Goal: Information Seeking & Learning: Learn about a topic

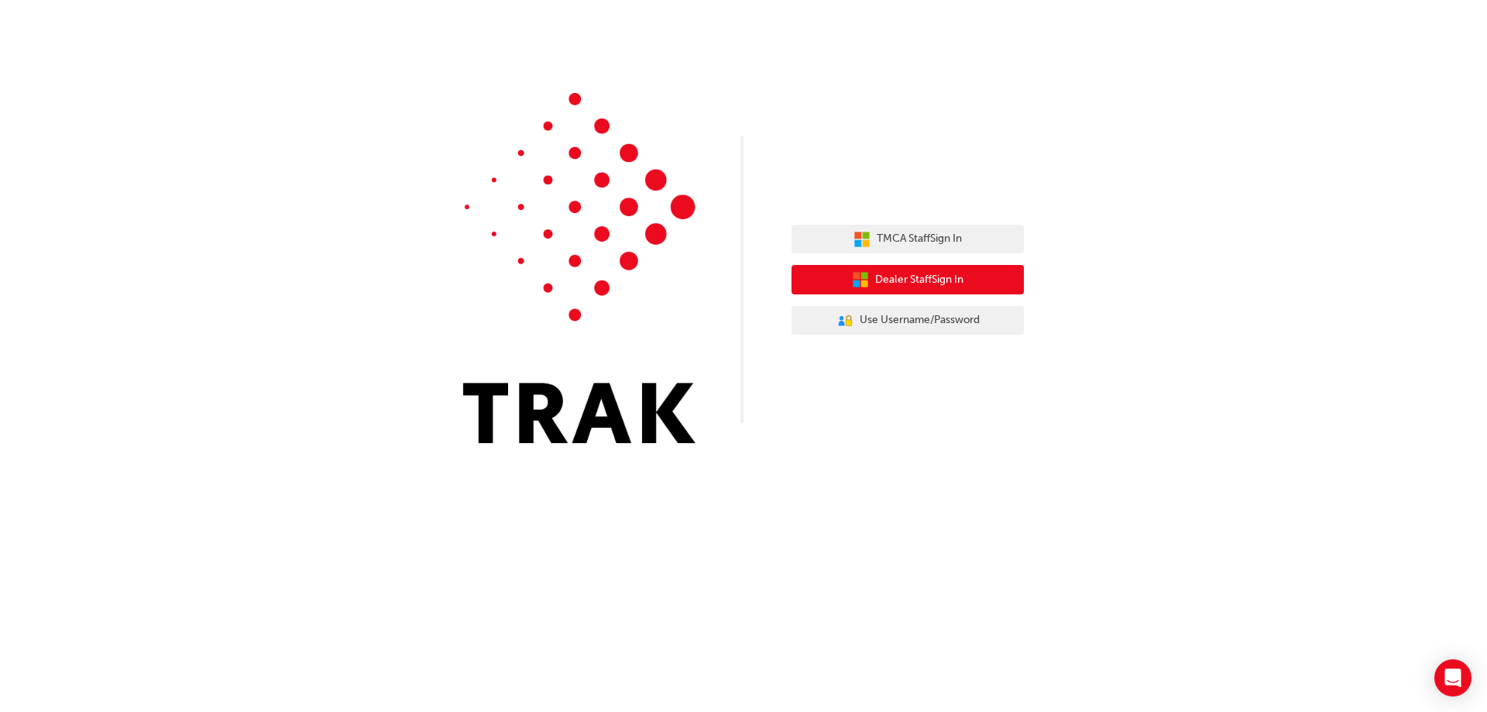
click at [946, 280] on span "Dealer Staff Sign In" at bounding box center [919, 280] width 88 height 18
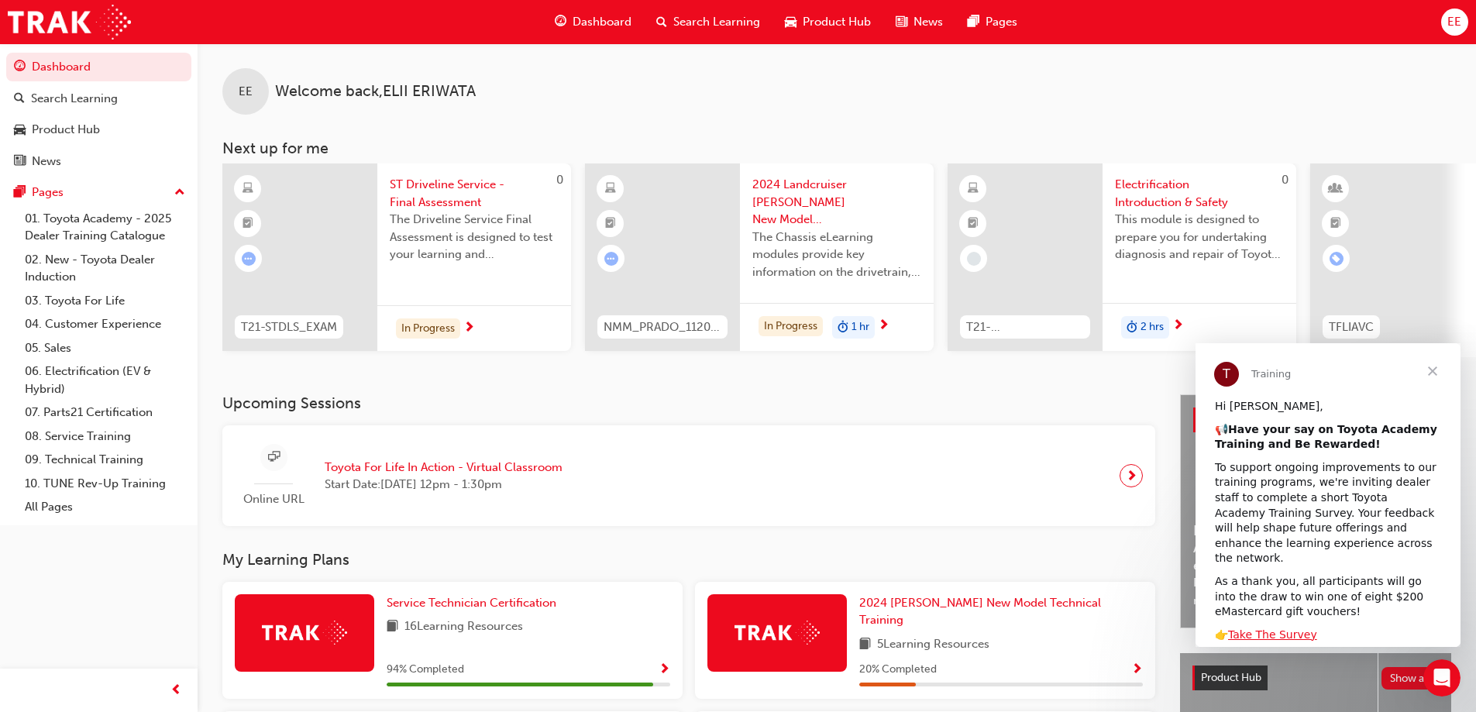
click at [1429, 373] on span "Close" at bounding box center [1433, 371] width 56 height 56
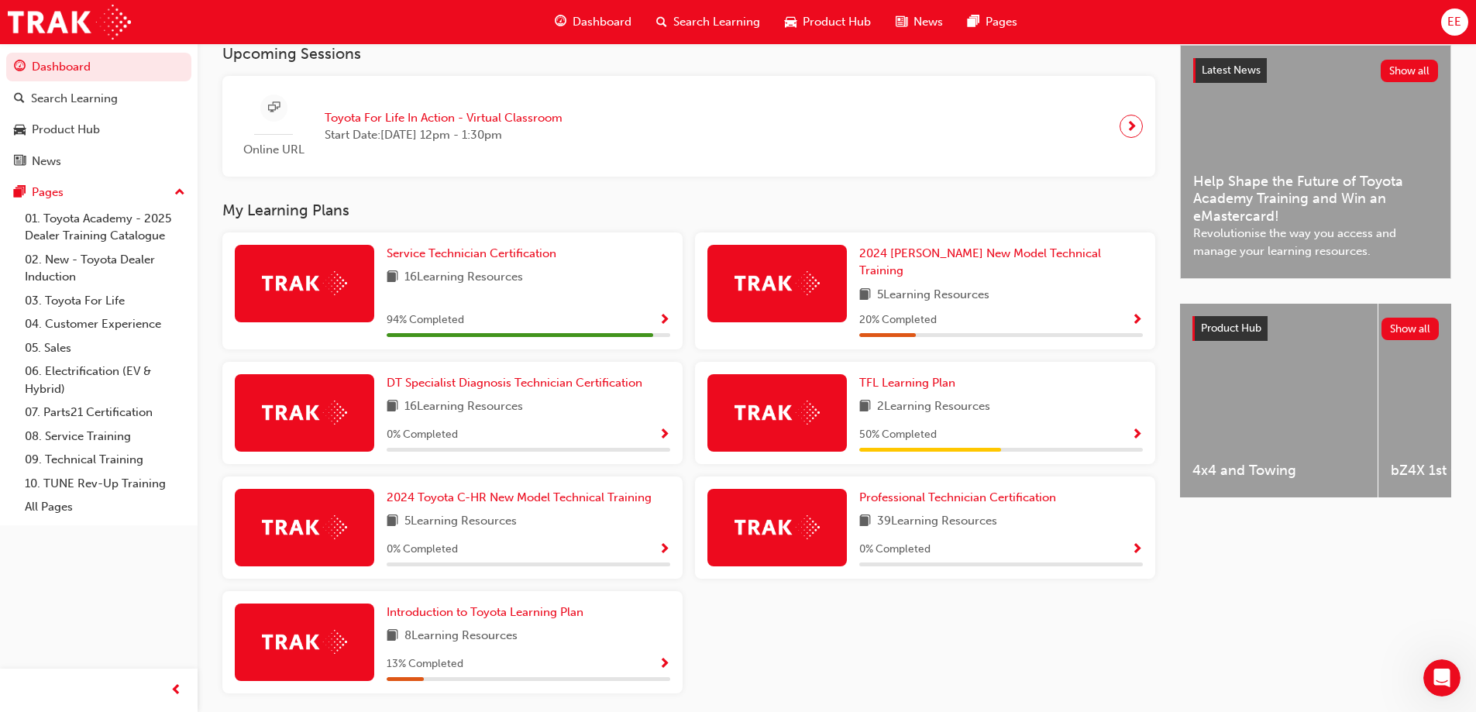
scroll to position [387, 0]
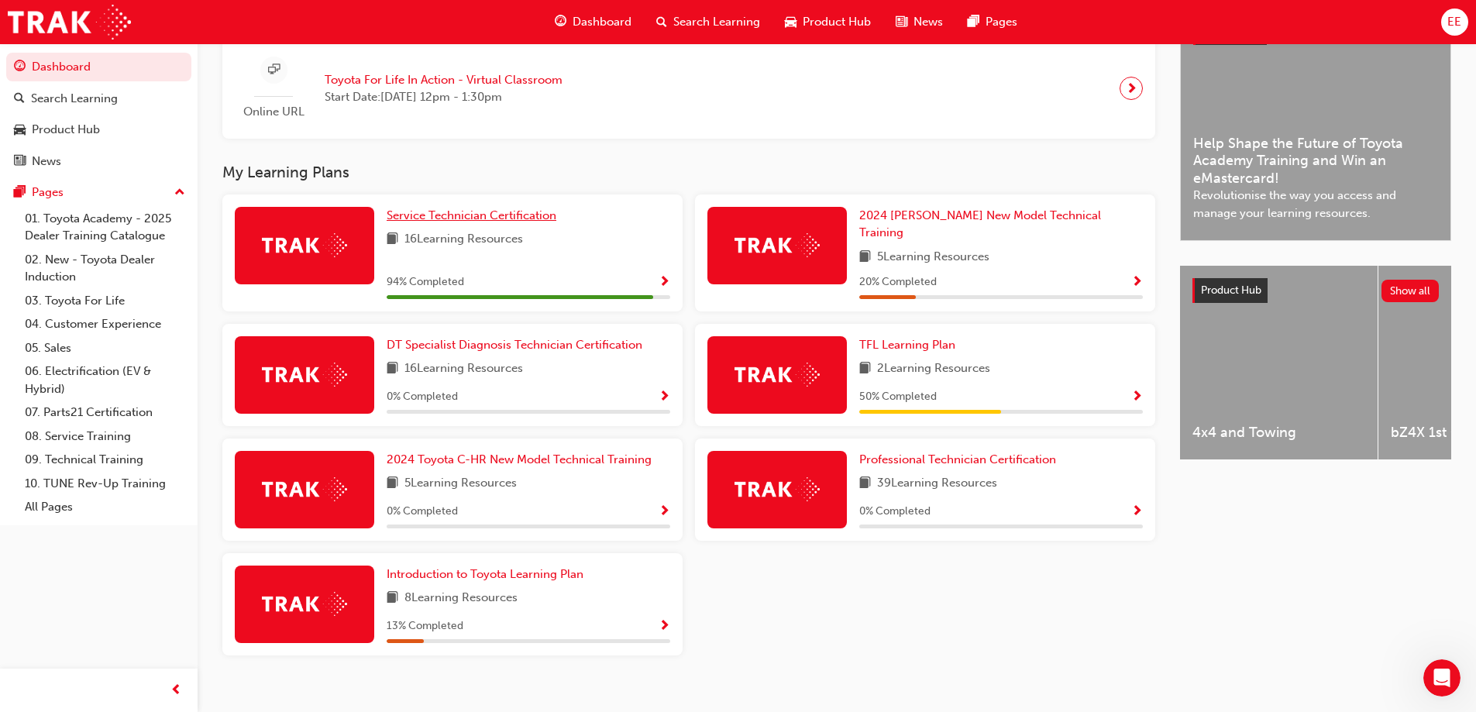
click at [512, 222] on span "Service Technician Certification" at bounding box center [472, 215] width 170 height 14
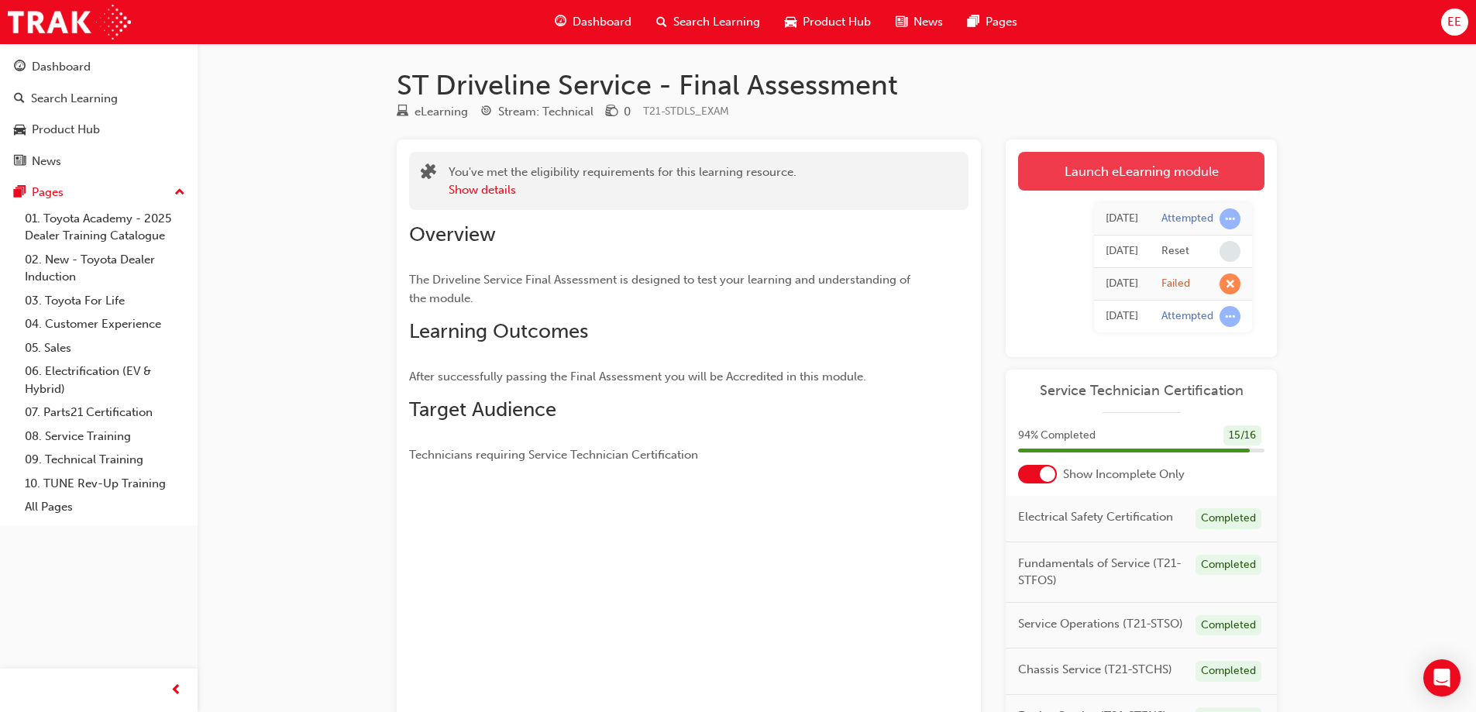
click at [1162, 166] on link "Launch eLearning module" at bounding box center [1141, 171] width 246 height 39
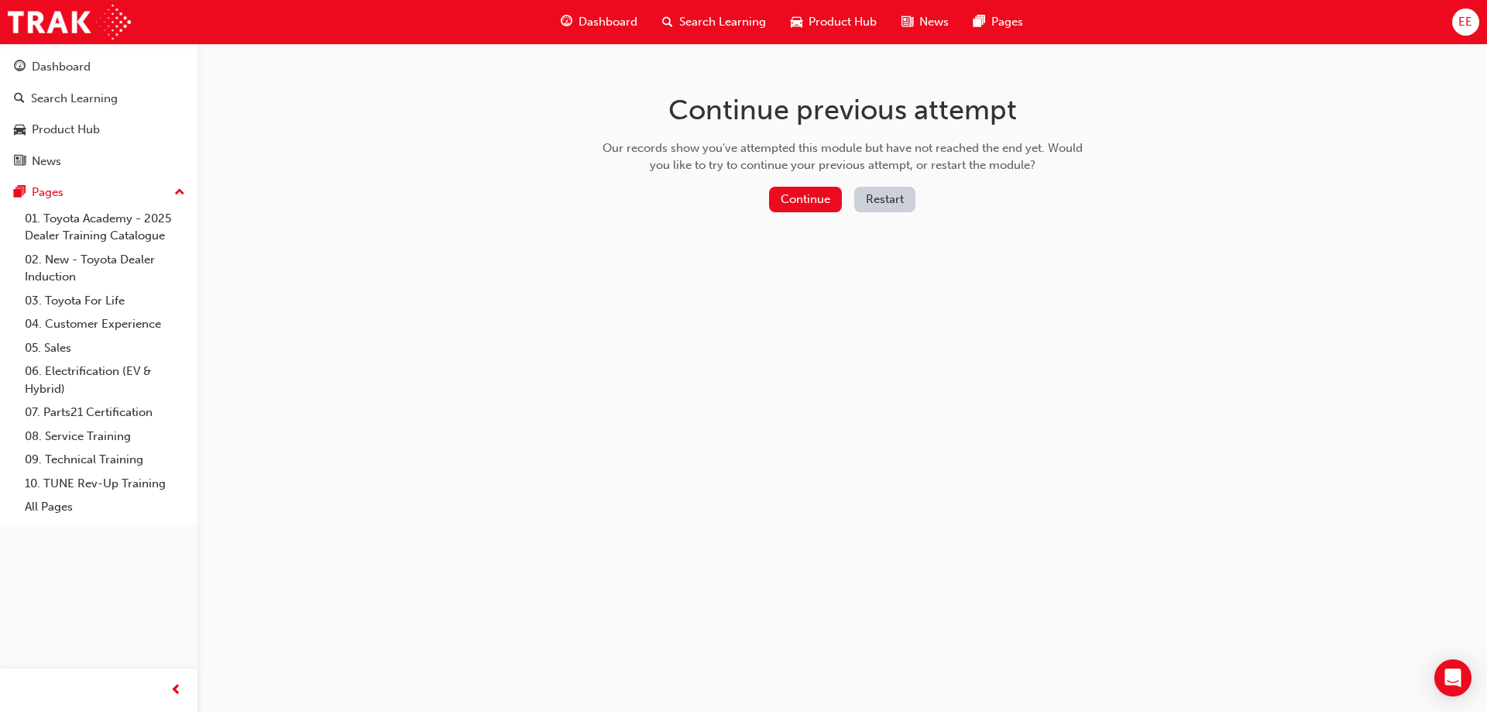
click at [904, 199] on button "Restart" at bounding box center [885, 200] width 61 height 26
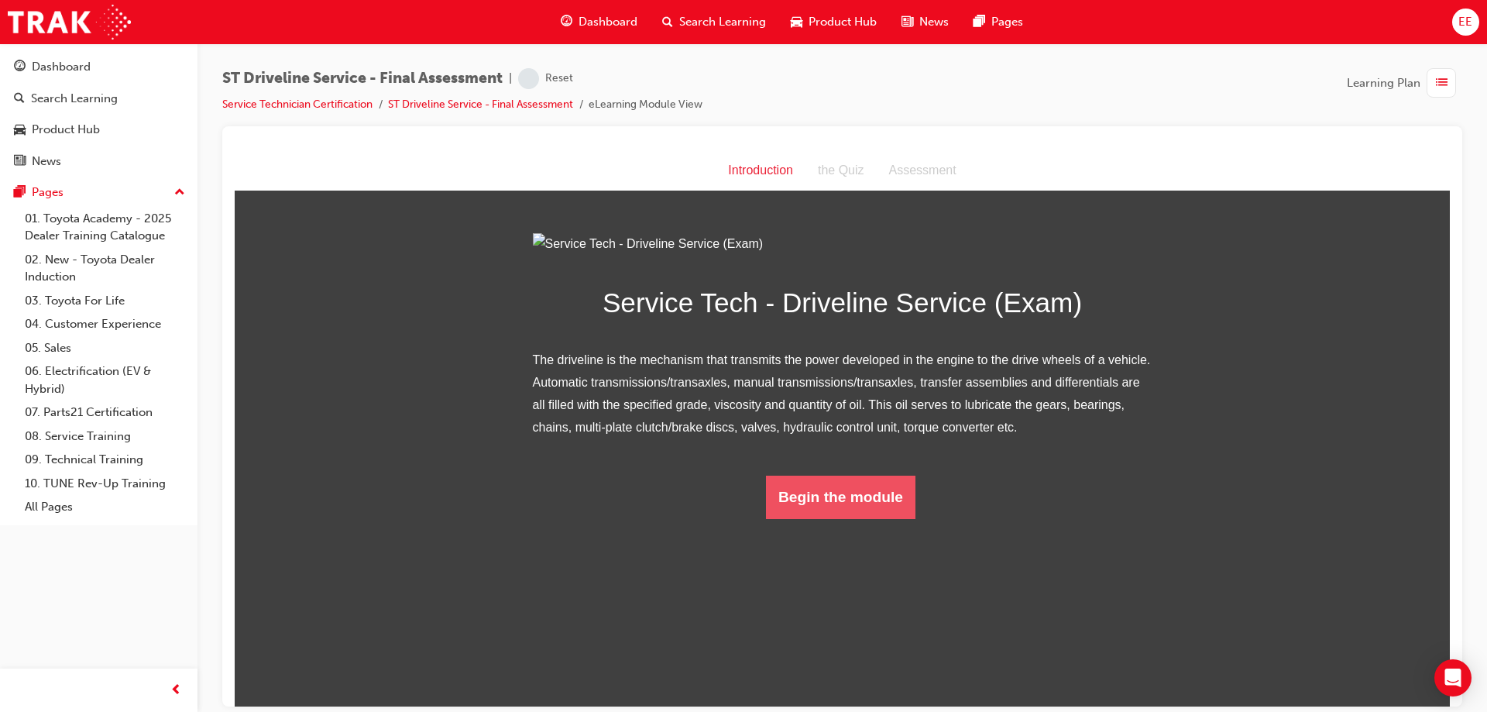
click at [875, 518] on button "Begin the module" at bounding box center [841, 496] width 150 height 43
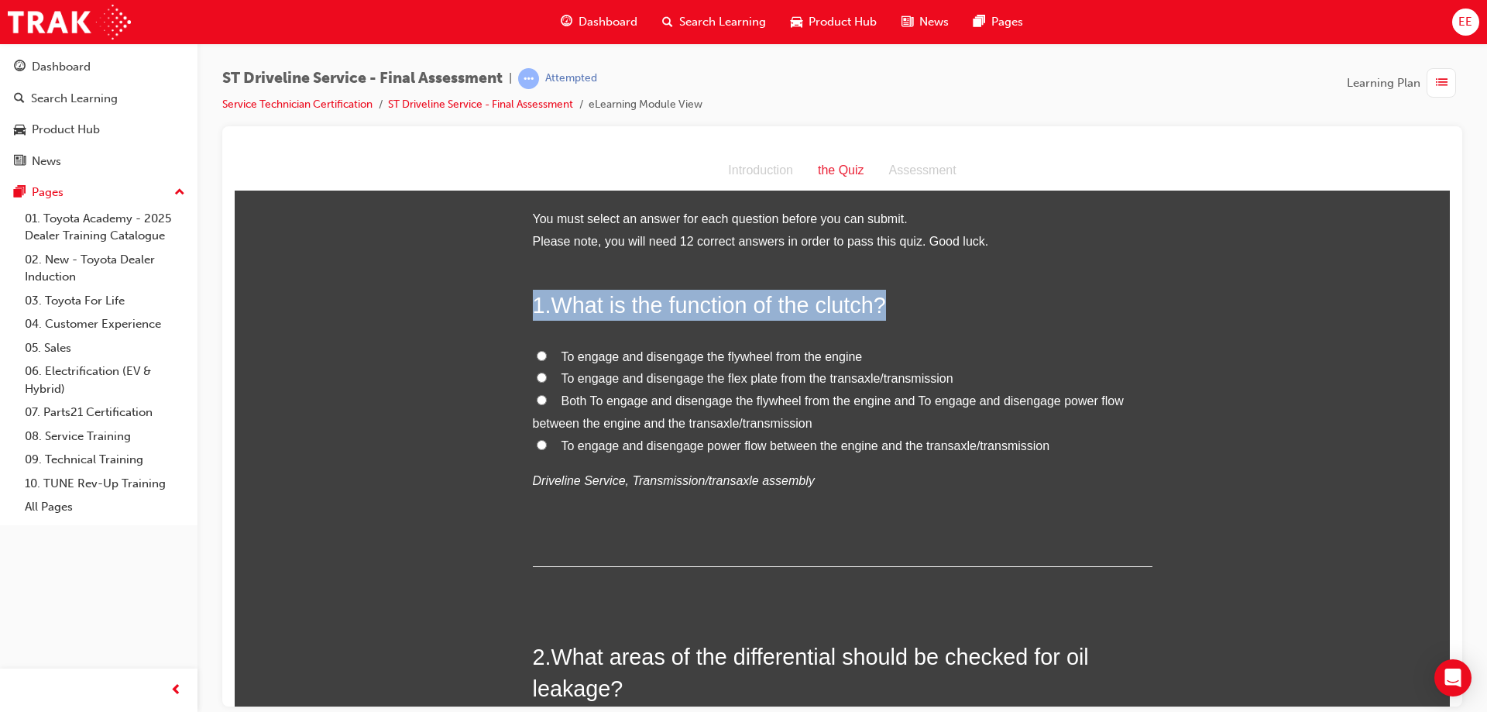
drag, startPoint x: 761, startPoint y: 475, endPoint x: 492, endPoint y: 305, distance: 317.9
copy h2 "1 . What is the function of the clutch?"
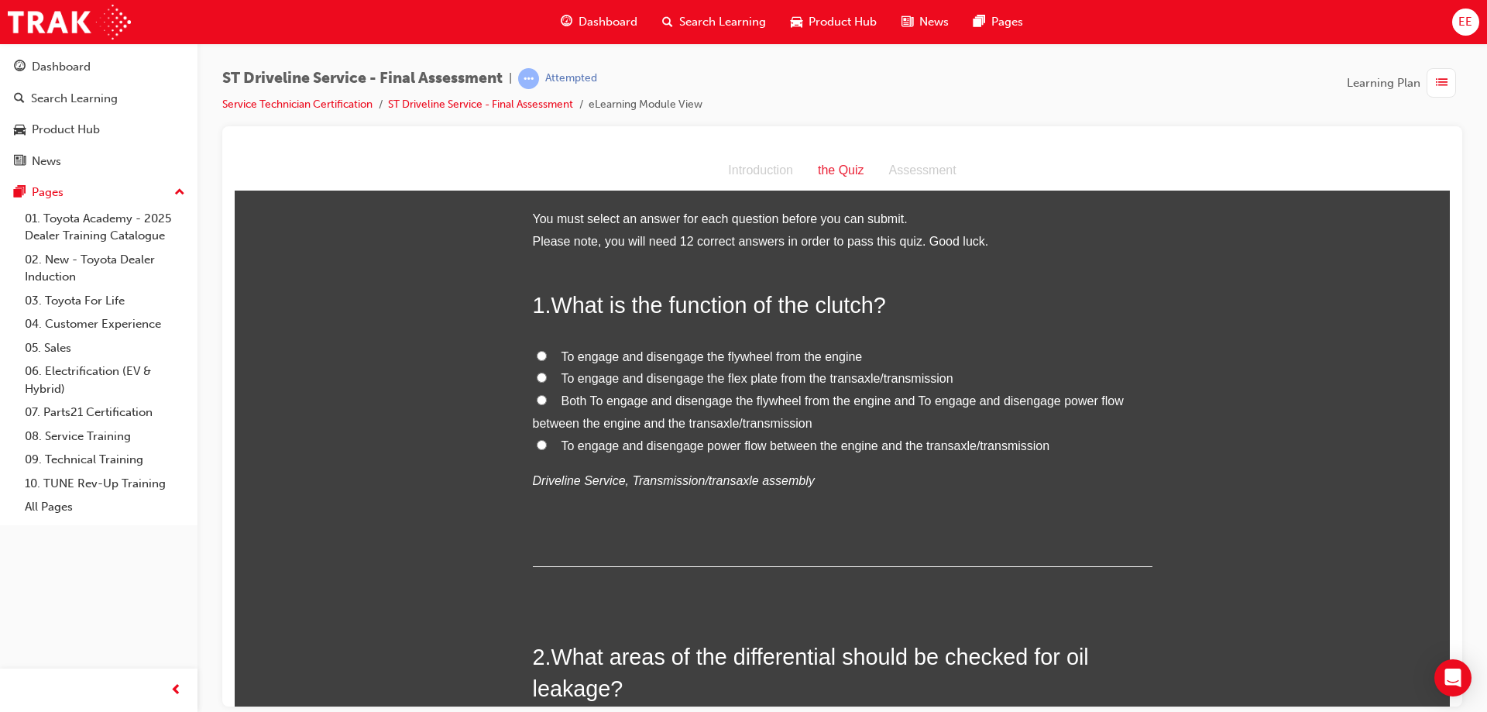
click at [533, 530] on div "1 . What is the function of the clutch? To engage and disengage the flywheel fr…" at bounding box center [843, 427] width 620 height 277
click at [537, 445] on input "To engage and disengage power flow between the engine and the transaxle/transmi…" at bounding box center [542, 444] width 10 height 10
radio input "true"
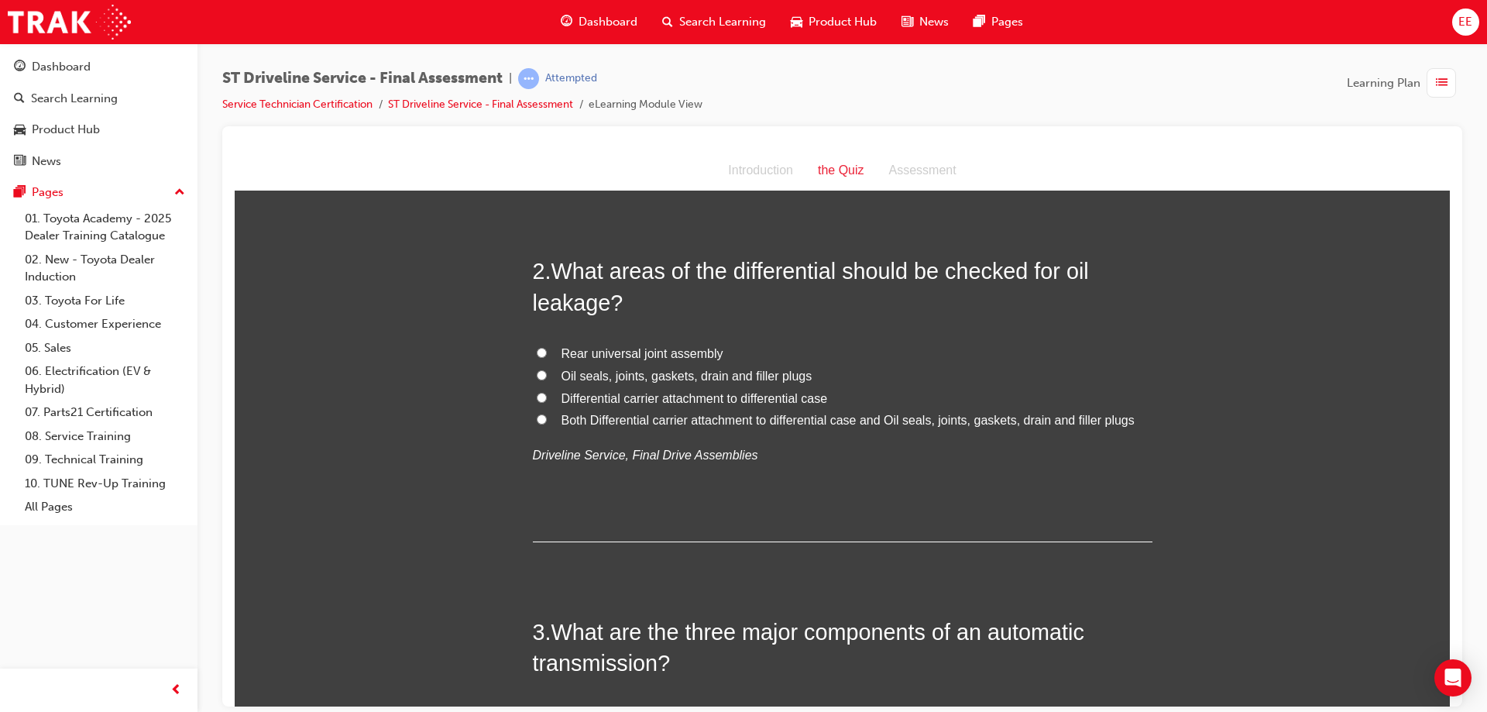
scroll to position [387, 0]
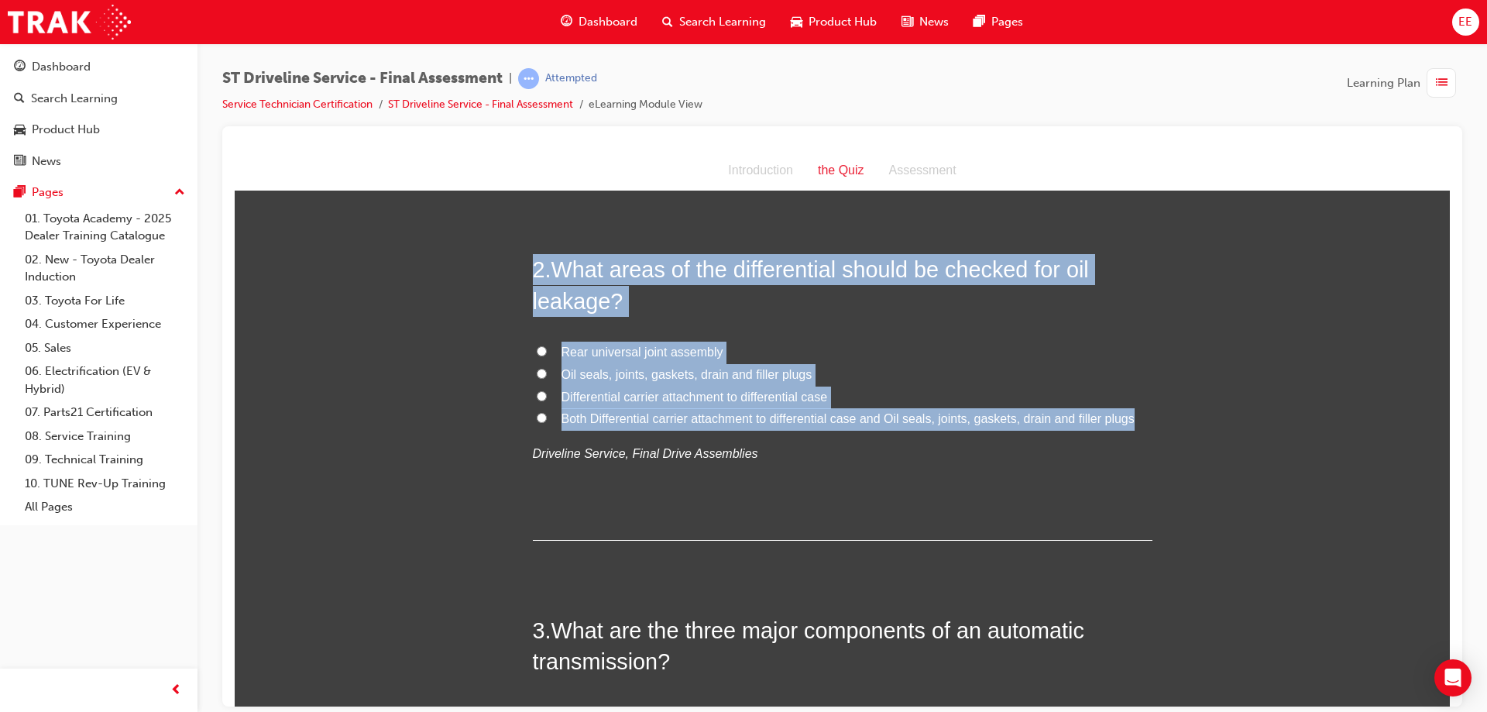
drag, startPoint x: 1160, startPoint y: 412, endPoint x: 411, endPoint y: 270, distance: 762.6
copy div "2 . What areas of the differential should be checked for oil leakage? Rear univ…"
click at [735, 291] on h2 "2 . What areas of the differential should be checked for oil leakage?" at bounding box center [843, 284] width 620 height 63
click at [608, 299] on span "What areas of the differential should be checked for oil leakage?" at bounding box center [811, 284] width 556 height 56
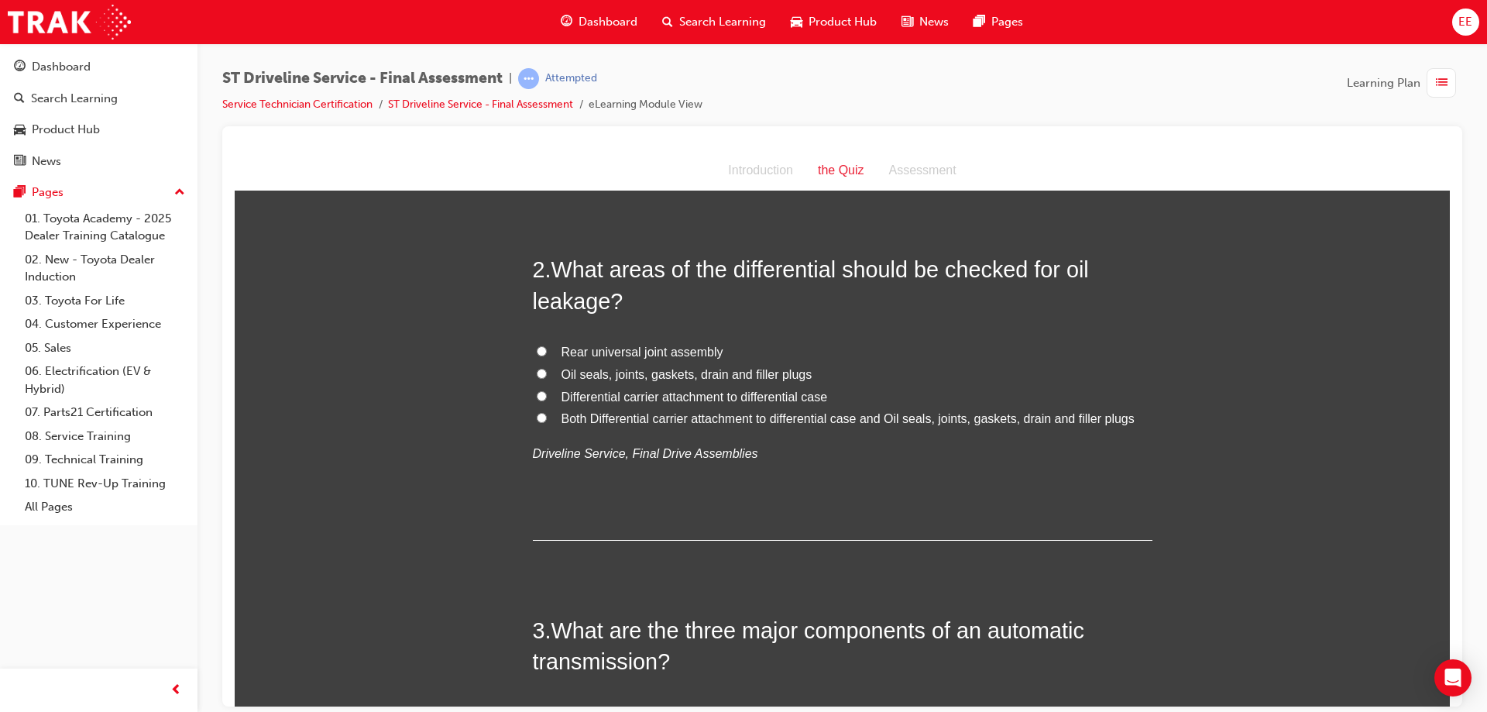
click at [537, 414] on input "Both Differential carrier attachment to differential case and Oil seals, joints…" at bounding box center [542, 417] width 10 height 10
radio input "true"
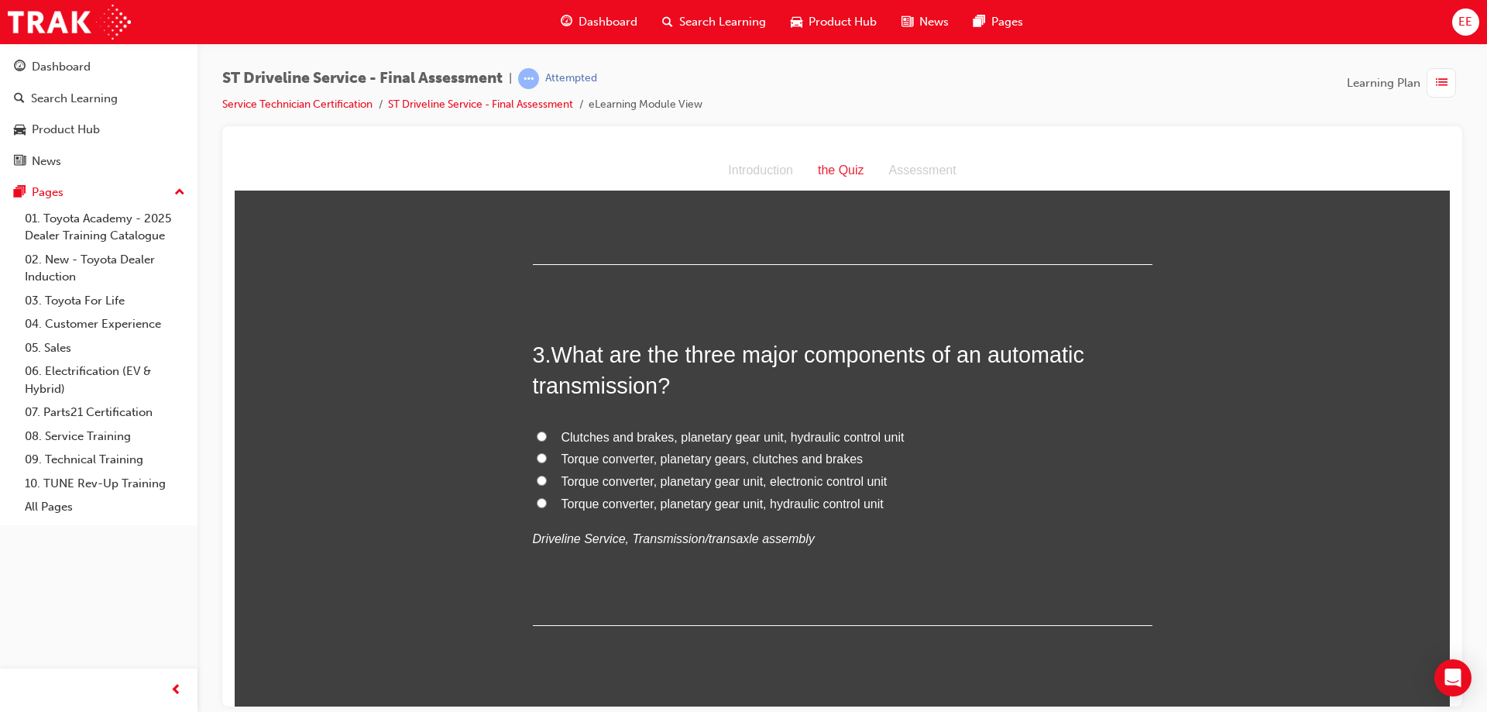
scroll to position [697, 0]
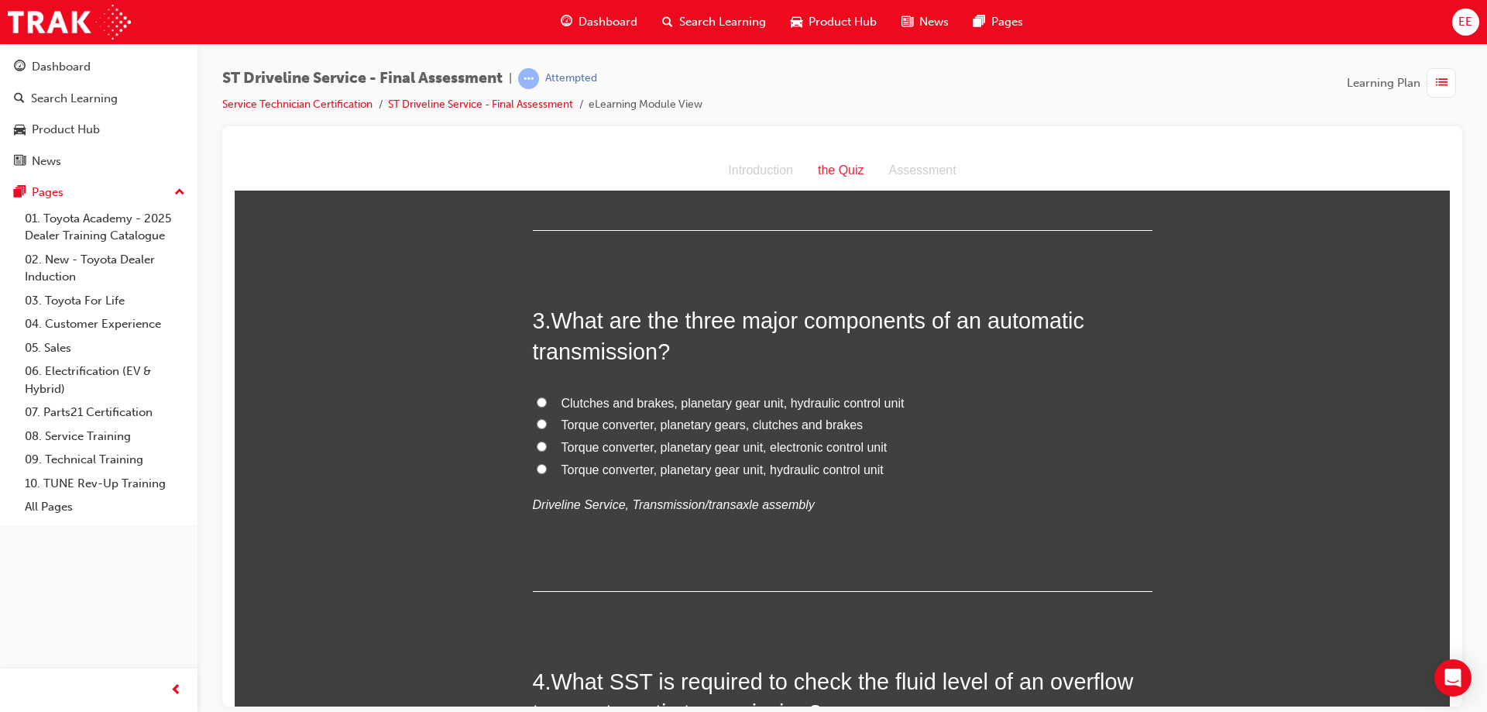
click at [607, 421] on span "Torque converter, planetary gears, clutches and brakes" at bounding box center [713, 424] width 302 height 13
click at [547, 421] on input "Torque converter, planetary gears, clutches and brakes" at bounding box center [542, 423] width 10 height 10
radio input "true"
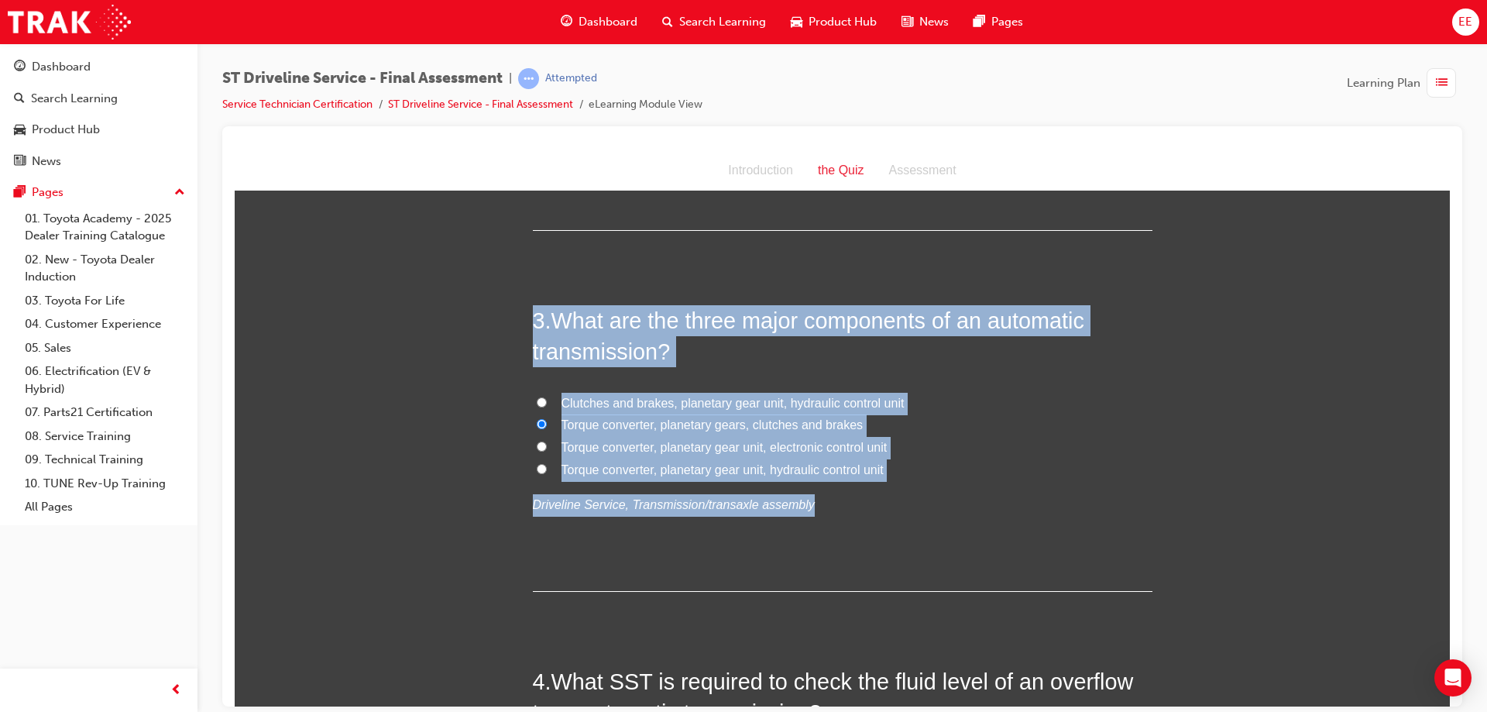
drag, startPoint x: 911, startPoint y: 480, endPoint x: 415, endPoint y: 313, distance: 523.3
copy div "3 . What are the three major components of an automatic transmission? Clutches …"
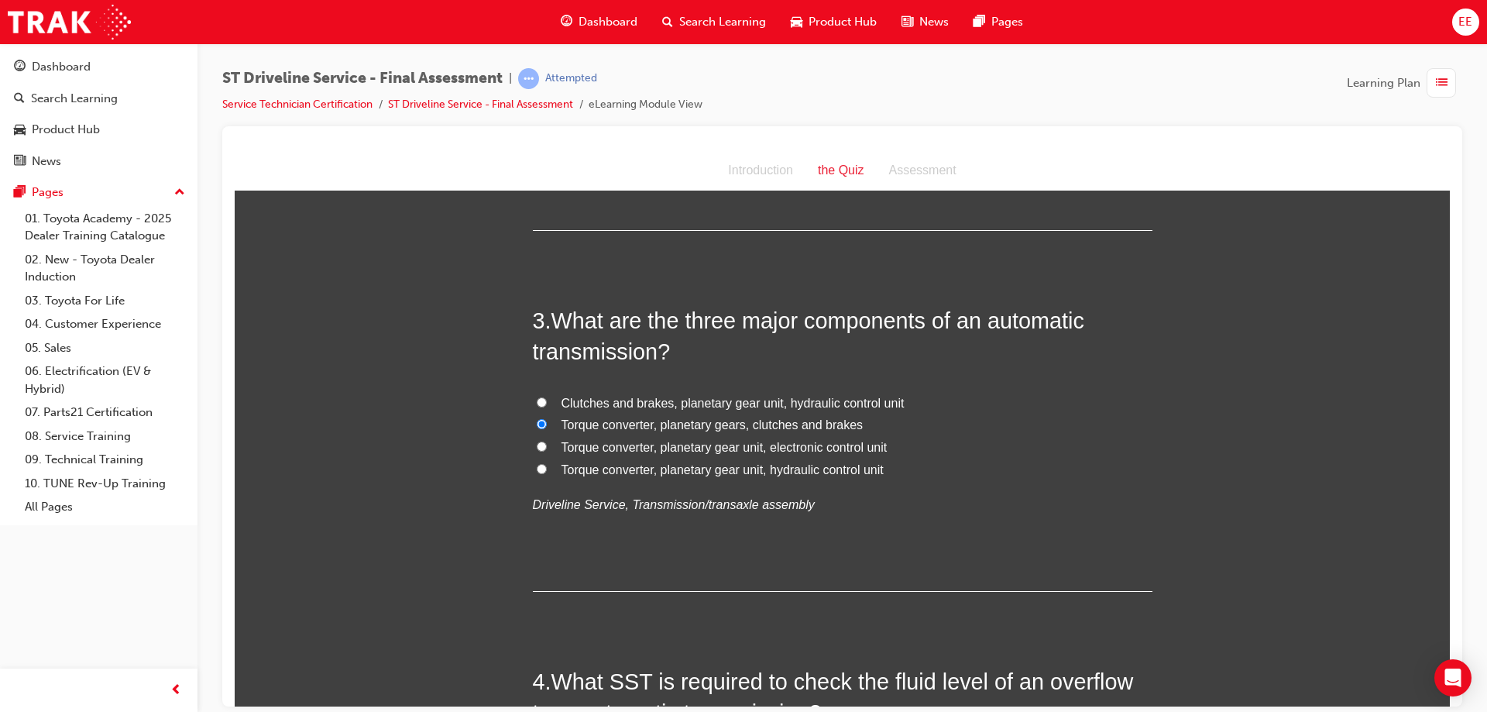
click at [537, 473] on label "Torque converter, planetary gear unit, hydraulic control unit" at bounding box center [843, 470] width 620 height 22
click at [537, 473] on input "Torque converter, planetary gear unit, hydraulic control unit" at bounding box center [542, 468] width 10 height 10
radio input "true"
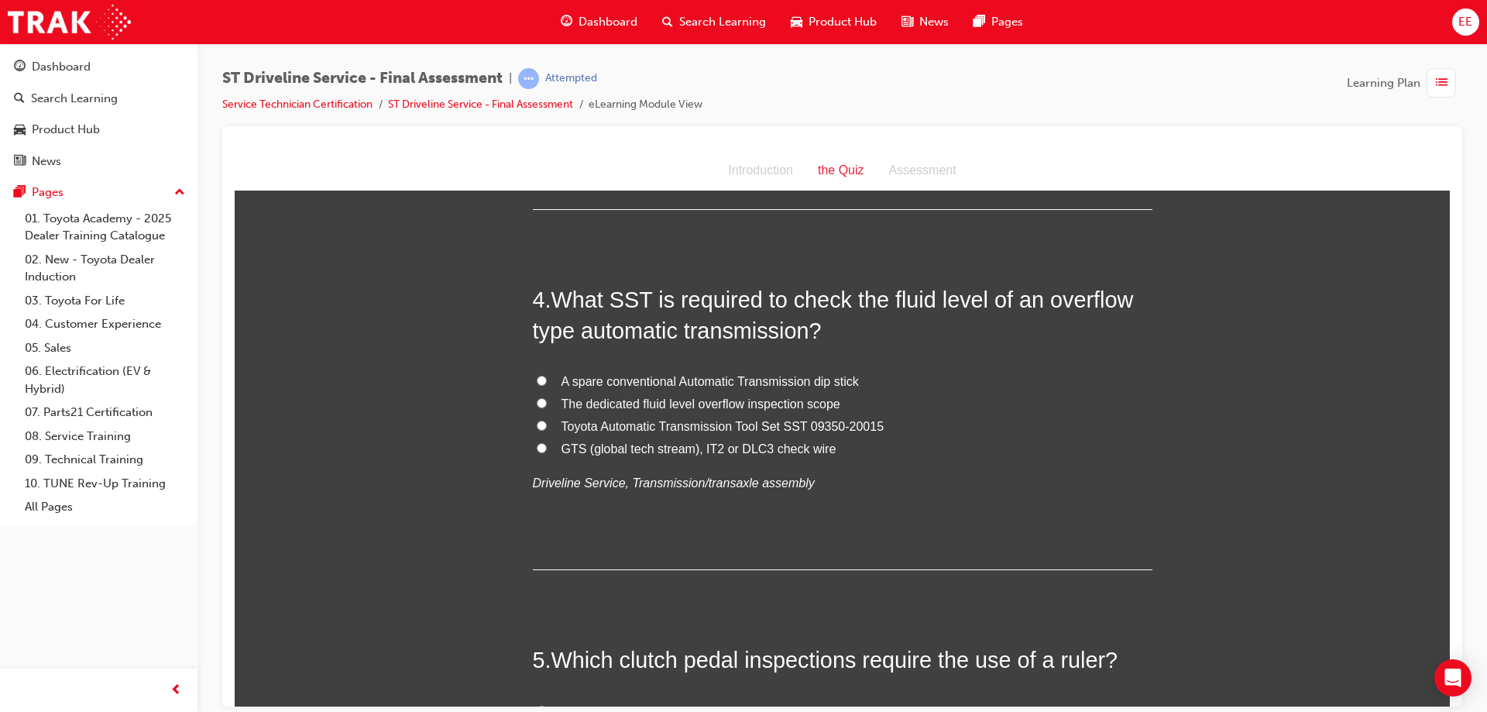
scroll to position [1085, 0]
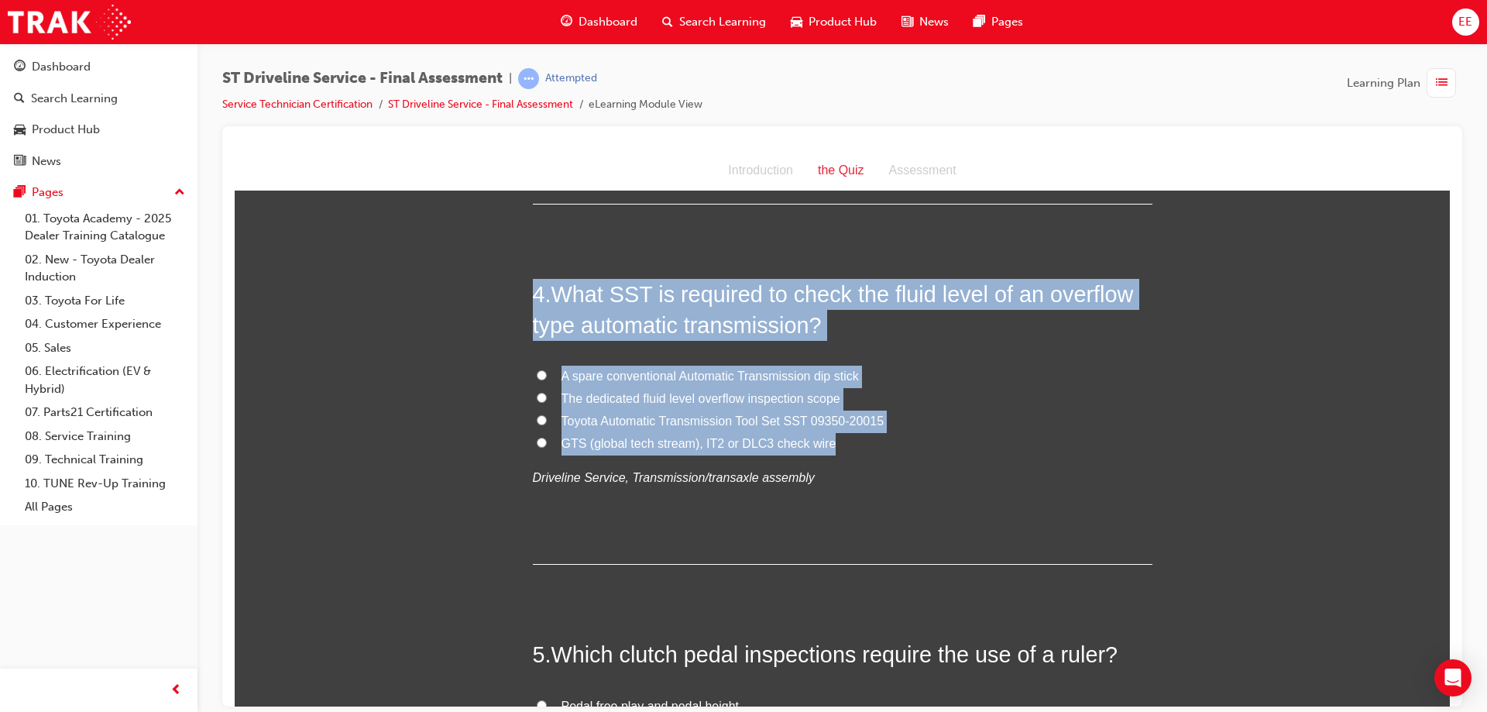
drag, startPoint x: 843, startPoint y: 442, endPoint x: 509, endPoint y: 302, distance: 361.9
copy div "4 . What SST is required to check the fluid level of an overflow type automatic…"
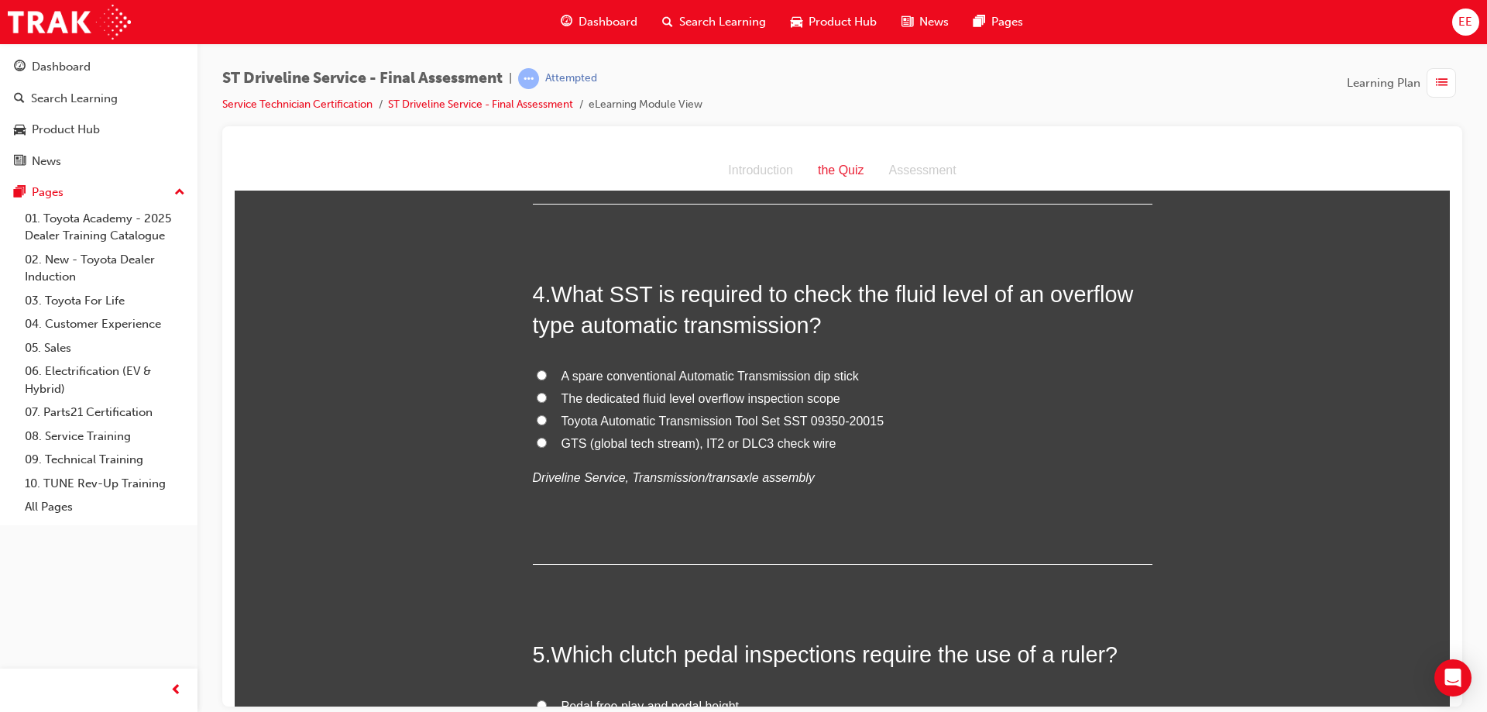
click at [609, 421] on span "Toyota Automatic Transmission Tool Set SST 09350-20015" at bounding box center [723, 420] width 323 height 13
click at [547, 421] on input "Toyota Automatic Transmission Tool Set SST 09350-20015" at bounding box center [542, 419] width 10 height 10
radio input "true"
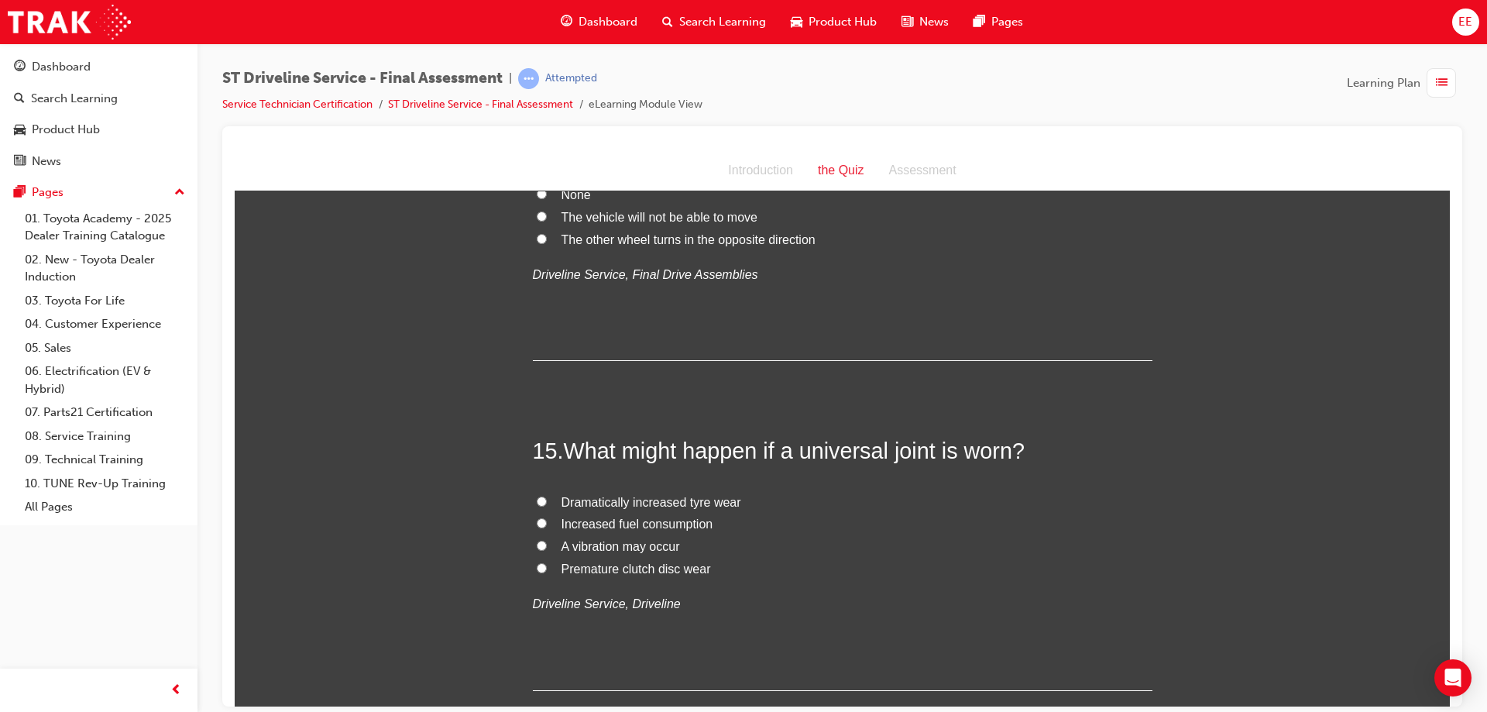
scroll to position [4803, 0]
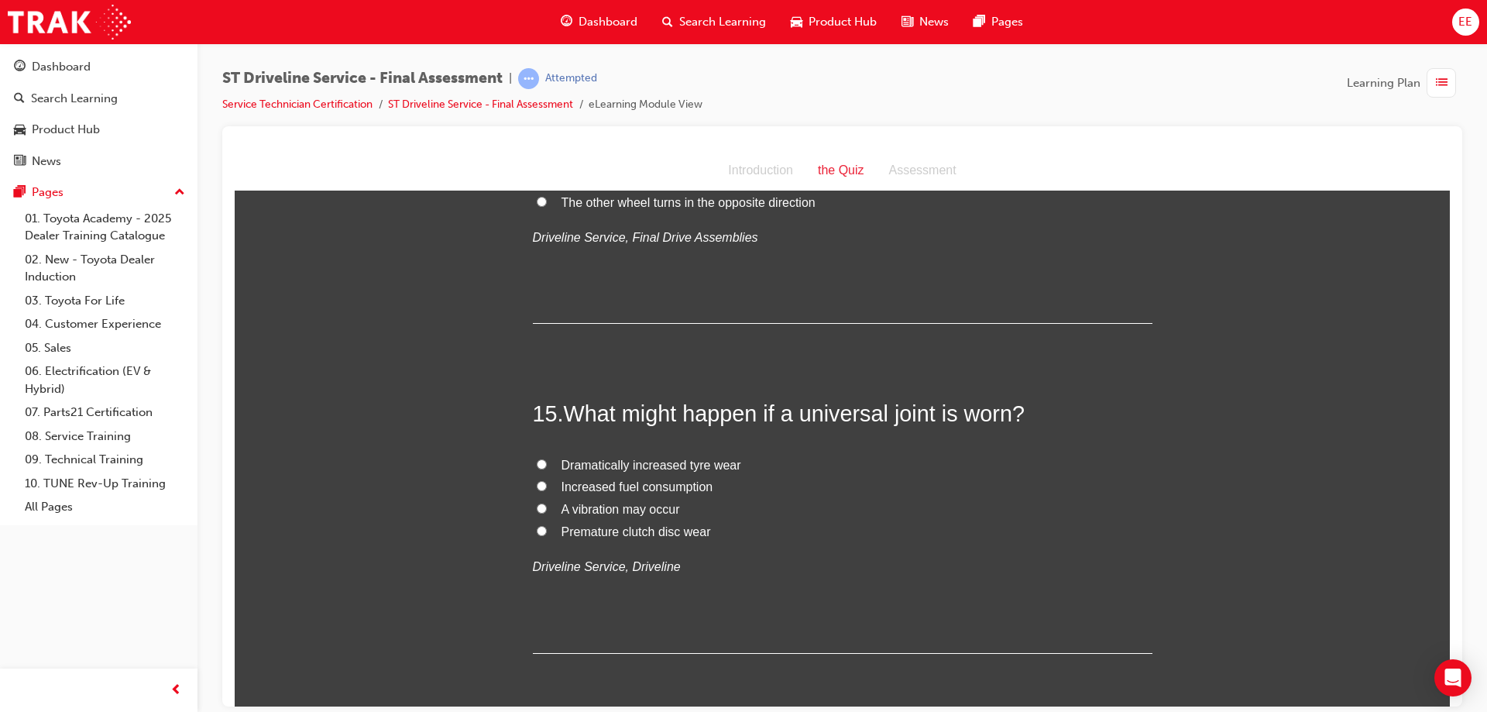
click at [604, 502] on span "A vibration may occur" at bounding box center [621, 508] width 119 height 13
click at [547, 503] on input "A vibration may occur" at bounding box center [542, 508] width 10 height 10
radio input "true"
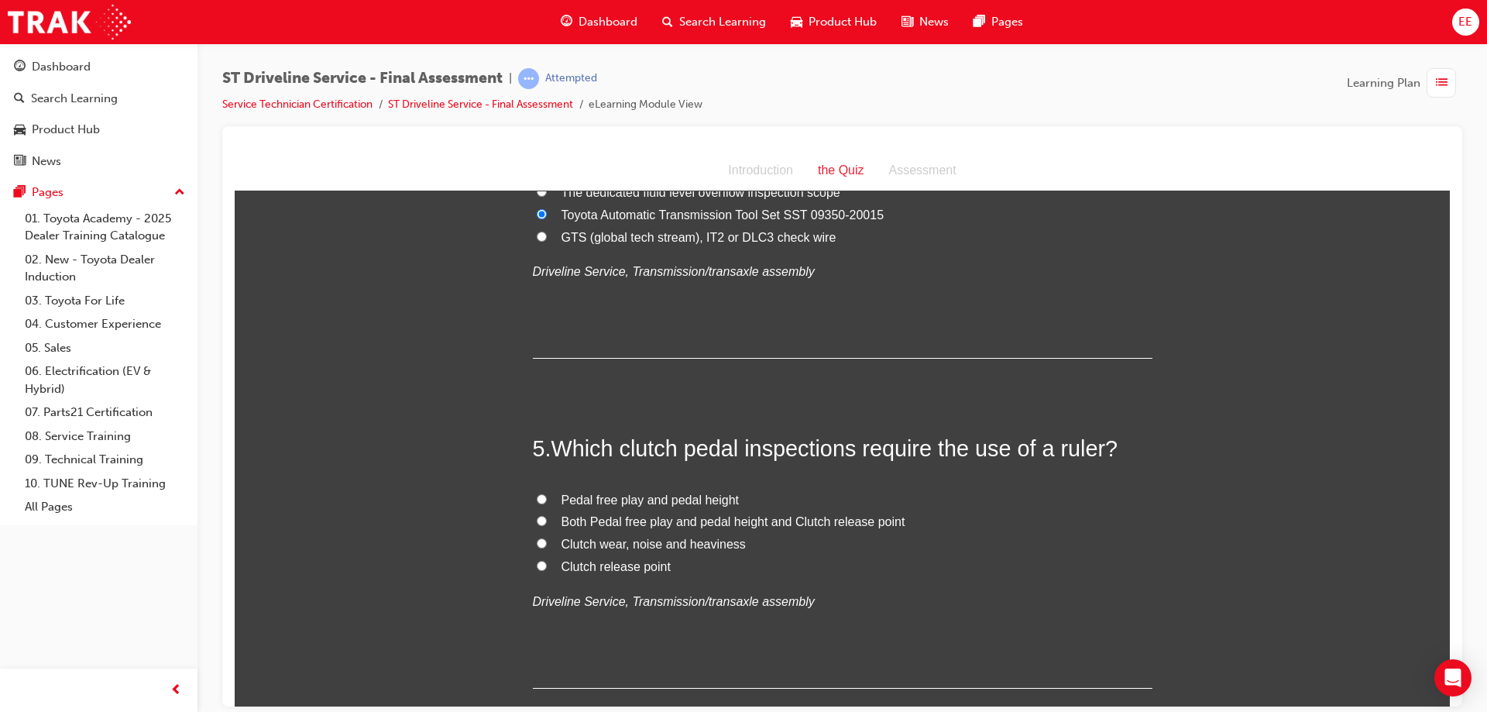
scroll to position [1394, 0]
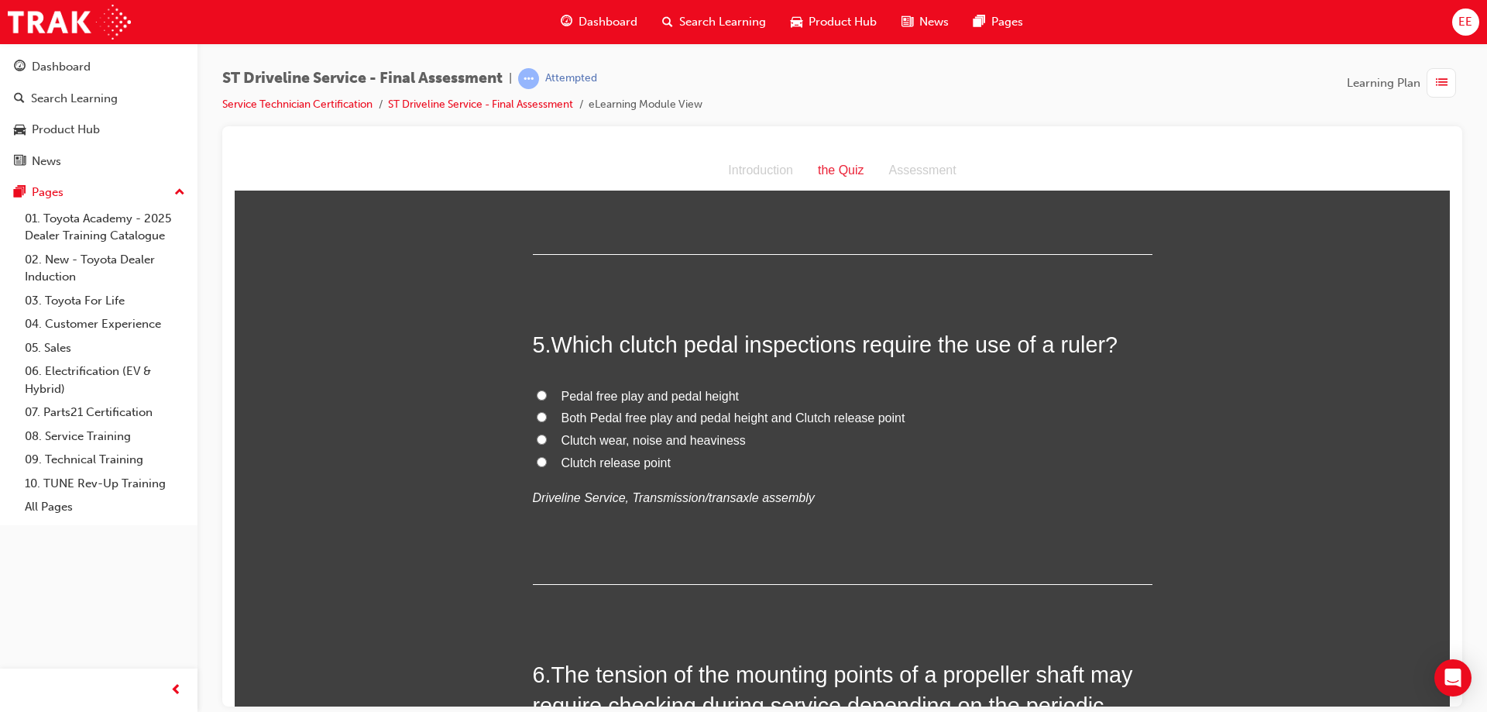
click at [642, 397] on span "Pedal free play and pedal height" at bounding box center [651, 395] width 178 height 13
click at [547, 397] on input "Pedal free play and pedal height" at bounding box center [542, 395] width 10 height 10
radio input "true"
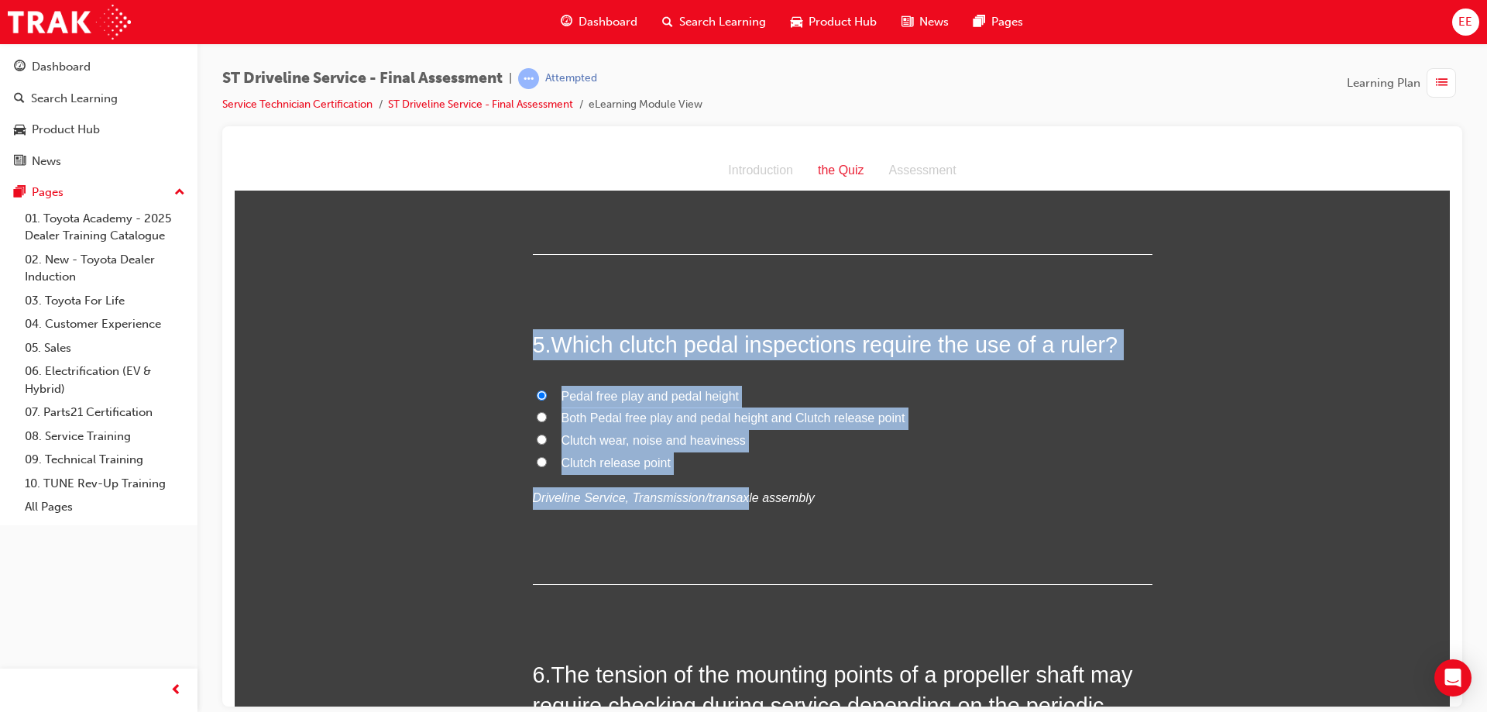
drag, startPoint x: 730, startPoint y: 481, endPoint x: 490, endPoint y: 342, distance: 277.3
click at [670, 464] on label "Clutch release point" at bounding box center [843, 463] width 620 height 22
click at [547, 464] on input "Clutch release point" at bounding box center [542, 461] width 10 height 10
radio input "true"
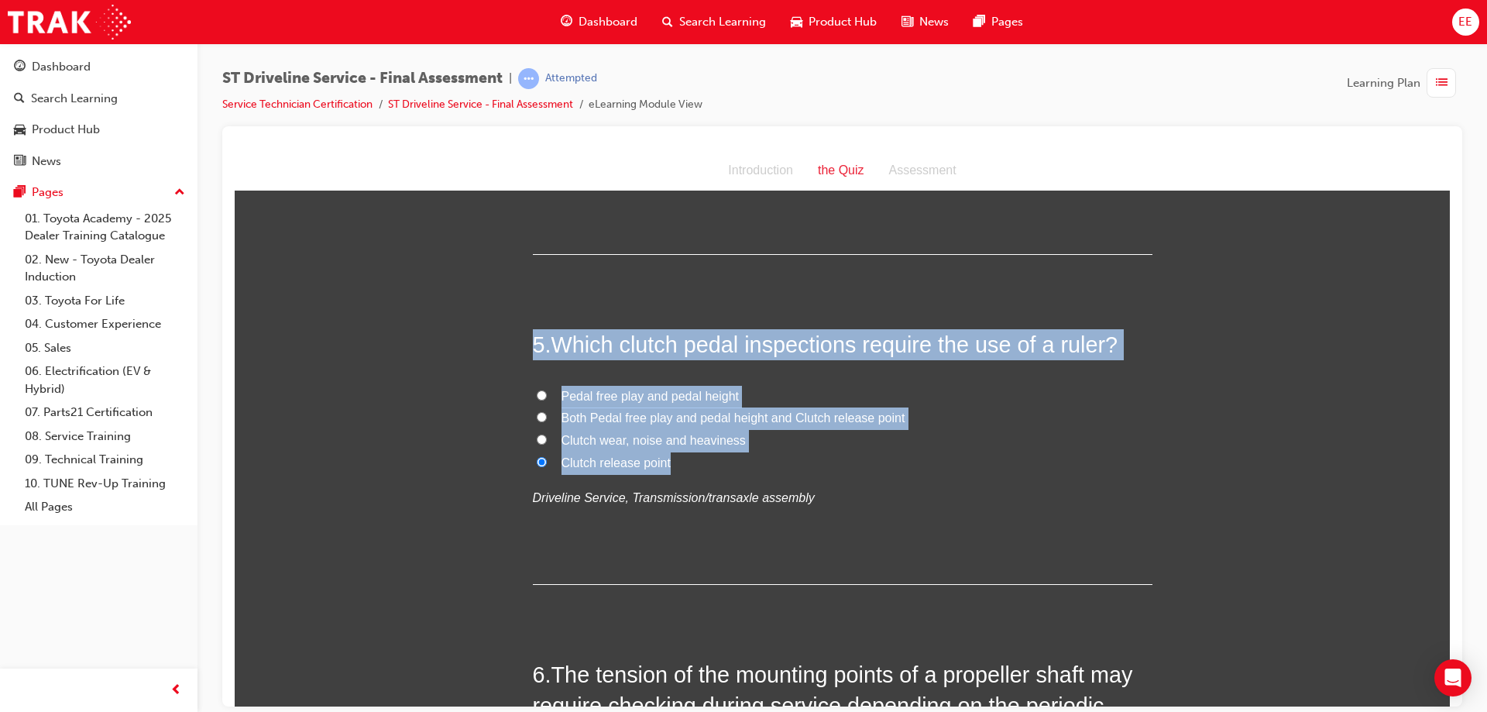
drag, startPoint x: 673, startPoint y: 465, endPoint x: 509, endPoint y: 338, distance: 207.6
copy div "5 . Which clutch pedal inspections require the use of a ruler? Pedal free play …"
click at [664, 397] on span "Pedal free play and pedal height" at bounding box center [651, 395] width 178 height 13
click at [547, 397] on input "Pedal free play and pedal height" at bounding box center [542, 395] width 10 height 10
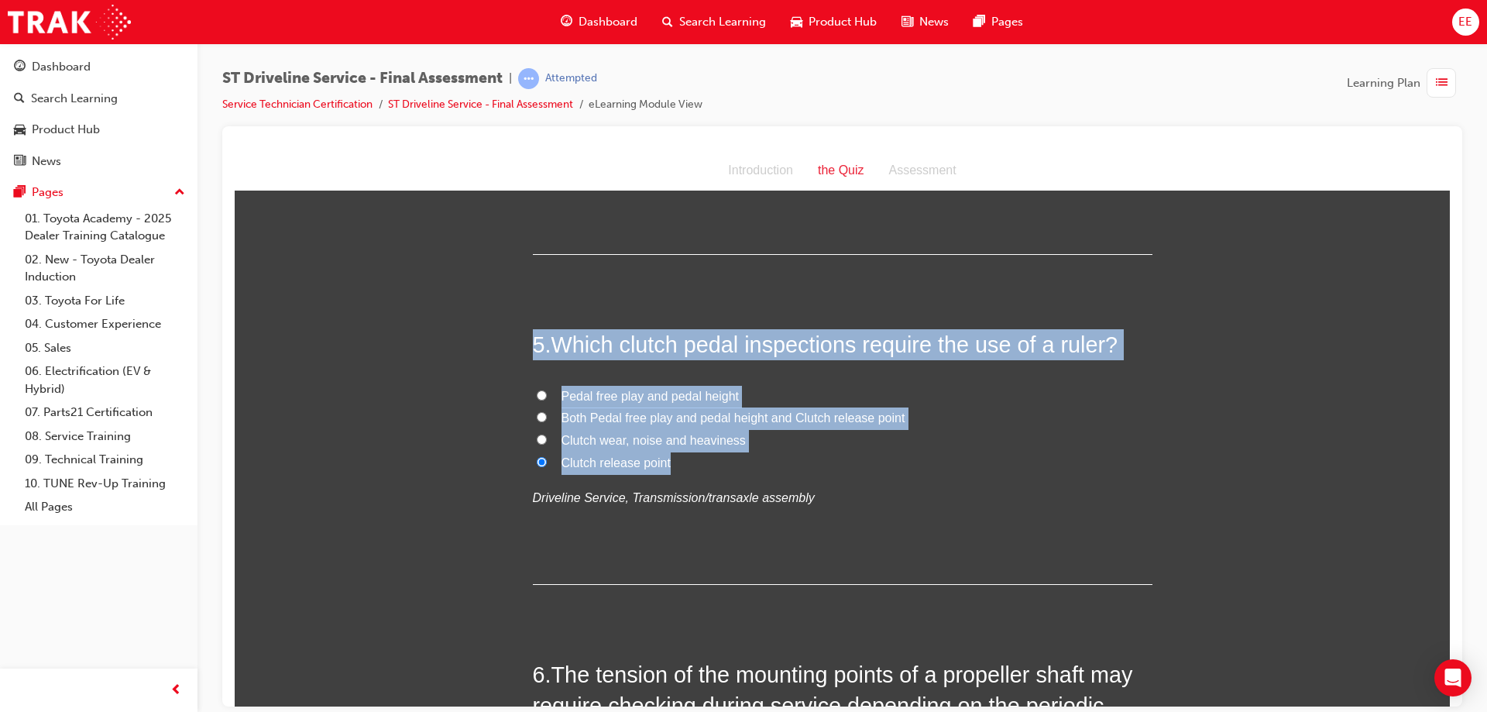
radio input "true"
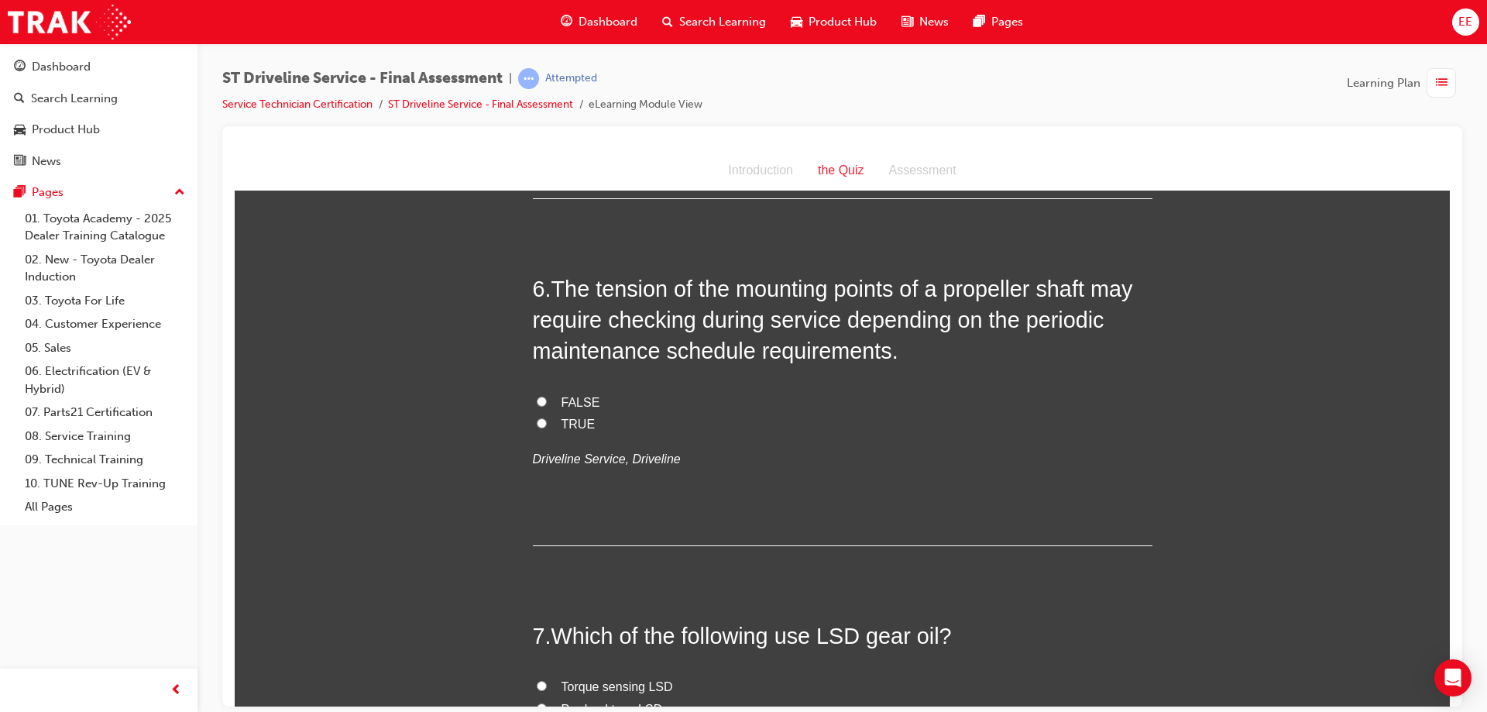
scroll to position [1782, 0]
click at [540, 423] on input "TRUE" at bounding box center [542, 421] width 10 height 10
radio input "true"
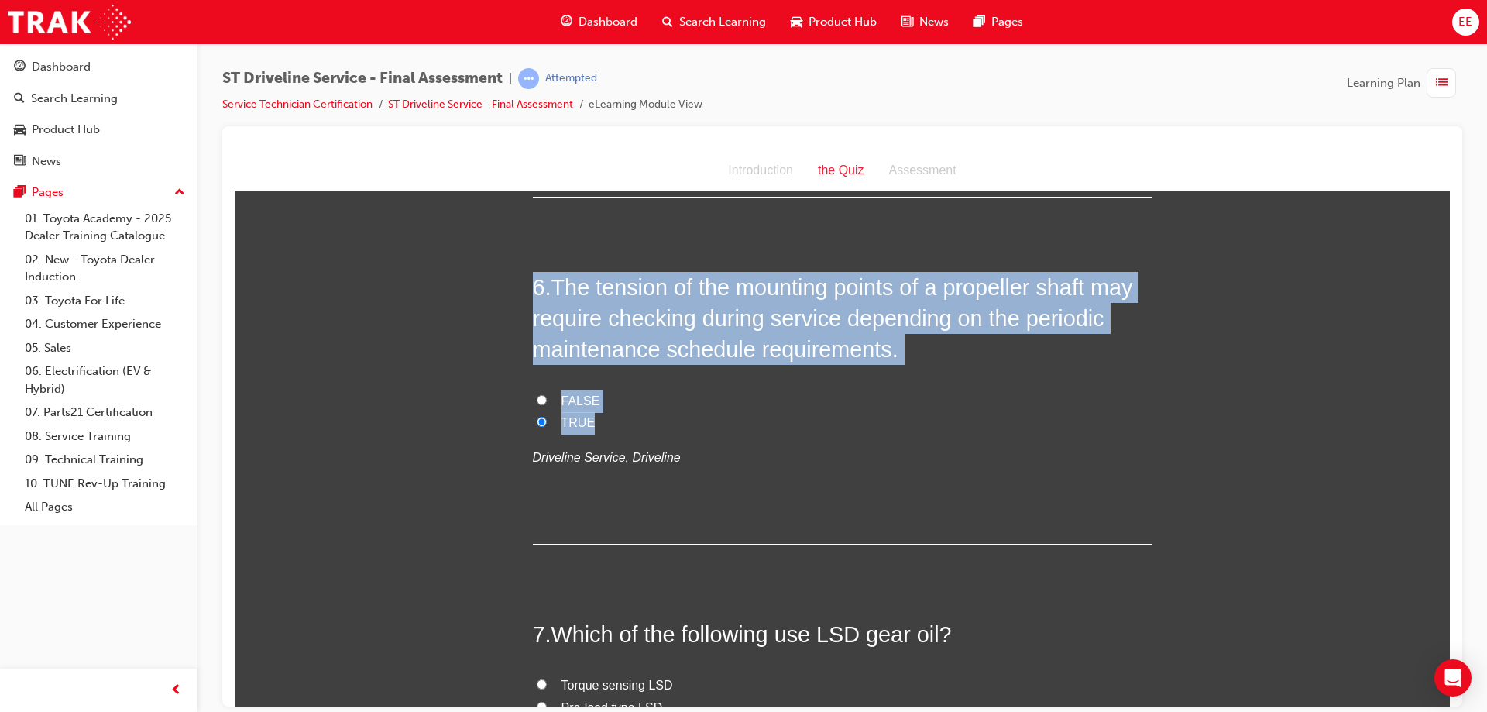
drag, startPoint x: 683, startPoint y: 429, endPoint x: 491, endPoint y: 260, distance: 256.3
copy div "6 . The tension of the mounting points of a propeller shaft may require checkin…"
click at [606, 384] on div "6 . The tension of the mounting points of a propeller shaft may require checkin…" at bounding box center [843, 407] width 620 height 273
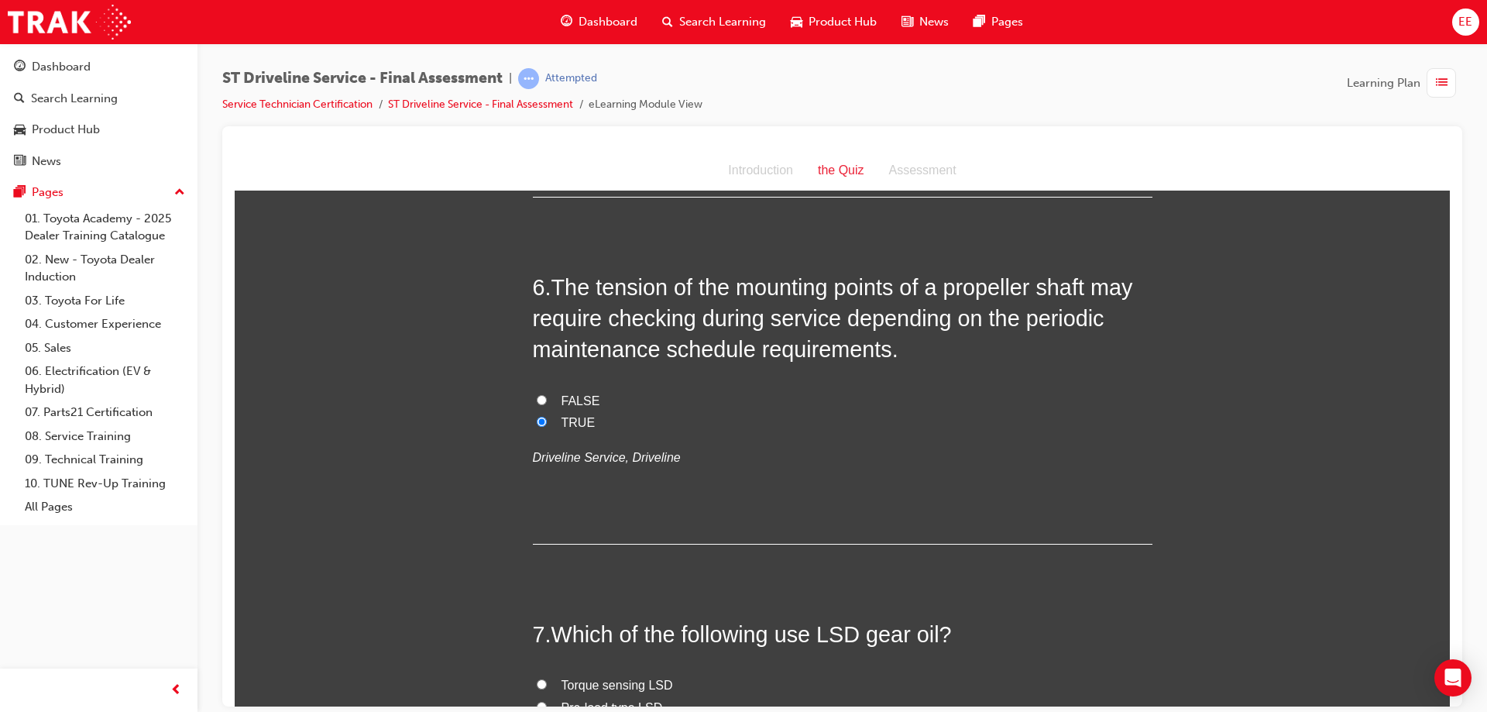
click at [581, 428] on span "TRUE" at bounding box center [579, 421] width 34 height 13
click at [547, 426] on input "TRUE" at bounding box center [542, 421] width 10 height 10
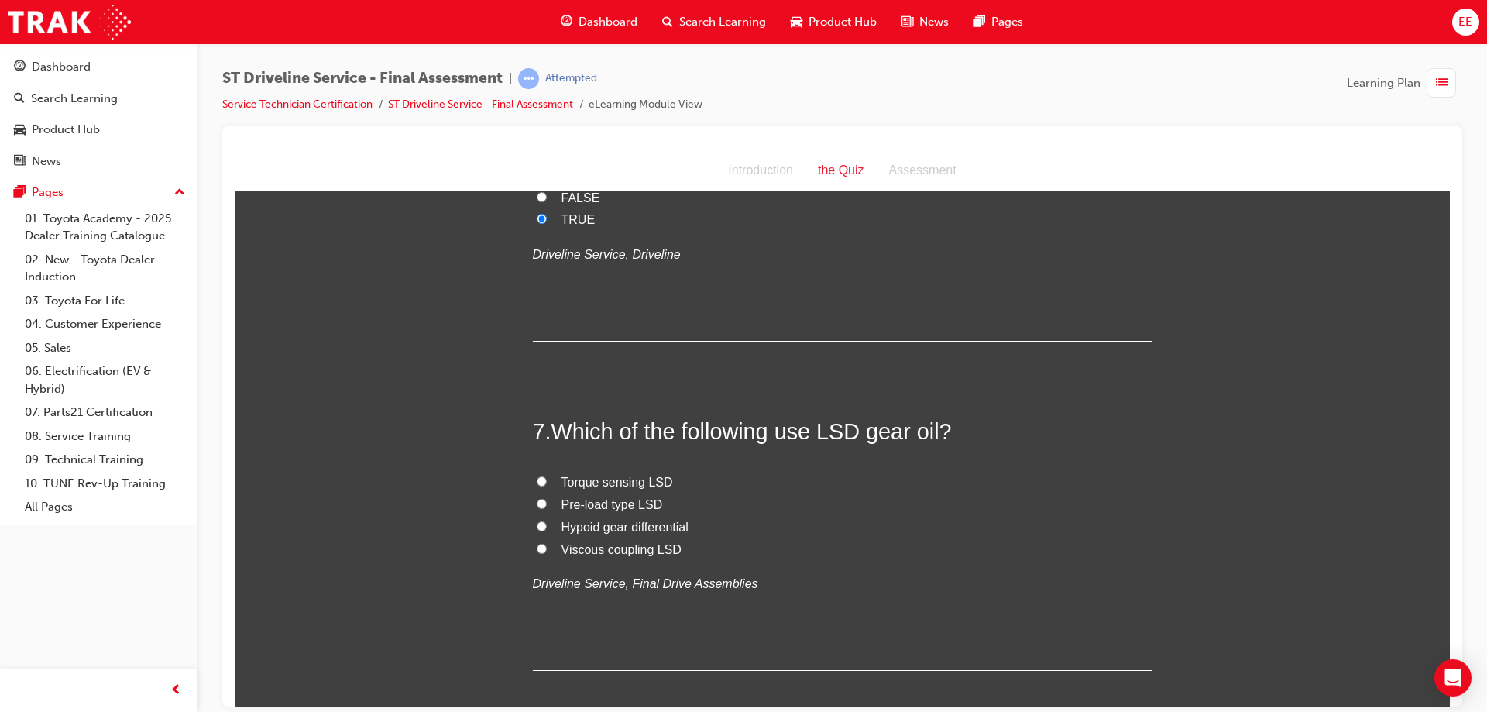
scroll to position [2014, 0]
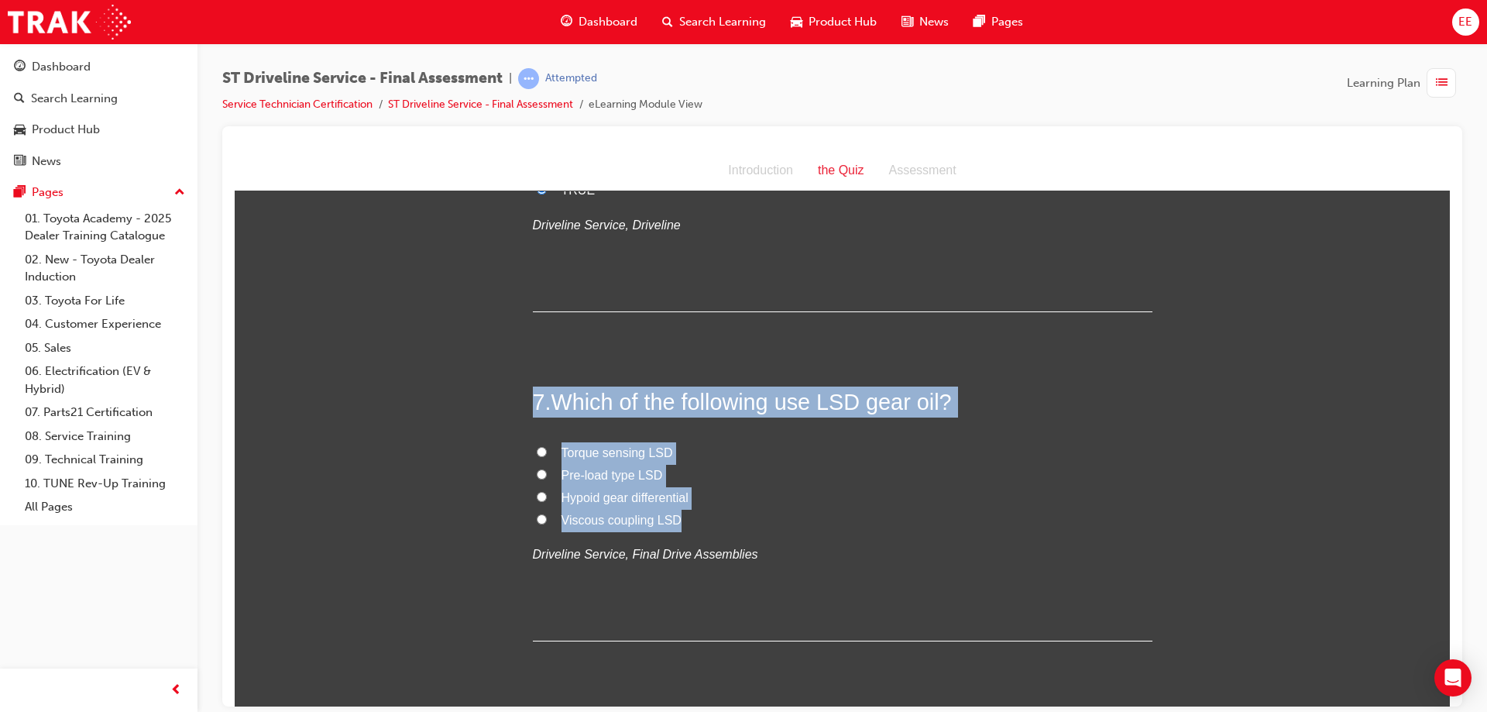
drag, startPoint x: 689, startPoint y: 514, endPoint x: 520, endPoint y: 408, distance: 200.1
copy div "7 . Which of the following use LSD gear oil? Torque sensing LSD Pre-load type L…"
click at [751, 473] on label "Pre-load type LSD" at bounding box center [843, 475] width 620 height 22
click at [547, 473] on input "Pre-load type LSD" at bounding box center [542, 474] width 10 height 10
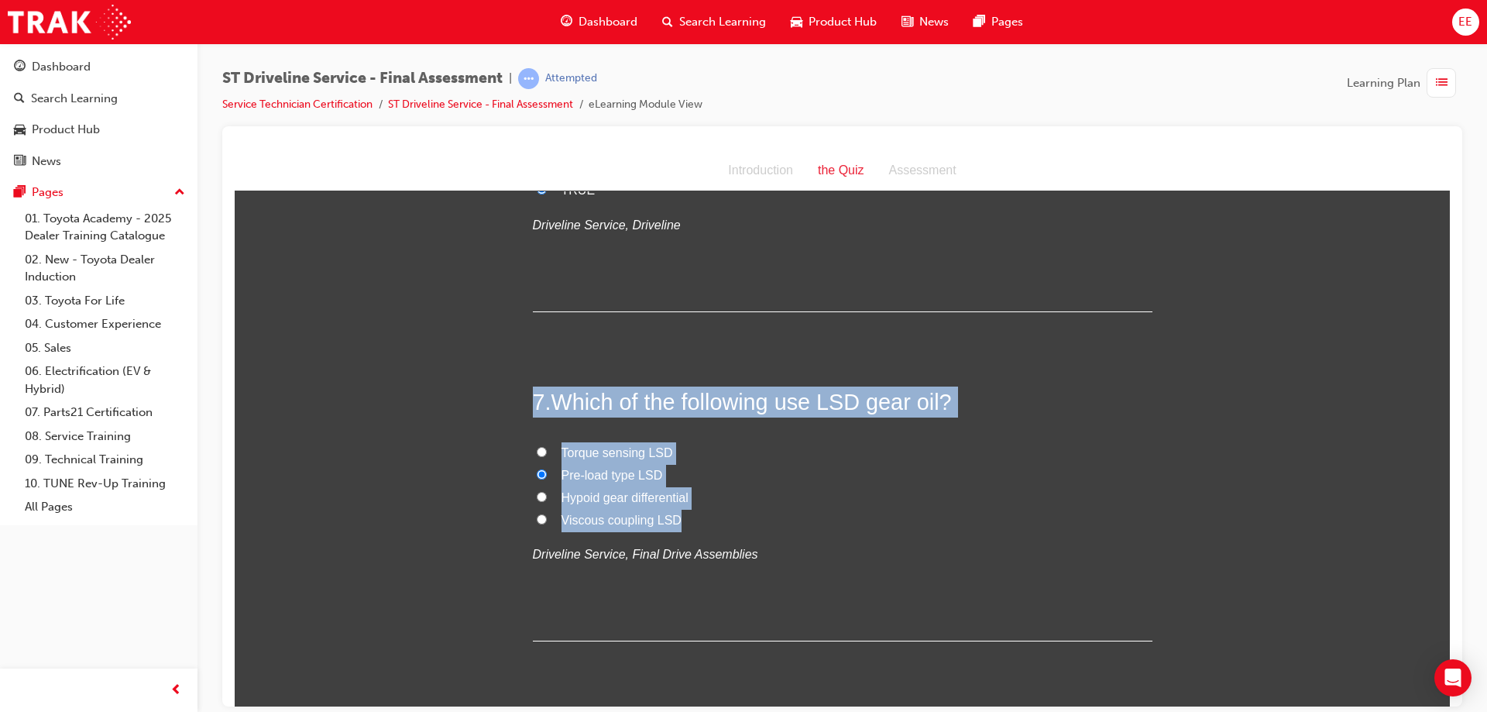
radio input "true"
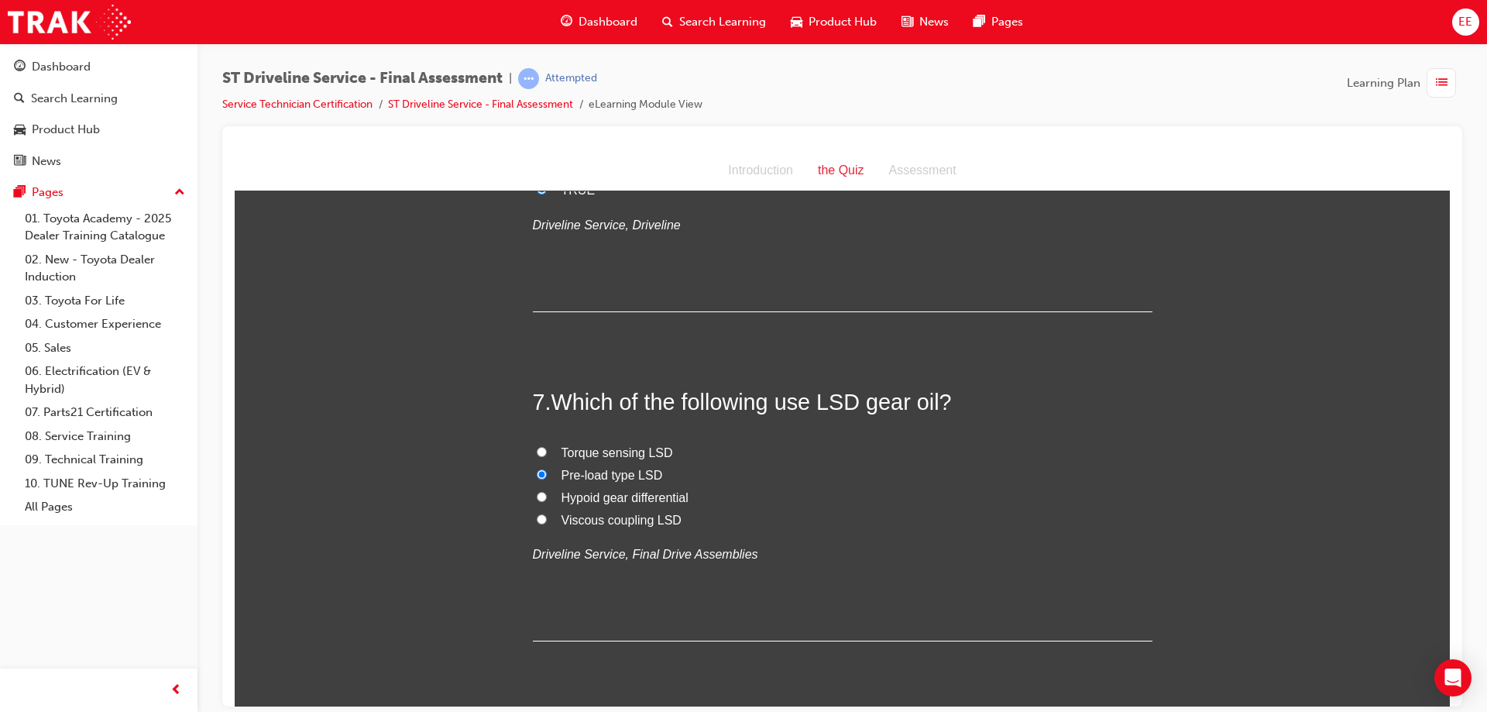
click at [610, 516] on span "Viscous coupling LSD" at bounding box center [622, 519] width 120 height 13
click at [547, 516] on input "Viscous coupling LSD" at bounding box center [542, 519] width 10 height 10
radio input "true"
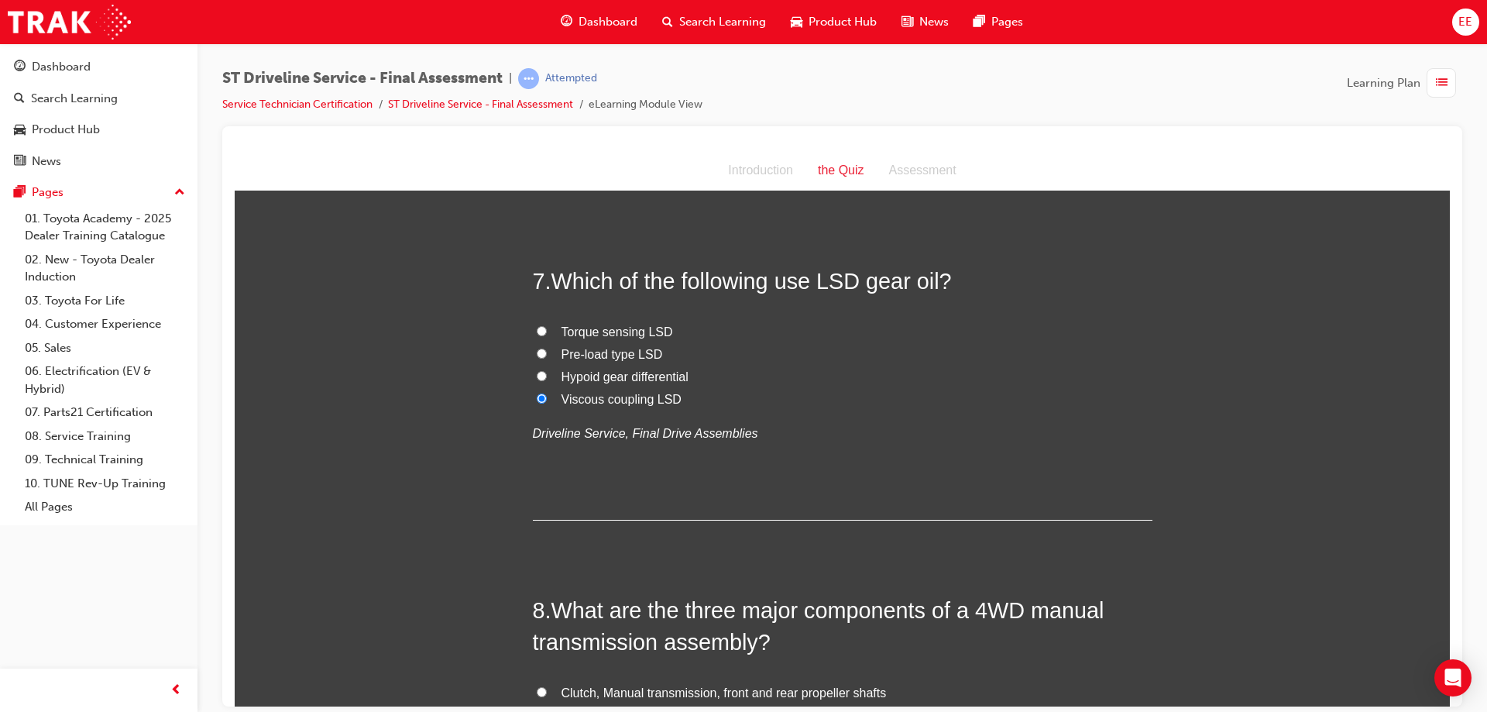
scroll to position [2092, 0]
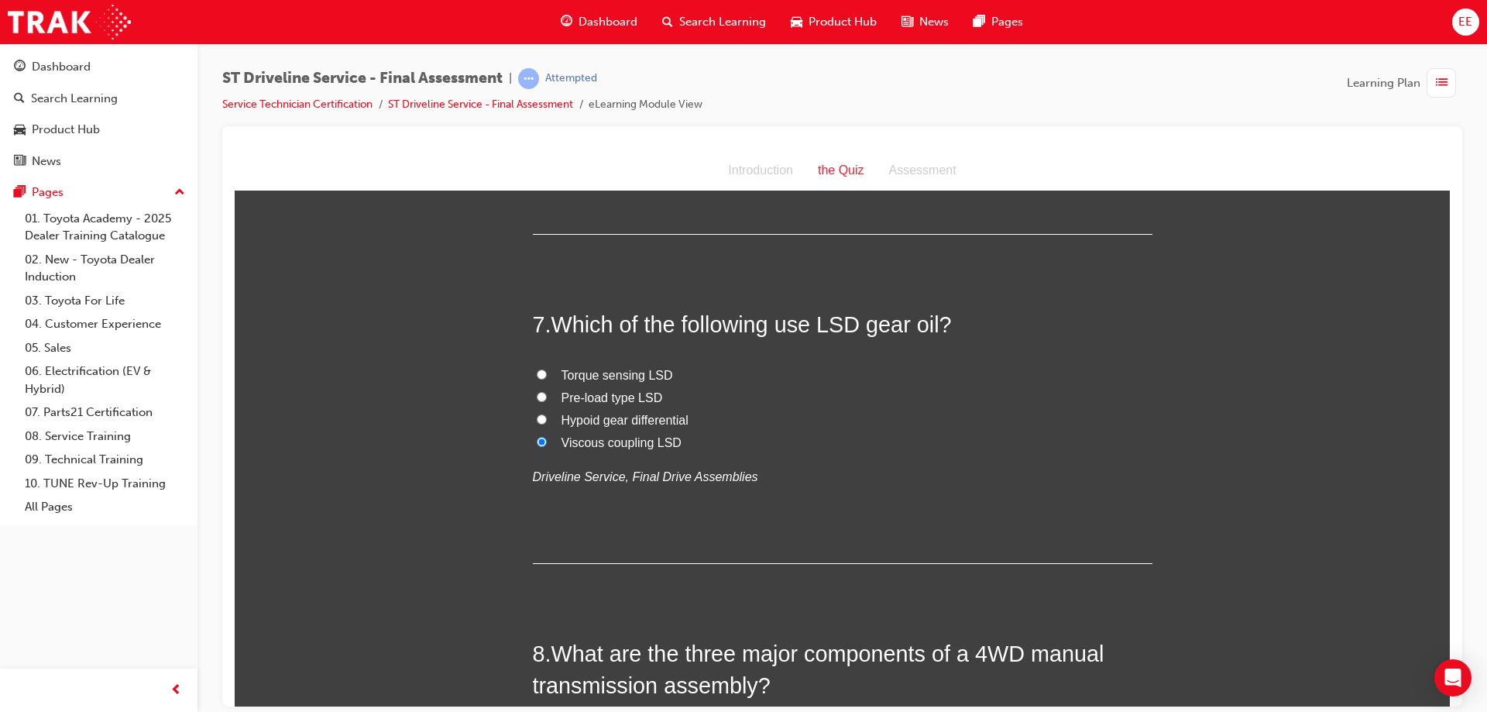
click at [569, 397] on span "Pre-load type LSD" at bounding box center [612, 396] width 101 height 13
click at [547, 397] on input "Pre-load type LSD" at bounding box center [542, 396] width 10 height 10
radio input "true"
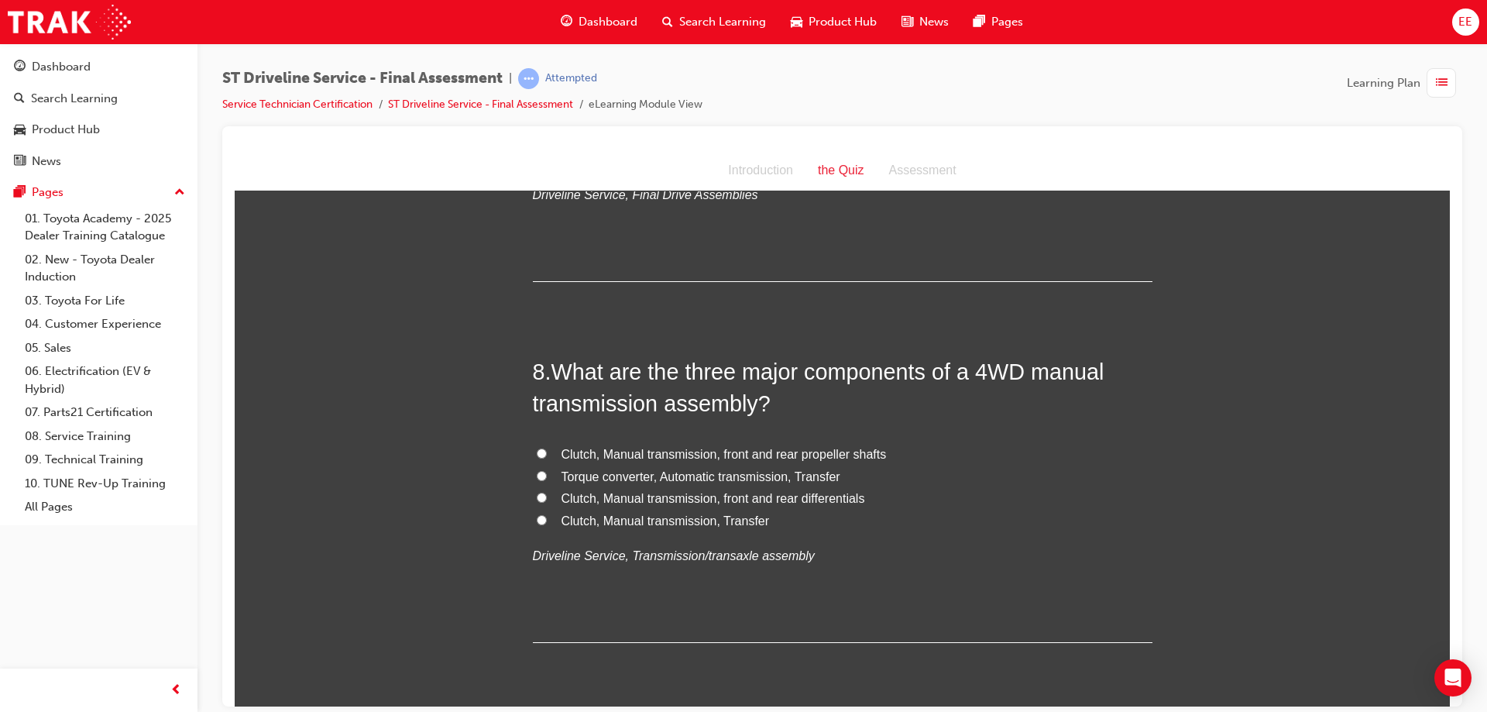
scroll to position [2402, 0]
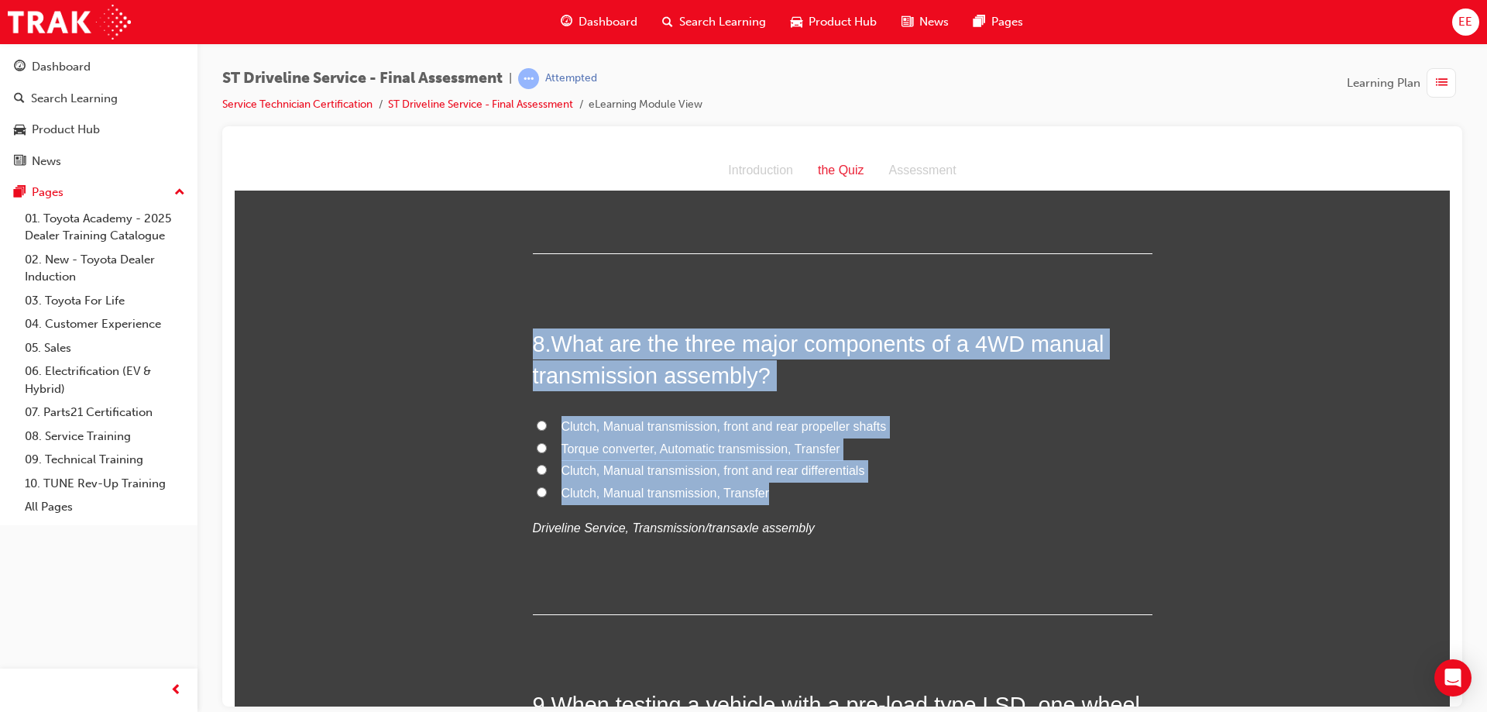
drag, startPoint x: 779, startPoint y: 483, endPoint x: 518, endPoint y: 323, distance: 306.4
click at [518, 323] on div "You must select an answer for each question before you can submit. Please note,…" at bounding box center [843, 489] width 1216 height 5366
copy div "8 . What are the three major components of a 4WD manual transmission assembly? …"
click at [414, 392] on div "You must select an answer for each question before you can submit. Please note,…" at bounding box center [843, 489] width 1216 height 5366
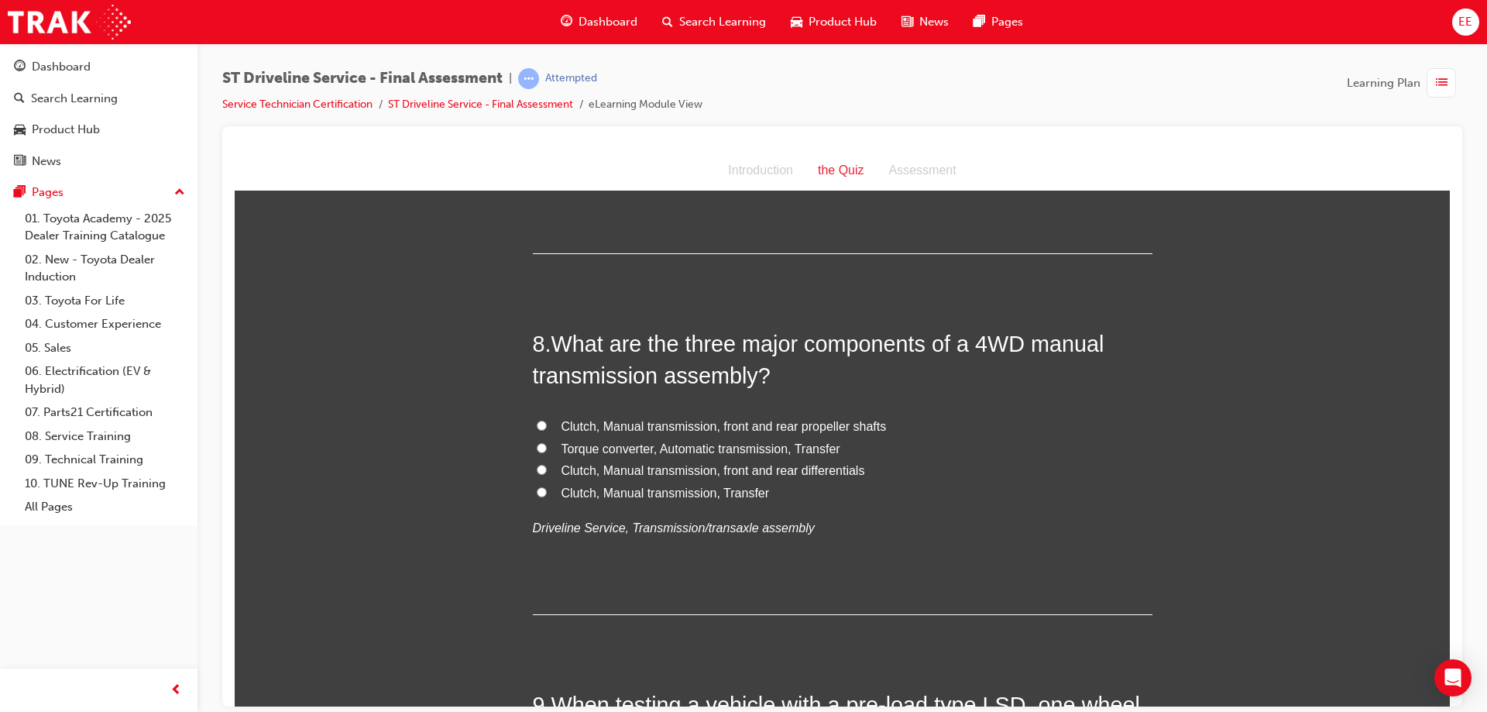
click at [549, 492] on label "Clutch, Manual transmission, Transfer" at bounding box center [843, 493] width 620 height 22
click at [547, 492] on input "Clutch, Manual transmission, Transfer" at bounding box center [542, 492] width 10 height 10
radio input "true"
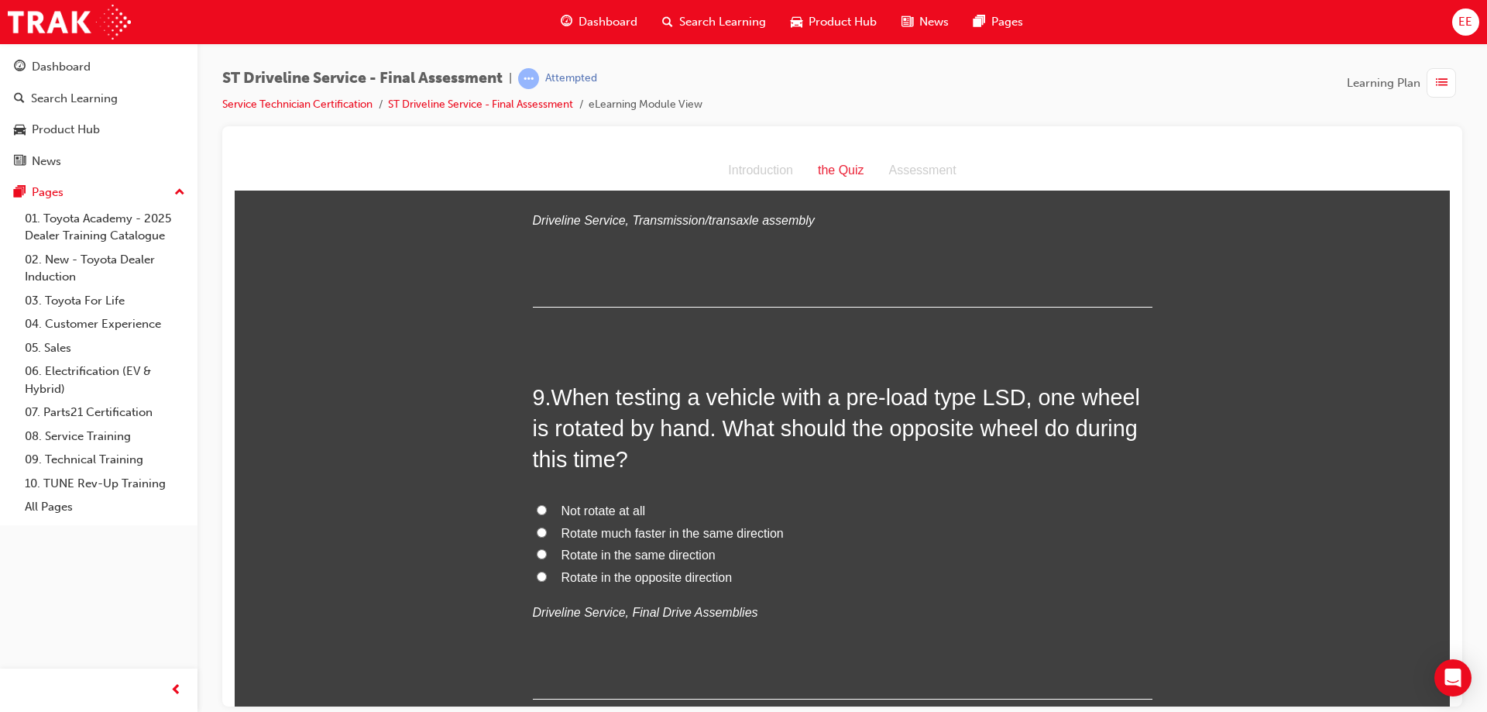
scroll to position [2712, 0]
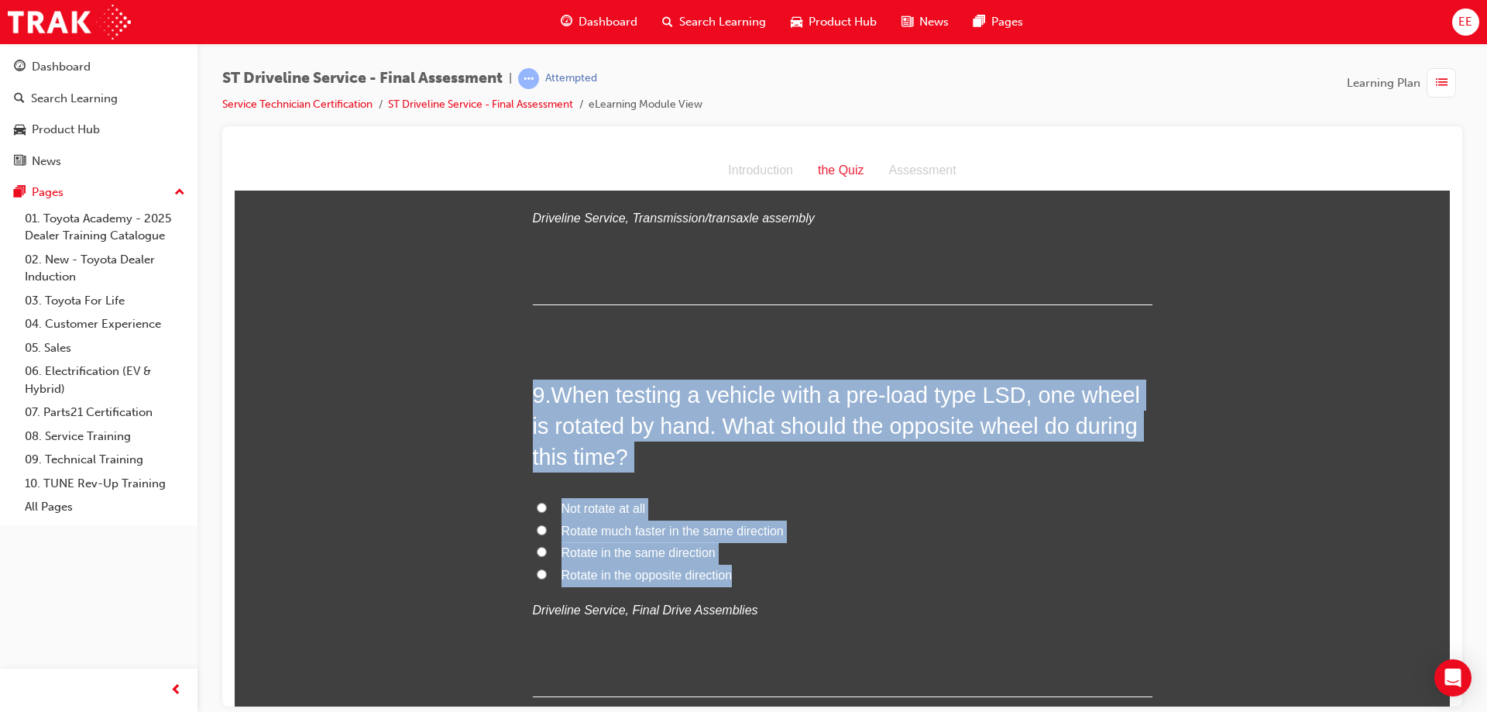
drag, startPoint x: 761, startPoint y: 577, endPoint x: 511, endPoint y: 403, distance: 304.3
click at [511, 403] on div "You must select an answer for each question before you can submit. Please note,…" at bounding box center [843, 179] width 1216 height 5366
copy div "9 . When testing a vehicle with a pre-load type LSD, one wheel is rotated by ha…"
click at [810, 432] on span "When testing a vehicle with a pre-load type LSD, one wheel is rotated by hand. …" at bounding box center [836, 426] width 607 height 88
drag, startPoint x: 772, startPoint y: 585, endPoint x: 470, endPoint y: 403, distance: 352.1
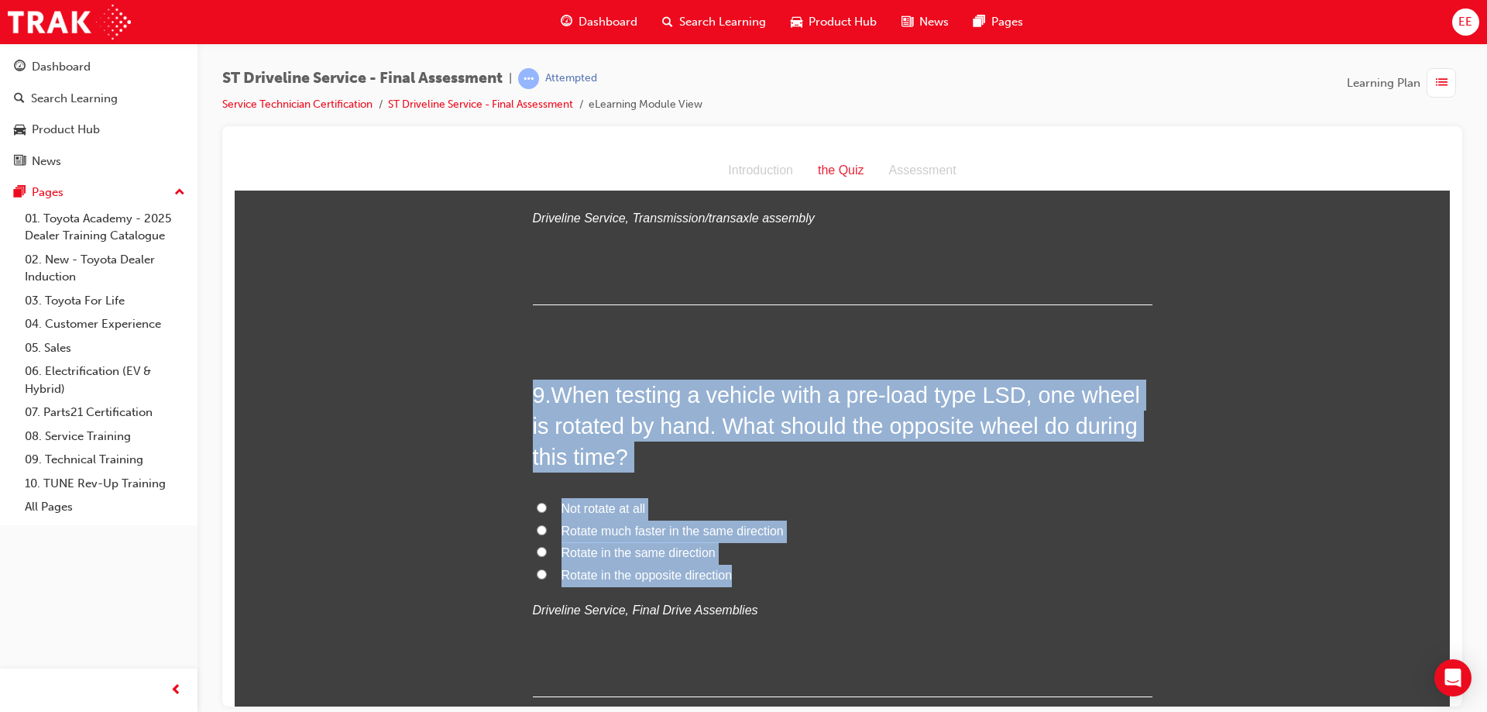
click at [470, 403] on div "You must select an answer for each question before you can submit. Please note,…" at bounding box center [843, 179] width 1216 height 5366
copy div "9 . When testing a vehicle with a pre-load type LSD, one wheel is rotated by ha…"
click at [738, 493] on div "9 . When testing a vehicle with a pre-load type LSD, one wheel is rotated by ha…" at bounding box center [843, 538] width 620 height 318
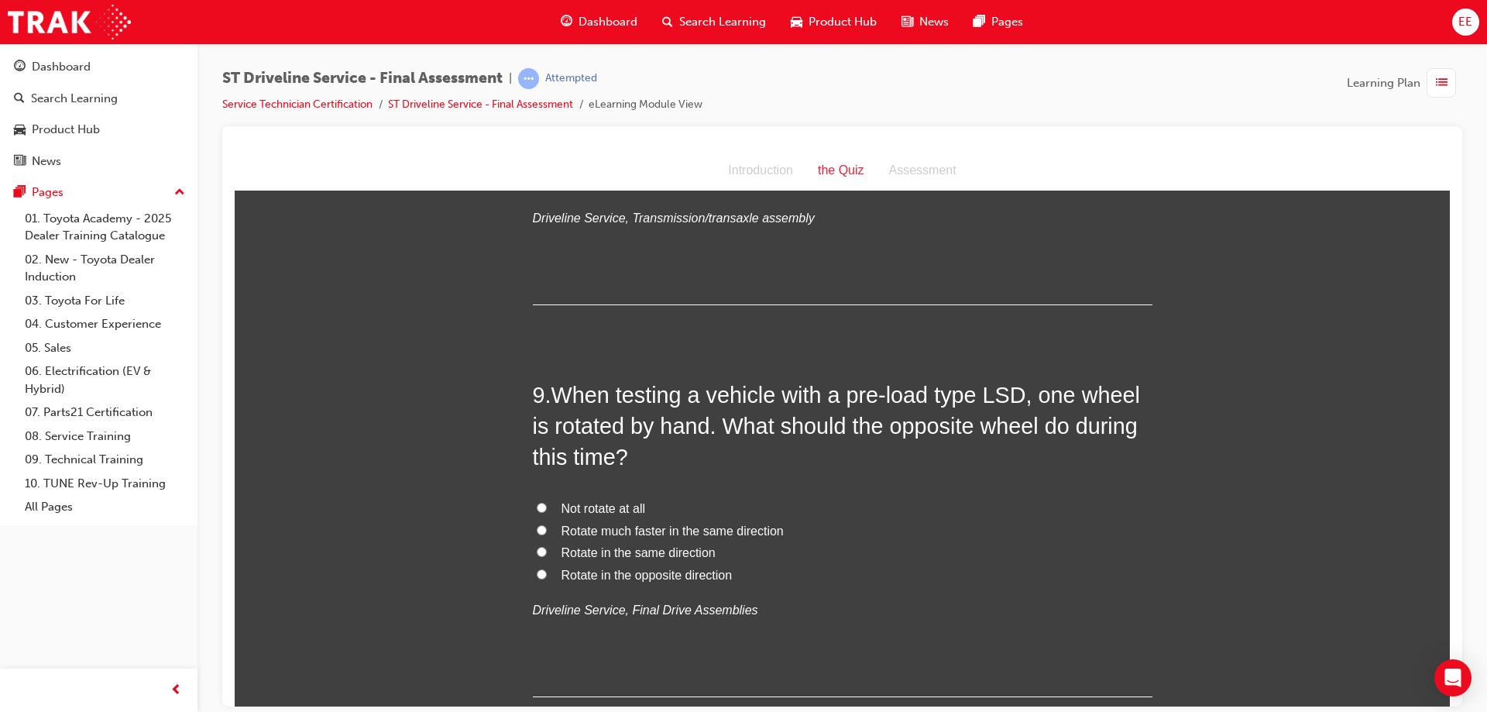
click at [631, 561] on label "Rotate in the same direction" at bounding box center [843, 553] width 620 height 22
click at [547, 556] on input "Rotate in the same direction" at bounding box center [542, 551] width 10 height 10
radio input "true"
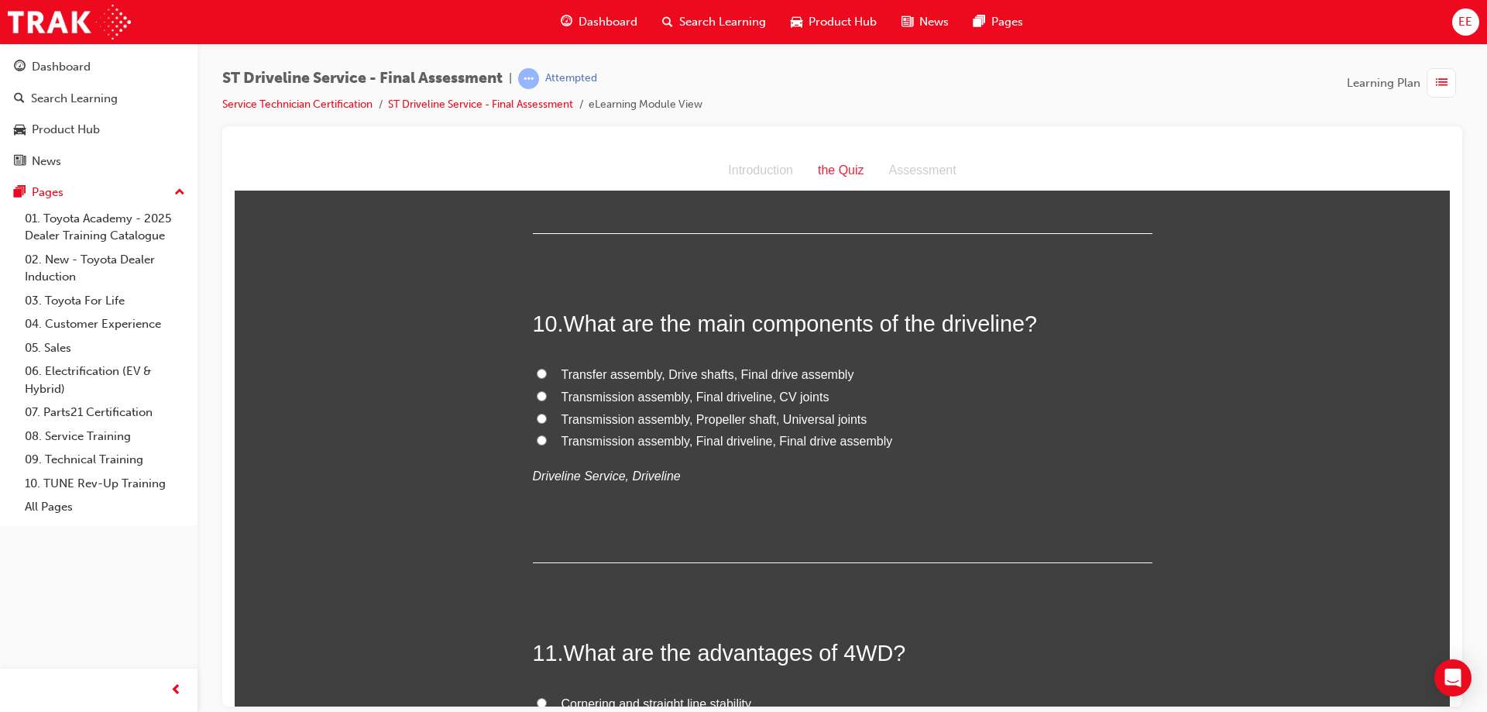
scroll to position [3176, 0]
click at [535, 421] on label "Transmission assembly, Propeller shaft, Universal joints" at bounding box center [843, 418] width 620 height 22
click at [537, 421] on input "Transmission assembly, Propeller shaft, Universal joints" at bounding box center [542, 416] width 10 height 10
radio input "true"
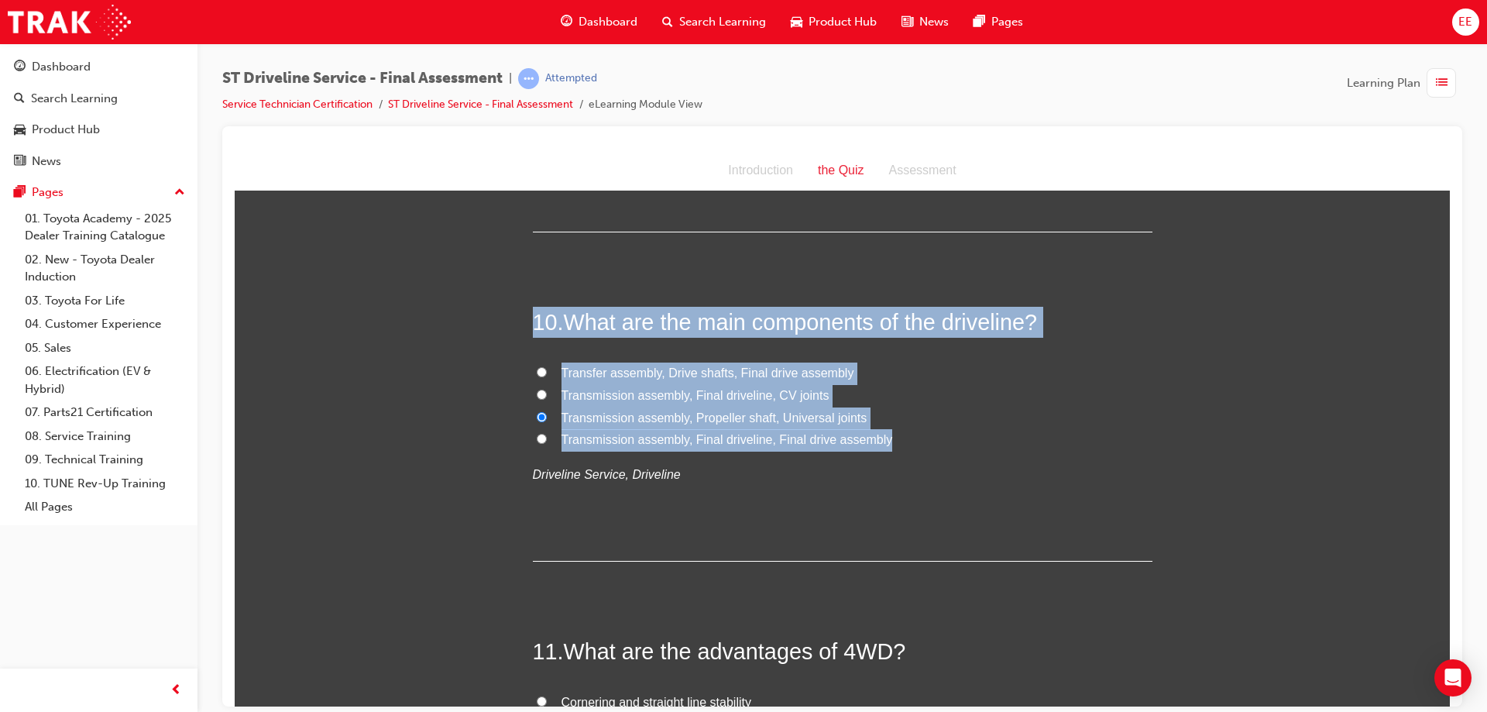
drag, startPoint x: 902, startPoint y: 438, endPoint x: 498, endPoint y: 296, distance: 427.8
click at [537, 372] on input "Transfer assembly, Drive shafts, Final drive assembly" at bounding box center [542, 371] width 10 height 10
radio input "true"
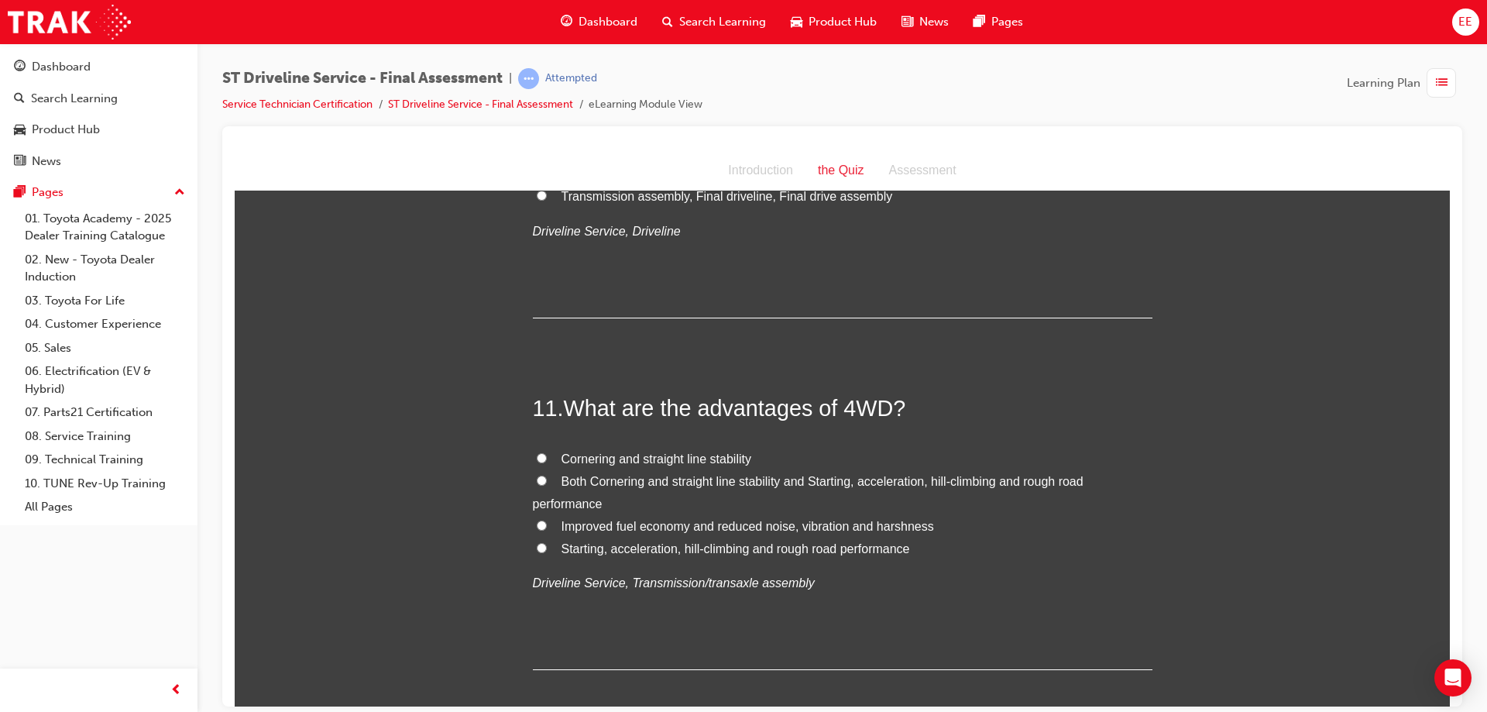
scroll to position [3486, 0]
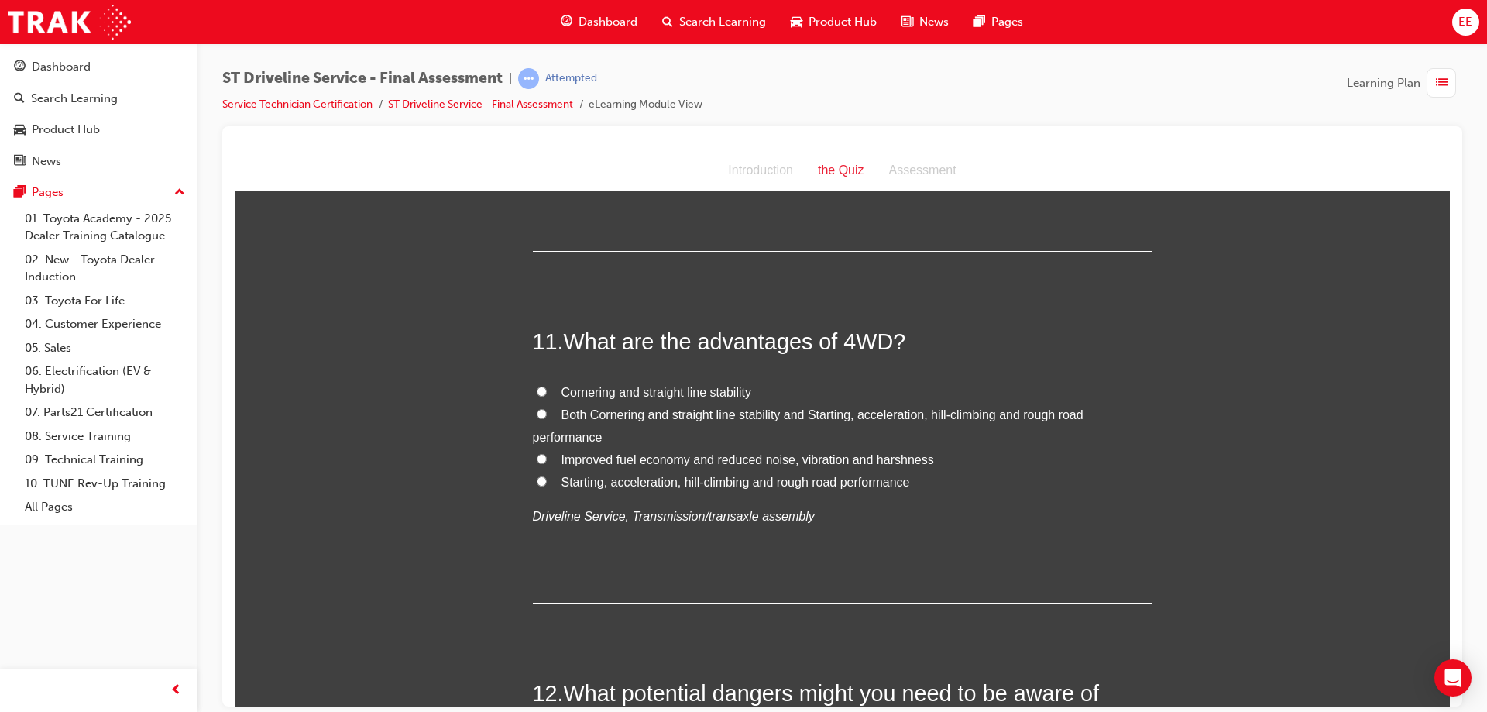
click at [584, 418] on span "Both Cornering and straight line stability and Starting, acceleration, hill-cli…" at bounding box center [808, 426] width 551 height 36
click at [547, 418] on input "Both Cornering and straight line stability and Starting, acceleration, hill-cli…" at bounding box center [542, 413] width 10 height 10
radio input "true"
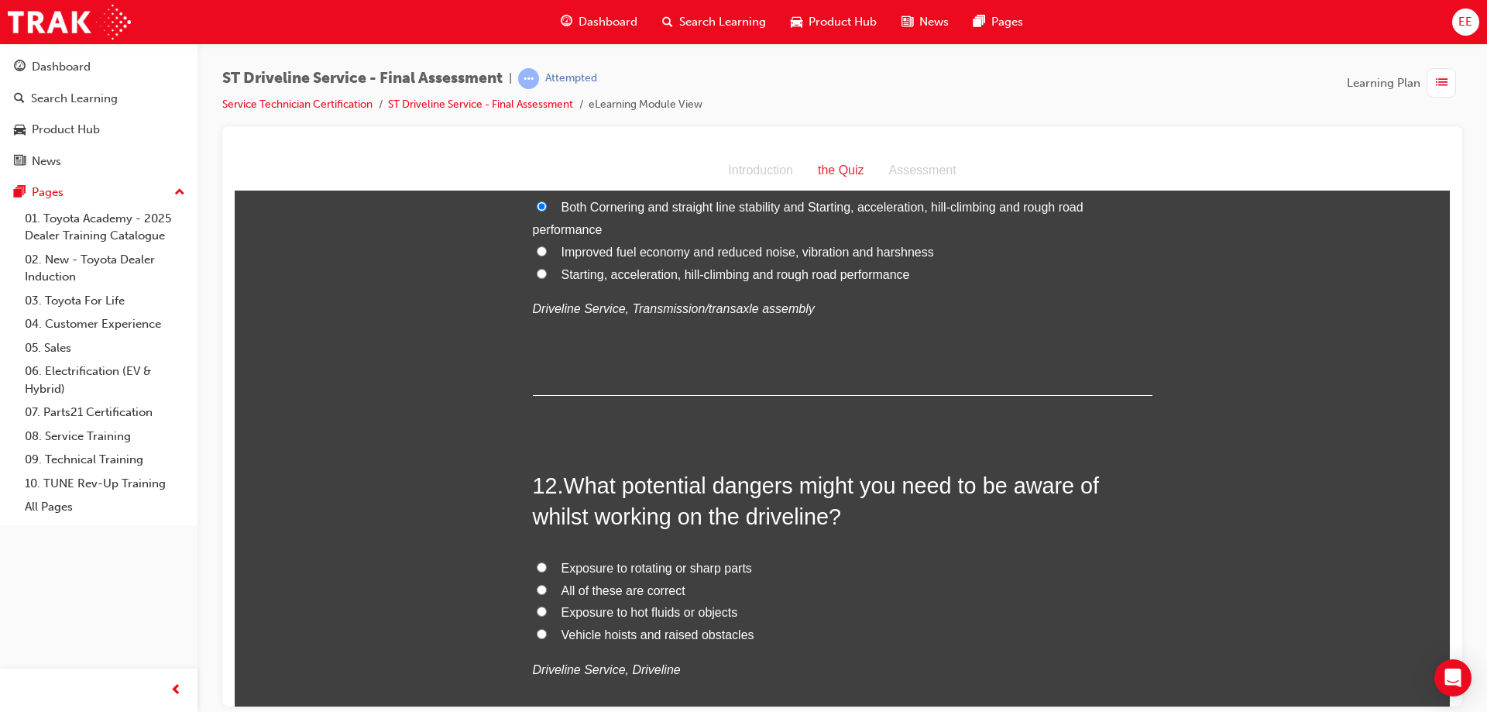
scroll to position [3796, 0]
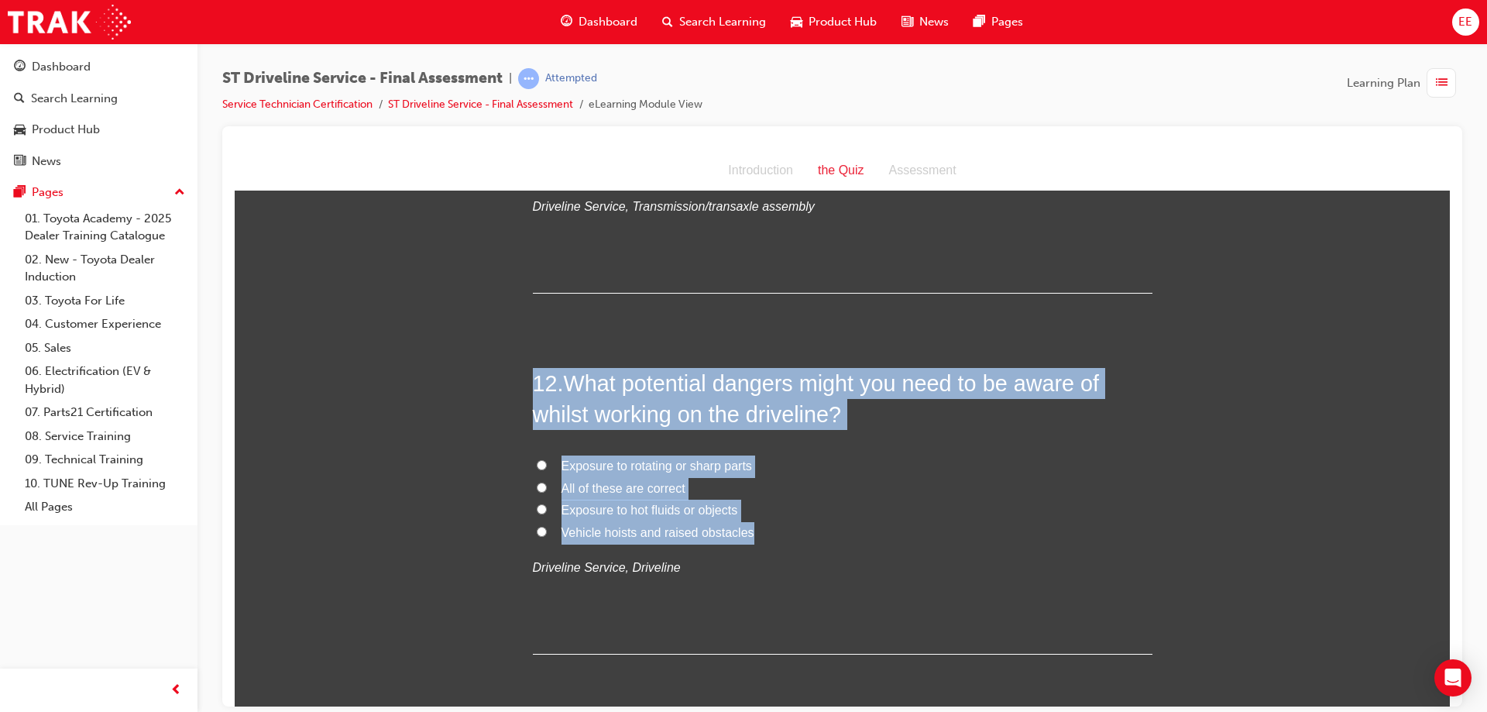
drag, startPoint x: 757, startPoint y: 525, endPoint x: 497, endPoint y: 384, distance: 295.4
click at [539, 487] on input "All of these are correct" at bounding box center [542, 487] width 10 height 10
radio input "true"
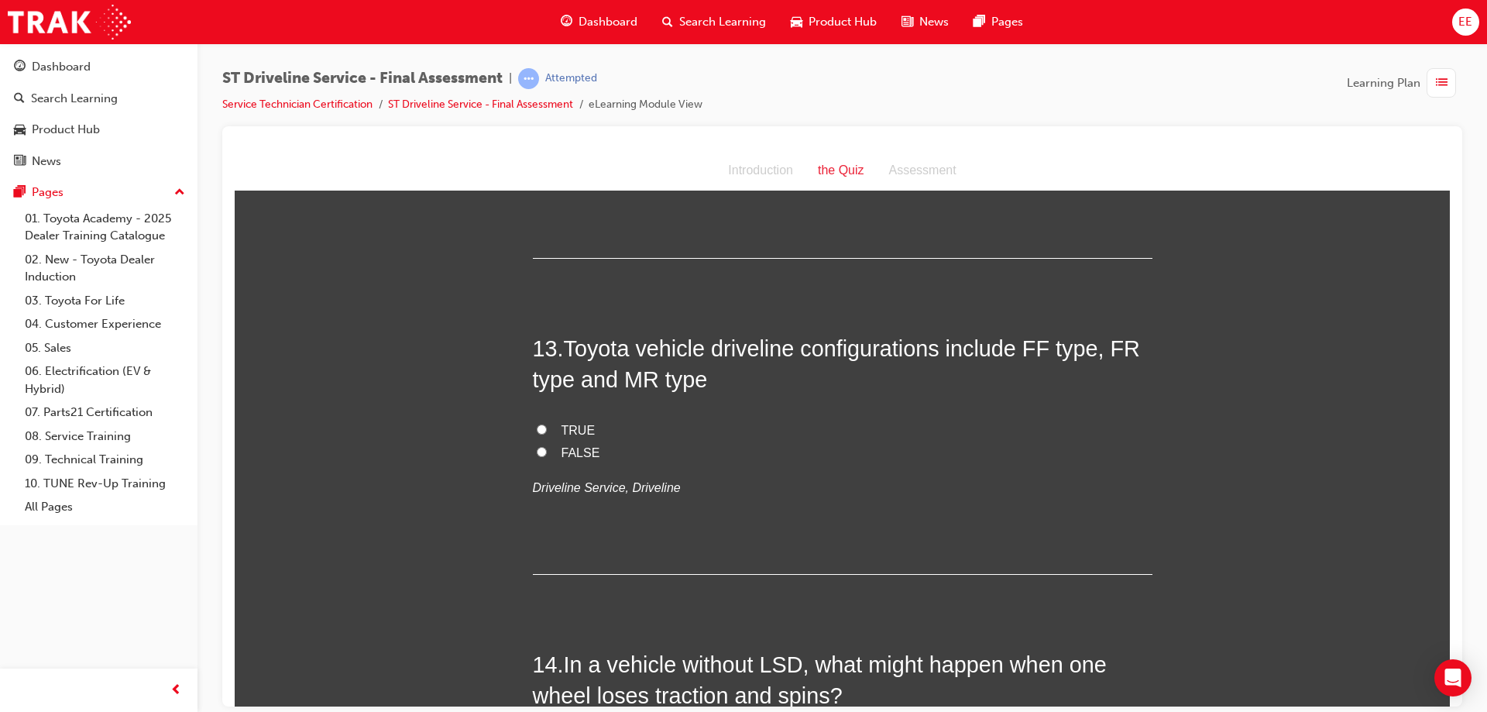
scroll to position [4183, 0]
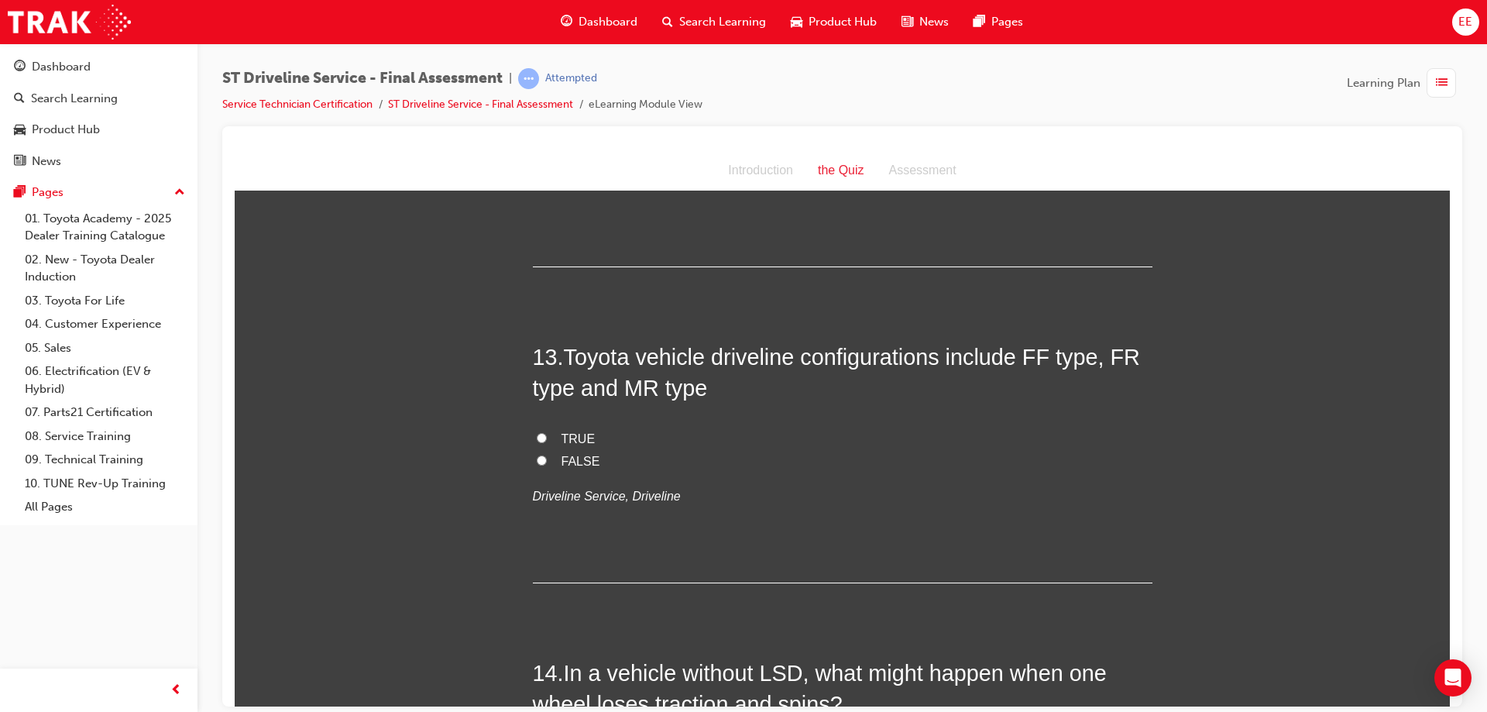
click at [540, 435] on input "TRUE" at bounding box center [542, 437] width 10 height 10
radio input "true"
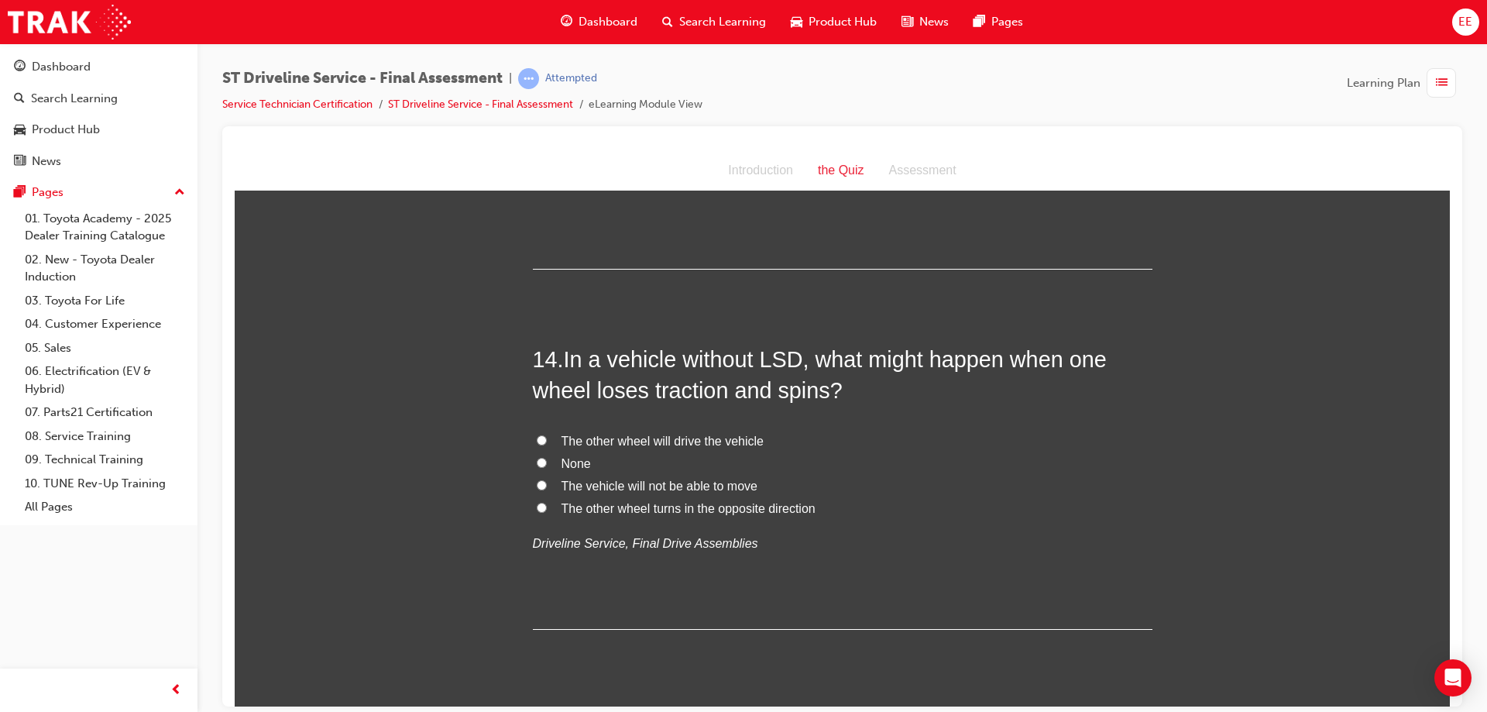
scroll to position [4493, 0]
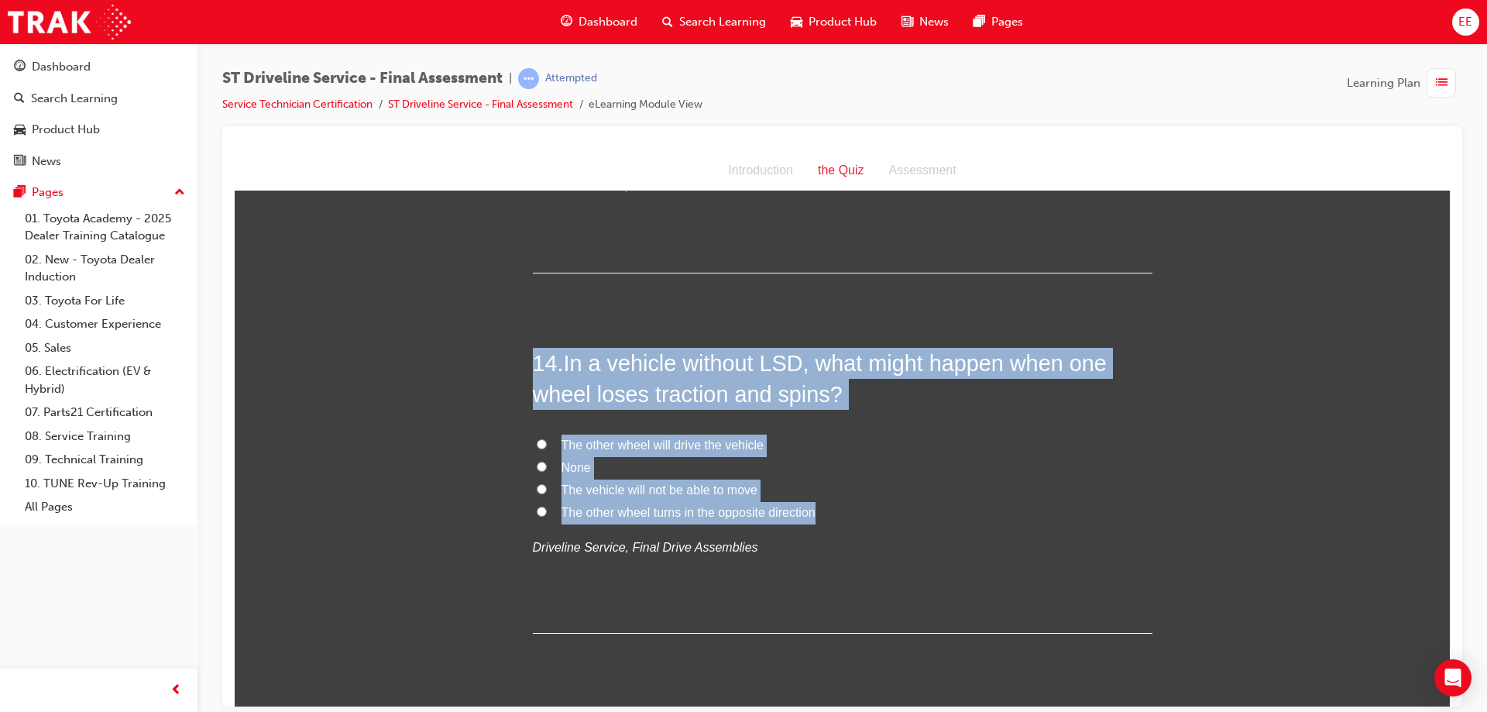
drag, startPoint x: 836, startPoint y: 515, endPoint x: 507, endPoint y: 355, distance: 366.2
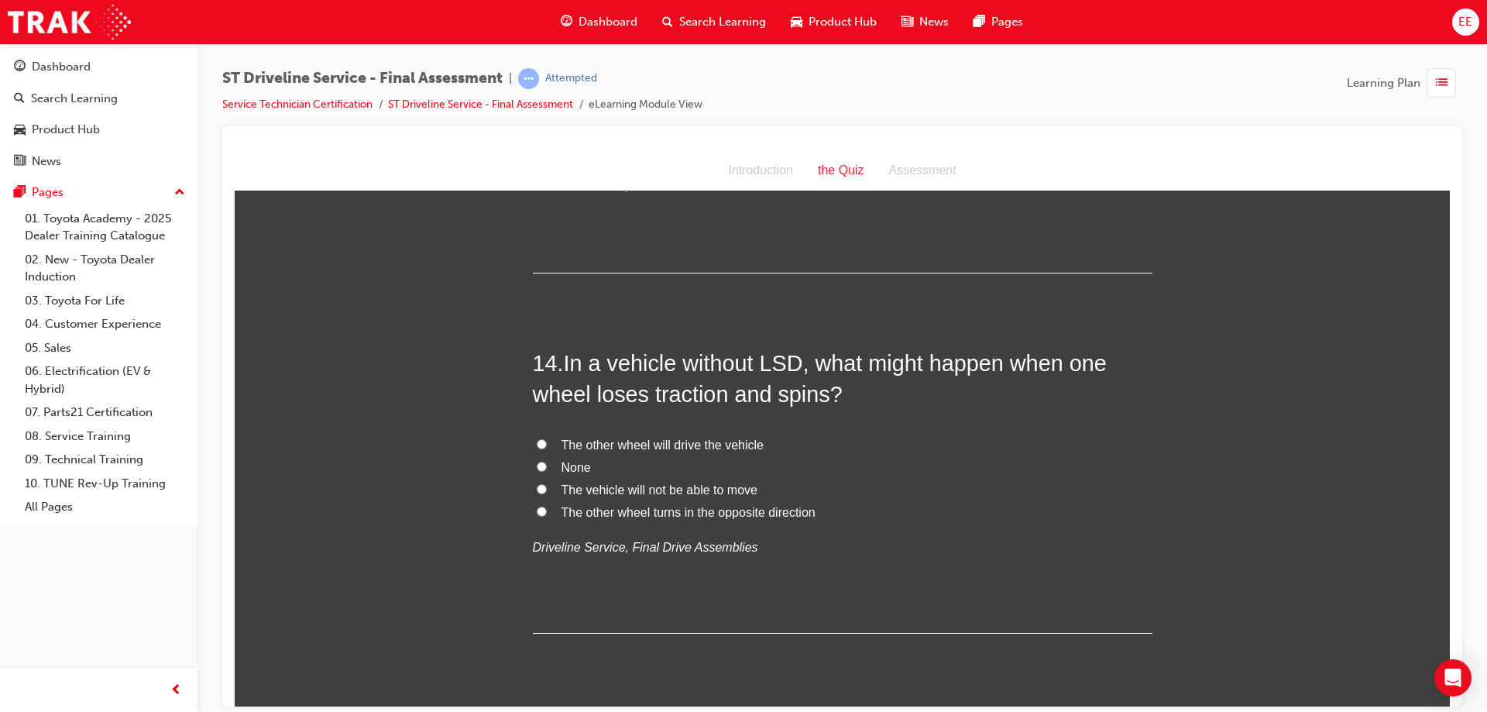
click at [606, 489] on span "The vehicle will not be able to move" at bounding box center [660, 489] width 196 height 13
click at [547, 489] on input "The vehicle will not be able to move" at bounding box center [542, 488] width 10 height 10
radio input "true"
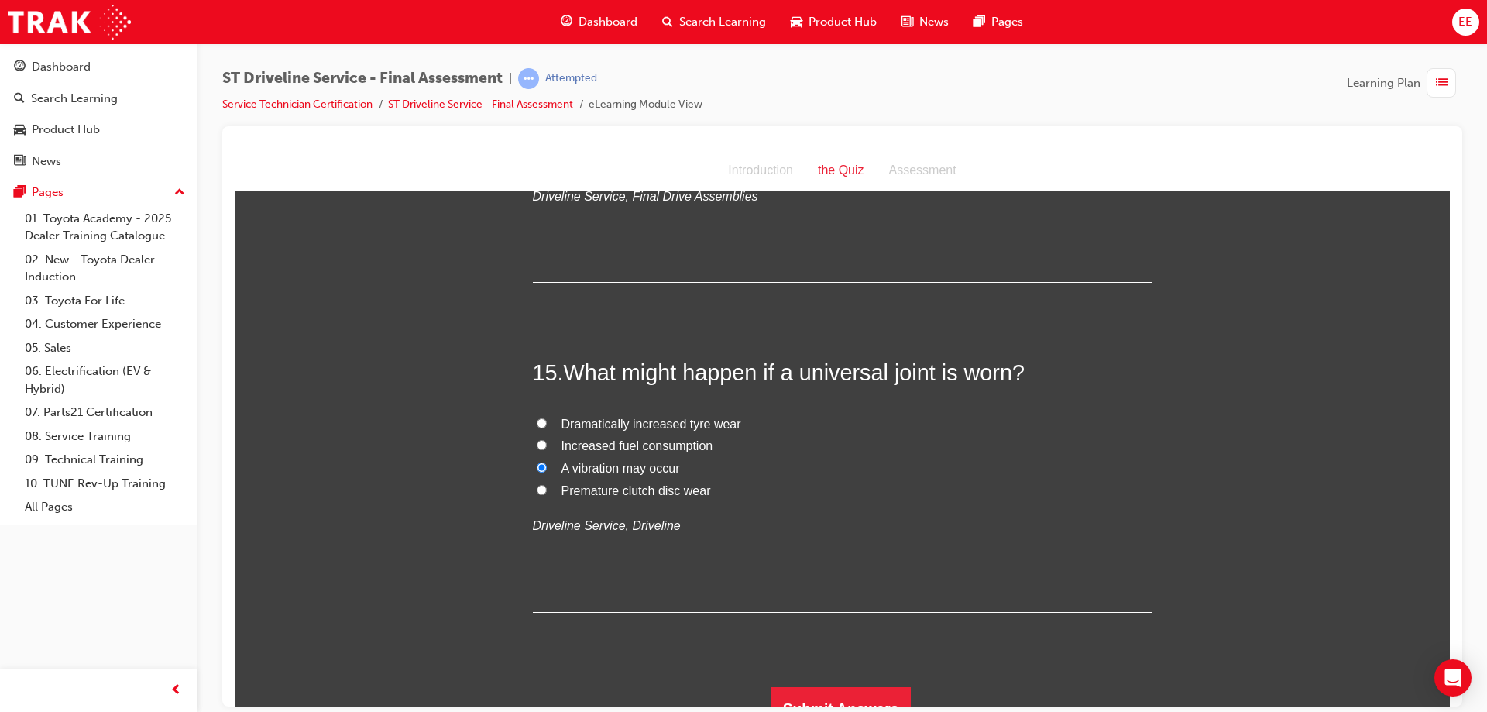
scroll to position [4868, 0]
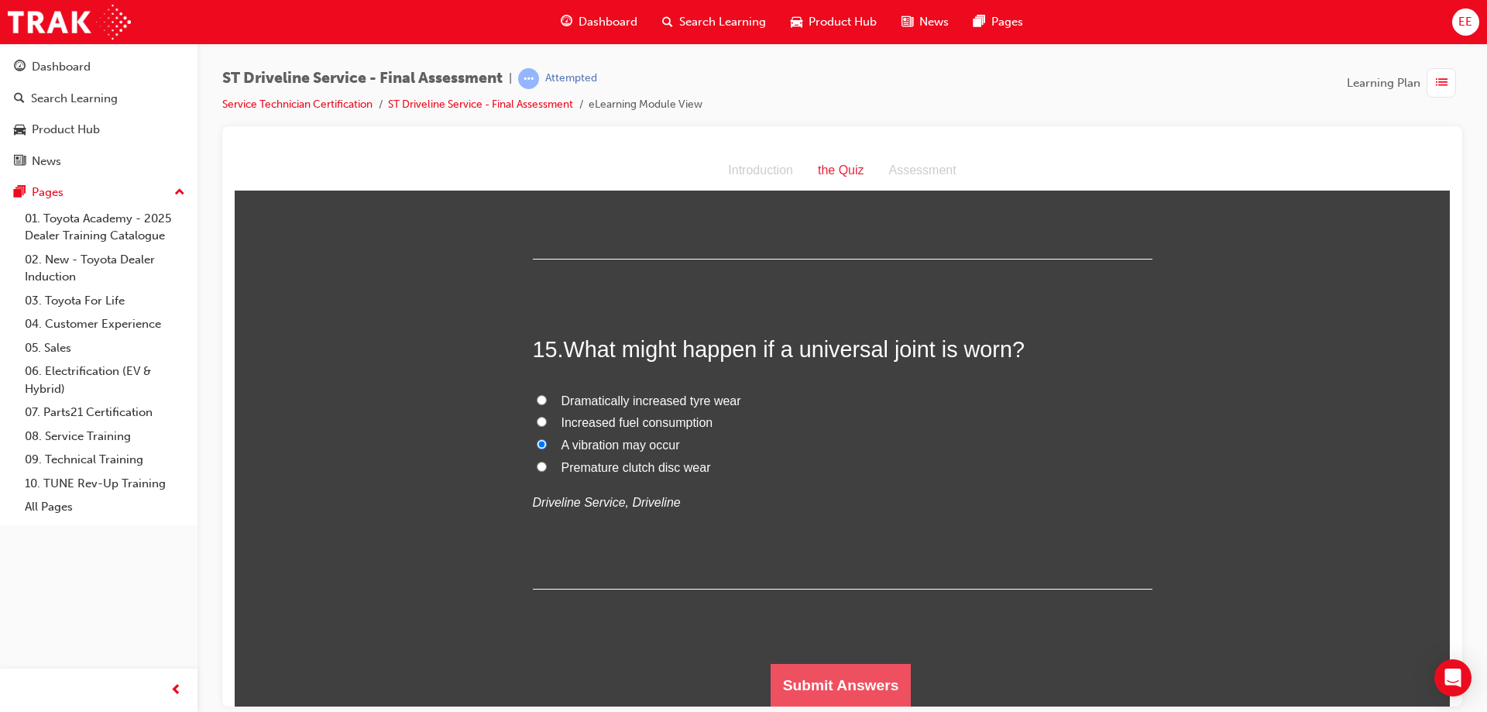
click at [871, 671] on button "Submit Answers" at bounding box center [841, 684] width 141 height 43
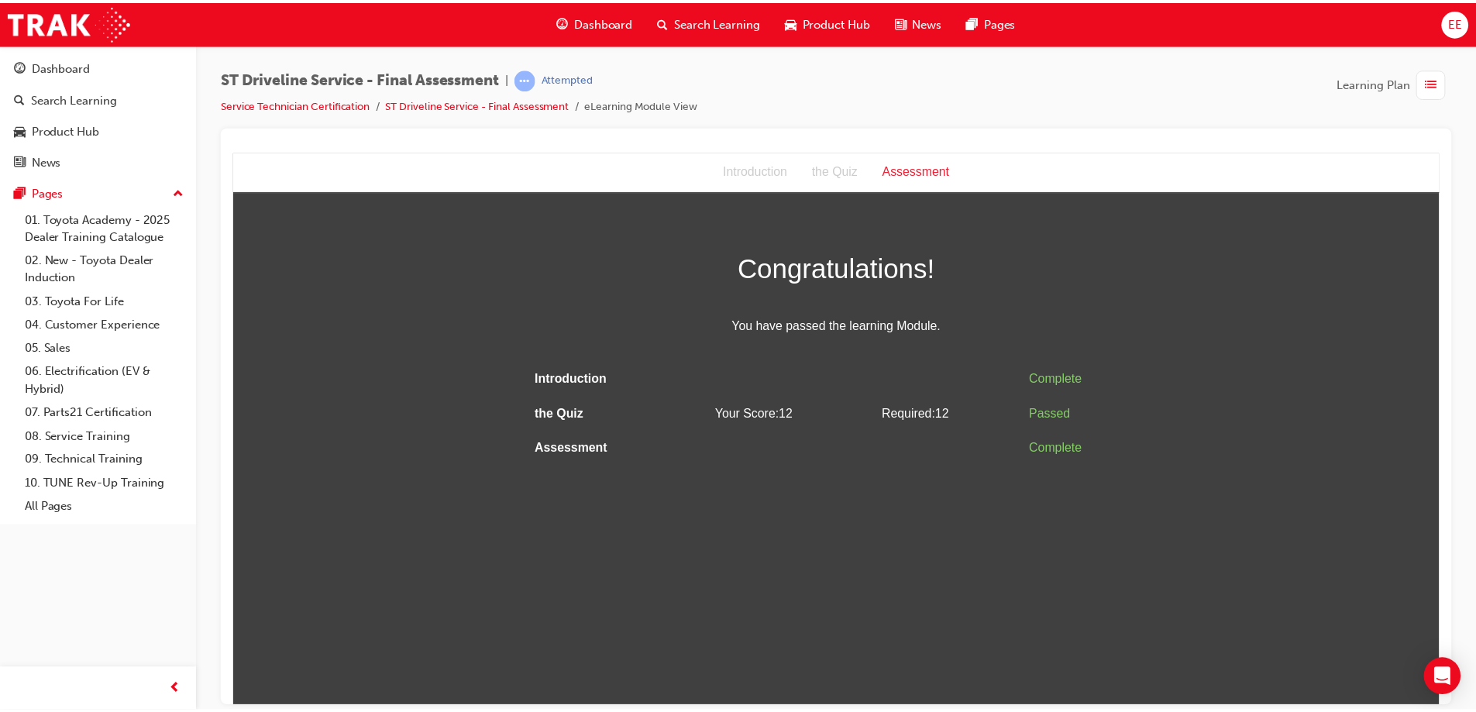
scroll to position [0, 0]
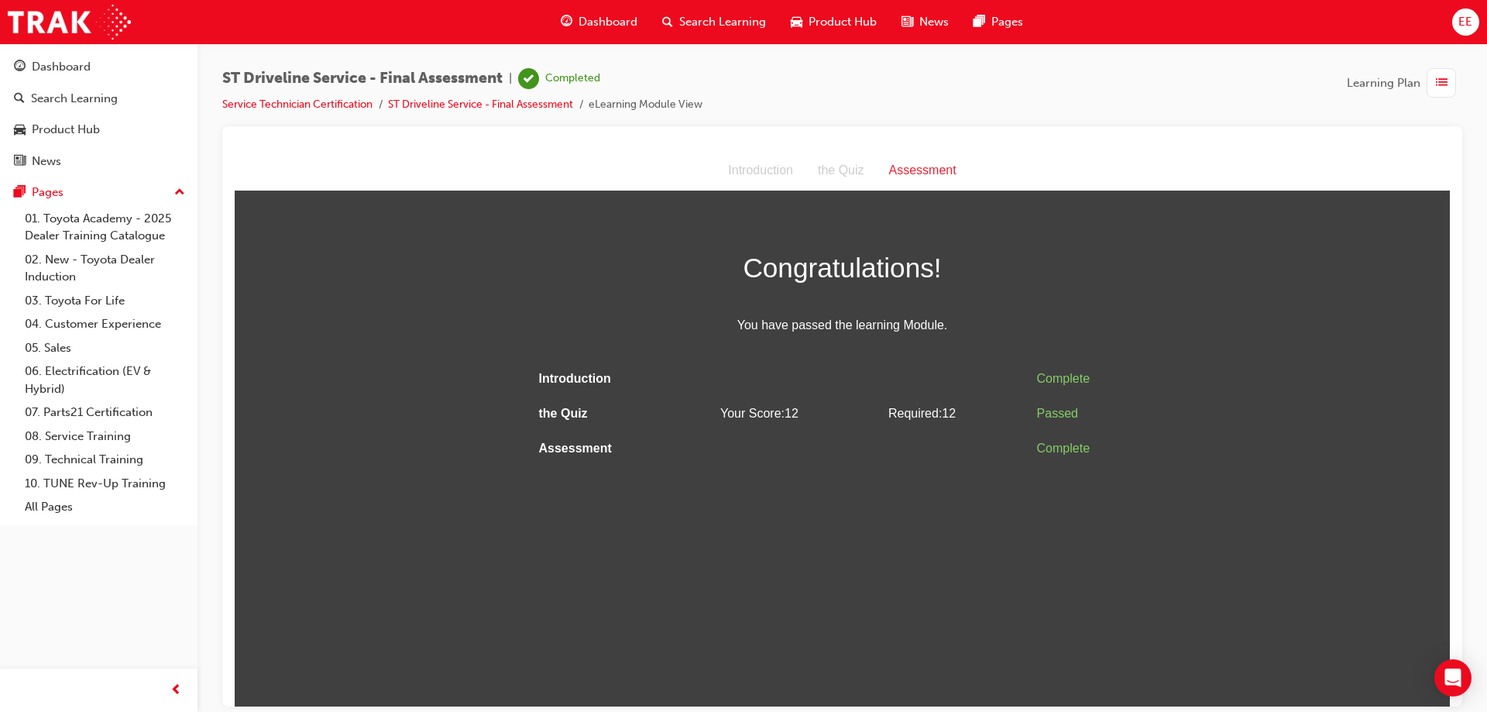
click at [865, 473] on html "Assessment Introduction the Quiz Assessment Congratulations! You have passed th…" at bounding box center [843, 427] width 1216 height 555
click at [607, 28] on span "Dashboard" at bounding box center [608, 22] width 59 height 18
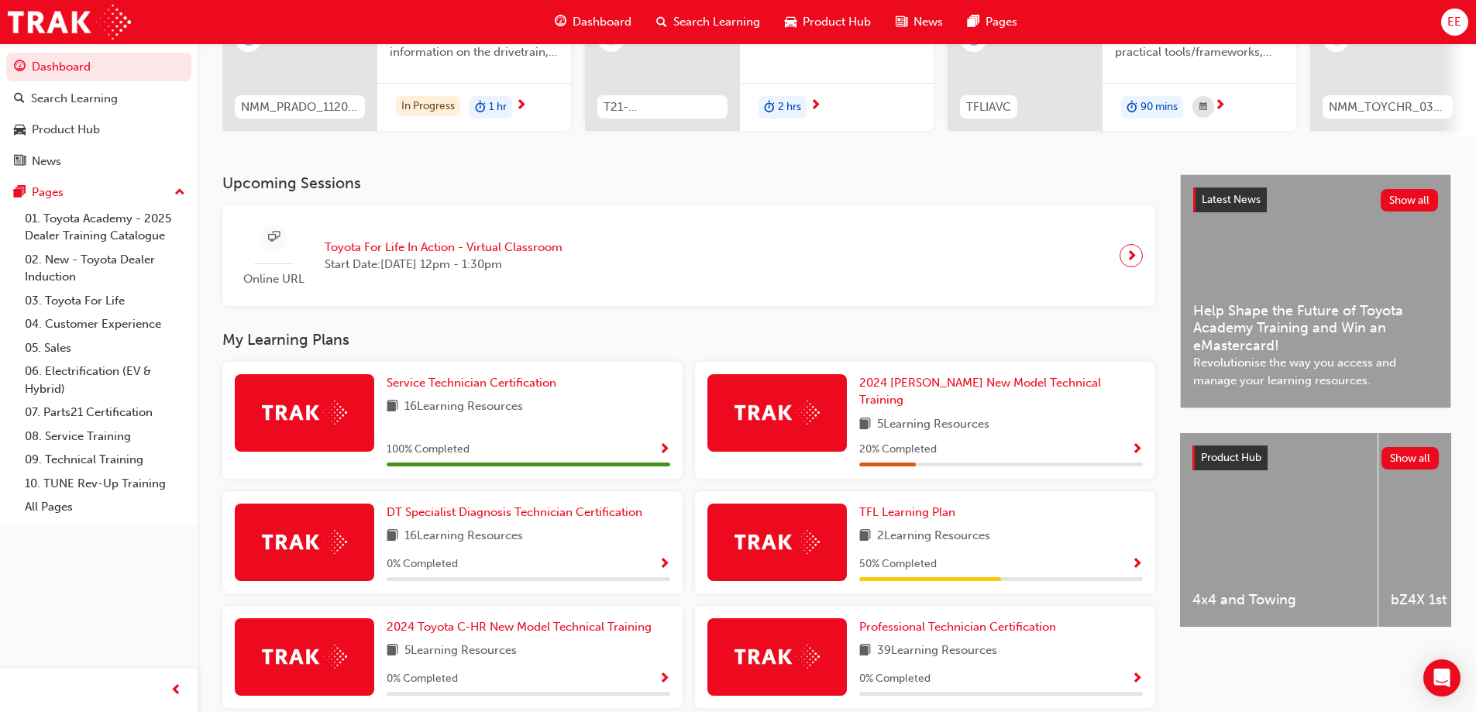
scroll to position [232, 0]
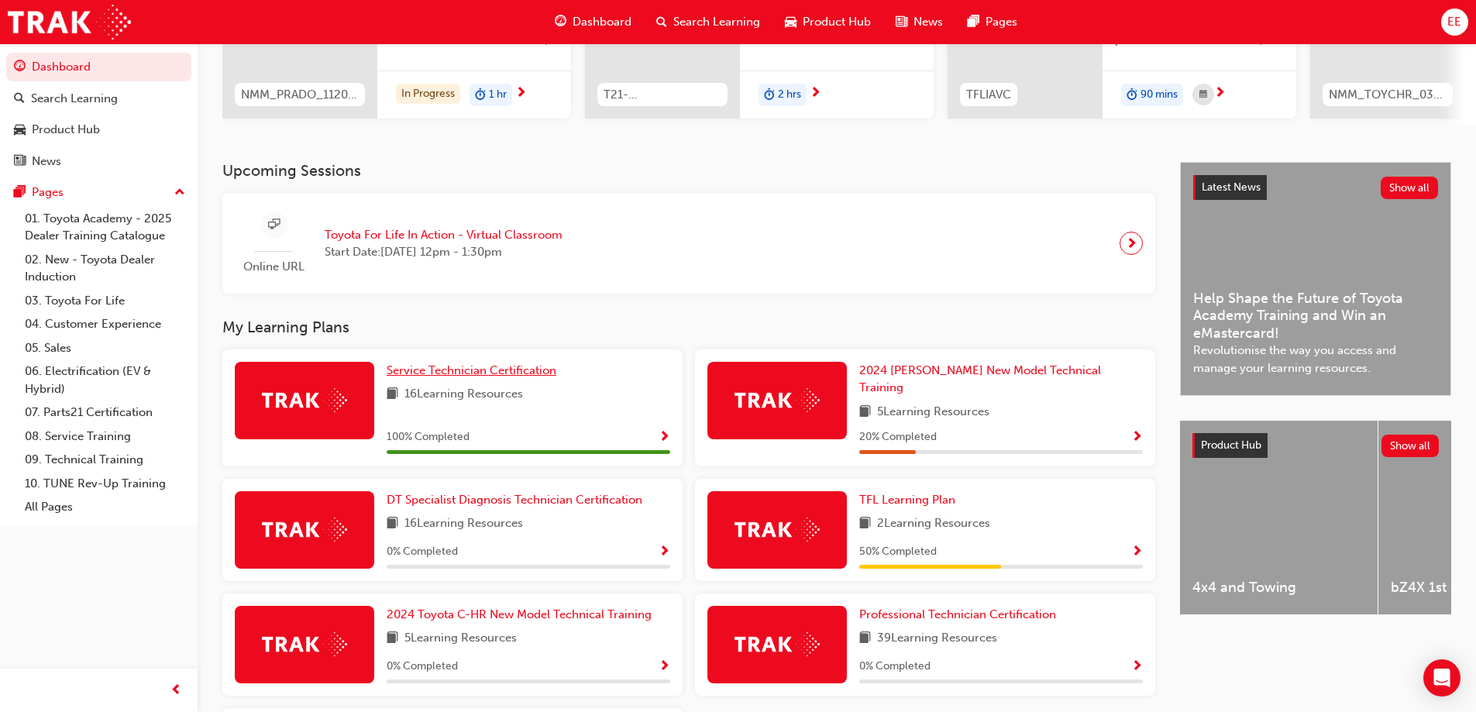
click at [546, 373] on span "Service Technician Certification" at bounding box center [472, 370] width 170 height 14
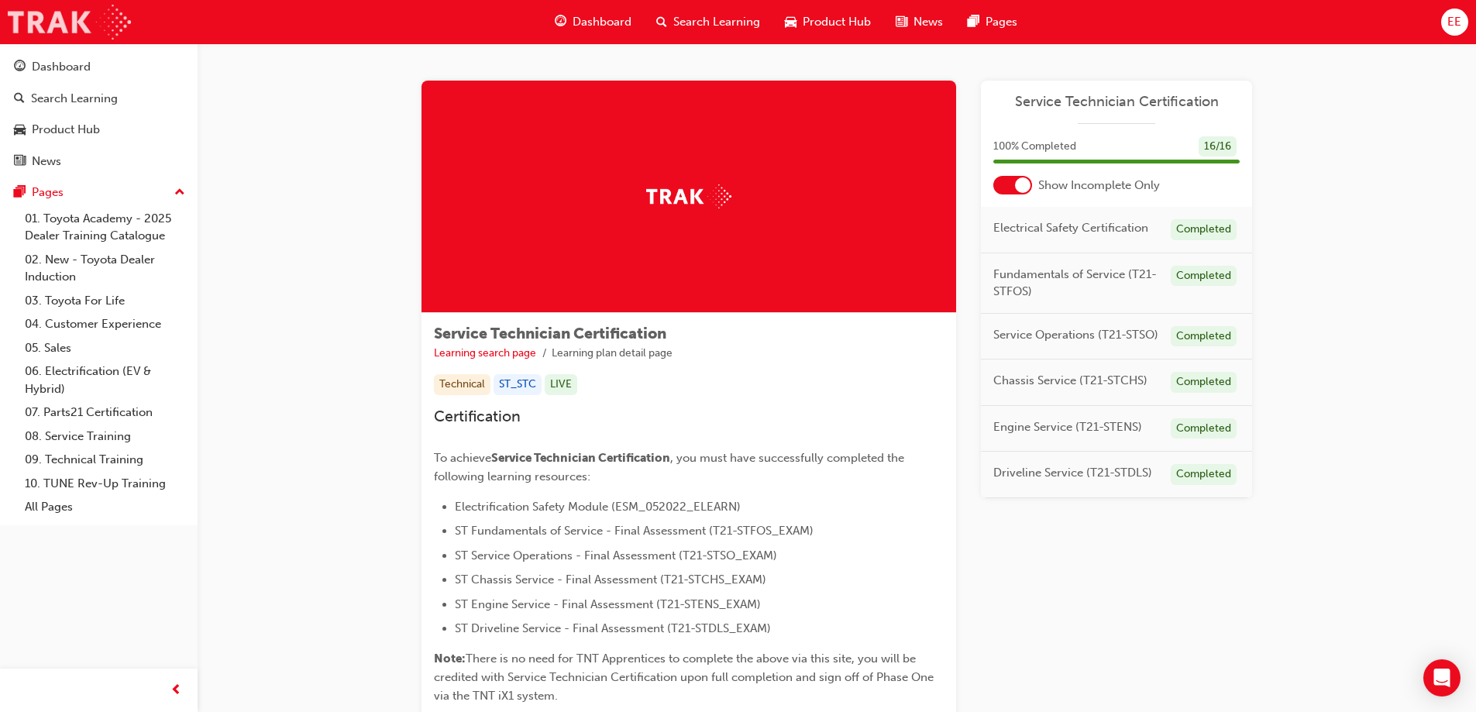
click at [94, 17] on img at bounding box center [69, 22] width 123 height 35
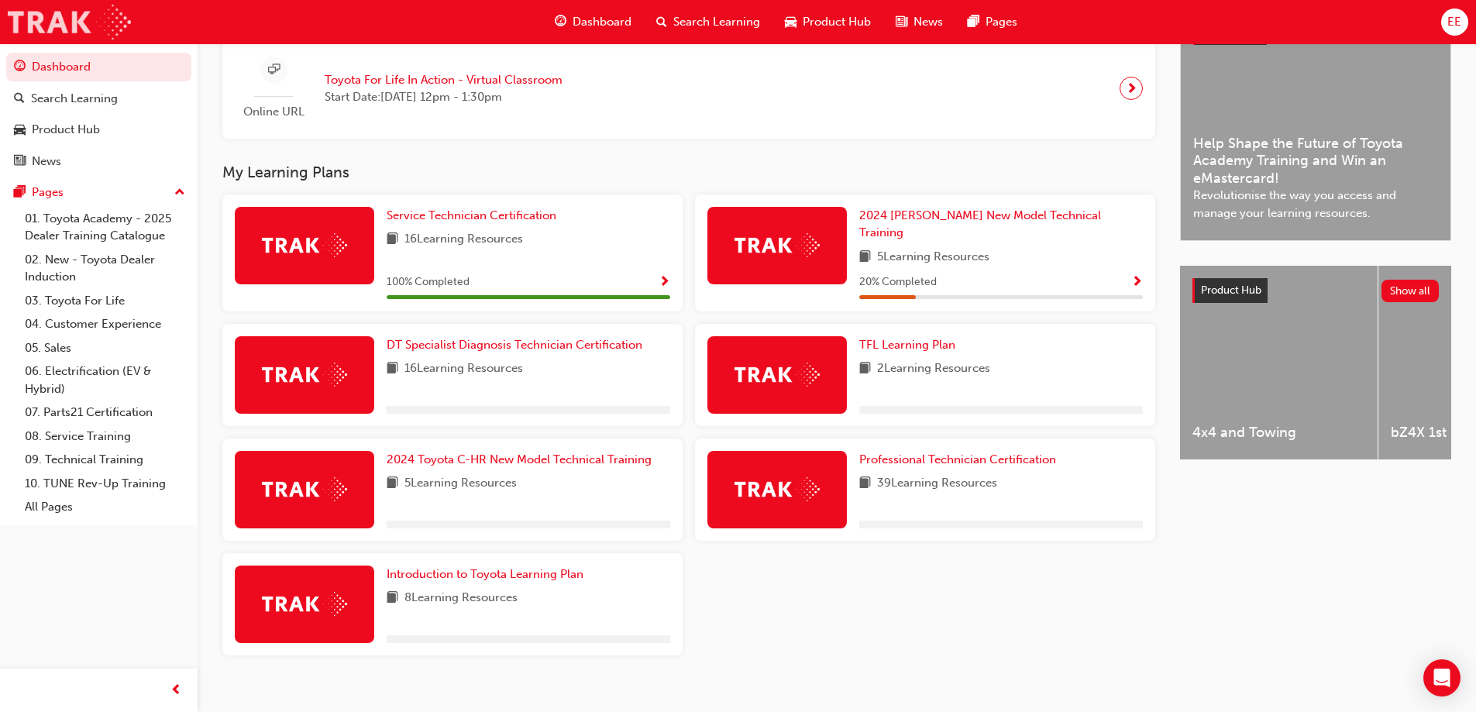
scroll to position [398, 0]
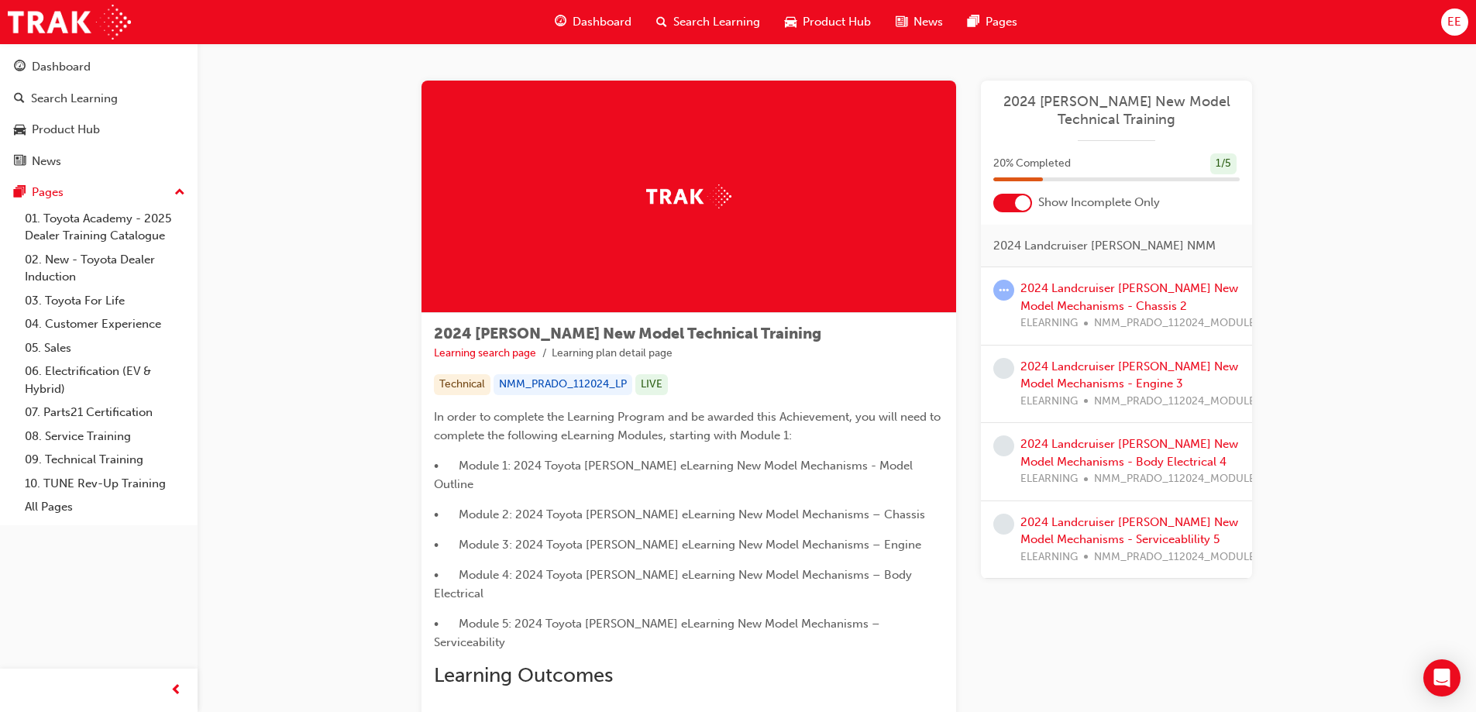
click at [1027, 205] on div at bounding box center [1022, 202] width 15 height 15
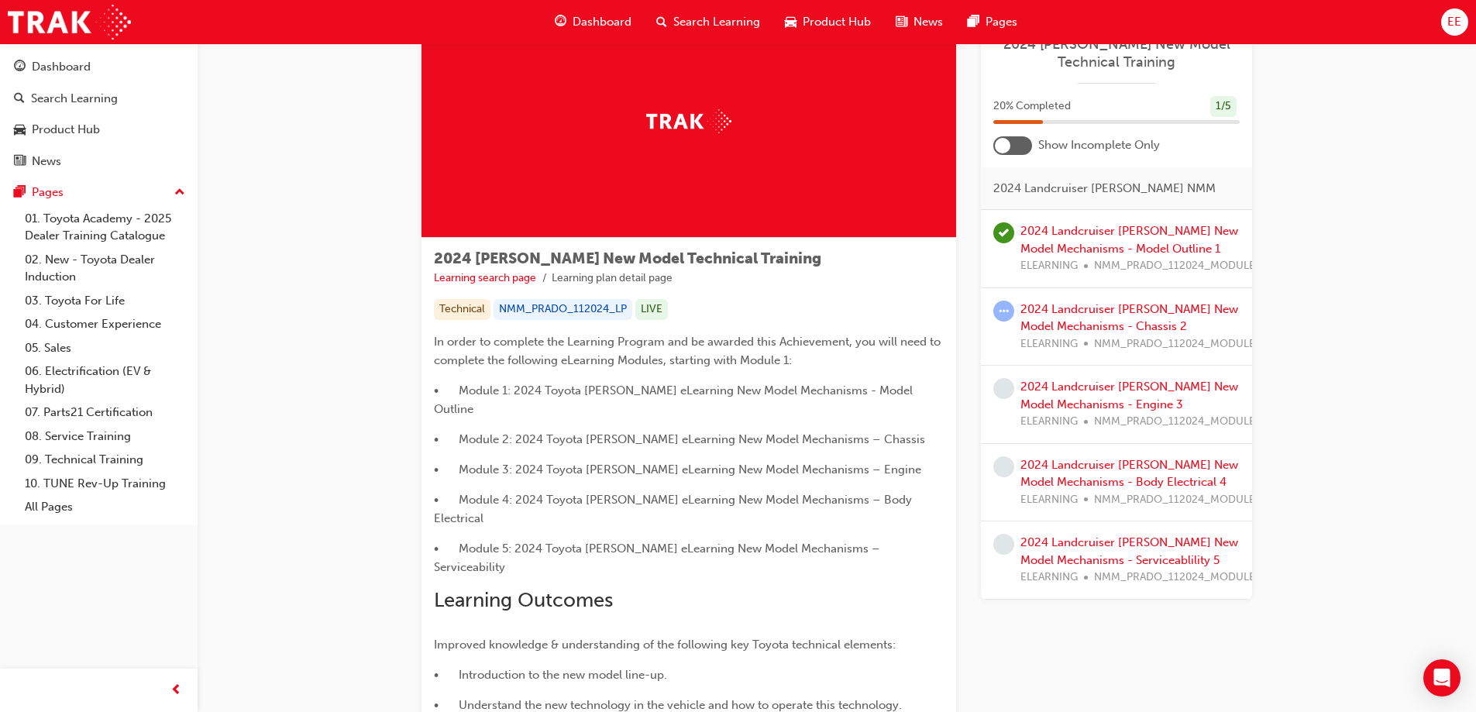
scroll to position [77, 0]
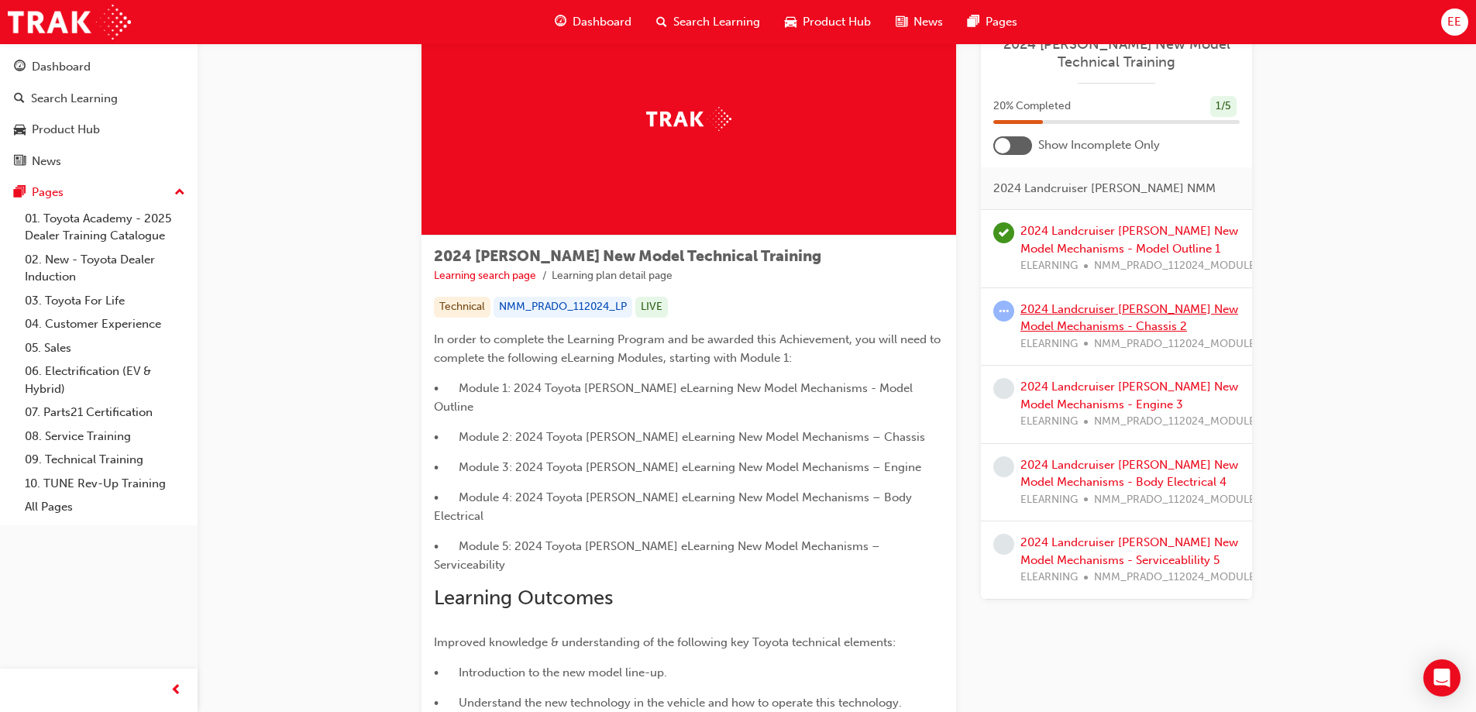
drag, startPoint x: 1090, startPoint y: 318, endPoint x: 1085, endPoint y: 325, distance: 8.4
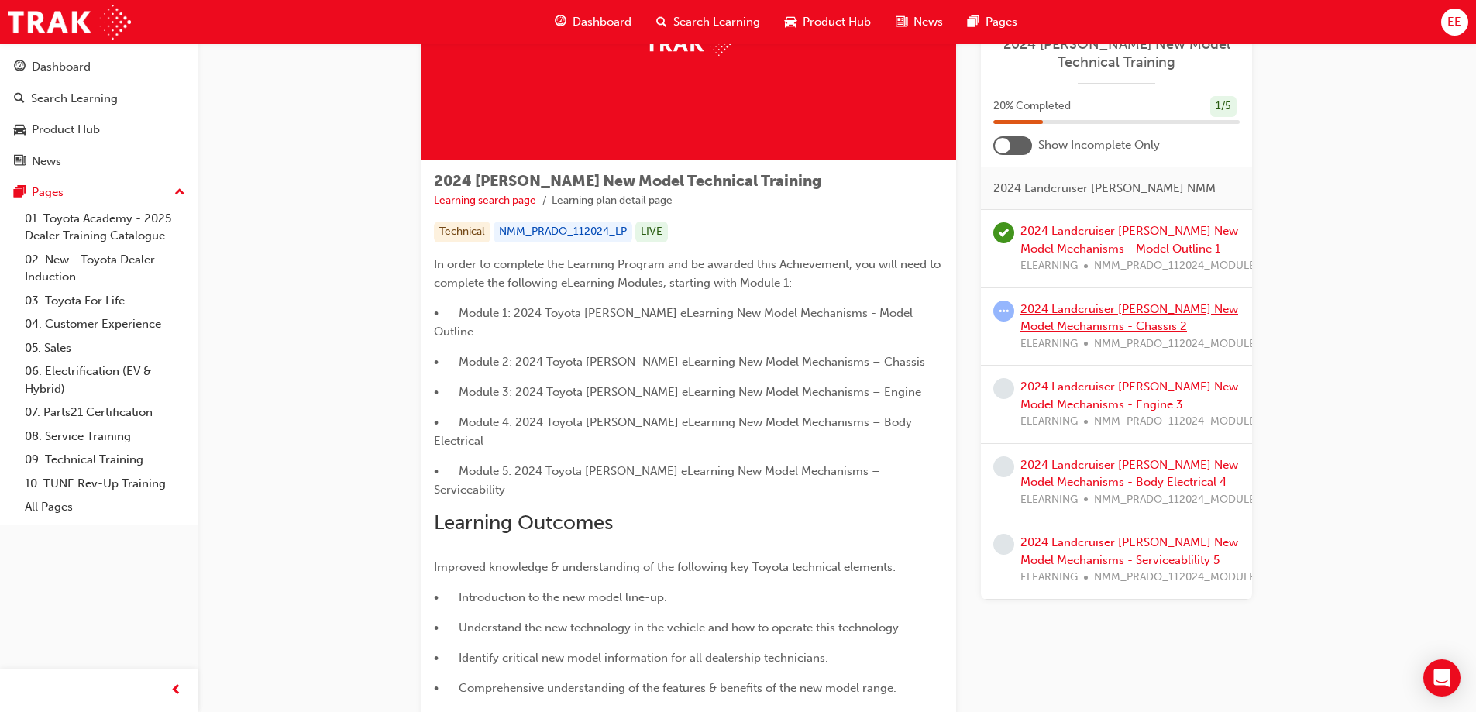
scroll to position [155, 0]
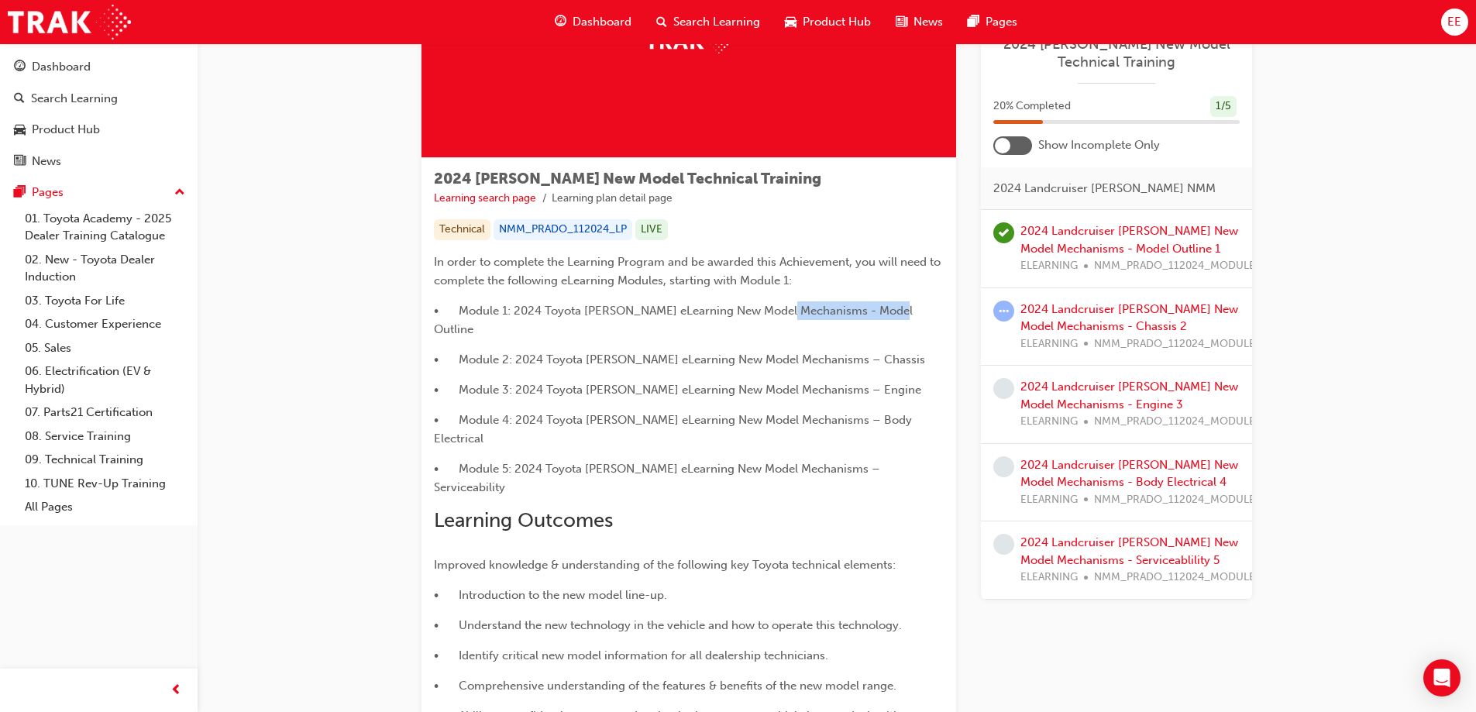
drag, startPoint x: 887, startPoint y: 311, endPoint x: 792, endPoint y: 322, distance: 95.9
click at [784, 308] on span "• Module 1: 2024 Toyota Prado eLearning New Model Mechanisms - Model Outline" at bounding box center [675, 320] width 482 height 33
drag, startPoint x: 722, startPoint y: 333, endPoint x: 869, endPoint y: 332, distance: 147.2
click at [870, 330] on div "In order to complete the Learning Program and be awarded this Achievement, you …" at bounding box center [689, 489] width 510 height 473
drag, startPoint x: 758, startPoint y: 370, endPoint x: 875, endPoint y: 369, distance: 117.0
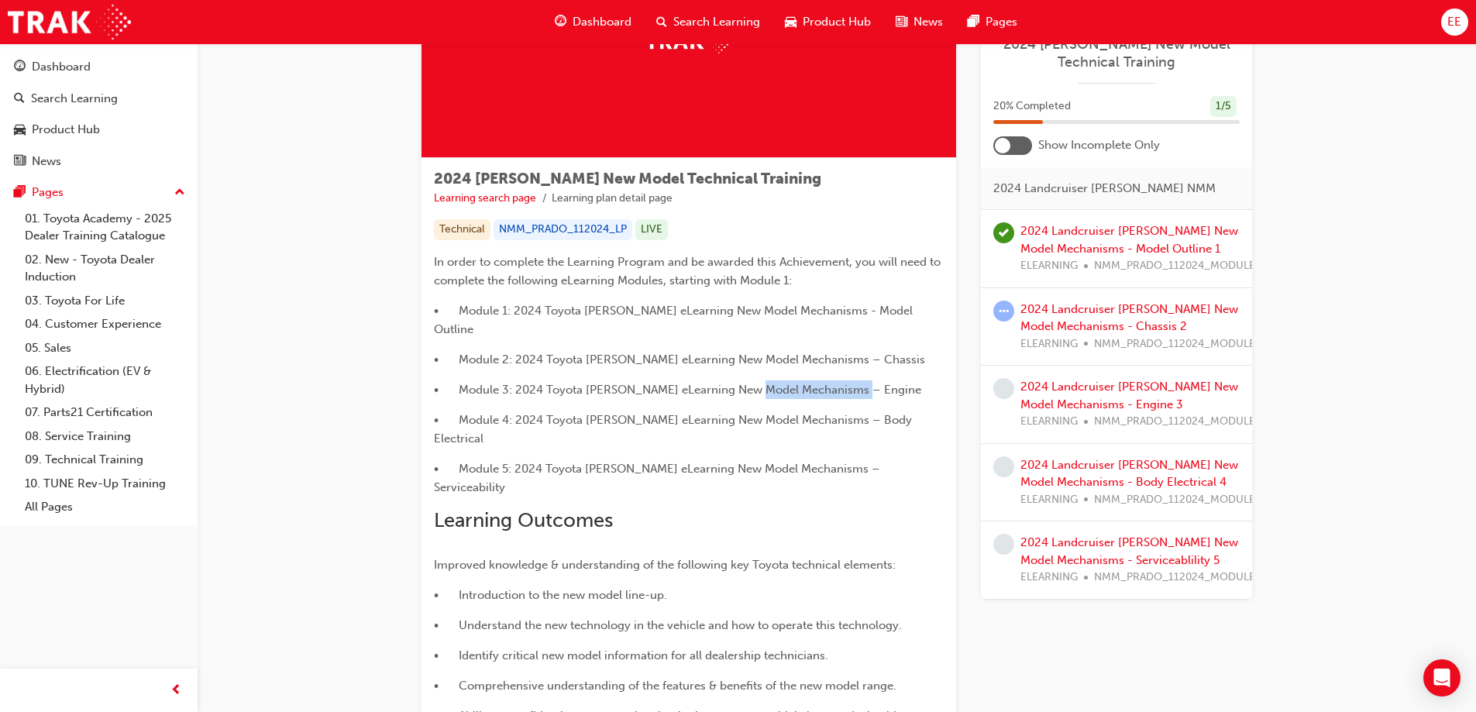
click at [875, 380] on p "• Module 3: 2024 Toyota Prado eLearning New Model Mechanisms – Engine" at bounding box center [689, 389] width 510 height 19
drag, startPoint x: 751, startPoint y: 402, endPoint x: 917, endPoint y: 401, distance: 165.8
click at [917, 411] on p "• Module 4: 2024 Toyota Prado eLearning New Model Mechanisms – Body Electrical" at bounding box center [689, 429] width 510 height 37
drag, startPoint x: 730, startPoint y: 423, endPoint x: 913, endPoint y: 425, distance: 183.6
click at [913, 459] on p "• Module 5: 2024 Toyota Prado eLearning New Model Mechanisms – Serviceability" at bounding box center [689, 477] width 510 height 37
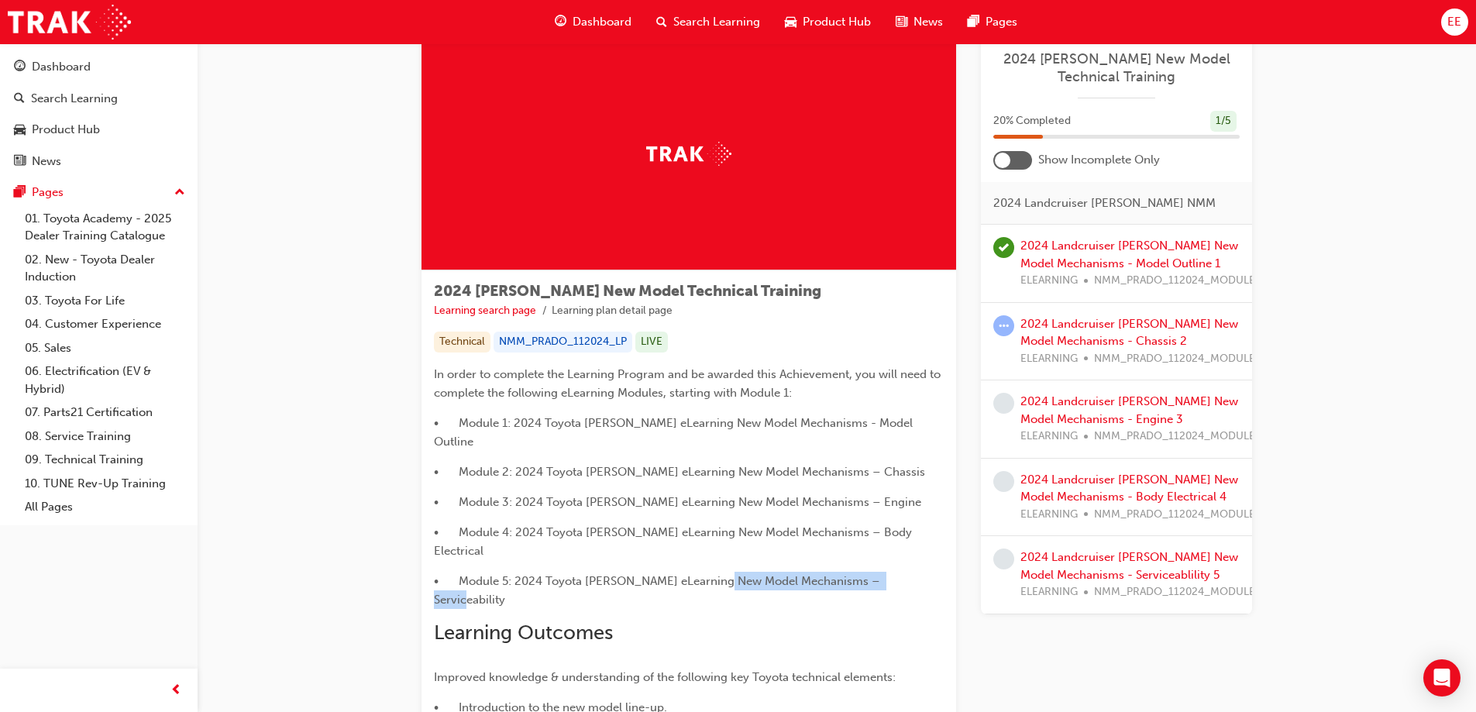
scroll to position [0, 0]
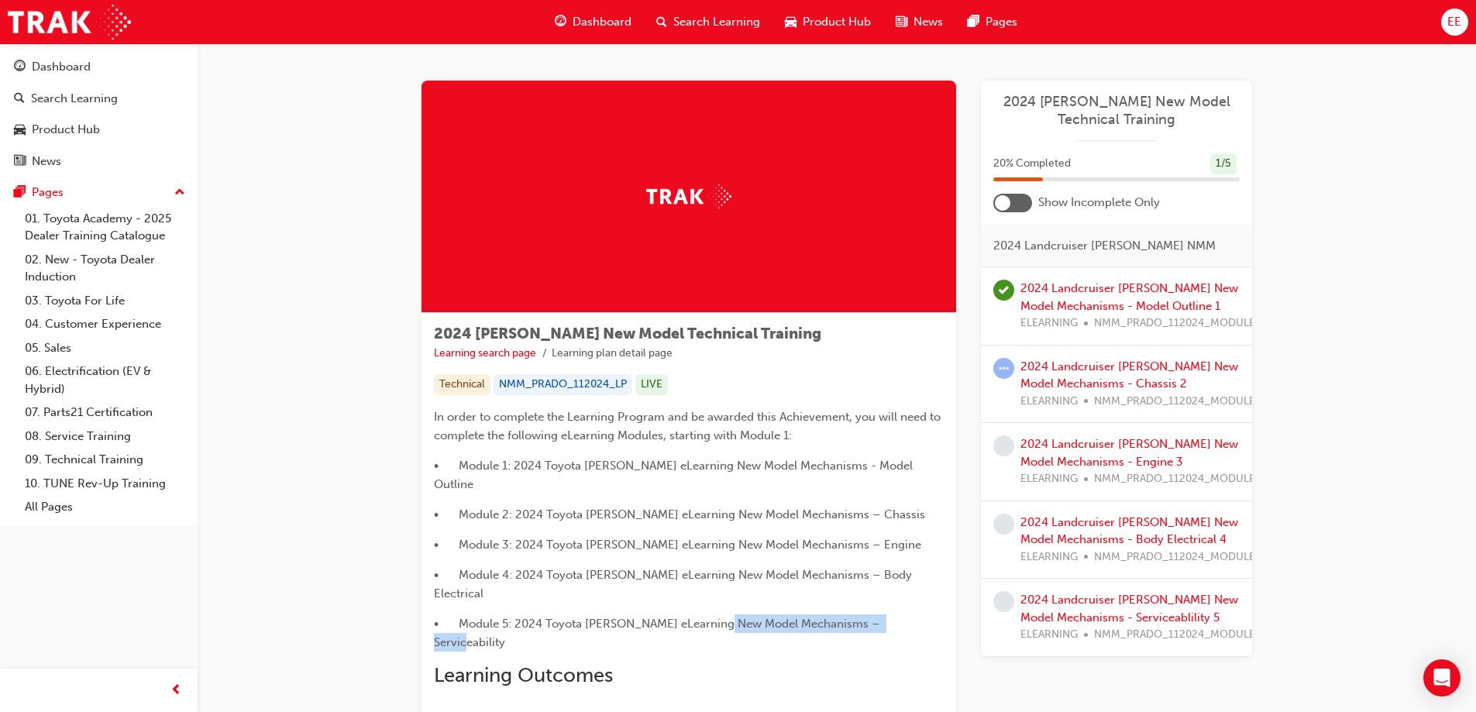
click at [597, 26] on span "Dashboard" at bounding box center [602, 22] width 59 height 18
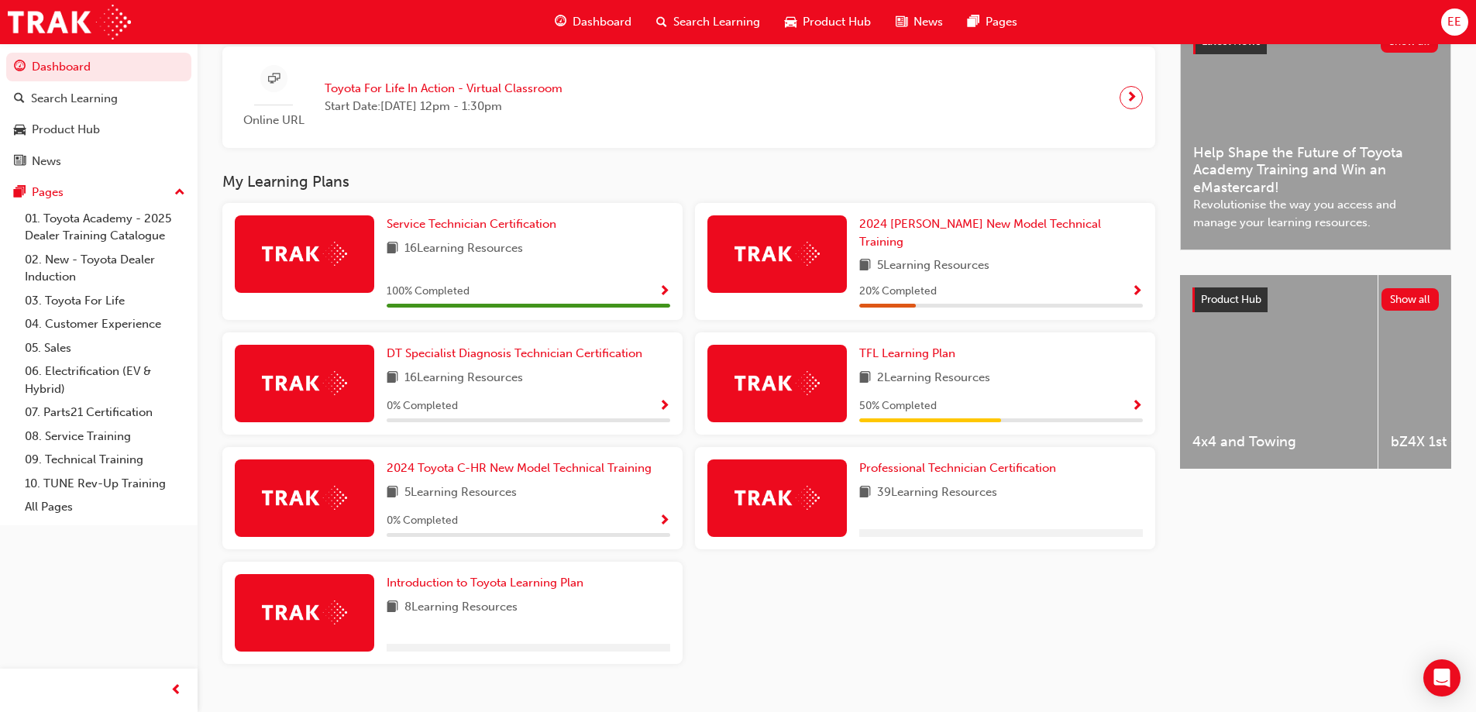
scroll to position [336, 0]
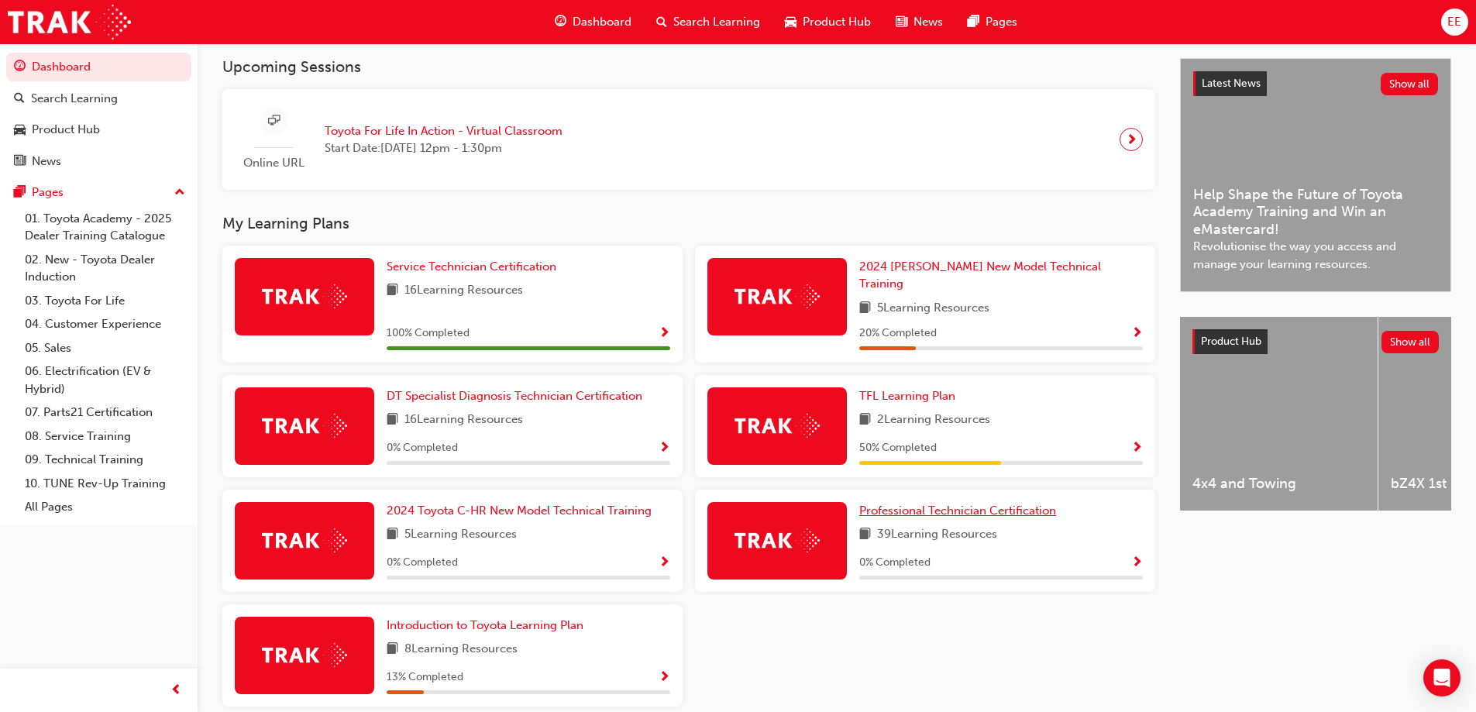
click at [975, 509] on link "Professional Technician Certification" at bounding box center [960, 511] width 203 height 18
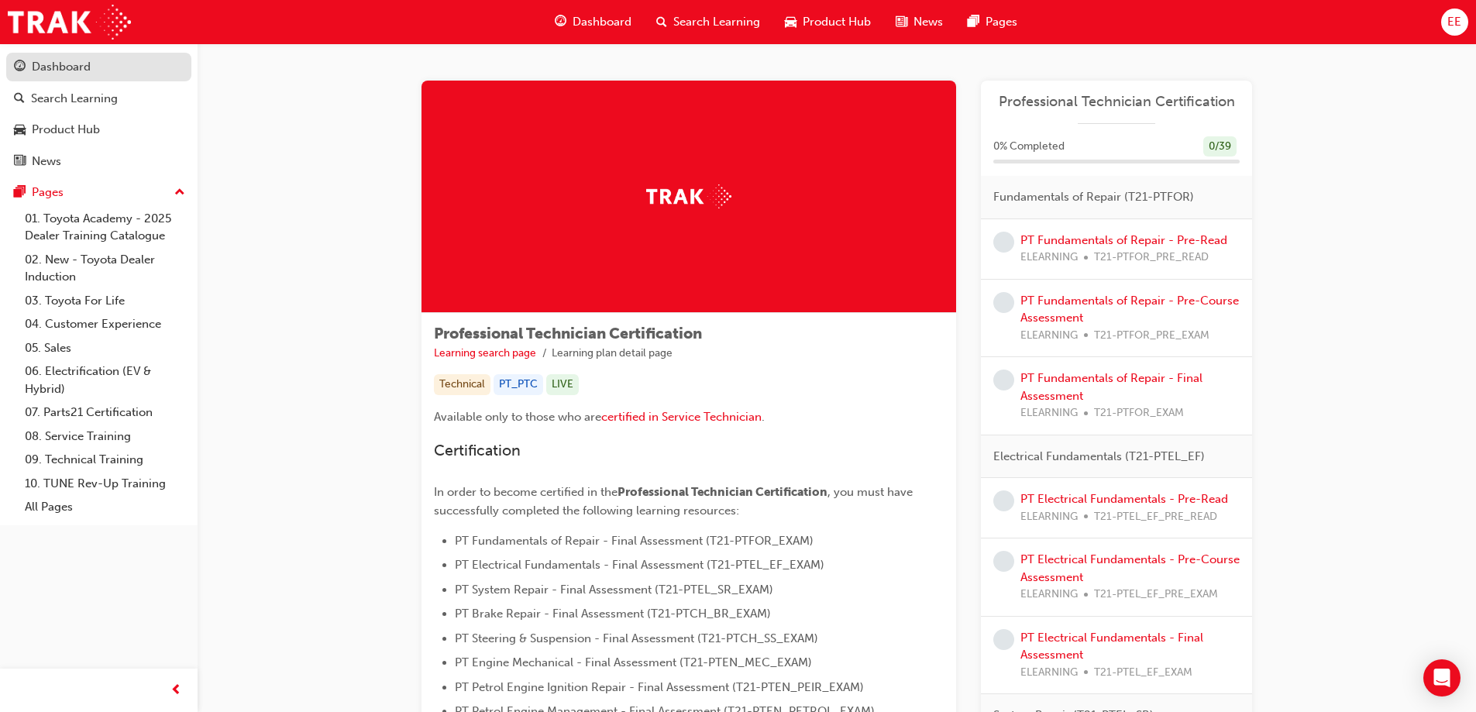
click at [73, 67] on div "Dashboard" at bounding box center [61, 67] width 59 height 18
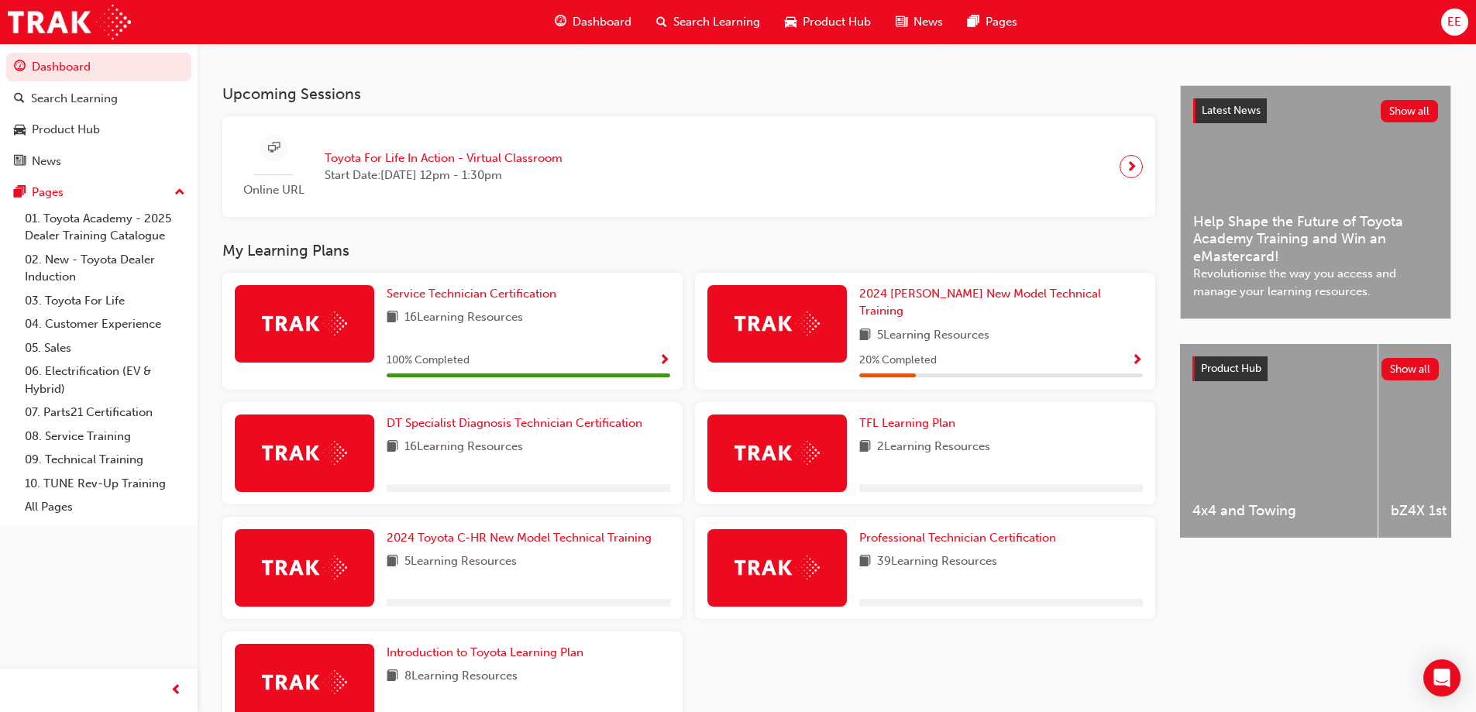
scroll to position [310, 0]
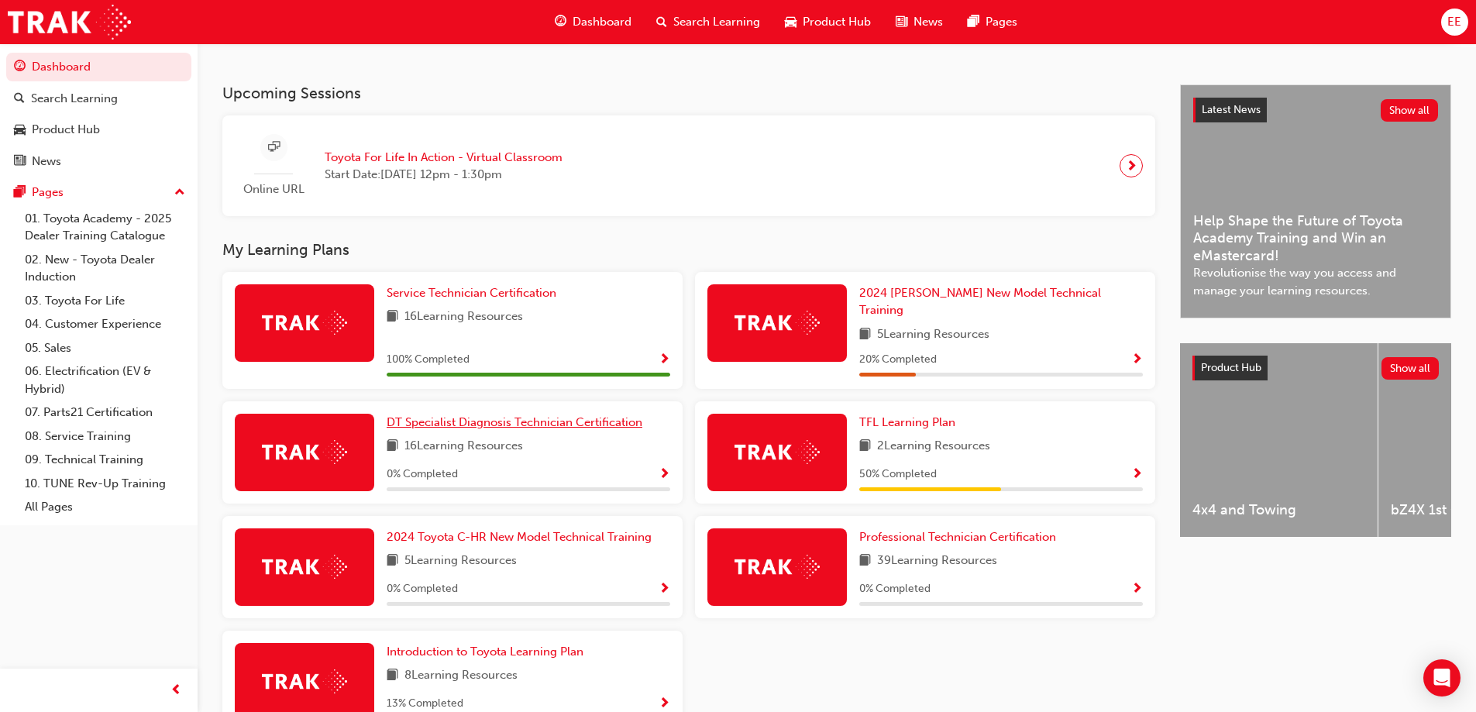
click at [420, 415] on span "DT Specialist Diagnosis Technician Certification" at bounding box center [515, 422] width 256 height 14
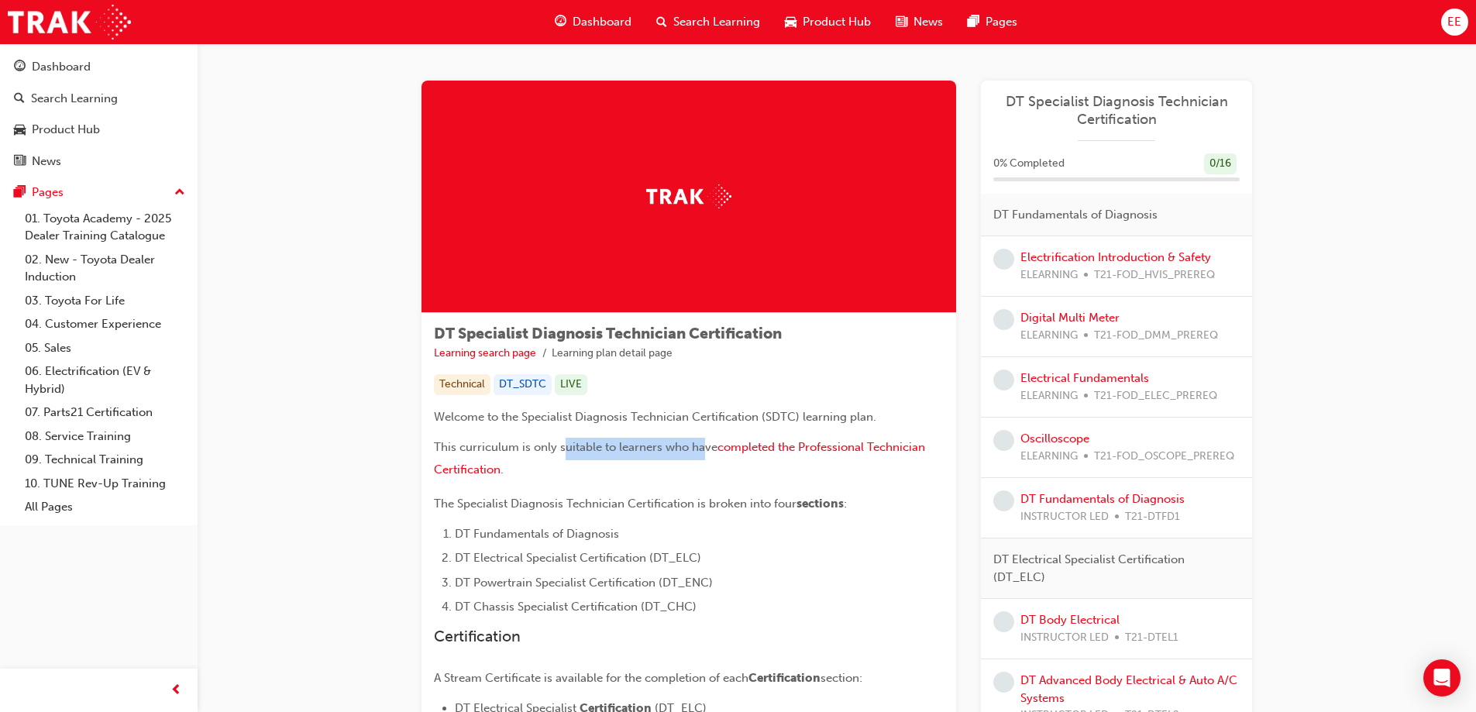
drag, startPoint x: 565, startPoint y: 448, endPoint x: 703, endPoint y: 449, distance: 138.7
click at [703, 449] on span "This curriculum is only suitable to learners who have" at bounding box center [576, 447] width 284 height 14
click at [751, 471] on p "This curriculum is only suitable to learners who have completed the Professiona…" at bounding box center [689, 460] width 510 height 45
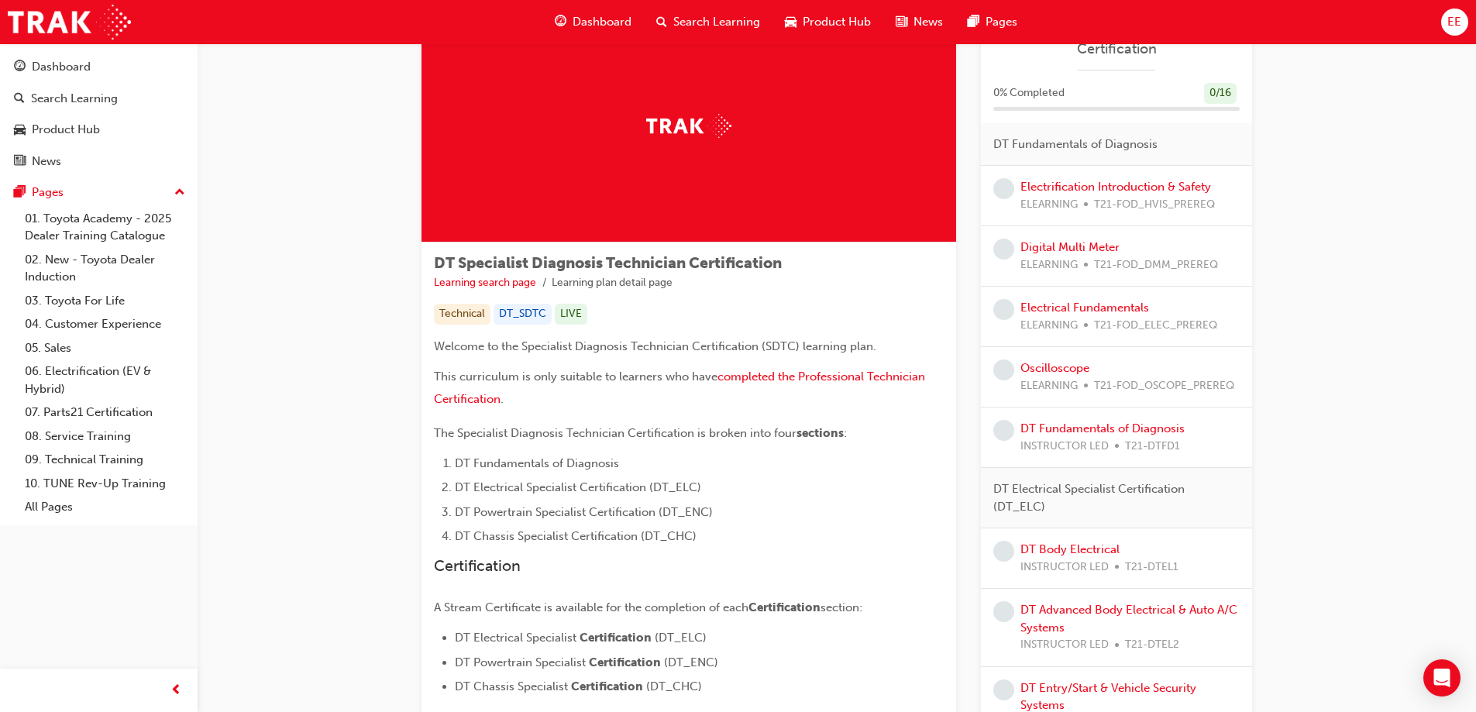
scroll to position [155, 0]
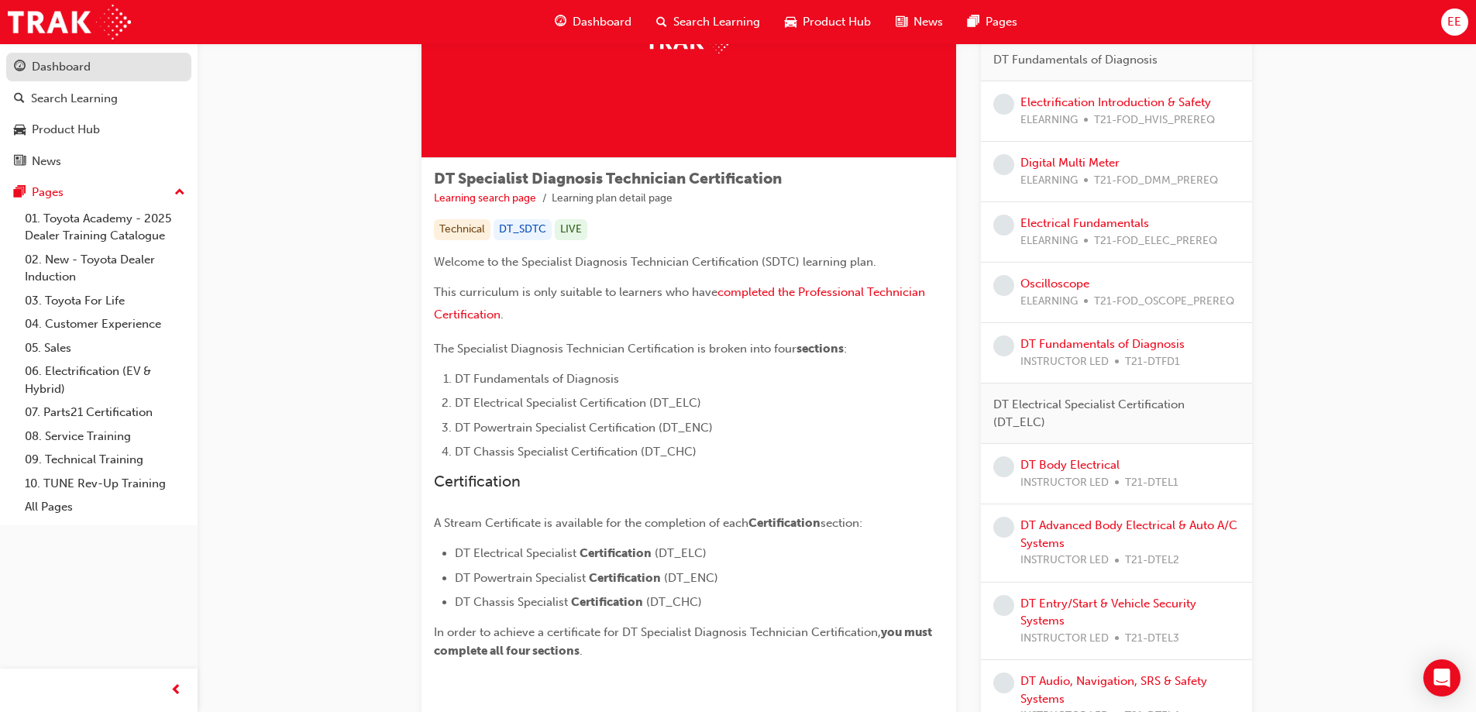
click at [71, 68] on div "Dashboard" at bounding box center [61, 67] width 59 height 18
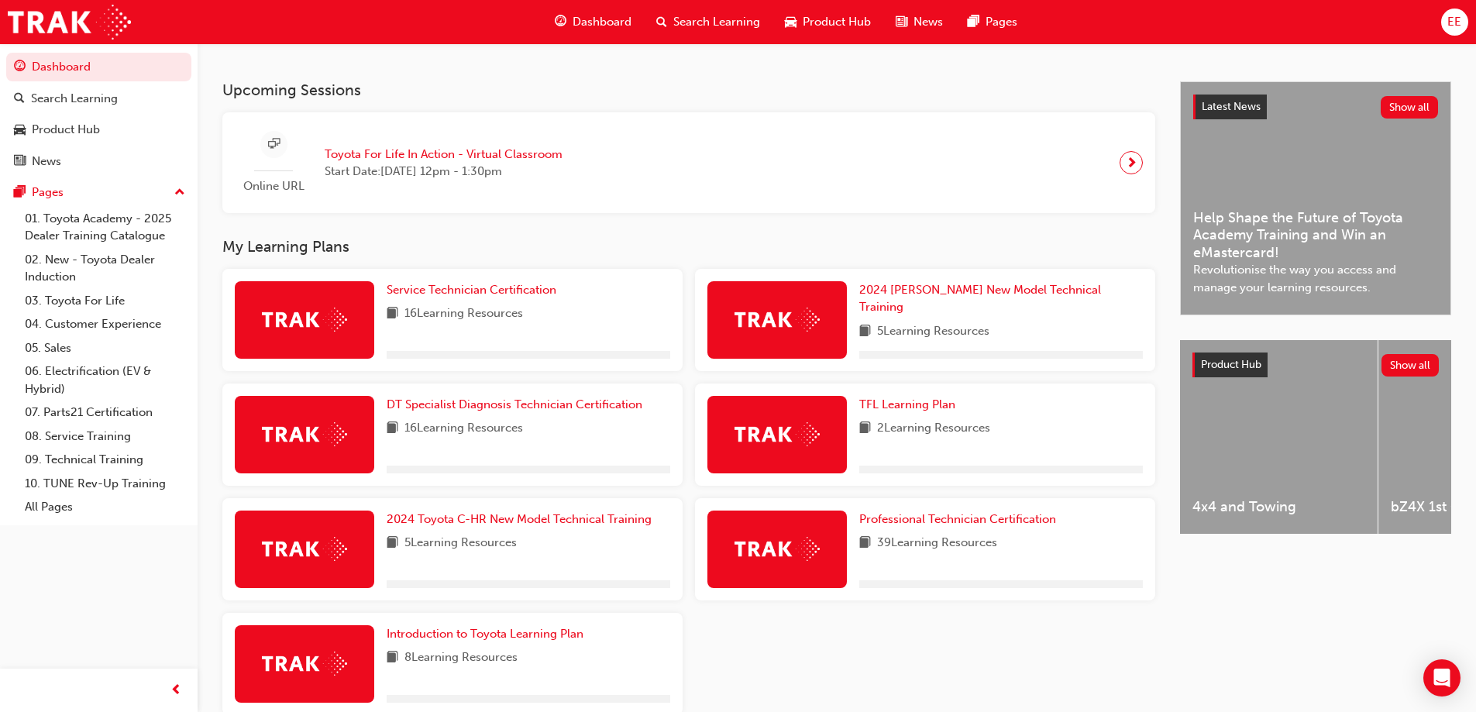
scroll to position [398, 0]
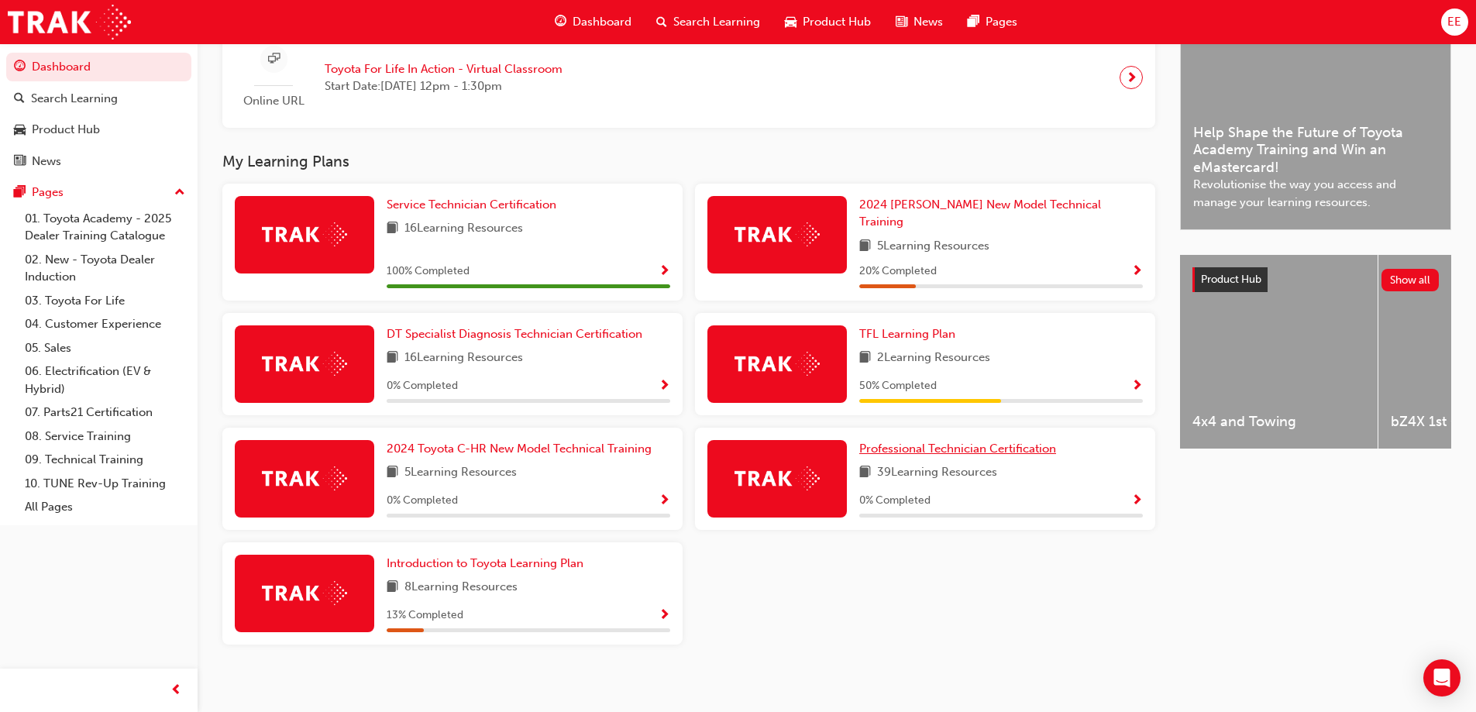
click at [1044, 442] on span "Professional Technician Certification" at bounding box center [957, 449] width 197 height 14
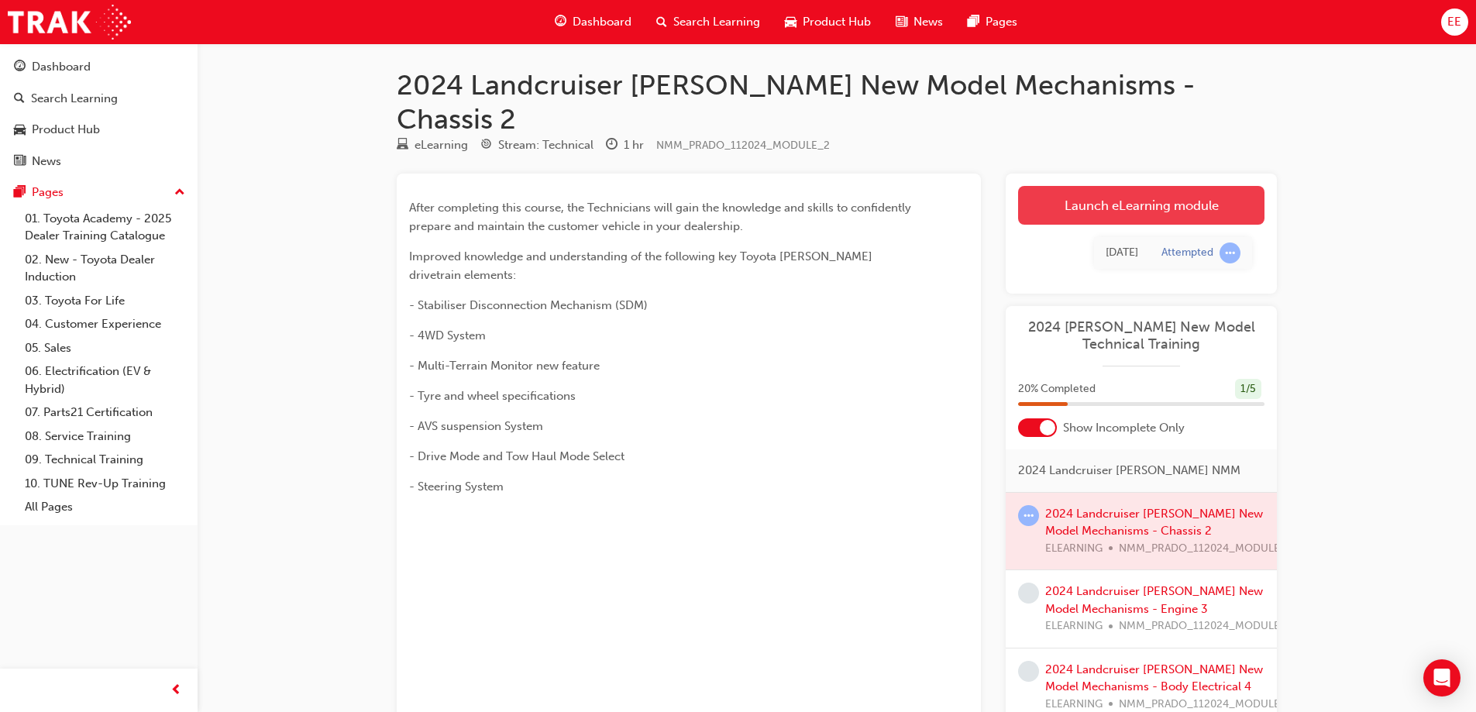
click at [1124, 186] on link "Launch eLearning module" at bounding box center [1141, 205] width 246 height 39
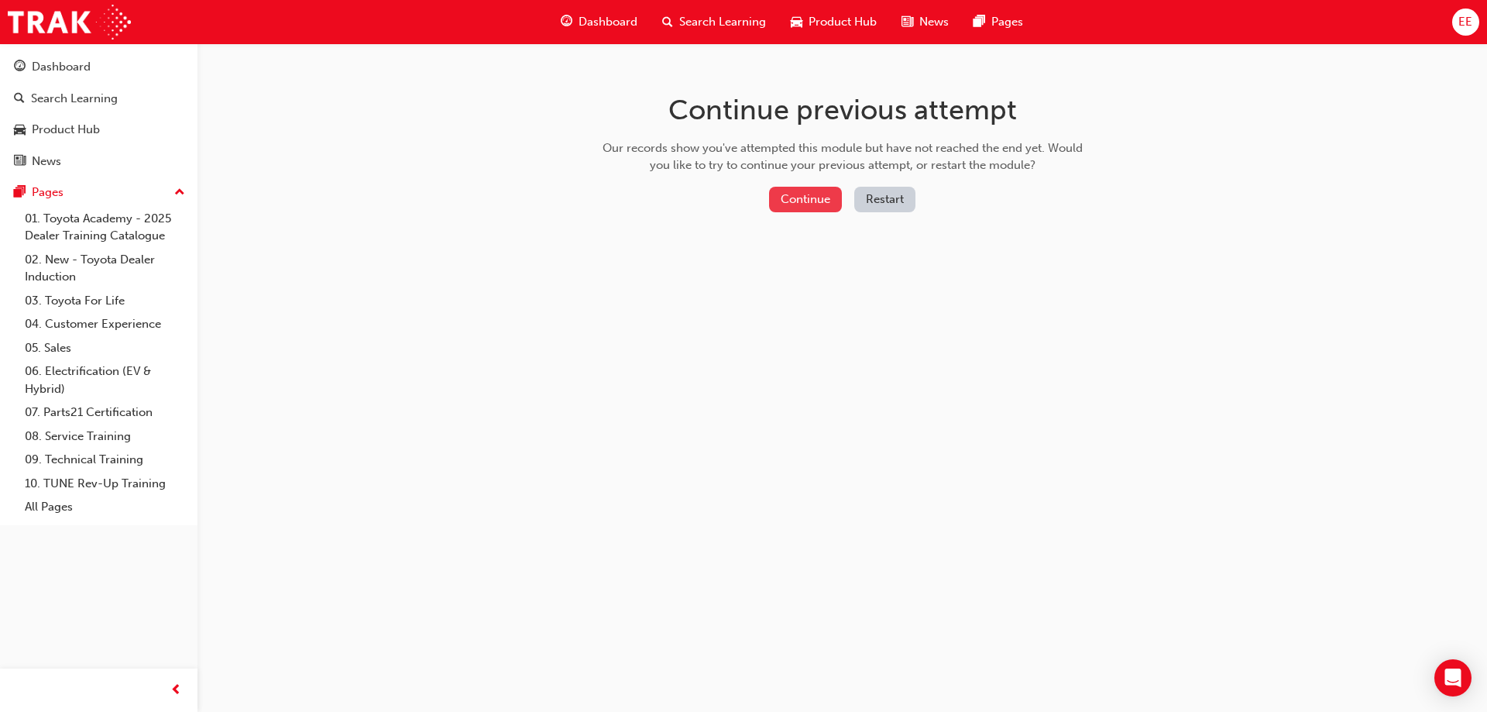
click at [814, 201] on button "Continue" at bounding box center [805, 200] width 73 height 26
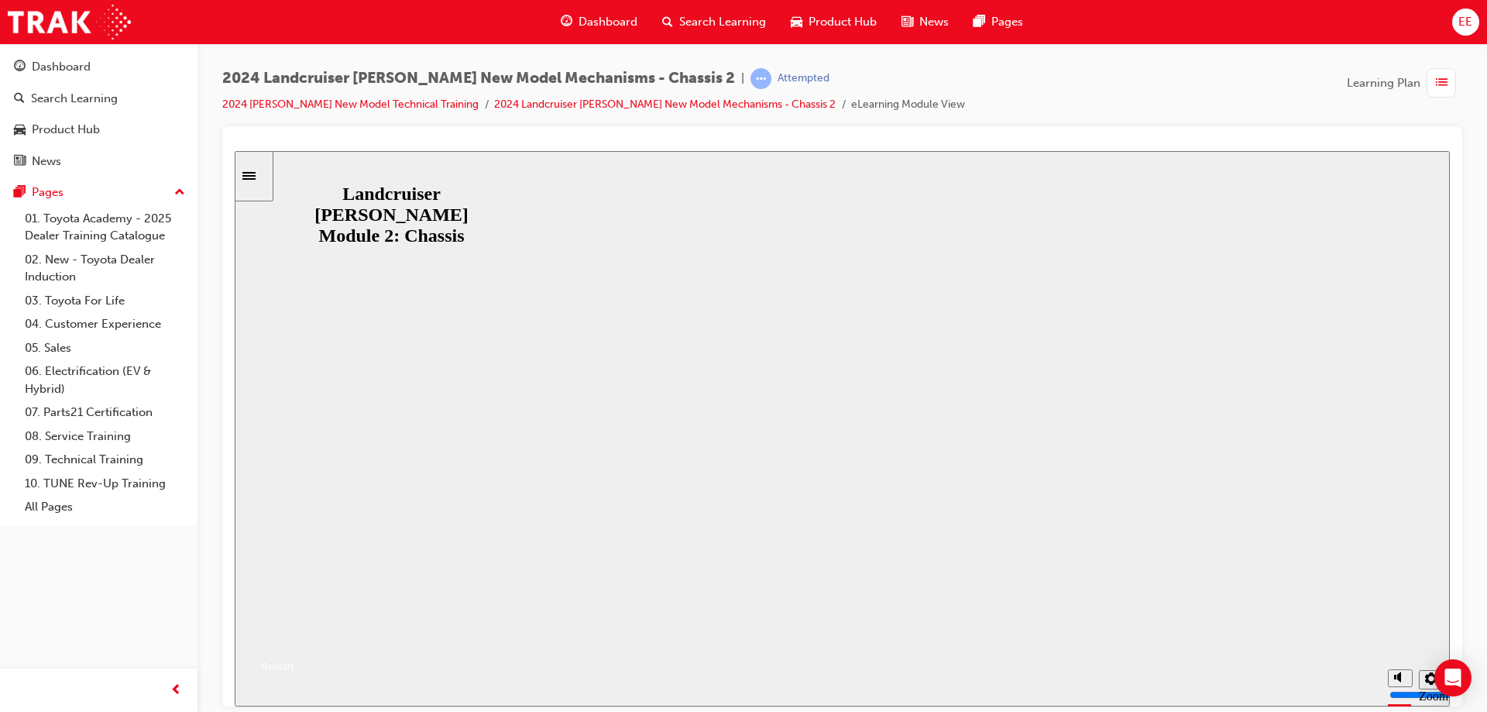
click at [294, 638] on button "Resume" at bounding box center [264, 647] width 59 height 19
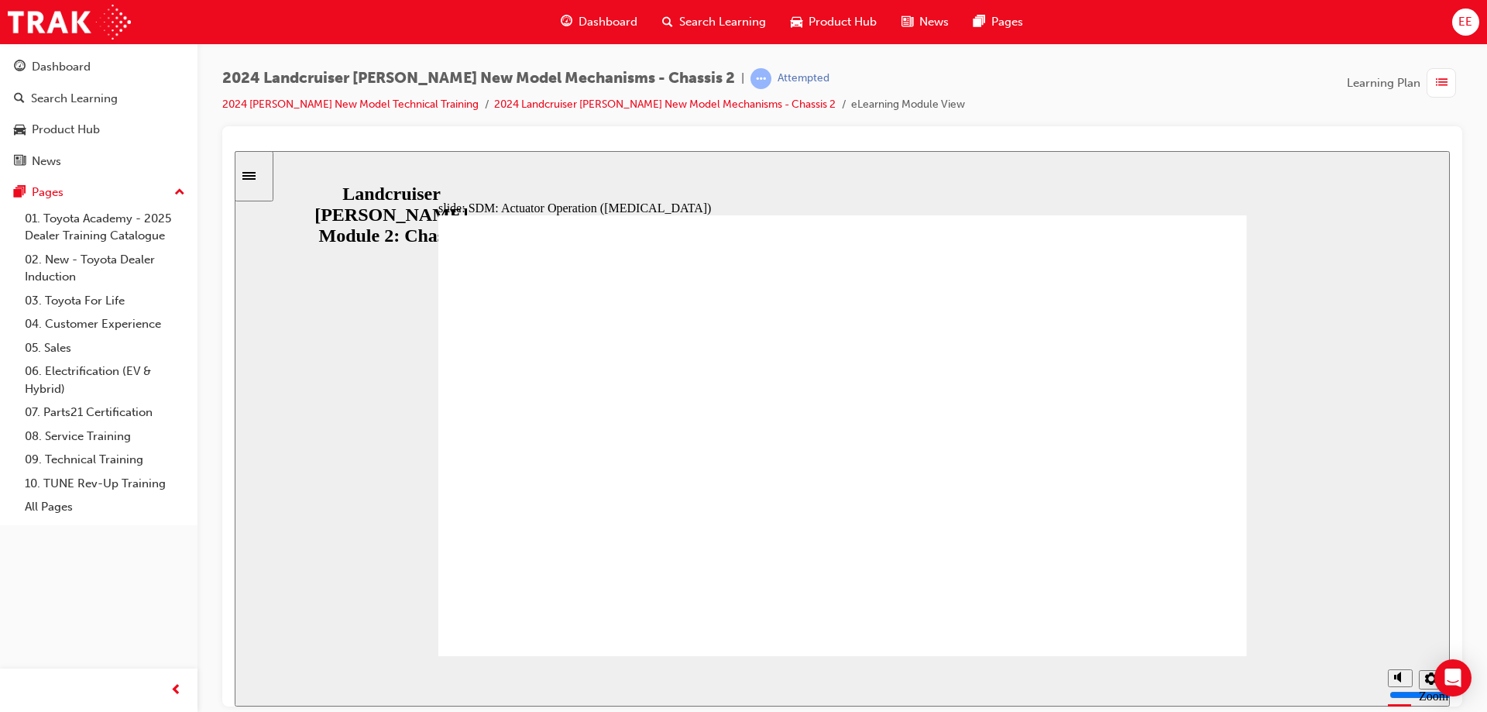
drag, startPoint x: 479, startPoint y: 634, endPoint x: 1039, endPoint y: 633, distance: 560.1
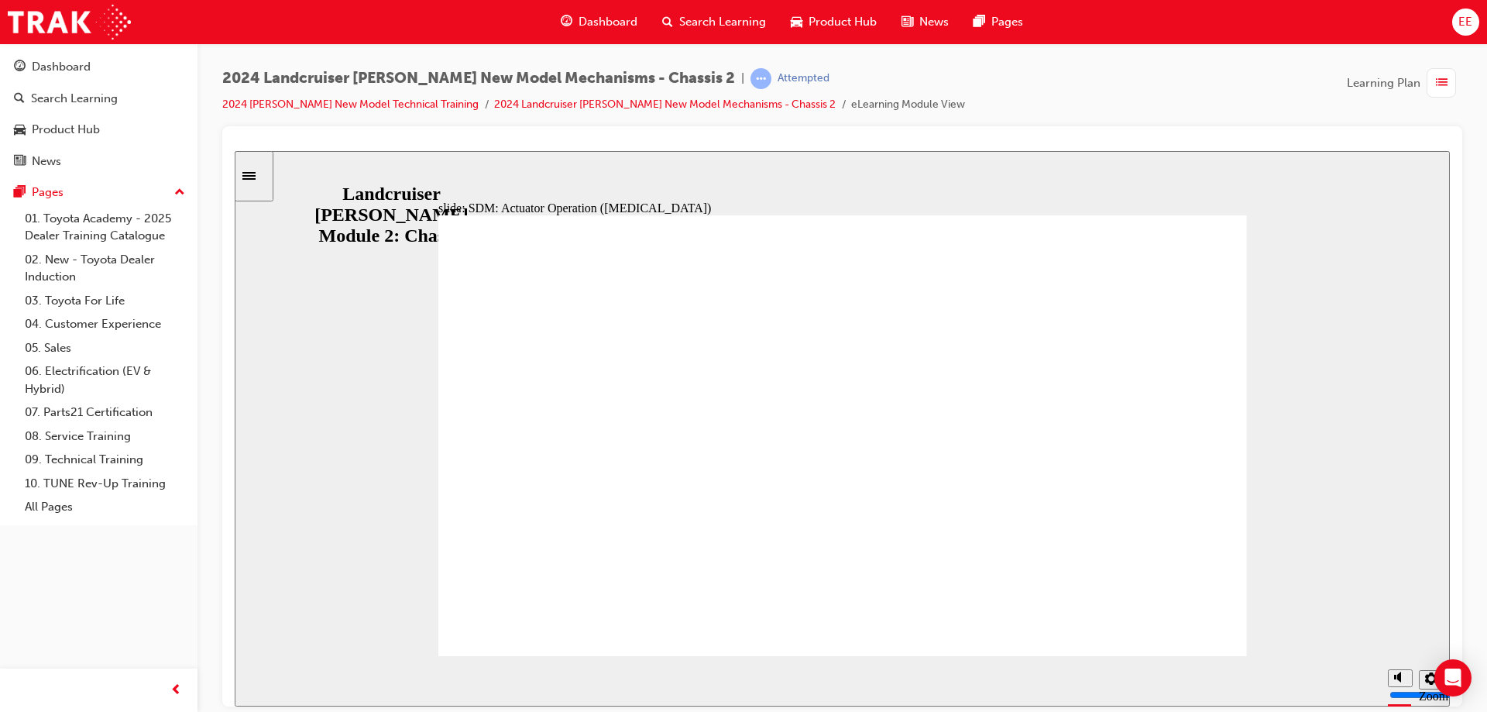
drag, startPoint x: 706, startPoint y: 380, endPoint x: 638, endPoint y: 375, distance: 67.6
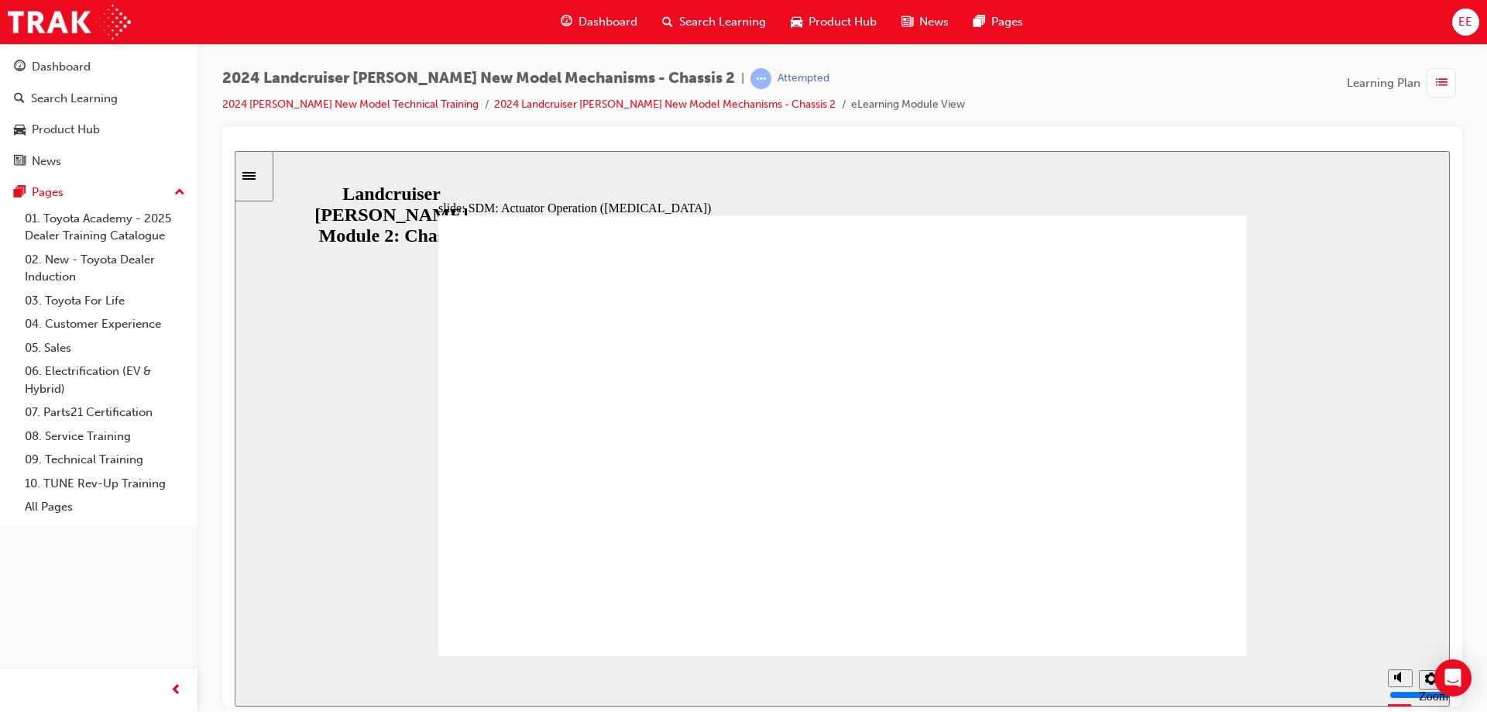
drag, startPoint x: 968, startPoint y: 469, endPoint x: 1082, endPoint y: 490, distance: 114.9
drag, startPoint x: 478, startPoint y: 280, endPoint x: 744, endPoint y: 284, distance: 265.8
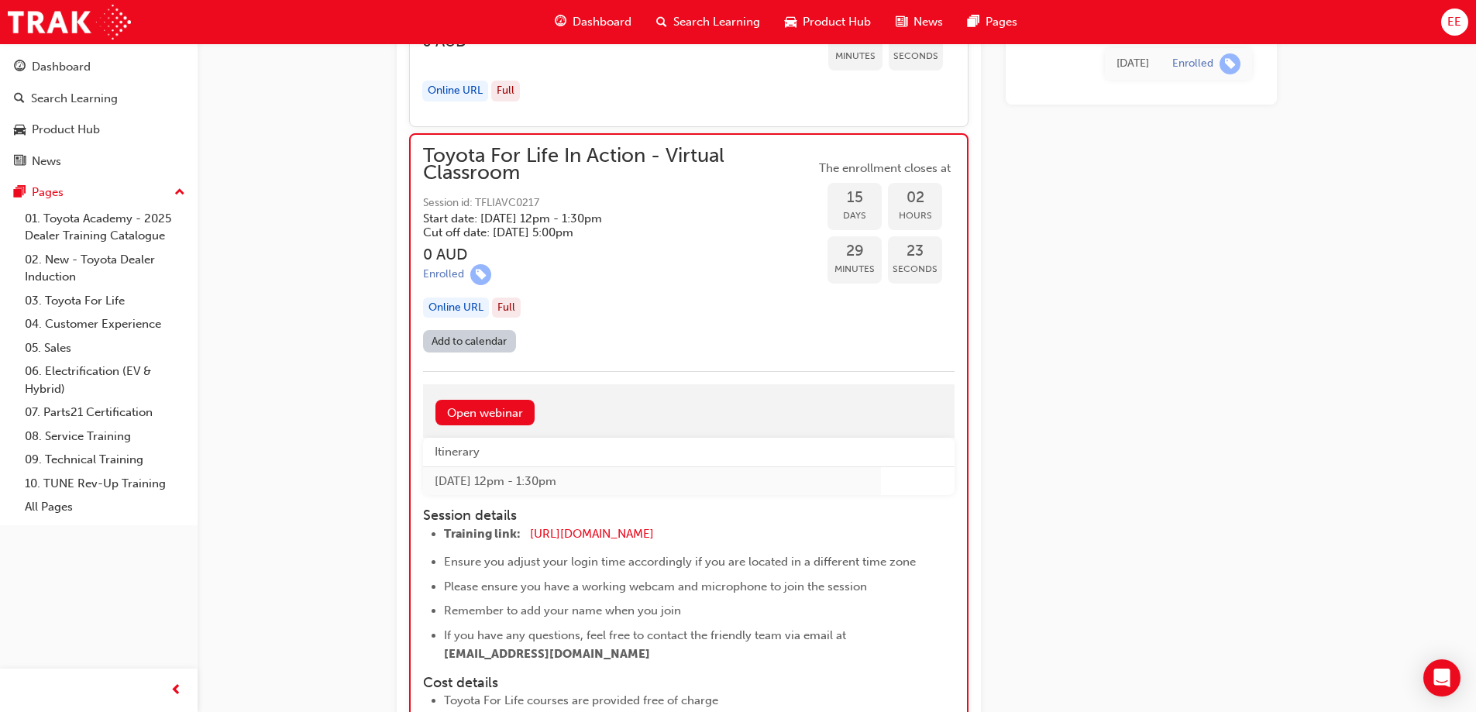
scroll to position [8342, 0]
click at [469, 308] on div "Online URL" at bounding box center [456, 309] width 66 height 21
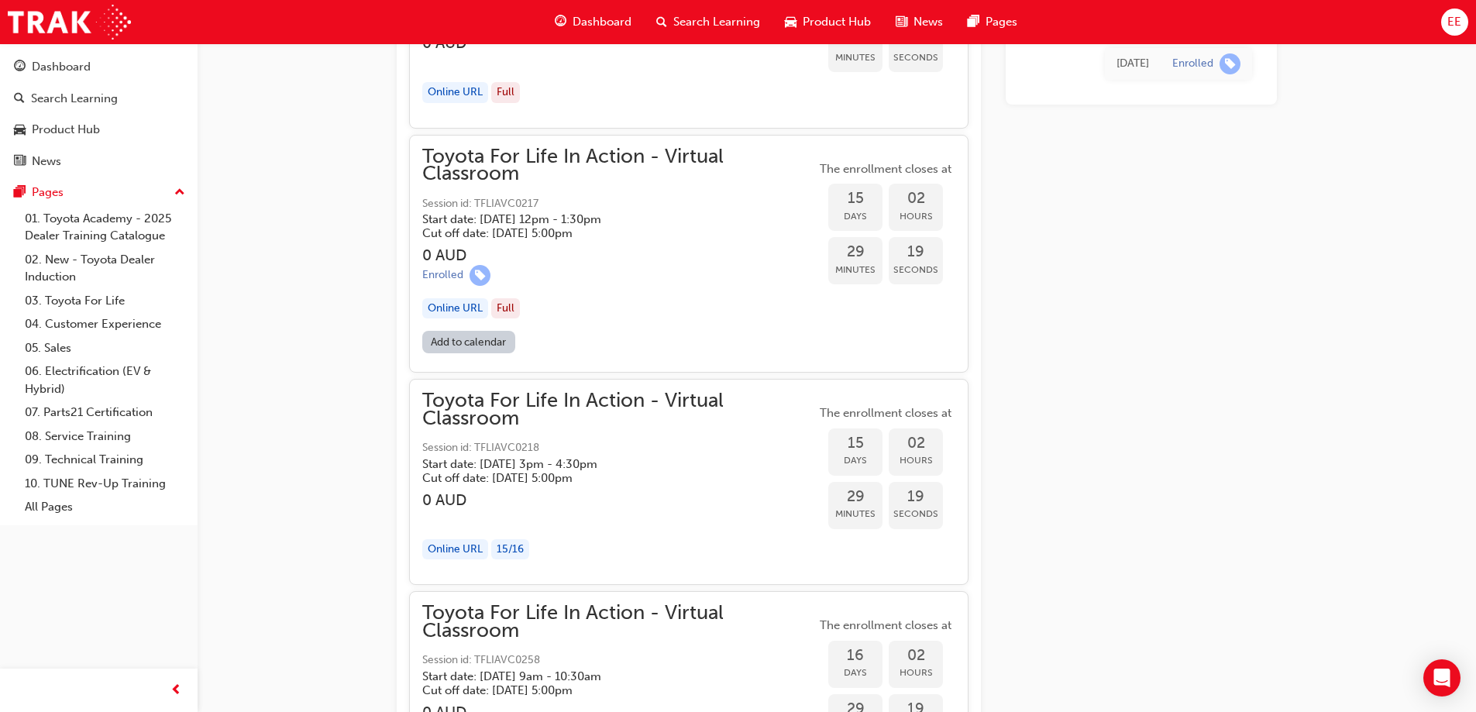
click at [465, 305] on div "Online URL" at bounding box center [455, 308] width 66 height 21
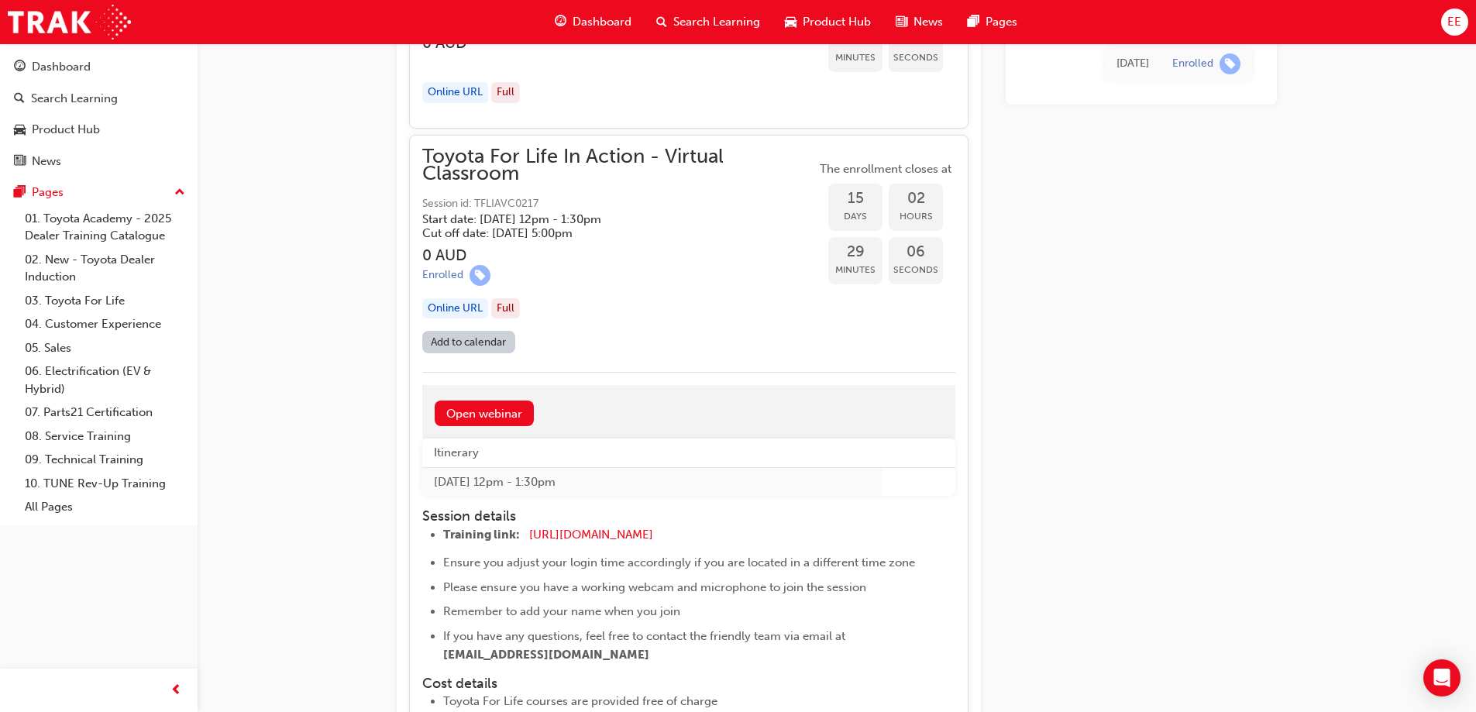
click at [651, 236] on h5 "Cut off date: Wed 15 Oct 2025, 5:00pm" at bounding box center [606, 233] width 369 height 14
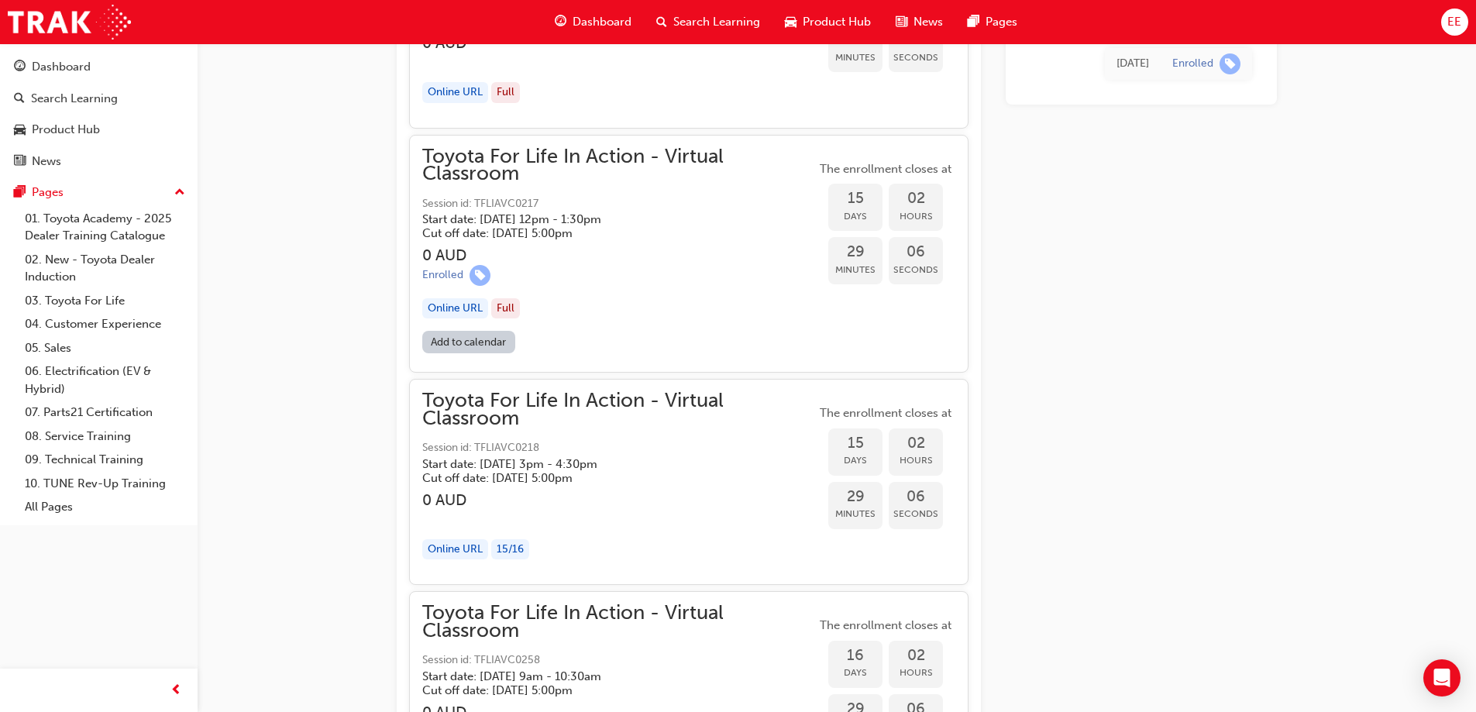
click at [661, 249] on h3 "0 AUD" at bounding box center [619, 255] width 394 height 18
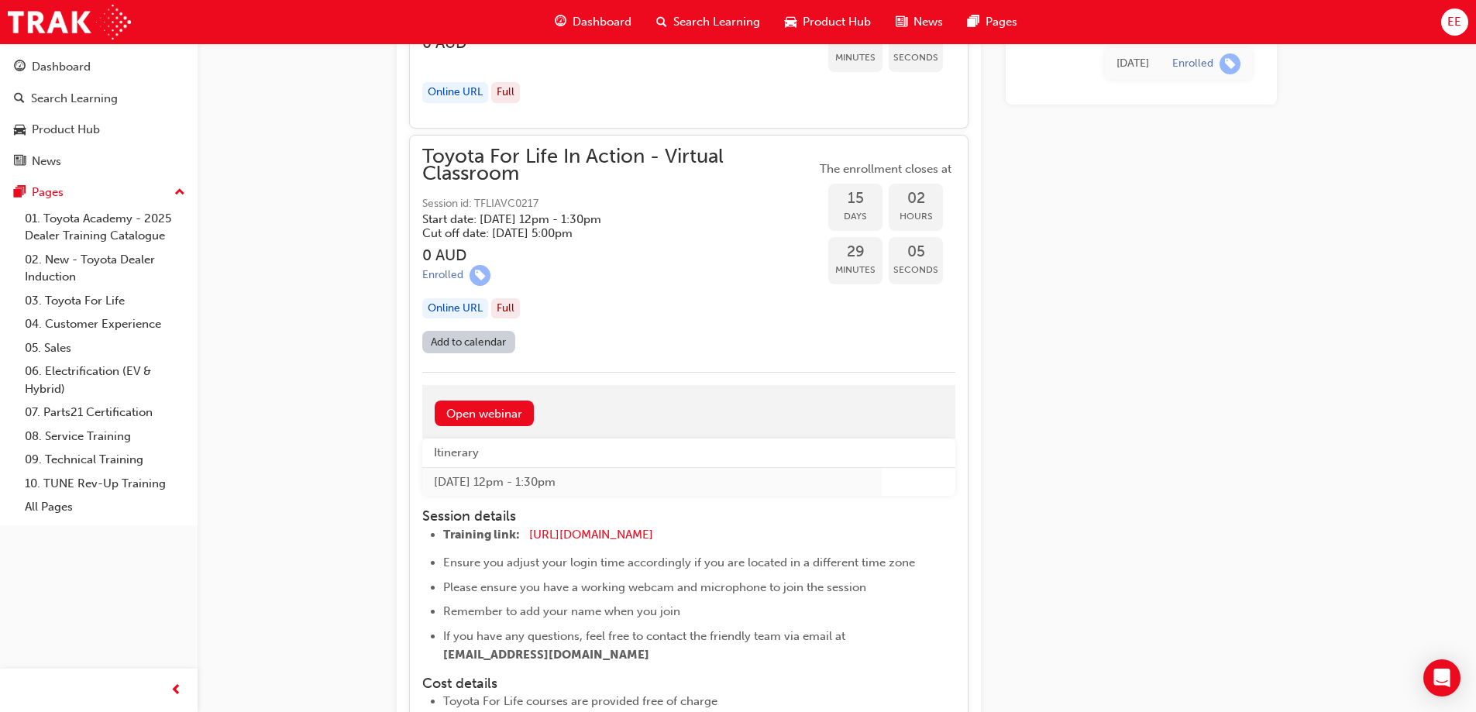
click at [661, 246] on div "Toyota For Life In Action - Virtual Classroom Session id: TFLIAVC0217 Start dat…" at bounding box center [619, 239] width 394 height 183
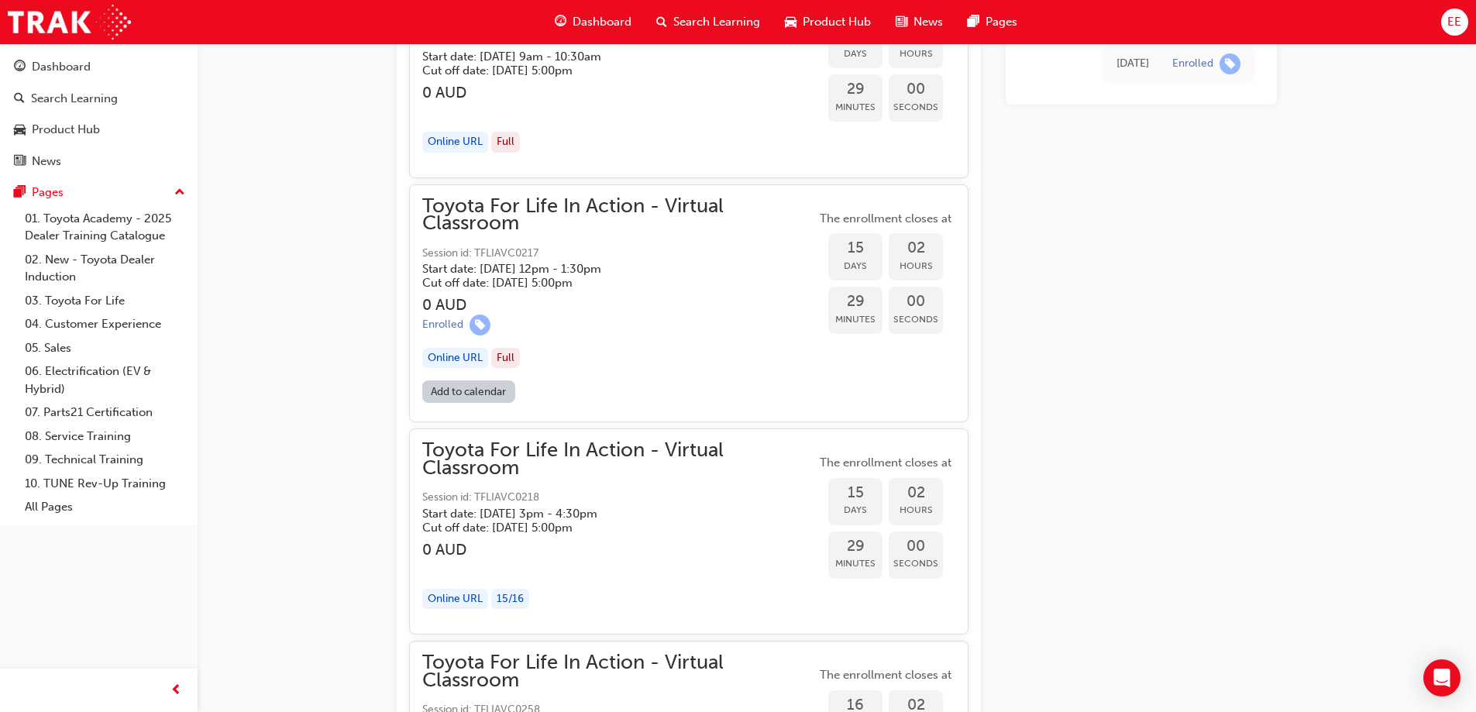
scroll to position [8265, 0]
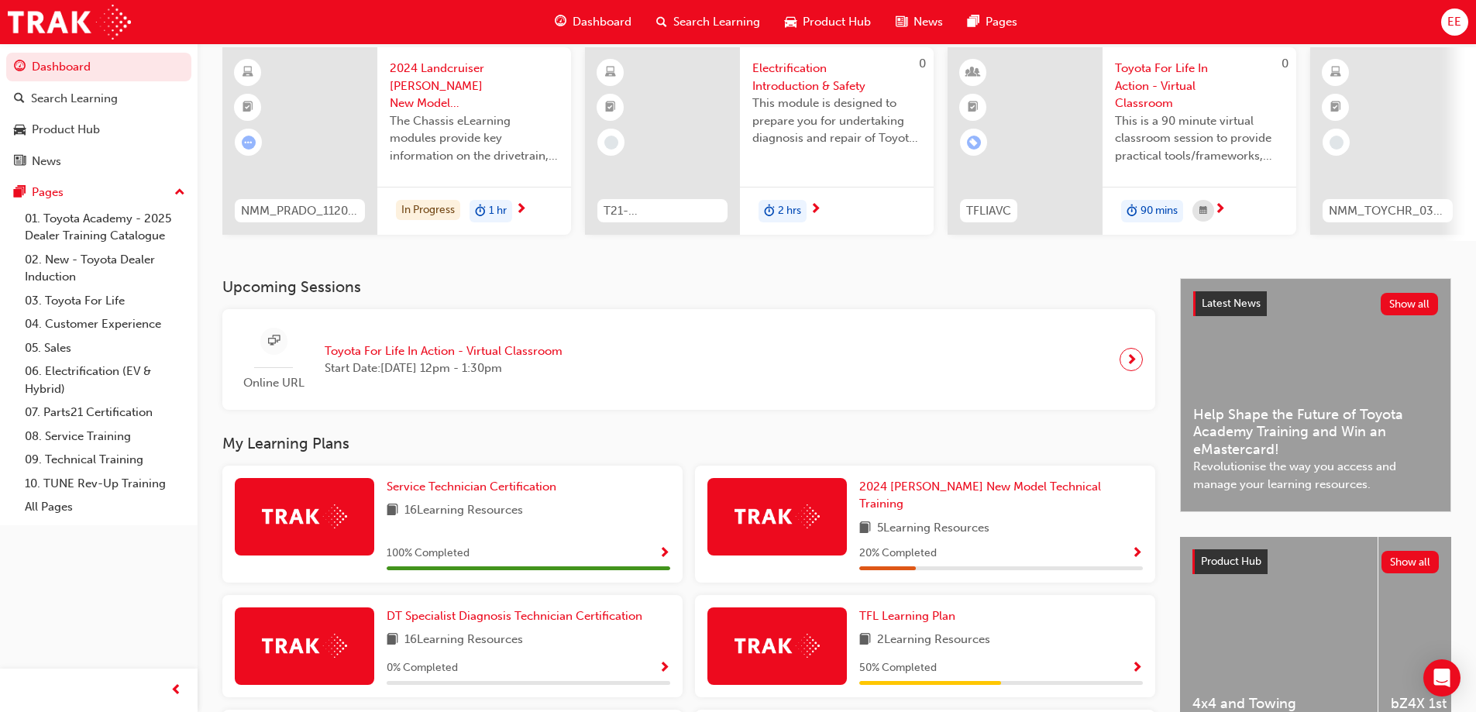
scroll to position [88, 0]
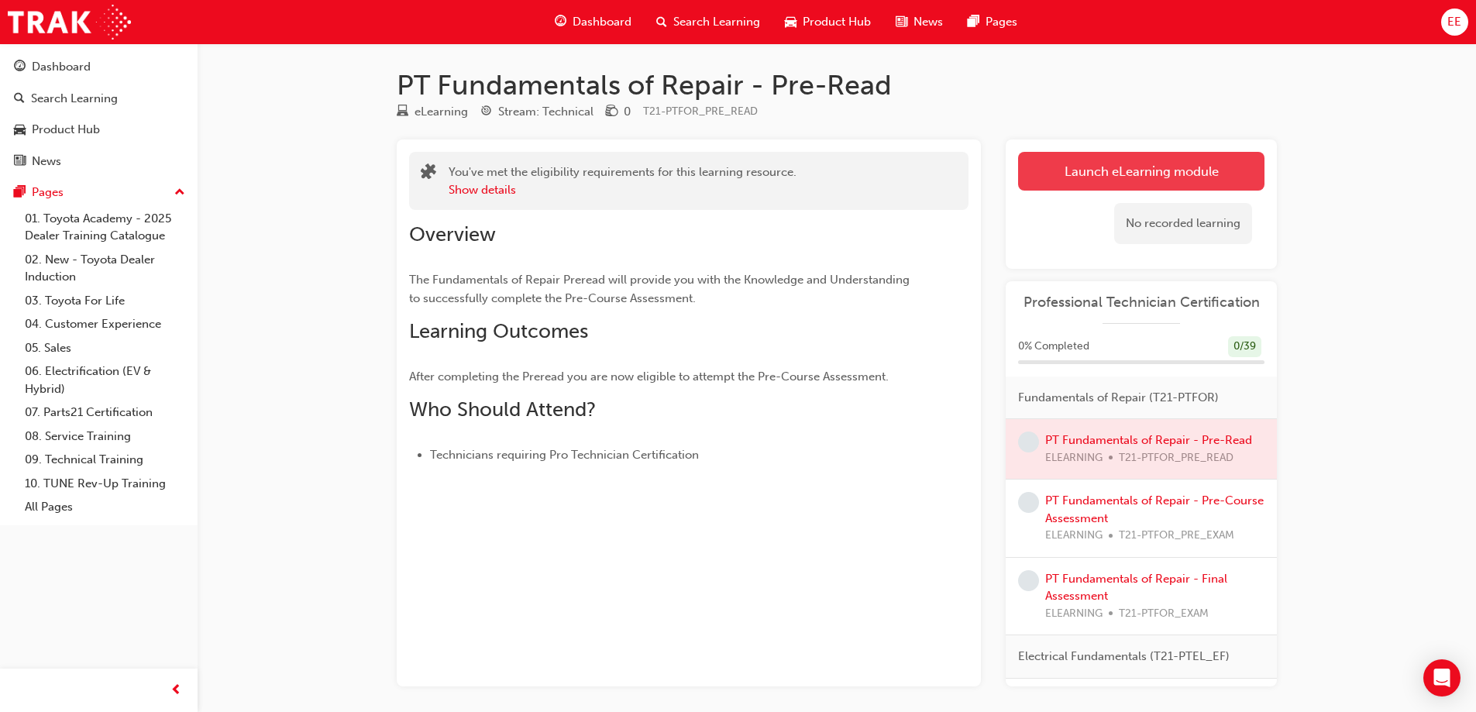
click at [1166, 167] on link "Launch eLearning module" at bounding box center [1141, 171] width 246 height 39
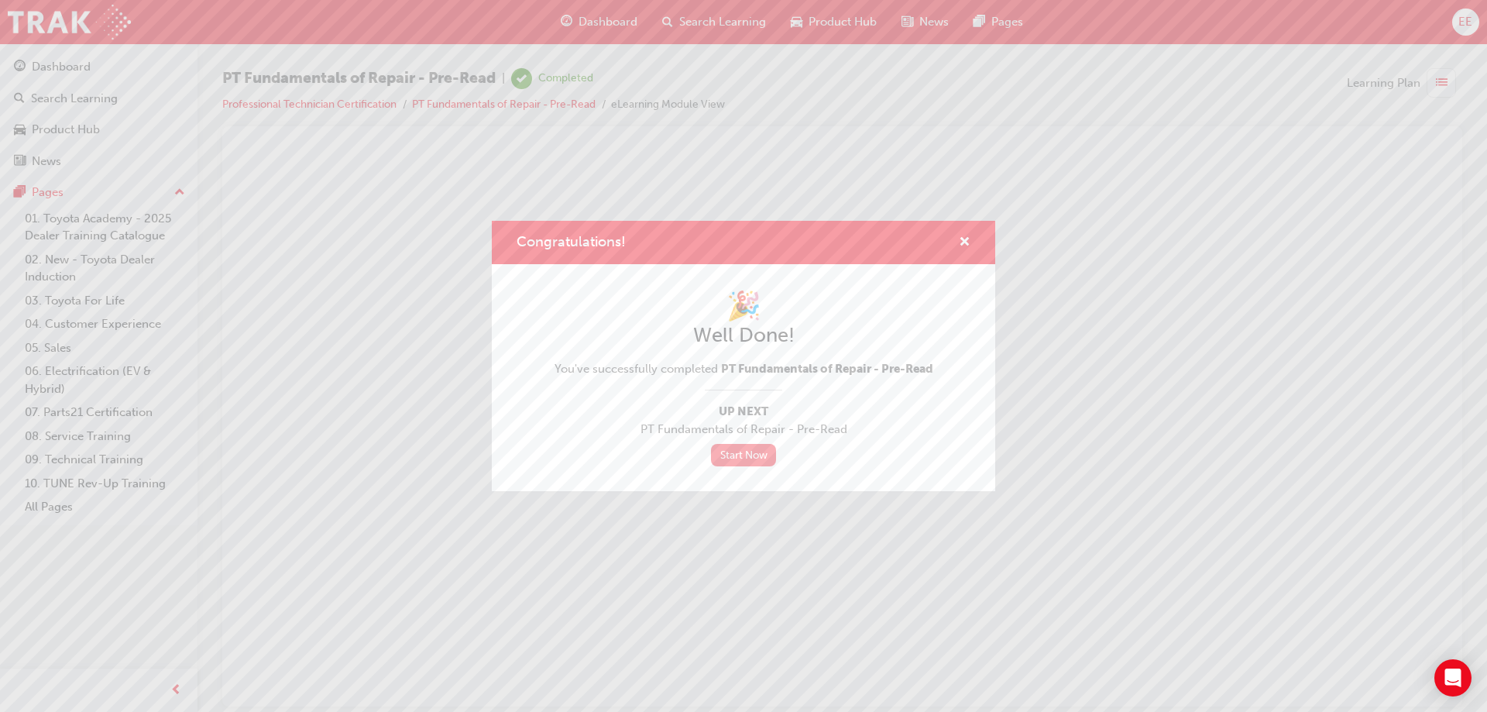
click at [758, 462] on link "Start Now" at bounding box center [743, 455] width 65 height 22
click at [764, 456] on link "Start Now" at bounding box center [743, 455] width 65 height 22
click at [965, 241] on span "cross-icon" at bounding box center [965, 243] width 12 height 14
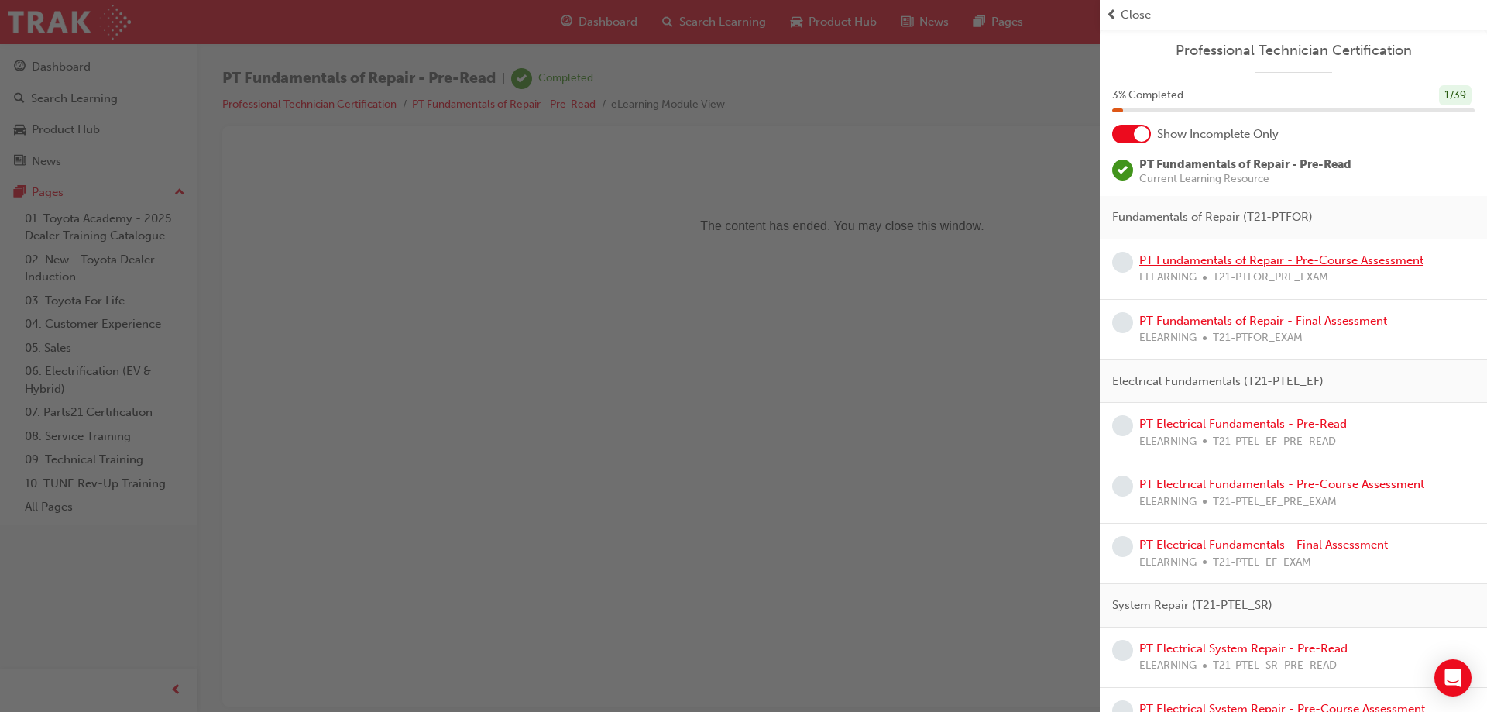
click at [1285, 265] on link "PT Fundamentals of Repair - Pre-Course Assessment" at bounding box center [1282, 260] width 284 height 14
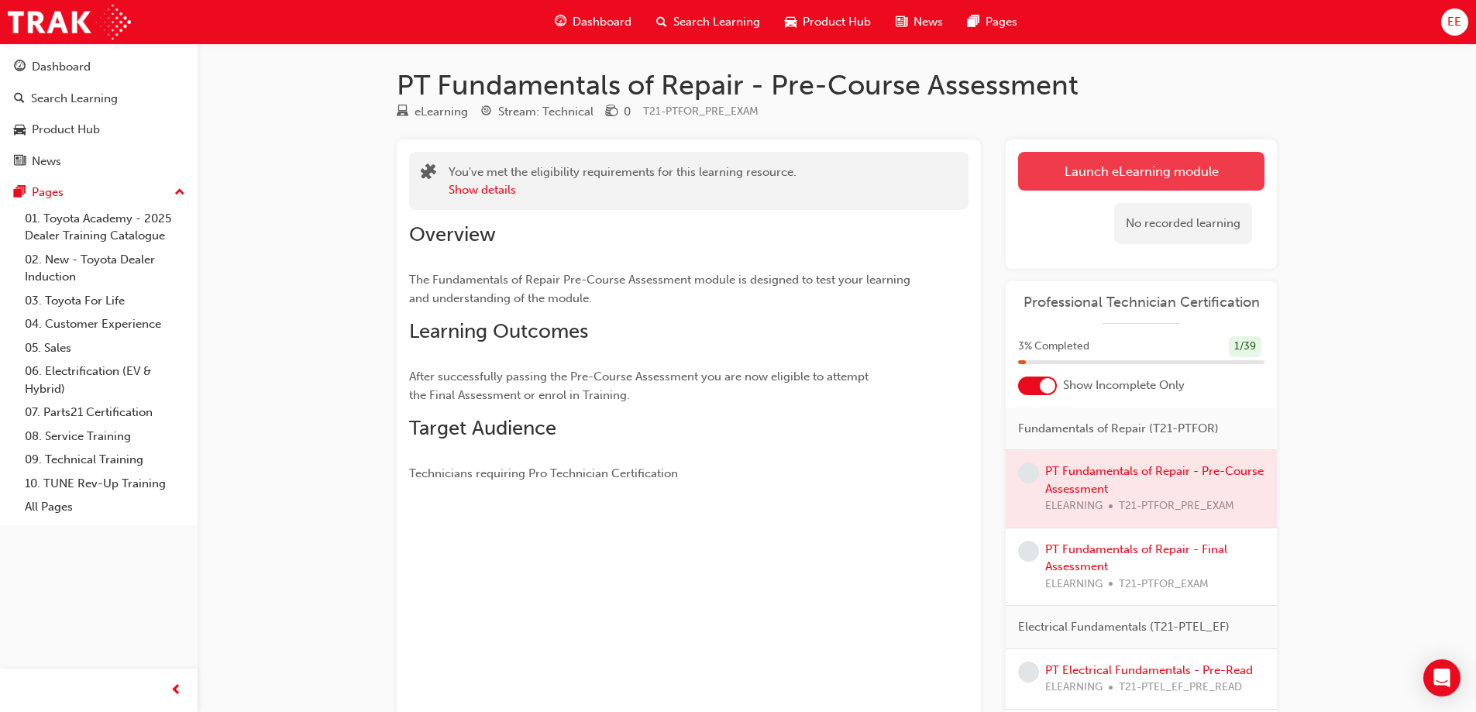
click at [1085, 181] on link "Launch eLearning module" at bounding box center [1141, 171] width 246 height 39
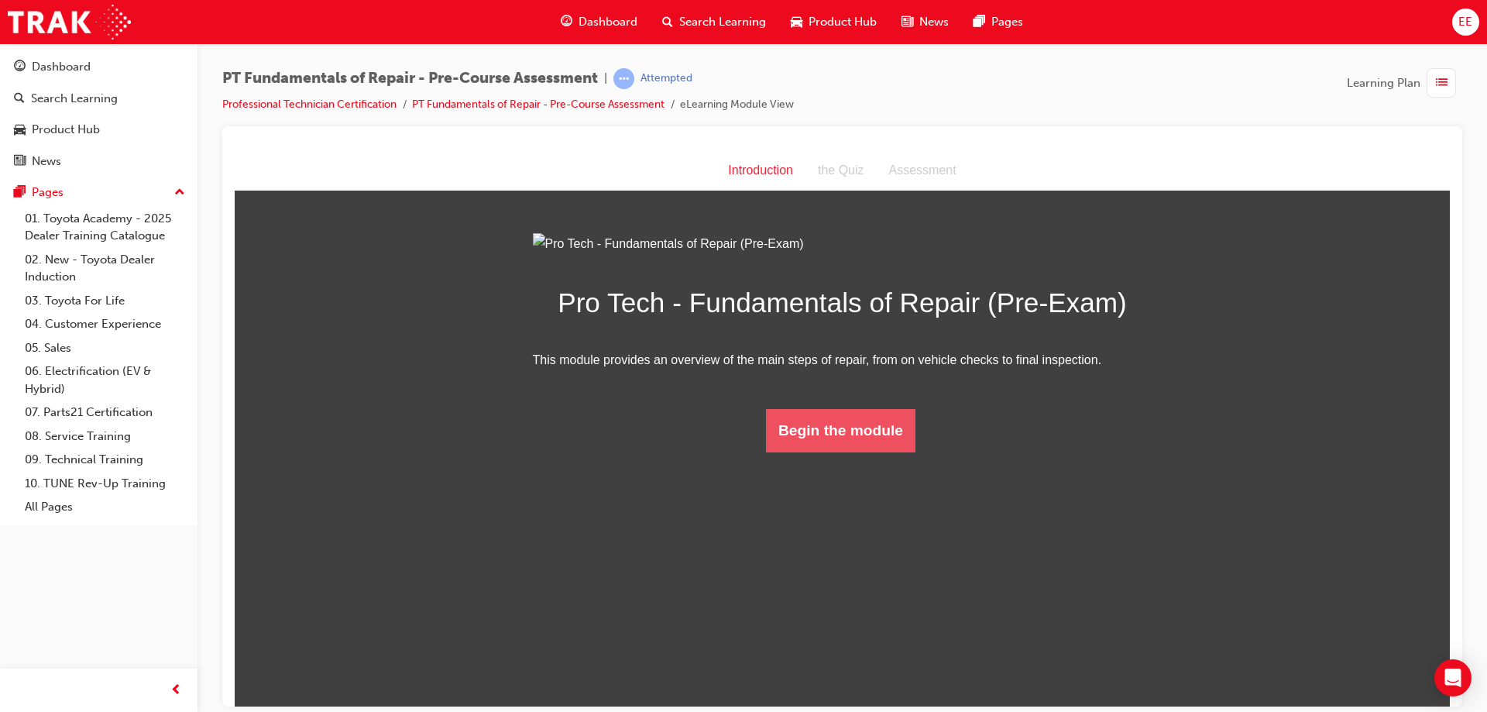
click at [878, 452] on button "Begin the module" at bounding box center [841, 429] width 150 height 43
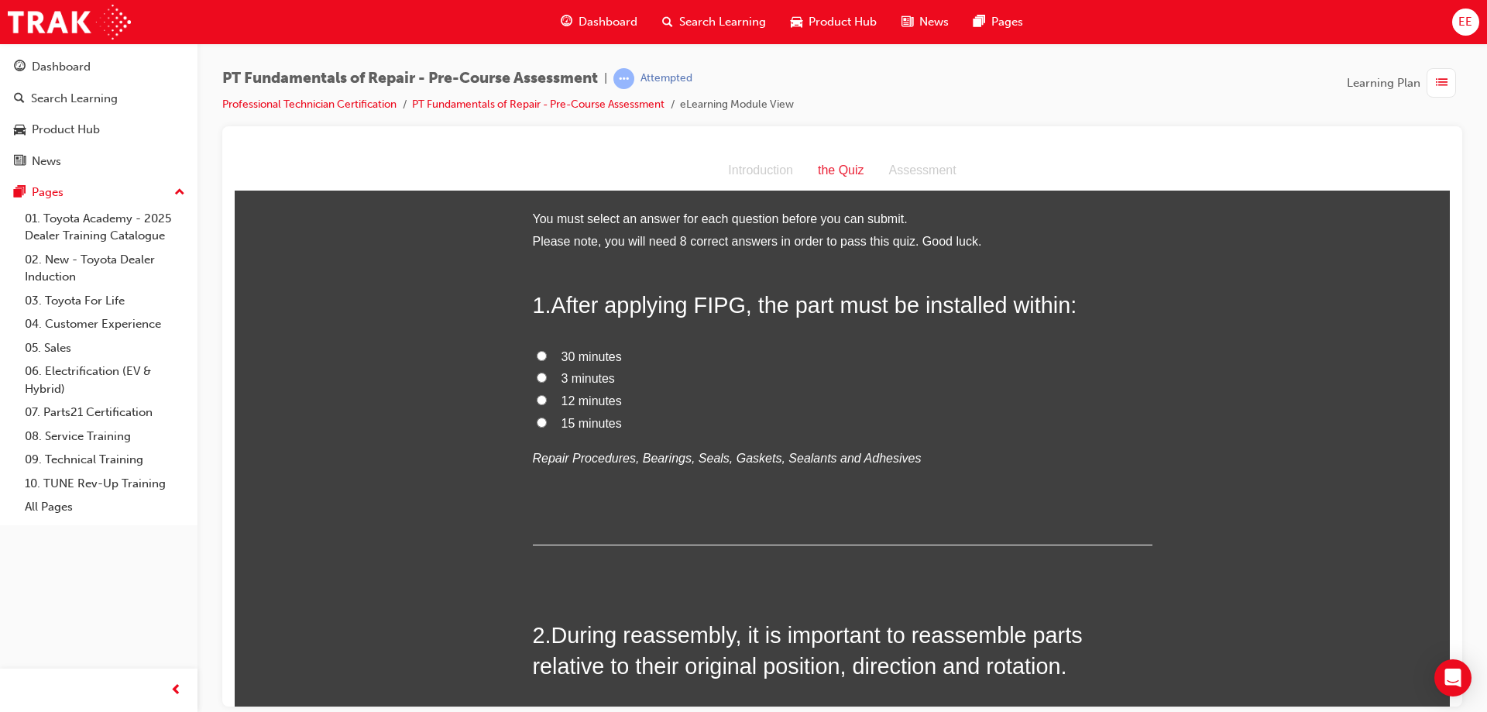
click at [565, 383] on span "3 minutes" at bounding box center [588, 377] width 53 height 13
click at [547, 382] on input "3 minutes" at bounding box center [542, 377] width 10 height 10
radio input "true"
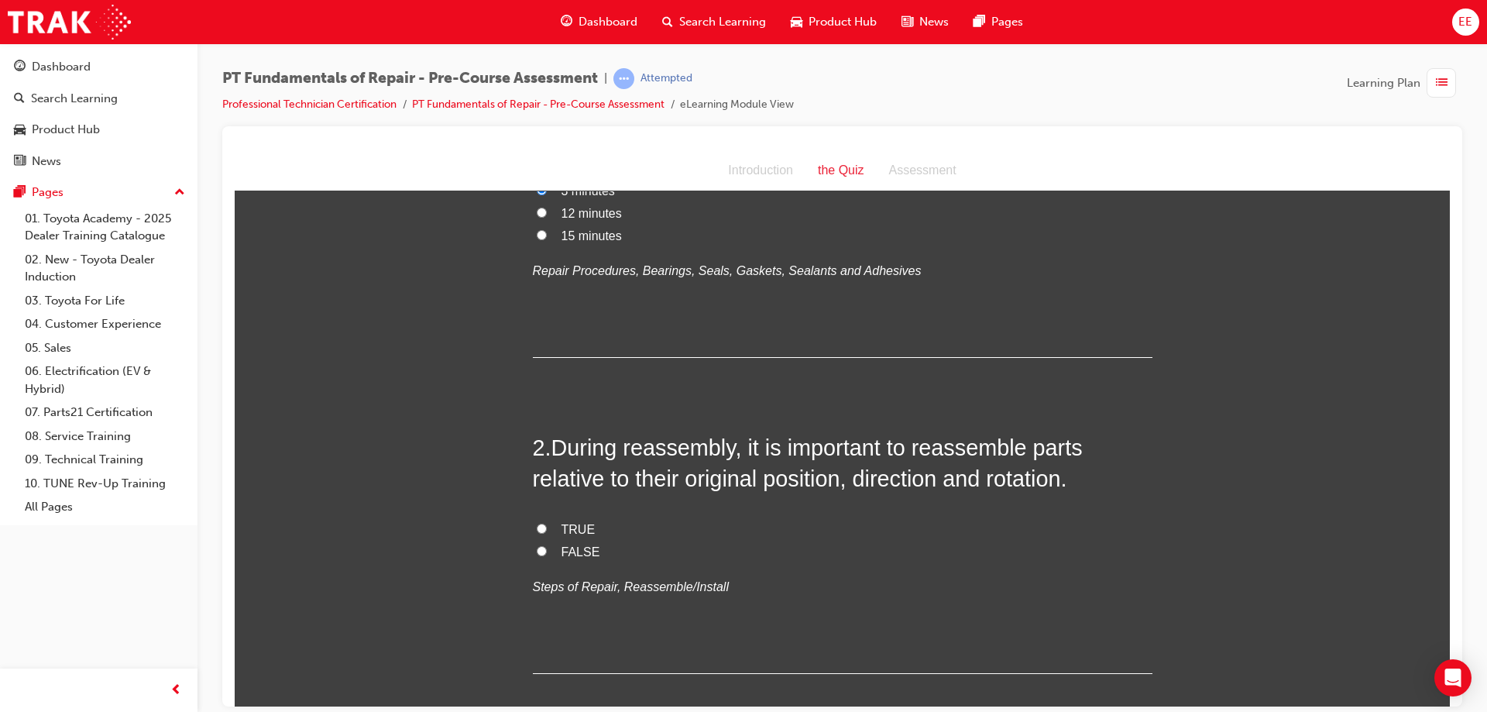
scroll to position [232, 0]
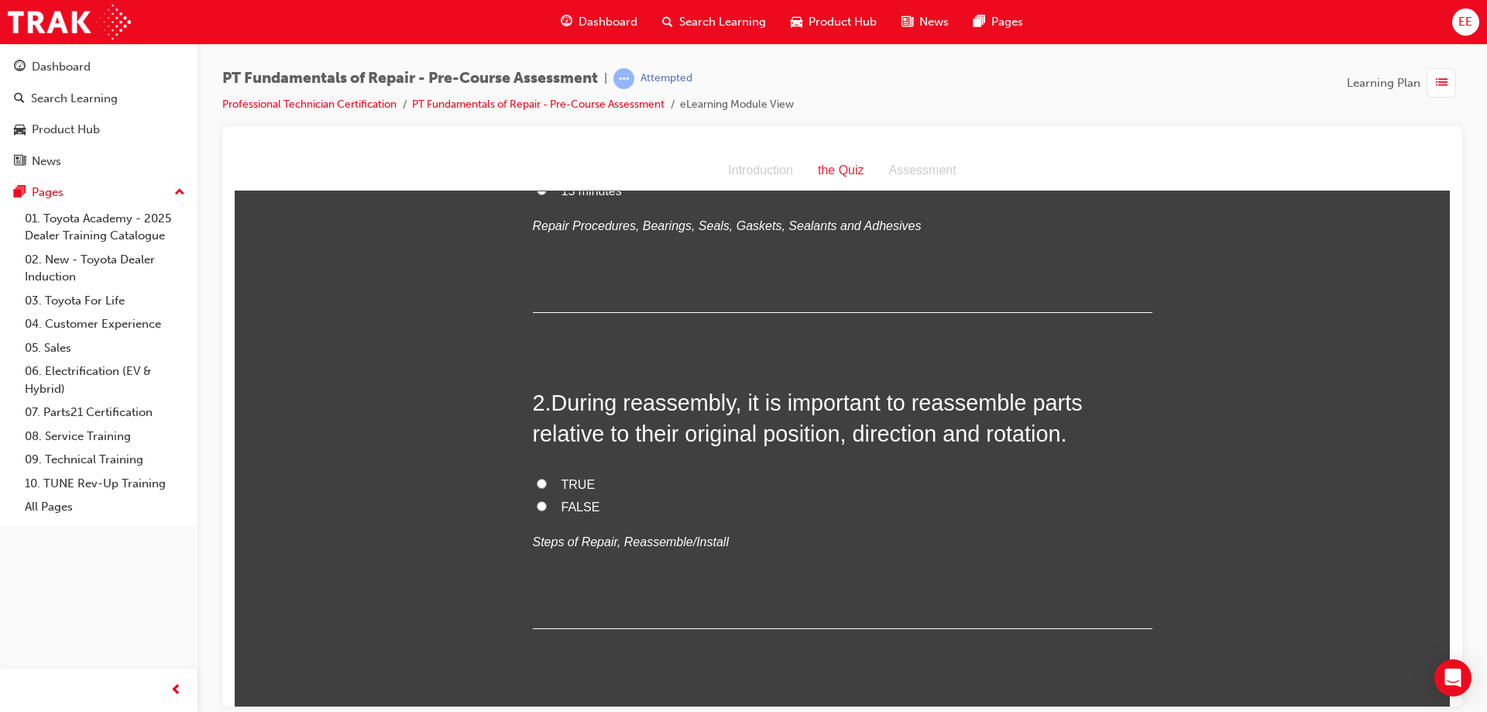
click at [569, 488] on span "TRUE" at bounding box center [579, 483] width 34 height 13
click at [547, 488] on input "TRUE" at bounding box center [542, 483] width 10 height 10
radio input "true"
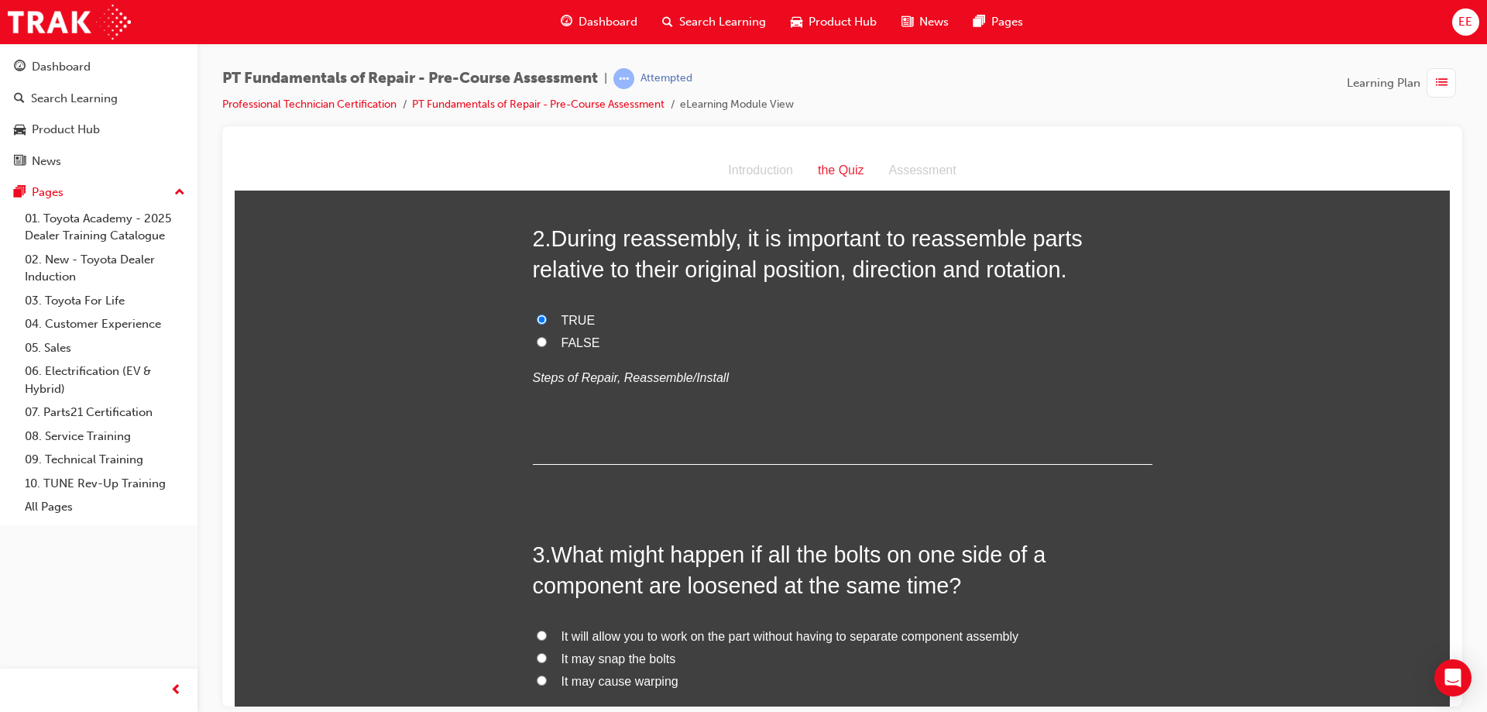
scroll to position [542, 0]
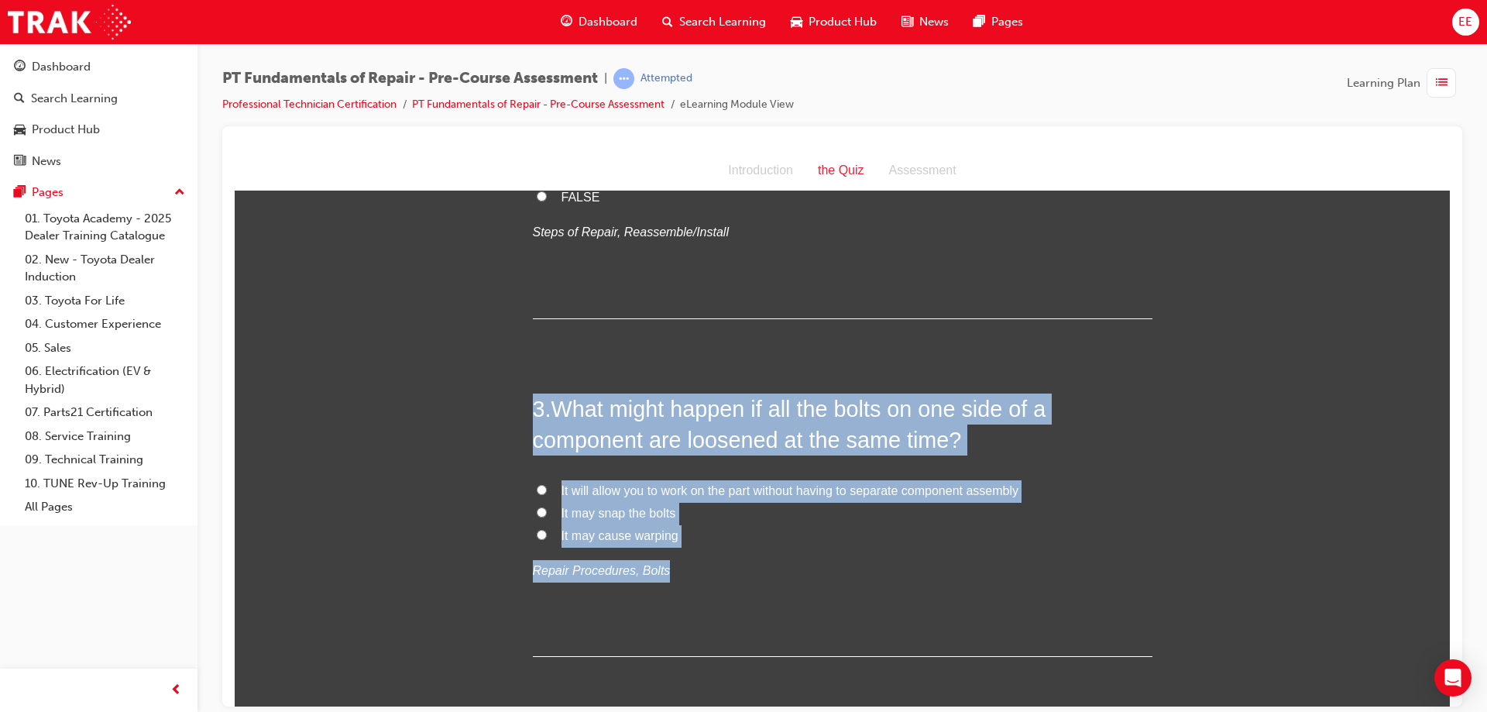
drag, startPoint x: 634, startPoint y: 510, endPoint x: 507, endPoint y: 395, distance: 171.1
copy div "3 . What might happen if all the bolts on one side of a component are loosened …"
click at [583, 538] on span "It may cause warping" at bounding box center [620, 534] width 117 height 13
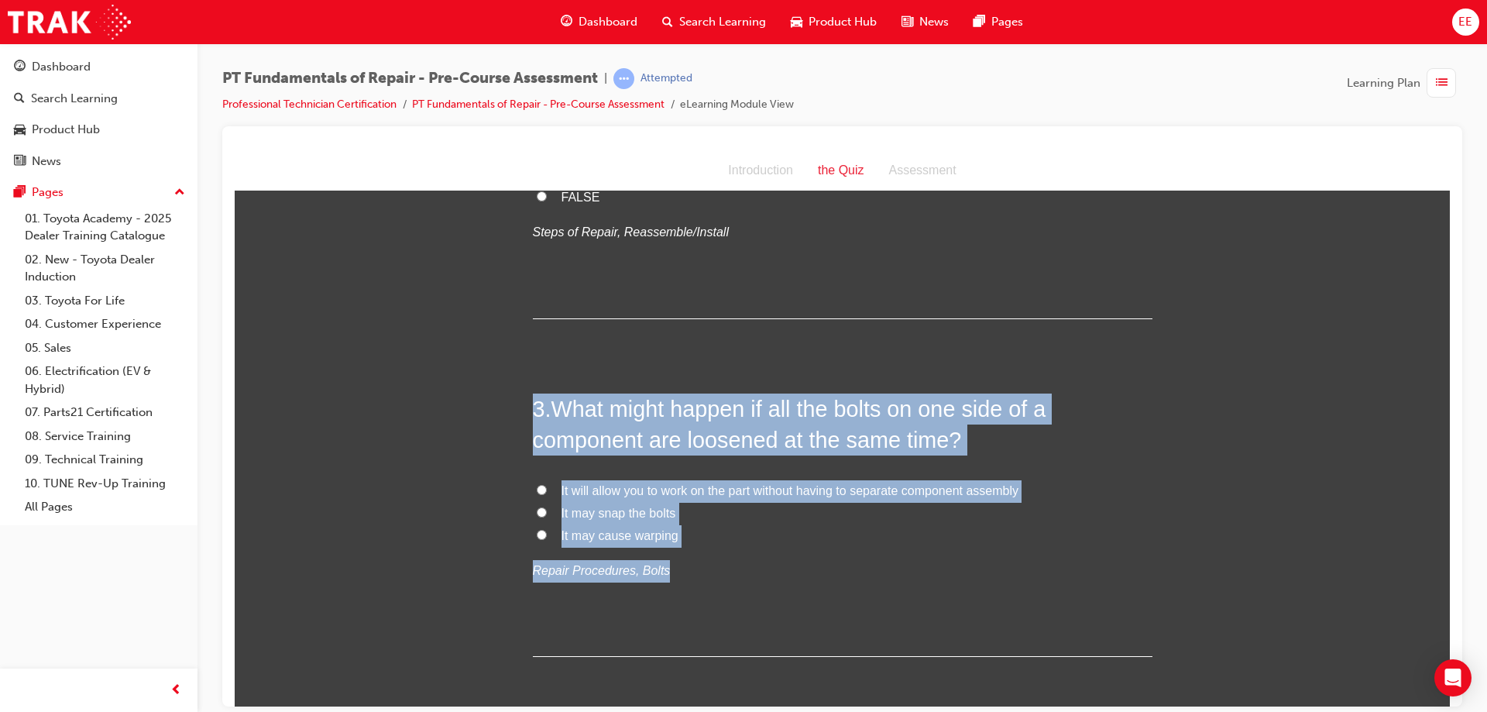
click at [547, 538] on input "It may cause warping" at bounding box center [542, 534] width 10 height 10
radio input "true"
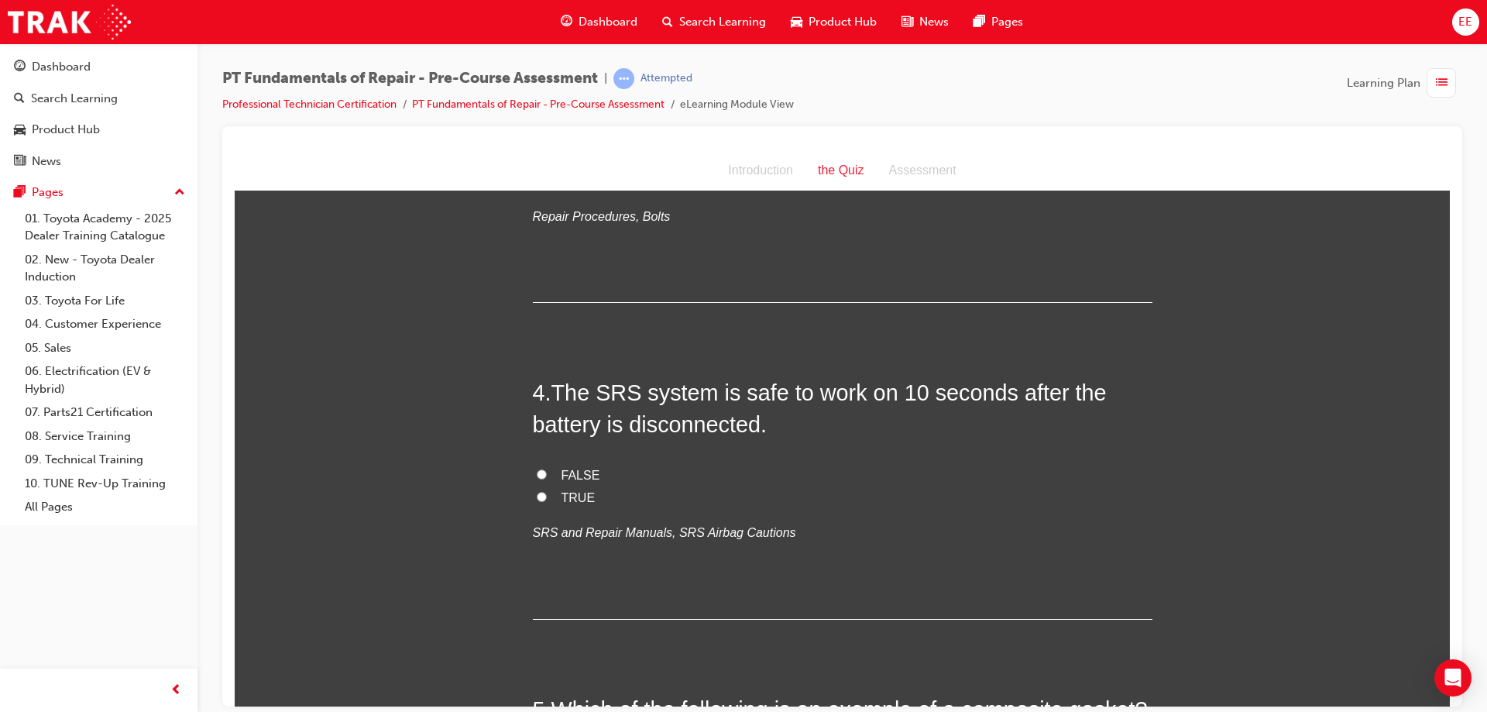
scroll to position [930, 0]
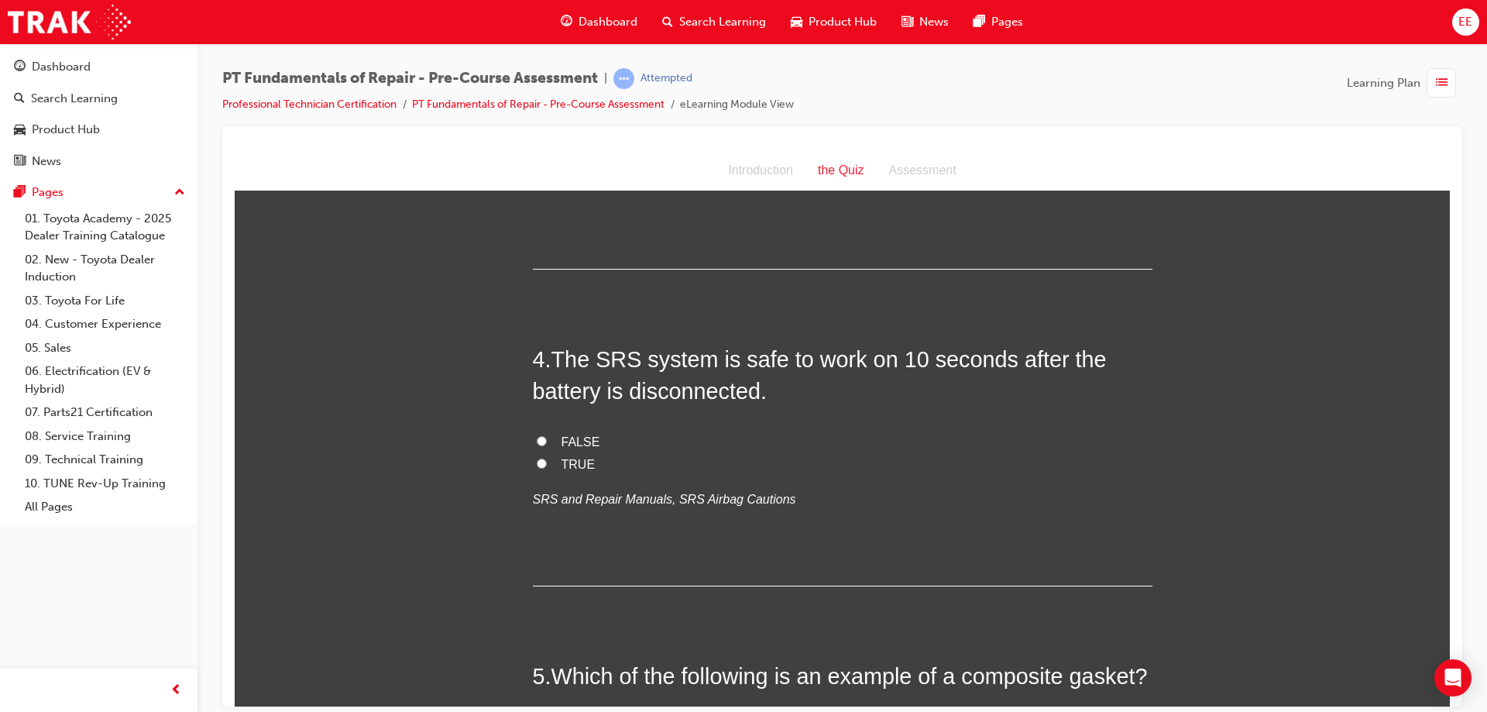
click at [537, 438] on input "FALSE" at bounding box center [542, 440] width 10 height 10
radio input "true"
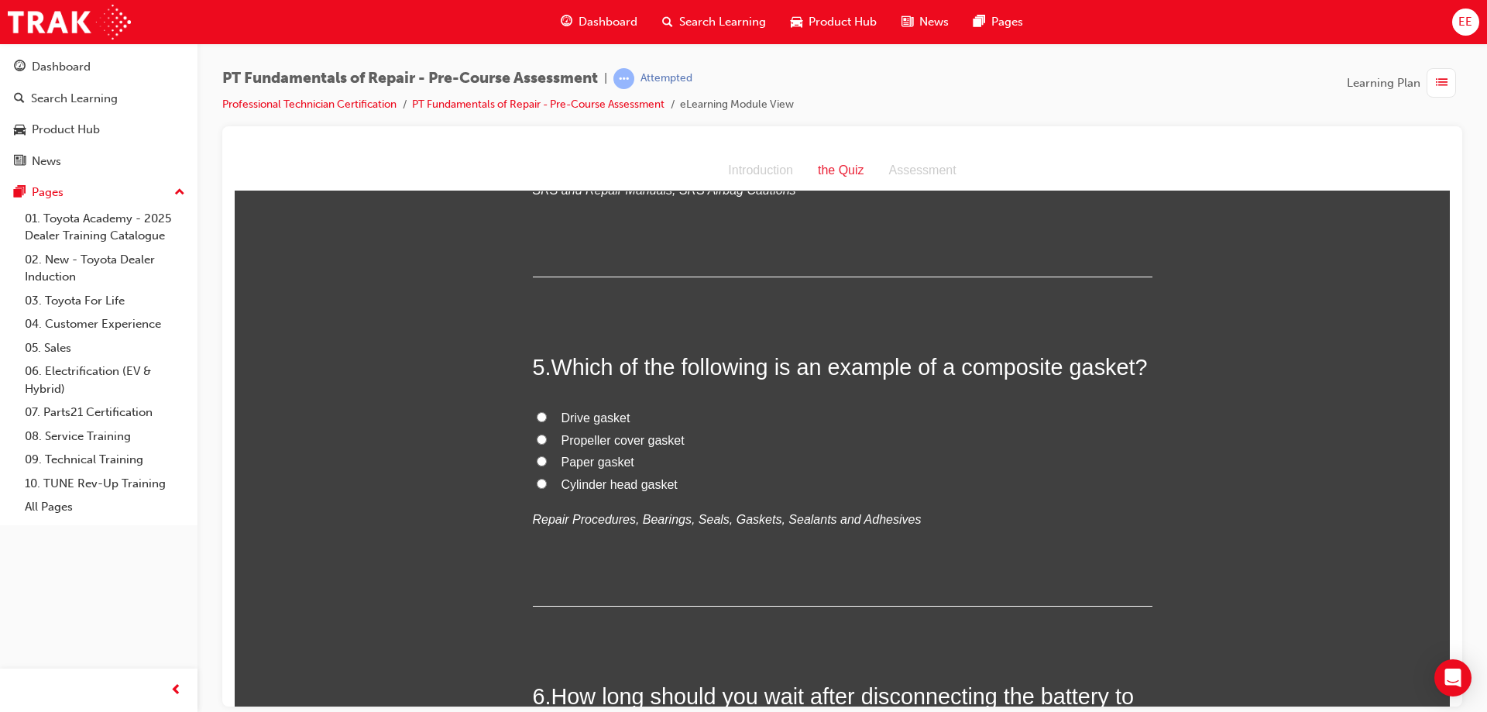
scroll to position [1240, 0]
click at [600, 489] on span "Cylinder head gasket" at bounding box center [620, 482] width 116 height 13
click at [547, 487] on input "Cylinder head gasket" at bounding box center [542, 482] width 10 height 10
radio input "true"
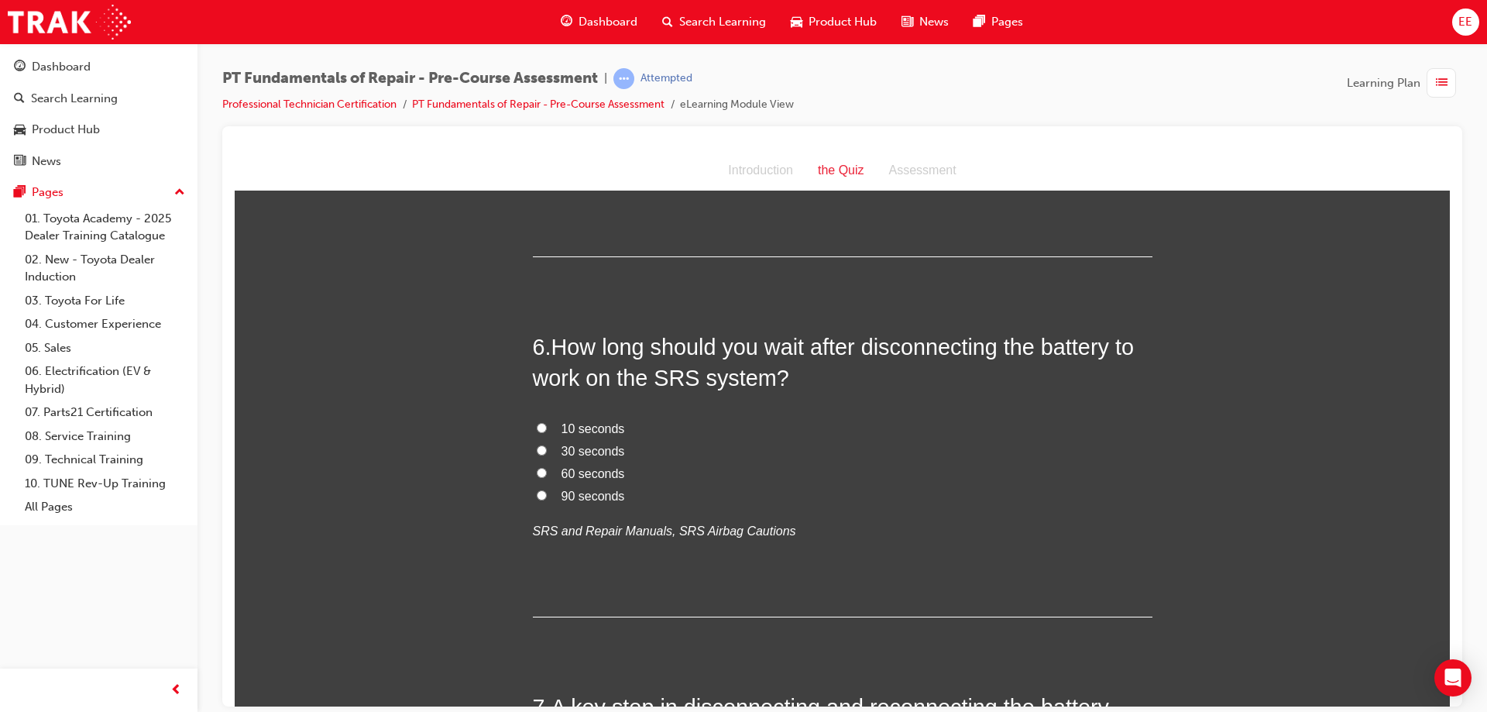
scroll to position [1549, 0]
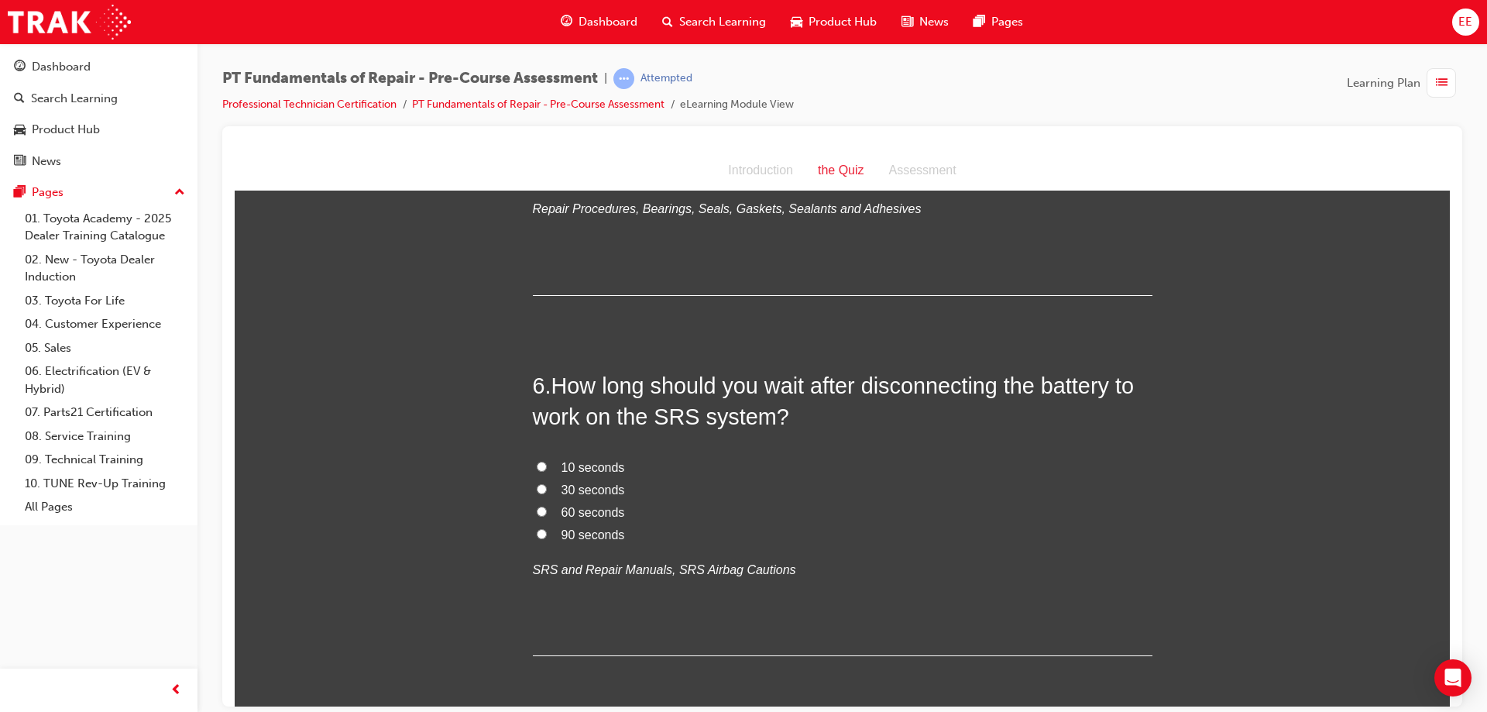
click at [593, 538] on span "90 seconds" at bounding box center [594, 534] width 64 height 13
click at [547, 538] on input "90 seconds" at bounding box center [542, 533] width 10 height 10
radio input "true"
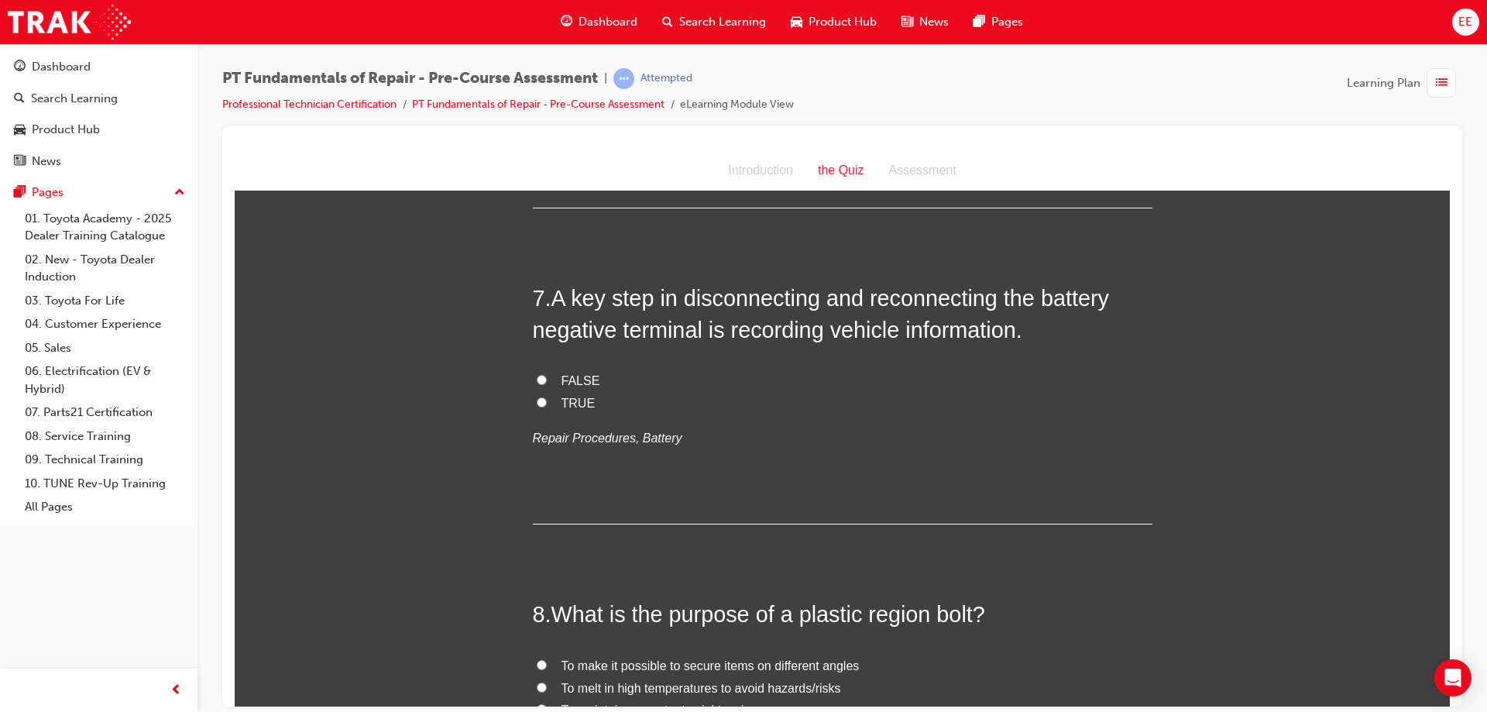
scroll to position [2014, 0]
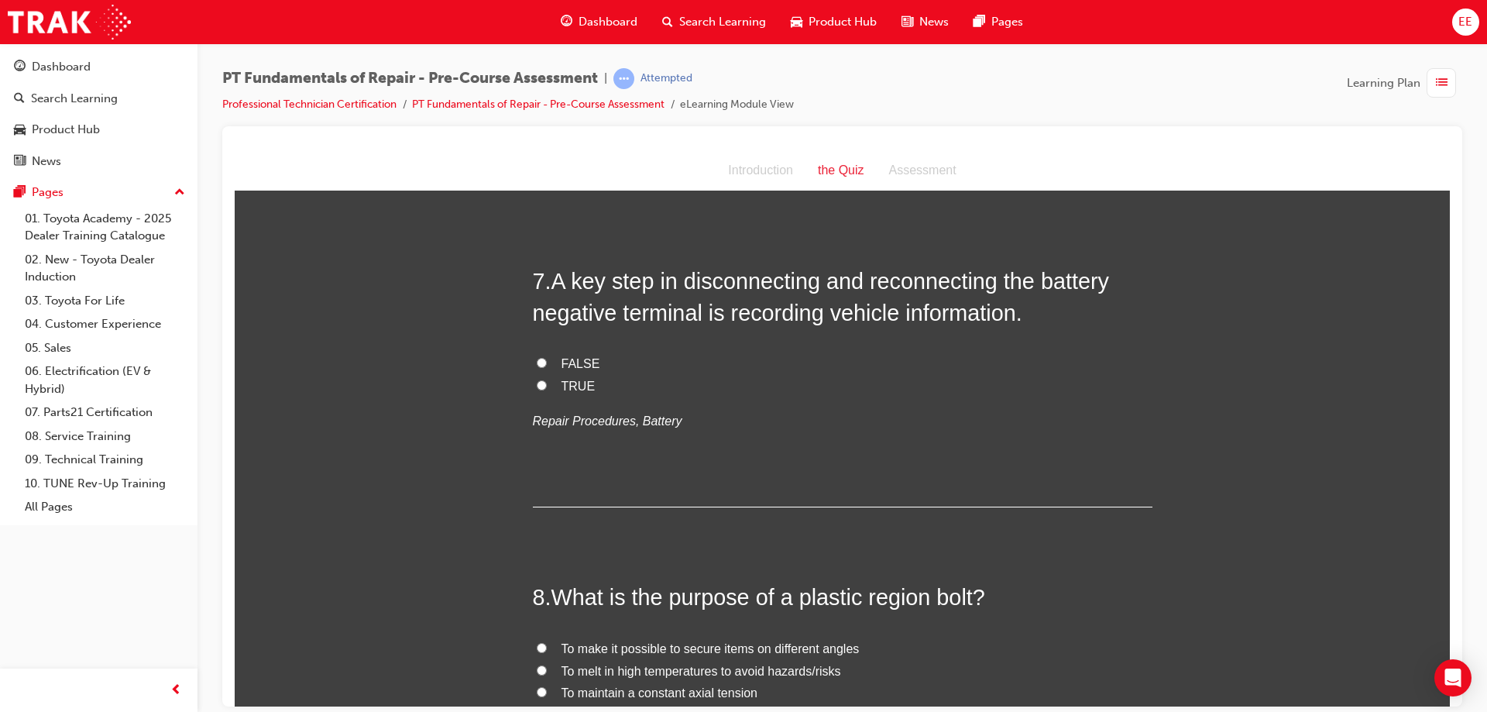
click at [552, 390] on label "TRUE" at bounding box center [843, 386] width 620 height 22
click at [547, 390] on input "TRUE" at bounding box center [542, 385] width 10 height 10
radio input "true"
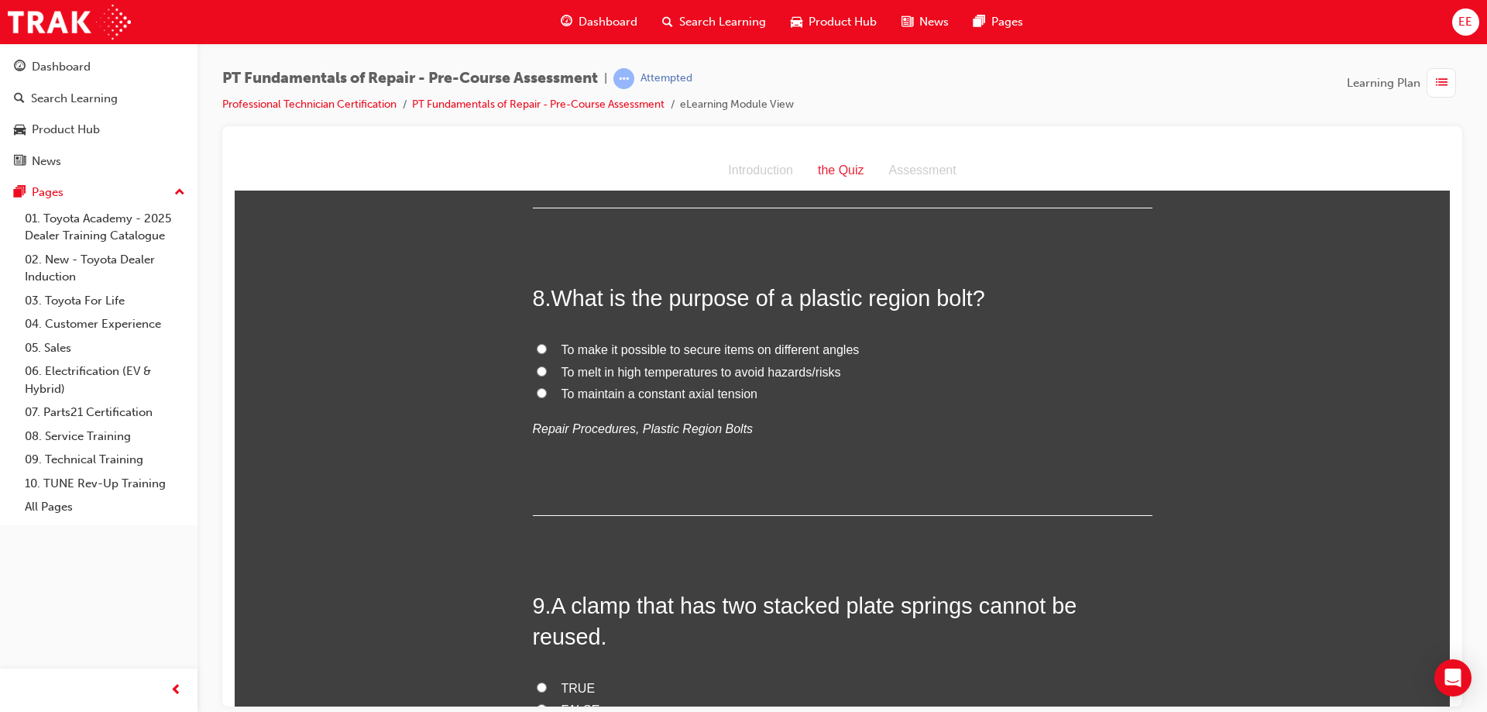
scroll to position [2324, 0]
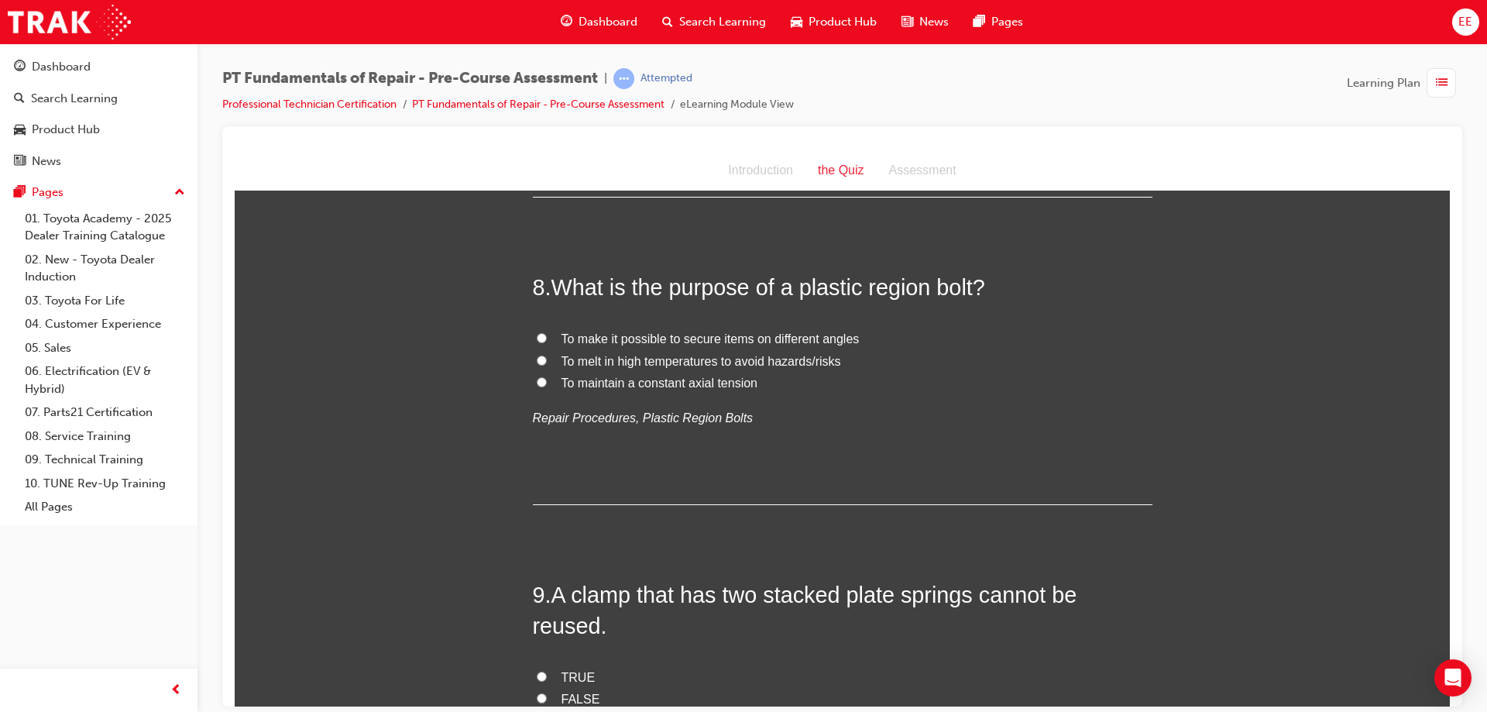
click at [668, 380] on span "To maintain a constant axial tension" at bounding box center [660, 382] width 196 height 13
click at [547, 380] on input "To maintain a constant axial tension" at bounding box center [542, 382] width 10 height 10
radio input "true"
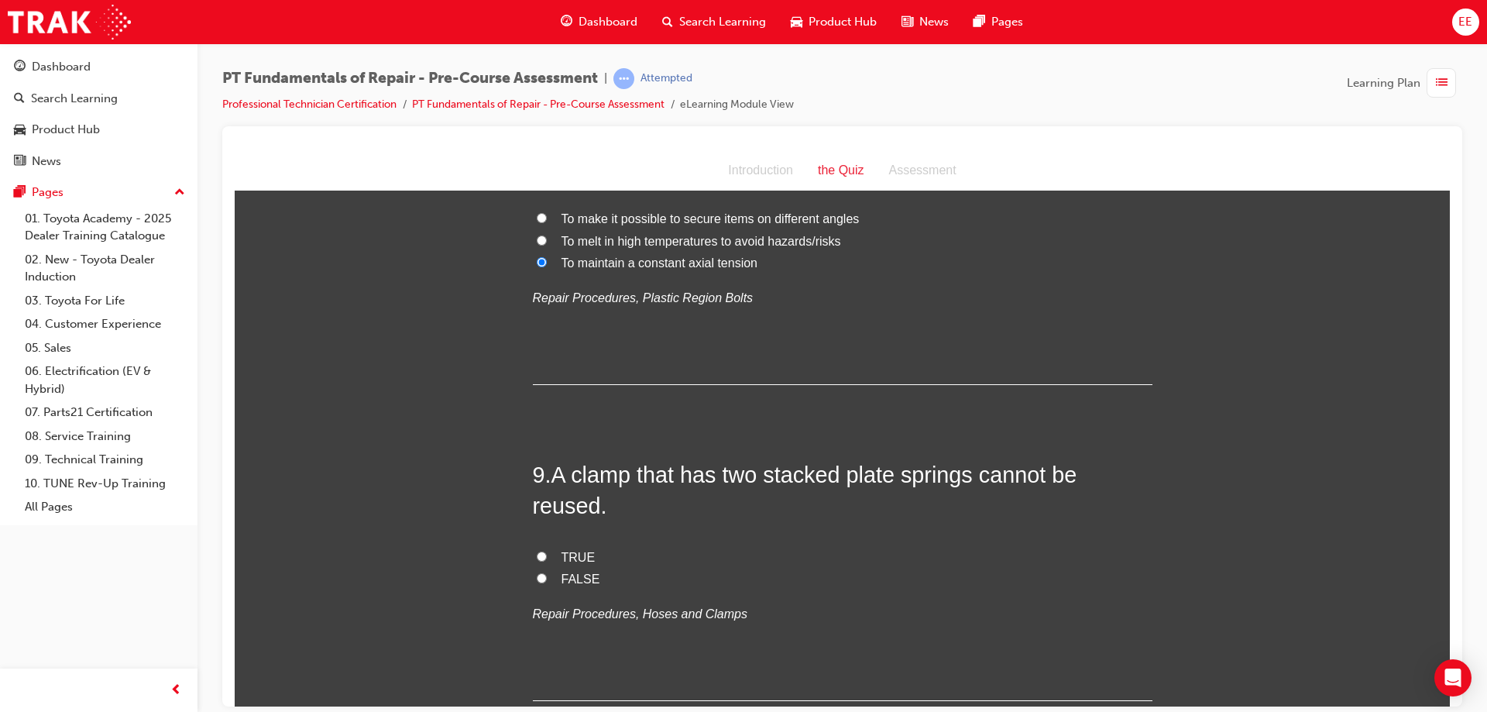
scroll to position [2479, 0]
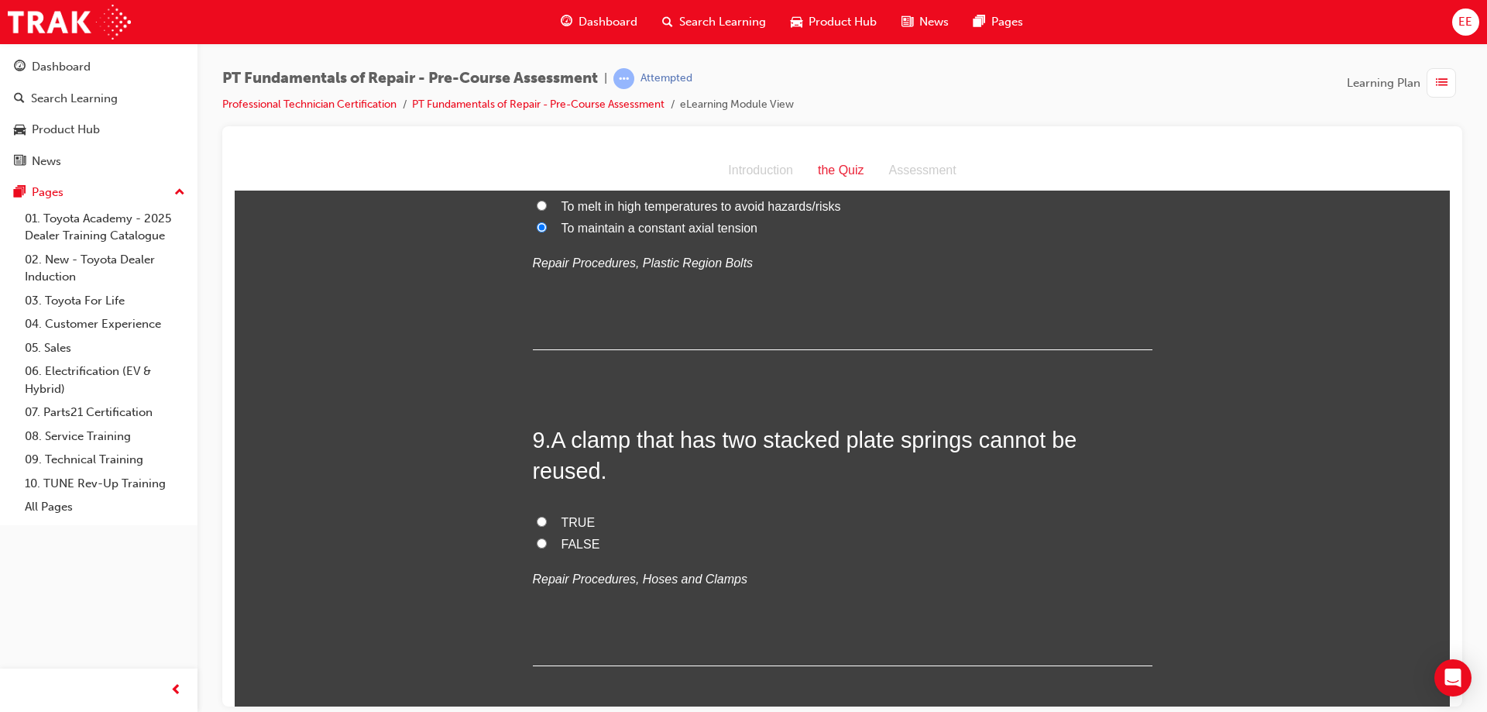
click at [569, 511] on label "TRUE" at bounding box center [843, 522] width 620 height 22
click at [547, 516] on input "TRUE" at bounding box center [542, 521] width 10 height 10
radio input "true"
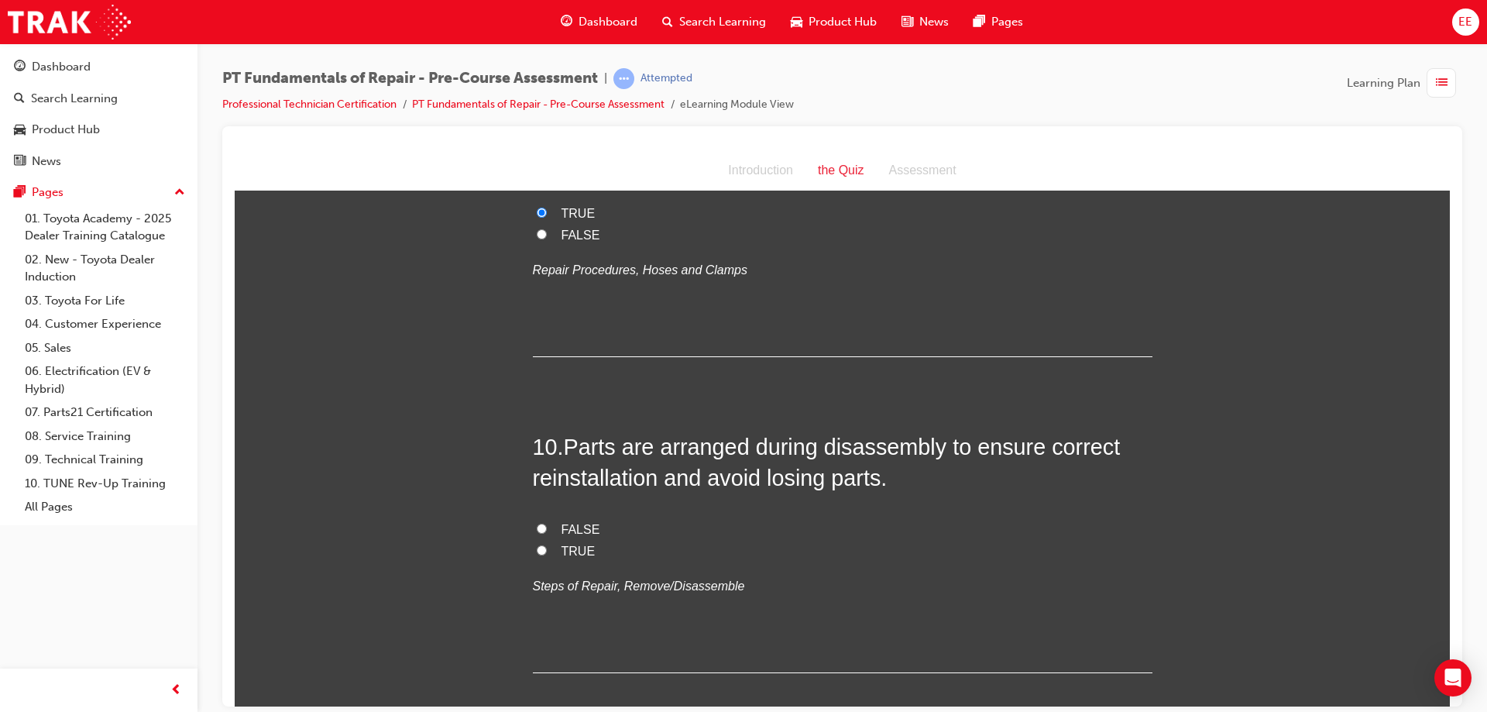
scroll to position [2789, 0]
click at [562, 521] on span "FALSE" at bounding box center [581, 527] width 39 height 13
click at [539, 544] on input "TRUE" at bounding box center [542, 549] width 10 height 10
radio input "true"
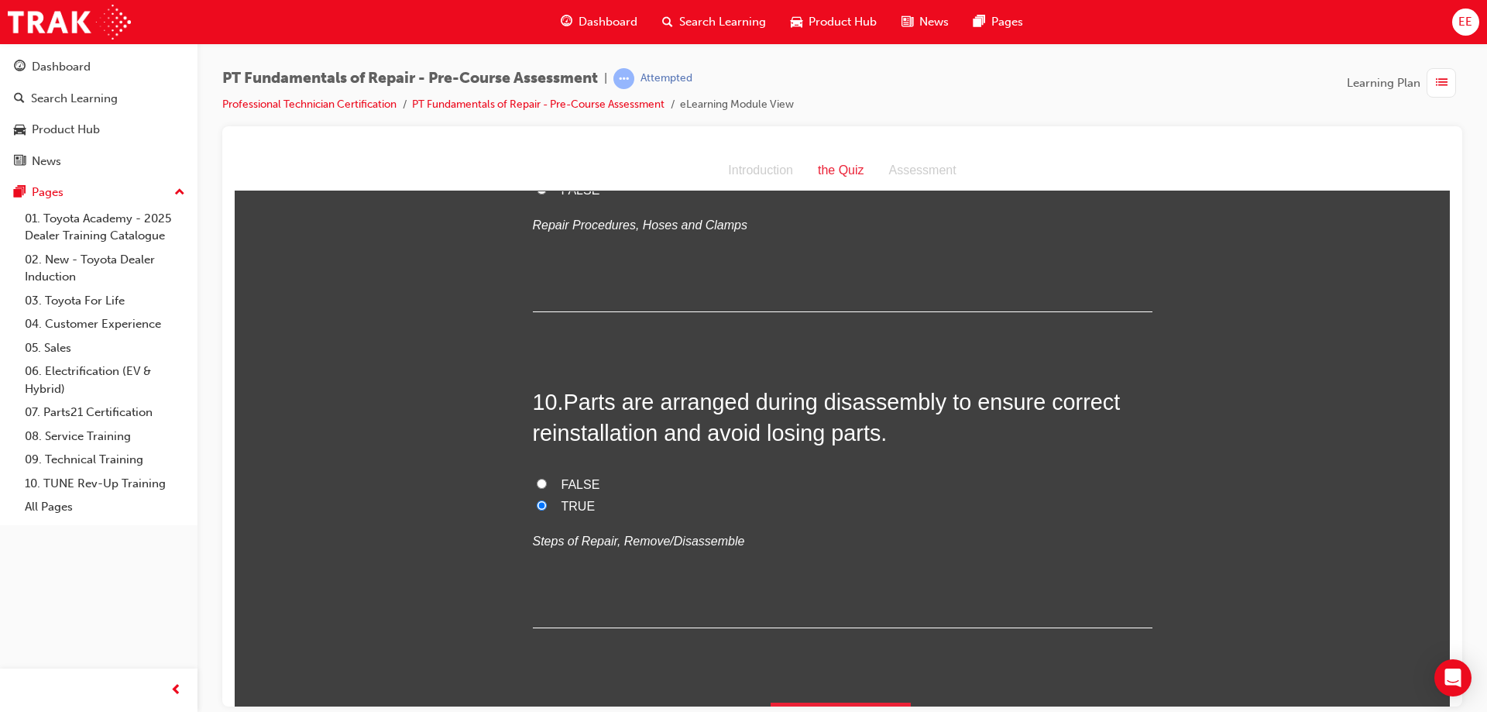
scroll to position [2841, 0]
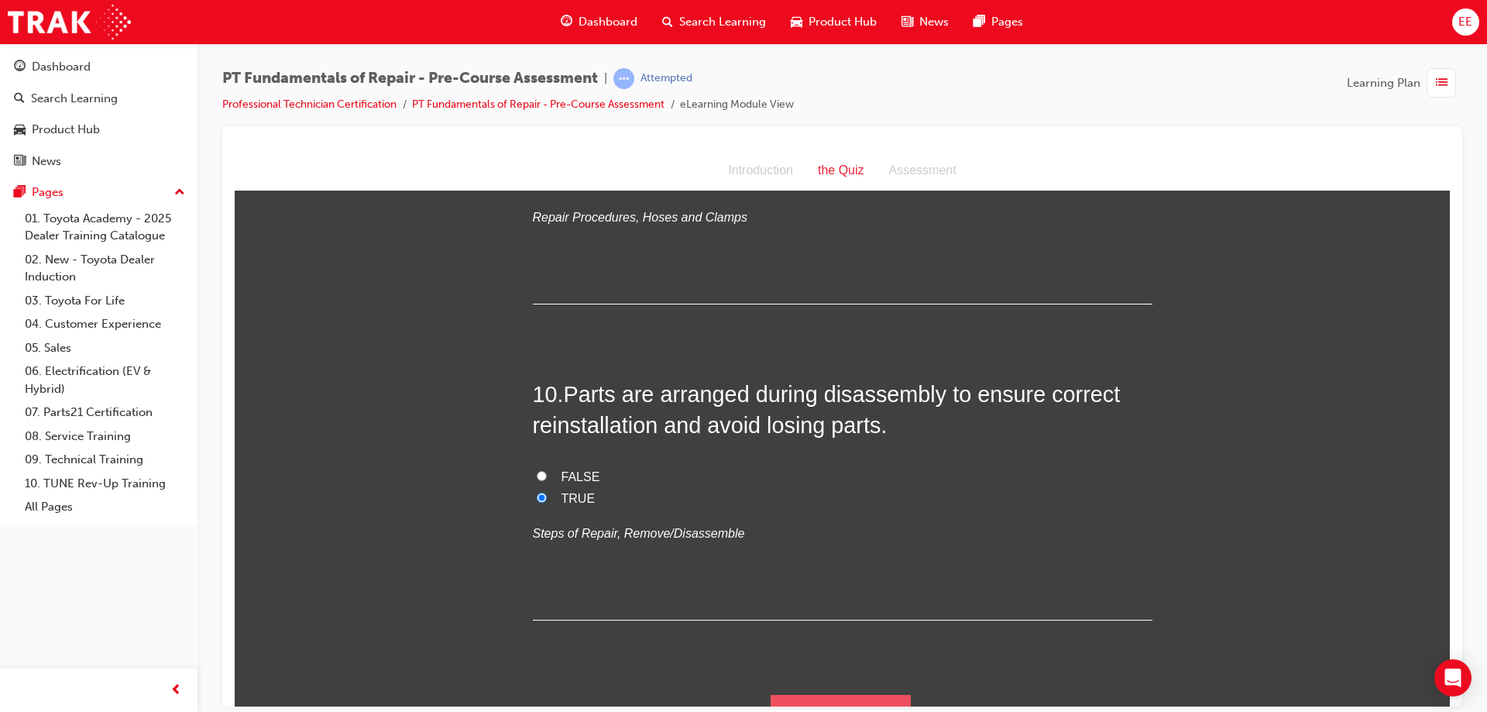
click at [866, 694] on button "Submit Answers" at bounding box center [841, 715] width 141 height 43
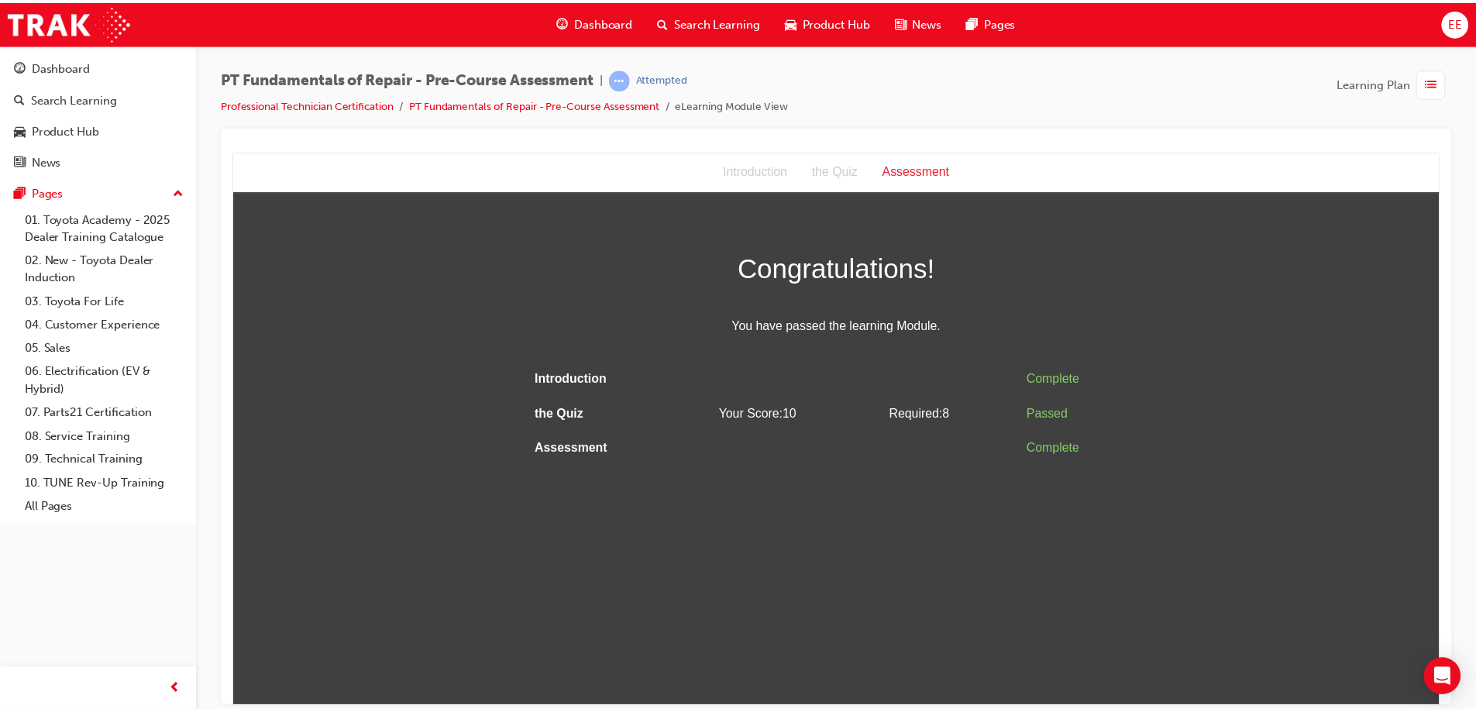
scroll to position [0, 0]
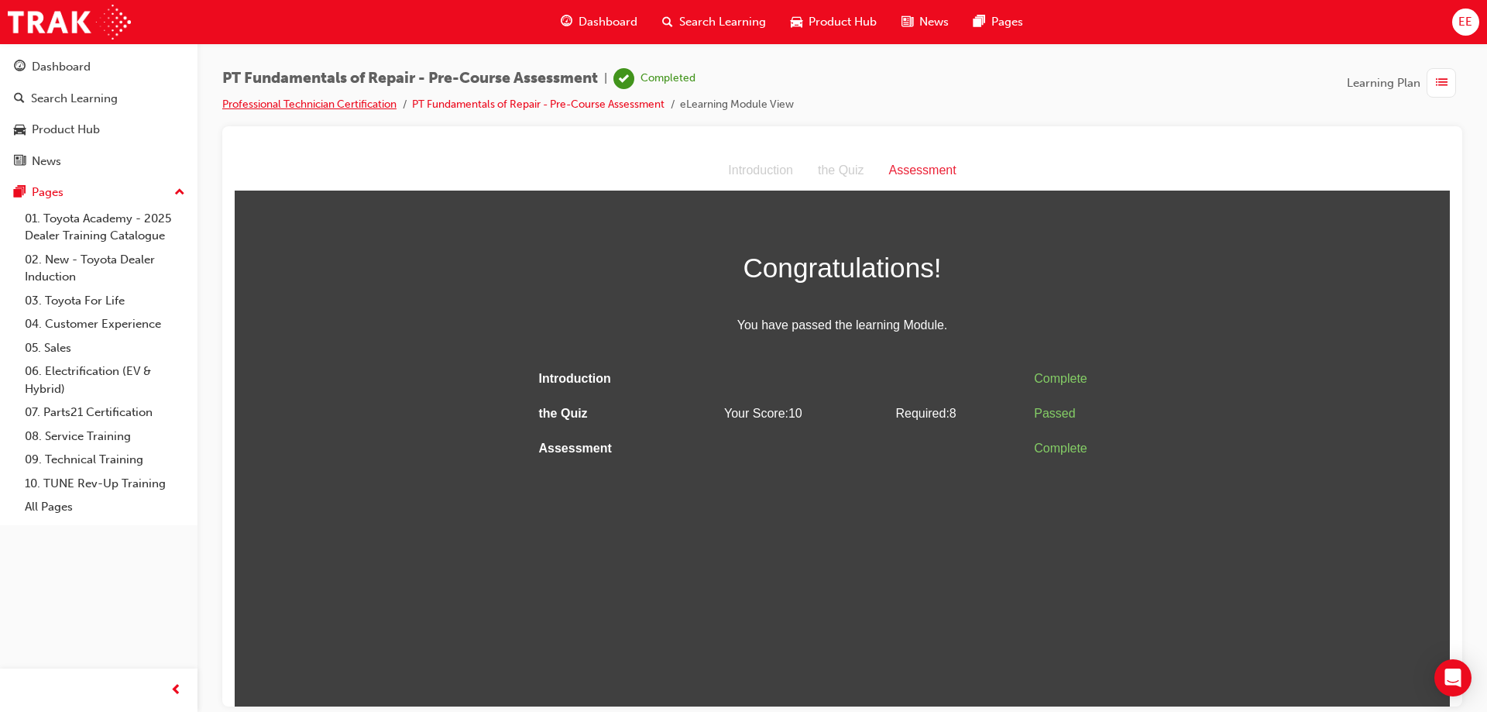
click at [323, 104] on link "Professional Technician Certification" at bounding box center [309, 104] width 174 height 13
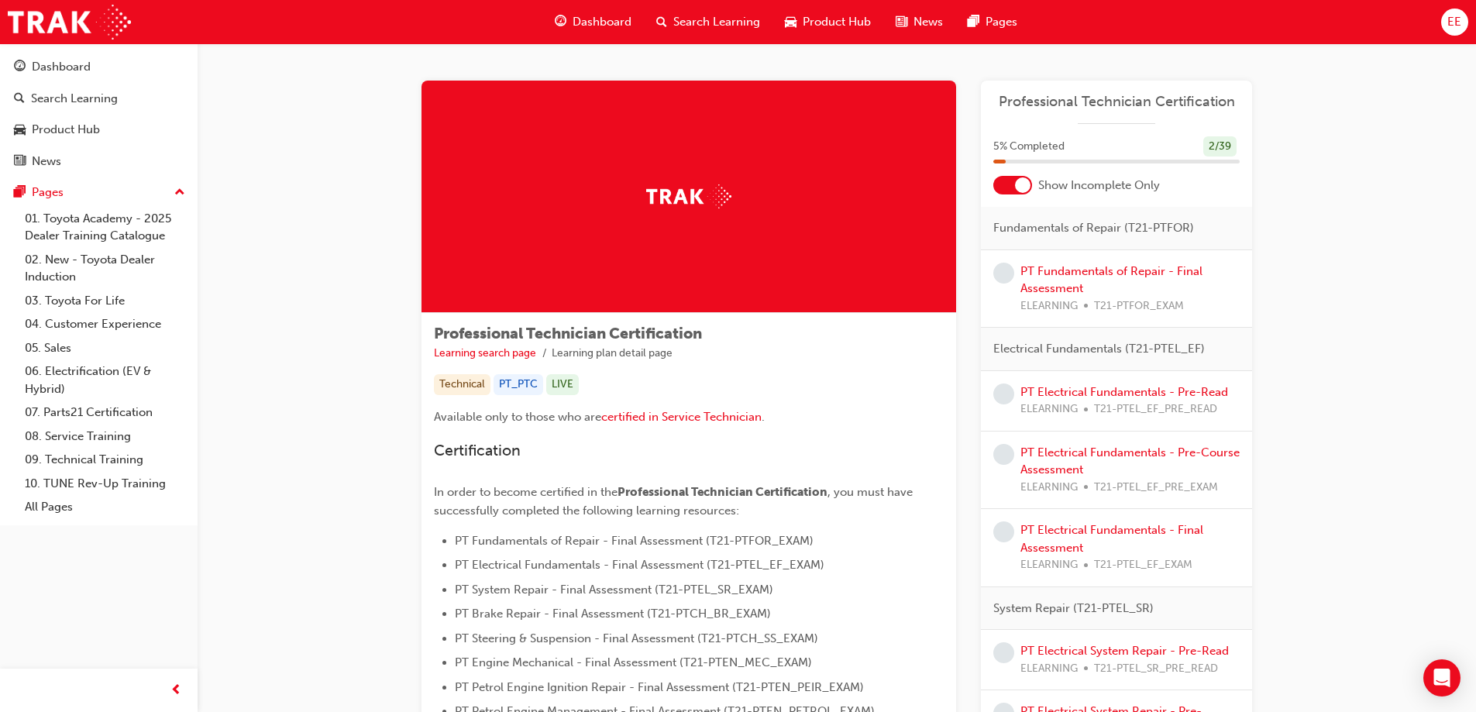
click at [1016, 191] on div at bounding box center [1012, 185] width 39 height 19
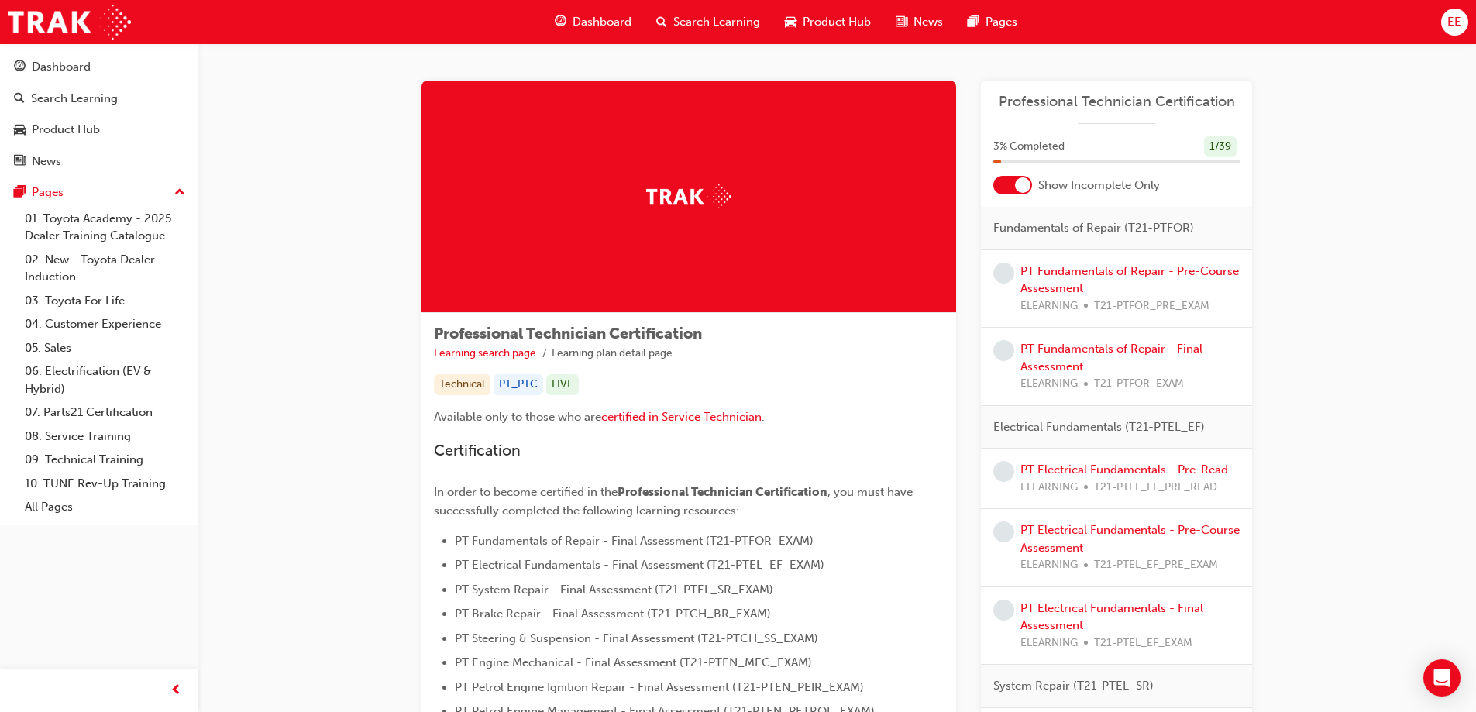
click at [1033, 185] on div "Show Incomplete Only" at bounding box center [1116, 185] width 271 height 19
click at [1020, 181] on div at bounding box center [1022, 184] width 15 height 15
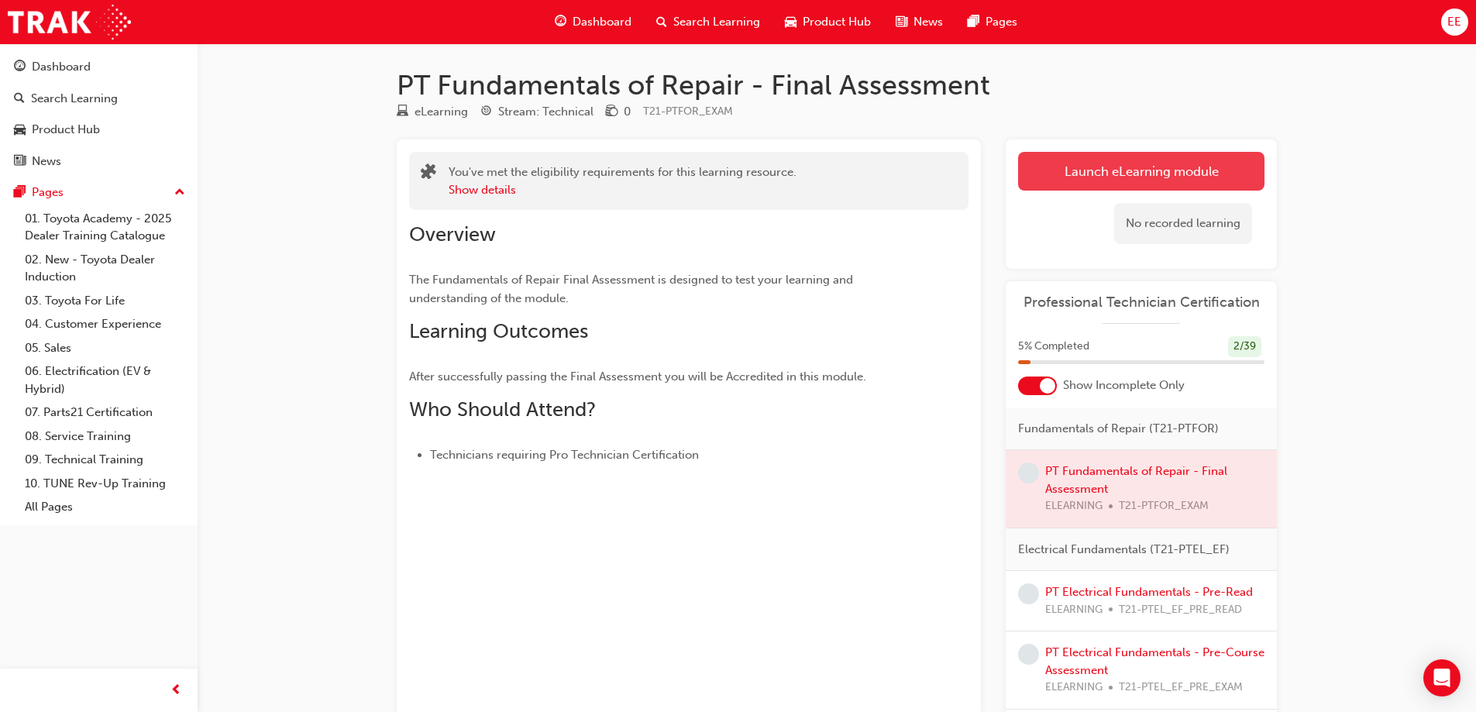
click at [1092, 173] on link "Launch eLearning module" at bounding box center [1141, 171] width 246 height 39
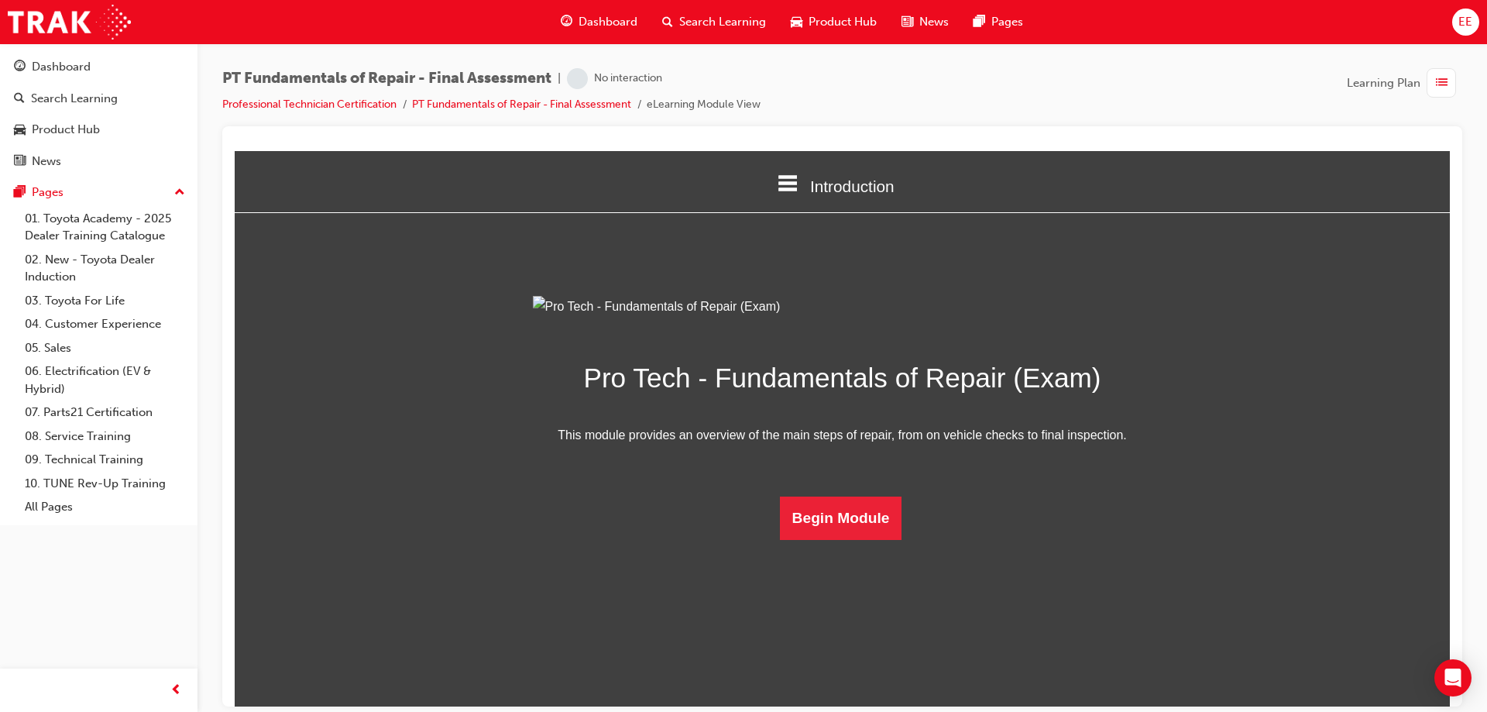
scroll to position [4, 0]
click at [836, 539] on button "Begin Module" at bounding box center [841, 517] width 122 height 43
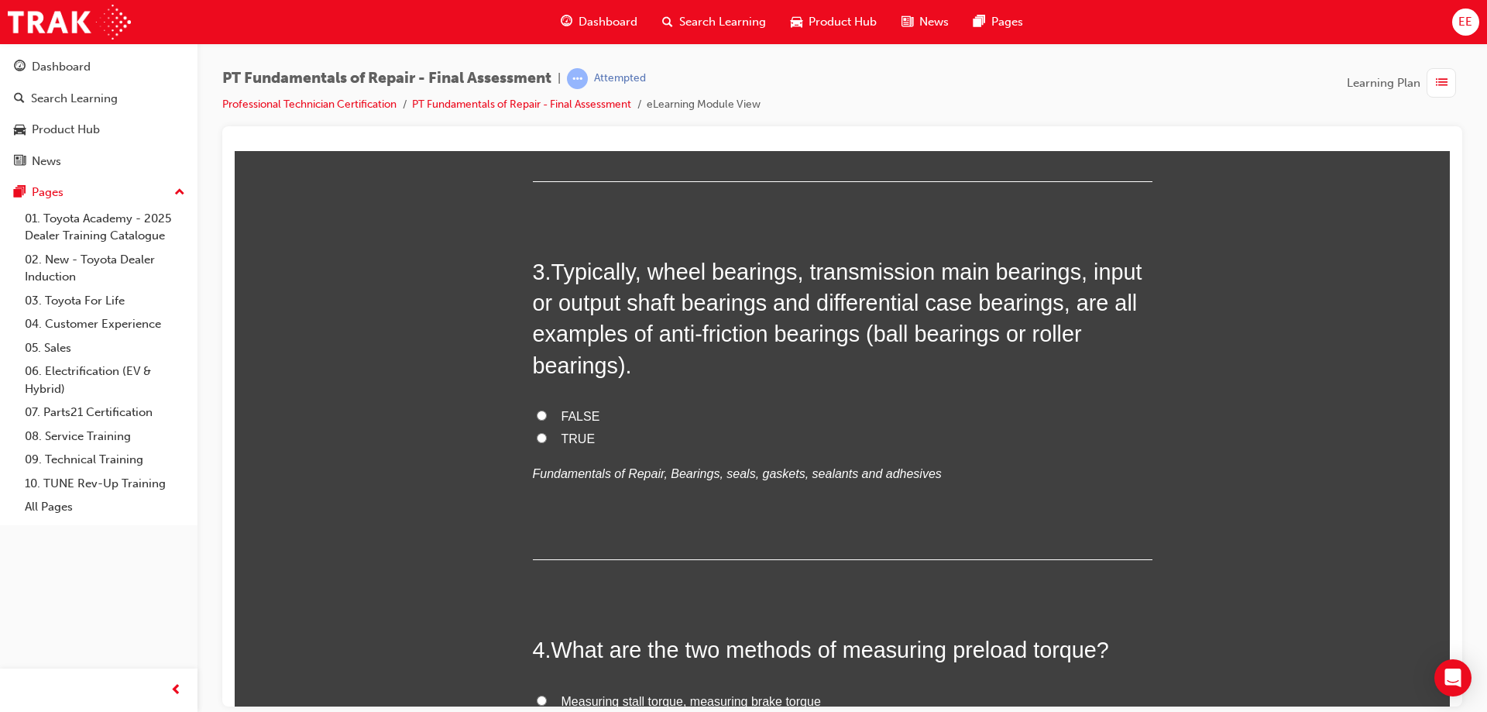
scroll to position [0, 0]
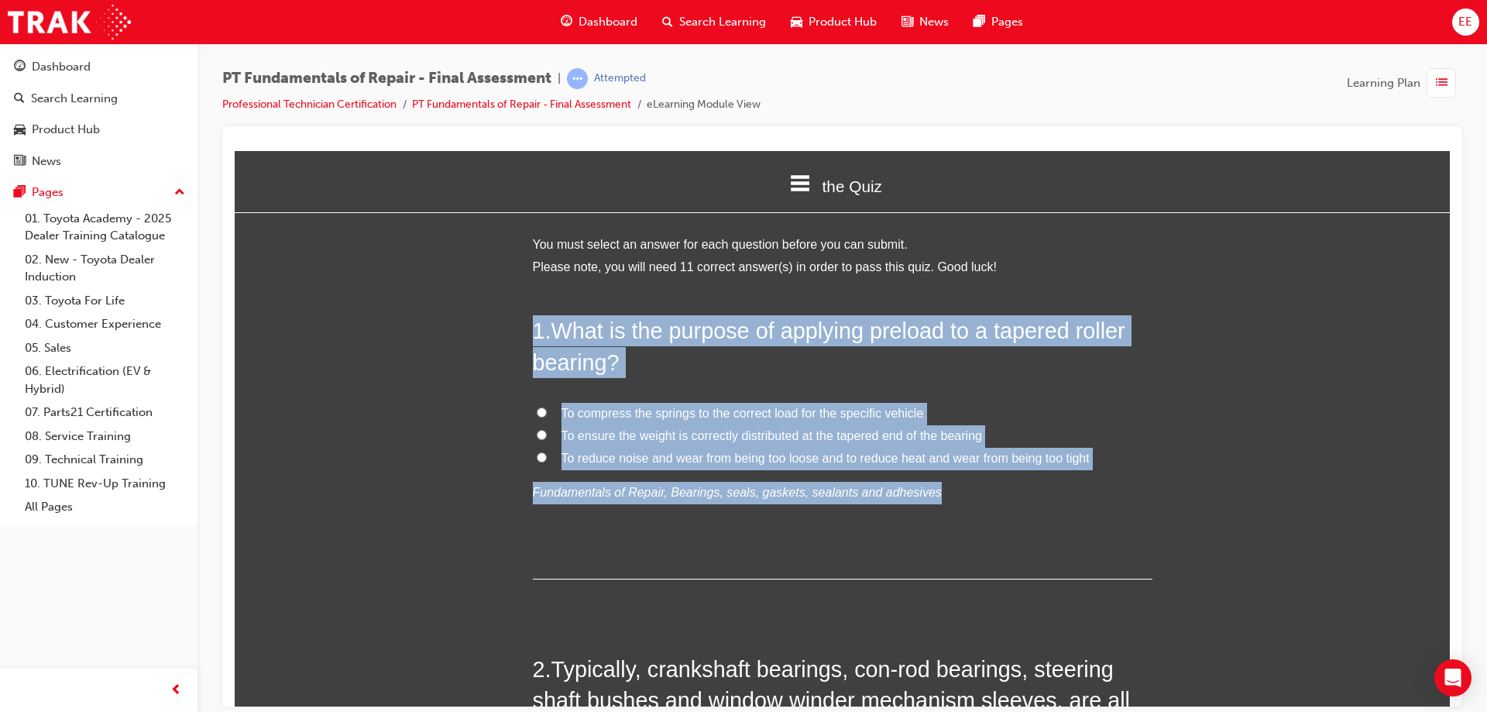
drag, startPoint x: 996, startPoint y: 493, endPoint x: 493, endPoint y: 310, distance: 536.0
copy div "1 . What is the purpose of applying preload to a tapered roller bearing? To com…"
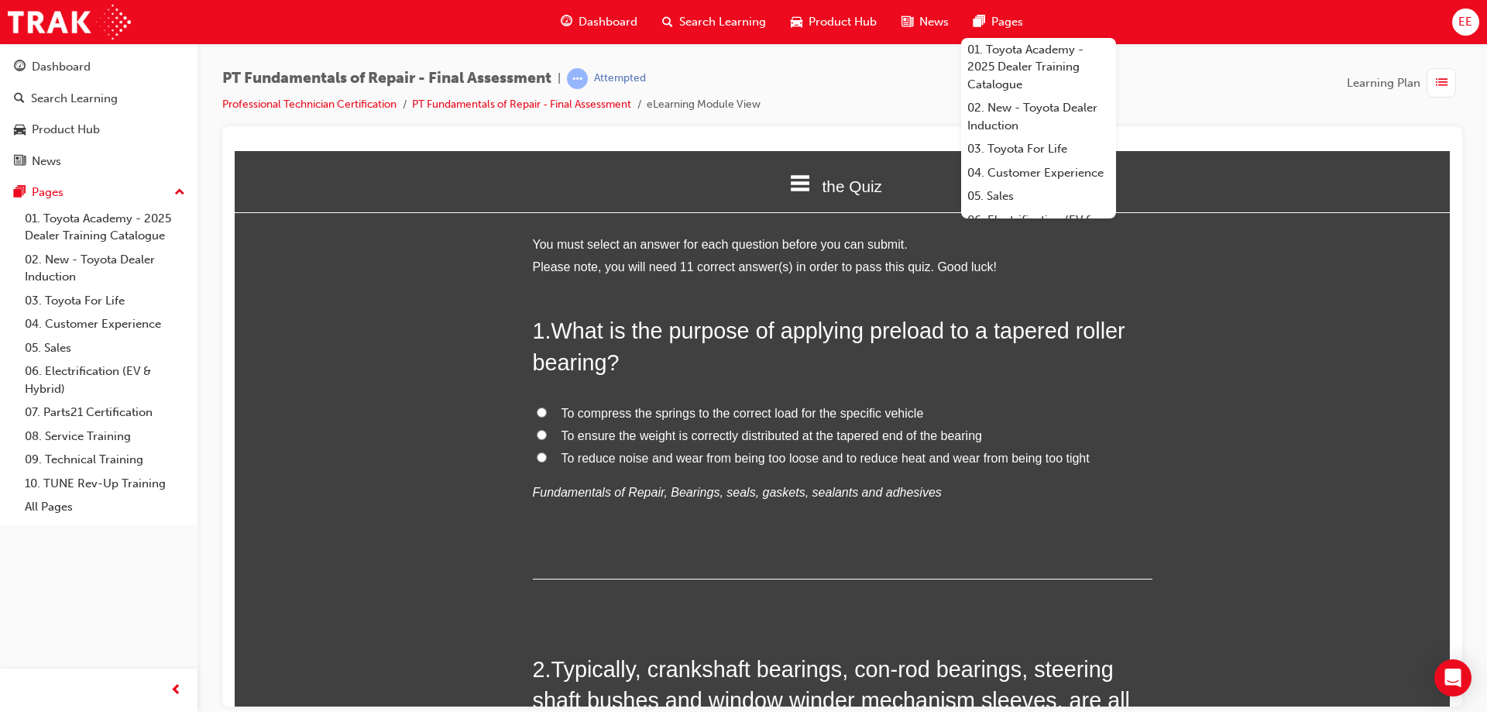
click at [579, 548] on div "1 . What is the purpose of applying preload to a tapered roller bearing? To com…" at bounding box center [843, 447] width 620 height 264
click at [537, 458] on input "To reduce noise and wear from being too loose and to reduce heat and wear from …" at bounding box center [542, 457] width 10 height 10
radio input "true"
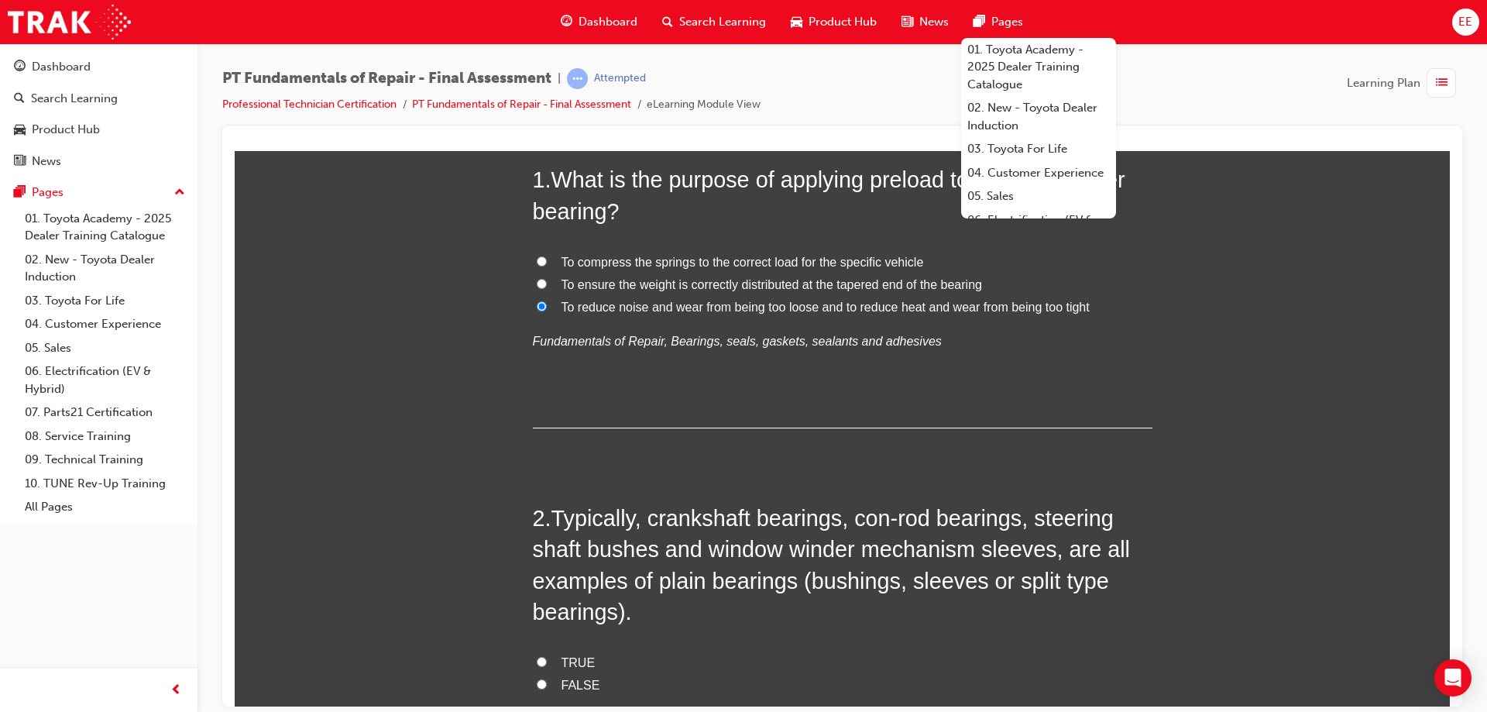
scroll to position [155, 0]
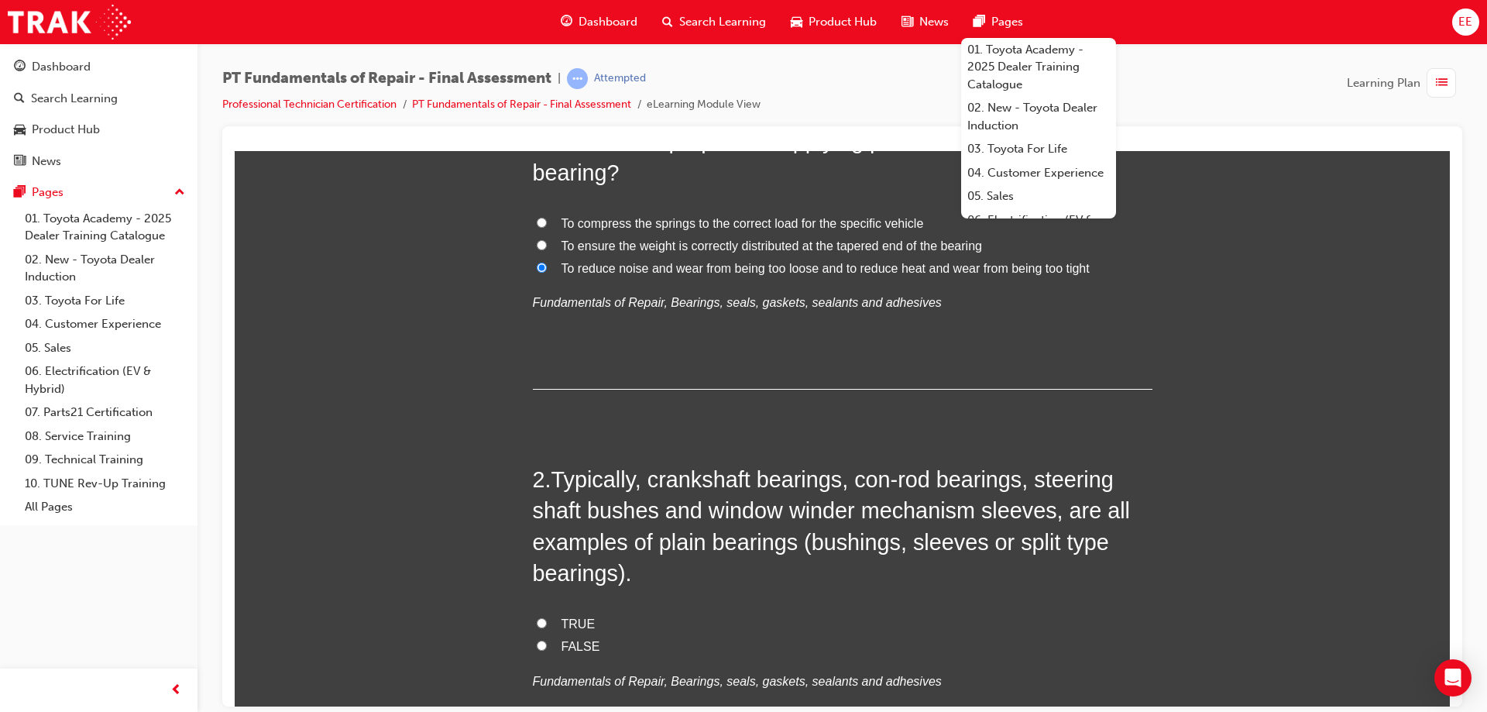
scroll to position [310, 0]
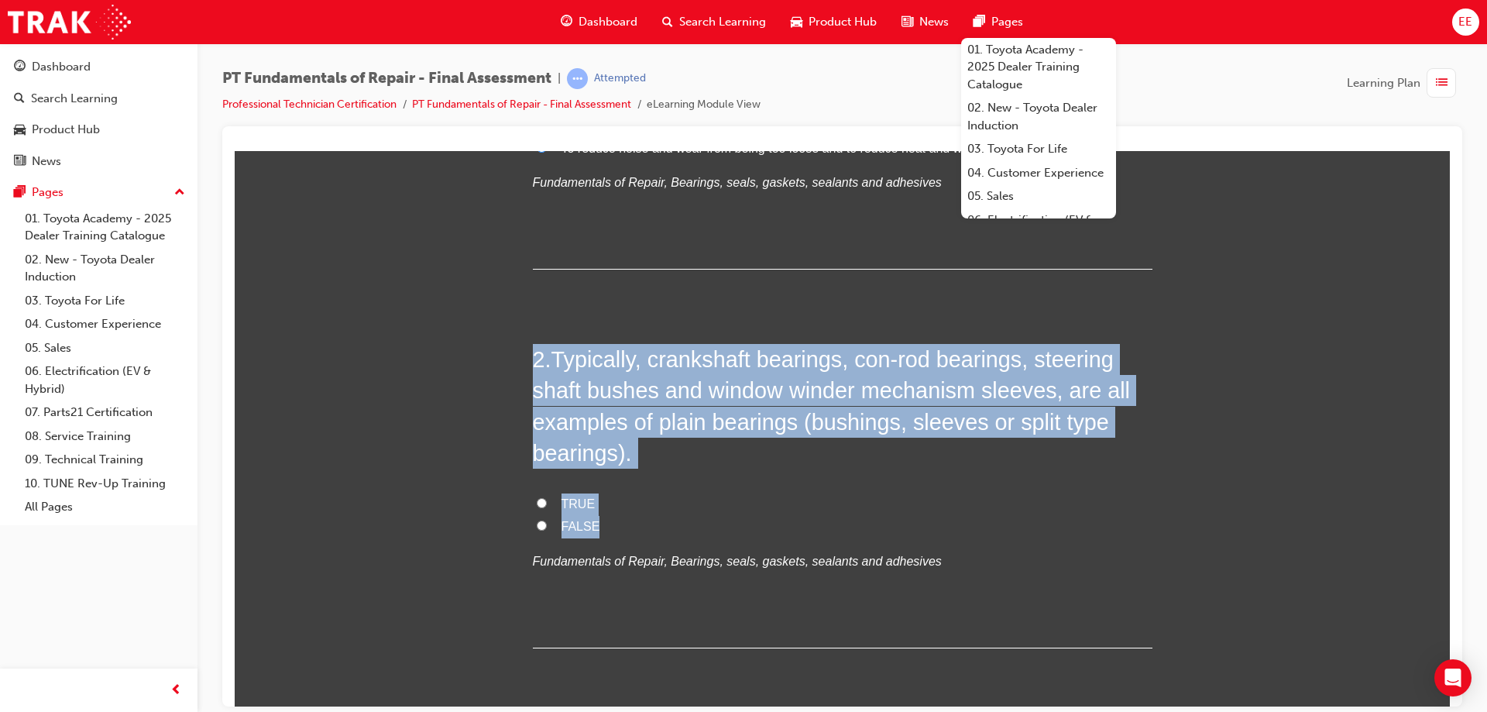
drag, startPoint x: 679, startPoint y: 536, endPoint x: 461, endPoint y: 345, distance: 290.4
copy div "2 . Typically, crankshaft bearings, con-rod bearings, steering shaft bushes and…"
click at [769, 468] on div "2 . Typically, crankshaft bearings, con-rod bearings, steering shaft bushes and…" at bounding box center [843, 495] width 620 height 304
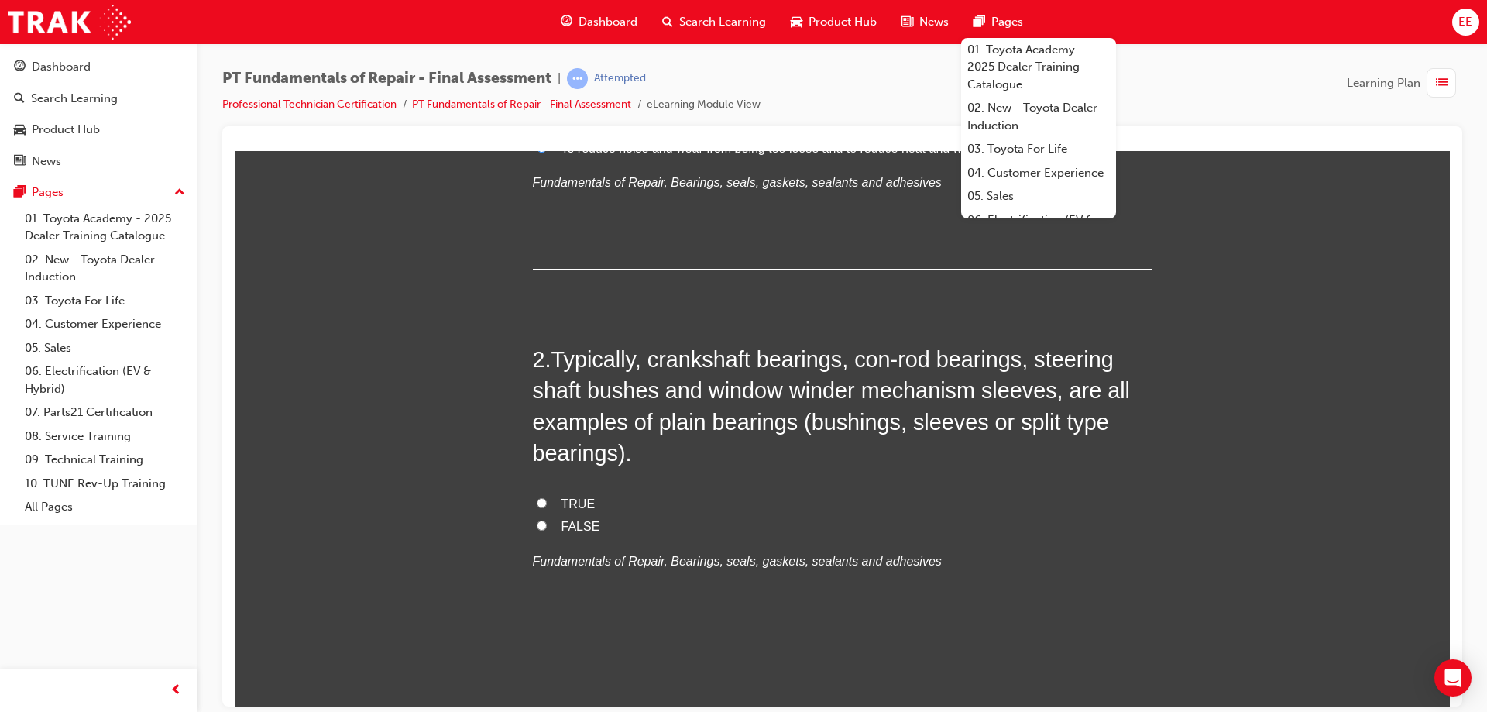
click at [563, 504] on span "TRUE" at bounding box center [579, 503] width 34 height 13
click at [547, 504] on input "TRUE" at bounding box center [542, 502] width 10 height 10
radio input "true"
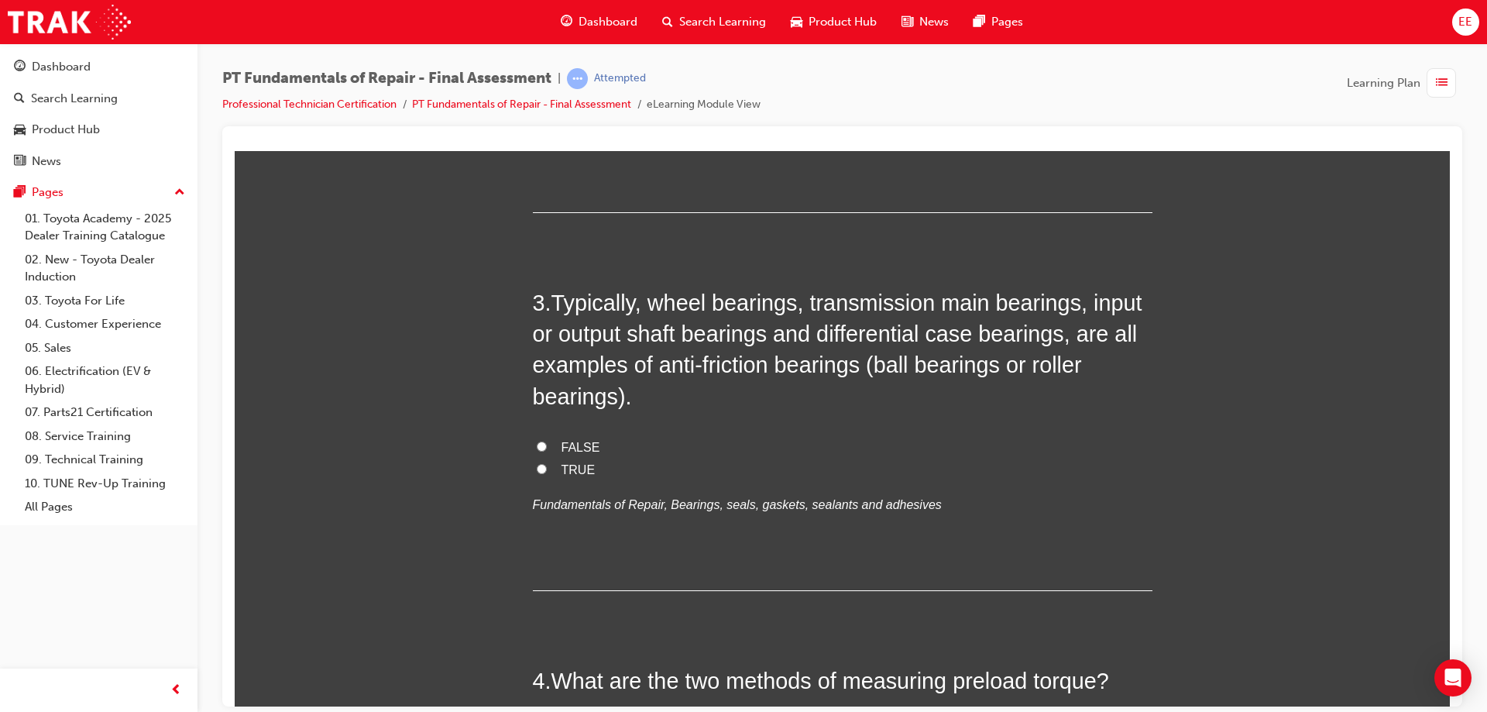
scroll to position [775, 0]
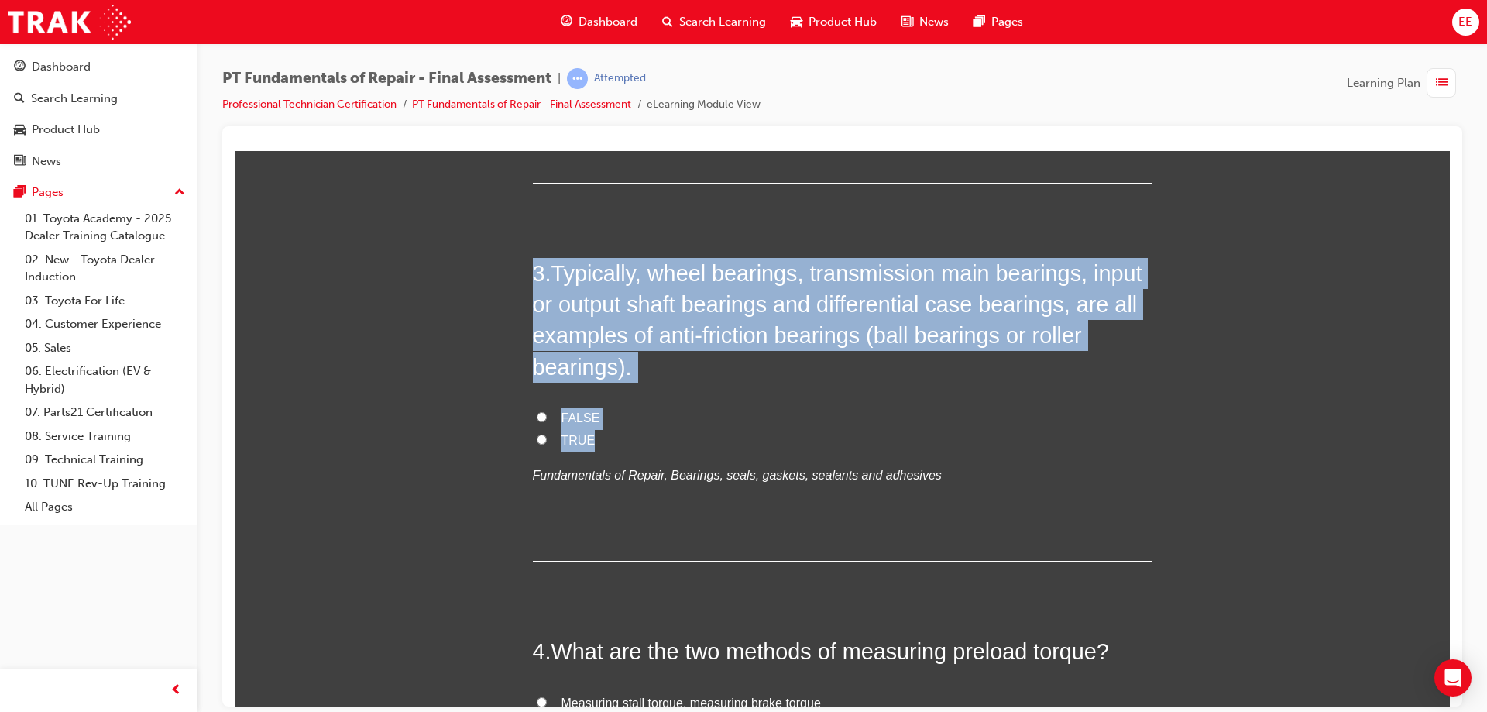
drag, startPoint x: 819, startPoint y: 449, endPoint x: 518, endPoint y: 274, distance: 347.5
copy div "3 . Typically, wheel bearings, transmission main bearings, input or output shaf…"
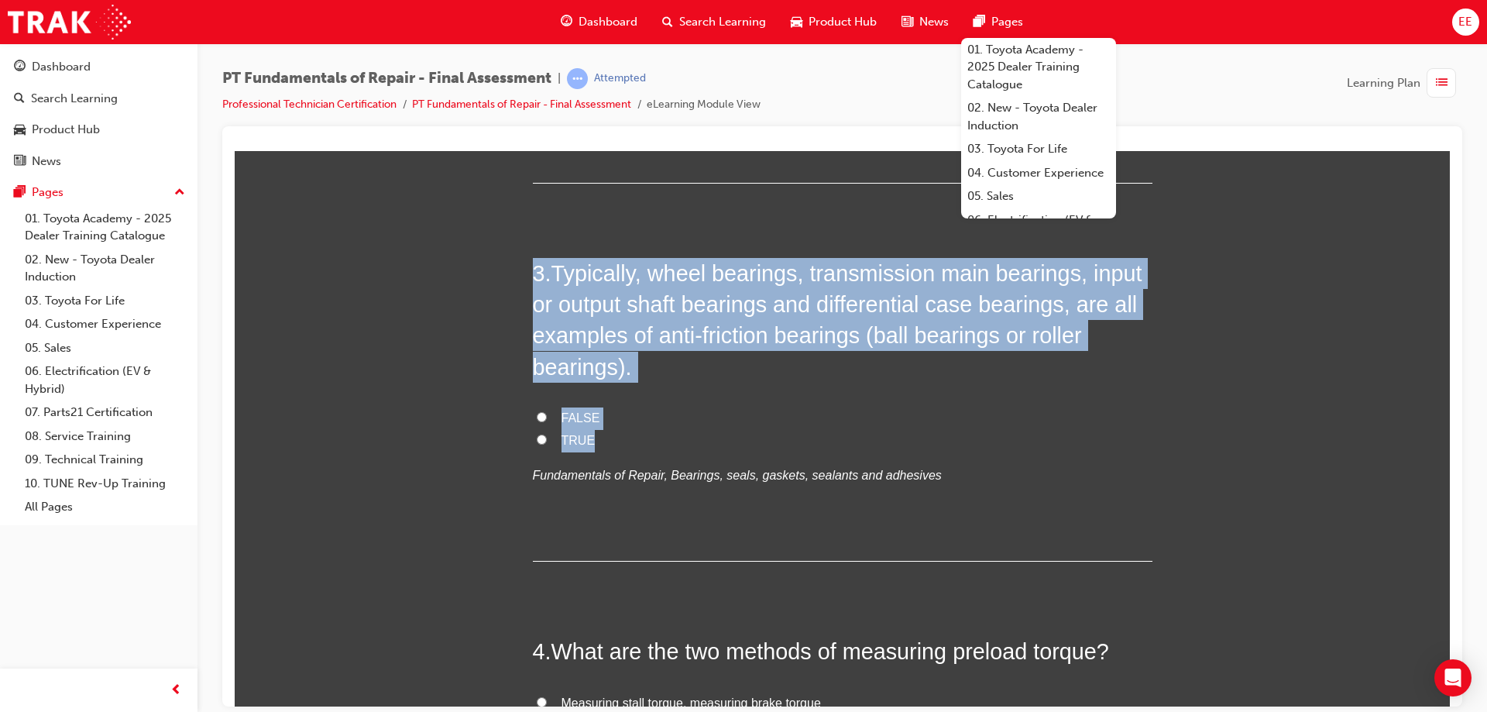
click at [678, 397] on div "3 . Typically, wheel bearings, transmission main bearings, input or output shaf…" at bounding box center [843, 409] width 620 height 304
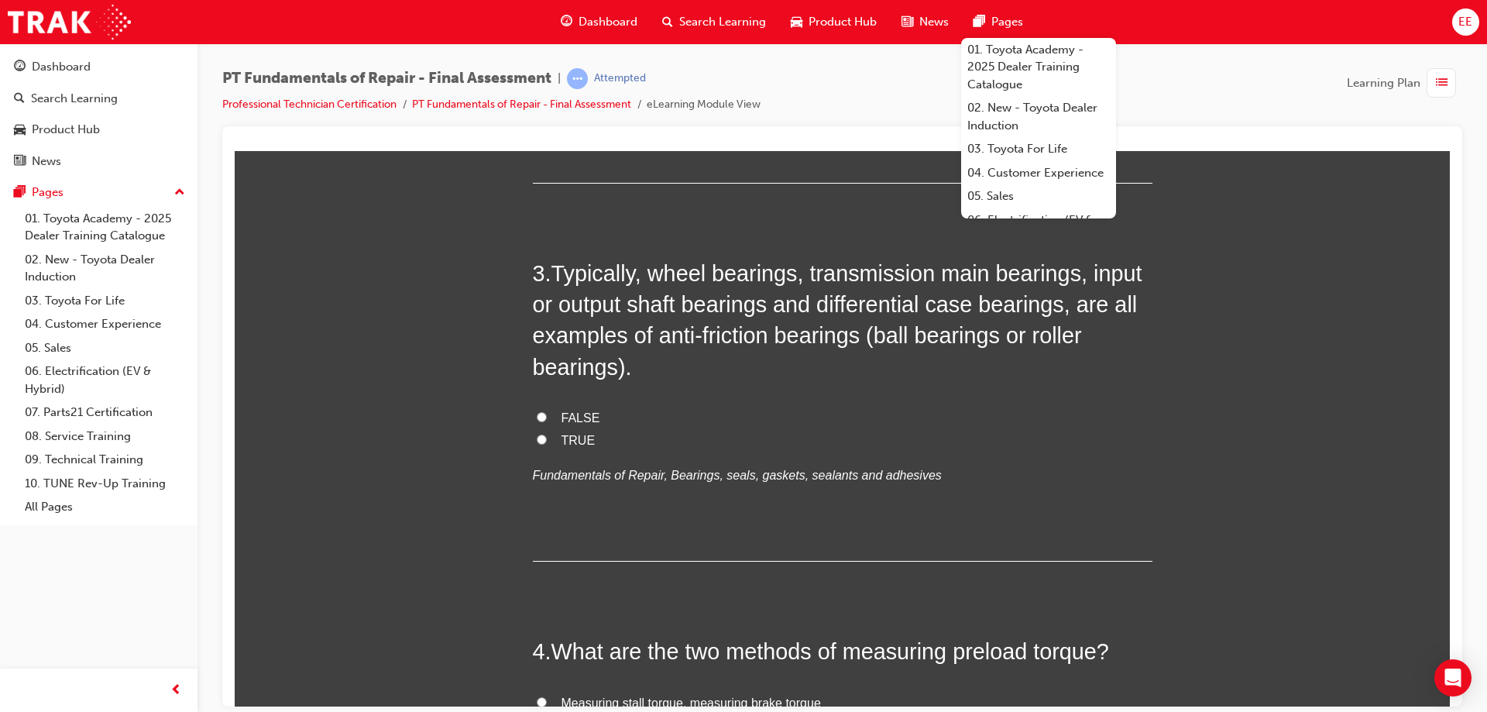
click at [544, 438] on label "TRUE" at bounding box center [843, 440] width 620 height 22
click at [544, 438] on input "TRUE" at bounding box center [542, 439] width 10 height 10
radio input "true"
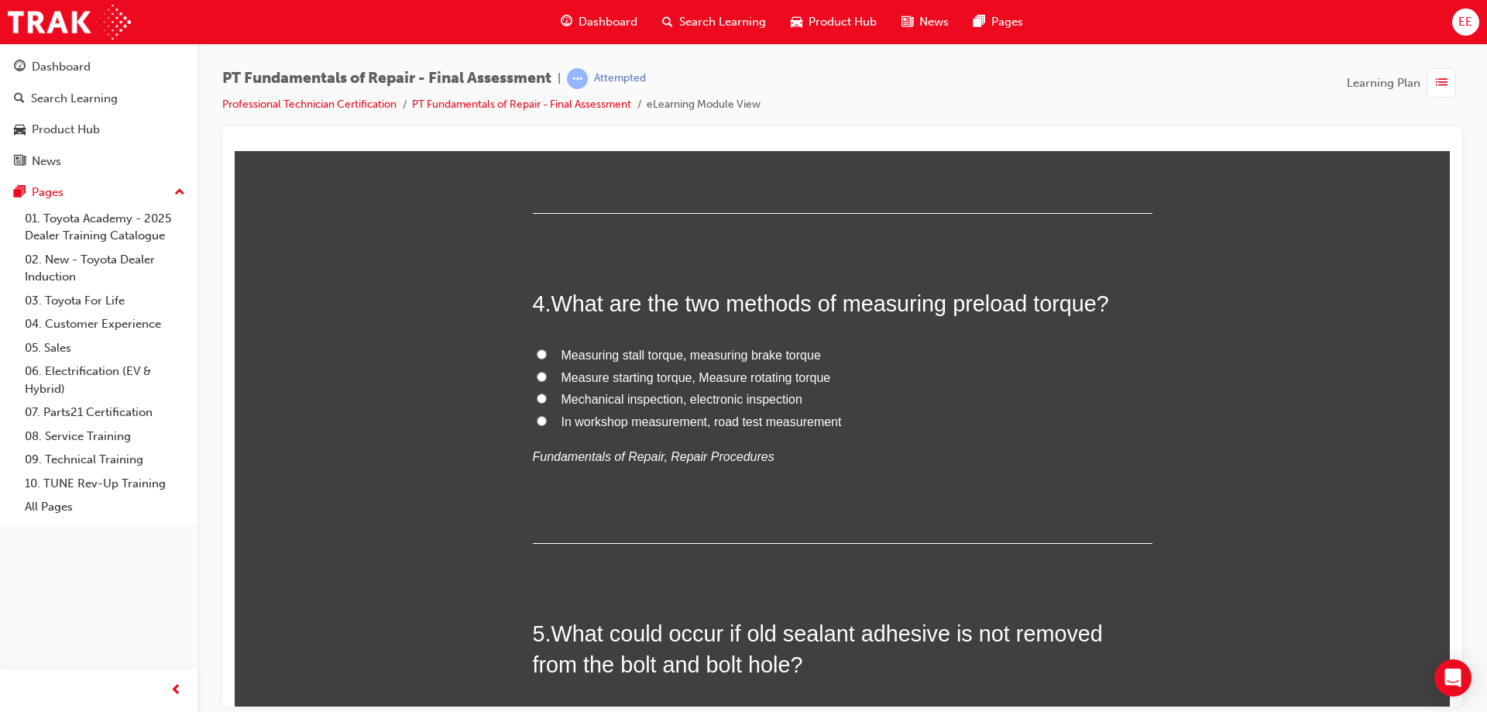
scroll to position [1162, 0]
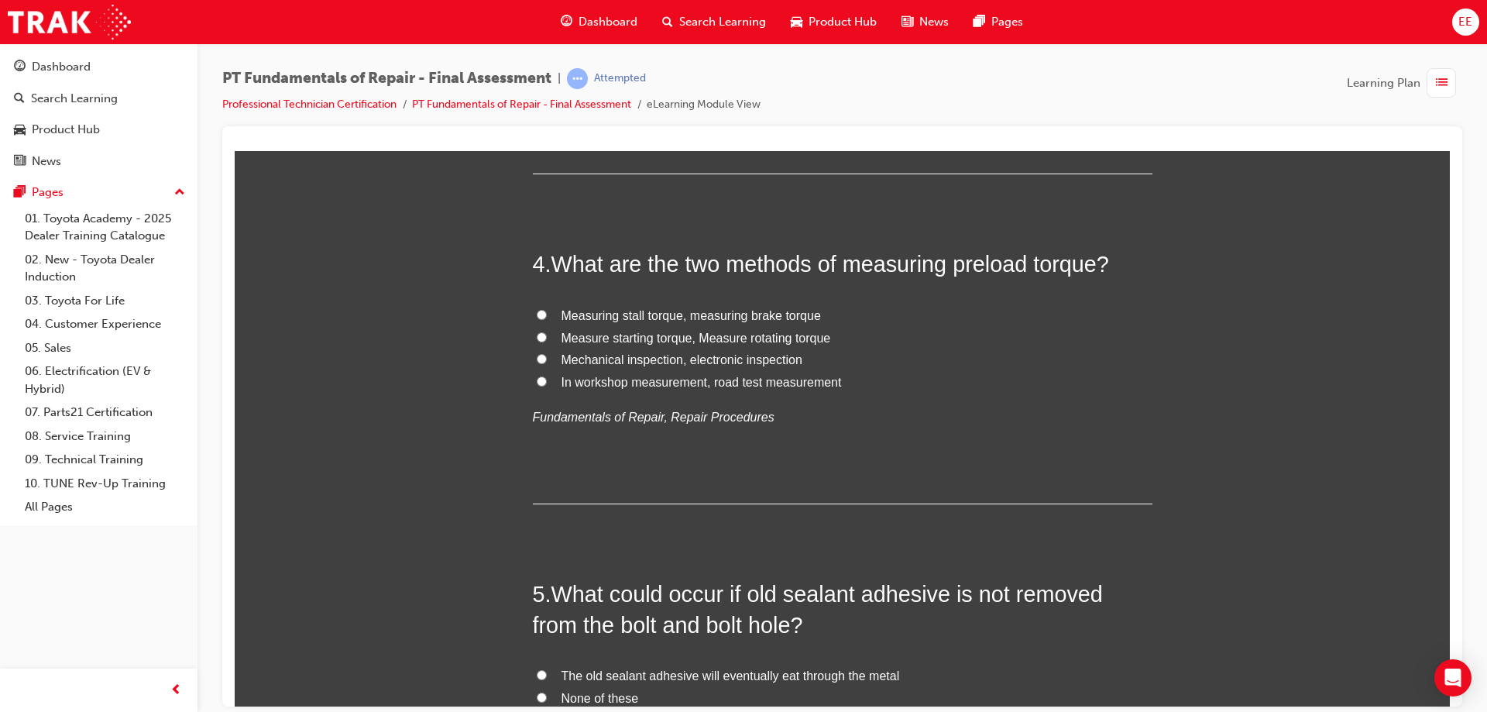
click at [703, 337] on span "Measure starting torque, Measure rotating torque" at bounding box center [697, 337] width 270 height 13
click at [547, 337] on input "Measure starting torque, Measure rotating torque" at bounding box center [542, 337] width 10 height 10
radio input "true"
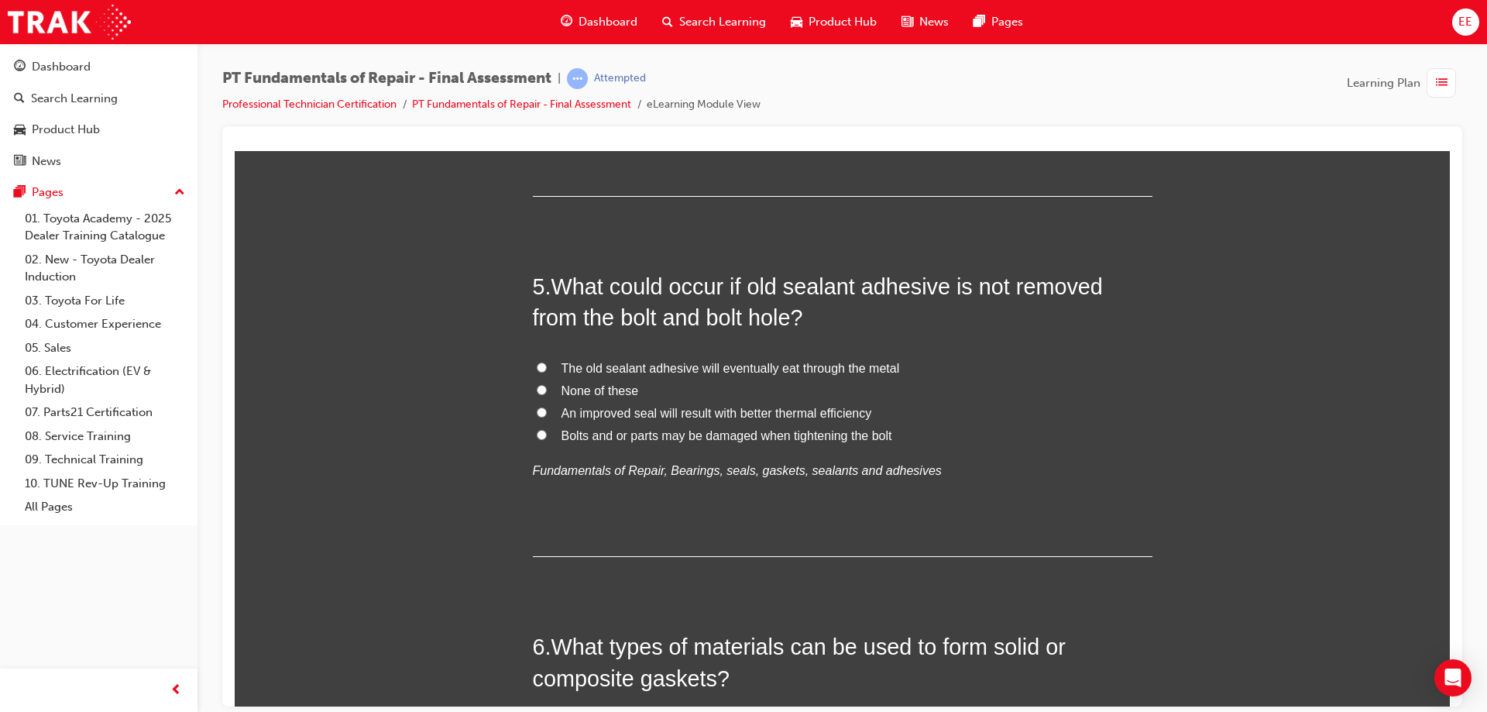
scroll to position [1472, 0]
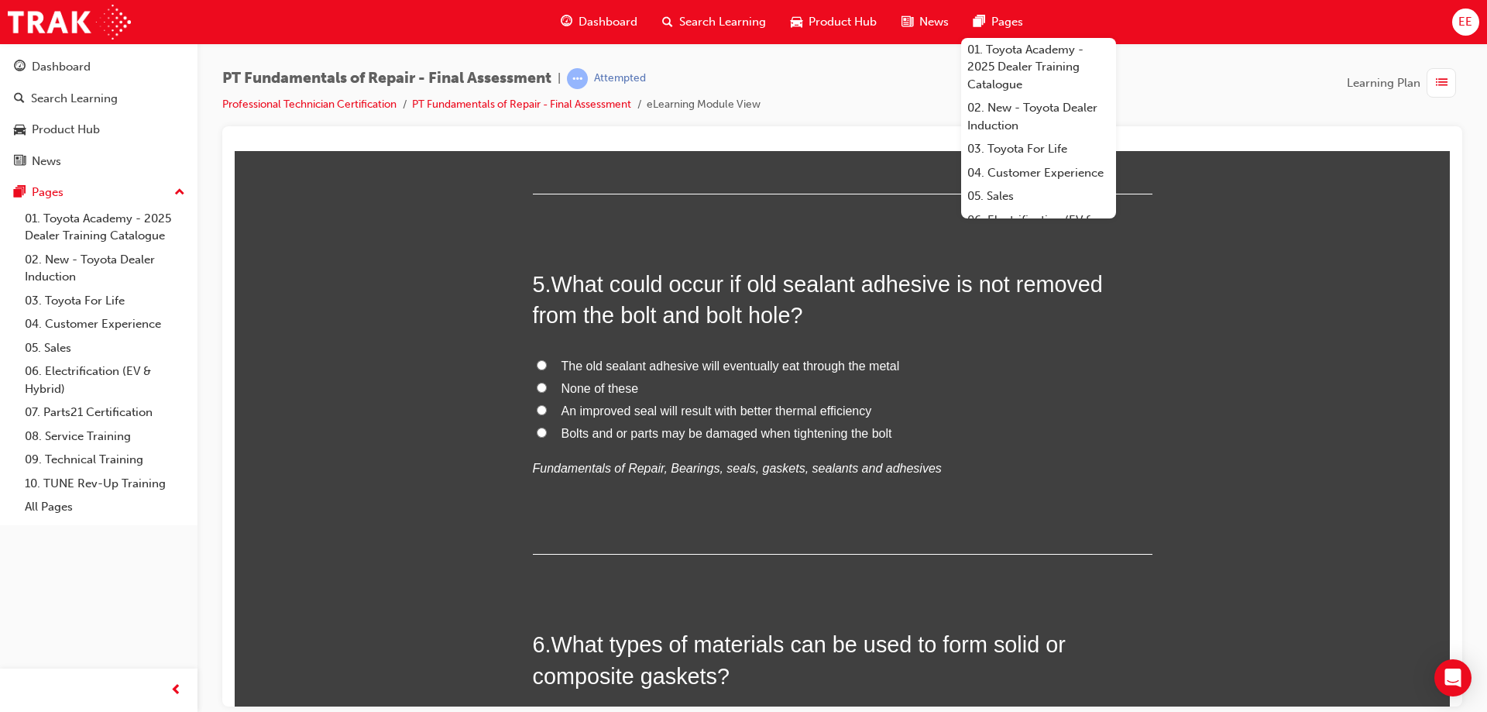
click at [631, 284] on span "What could occur if old sealant adhesive is not removed from the bolt and bolt …" at bounding box center [818, 299] width 570 height 56
click at [610, 440] on label "Bolts and or parts may be damaged when tightening the bolt" at bounding box center [843, 433] width 620 height 22
click at [547, 437] on input "Bolts and or parts may be damaged when tightening the bolt" at bounding box center [542, 432] width 10 height 10
radio input "true"
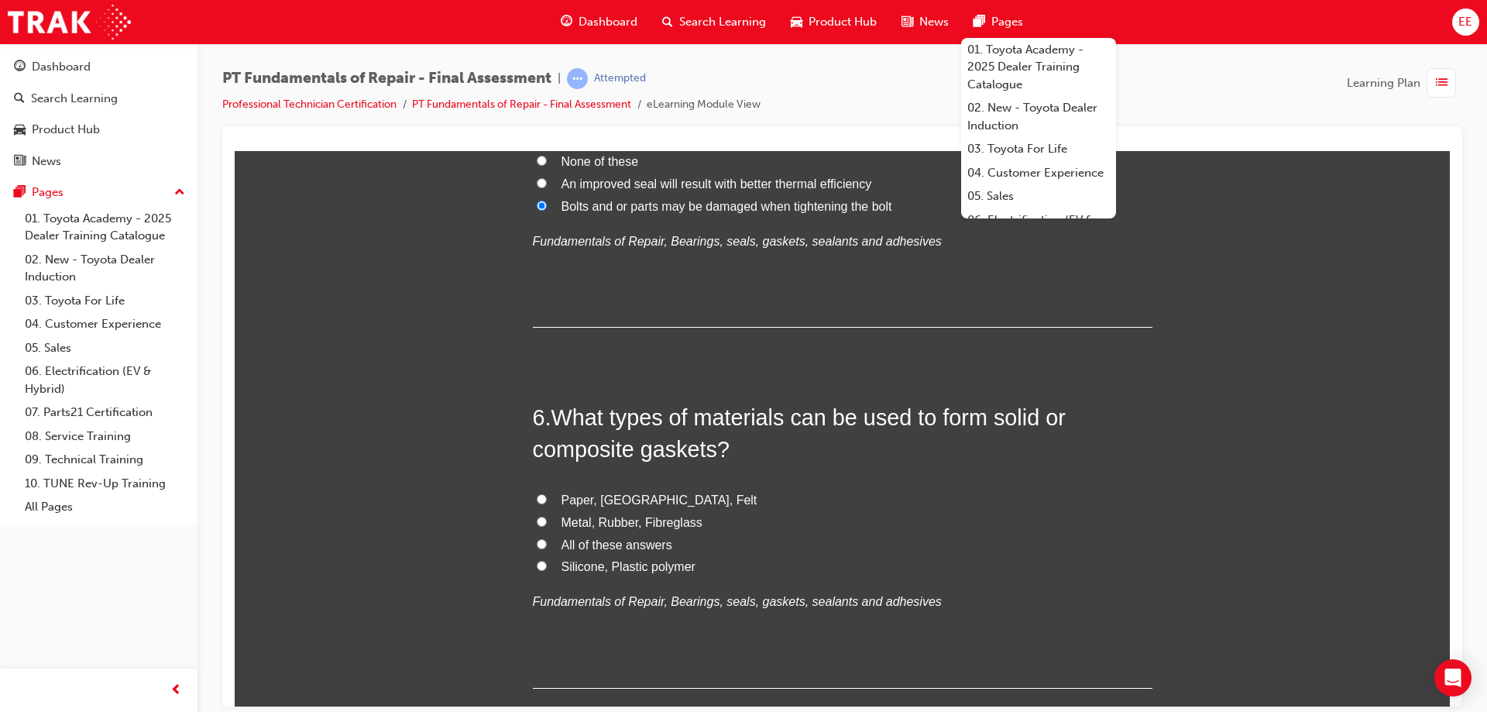
scroll to position [1704, 0]
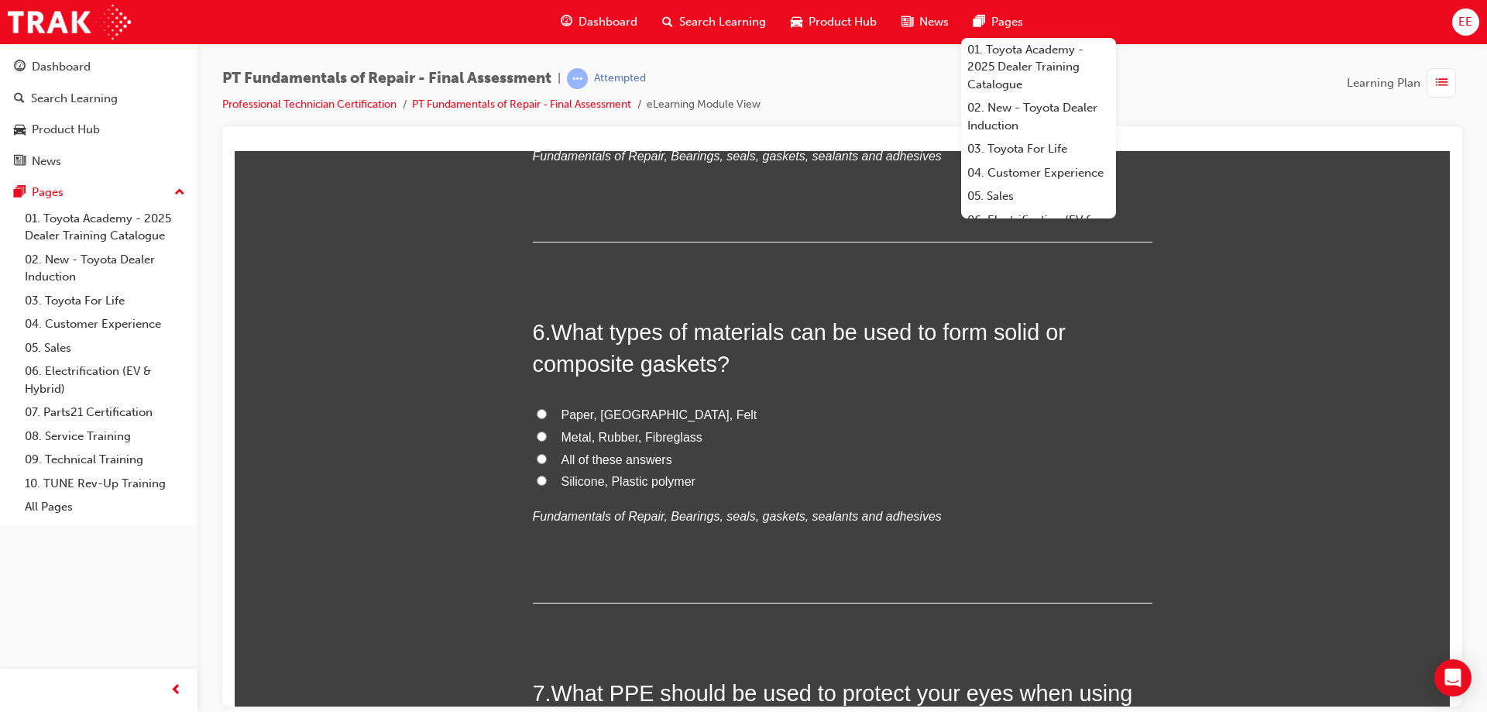
scroll to position [1782, 0]
click at [702, 353] on span "What types of materials can be used to form solid or composite gaskets?" at bounding box center [799, 350] width 533 height 56
click at [678, 383] on div "6 . What types of materials can be used to form solid or composite gaskets? Pap…" at bounding box center [843, 461] width 620 height 287
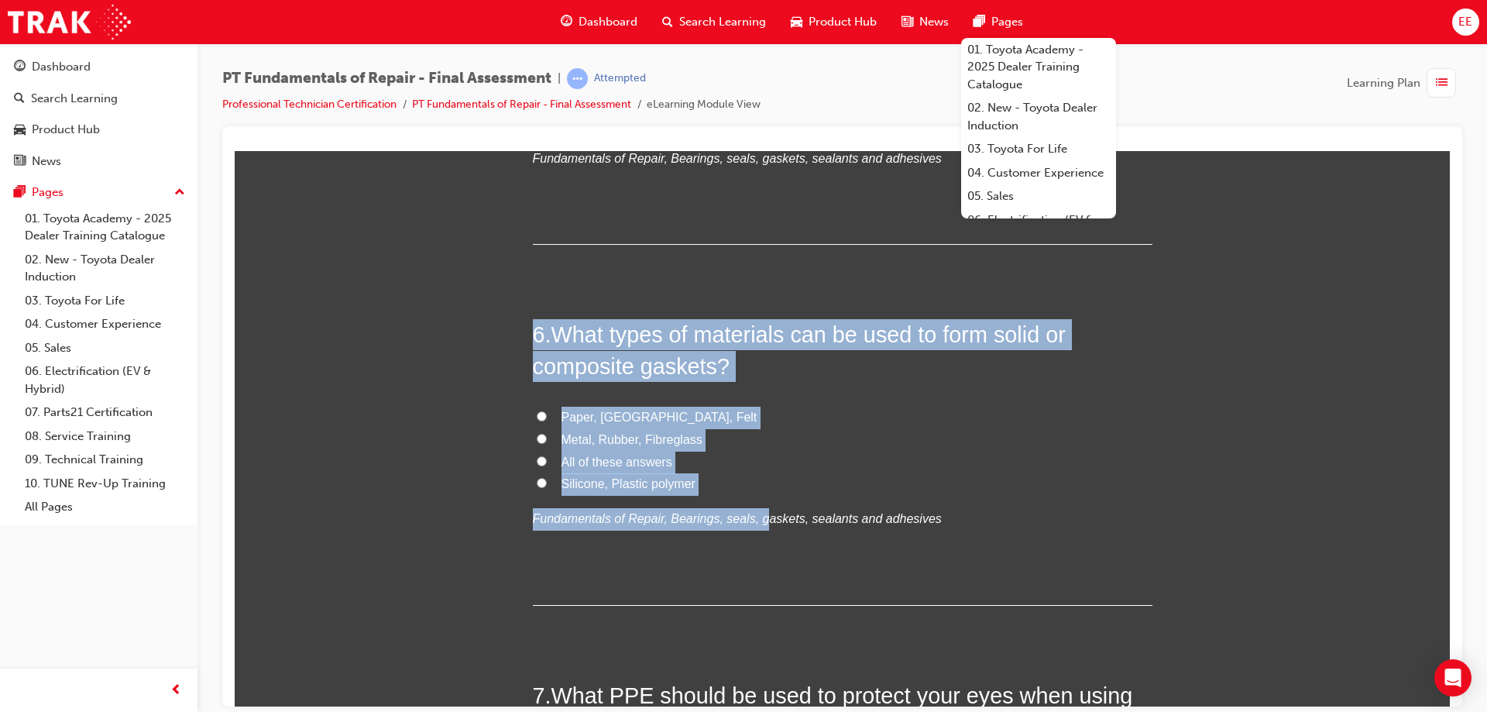
drag, startPoint x: 743, startPoint y: 503, endPoint x: 397, endPoint y: 303, distance: 399.8
click at [797, 462] on label "All of these answers" at bounding box center [843, 462] width 620 height 22
click at [547, 462] on input "All of these answers" at bounding box center [542, 461] width 10 height 10
radio input "true"
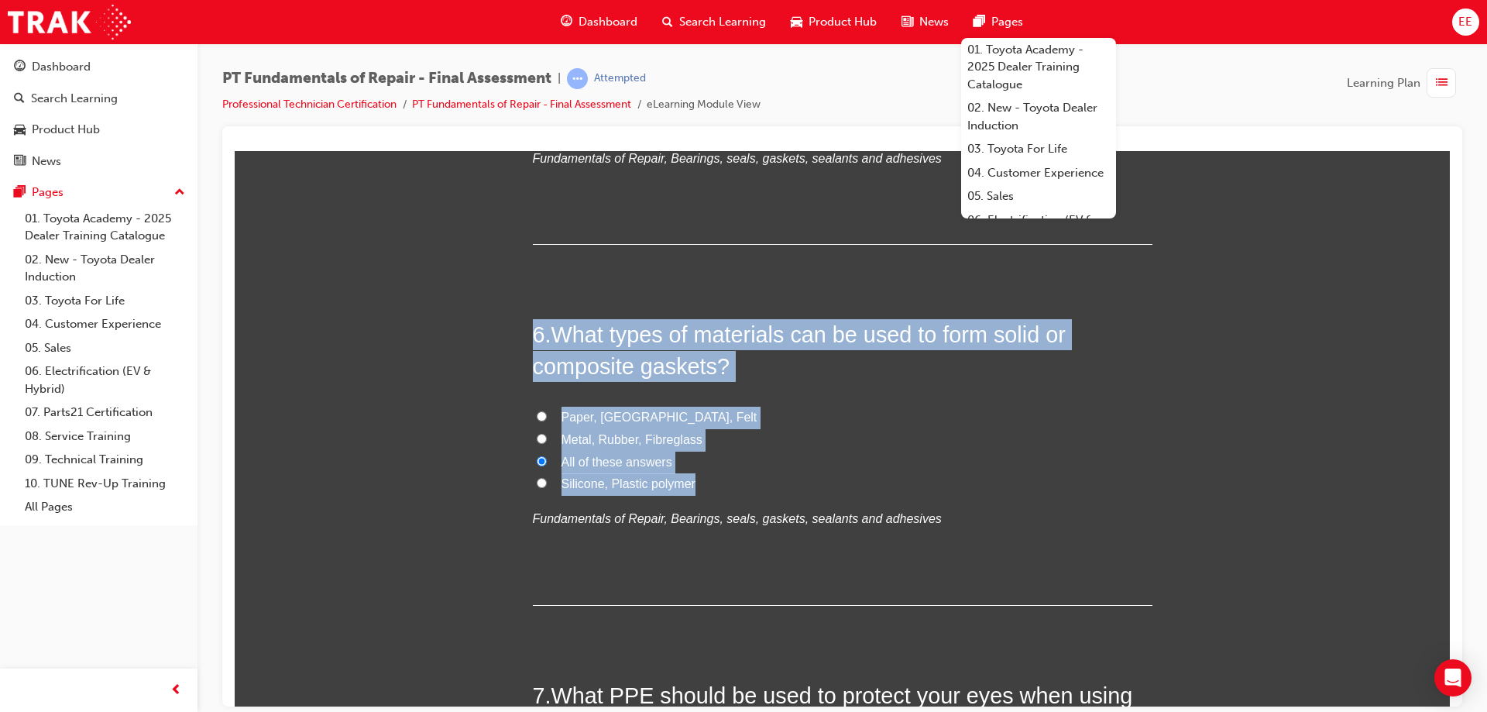
drag, startPoint x: 724, startPoint y: 479, endPoint x: 461, endPoint y: 263, distance: 340.7
copy div "6 . What types of materials can be used to form solid or composite gaskets? Pap…"
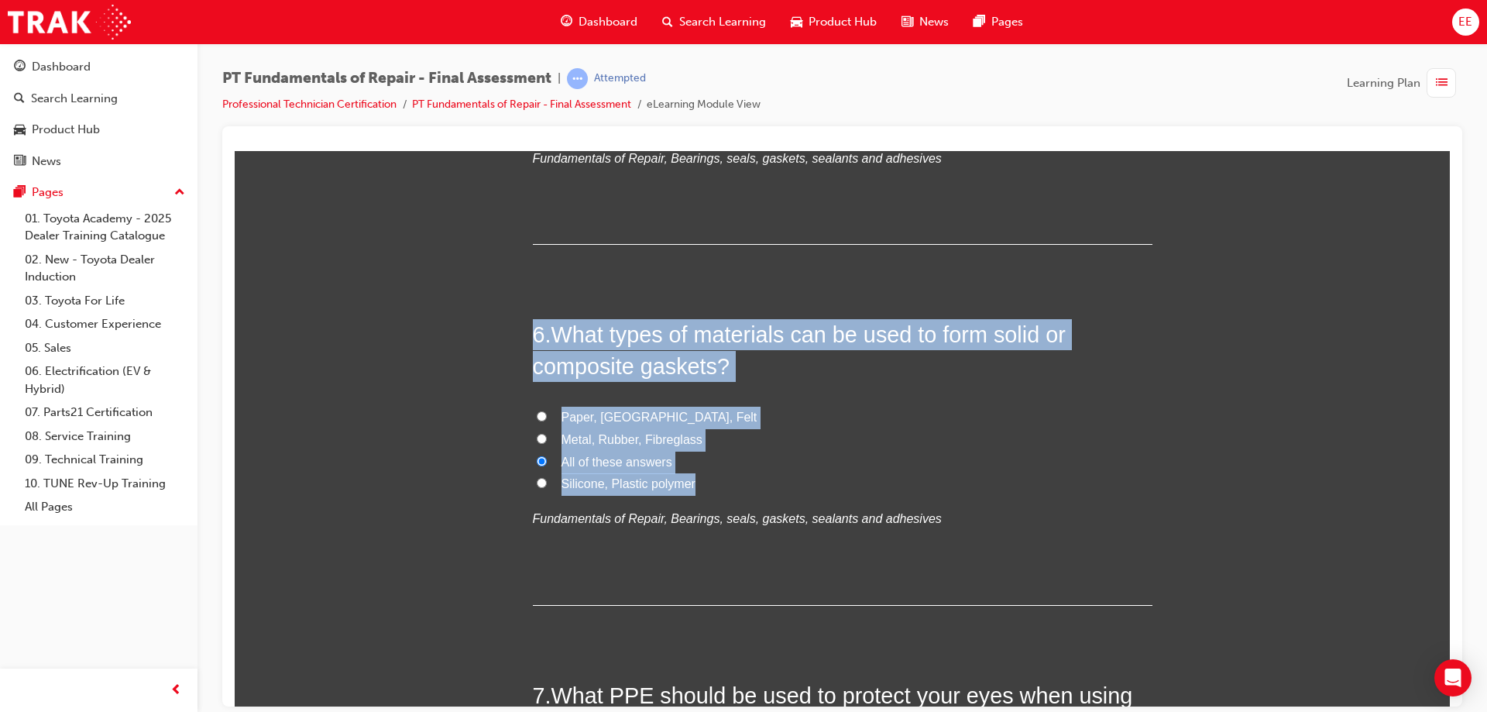
click at [629, 460] on span "All of these answers" at bounding box center [617, 461] width 111 height 13
click at [547, 460] on input "All of these answers" at bounding box center [542, 461] width 10 height 10
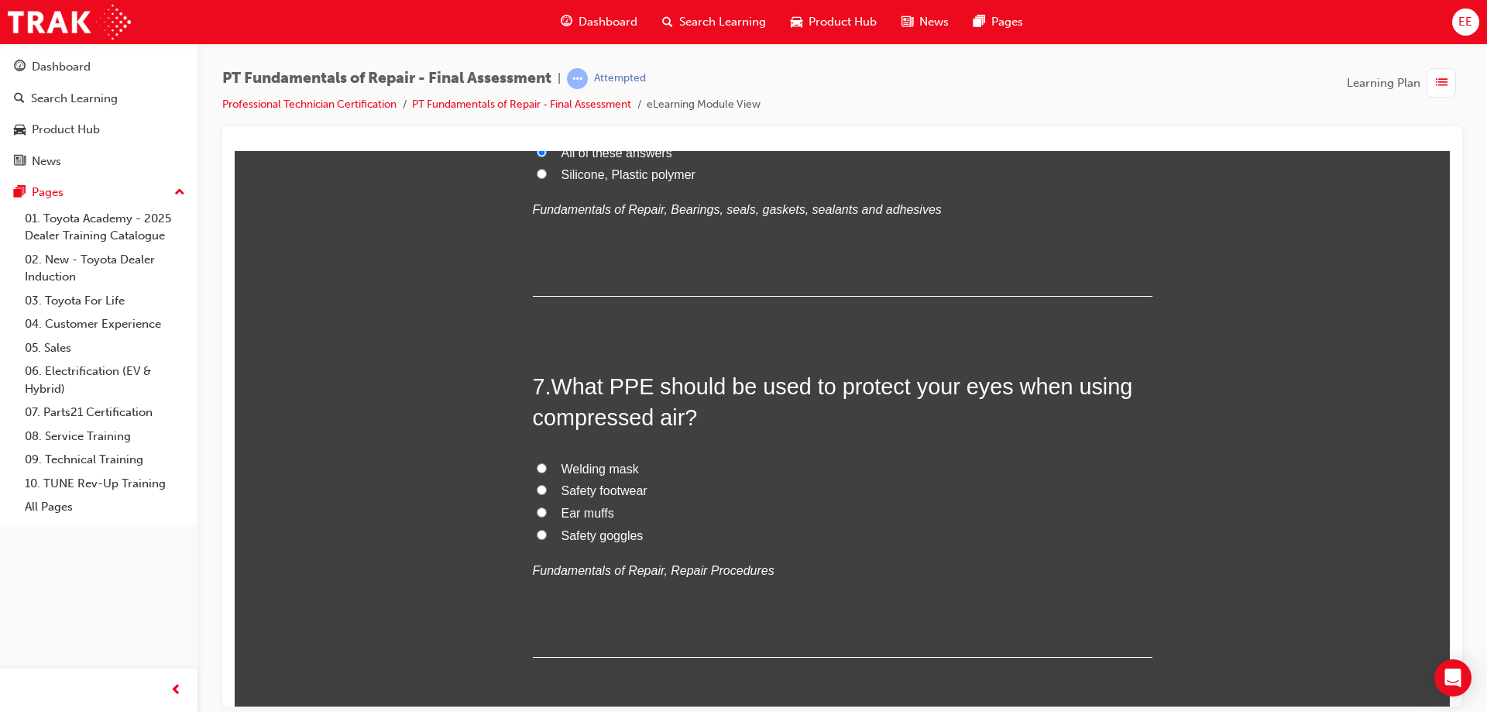
scroll to position [2092, 0]
click at [566, 538] on span "Safety goggles" at bounding box center [603, 534] width 82 height 13
click at [547, 538] on input "Safety goggles" at bounding box center [542, 533] width 10 height 10
radio input "true"
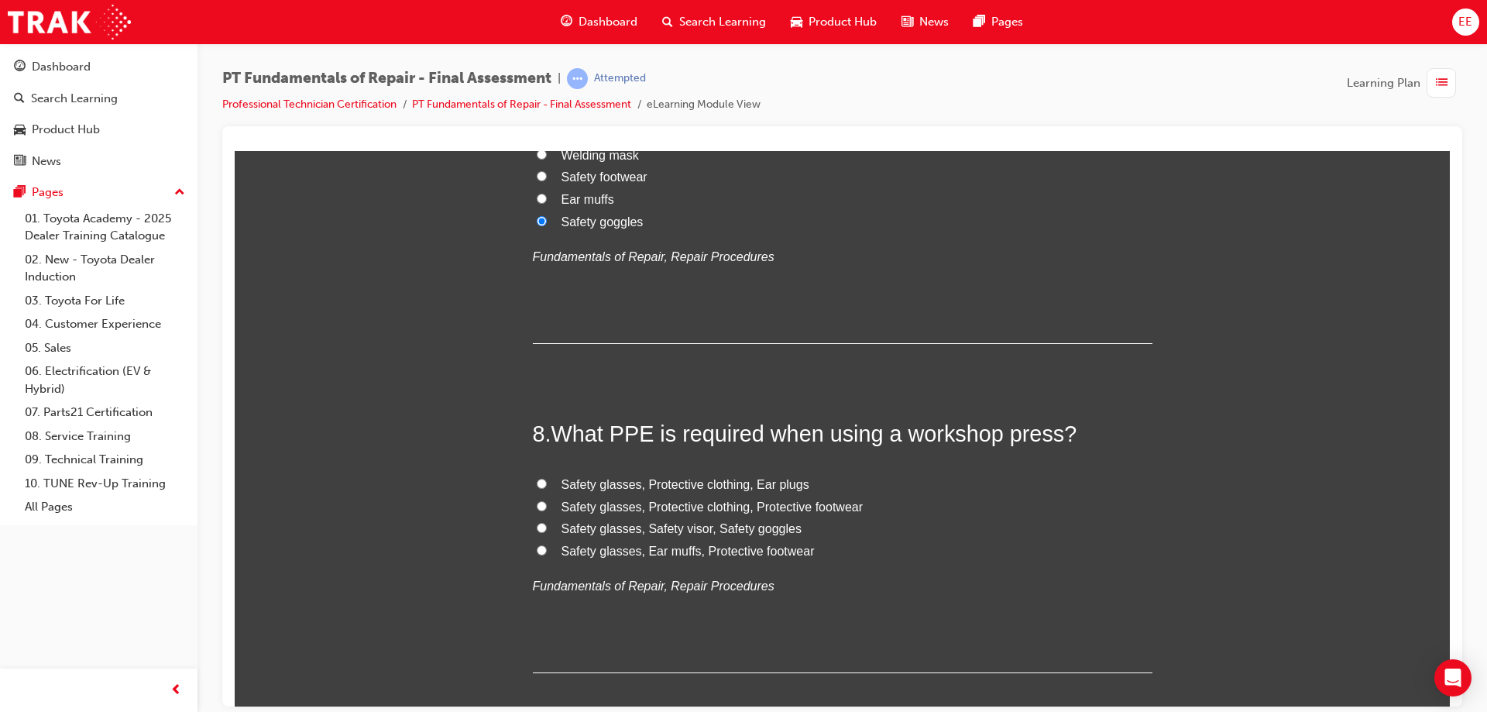
scroll to position [2479, 0]
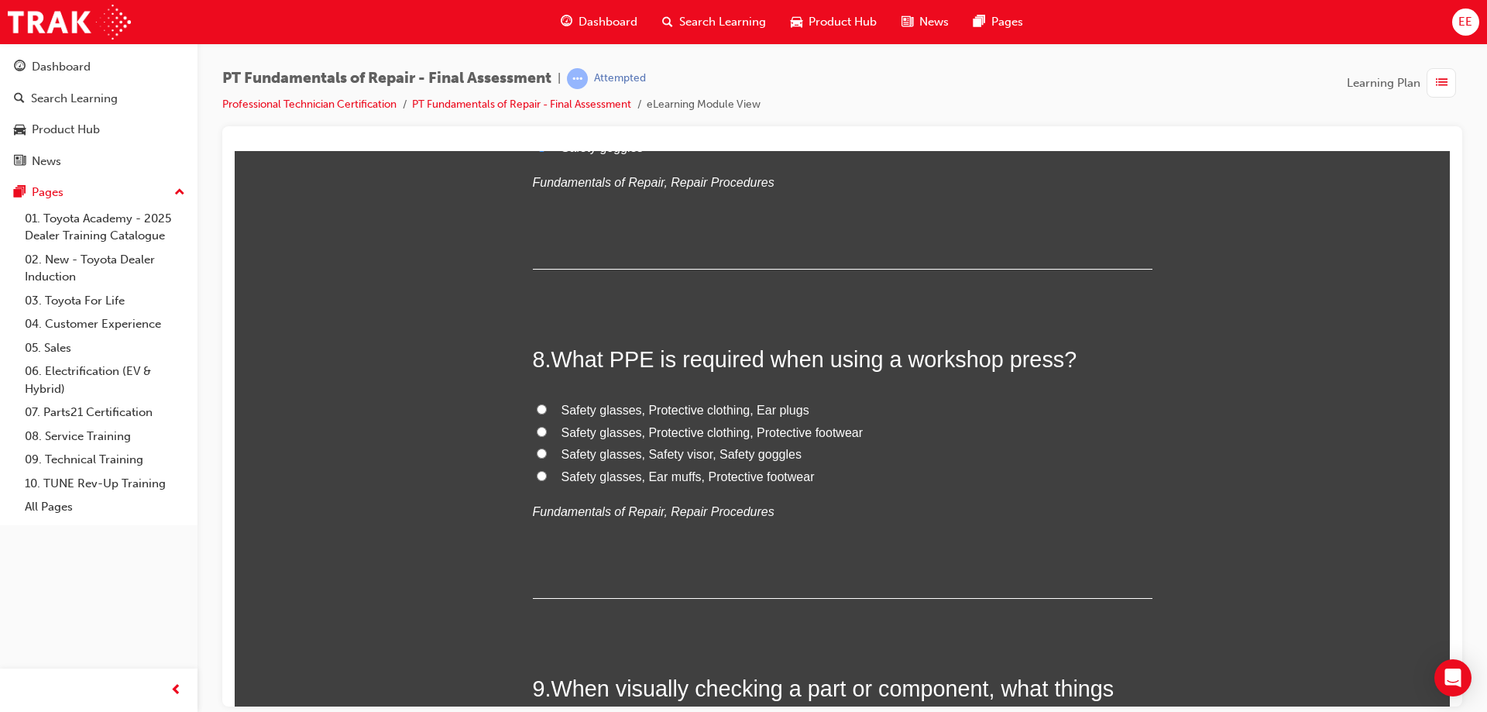
click at [723, 432] on span "Safety glasses, Protective clothing, Protective footwear" at bounding box center [713, 431] width 302 height 13
click at [547, 432] on input "Safety glasses, Protective clothing, Protective footwear" at bounding box center [542, 431] width 10 height 10
radio input "true"
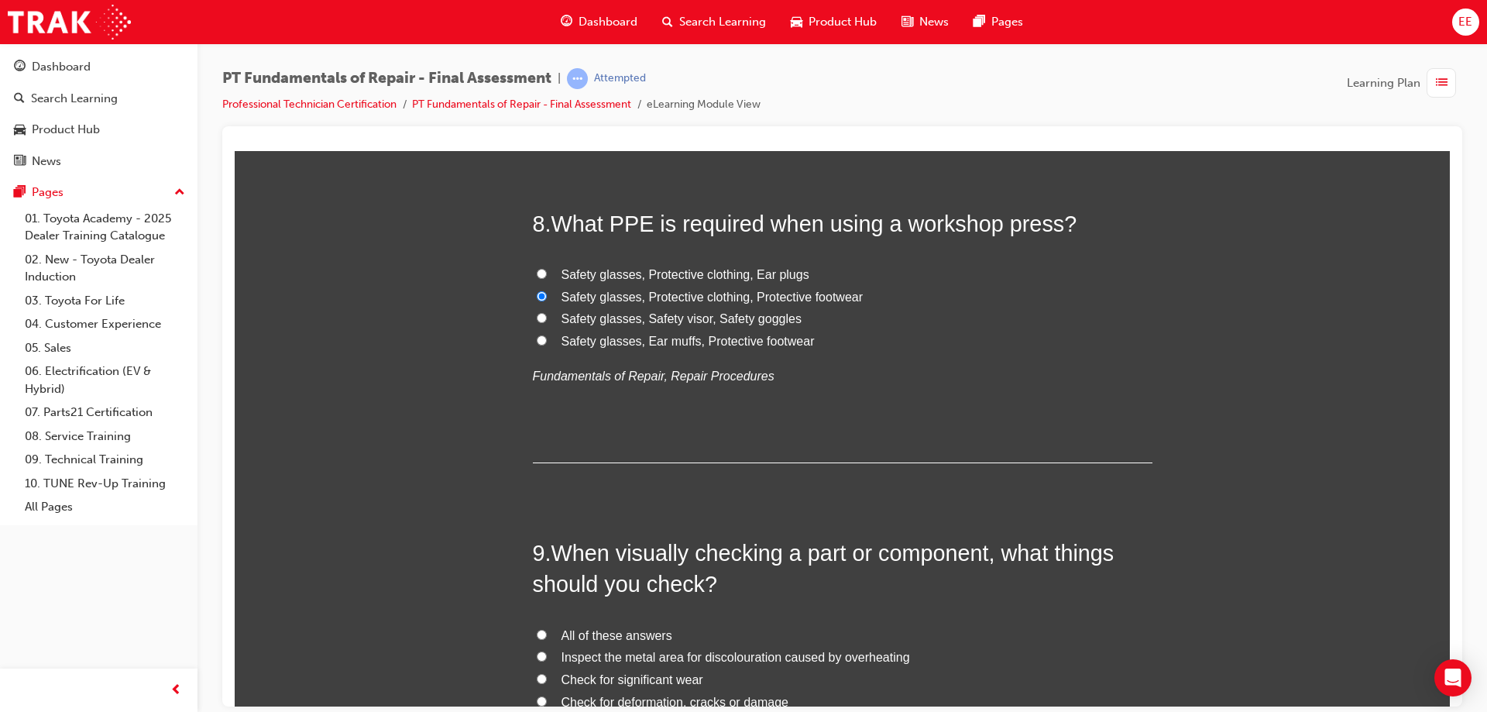
scroll to position [2808, 0]
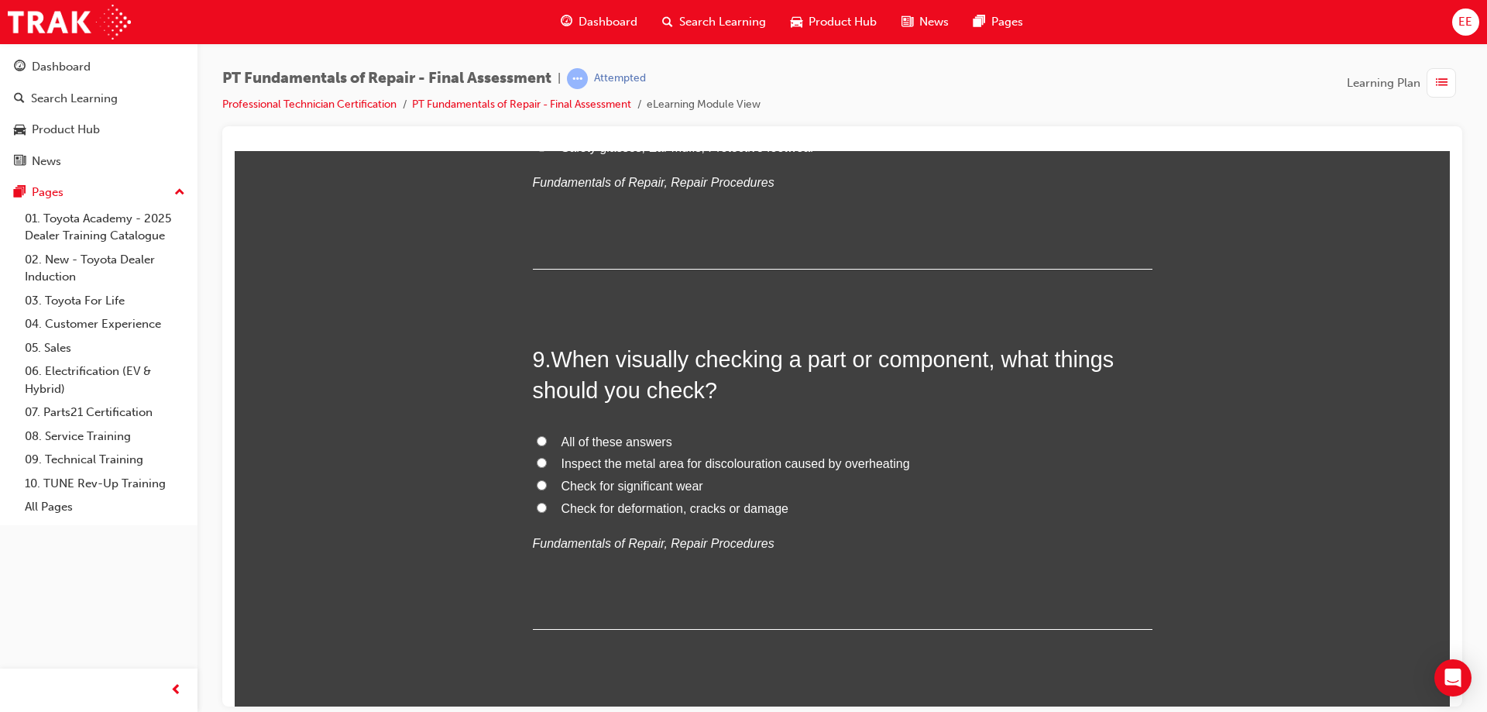
click at [624, 440] on span "All of these answers" at bounding box center [617, 441] width 111 height 13
click at [547, 440] on input "All of these answers" at bounding box center [542, 440] width 10 height 10
radio input "true"
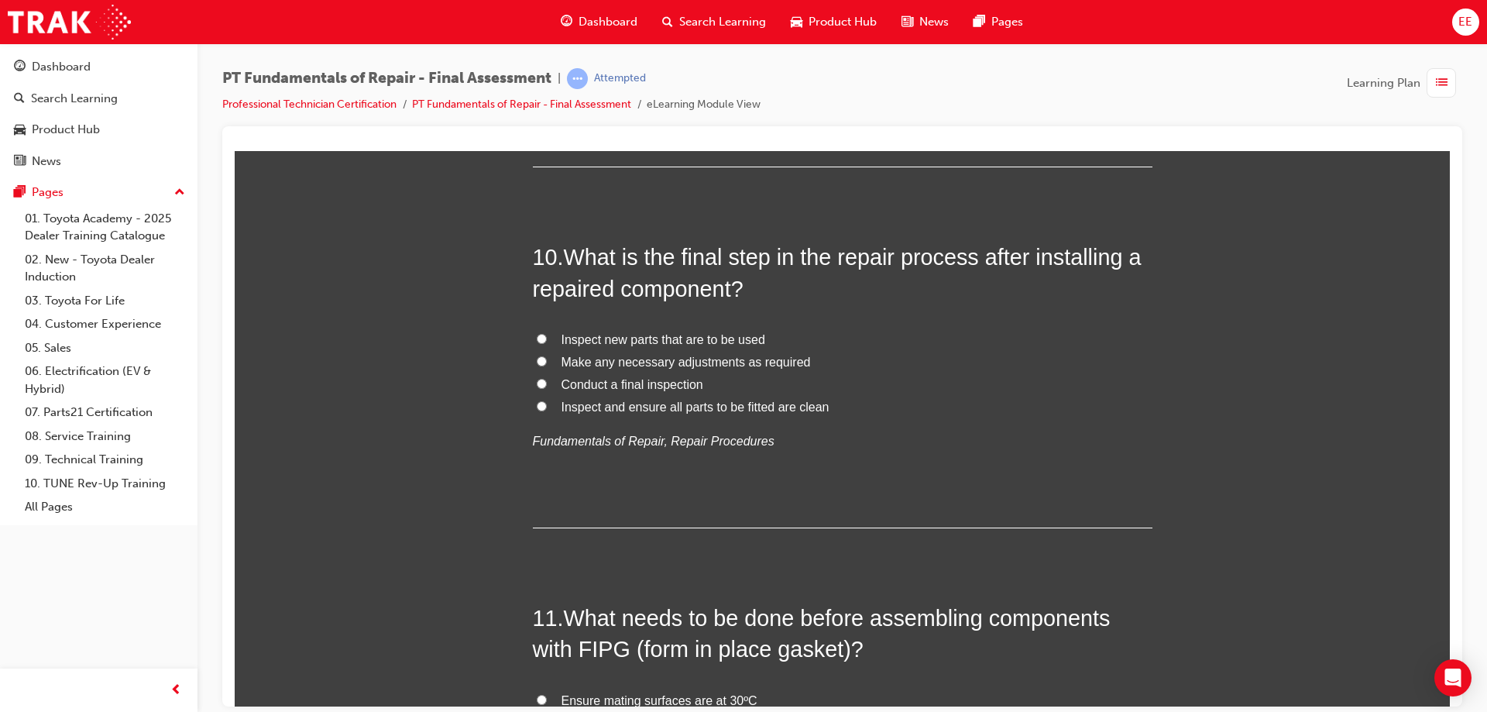
scroll to position [3273, 0]
click at [617, 390] on label "Conduct a final inspection" at bounding box center [843, 382] width 620 height 22
click at [547, 386] on input "Conduct a final inspection" at bounding box center [542, 381] width 10 height 10
radio input "true"
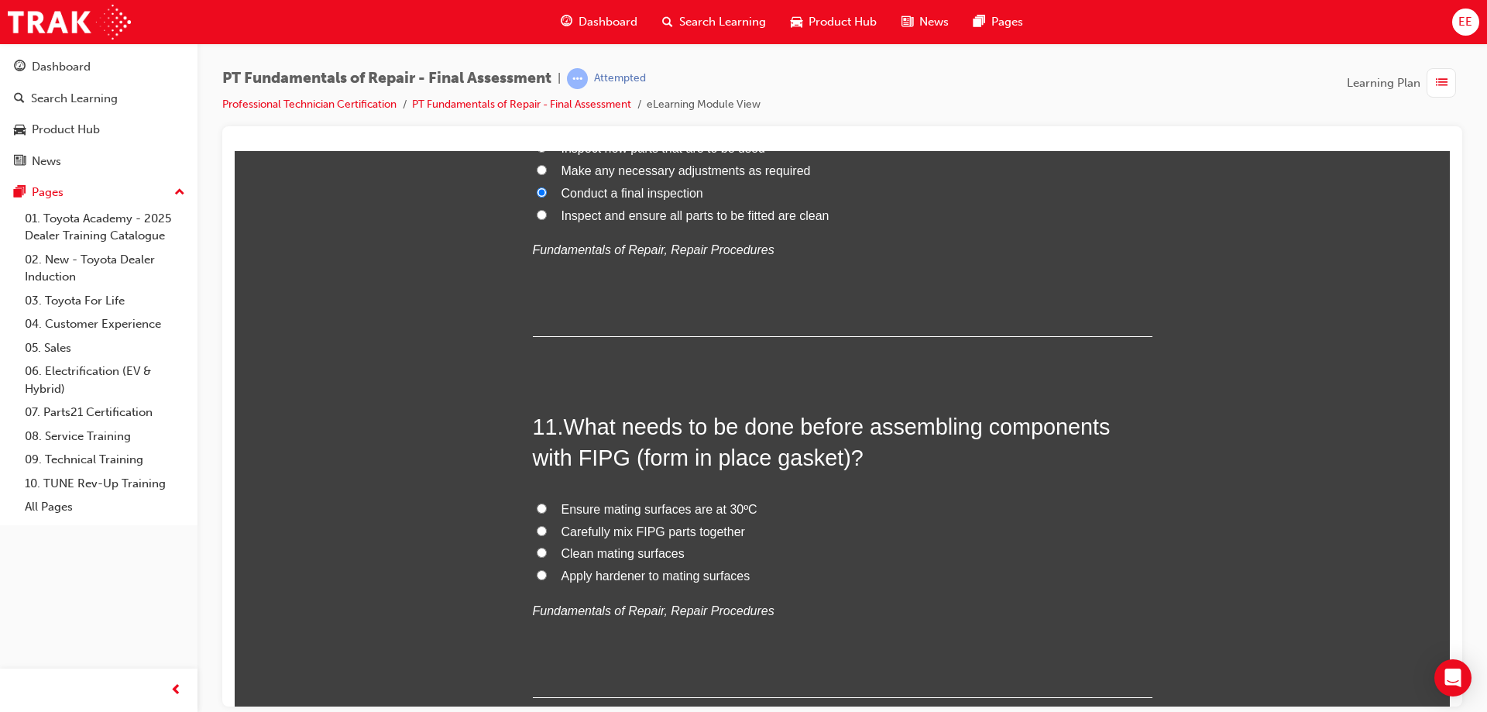
scroll to position [3506, 0]
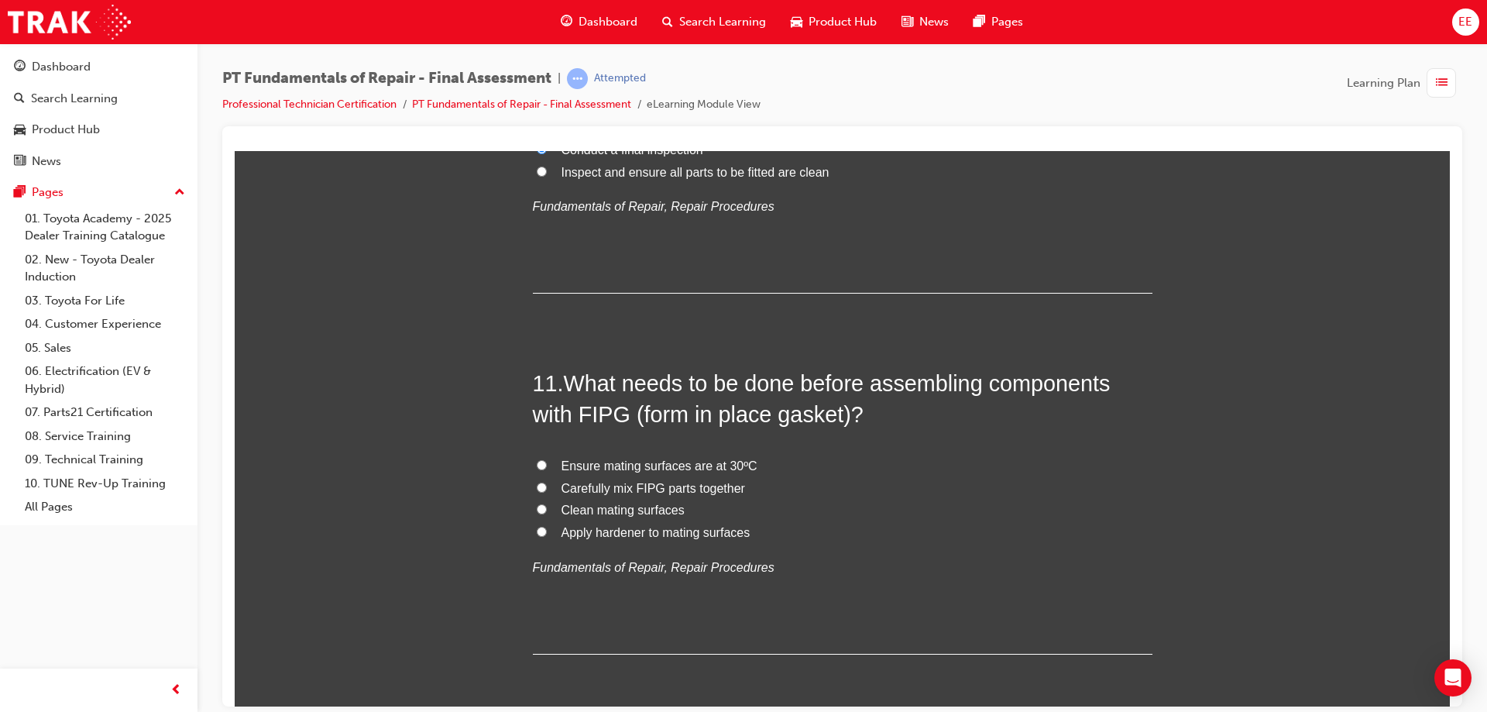
click at [576, 511] on span "Clean mating surfaces" at bounding box center [623, 509] width 123 height 13
click at [547, 511] on input "Clean mating surfaces" at bounding box center [542, 509] width 10 height 10
radio input "true"
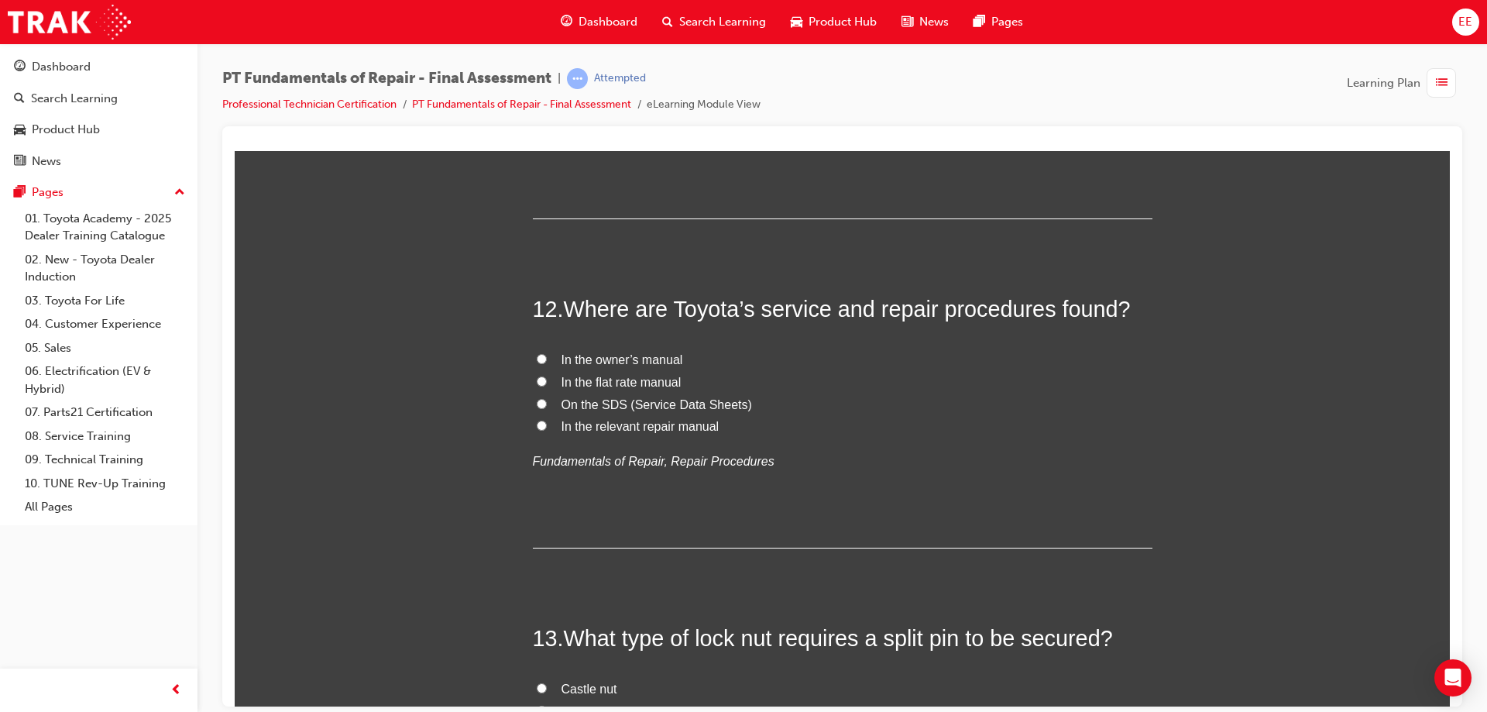
scroll to position [3970, 0]
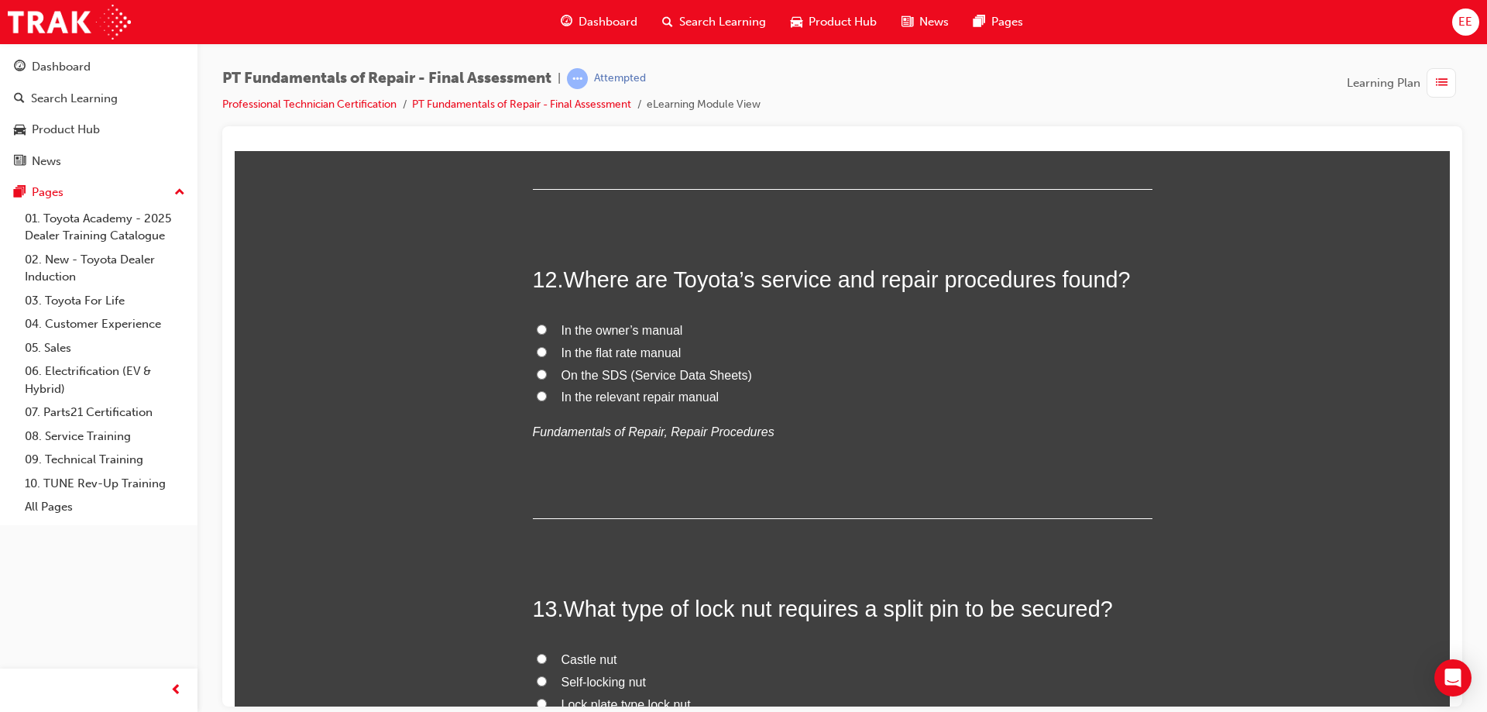
click at [537, 397] on input "In the relevant repair manual" at bounding box center [542, 395] width 10 height 10
radio input "true"
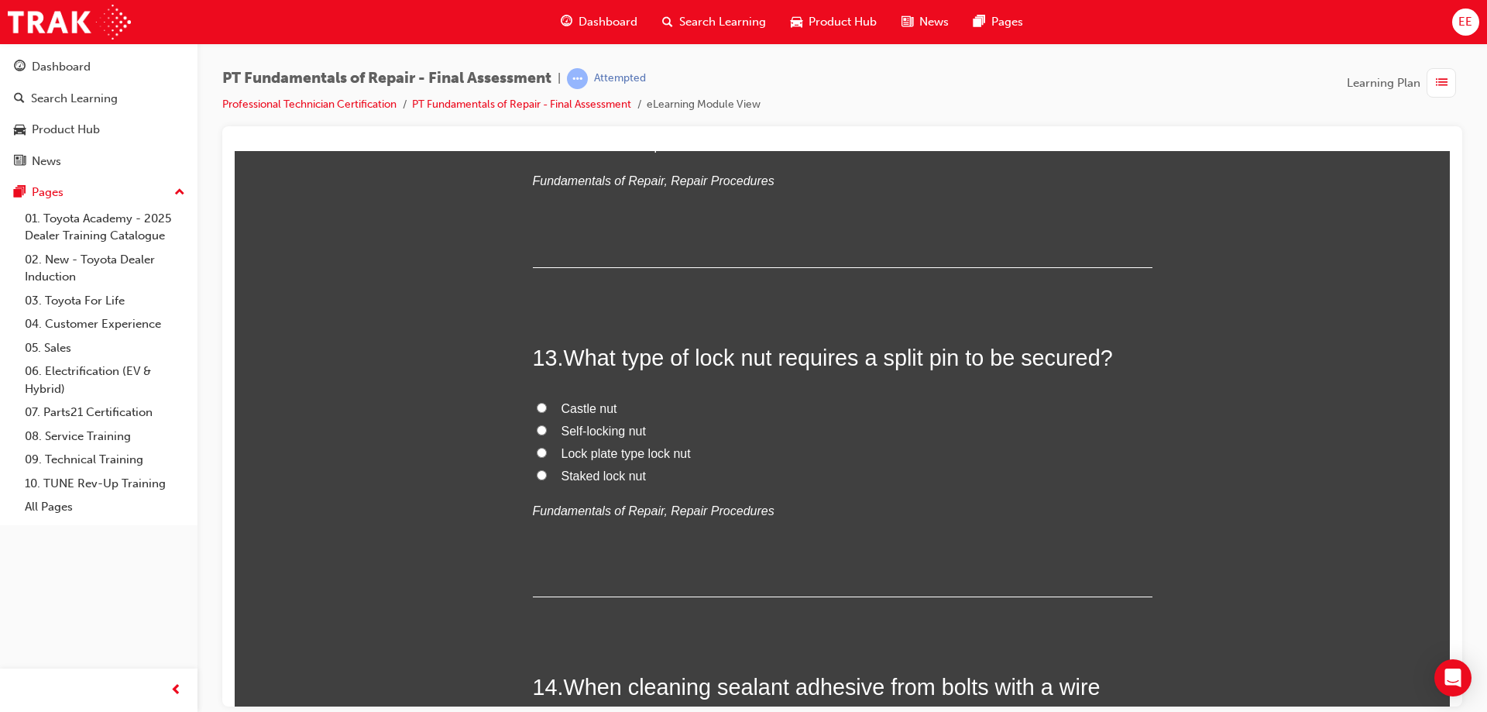
scroll to position [4280, 0]
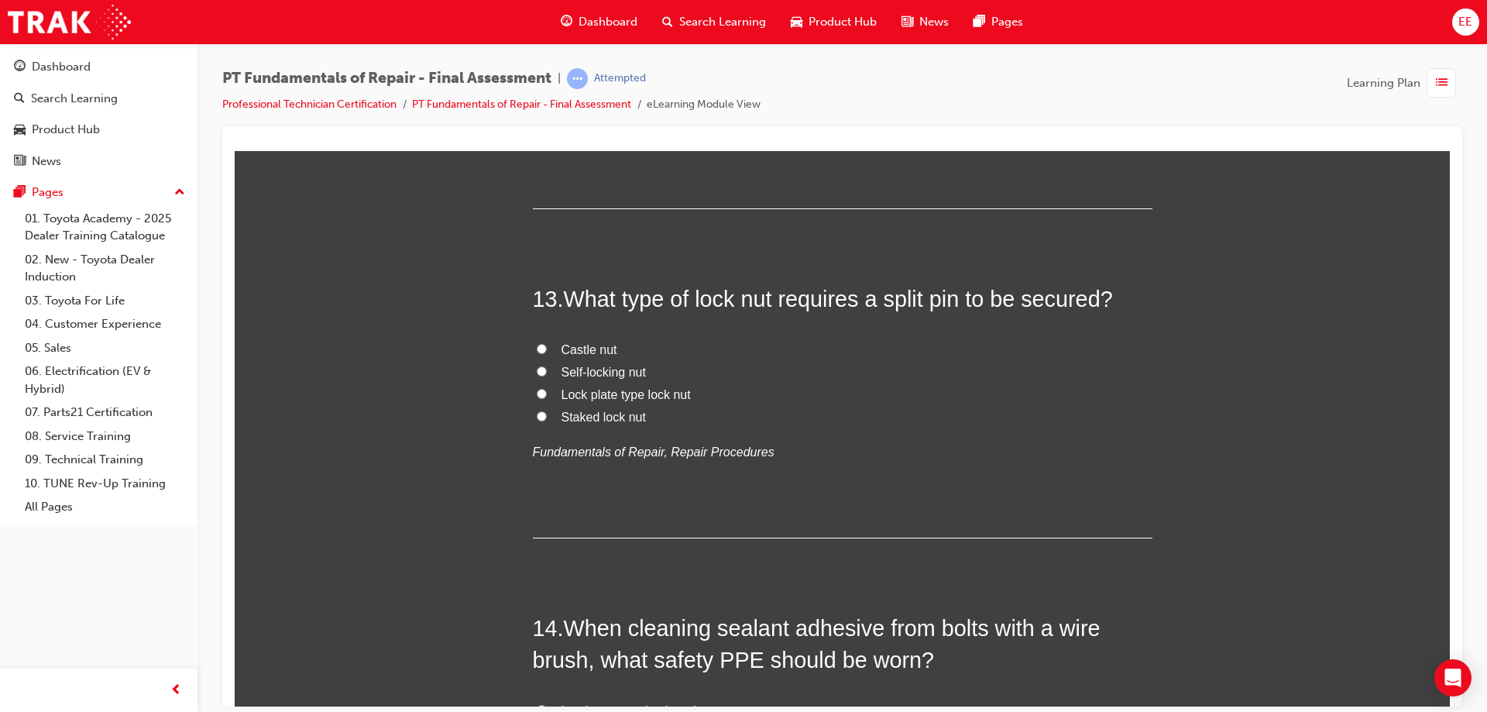
click at [569, 349] on span "Castle nut" at bounding box center [590, 348] width 56 height 13
click at [547, 349] on input "Castle nut" at bounding box center [542, 348] width 10 height 10
radio input "true"
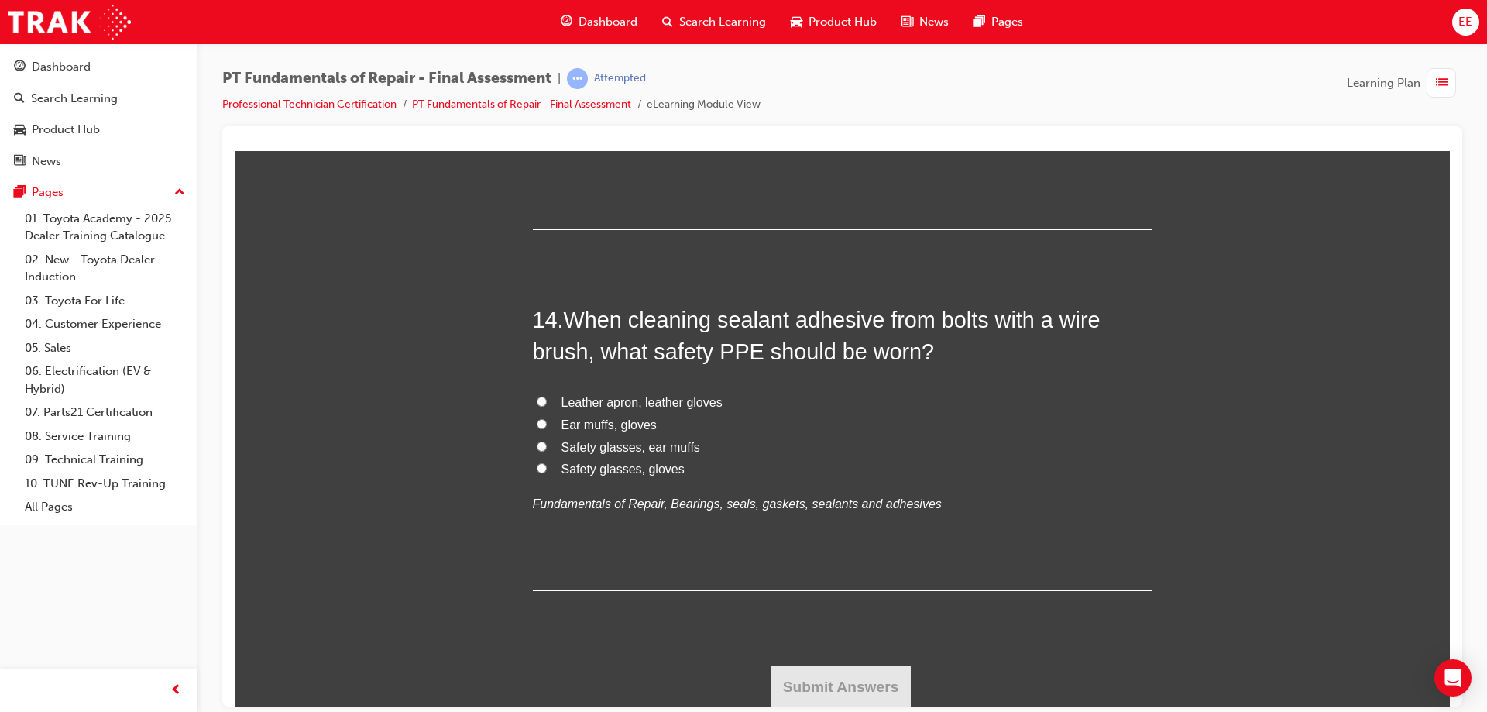
scroll to position [4590, 0]
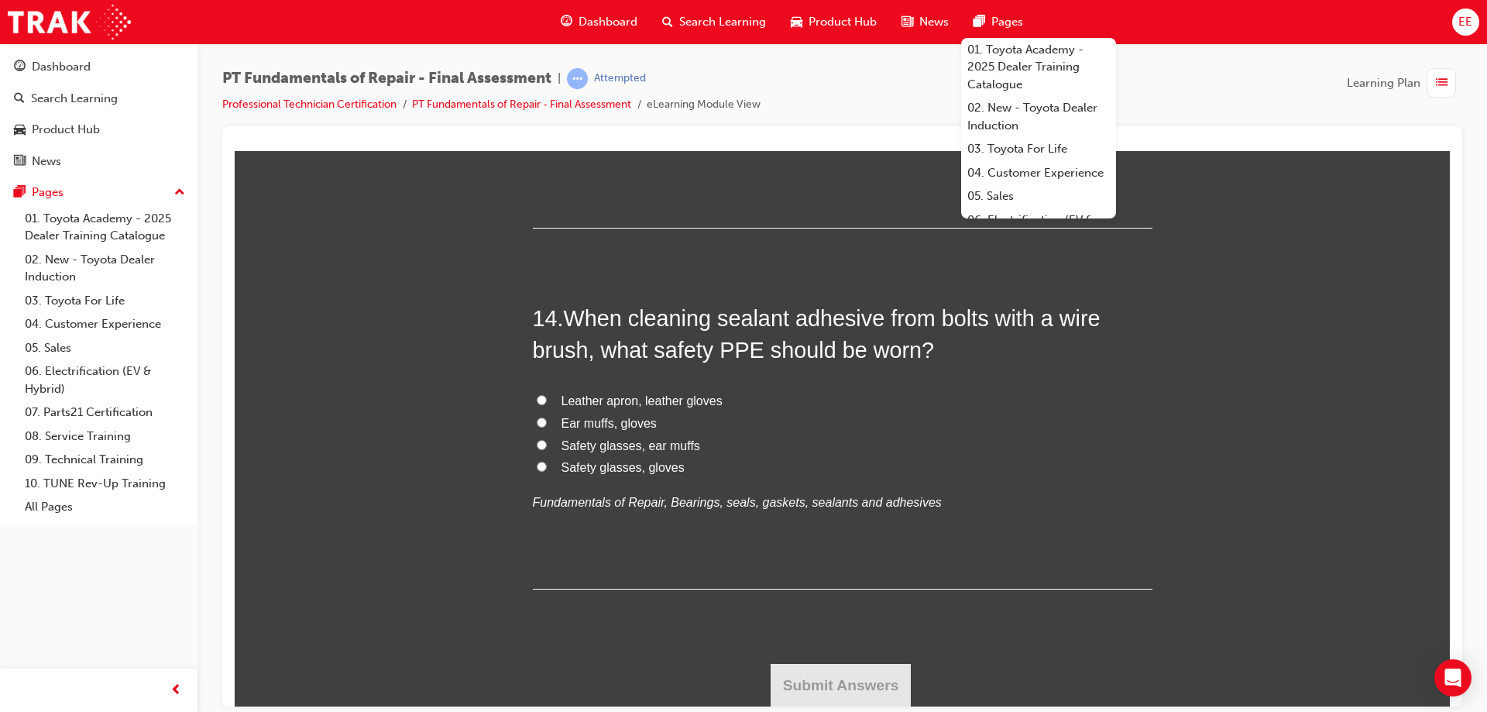
click at [539, 473] on label "Safety glasses, gloves" at bounding box center [843, 467] width 620 height 22
click at [539, 471] on input "Safety glasses, gloves" at bounding box center [542, 466] width 10 height 10
radio input "true"
click at [887, 683] on button "Submit Answers" at bounding box center [841, 684] width 141 height 43
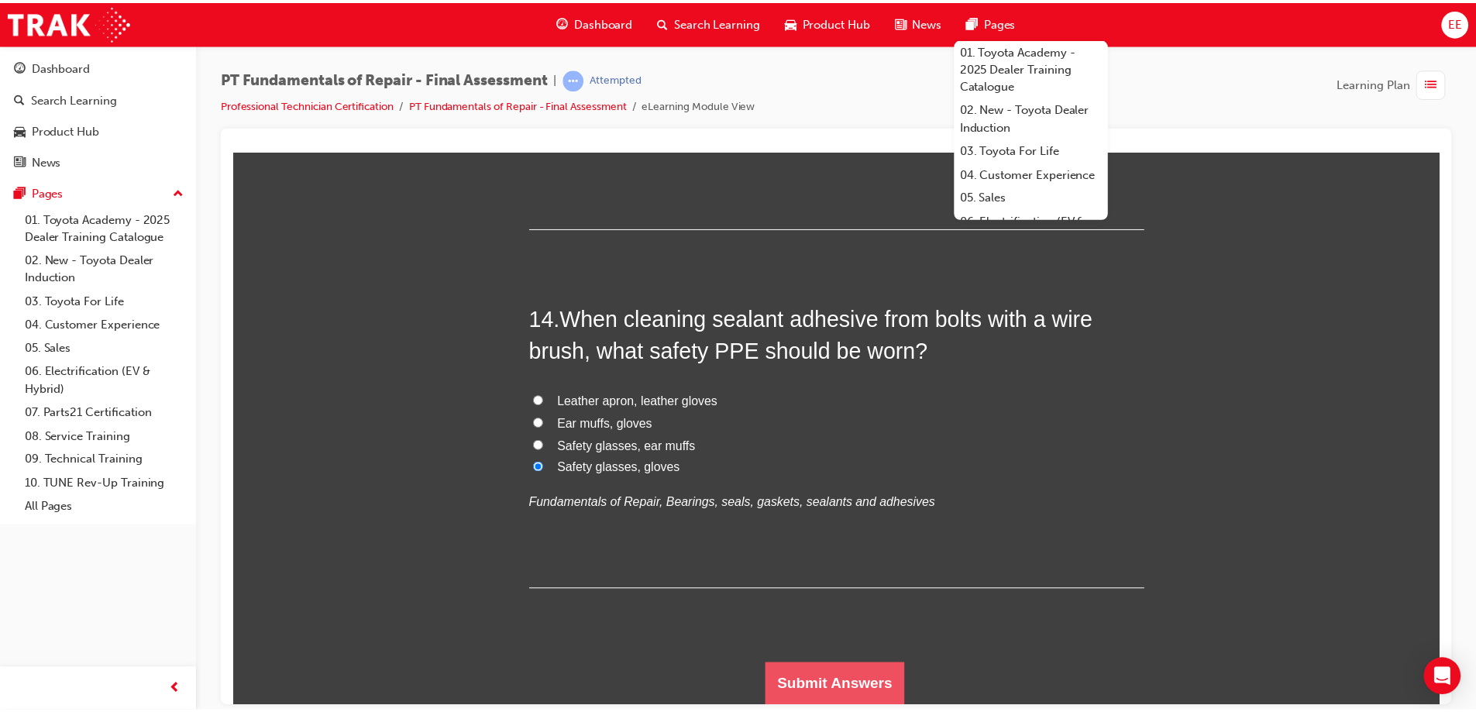
scroll to position [0, 0]
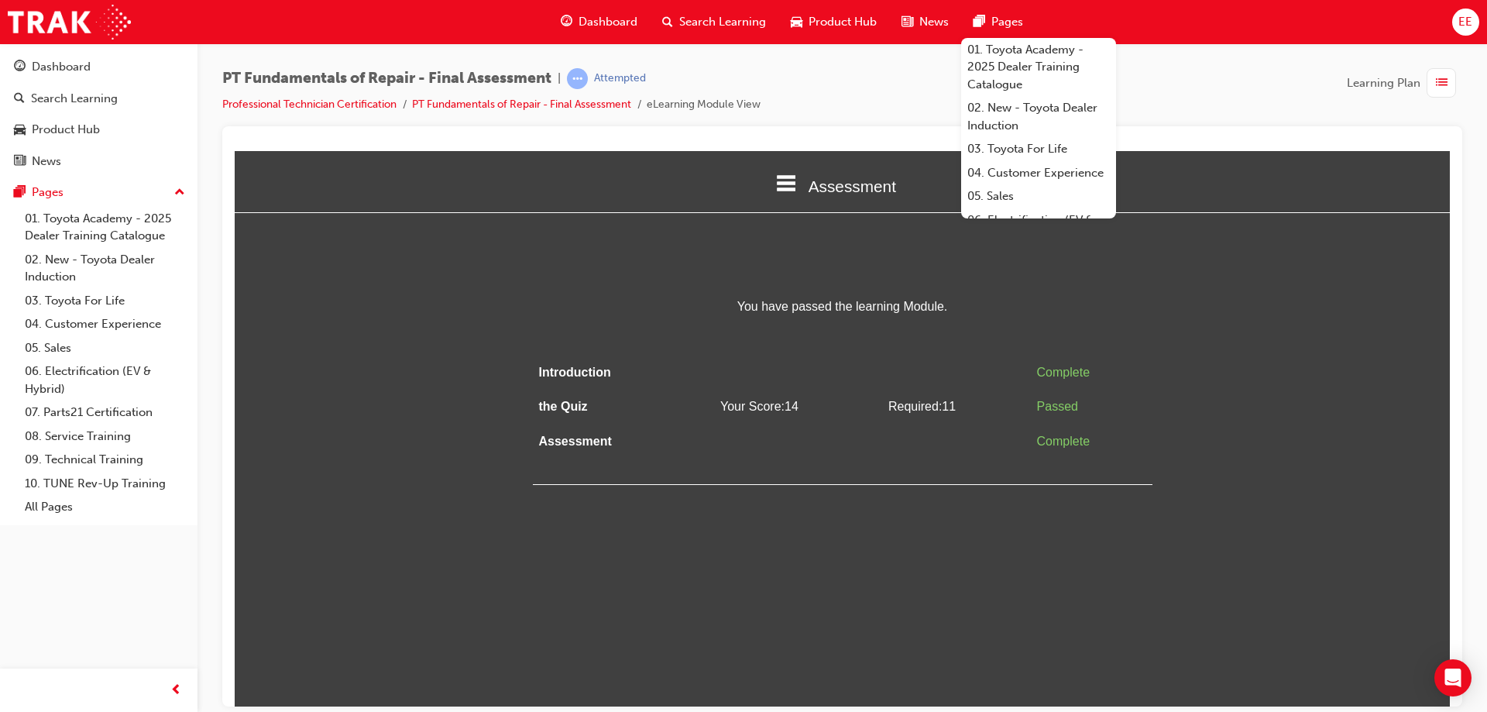
click at [911, 666] on html "Assessment Introduction the Quiz Assessment You have passed the learning Module…" at bounding box center [843, 427] width 1216 height 555
click at [382, 104] on link "Professional Technician Certification" at bounding box center [309, 104] width 174 height 13
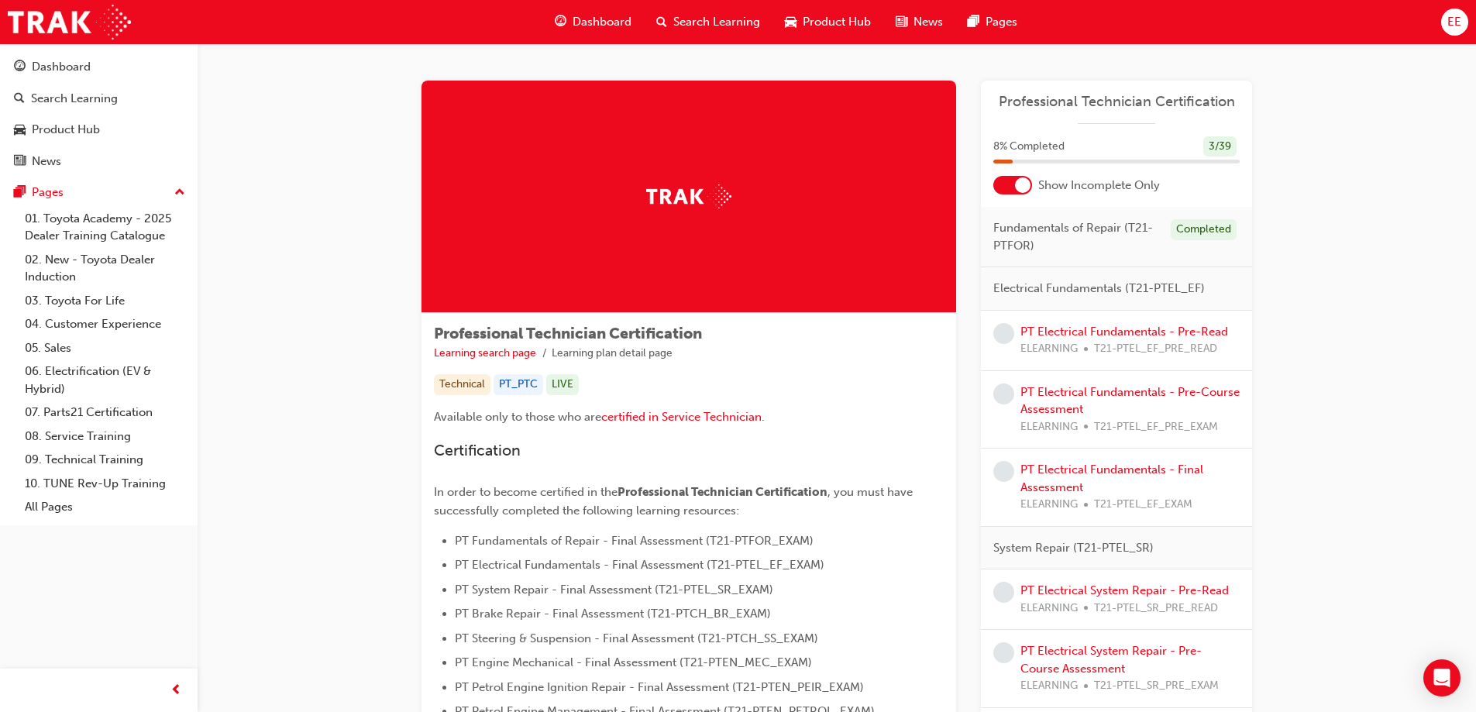
click at [1032, 188] on div "Show Incomplete Only" at bounding box center [1116, 185] width 271 height 19
click at [1025, 187] on div at bounding box center [1022, 184] width 15 height 15
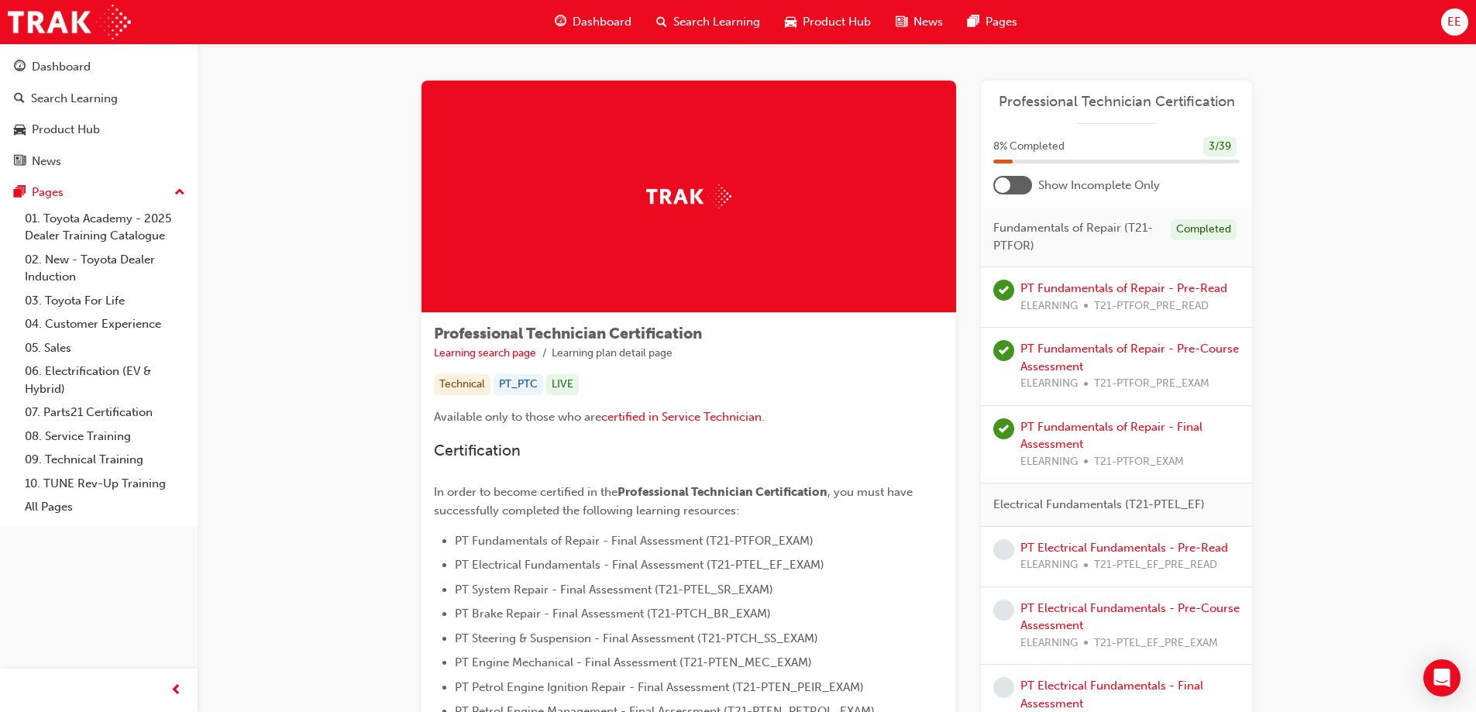
click at [1025, 187] on div at bounding box center [1012, 185] width 39 height 19
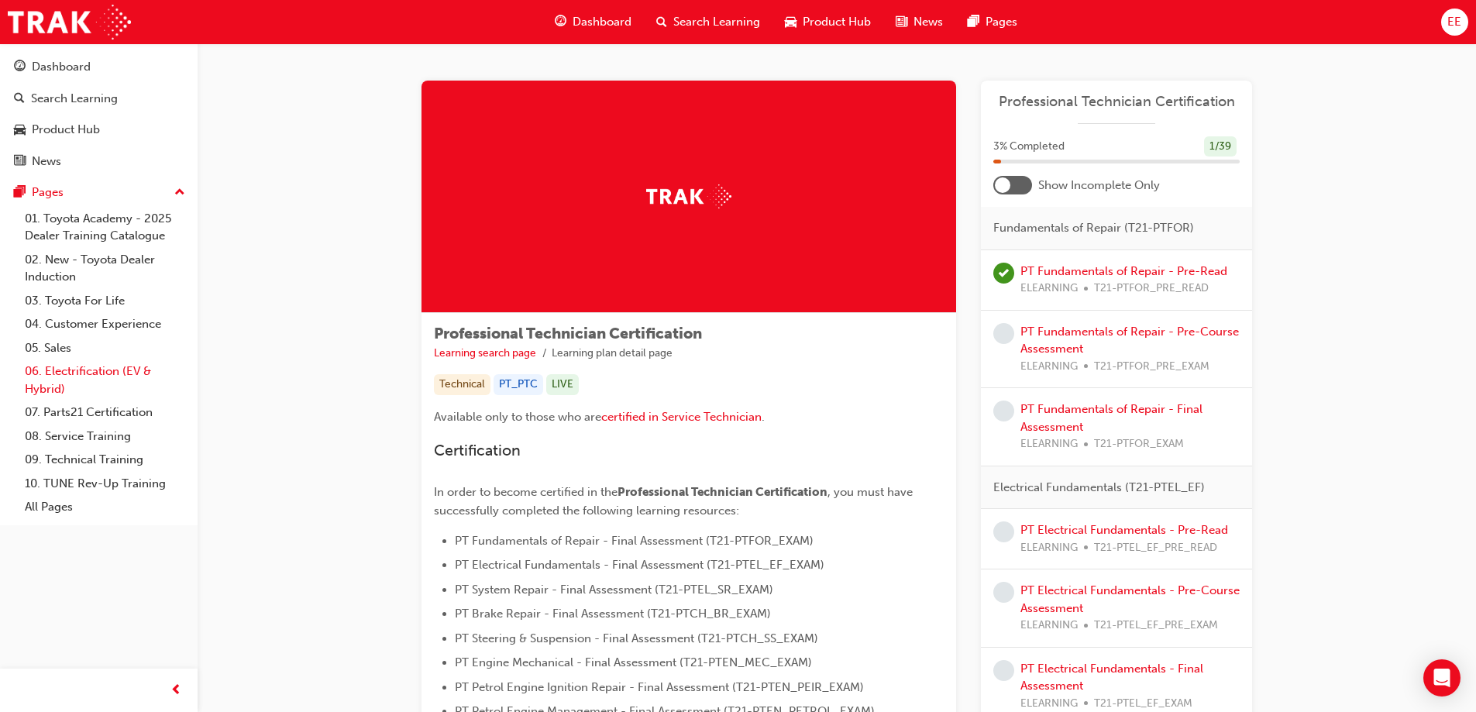
click at [106, 375] on link "06. Electrification (EV & Hybrid)" at bounding box center [105, 379] width 173 height 41
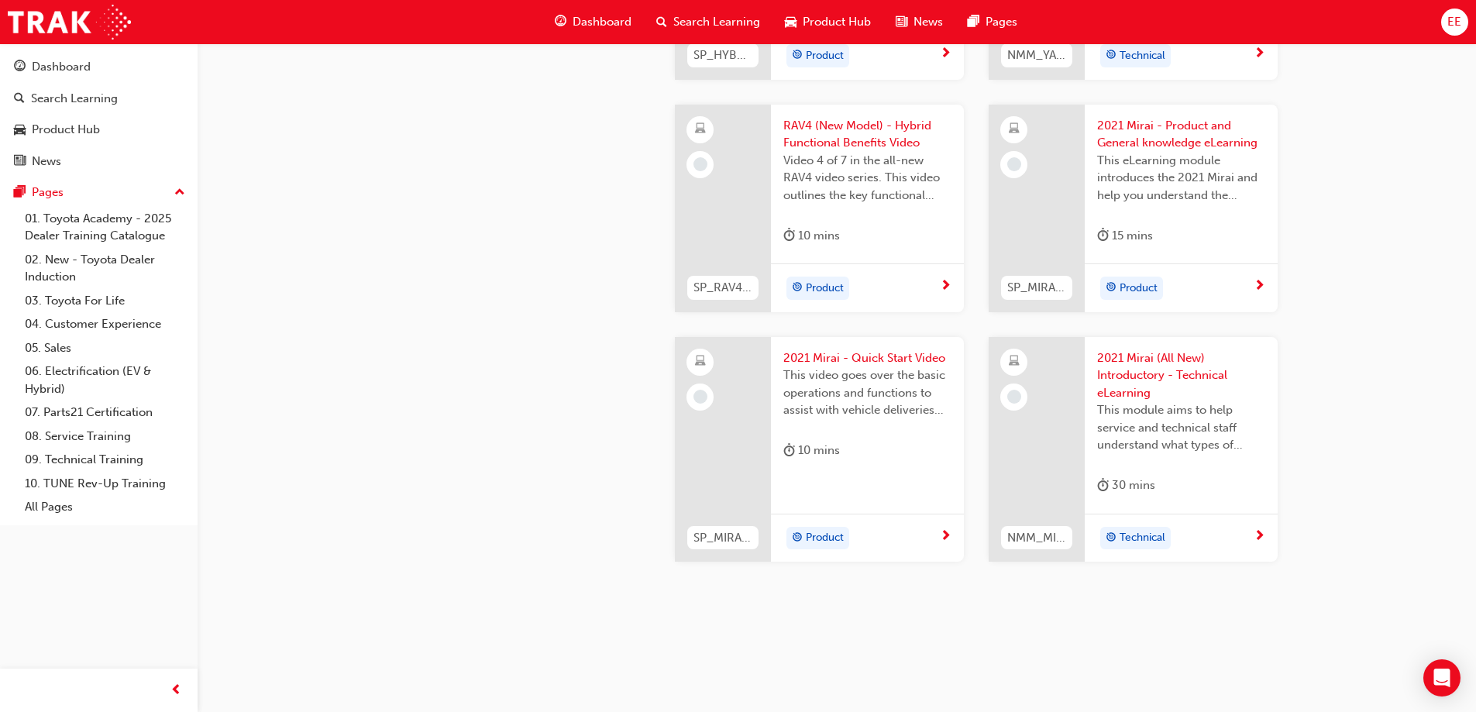
scroll to position [2597, 0]
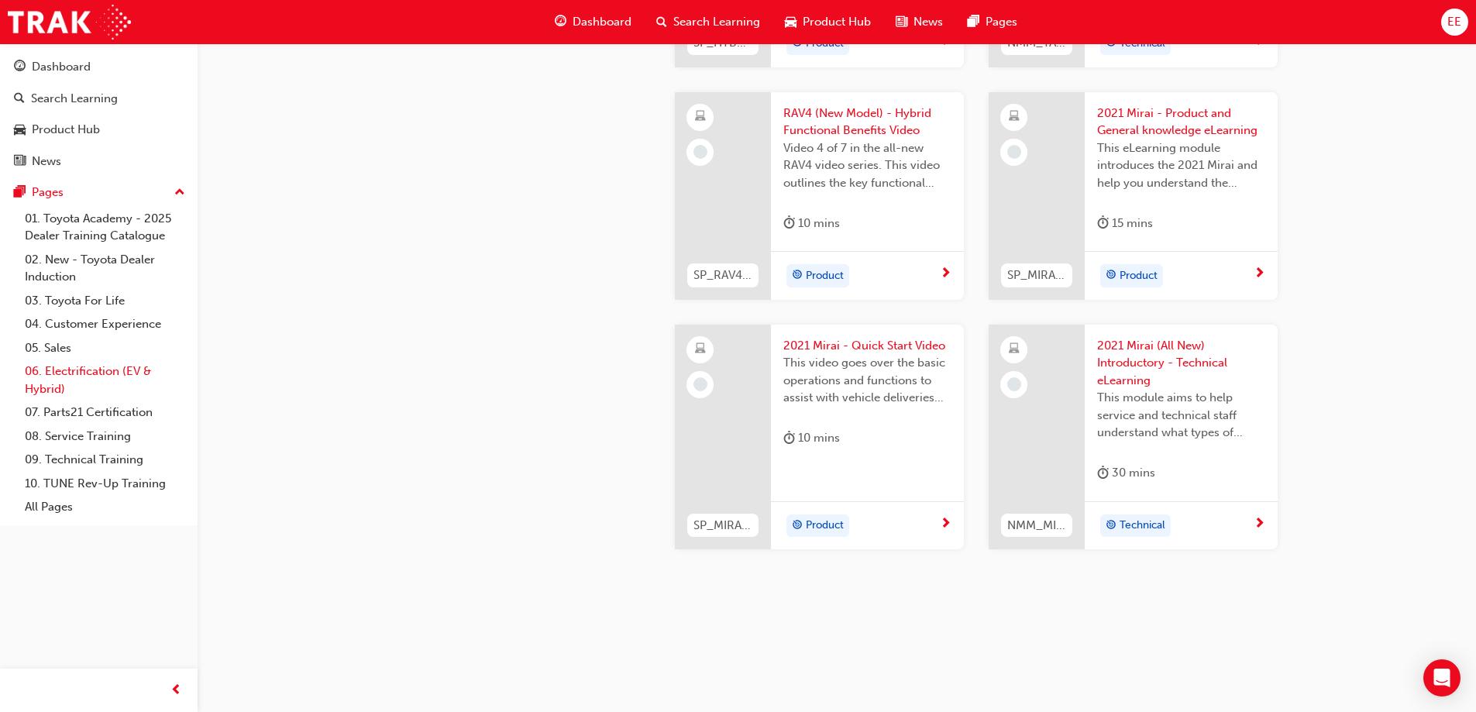
click at [69, 369] on link "06. Electrification (EV & Hybrid)" at bounding box center [105, 379] width 173 height 41
click at [614, 22] on span "Dashboard" at bounding box center [602, 22] width 59 height 18
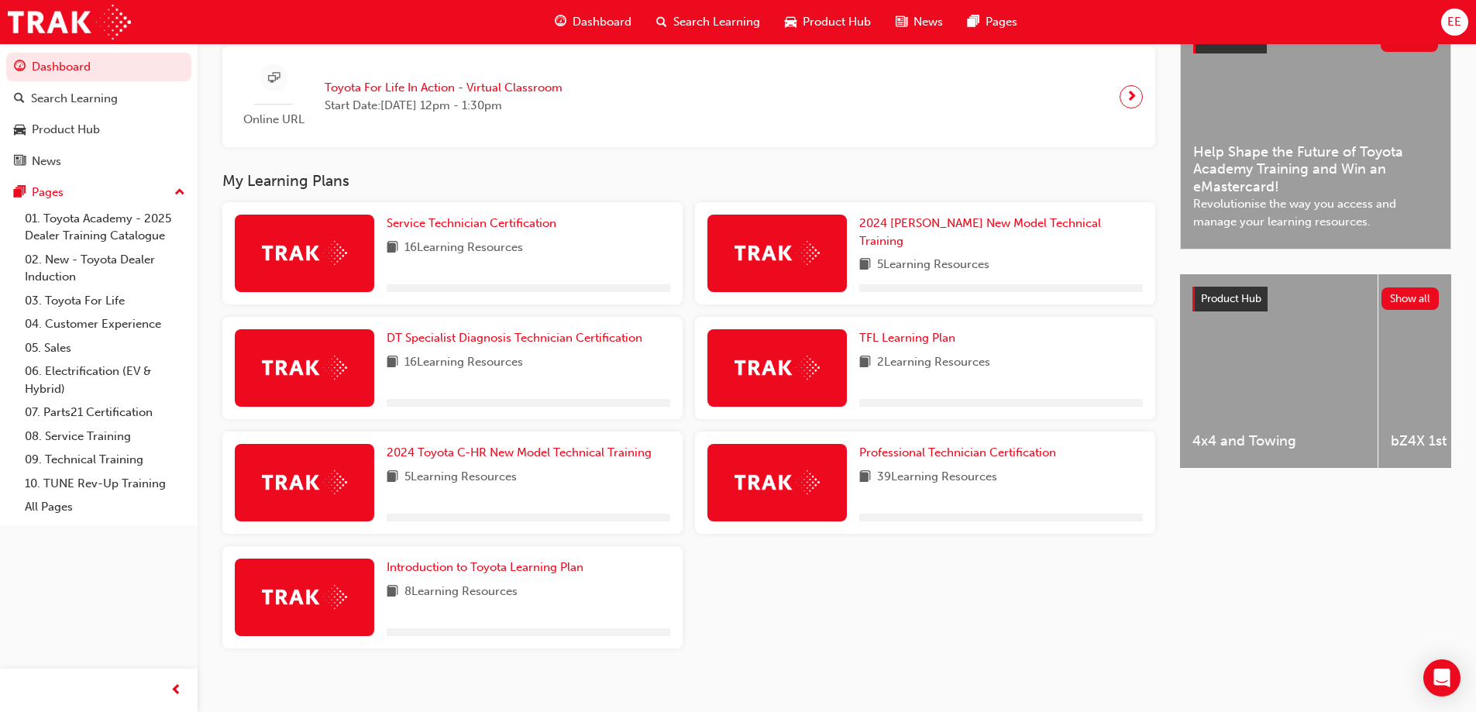
scroll to position [336, 0]
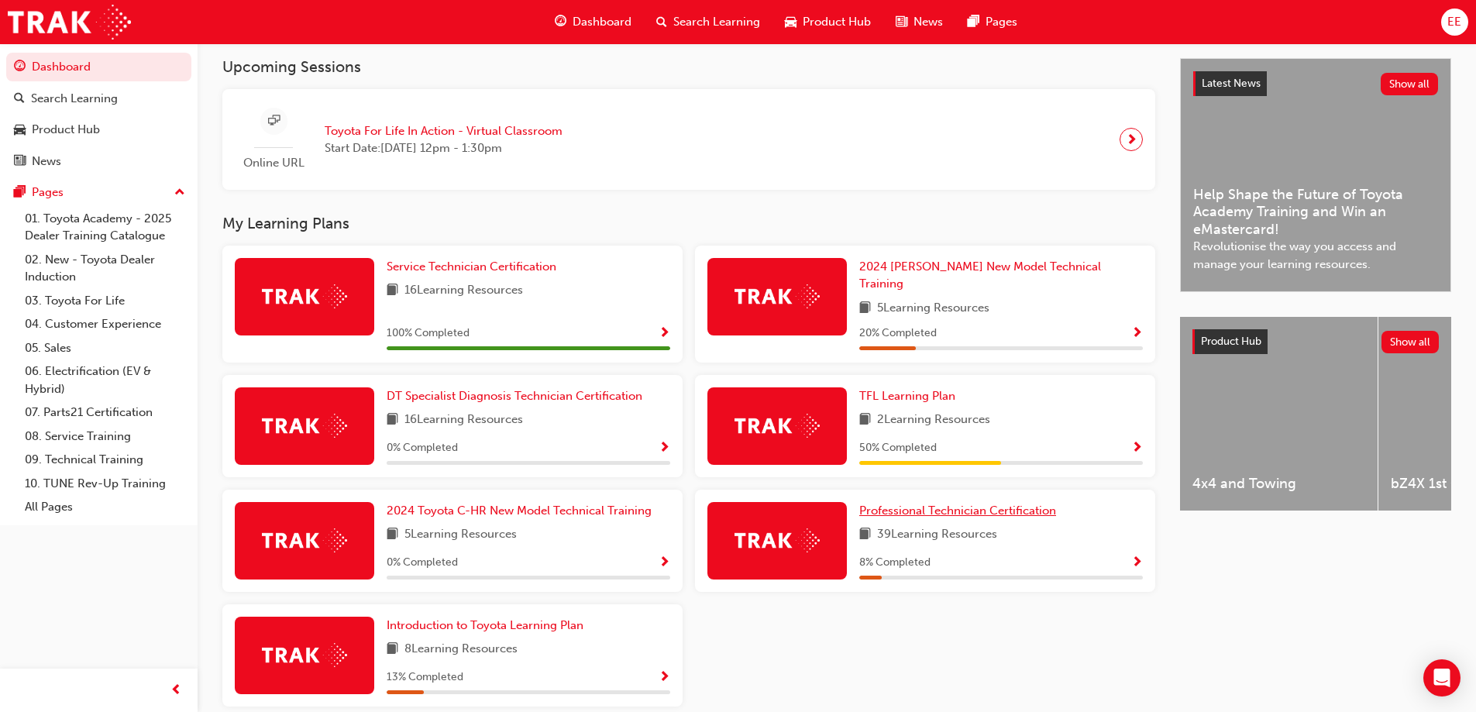
click at [947, 508] on span "Professional Technician Certification" at bounding box center [957, 511] width 197 height 14
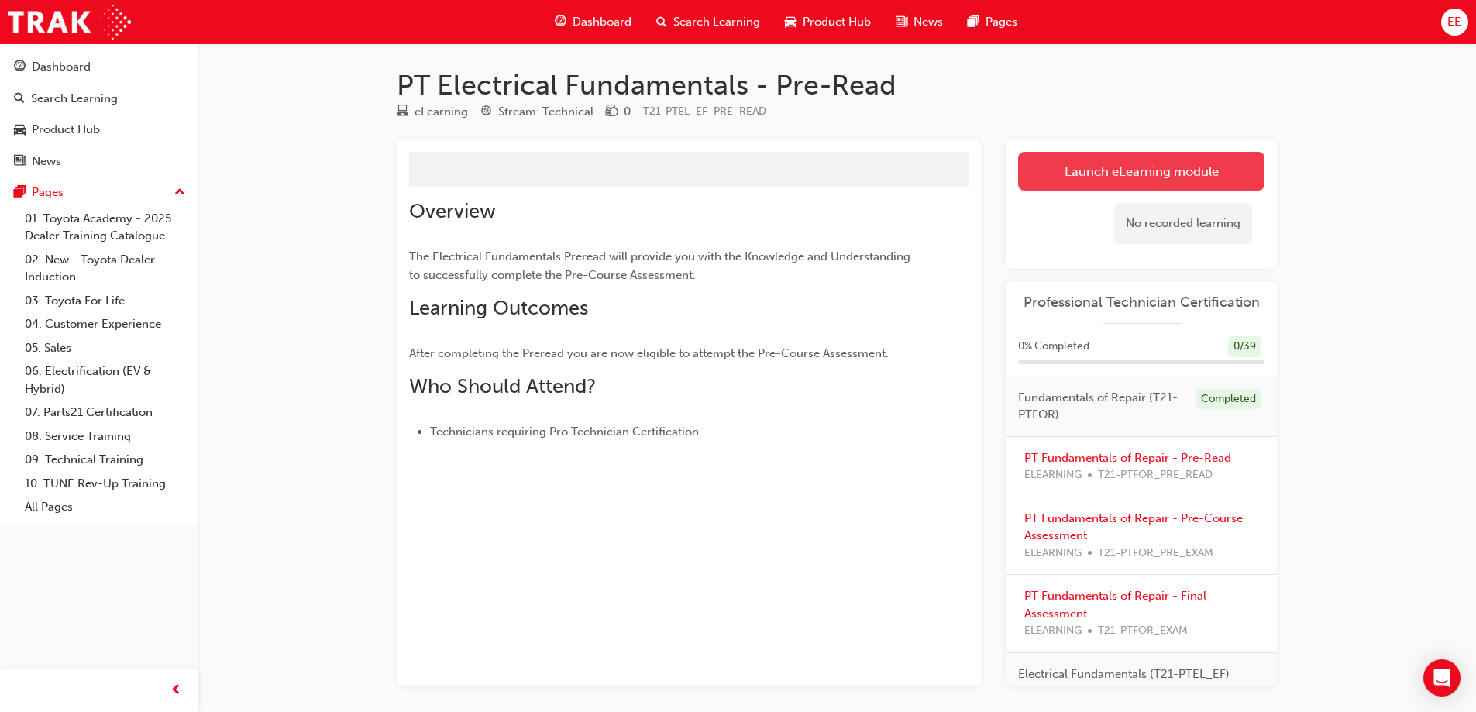
click at [1118, 169] on link "Launch eLearning module" at bounding box center [1141, 171] width 246 height 39
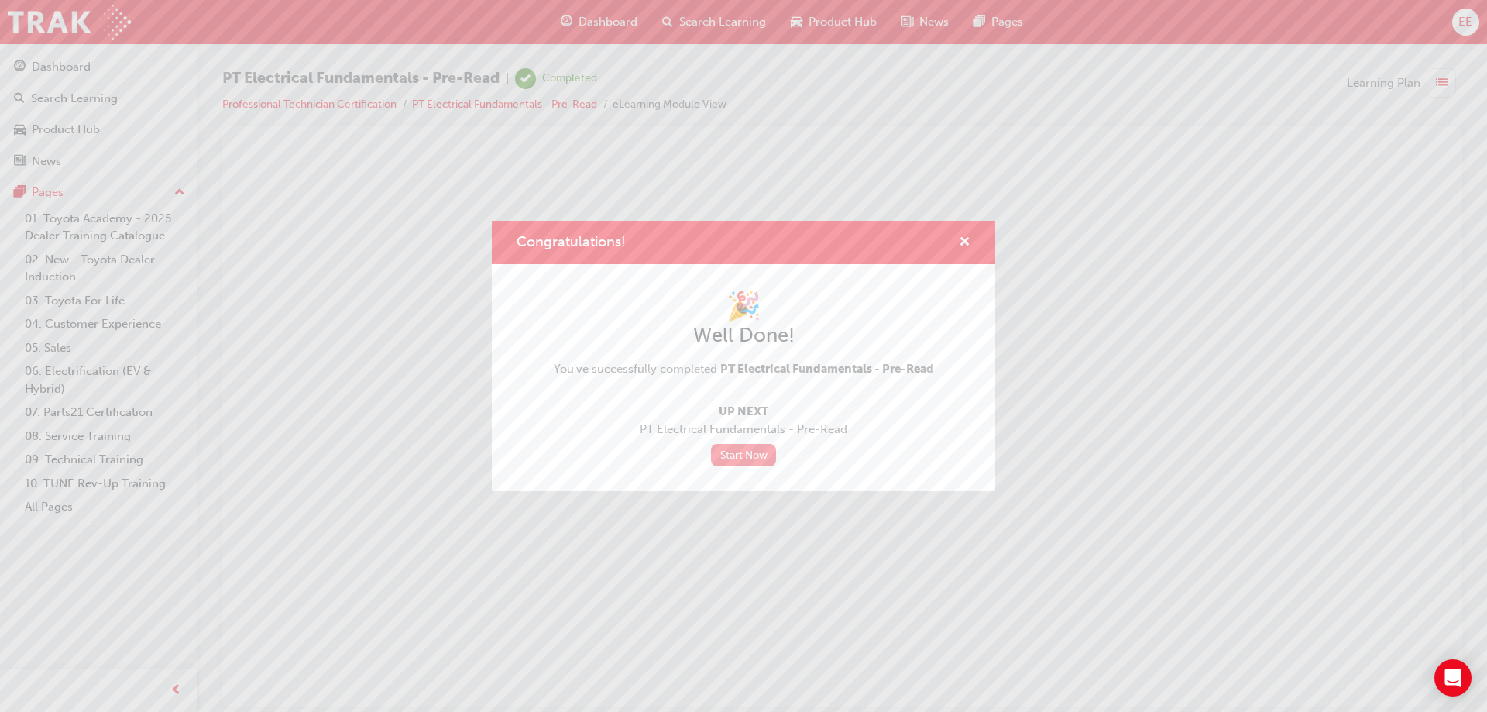
click at [755, 461] on link "Start Now" at bounding box center [743, 455] width 65 height 22
click at [970, 243] on span "cross-icon" at bounding box center [965, 243] width 12 height 14
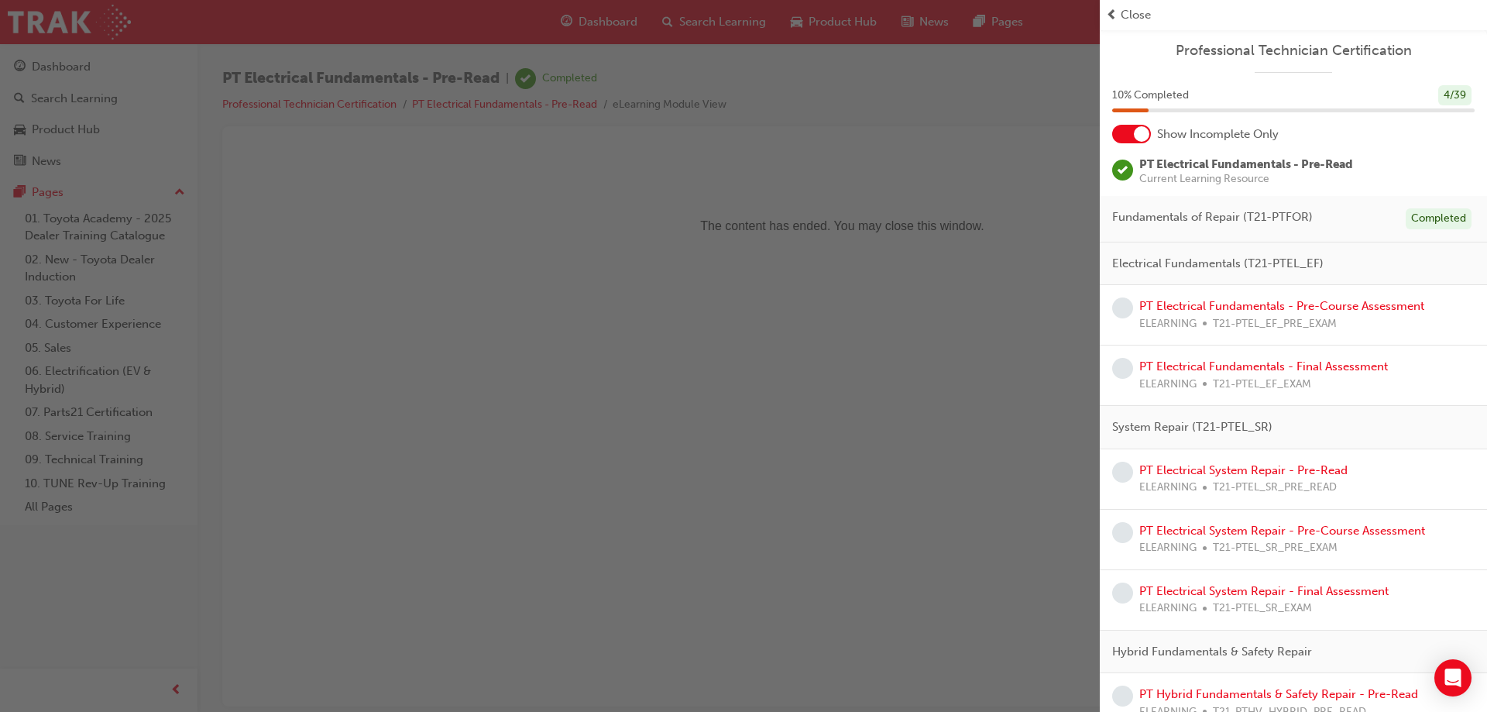
click at [1119, 7] on div "Close" at bounding box center [1293, 15] width 375 height 18
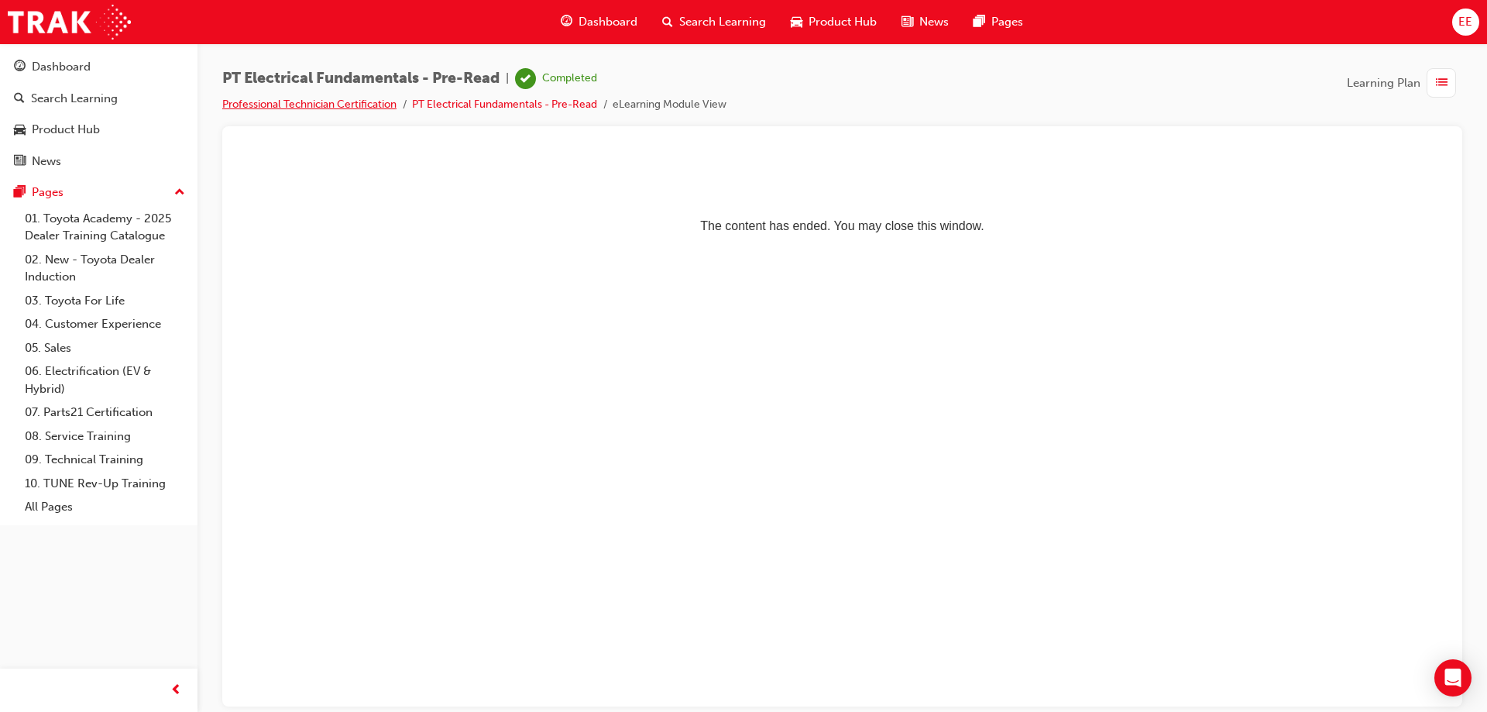
click at [280, 106] on link "Professional Technician Certification" at bounding box center [309, 104] width 174 height 13
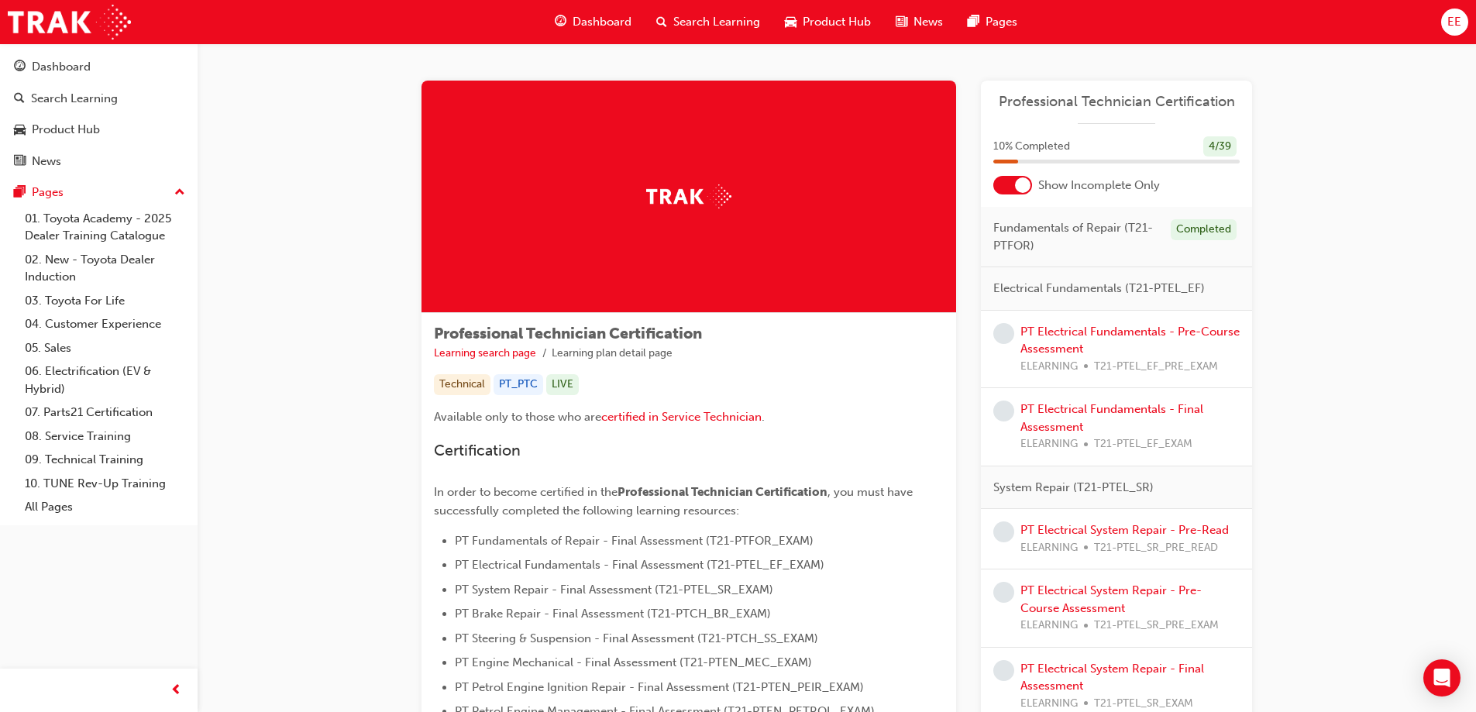
click at [1023, 181] on div at bounding box center [1022, 184] width 15 height 15
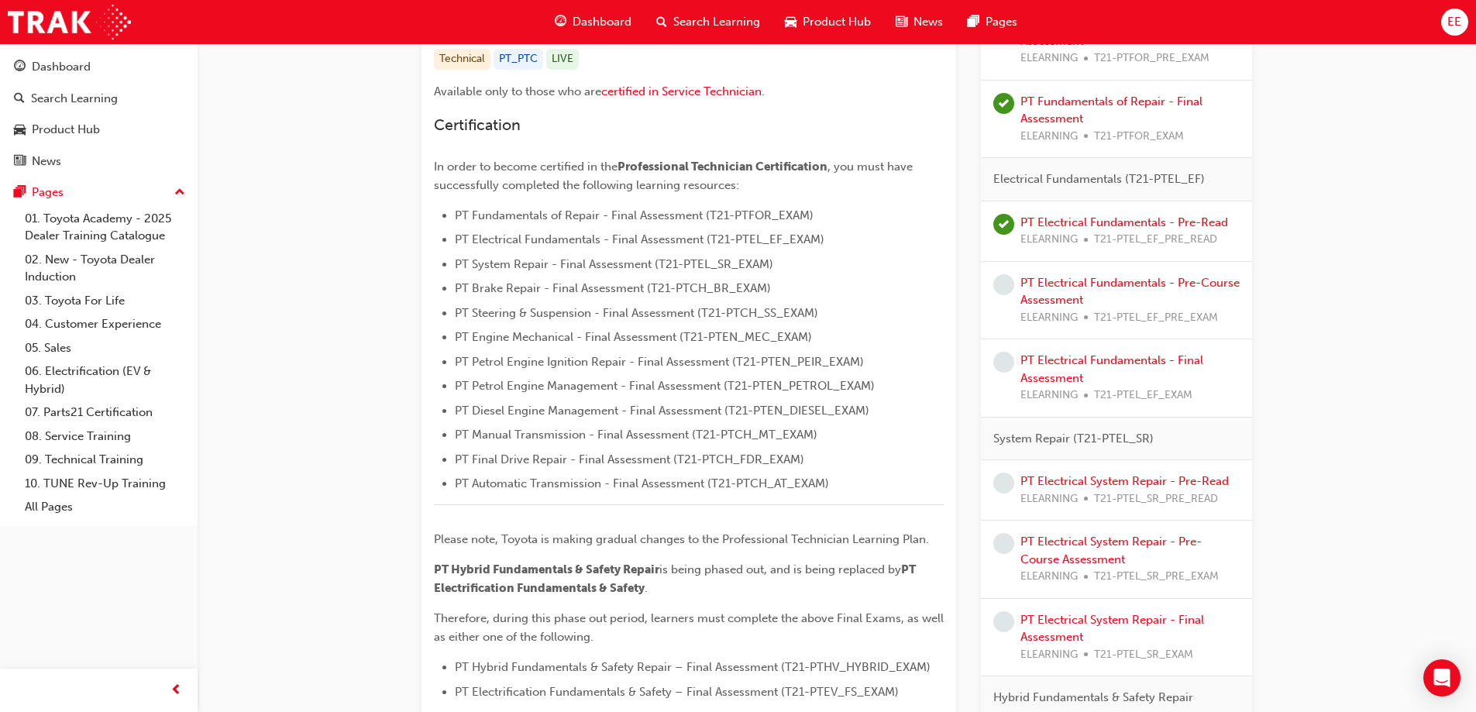
scroll to position [310, 0]
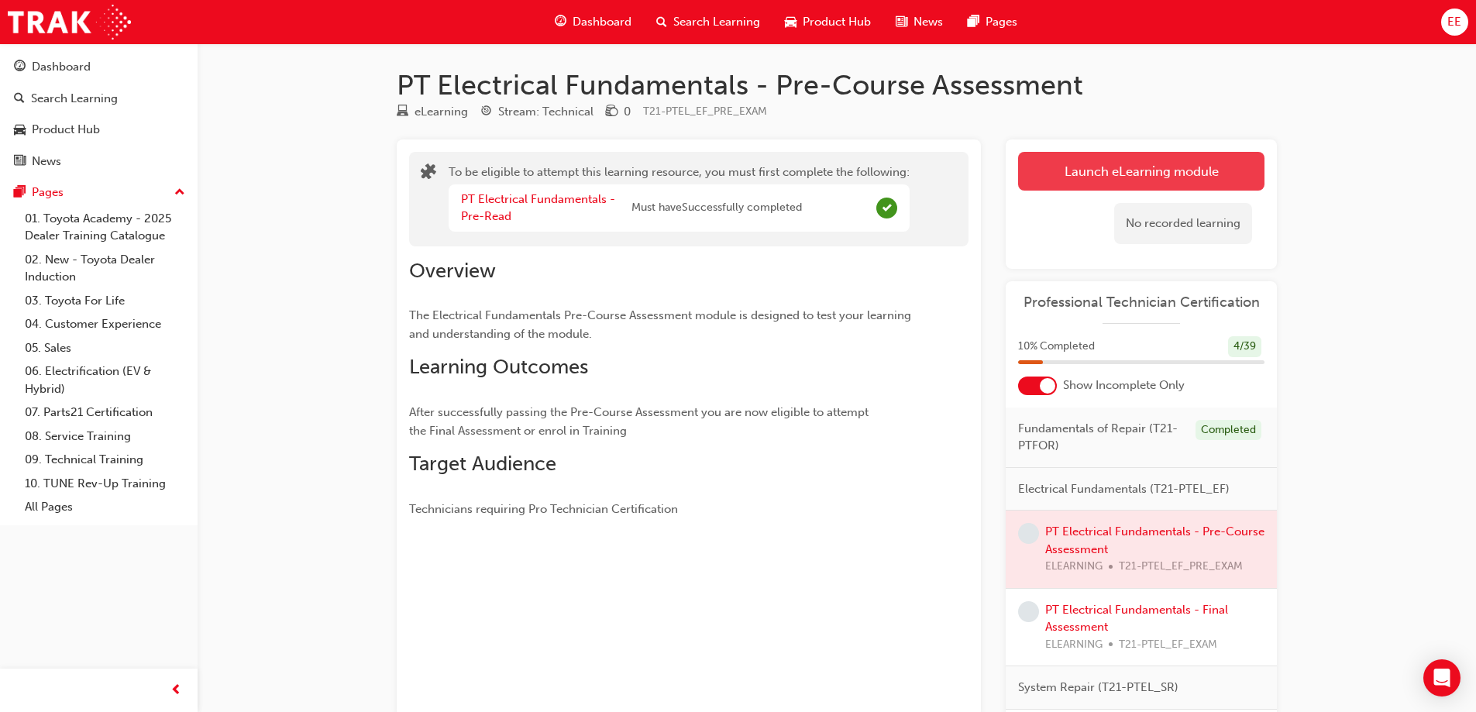
click at [1074, 175] on button "Launch eLearning module" at bounding box center [1141, 171] width 246 height 39
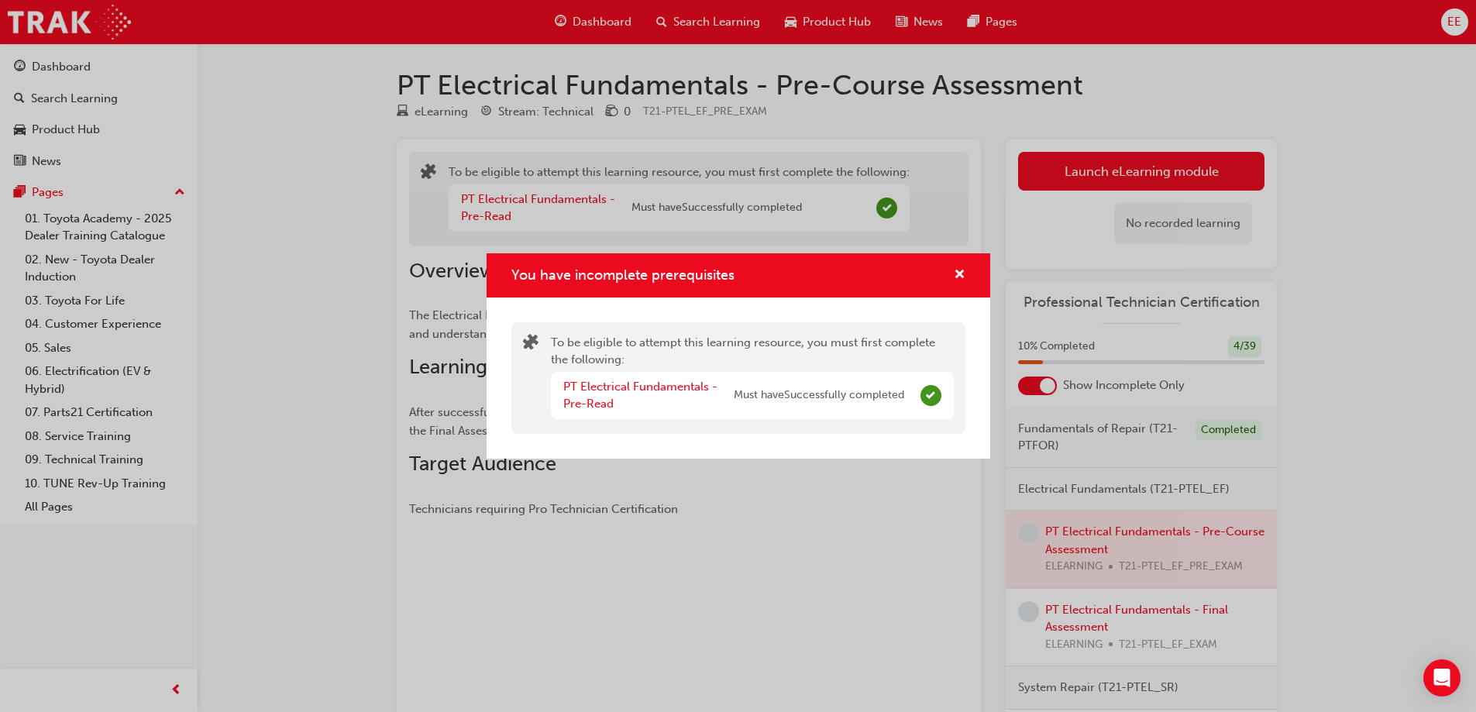
click at [965, 273] on div "You have incomplete prerequisites" at bounding box center [739, 275] width 504 height 44
click at [959, 273] on span "cross-icon" at bounding box center [960, 276] width 12 height 14
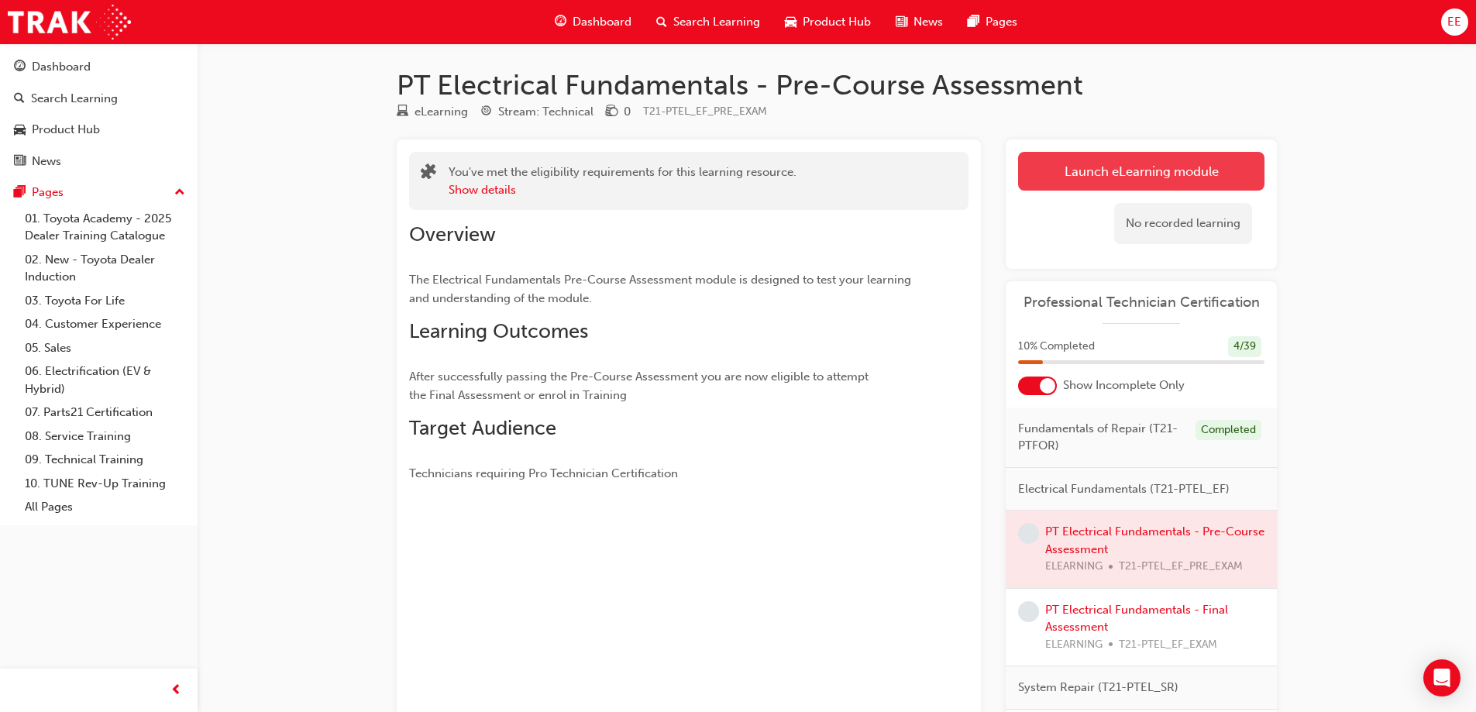
click at [1090, 171] on link "Launch eLearning module" at bounding box center [1141, 171] width 246 height 39
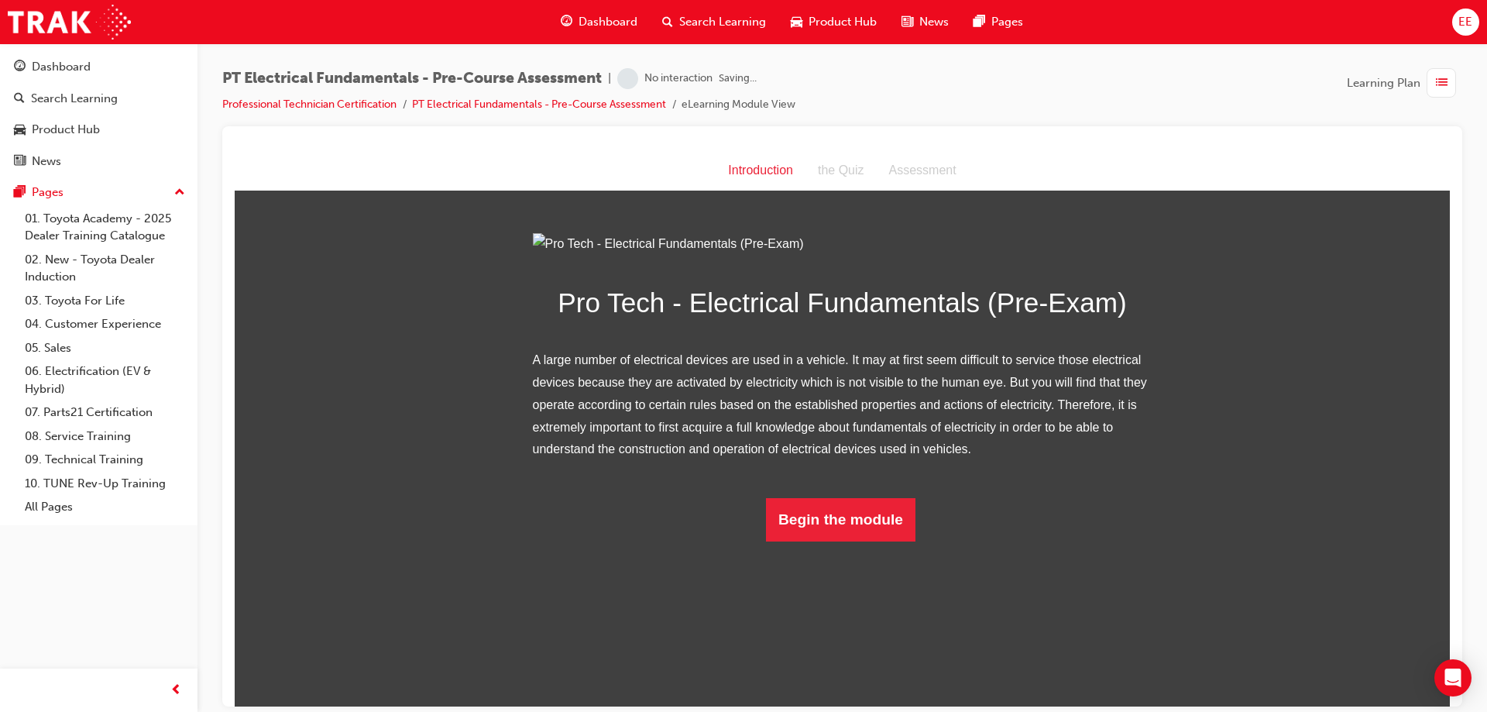
scroll to position [5, 0]
click at [871, 541] on button "Begin the module" at bounding box center [841, 518] width 150 height 43
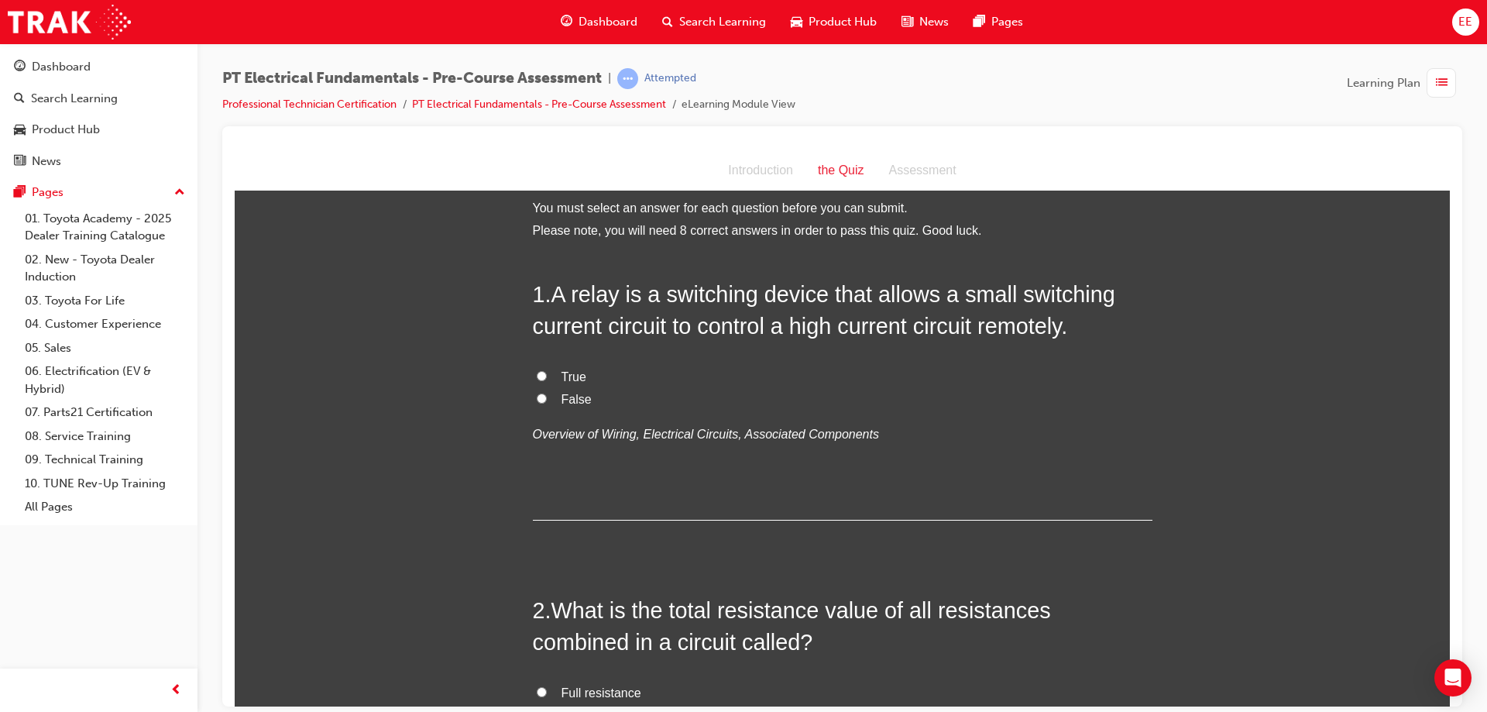
scroll to position [0, 0]
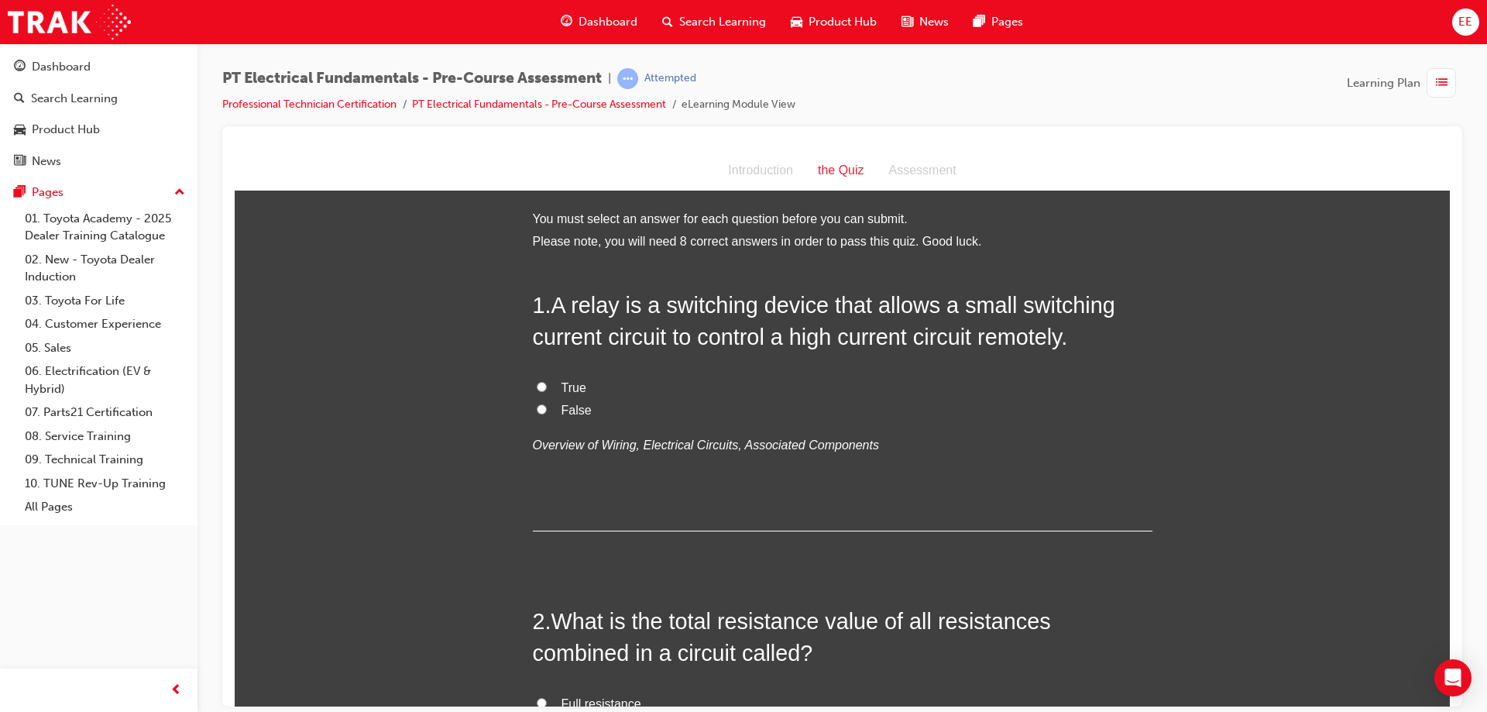
click at [537, 385] on input "True" at bounding box center [542, 386] width 10 height 10
radio input "true"
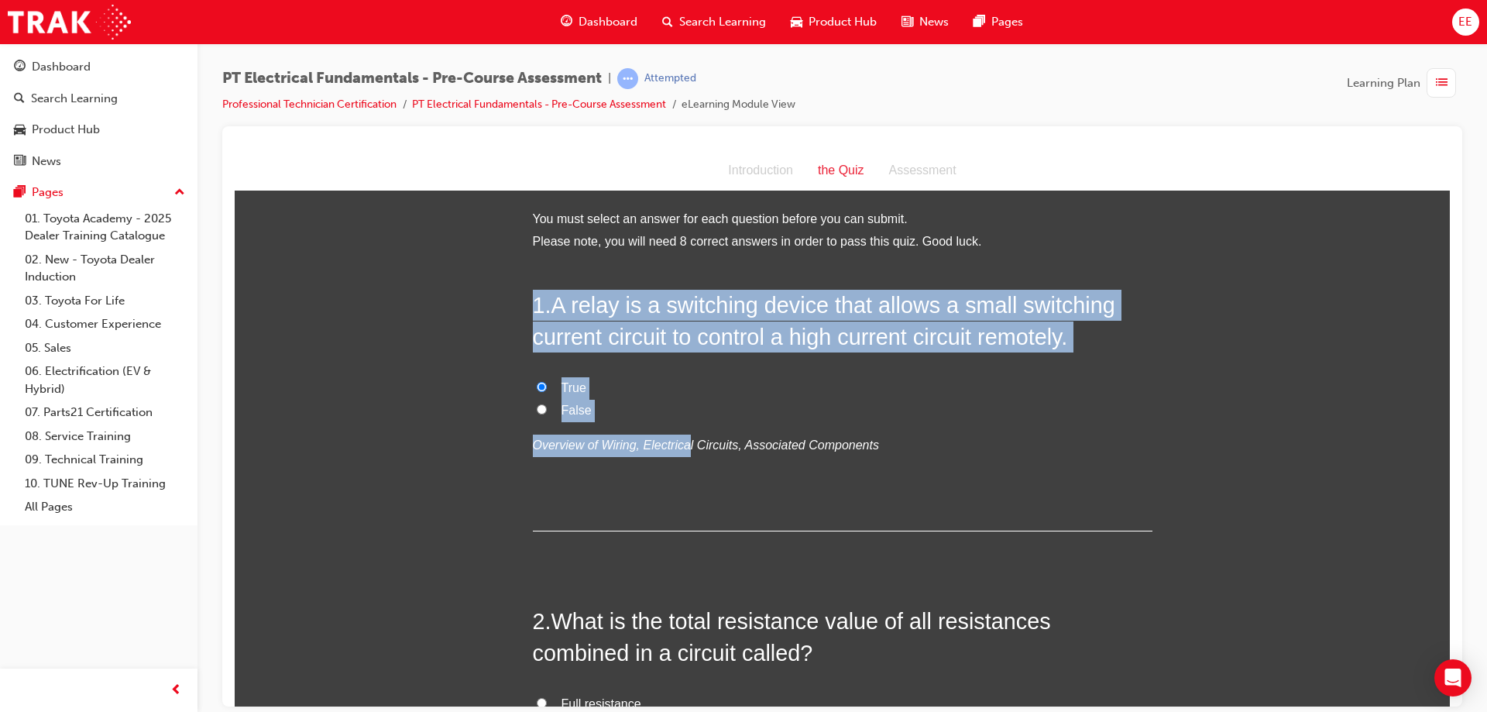
drag, startPoint x: 672, startPoint y: 427, endPoint x: 520, endPoint y: 305, distance: 195.2
copy div "1 . A relay is a switching device that allows a small switching current circuit…"
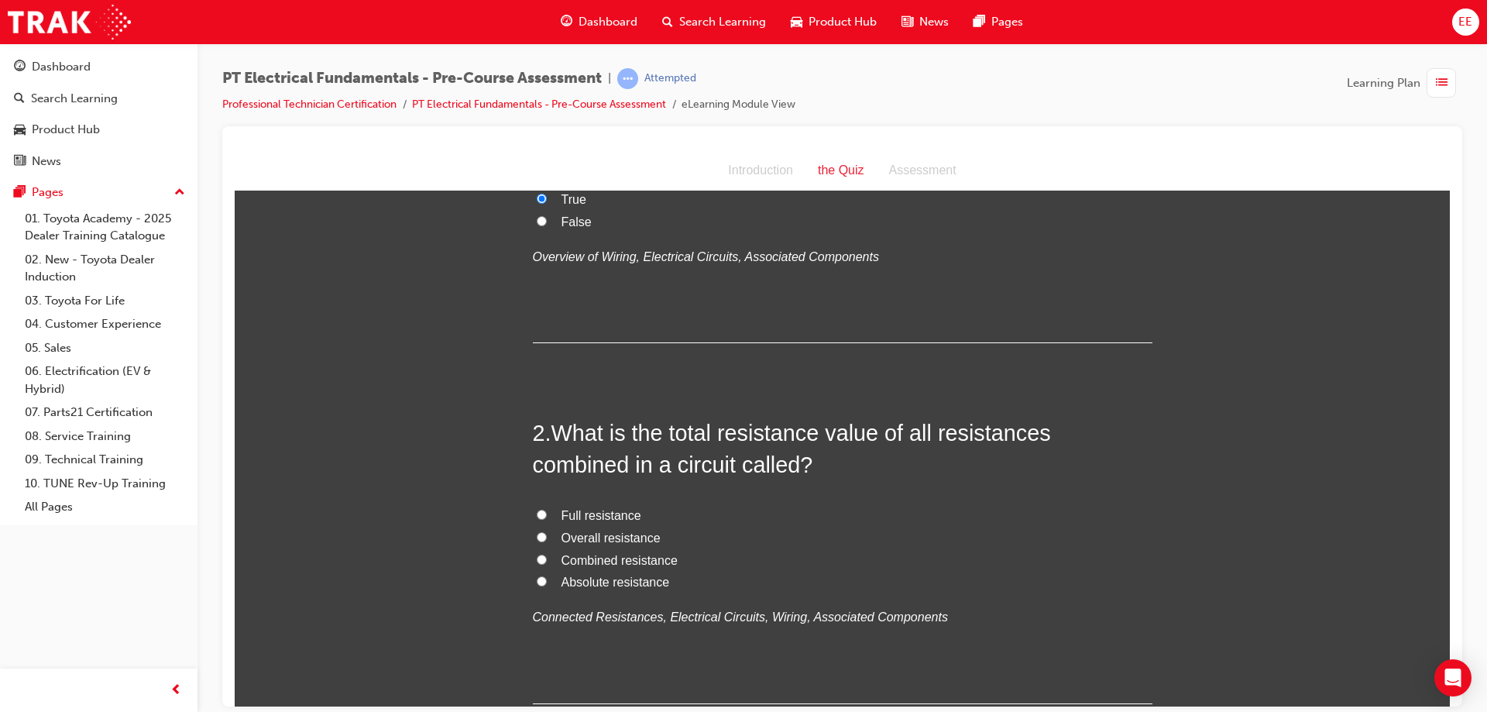
scroll to position [232, 0]
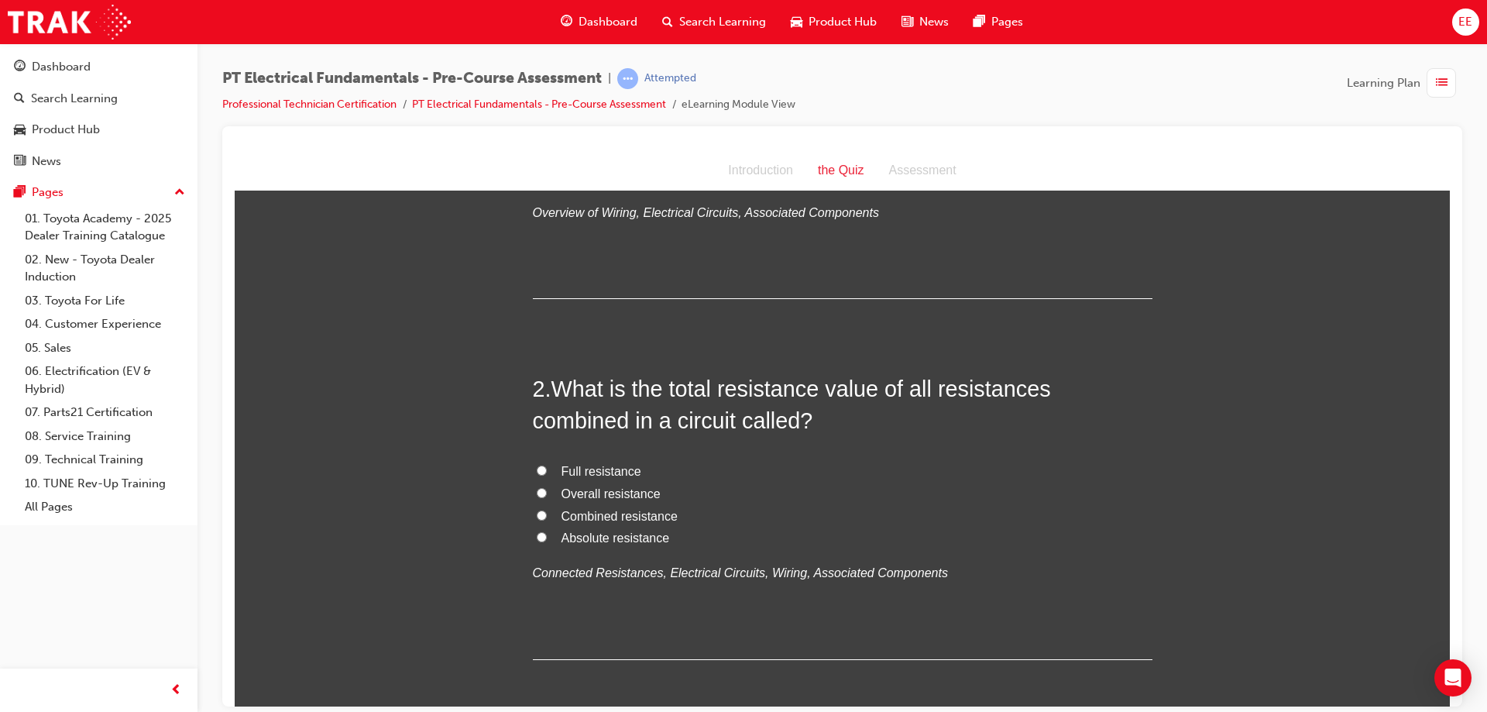
click at [604, 543] on span "Absolute resistance" at bounding box center [616, 537] width 108 height 13
click at [547, 542] on input "Absolute resistance" at bounding box center [542, 536] width 10 height 10
radio input "true"
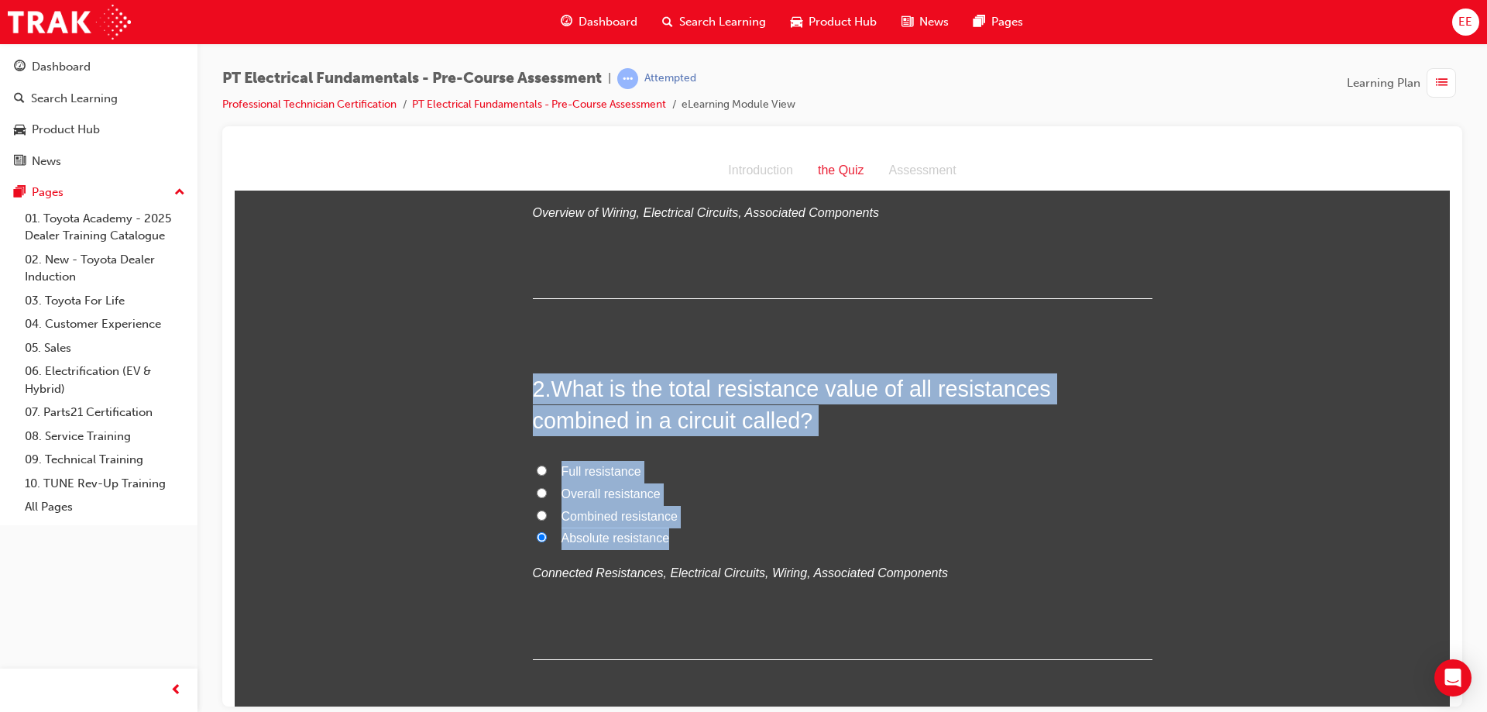
drag, startPoint x: 684, startPoint y: 541, endPoint x: 490, endPoint y: 387, distance: 247.7
copy div "2 . What is the total resistance value of all resistances combined in a circuit…"
click at [788, 414] on h2 "2 . What is the total resistance value of all resistances combined in a circuit…" at bounding box center [843, 404] width 620 height 63
click at [665, 511] on span "Combined resistance" at bounding box center [620, 515] width 116 height 13
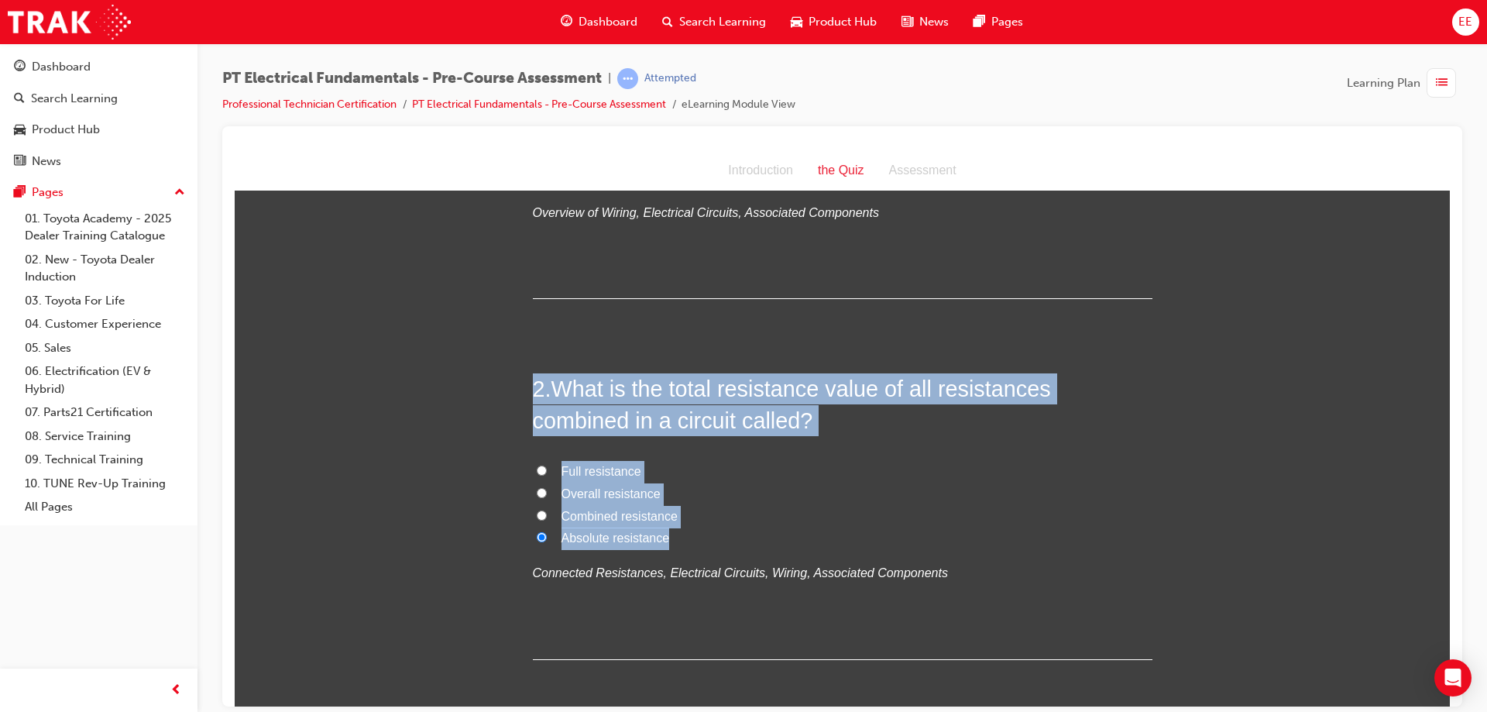
click at [547, 511] on input "Combined resistance" at bounding box center [542, 515] width 10 height 10
radio input "true"
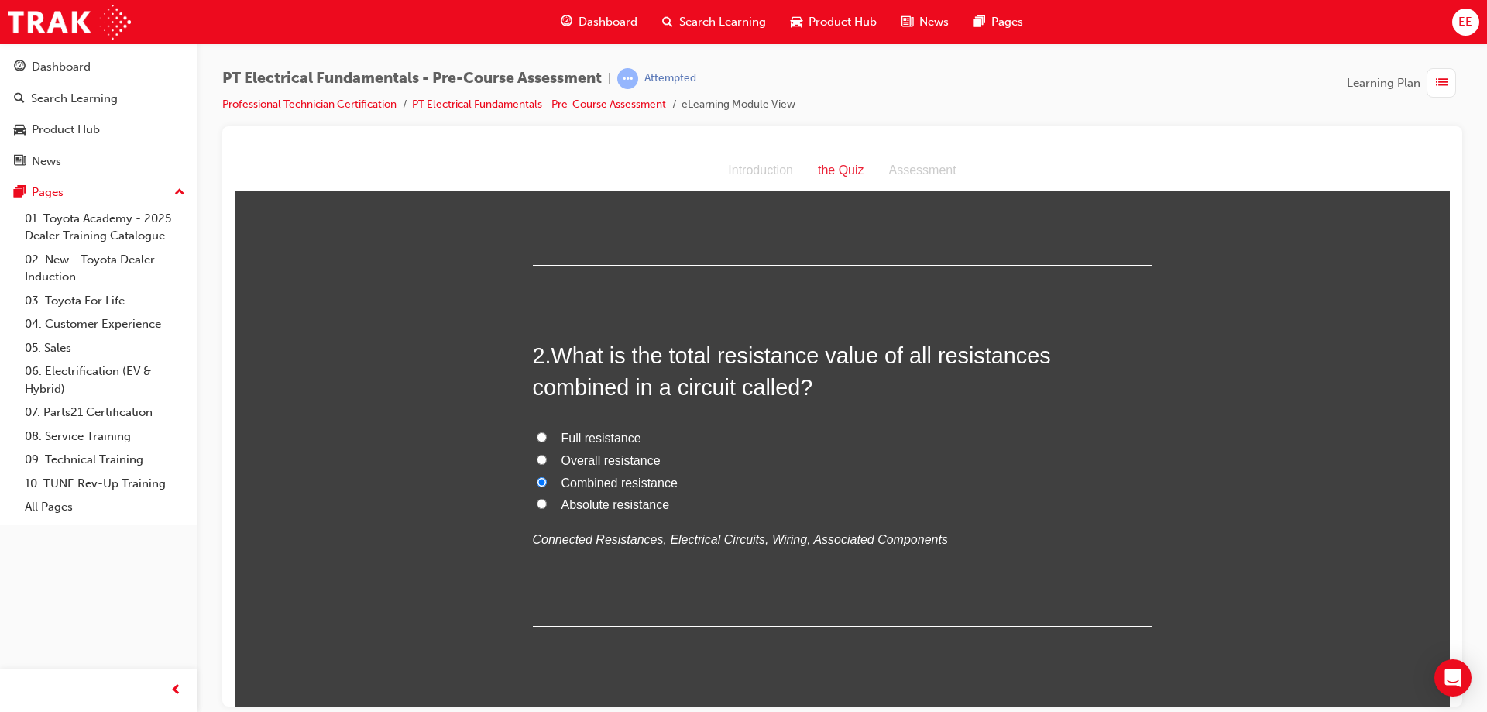
scroll to position [310, 0]
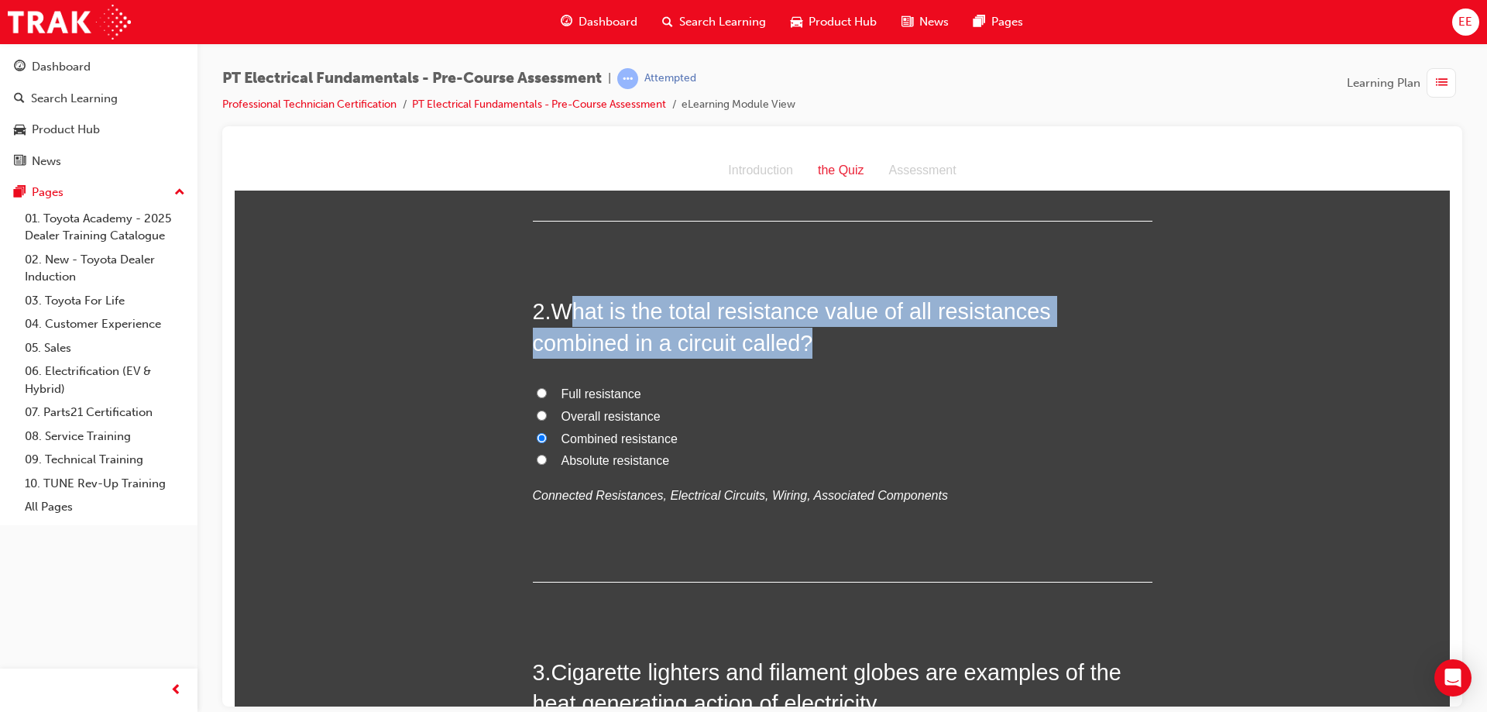
drag, startPoint x: 566, startPoint y: 311, endPoint x: 954, endPoint y: 328, distance: 389.2
click at [954, 328] on h2 "2 . What is the total resistance value of all resistances combined in a circuit…" at bounding box center [843, 326] width 620 height 63
click at [675, 329] on span "What is the total resistance value of all resistances combined in a circuit cal…" at bounding box center [792, 326] width 518 height 56
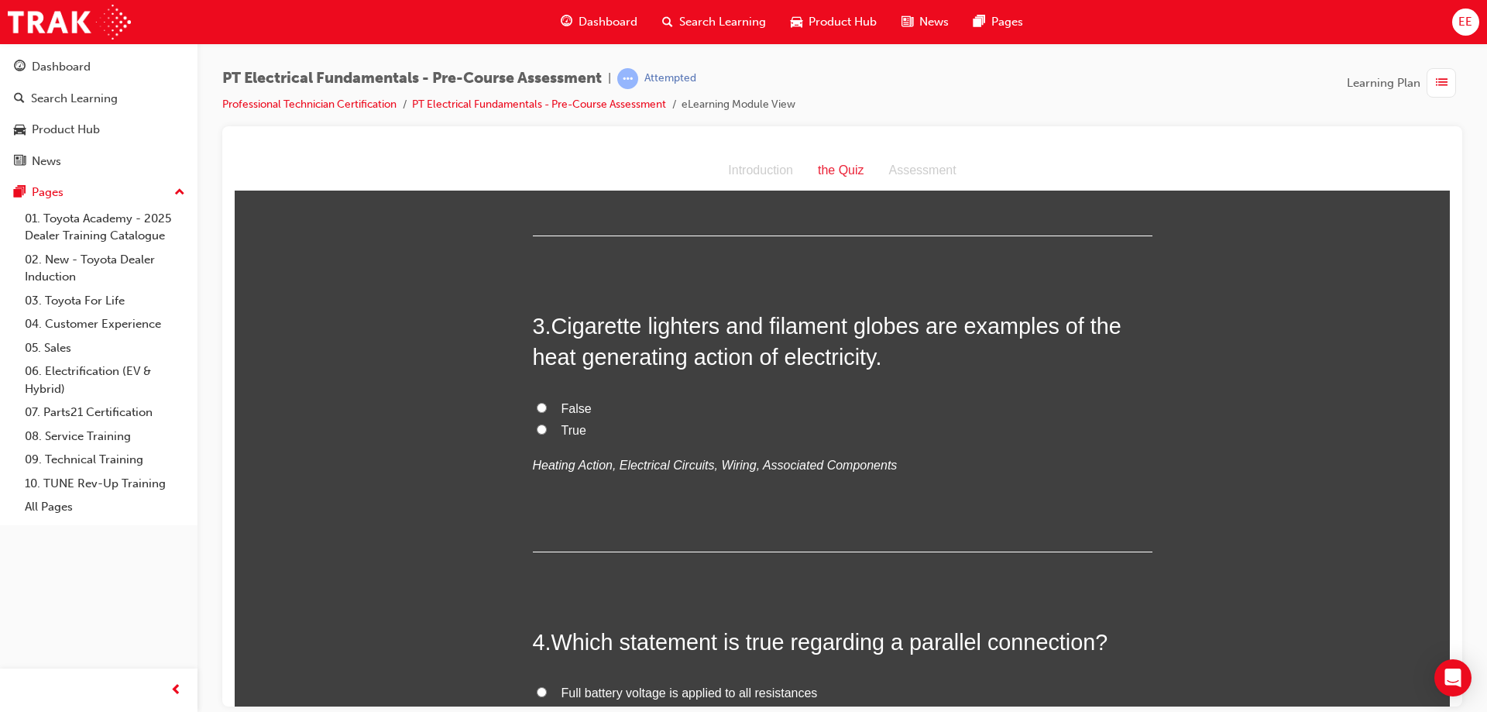
scroll to position [697, 0]
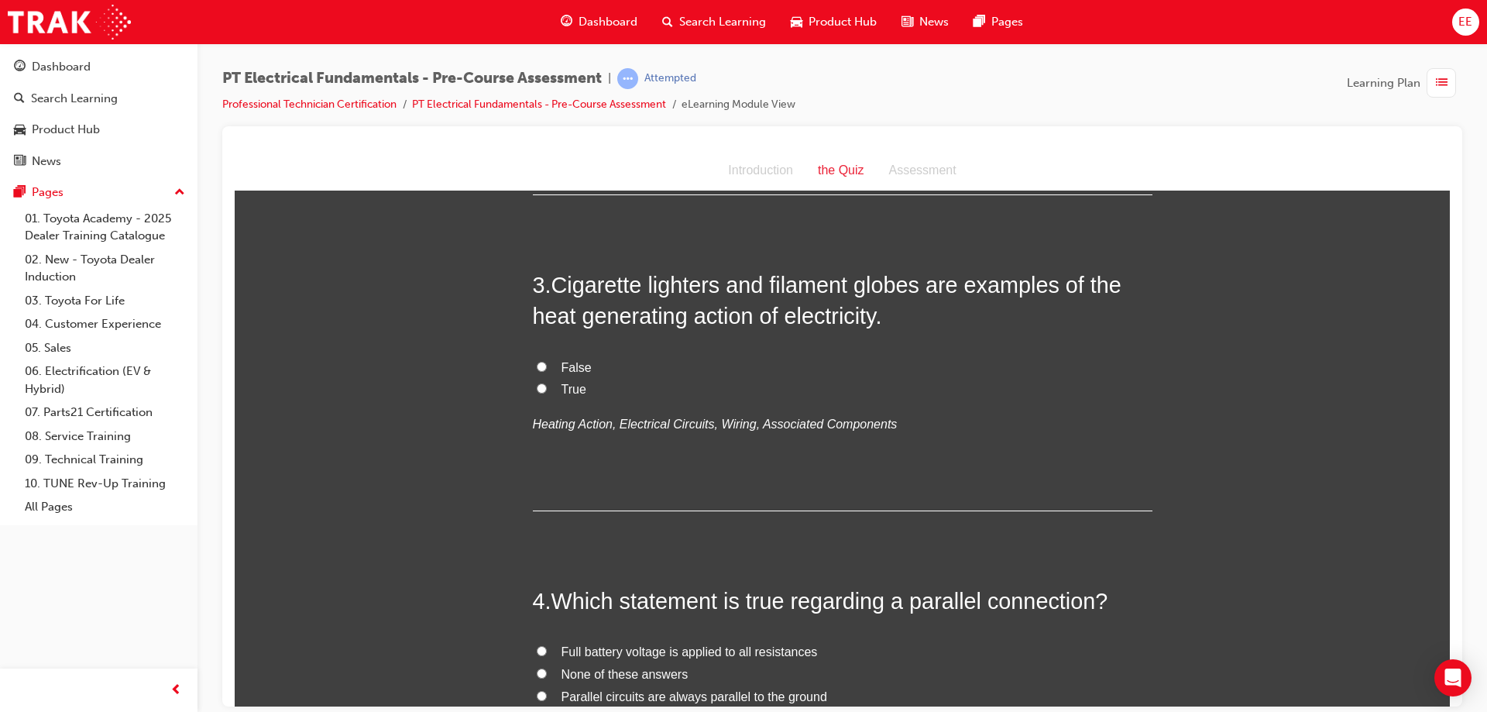
click at [534, 394] on label "True" at bounding box center [843, 389] width 620 height 22
click at [537, 393] on input "True" at bounding box center [542, 388] width 10 height 10
radio input "true"
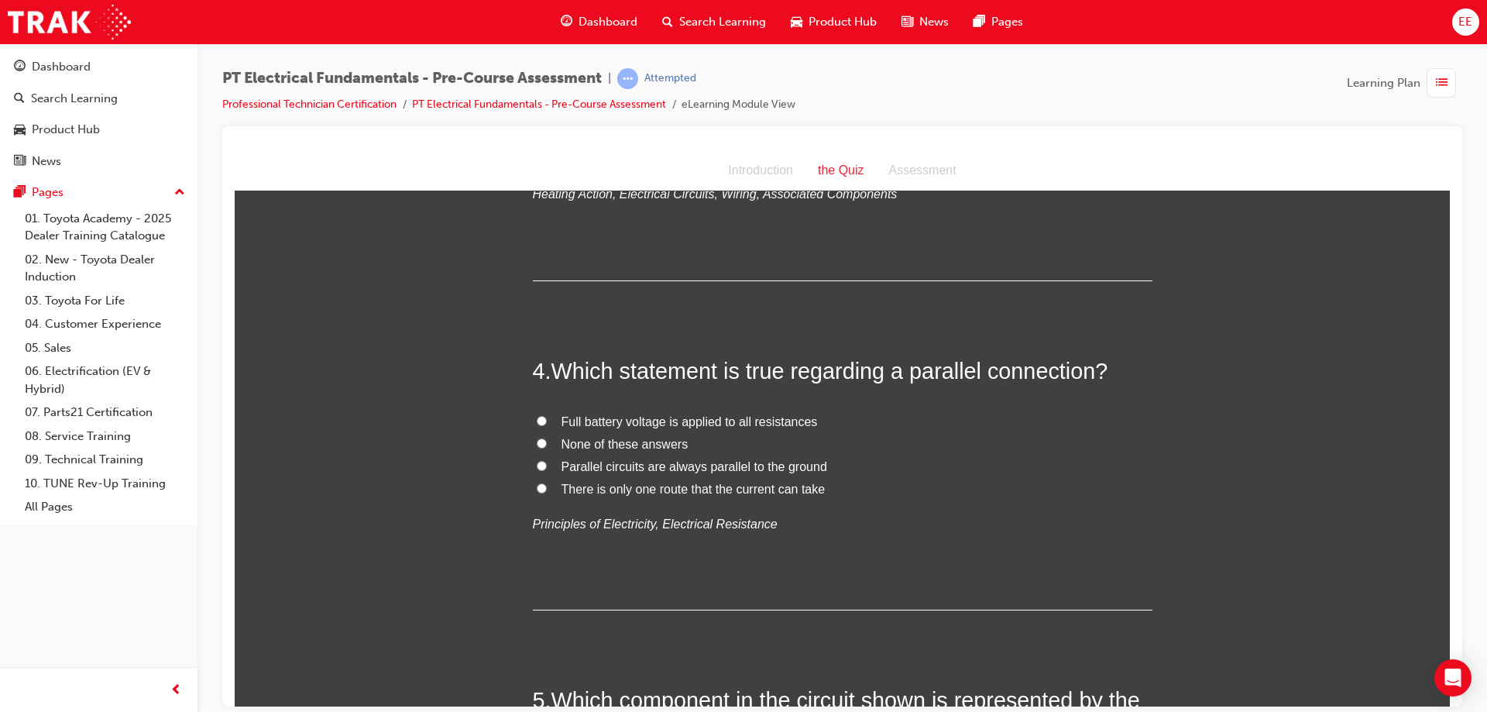
scroll to position [930, 0]
click at [538, 418] on input "Full battery voltage is applied to all resistances" at bounding box center [542, 418] width 10 height 10
radio input "true"
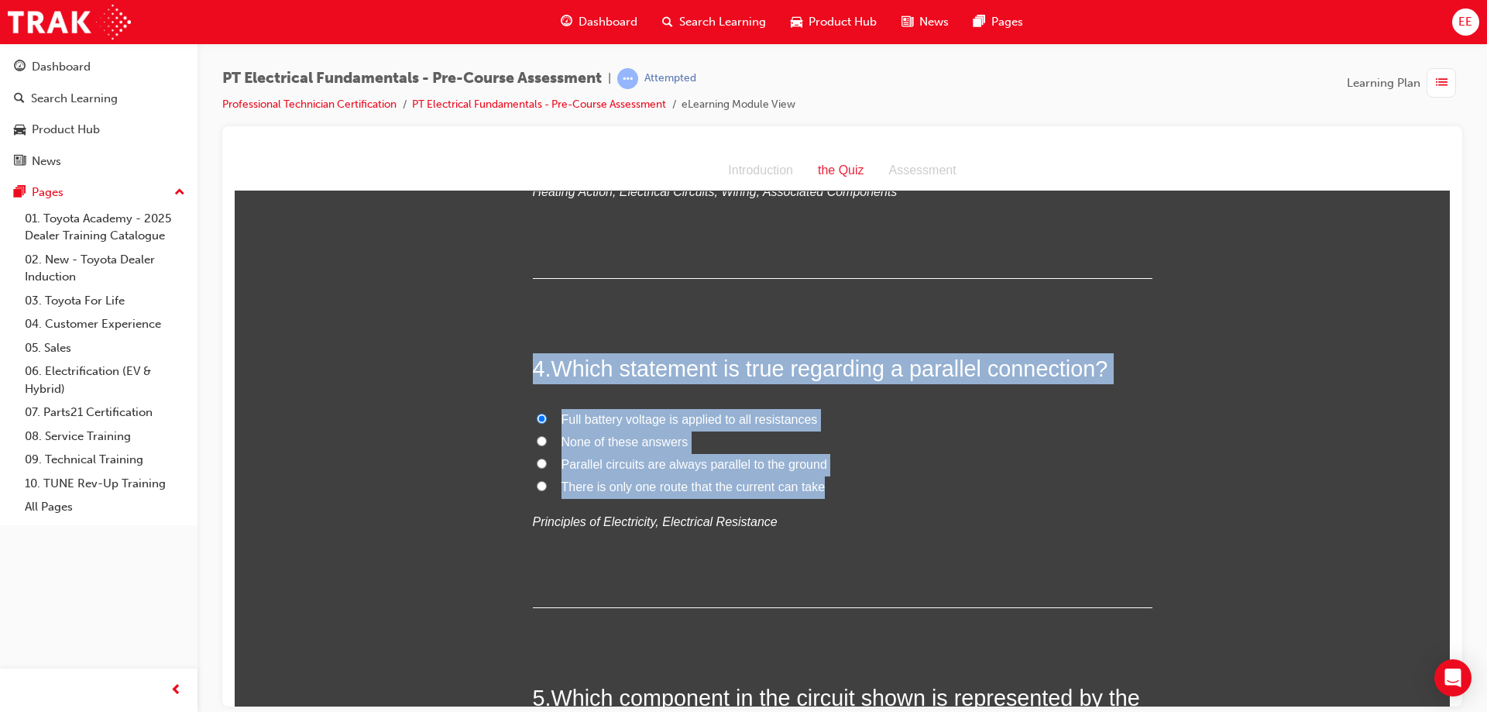
drag, startPoint x: 882, startPoint y: 486, endPoint x: 521, endPoint y: 359, distance: 381.7
copy div "4 . Which statement is true regarding a parallel connection? Full battery volta…"
click at [843, 401] on div "4 . Which statement is true regarding a parallel connection? Full battery volta…" at bounding box center [843, 479] width 620 height 255
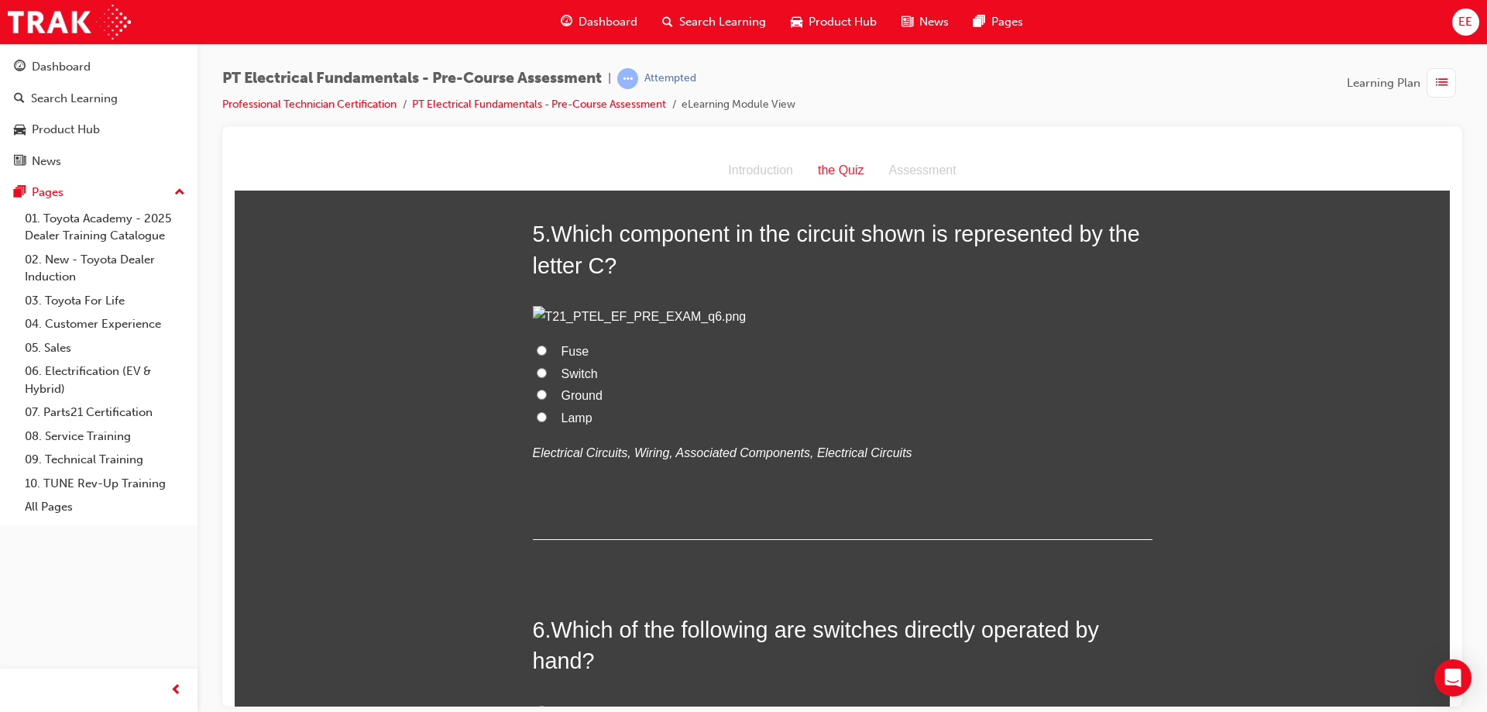
scroll to position [1394, 0]
click at [562, 356] on span "Fuse" at bounding box center [576, 349] width 28 height 13
click at [547, 354] on input "Fuse" at bounding box center [542, 349] width 10 height 10
radio input "true"
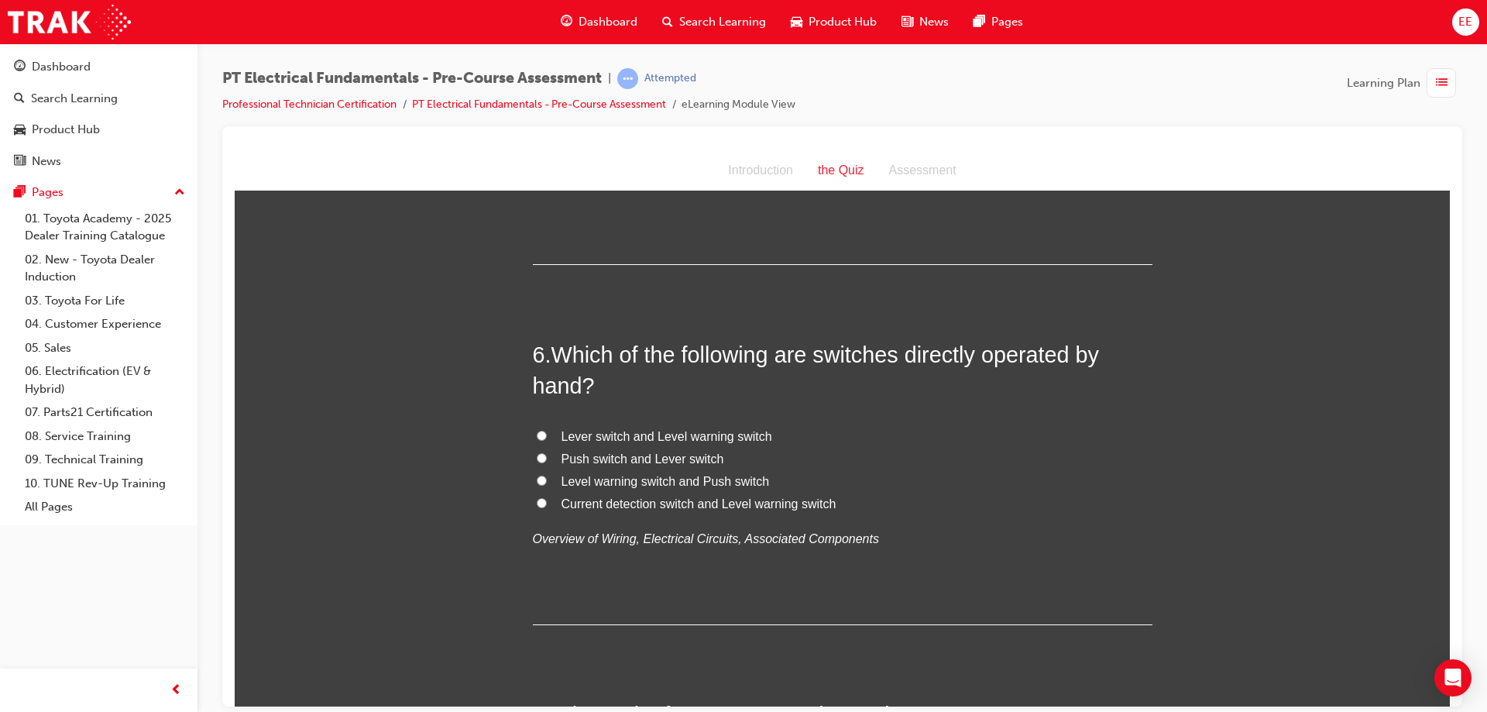
scroll to position [1859, 0]
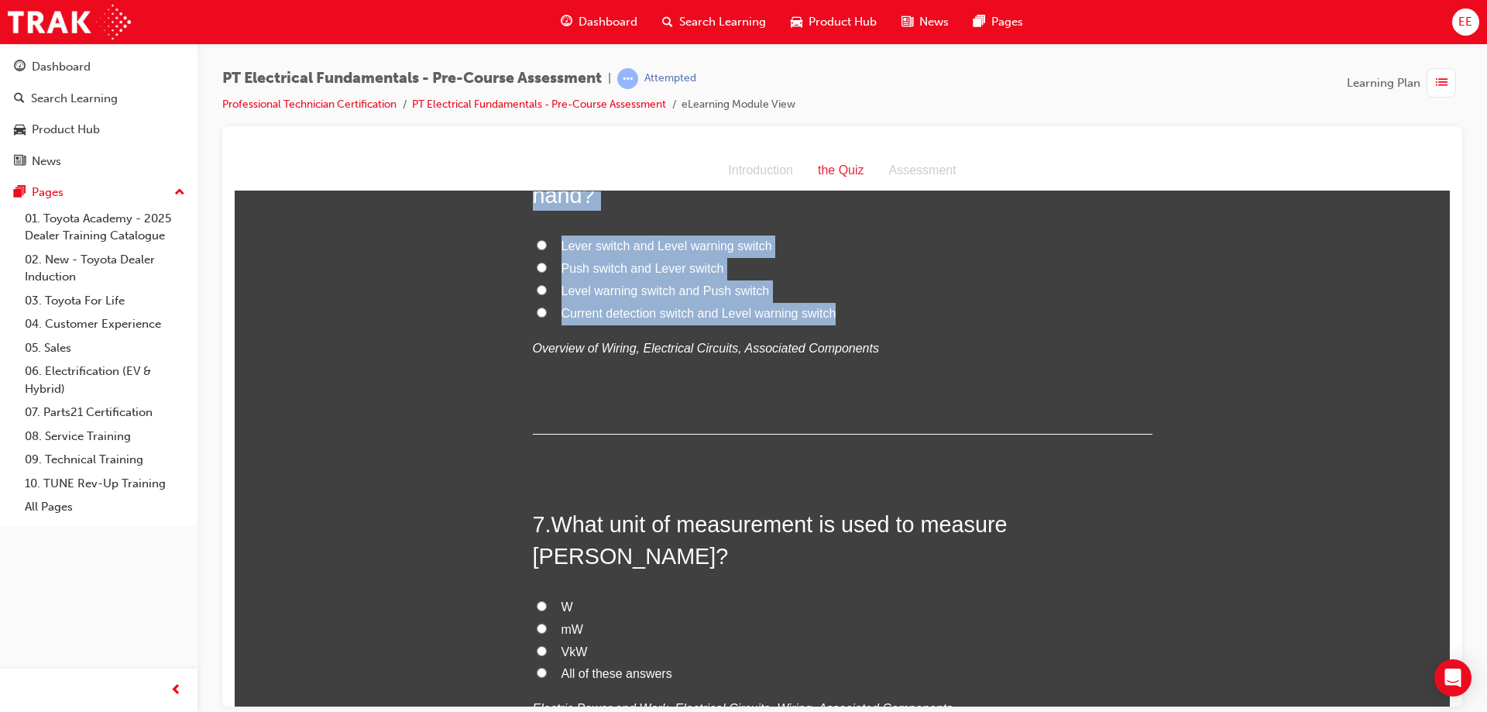
drag, startPoint x: 830, startPoint y: 490, endPoint x: 487, endPoint y: 333, distance: 377.2
click at [487, 333] on div "You must select an answer for each question before you can submit. Please note,…" at bounding box center [843, 73] width 1216 height 3451
copy div "6 . Which of the following are switches directly operated by hand? Lever switch…"
click at [480, 465] on div "You must select an answer for each question before you can submit. Please note,…" at bounding box center [843, 73] width 1216 height 3451
click at [540, 280] on label "Push switch and Lever switch" at bounding box center [843, 268] width 620 height 22
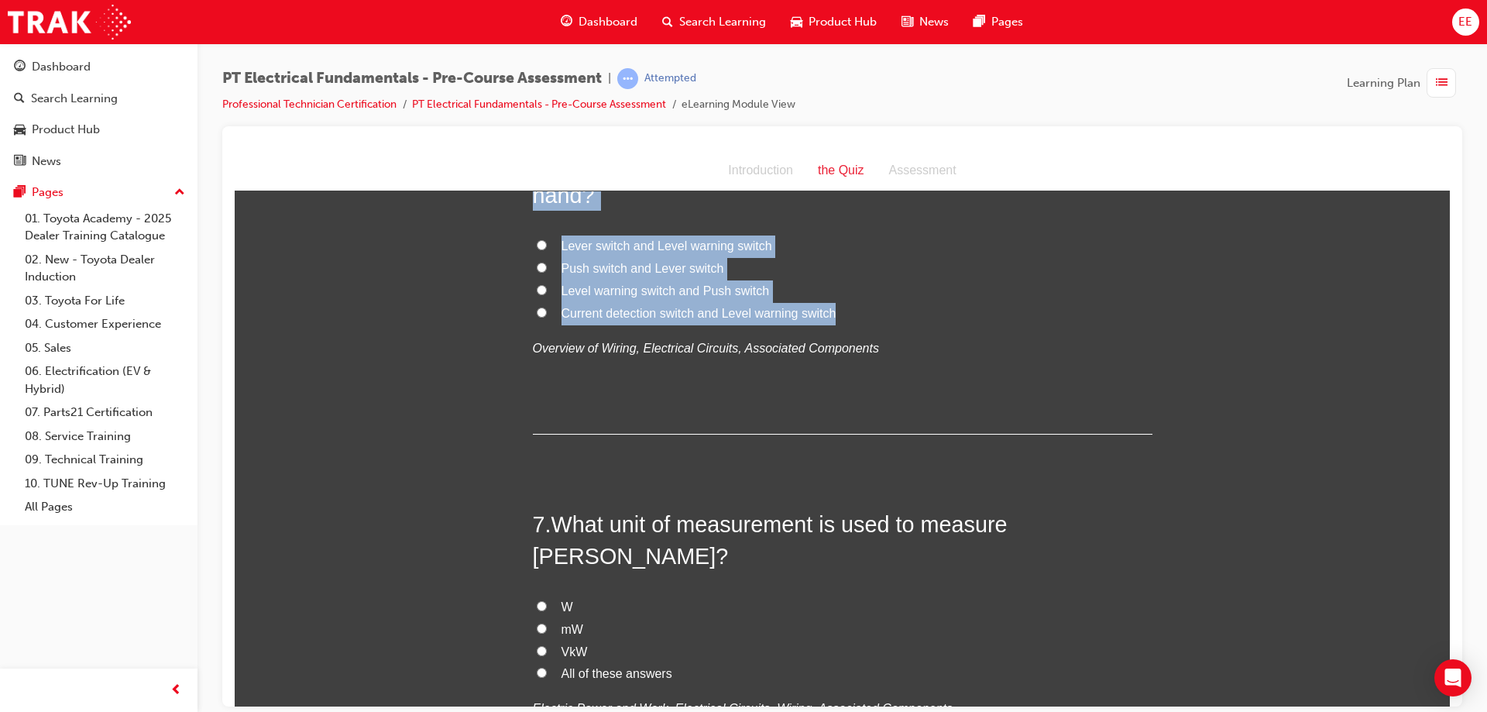
click at [540, 272] on input "Push switch and Lever switch" at bounding box center [542, 267] width 10 height 10
radio input "true"
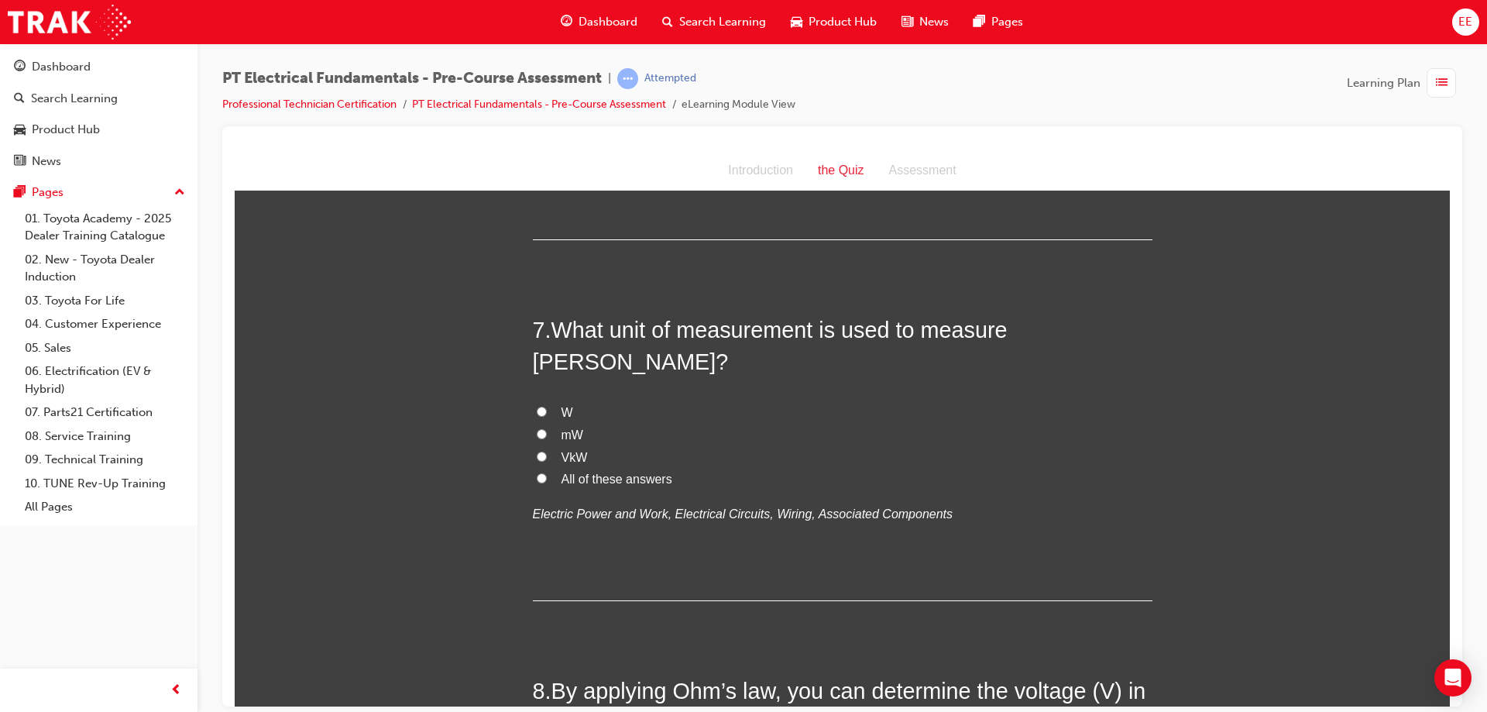
scroll to position [2169, 0]
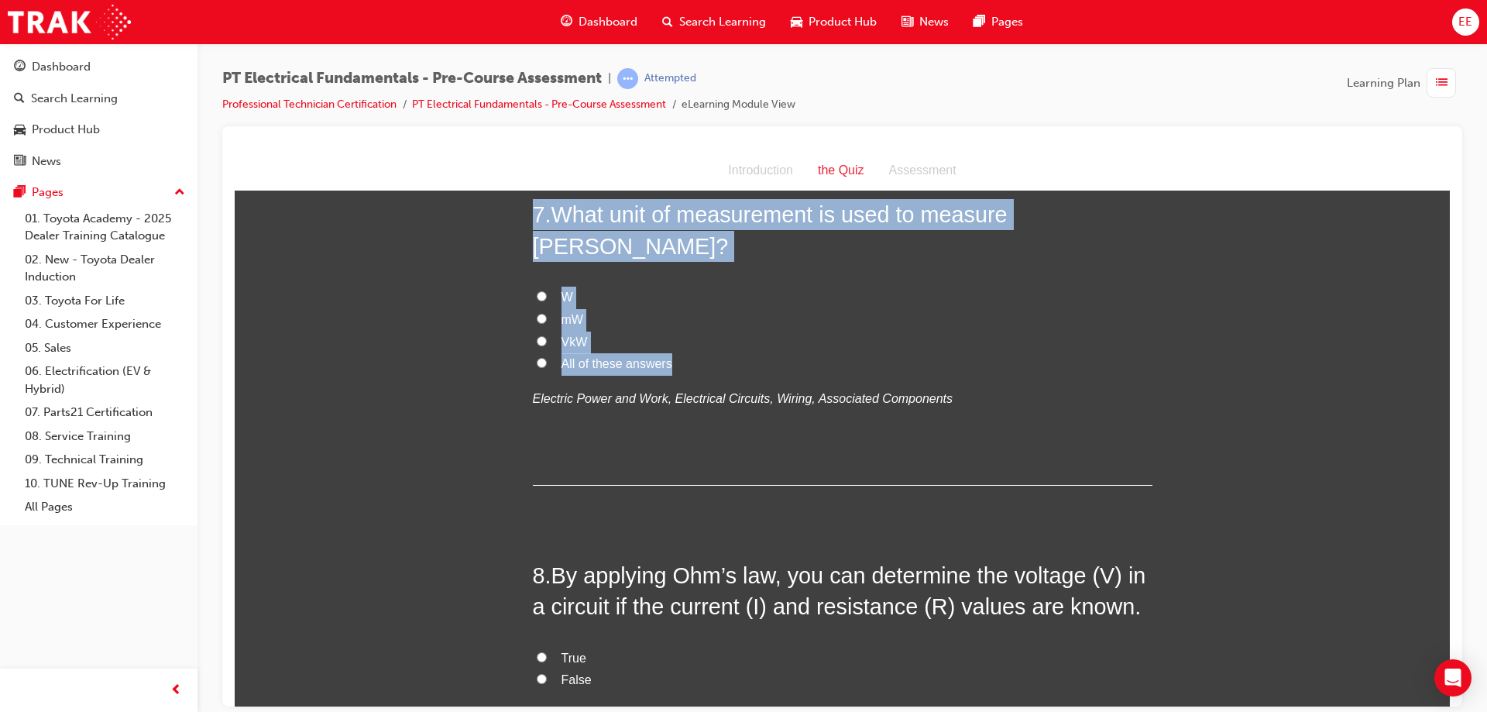
drag, startPoint x: 684, startPoint y: 513, endPoint x: 464, endPoint y: 398, distance: 248.1
copy div "7 . What unit of measurement is used to measure [PERSON_NAME]? W mW VkW All of …"
click at [552, 308] on label "W" at bounding box center [843, 297] width 620 height 22
click at [547, 301] on input "W" at bounding box center [542, 296] width 10 height 10
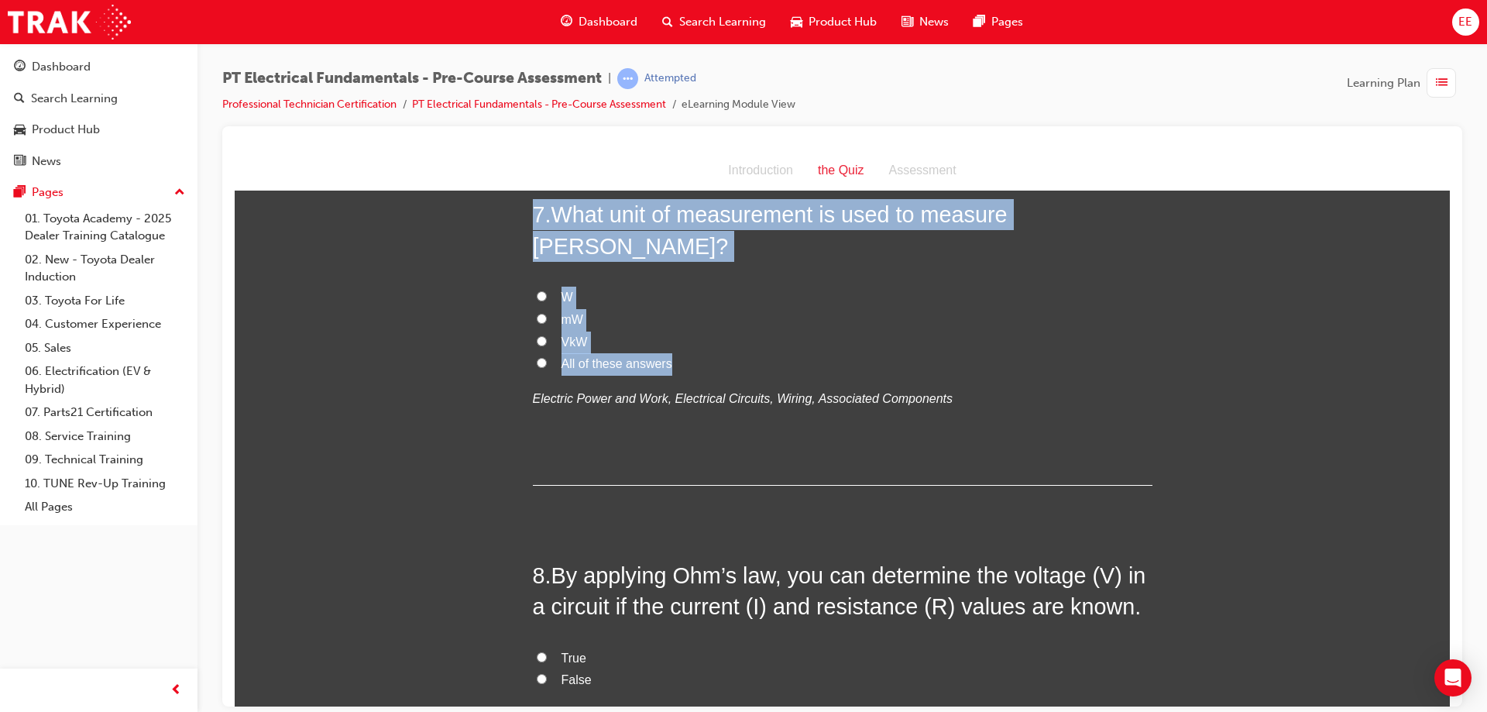
radio input "true"
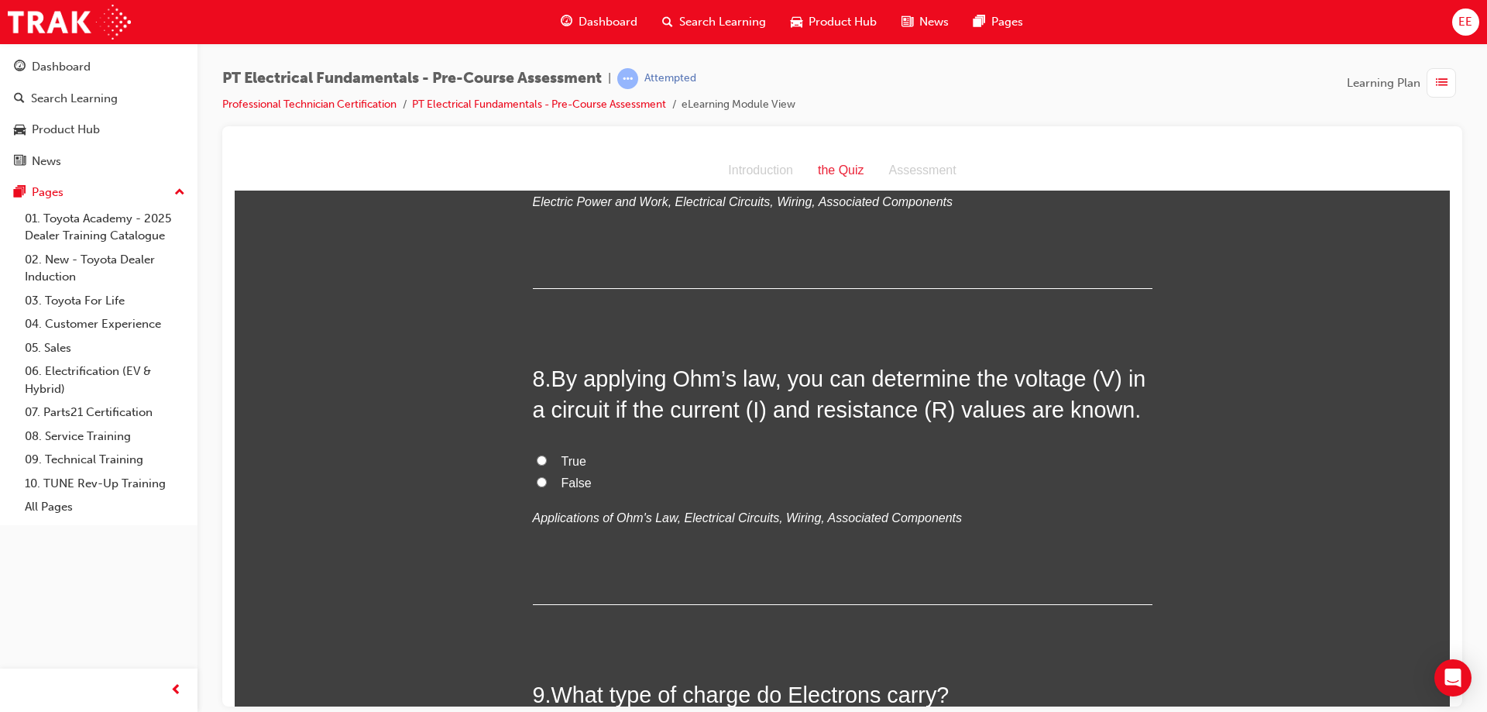
scroll to position [2479, 0]
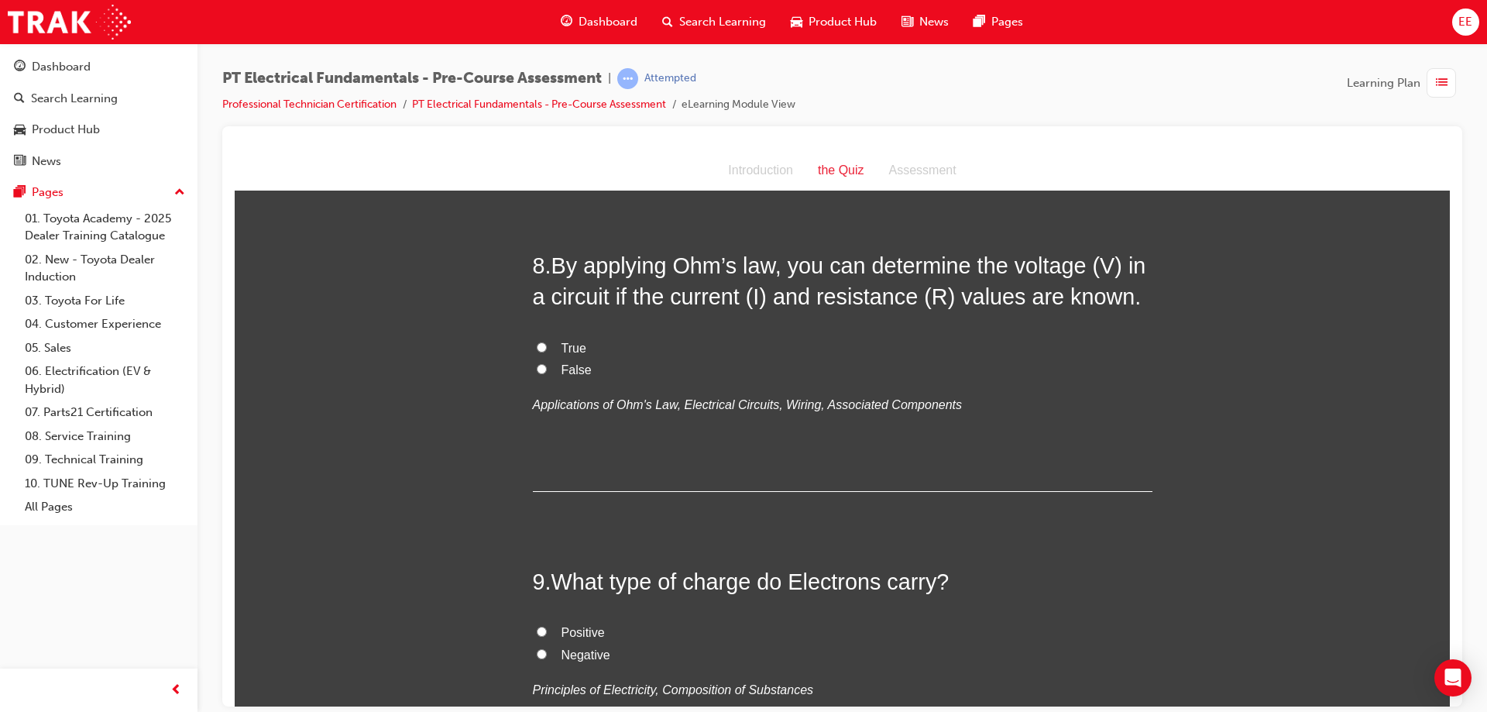
click at [572, 354] on span "True" at bounding box center [574, 347] width 25 height 13
click at [547, 352] on input "True" at bounding box center [542, 347] width 10 height 10
radio input "true"
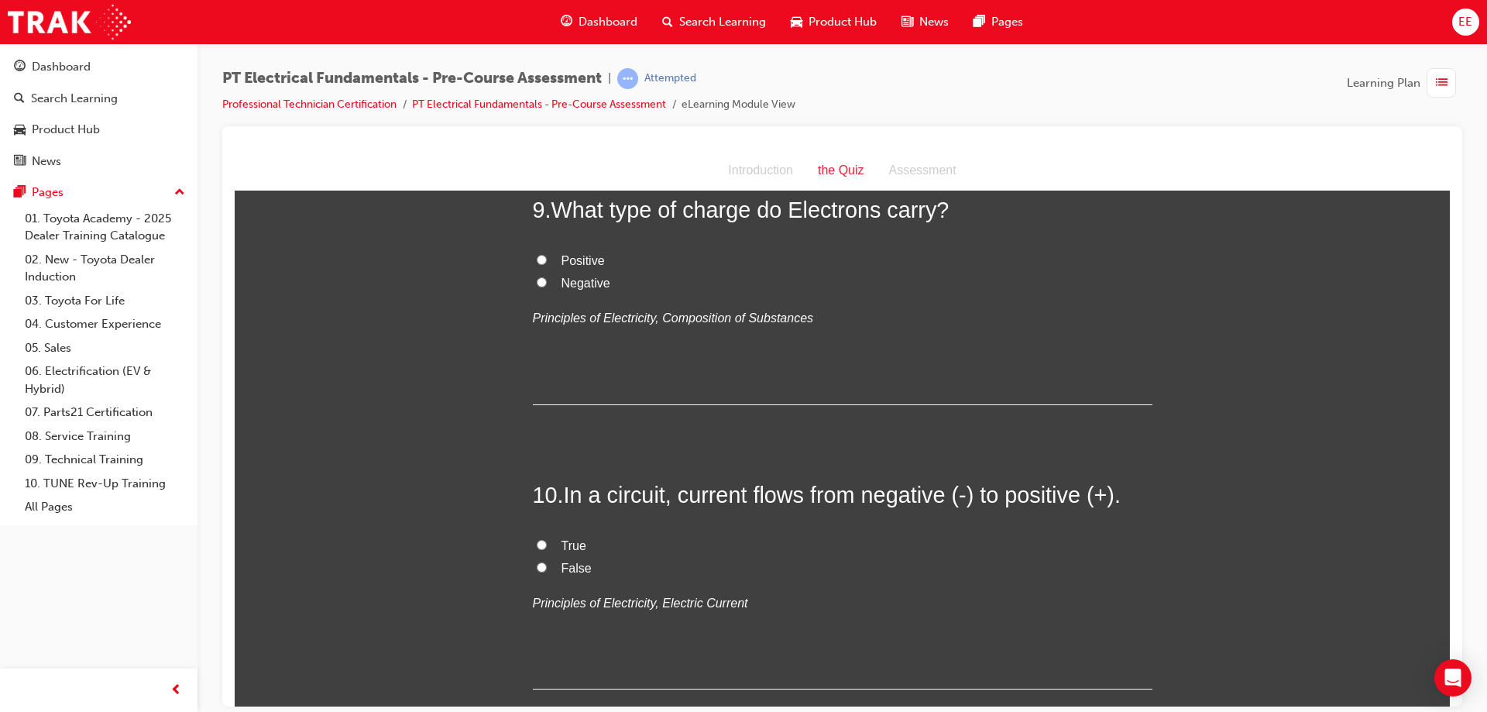
scroll to position [2866, 0]
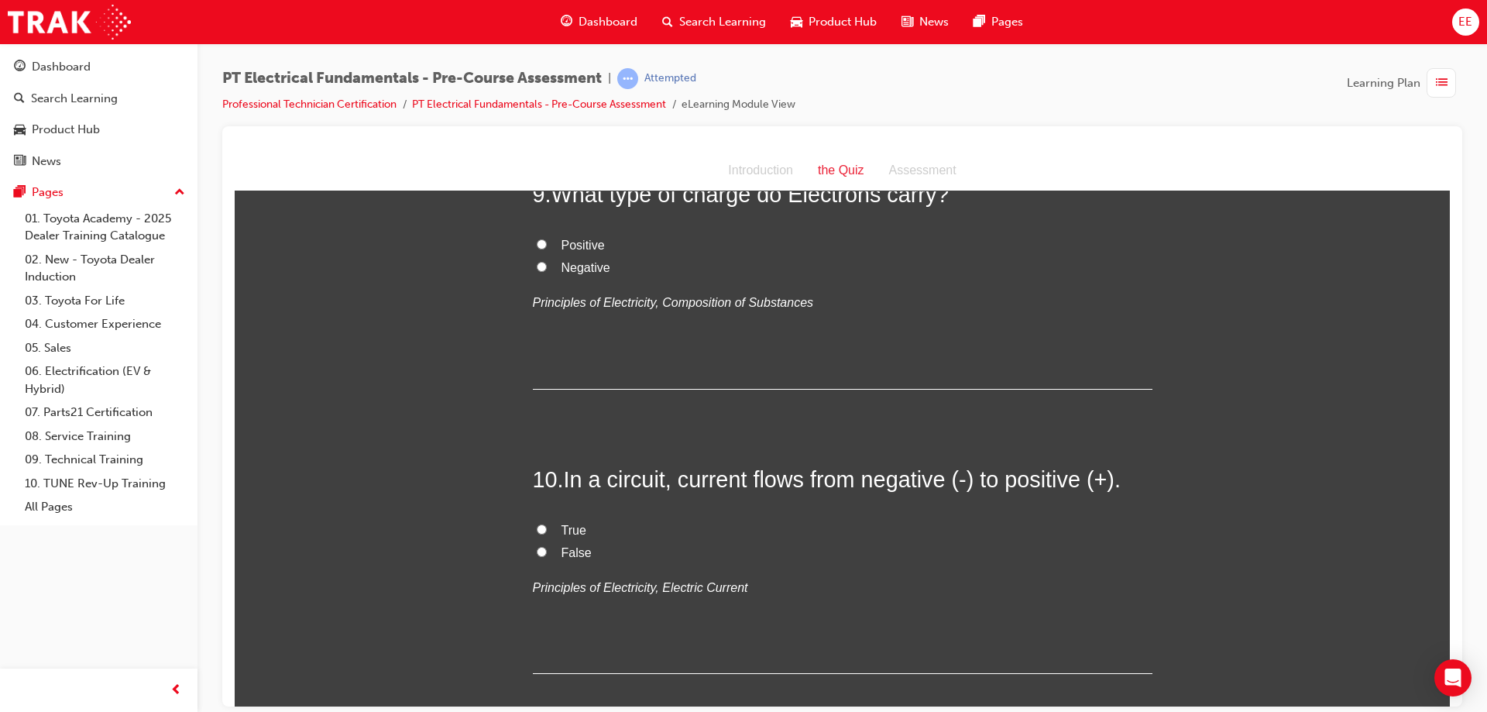
click at [575, 273] on span "Negative" at bounding box center [586, 266] width 49 height 13
click at [547, 271] on input "Negative" at bounding box center [542, 266] width 10 height 10
radio input "true"
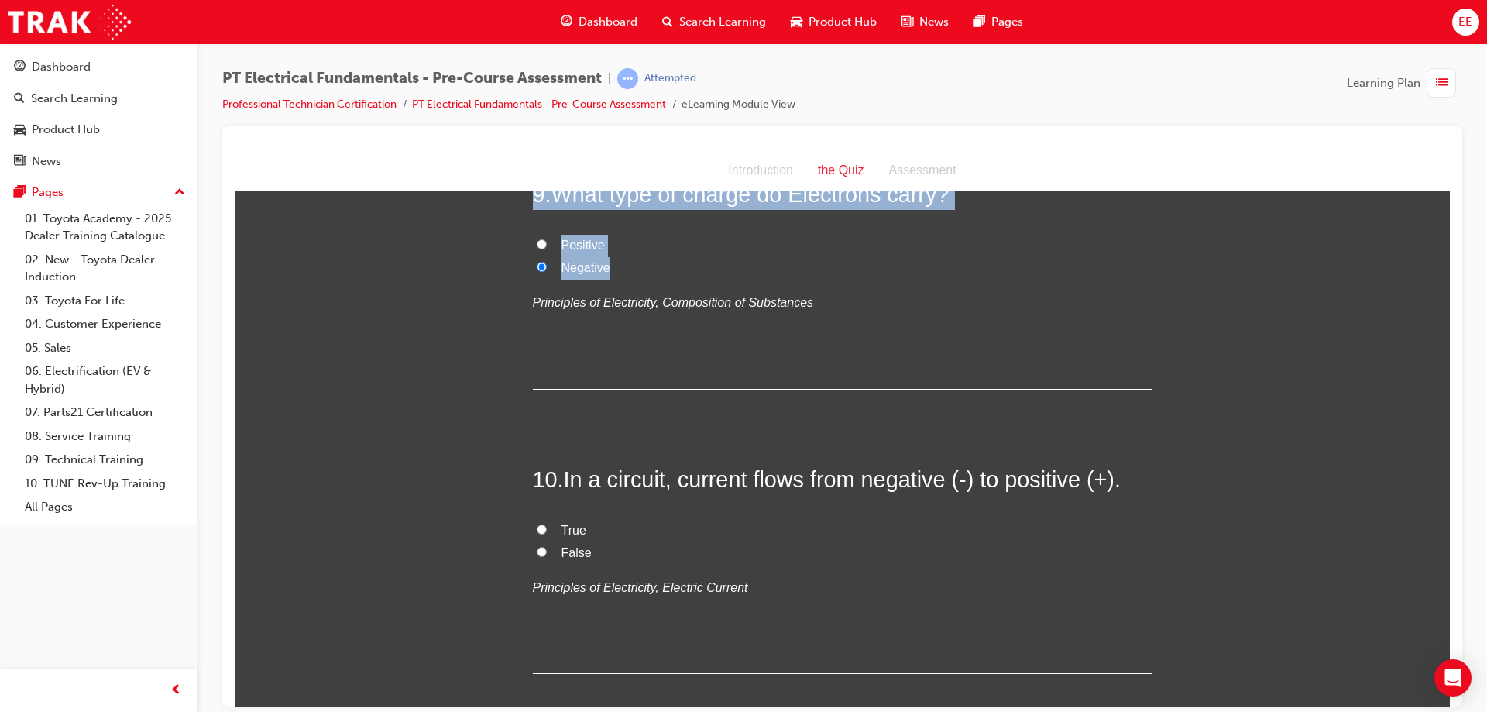
drag, startPoint x: 652, startPoint y: 418, endPoint x: 509, endPoint y: 339, distance: 163.0
copy div "9 . What type of charge do Electrons carry? Positive Negative"
click at [658, 256] on label "Positive" at bounding box center [843, 245] width 620 height 22
click at [547, 249] on input "Positive" at bounding box center [542, 244] width 10 height 10
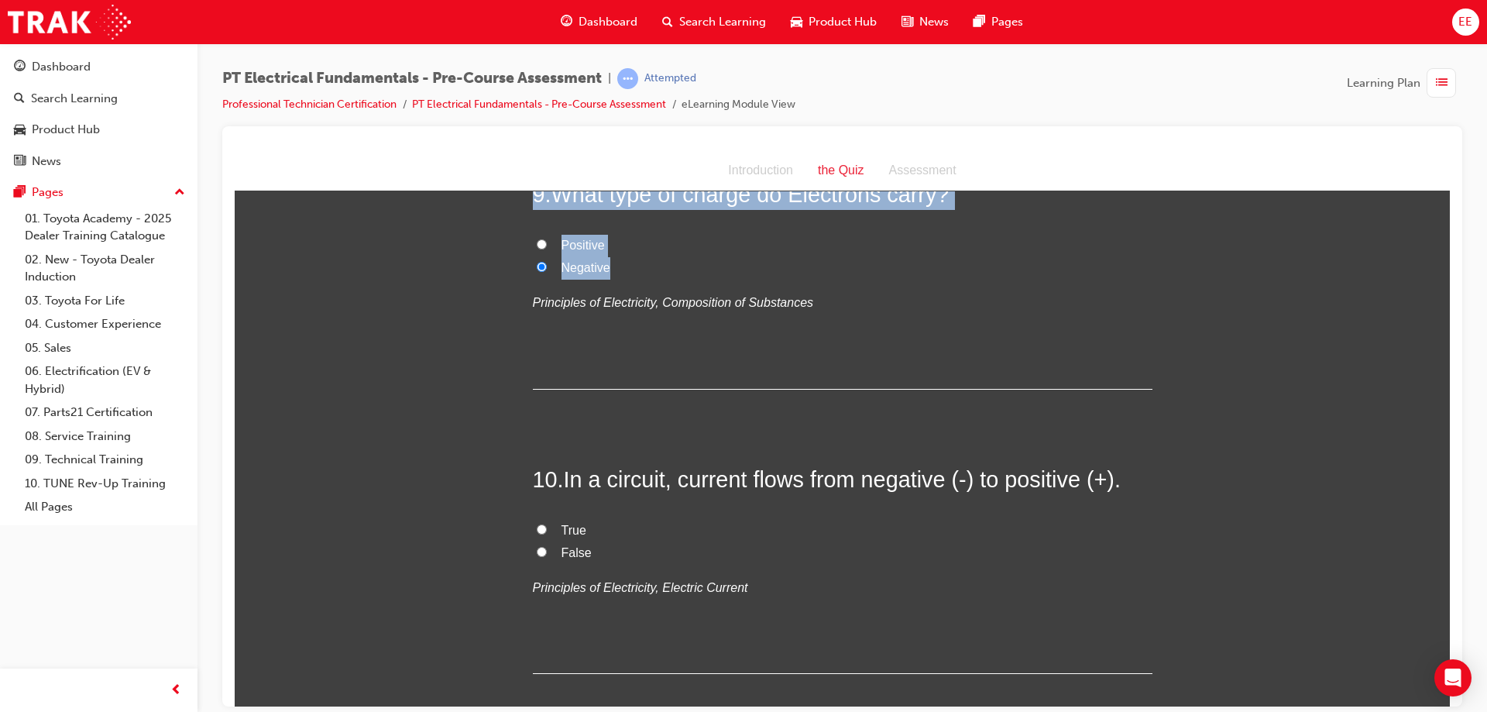
radio input "true"
click at [569, 273] on span "Negative" at bounding box center [586, 266] width 49 height 13
click at [547, 271] on input "Negative" at bounding box center [542, 266] width 10 height 10
radio input "true"
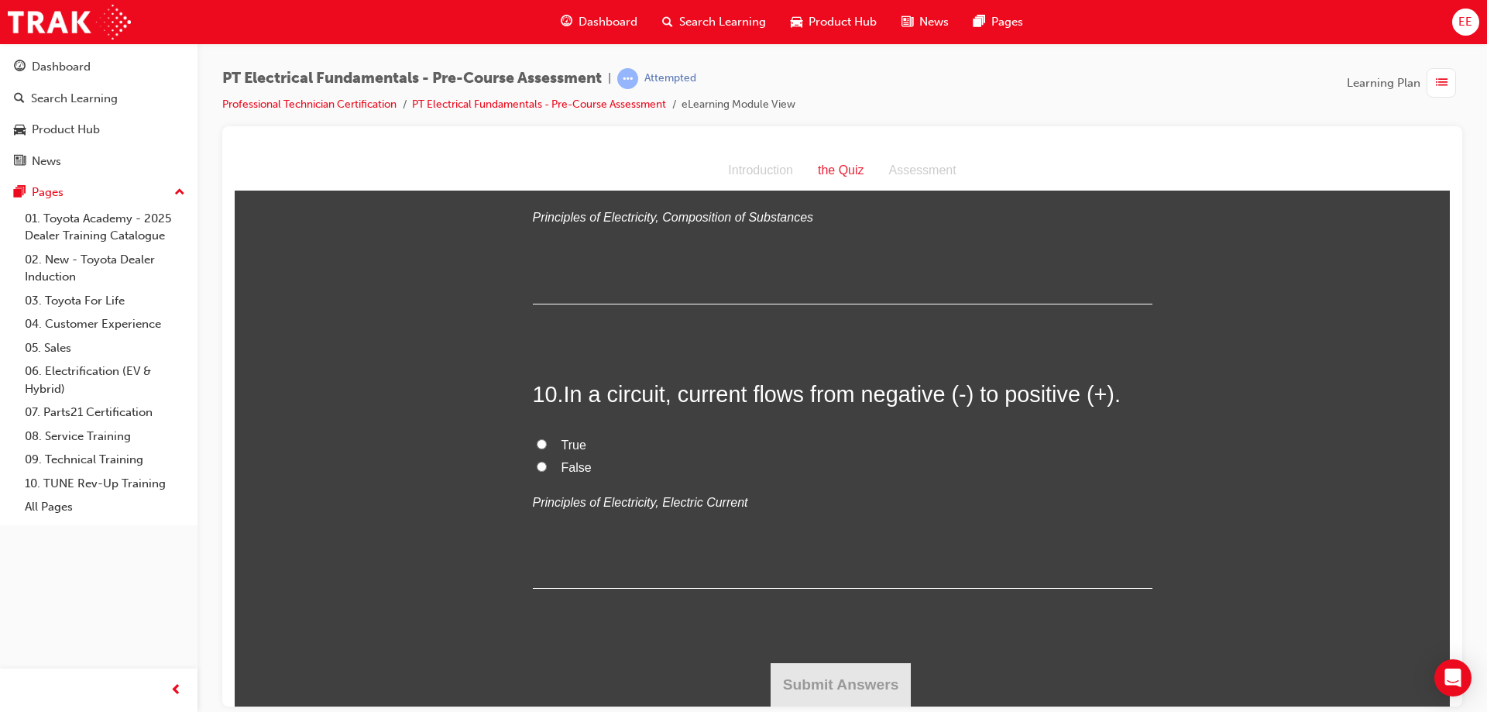
scroll to position [3098, 0]
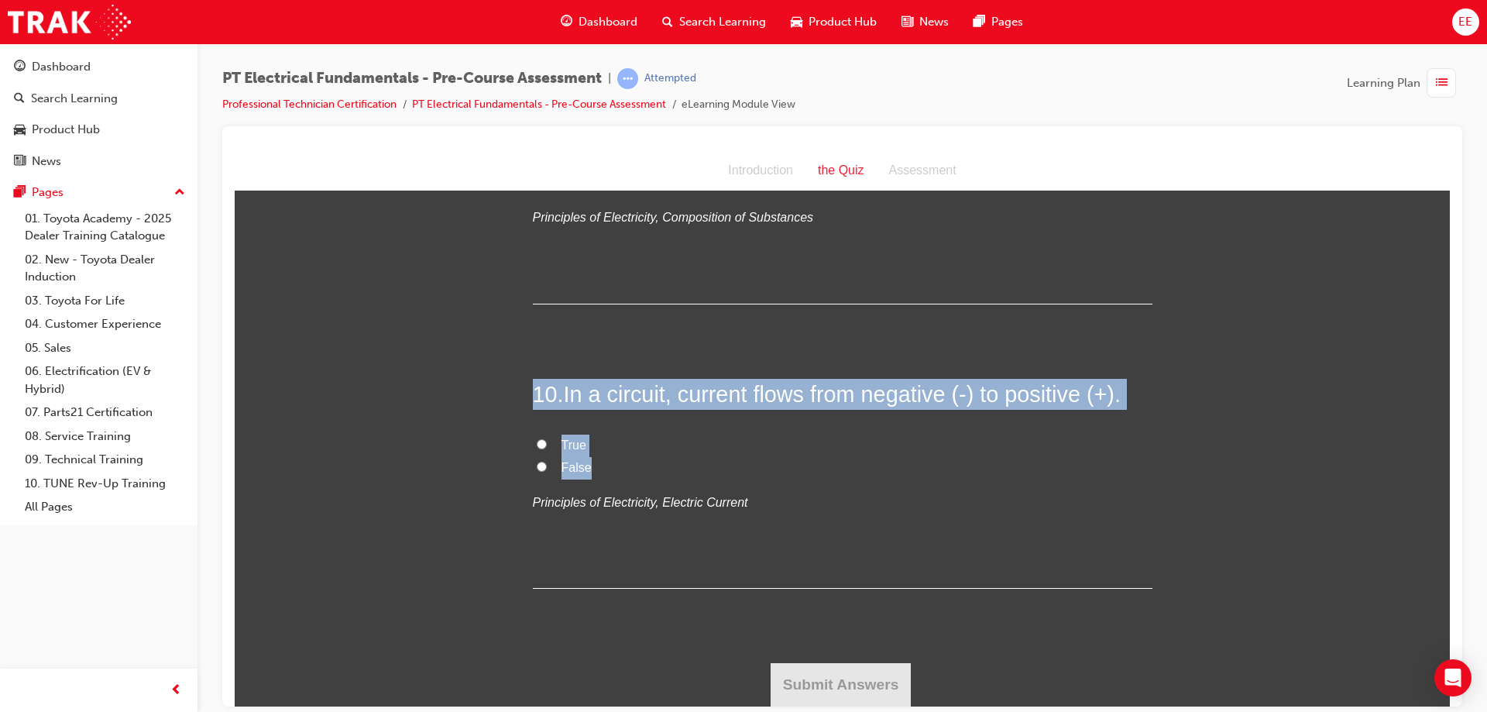
drag, startPoint x: 752, startPoint y: 469, endPoint x: 502, endPoint y: 402, distance: 259.2
copy div "10 . In a circuit, current flows from negative (-) to positive (+). True False"
click at [738, 417] on div "10 . In a circuit, current flows from negative (-) to positive (+). True False …" at bounding box center [843, 483] width 620 height 211
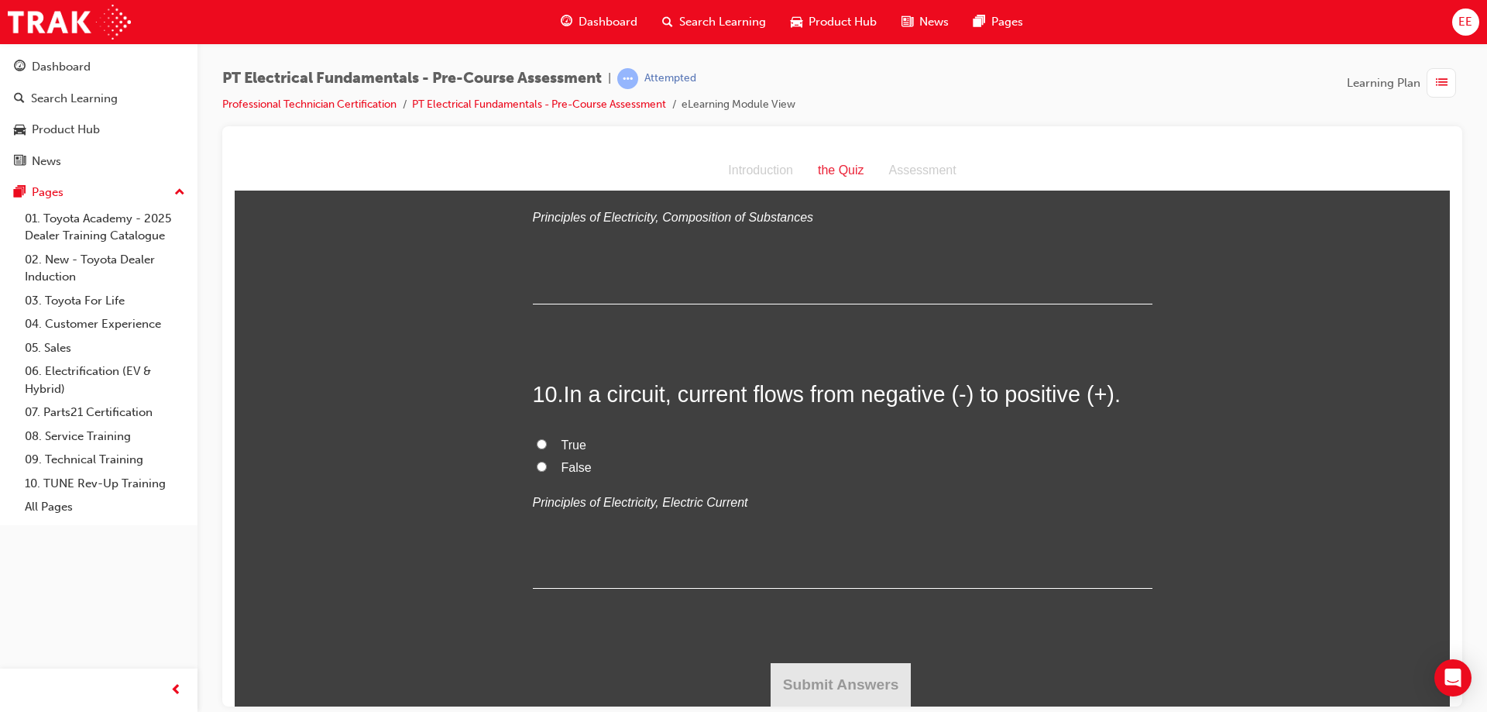
click at [583, 463] on span "False" at bounding box center [577, 466] width 30 height 13
click at [547, 463] on input "False" at bounding box center [542, 466] width 10 height 10
radio input "true"
click at [871, 686] on button "Submit Answers" at bounding box center [841, 683] width 141 height 43
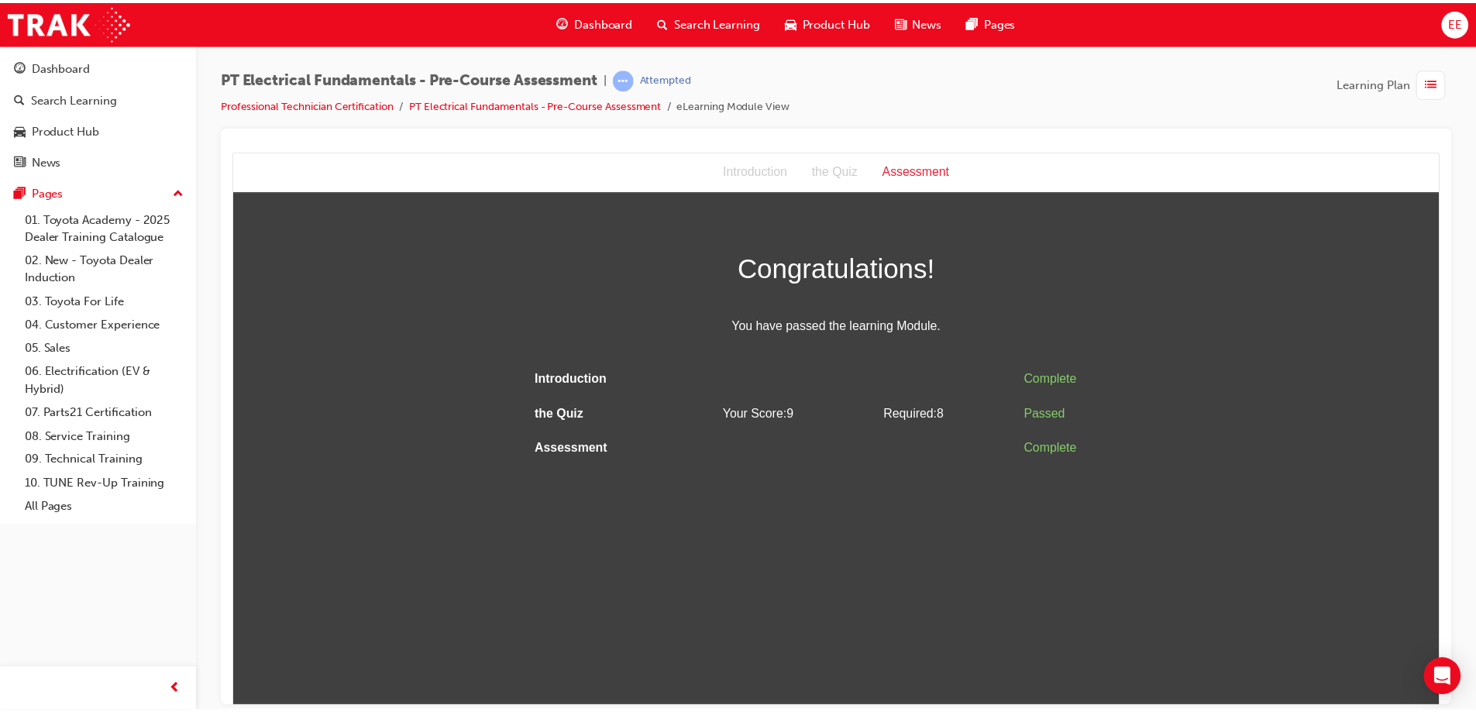
scroll to position [0, 0]
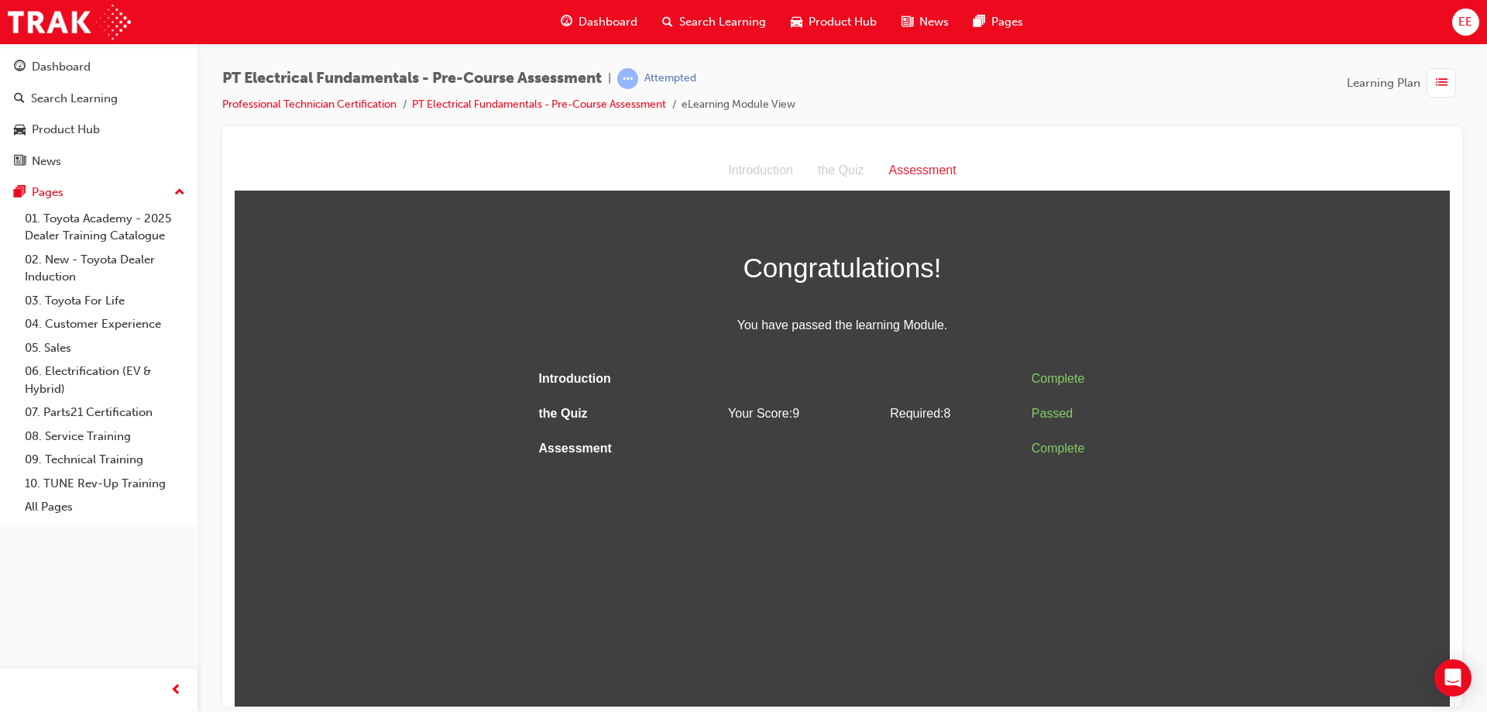
click at [765, 573] on html "Assessment Introduction the Quiz Assessment Congratulations! You have passed th…" at bounding box center [843, 427] width 1216 height 555
click at [326, 105] on link "Professional Technician Certification" at bounding box center [309, 104] width 174 height 13
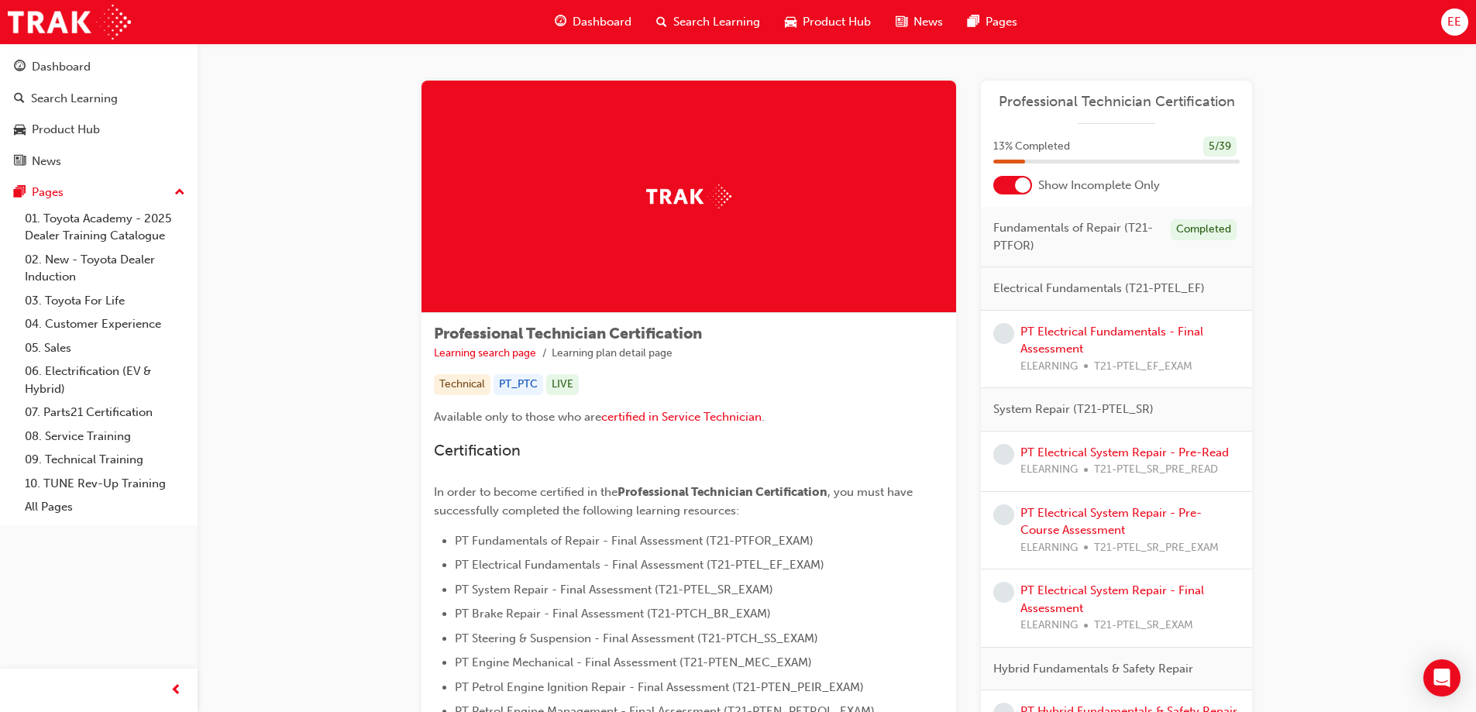
click at [1013, 180] on div at bounding box center [1012, 185] width 39 height 19
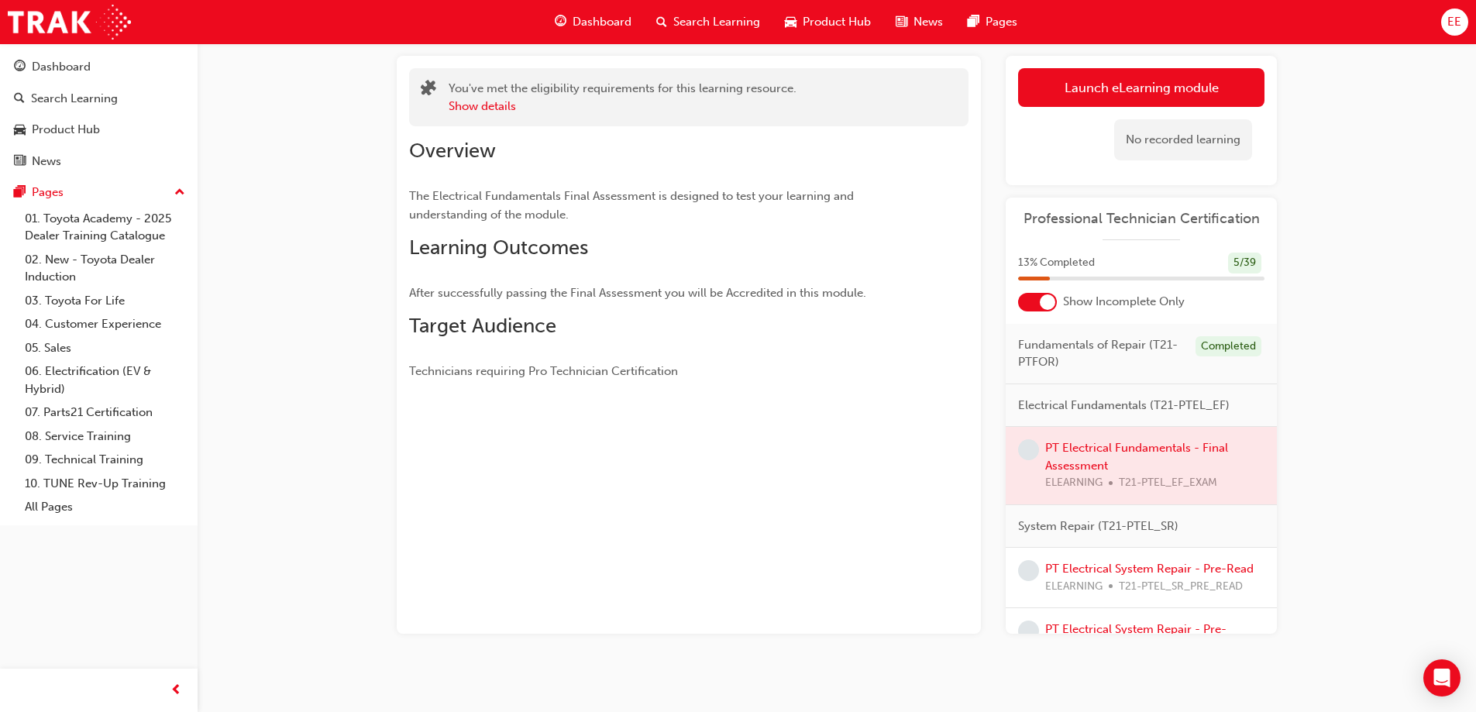
scroll to position [94, 0]
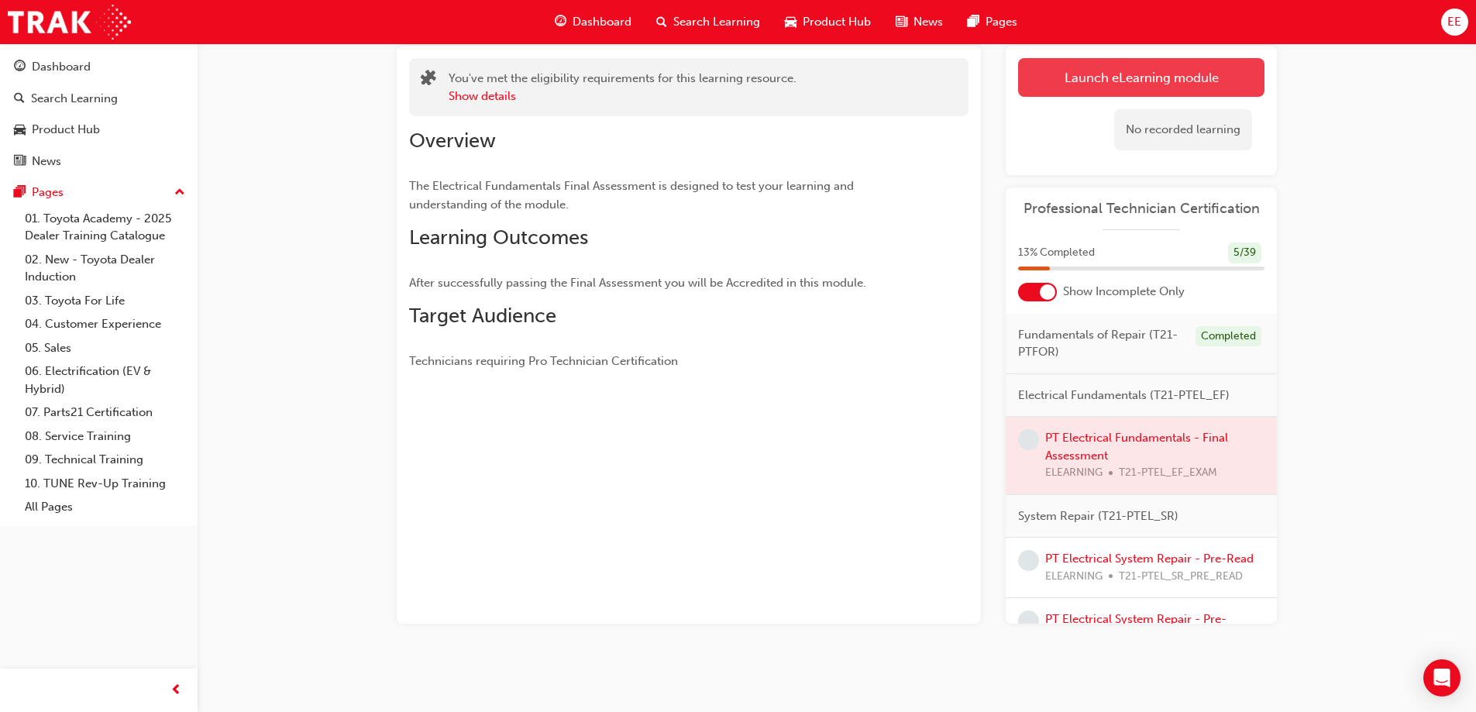
click at [1140, 74] on button "Launch eLearning module" at bounding box center [1141, 77] width 246 height 39
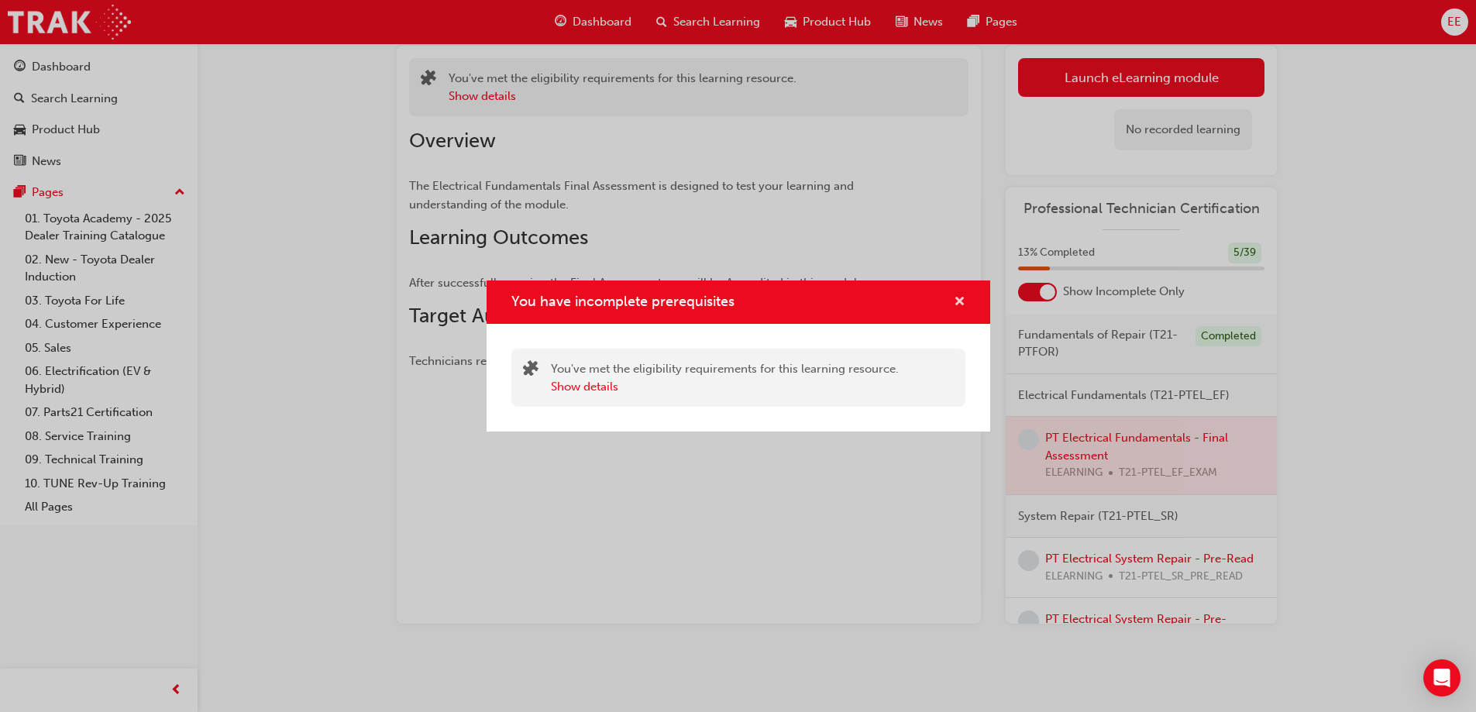
click at [964, 299] on span "cross-icon" at bounding box center [960, 303] width 12 height 14
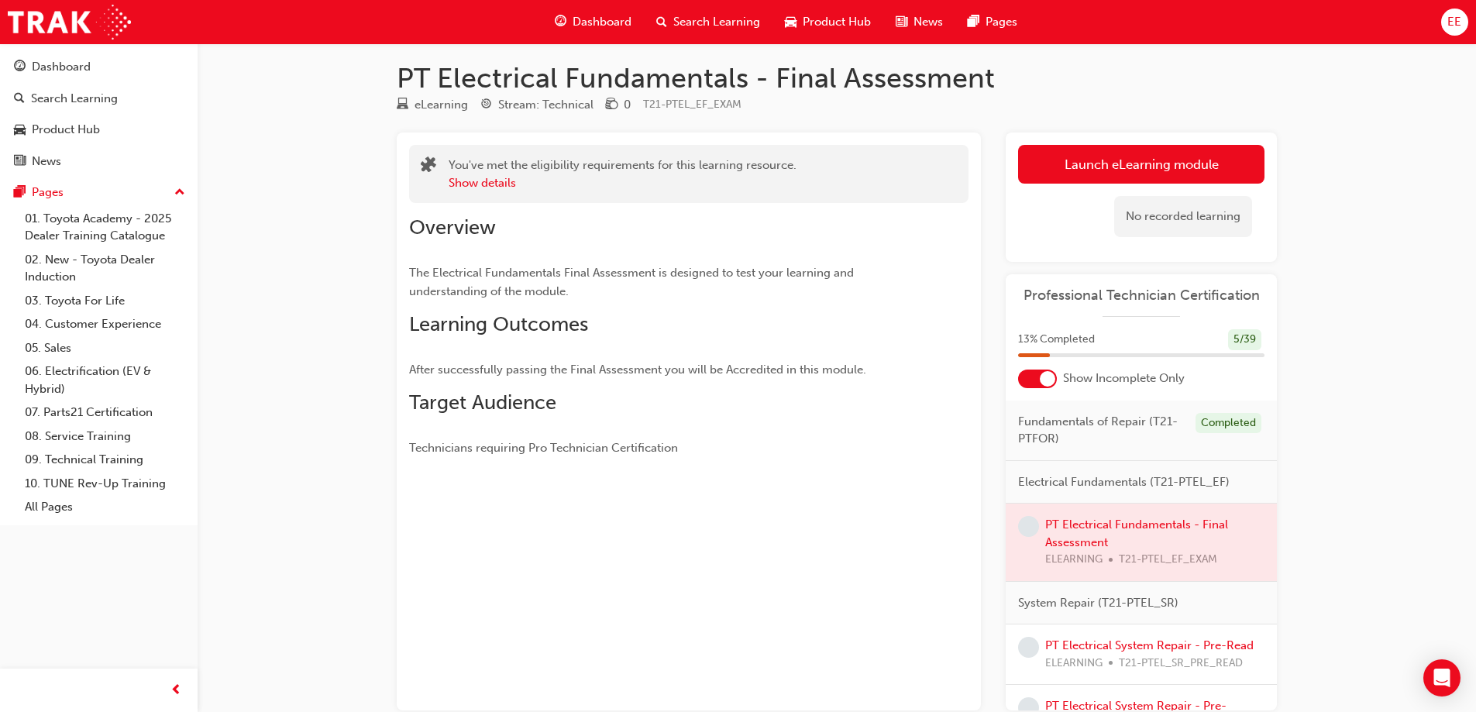
scroll to position [0, 0]
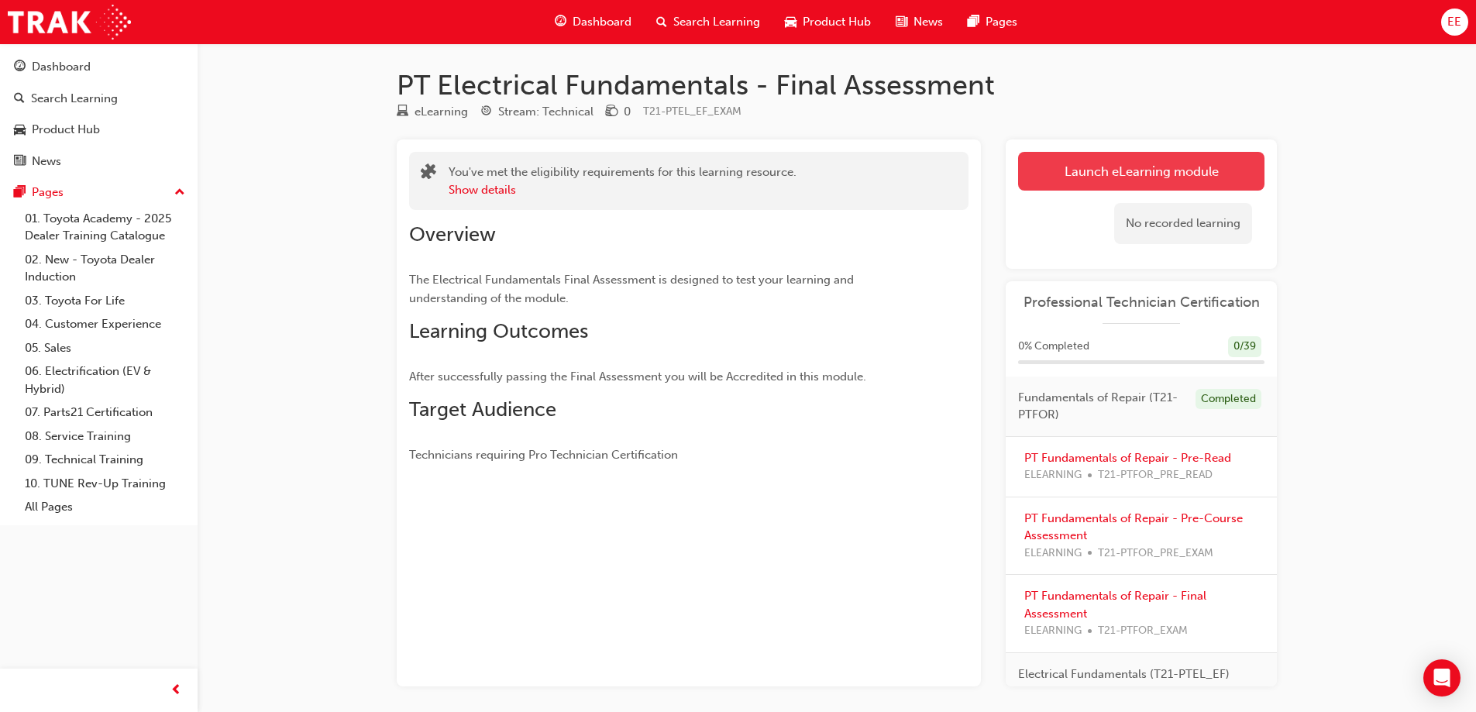
click at [1076, 169] on link "Launch eLearning module" at bounding box center [1141, 171] width 246 height 39
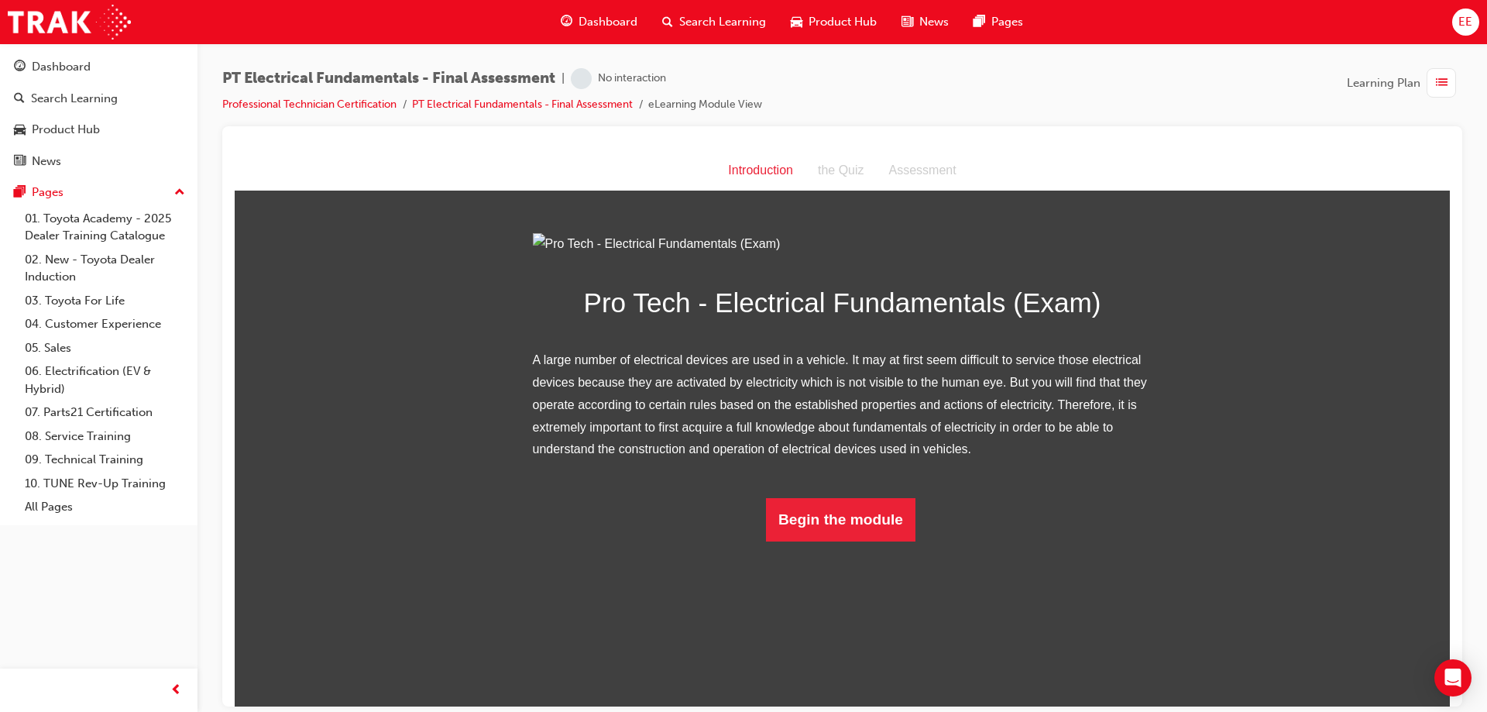
scroll to position [5, 0]
click at [859, 541] on button "Begin the module" at bounding box center [841, 518] width 150 height 43
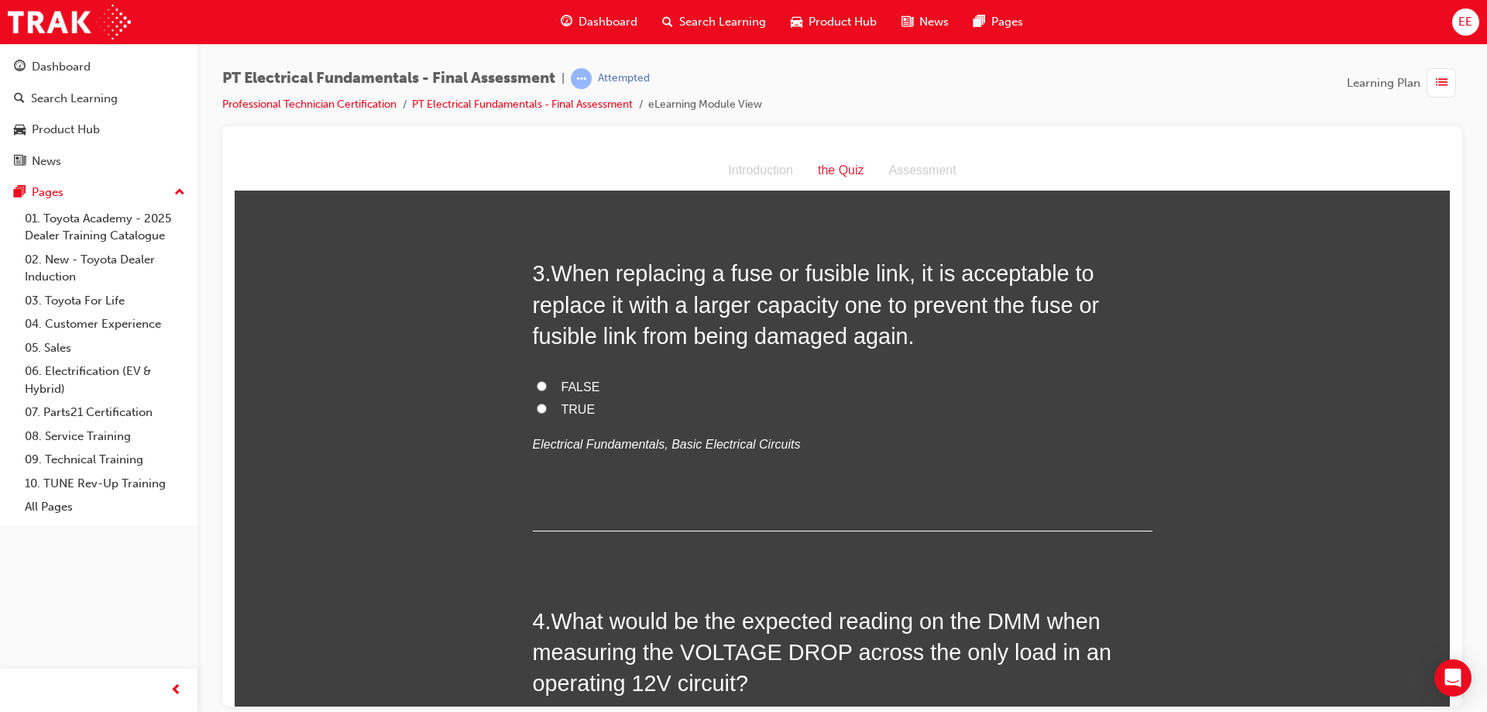
scroll to position [0, 0]
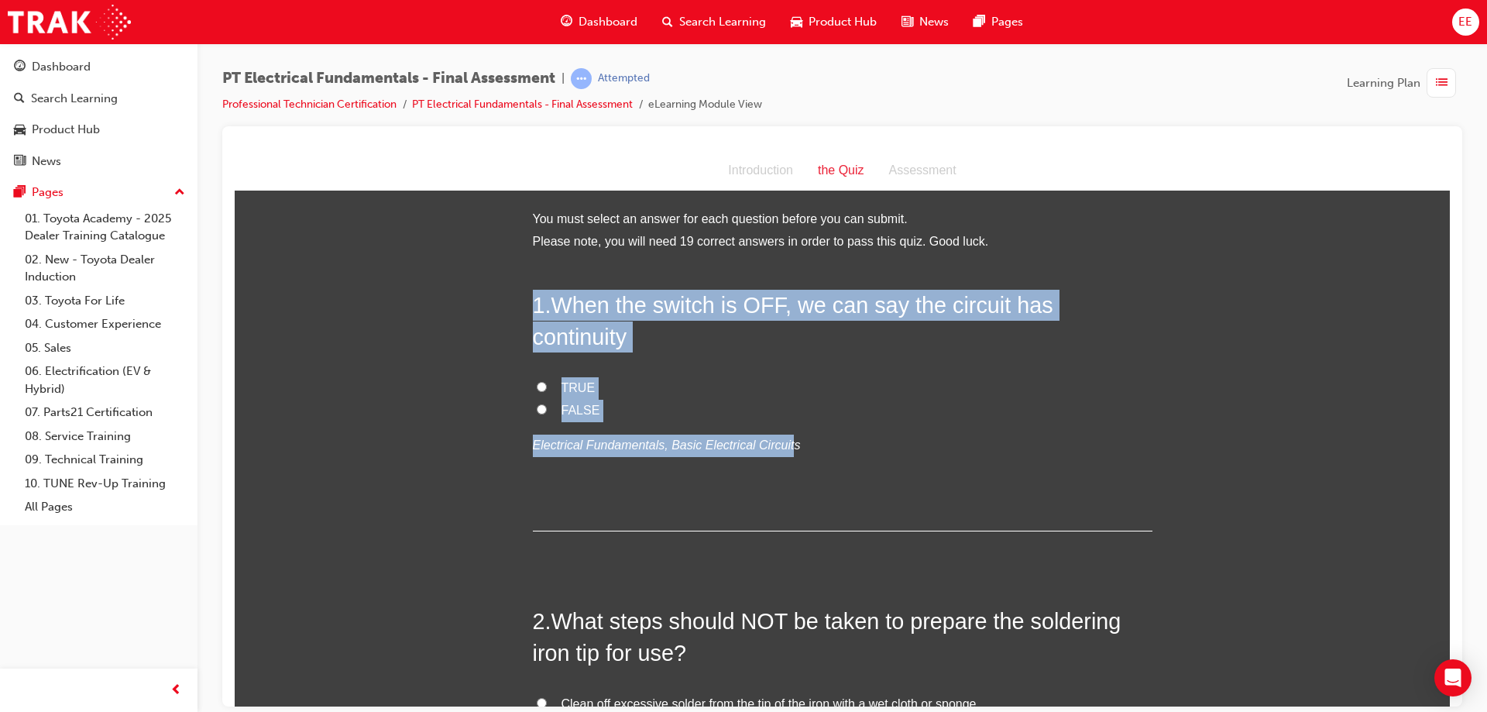
drag, startPoint x: 772, startPoint y: 390, endPoint x: 524, endPoint y: 294, distance: 265.9
copy div "1 . When the switch is OFF, we can say the circuit has continuity TRUE FALSE El…"
click at [700, 377] on label "TRUE" at bounding box center [843, 388] width 620 height 22
click at [547, 381] on input "TRUE" at bounding box center [542, 386] width 10 height 10
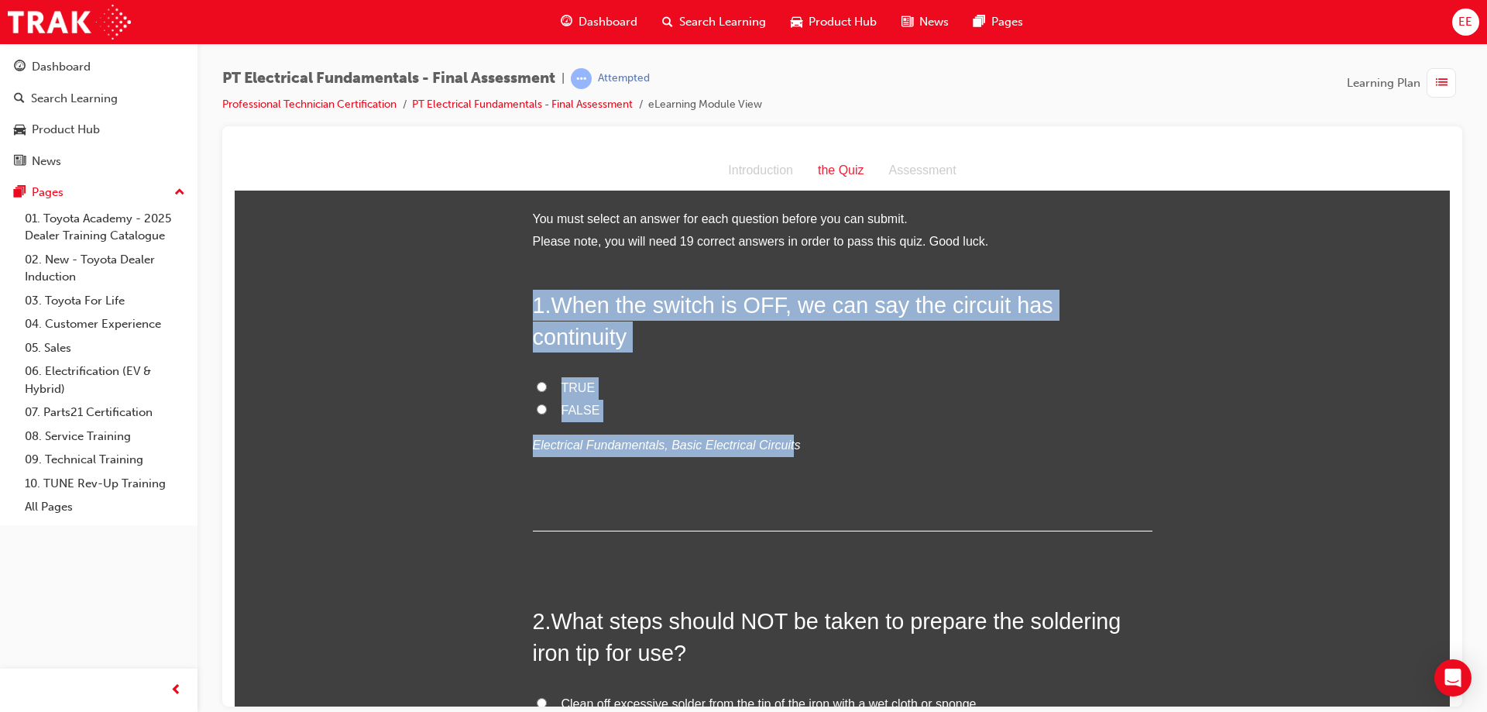
radio input "true"
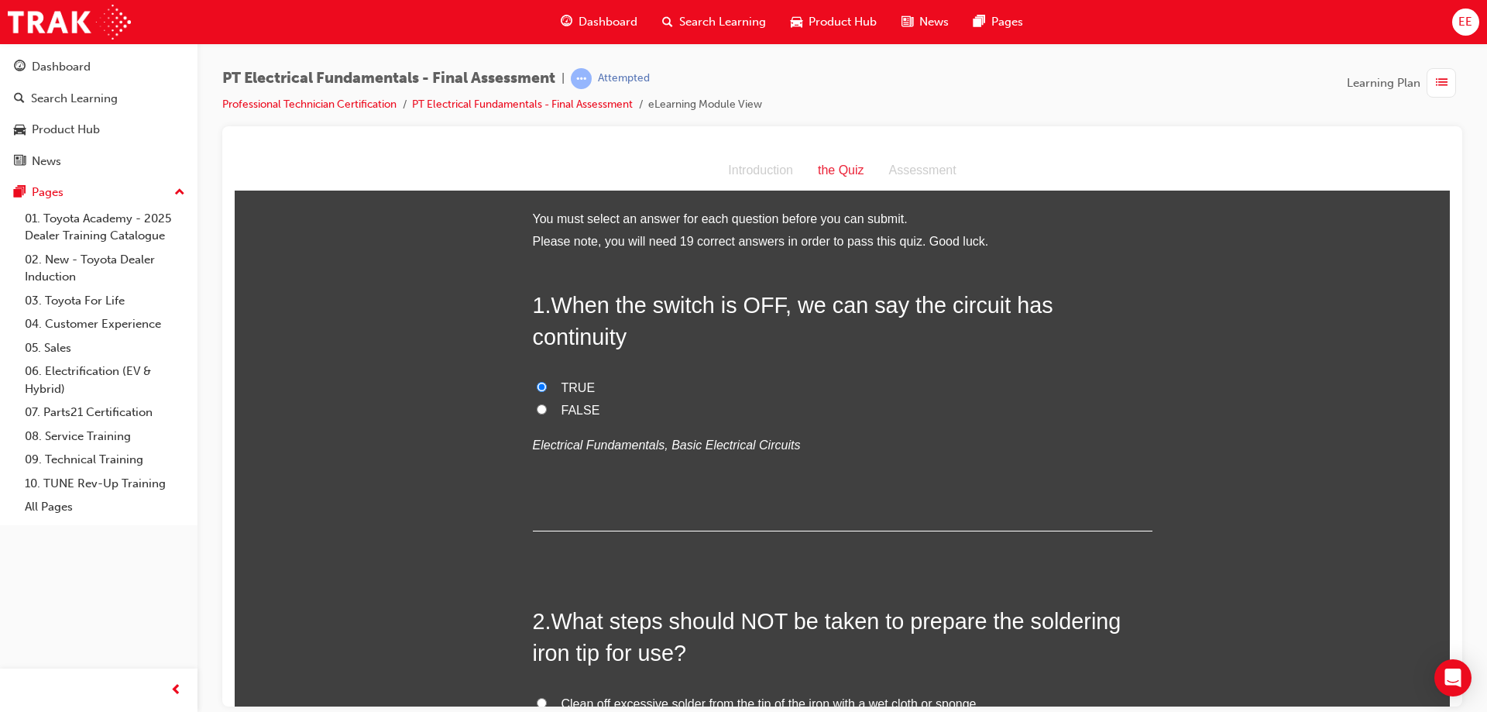
click at [588, 403] on span "FALSE" at bounding box center [581, 409] width 39 height 13
click at [547, 404] on input "FALSE" at bounding box center [542, 409] width 10 height 10
radio input "true"
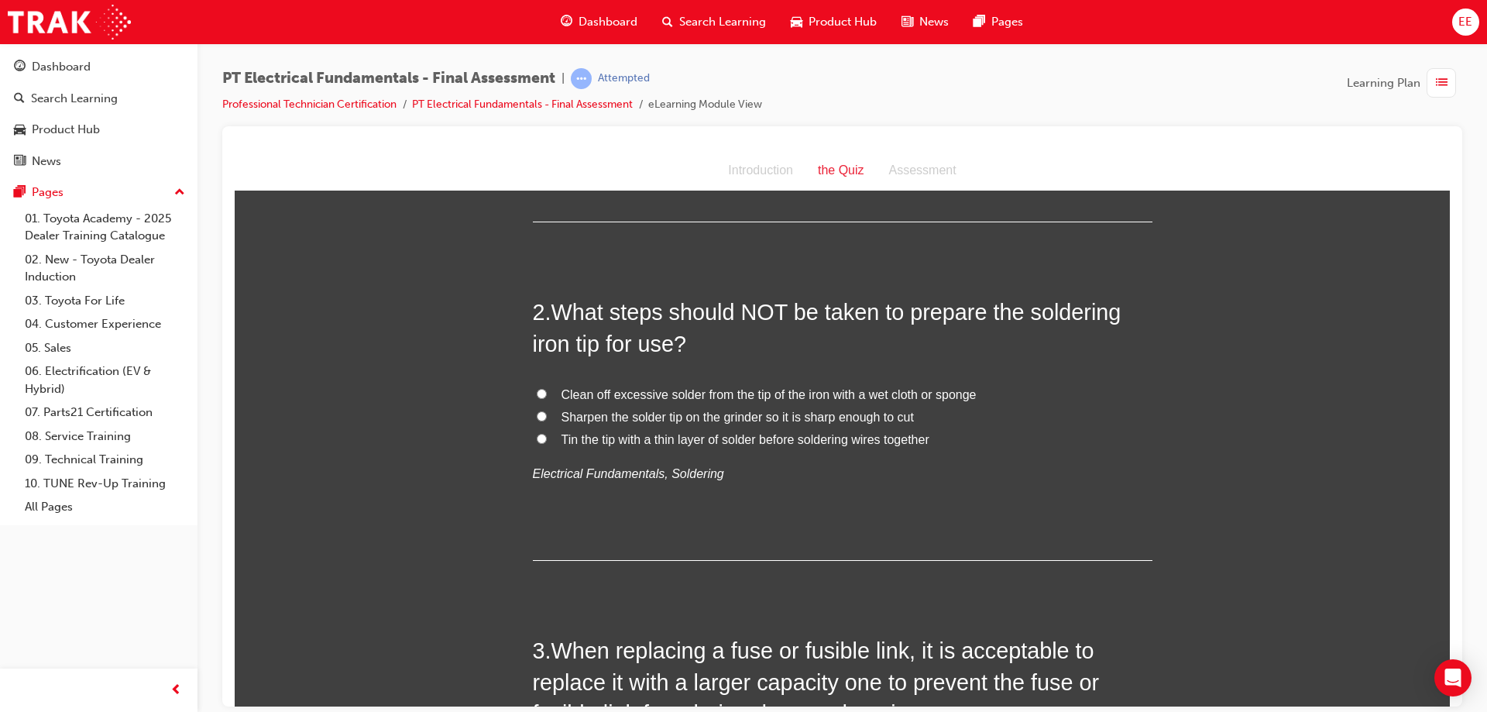
scroll to position [310, 0]
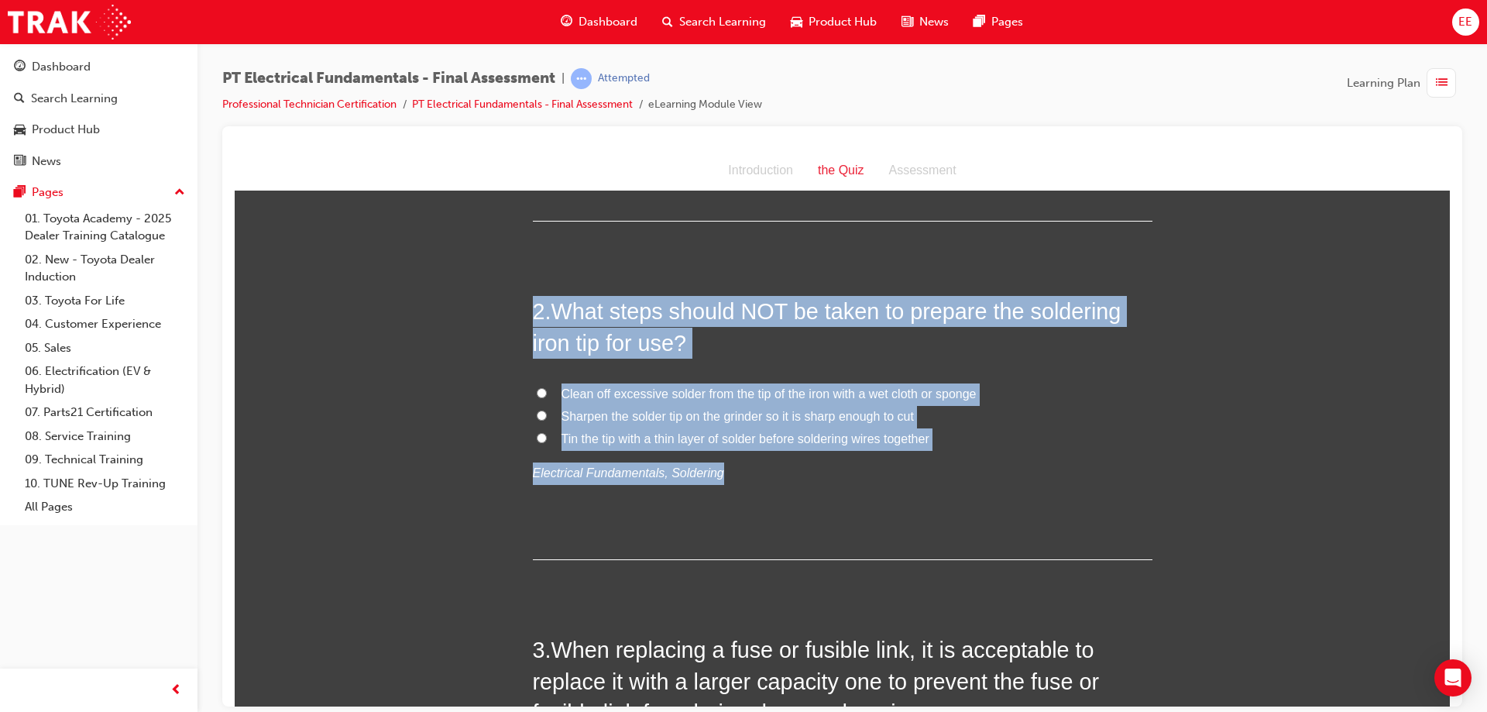
drag, startPoint x: 1020, startPoint y: 425, endPoint x: 520, endPoint y: 283, distance: 520.2
copy div "2 . What steps should NOT be taken to prepare the soldering iron tip for use? C…"
click at [541, 405] on label "Sharpen the solder tip on the grinder so it is sharp enough to cut" at bounding box center [843, 416] width 620 height 22
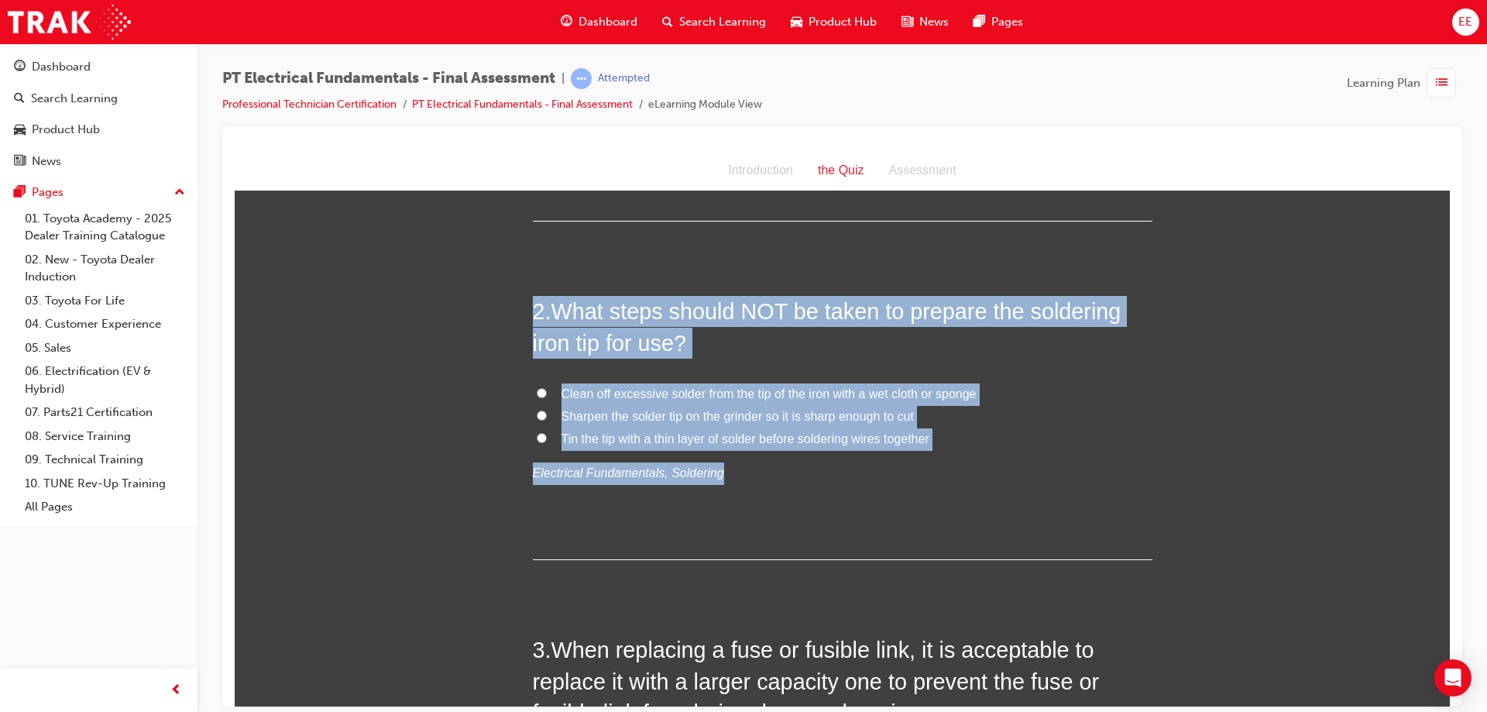
click at [541, 410] on input "Sharpen the solder tip on the grinder so it is sharp enough to cut" at bounding box center [542, 415] width 10 height 10
radio input "true"
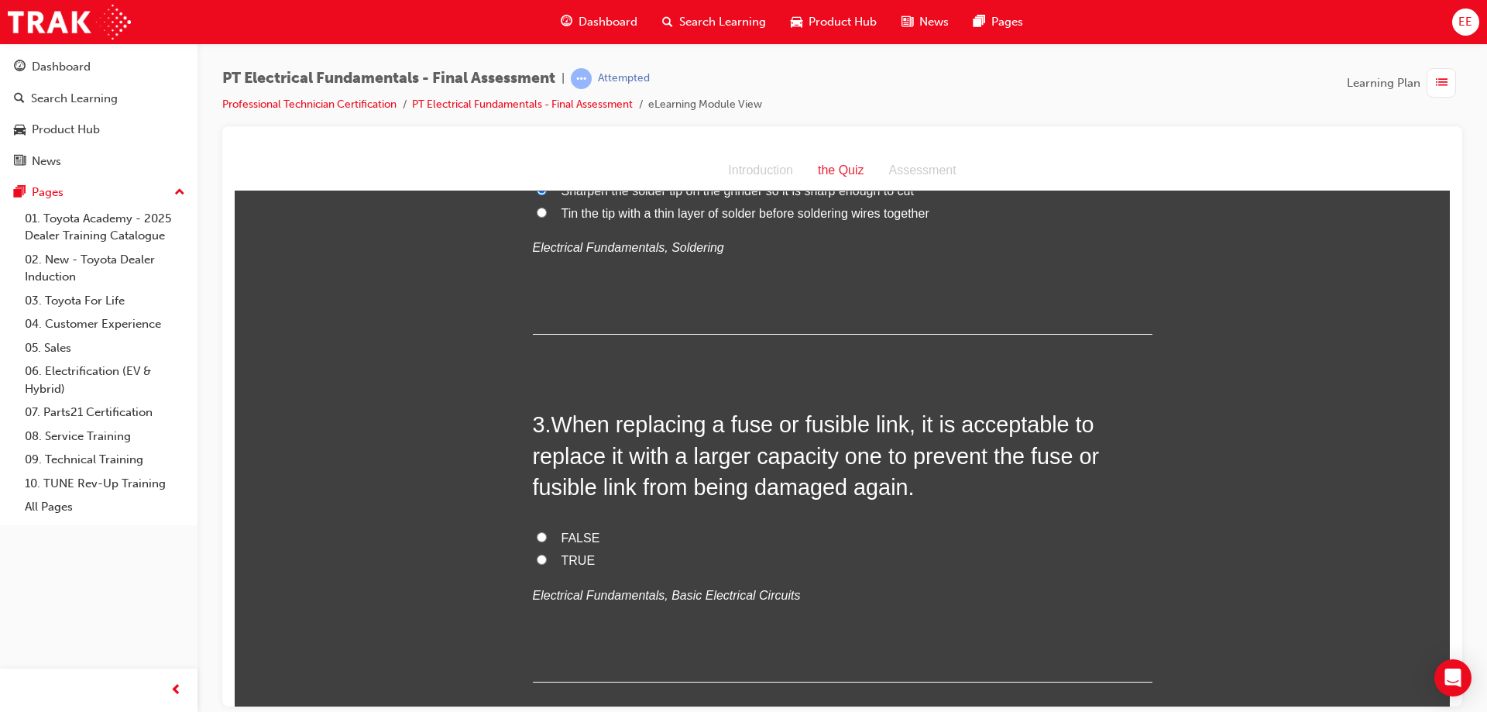
scroll to position [542, 0]
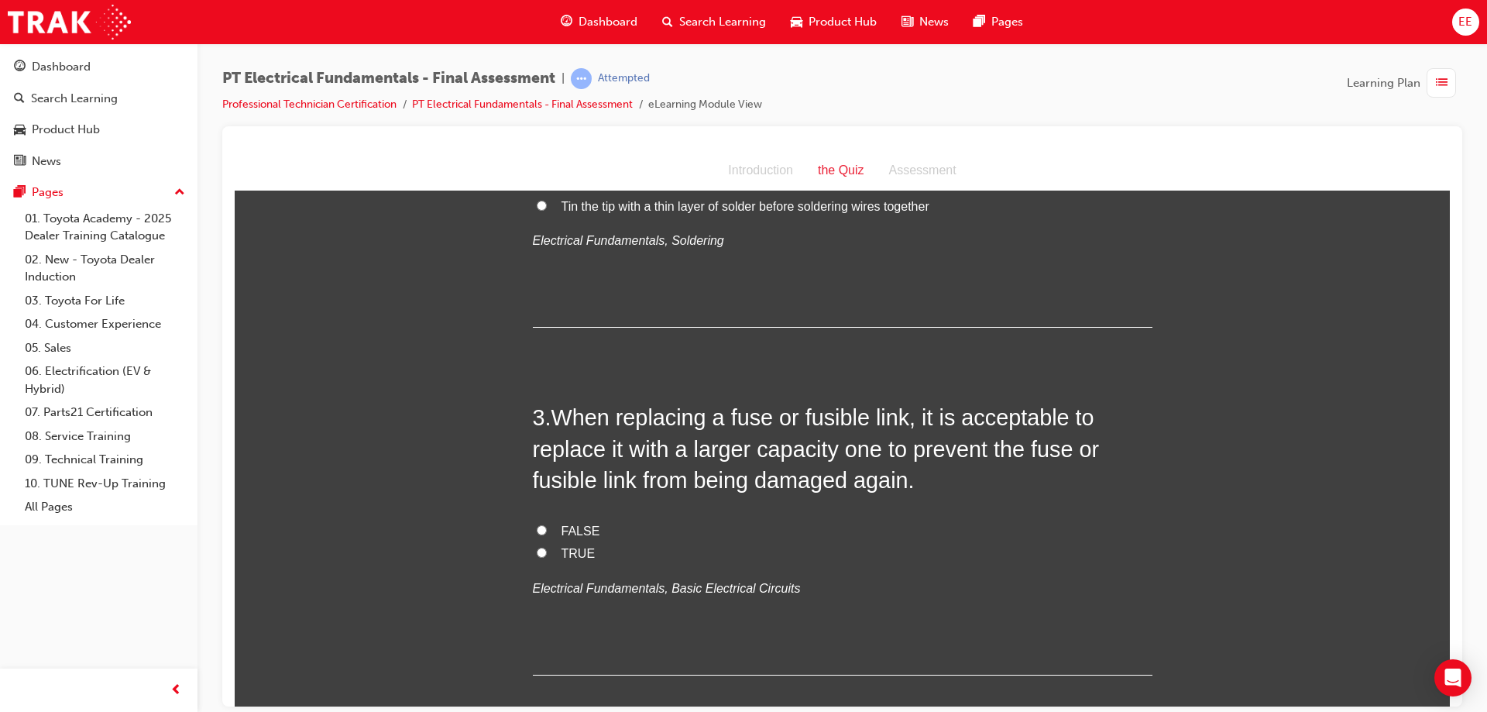
click at [569, 524] on span "FALSE" at bounding box center [581, 530] width 39 height 13
click at [547, 524] on input "FALSE" at bounding box center [542, 529] width 10 height 10
radio input "true"
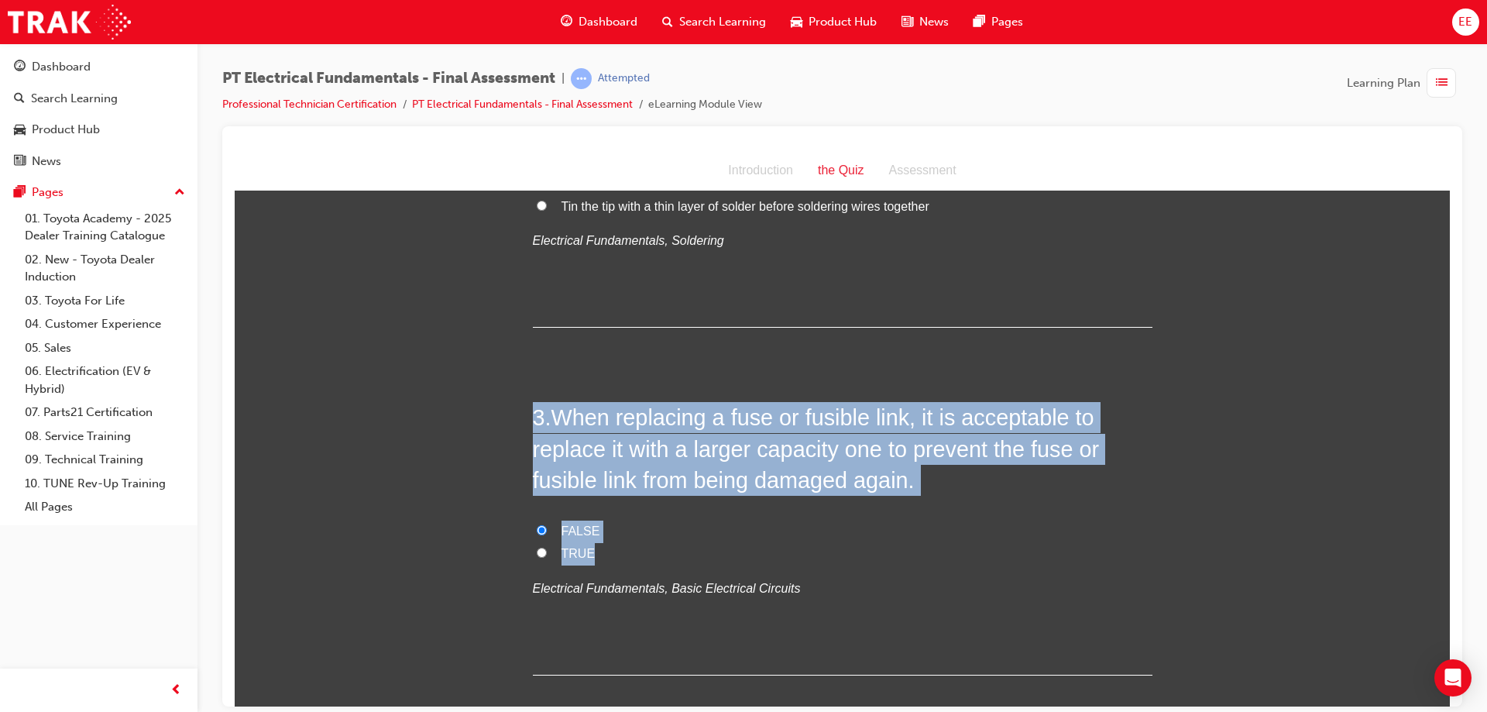
drag, startPoint x: 614, startPoint y: 524, endPoint x: 511, endPoint y: 370, distance: 184.8
copy div "3 . When replacing a fuse or fusible link, it is acceptable to replace it with …"
click at [624, 463] on h2 "3 . When replacing a fuse or fusible link, it is acceptable to replace it with …" at bounding box center [843, 448] width 620 height 94
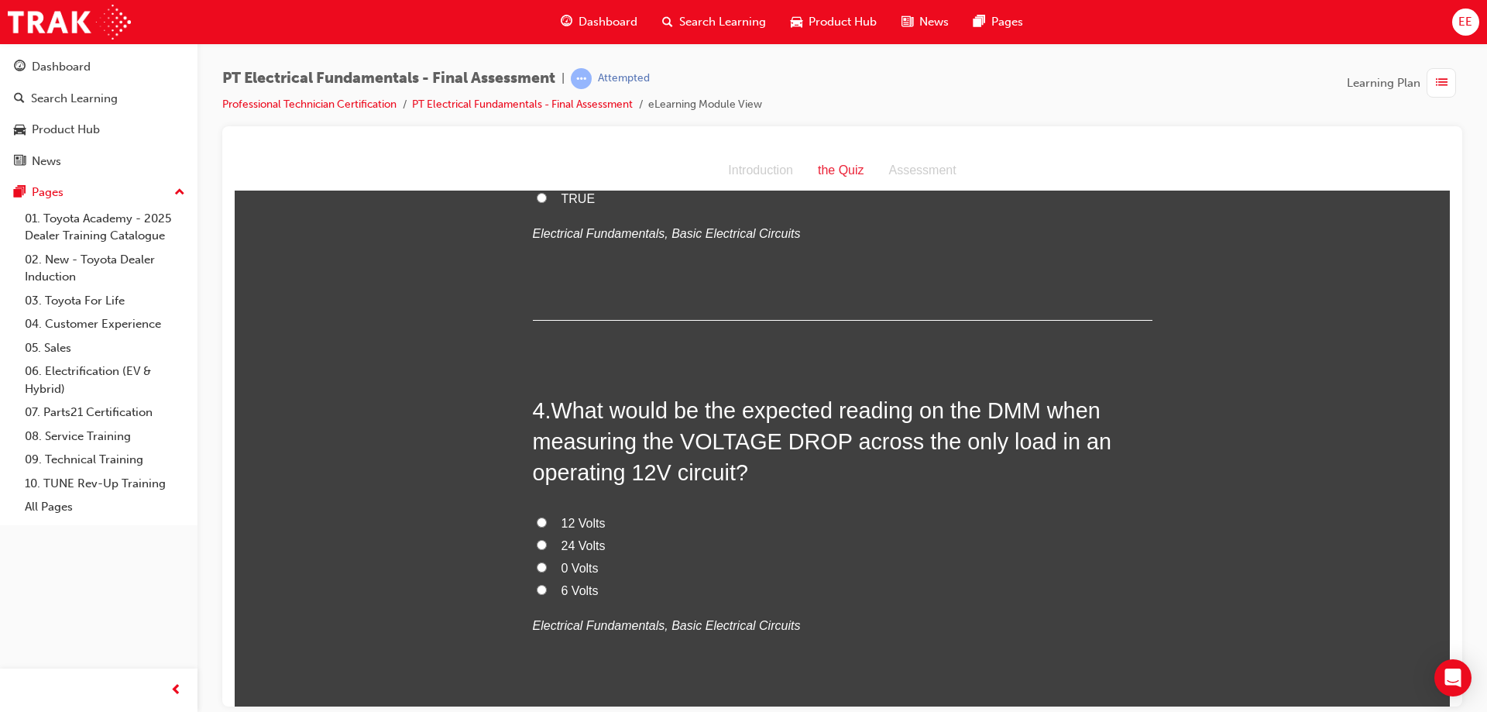
scroll to position [852, 0]
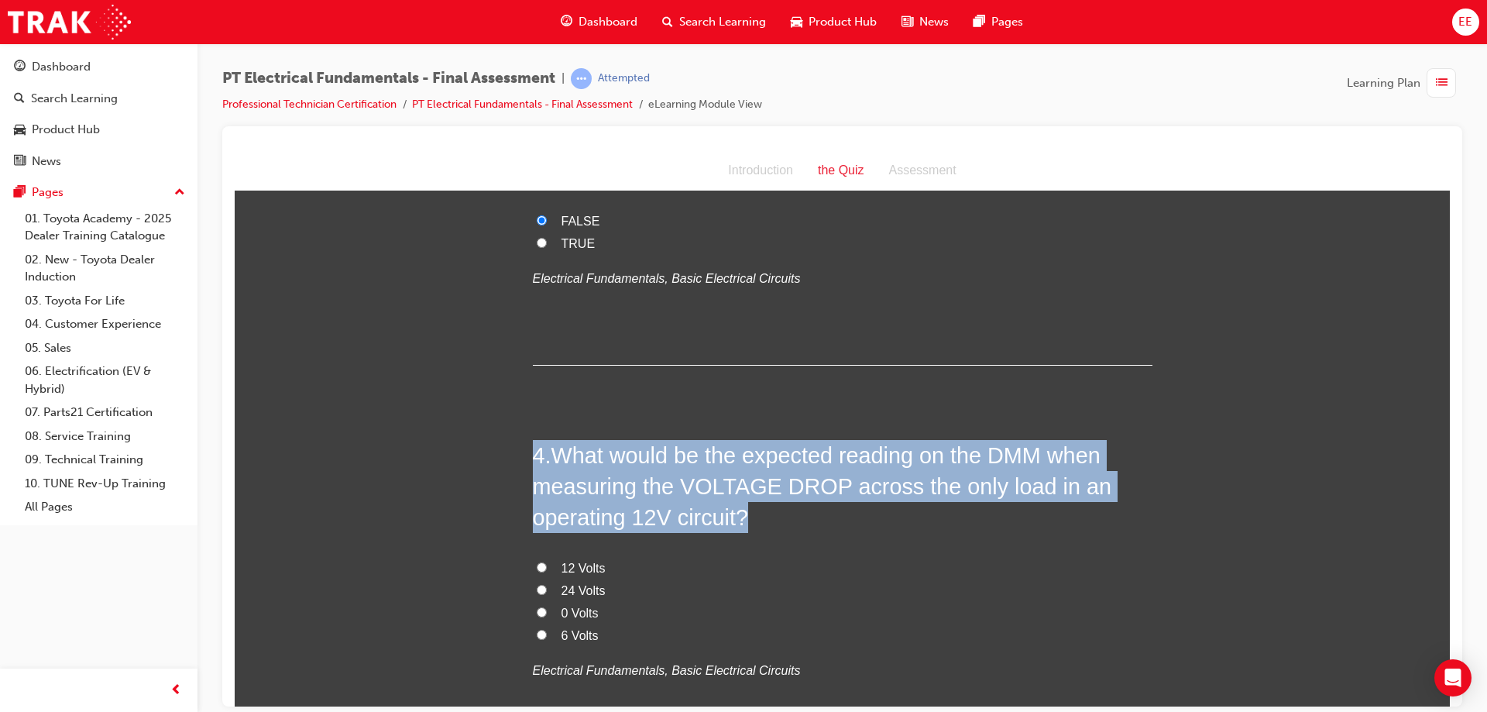
drag, startPoint x: 726, startPoint y: 483, endPoint x: 495, endPoint y: 419, distance: 239.4
copy h2 "4 . What would be the expected reading on the DMM when measuring the VOLTAGE DR…"
drag, startPoint x: 627, startPoint y: 604, endPoint x: 477, endPoint y: 405, distance: 248.4
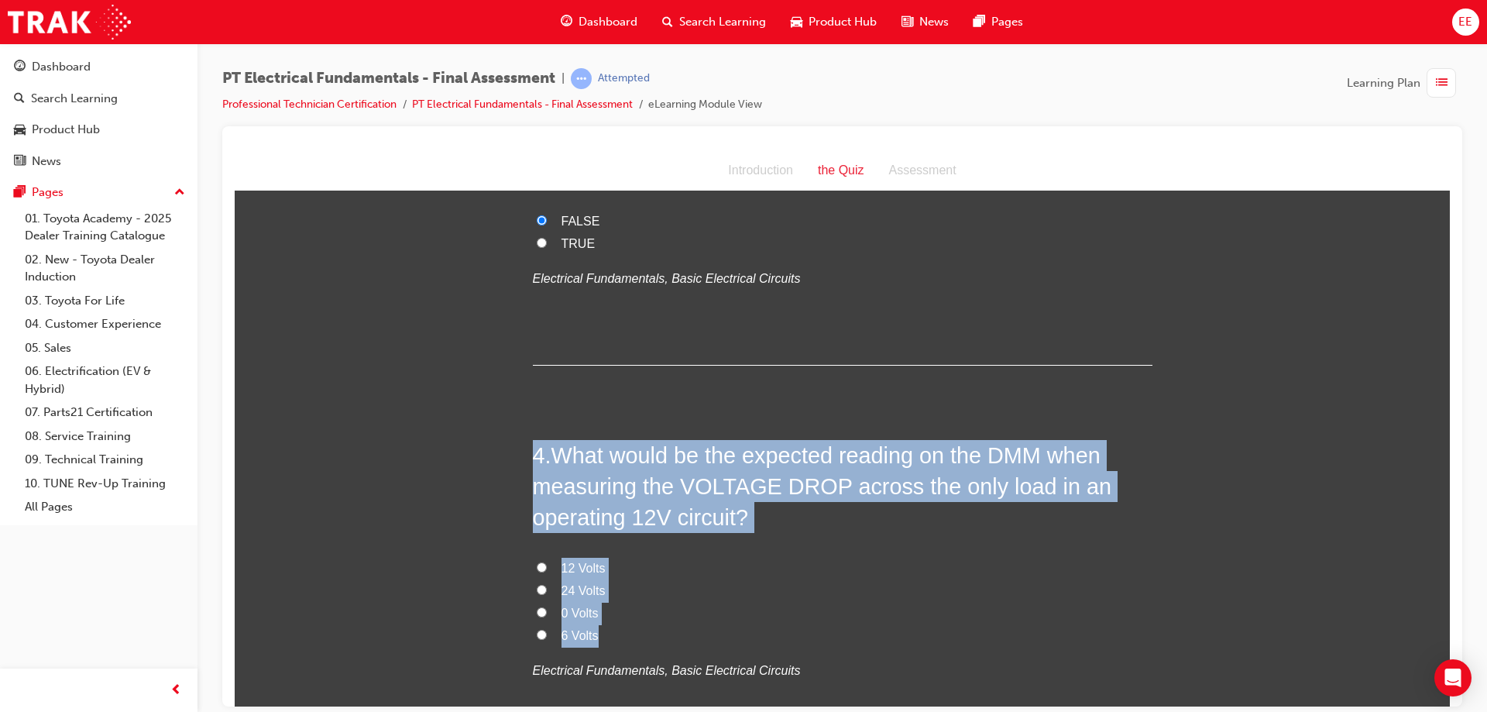
copy div "4 . What would be the expected reading on the DMM when measuring the VOLTAGE DR…"
click at [576, 561] on span "12 Volts" at bounding box center [584, 567] width 44 height 13
click at [547, 562] on input "12 Volts" at bounding box center [542, 567] width 10 height 10
radio input "true"
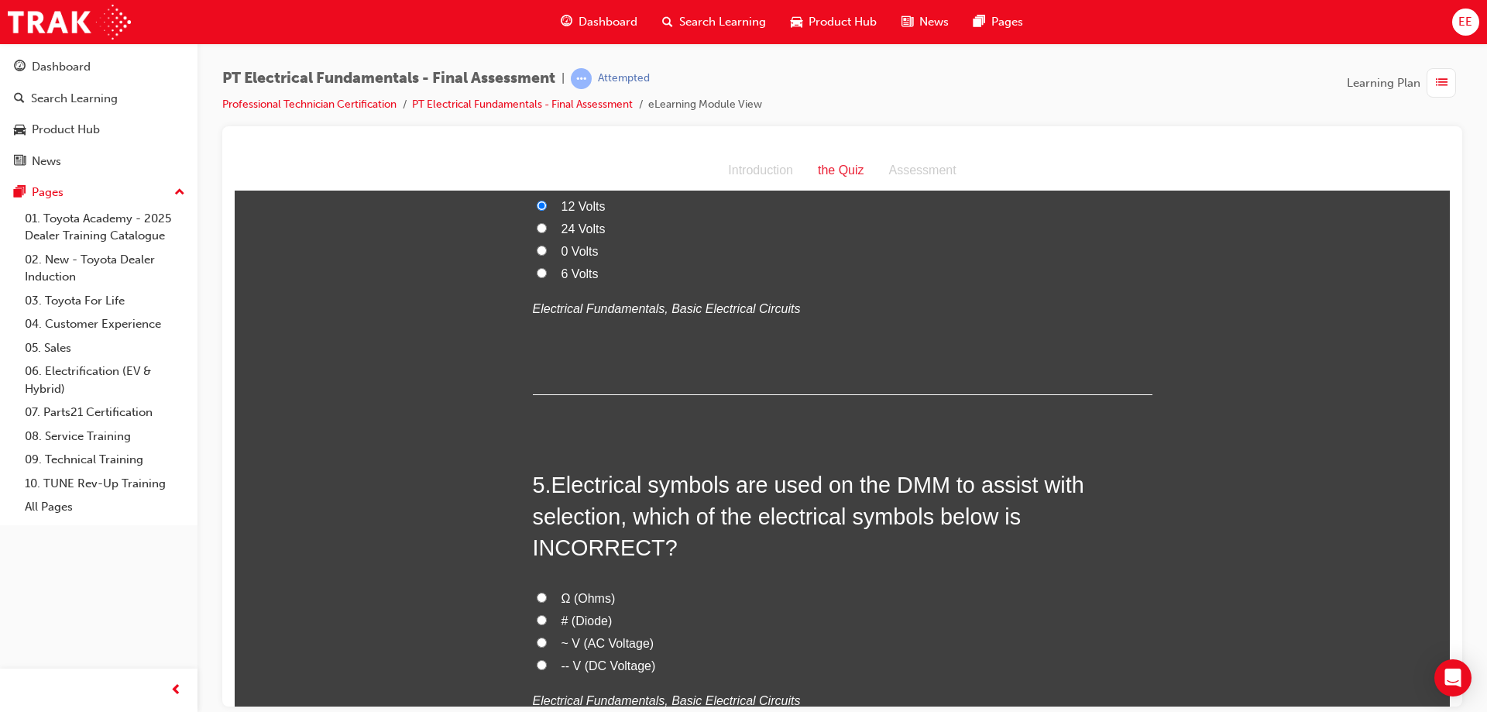
scroll to position [1240, 0]
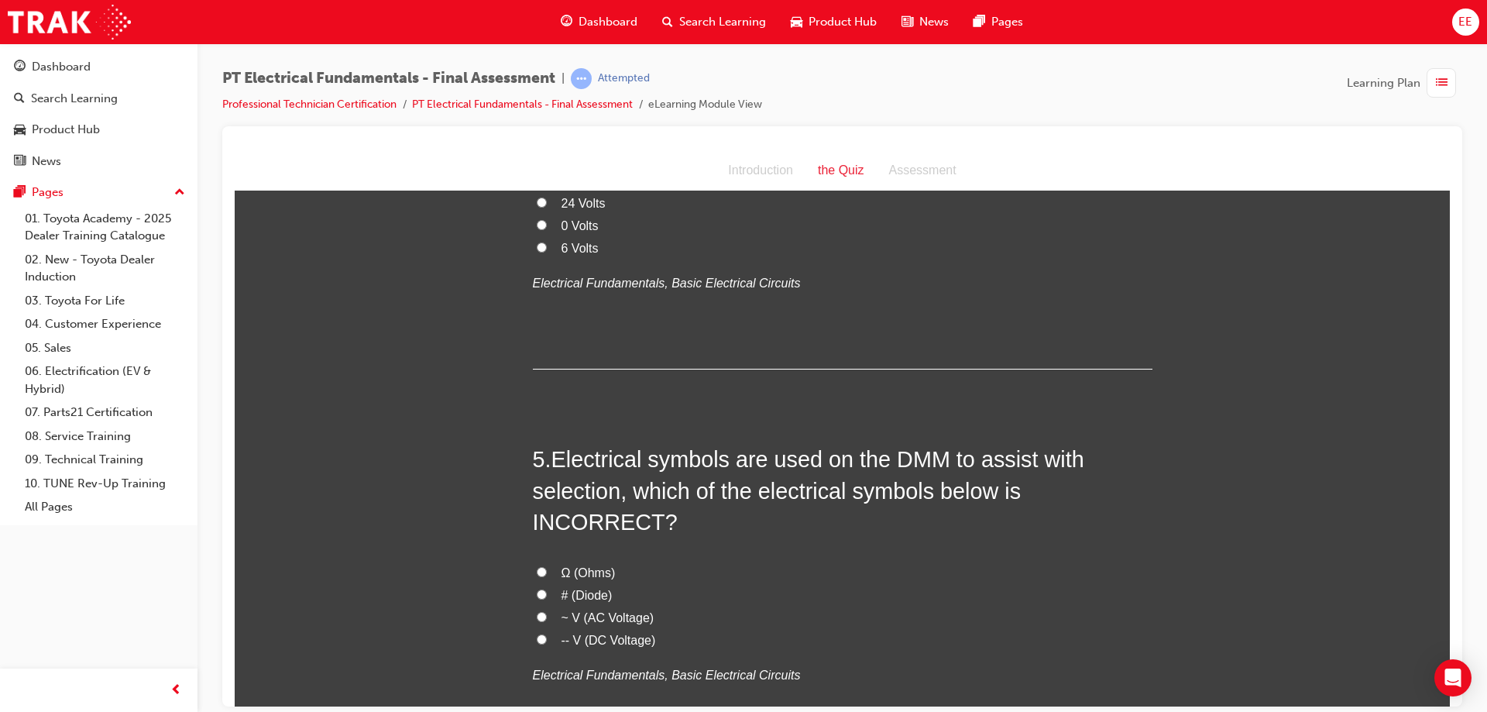
click at [537, 589] on input "# (Diode)" at bounding box center [542, 594] width 10 height 10
radio input "true"
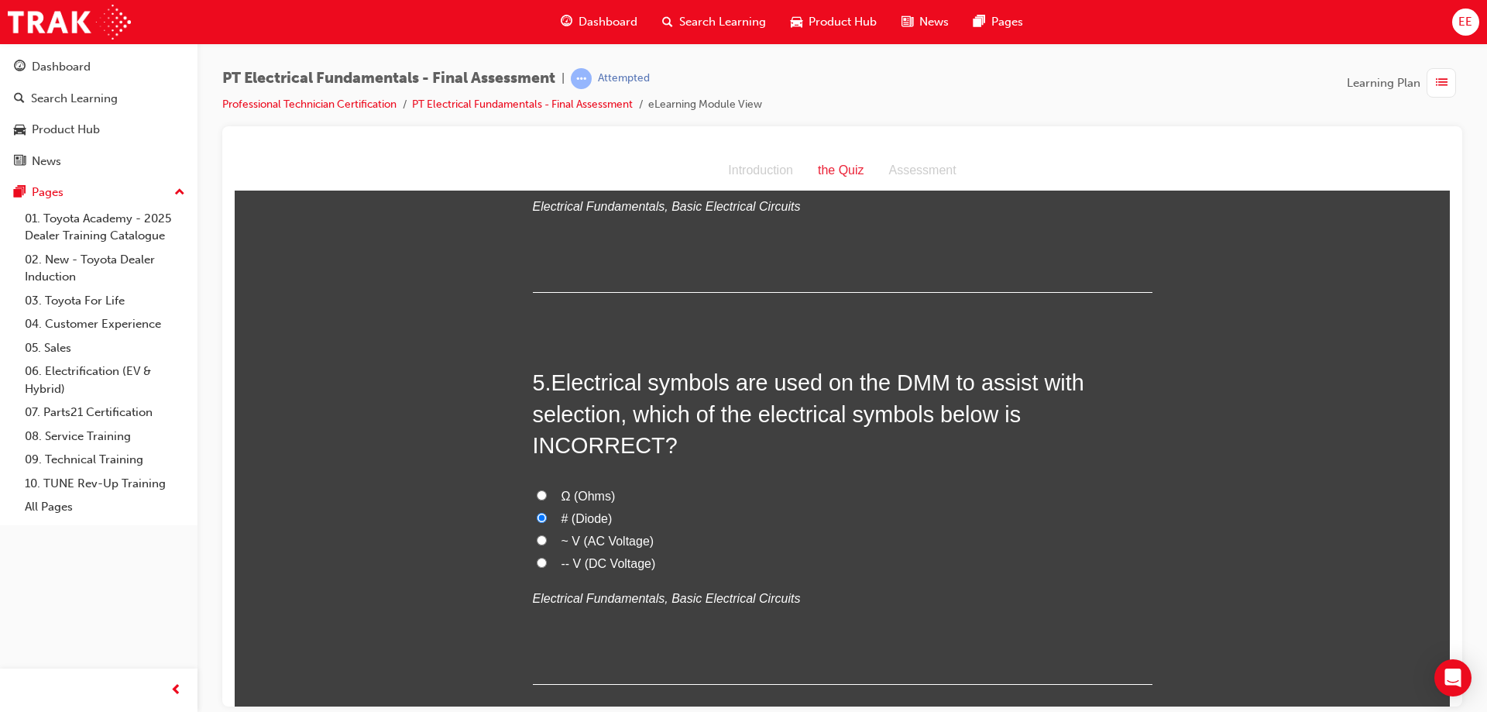
scroll to position [1317, 0]
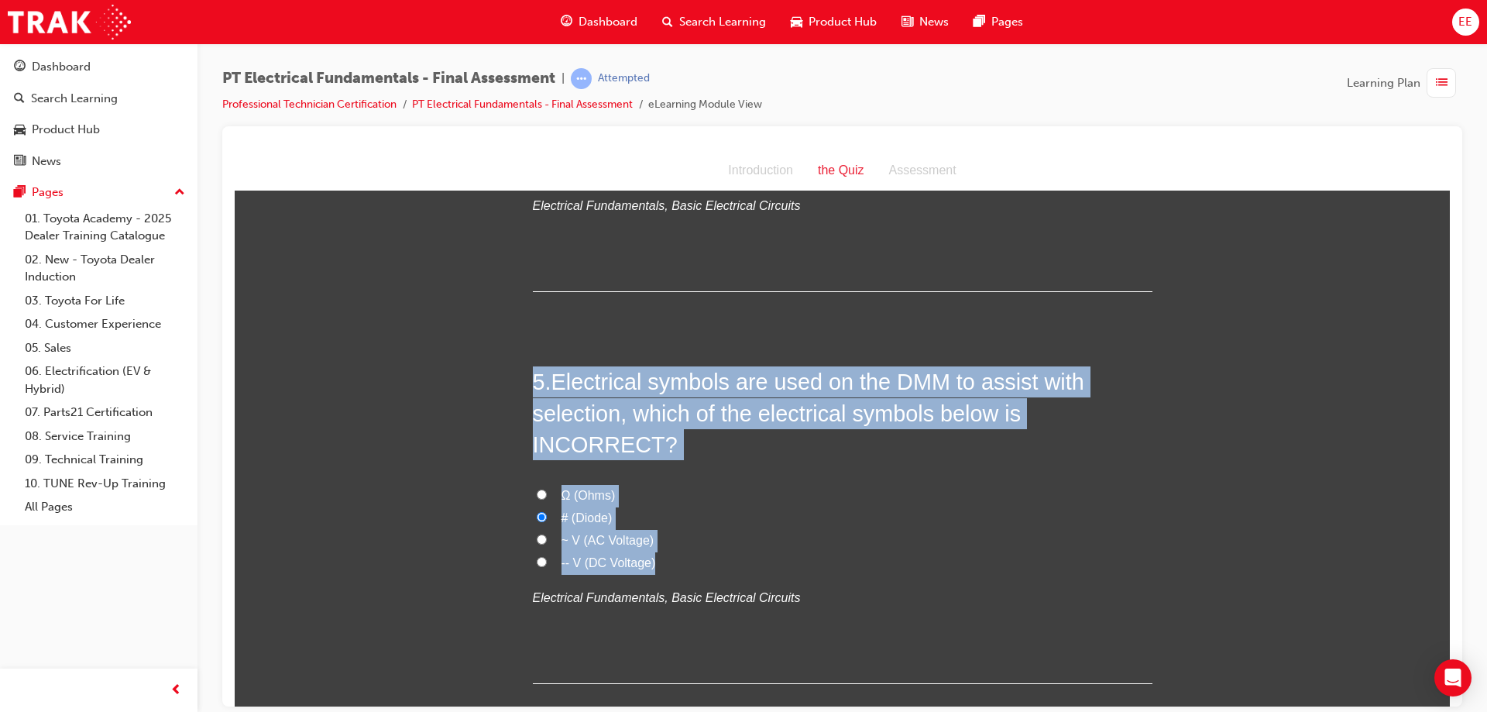
drag, startPoint x: 698, startPoint y: 497, endPoint x: 432, endPoint y: 320, distance: 319.1
copy div "5 . Electrical symbols are used on the DMM to assist with selection, which of t…"
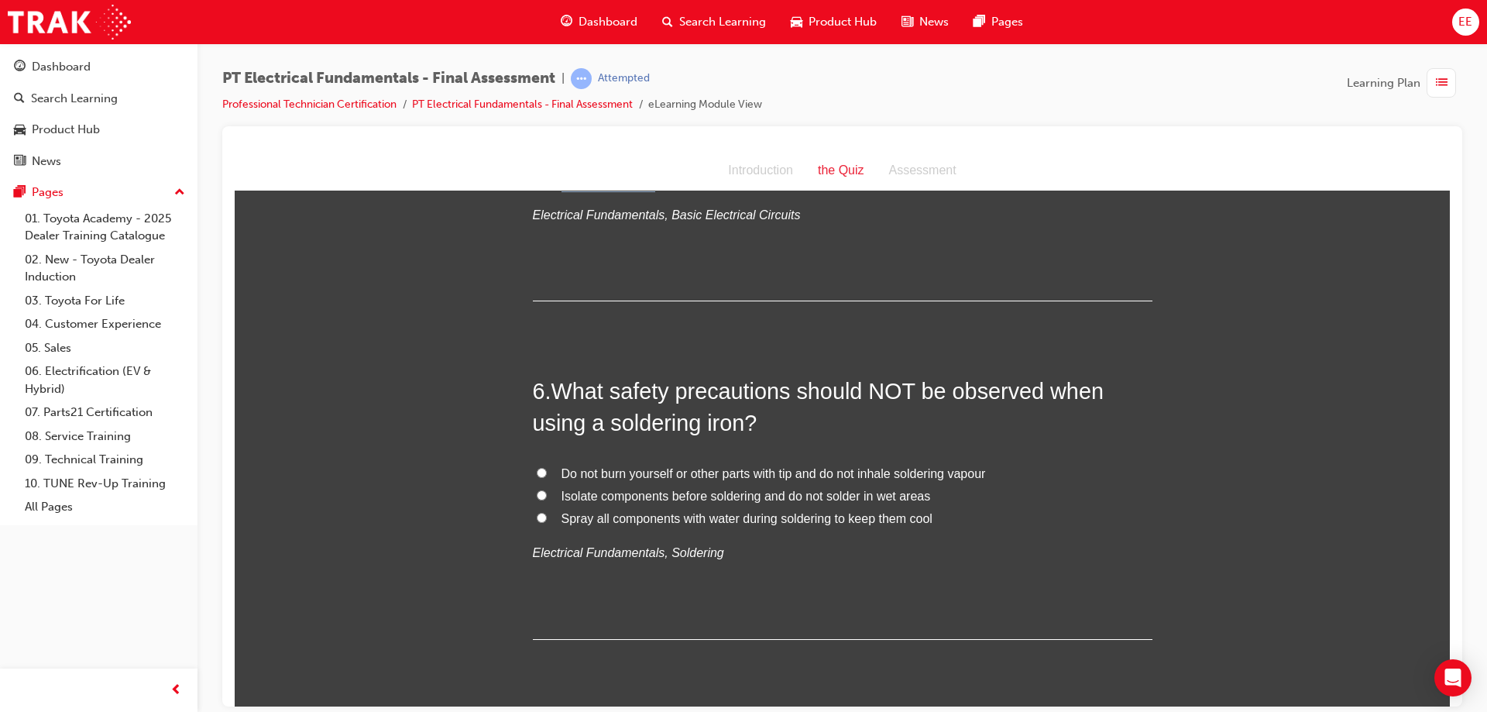
scroll to position [1704, 0]
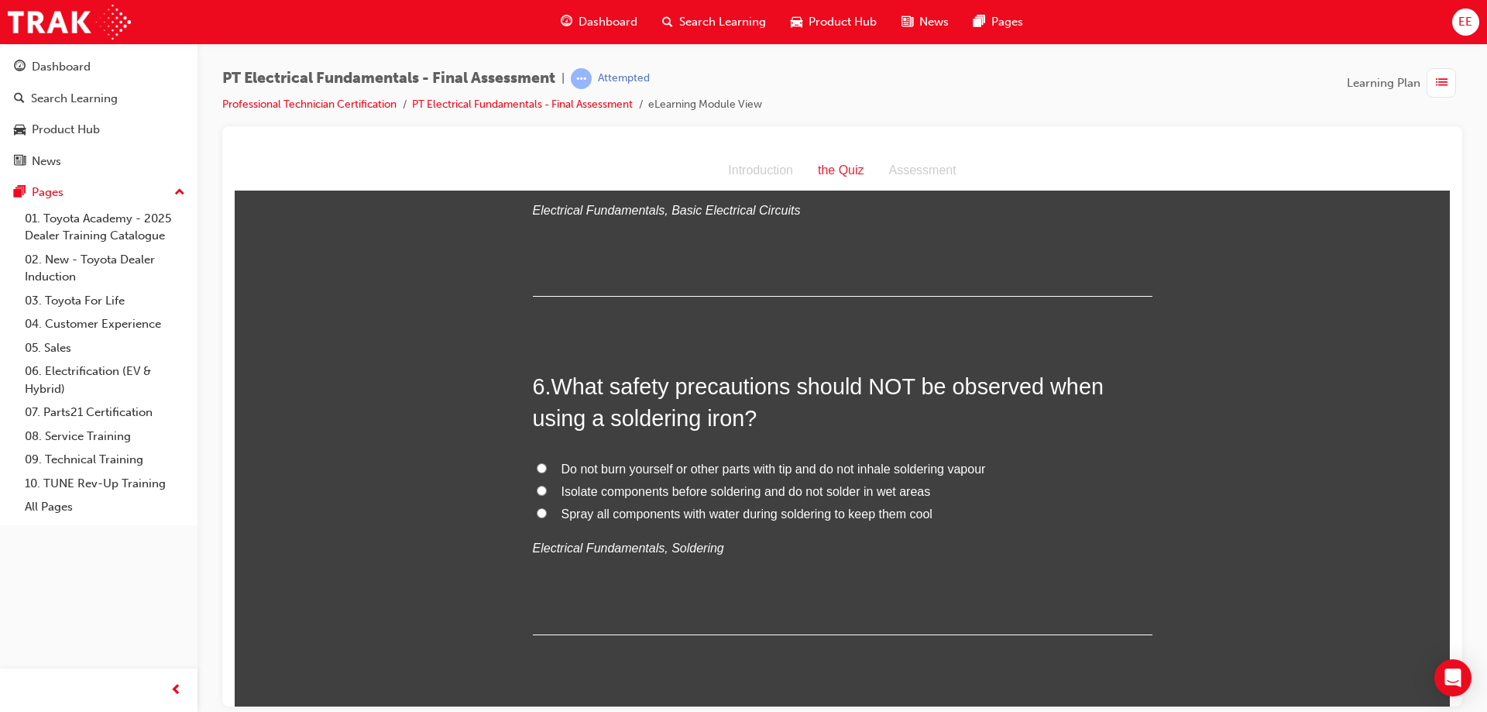
click at [616, 373] on span "What safety precautions should NOT be observed when using a soldering iron?" at bounding box center [818, 401] width 571 height 56
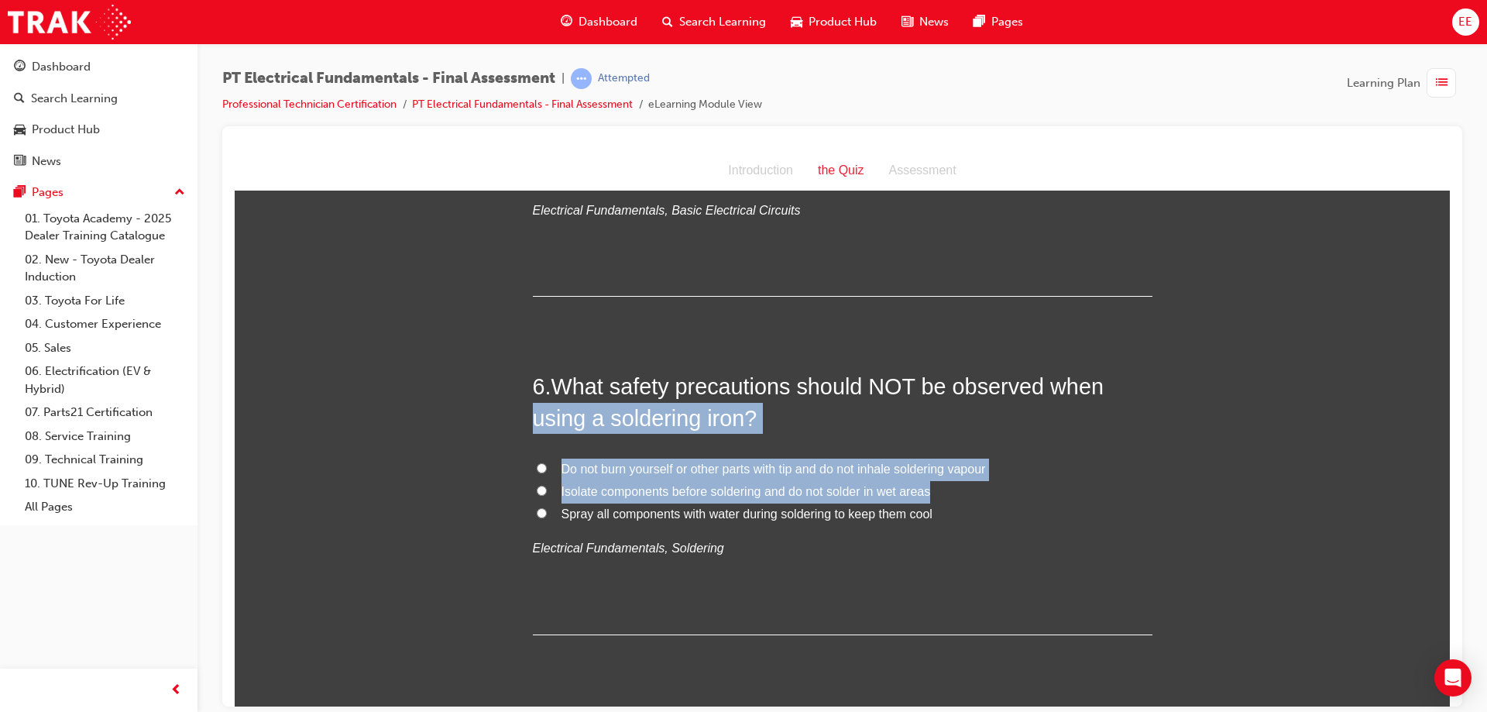
drag, startPoint x: 954, startPoint y: 437, endPoint x: 352, endPoint y: 342, distance: 610.1
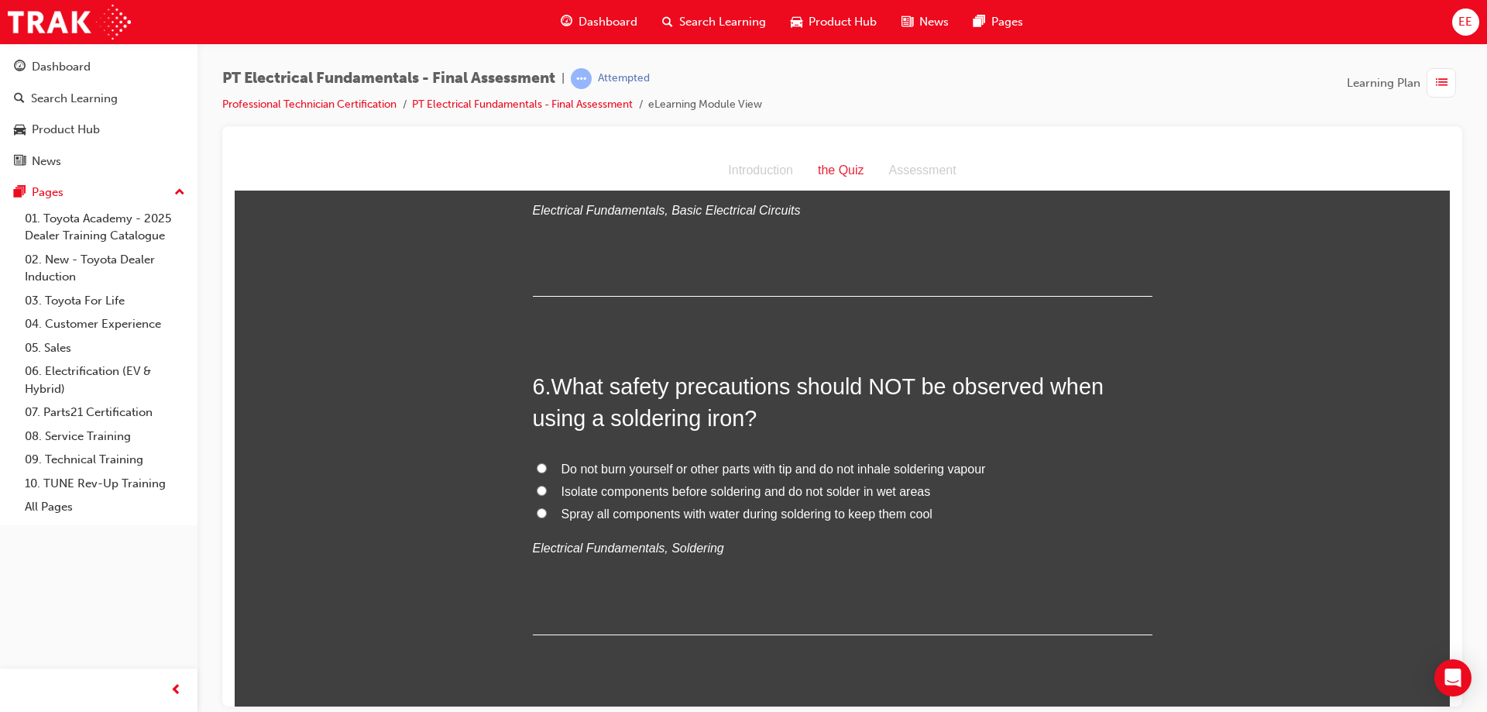
click at [947, 466] on div "Do not burn yourself or other parts with tip and do not inhale soldering vapour…" at bounding box center [843, 508] width 620 height 101
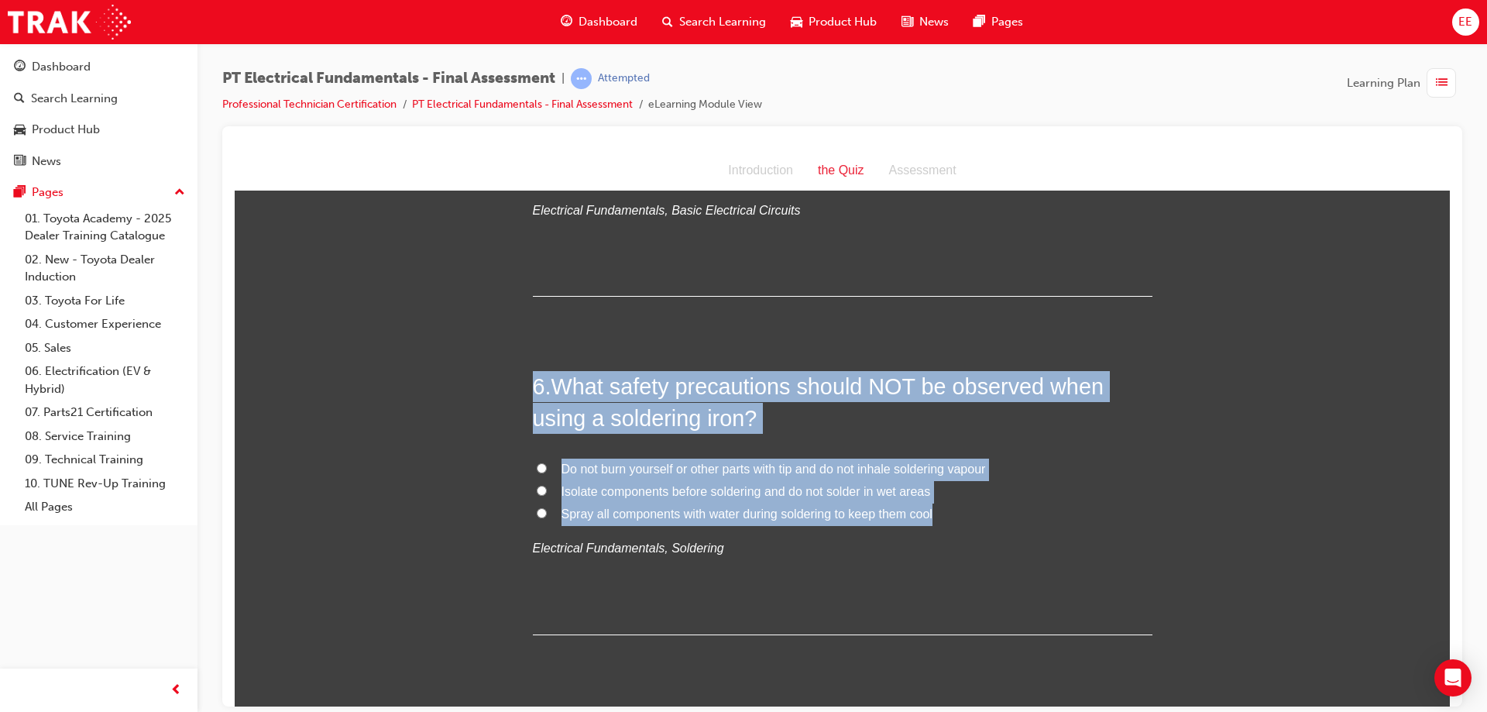
drag, startPoint x: 952, startPoint y: 447, endPoint x: 507, endPoint y: 287, distance: 473.2
copy div "6 . What safety precautions should NOT be observed when using a soldering iron?…"
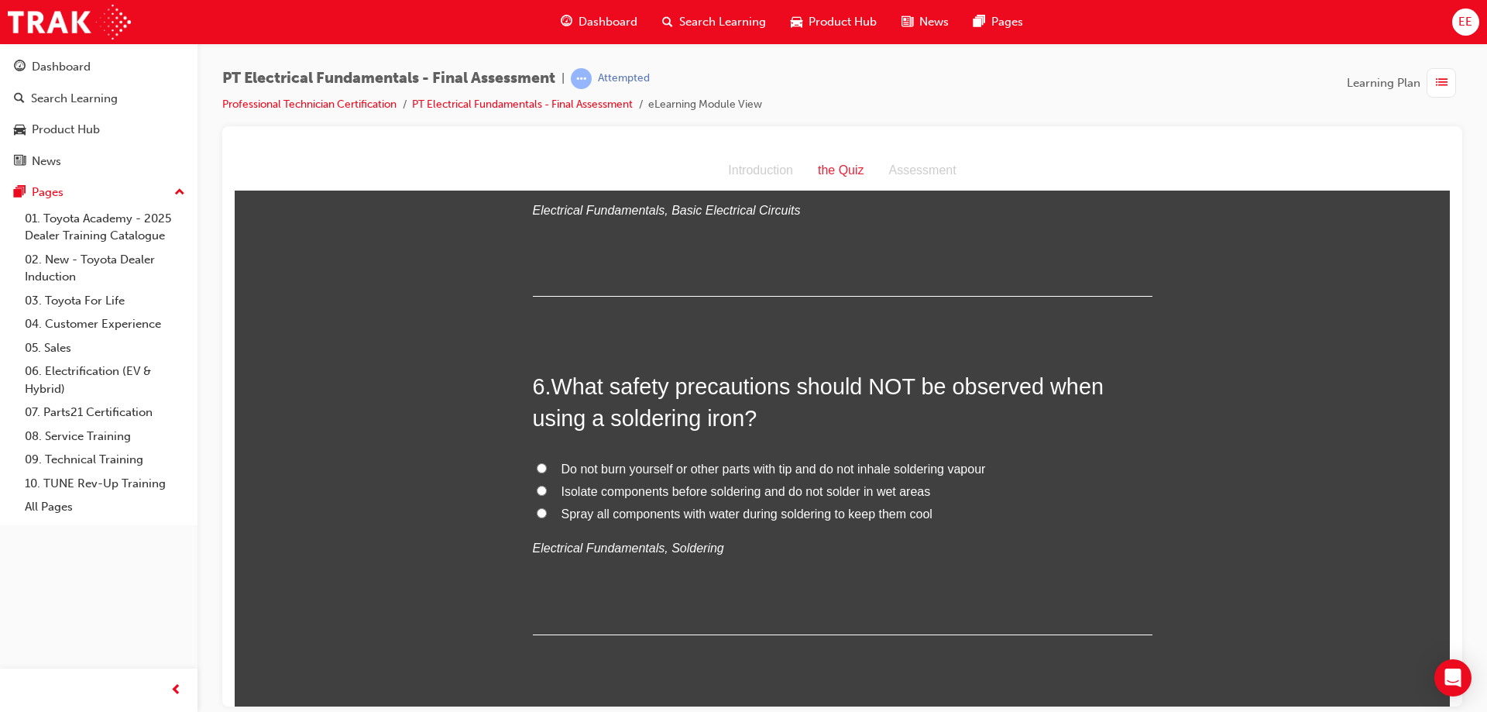
click at [533, 503] on label "Spray all components with water during soldering to keep them cool" at bounding box center [843, 514] width 620 height 22
click at [537, 507] on input "Spray all components with water during soldering to keep them cool" at bounding box center [542, 512] width 10 height 10
radio input "true"
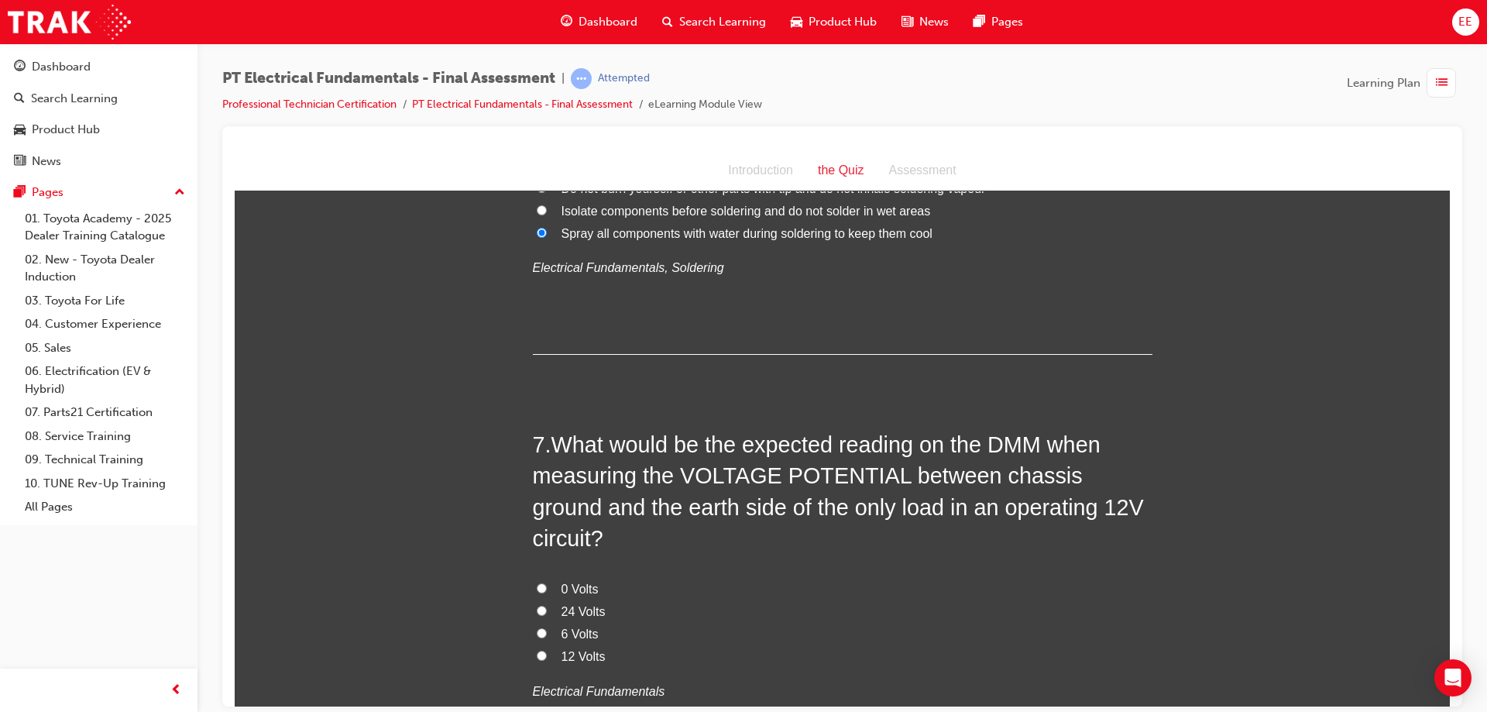
scroll to position [2014, 0]
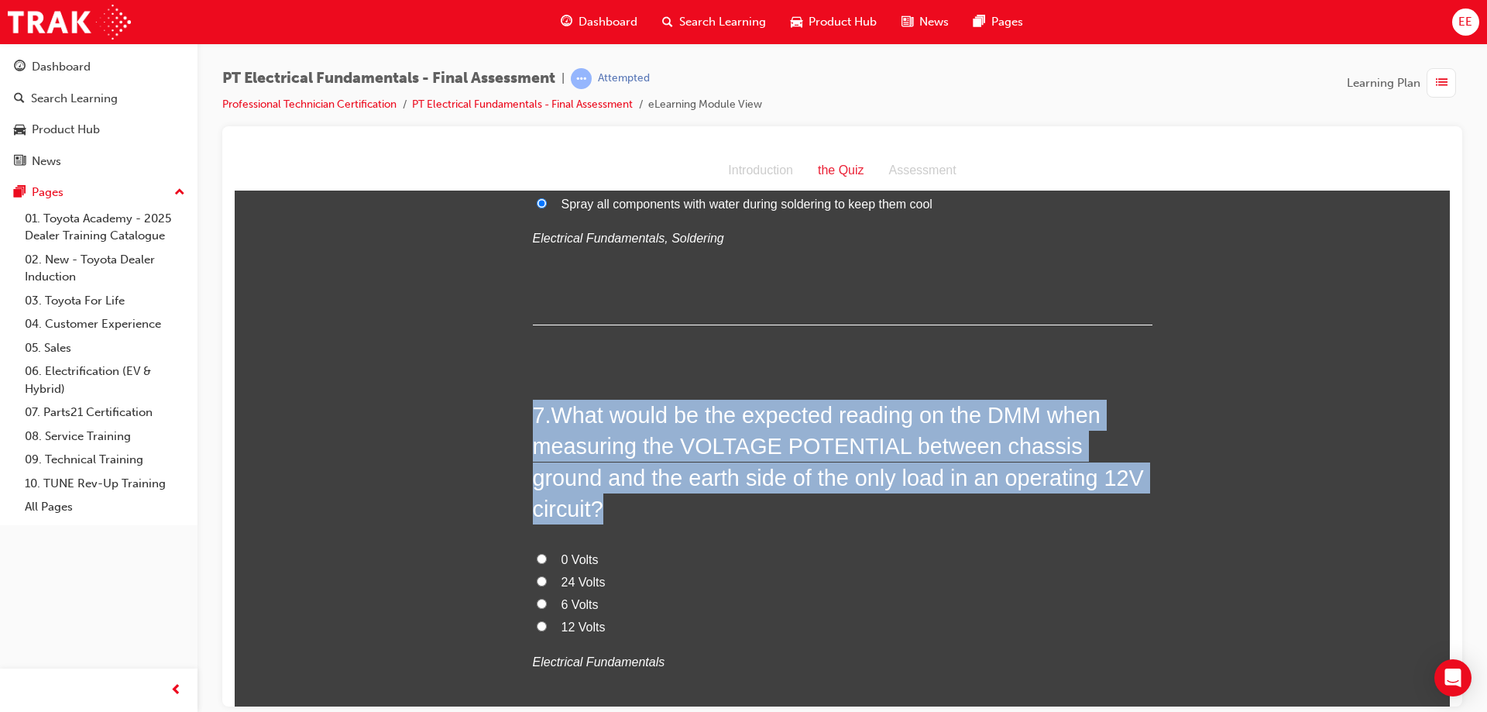
drag, startPoint x: 1160, startPoint y: 419, endPoint x: 433, endPoint y: 321, distance: 733.3
copy h2 "7 . What would be the expected reading on the DMM when measuring the VOLTAGE PO…"
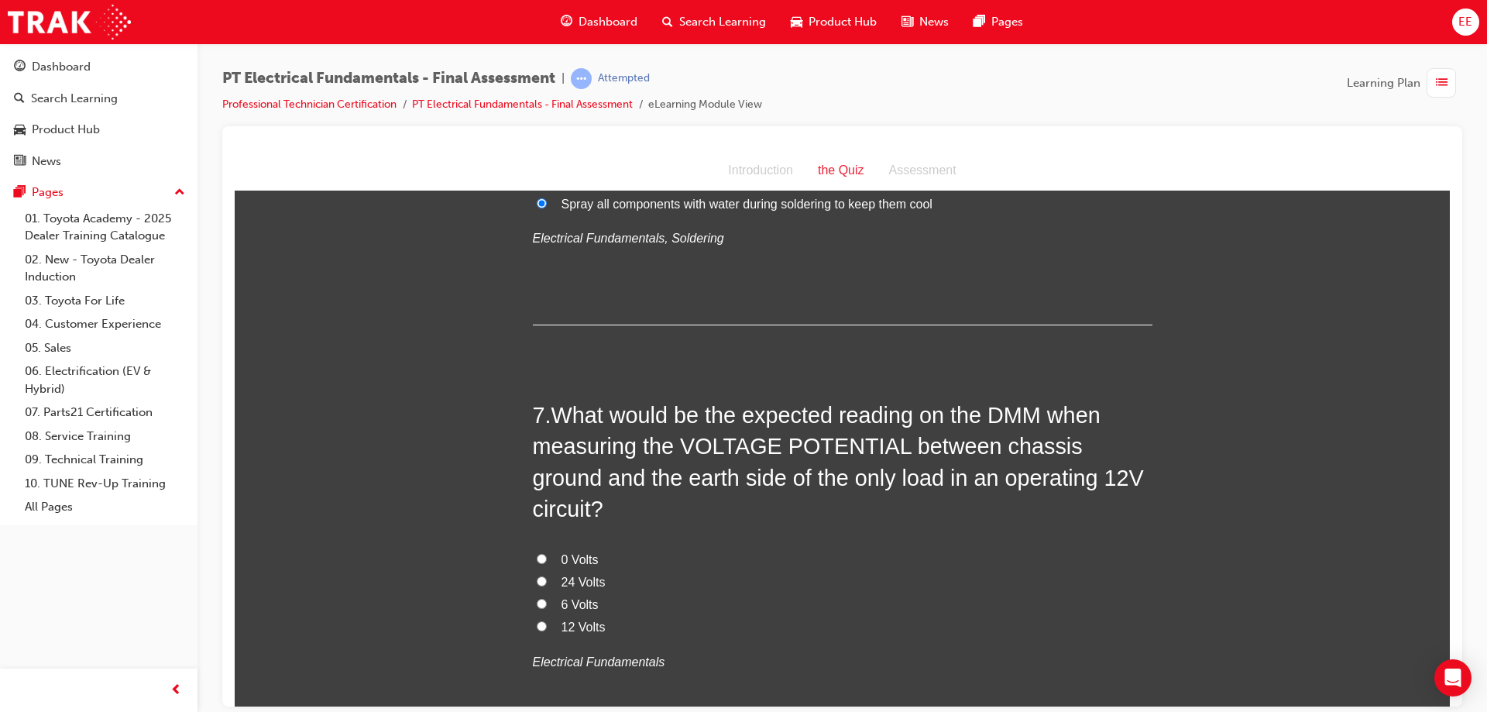
click at [586, 552] on span "0 Volts" at bounding box center [580, 558] width 37 height 13
click at [547, 553] on input "0 Volts" at bounding box center [542, 558] width 10 height 10
radio input "true"
click at [758, 445] on div "7 . What would be the expected reading on the DMM when measuring the VOLTAGE PO…" at bounding box center [843, 573] width 620 height 349
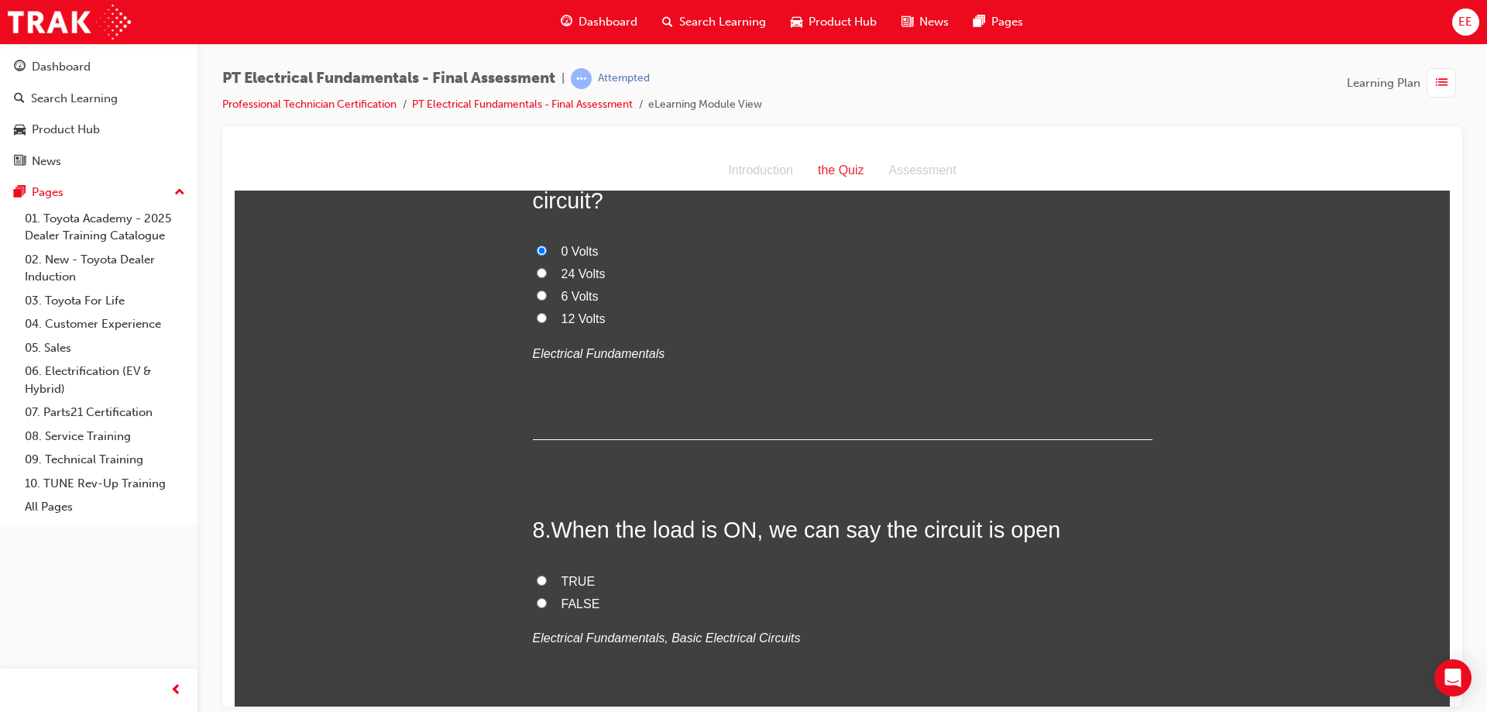
scroll to position [2324, 0]
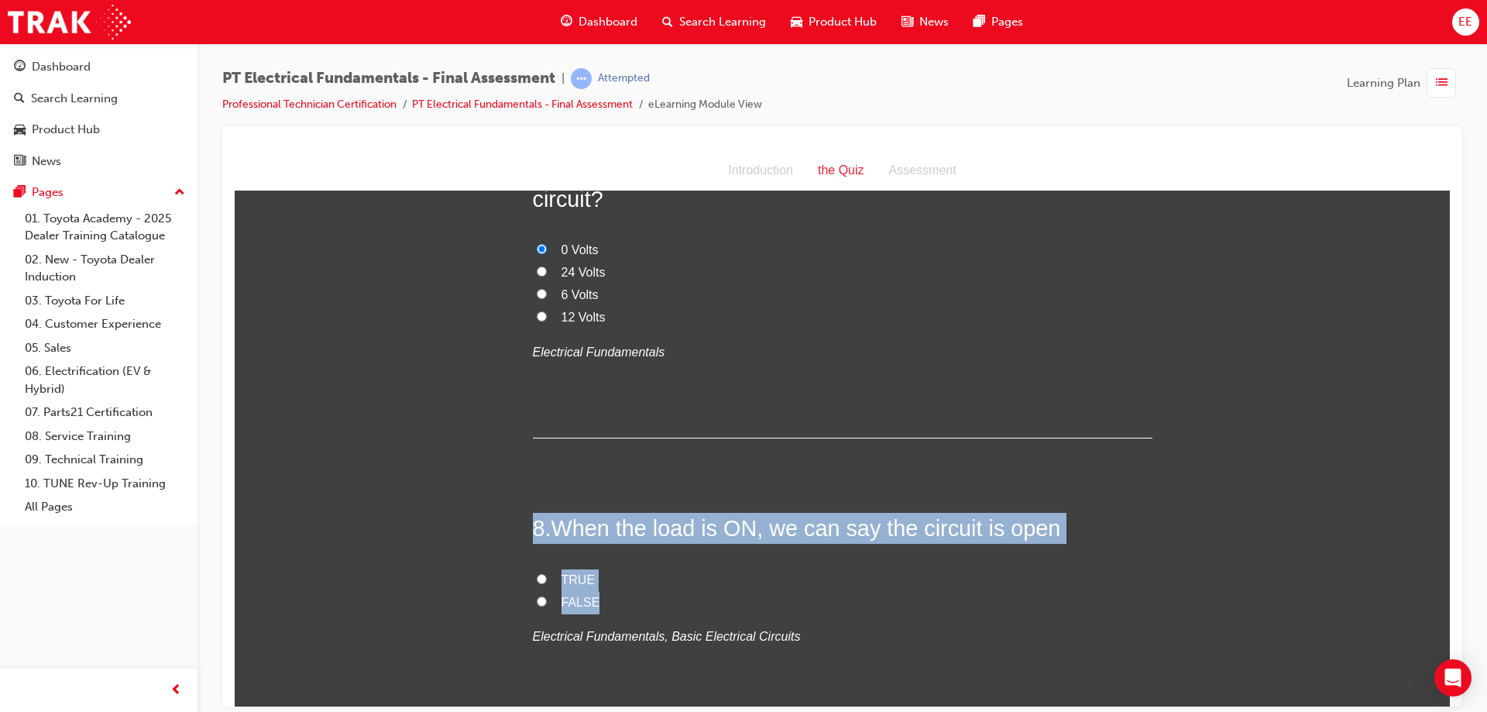
drag, startPoint x: 710, startPoint y: 510, endPoint x: 506, endPoint y: 428, distance: 219.7
copy div "8 . When the load is ON, we can say the circuit is open TRUE FALSE"
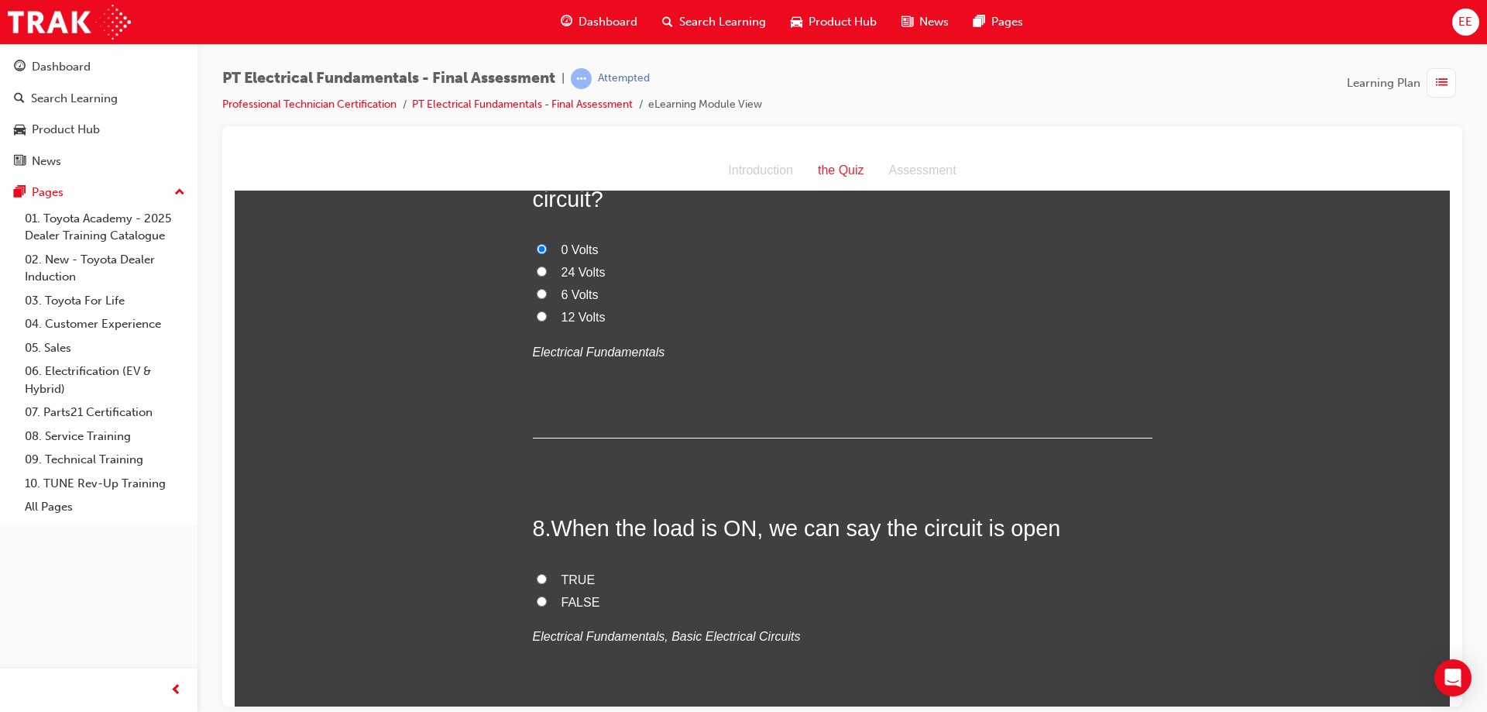
click at [565, 595] on span "FALSE" at bounding box center [581, 601] width 39 height 13
click at [547, 596] on input "FALSE" at bounding box center [542, 601] width 10 height 10
radio input "true"
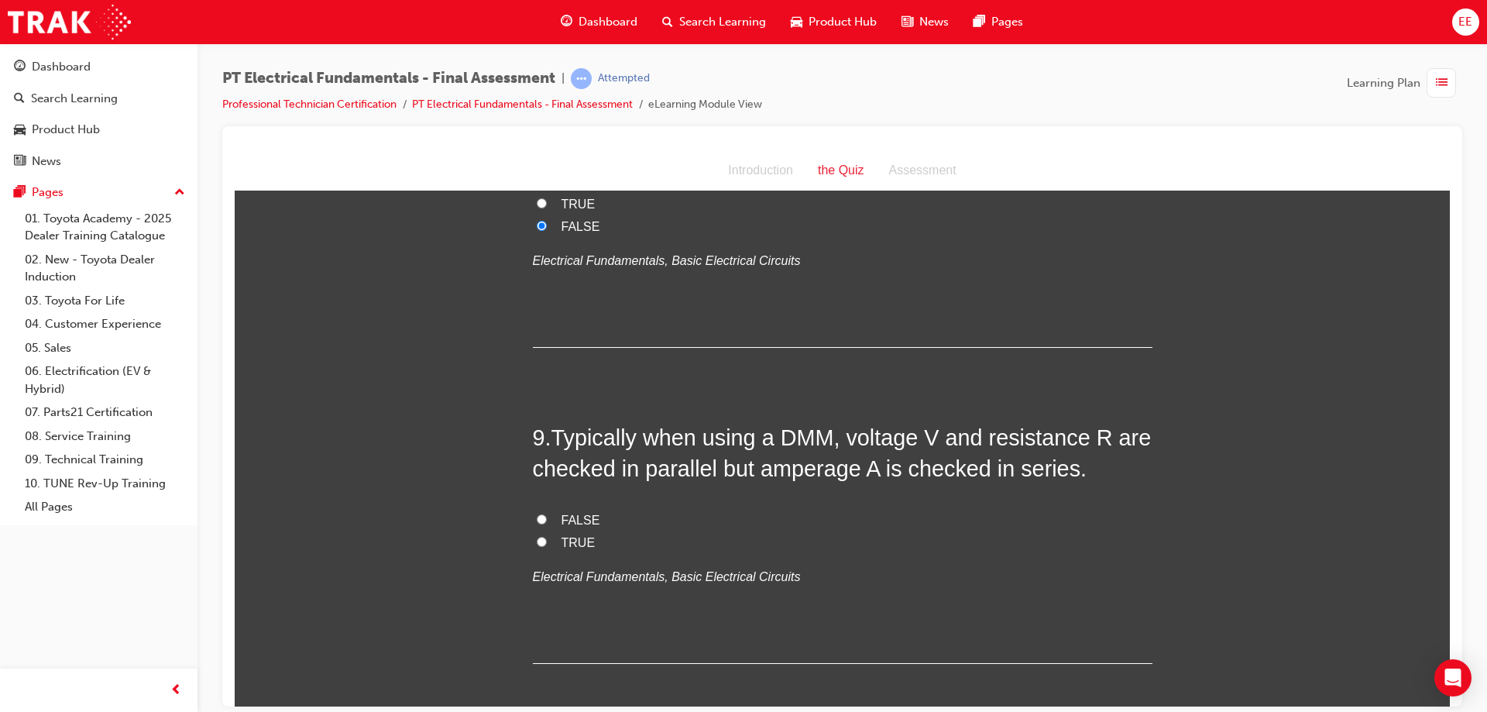
scroll to position [2702, 0]
click at [549, 529] on label "TRUE" at bounding box center [843, 540] width 620 height 22
click at [547, 534] on input "TRUE" at bounding box center [542, 539] width 10 height 10
radio input "true"
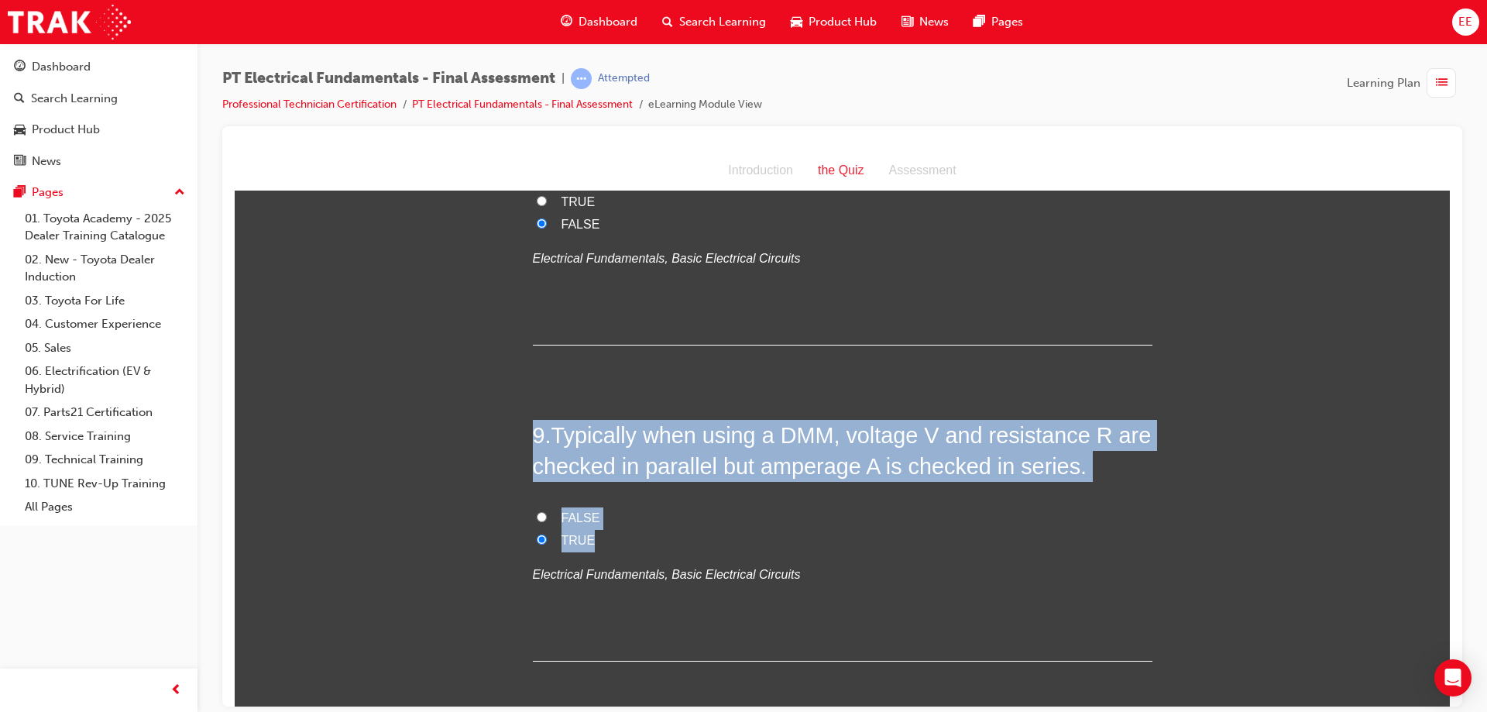
drag, startPoint x: 635, startPoint y: 451, endPoint x: 467, endPoint y: 337, distance: 203.1
copy div "9 . Typically when using a DMM, voltage V and resistance R are checked in paral…"
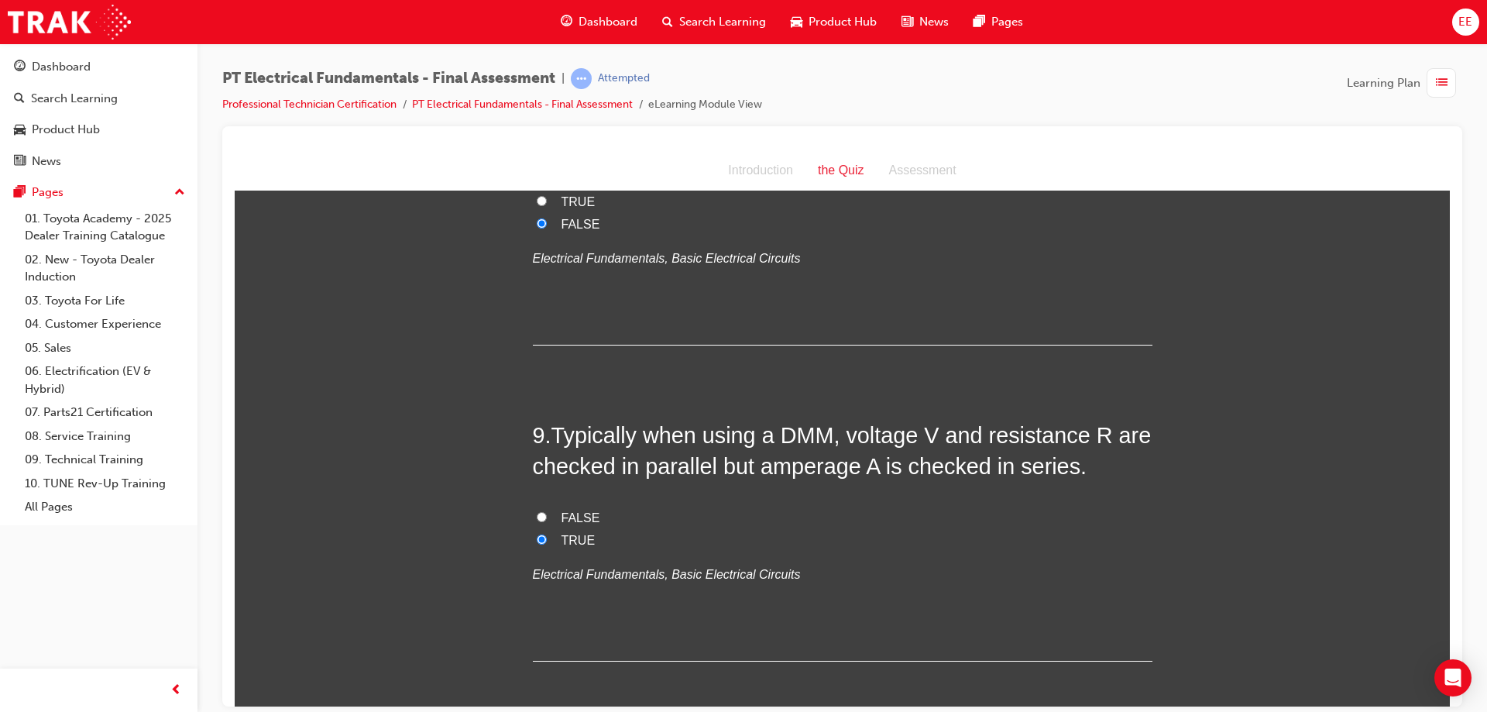
click at [725, 567] on em "Electrical Fundamentals, Basic Electrical Circuits" at bounding box center [667, 573] width 268 height 13
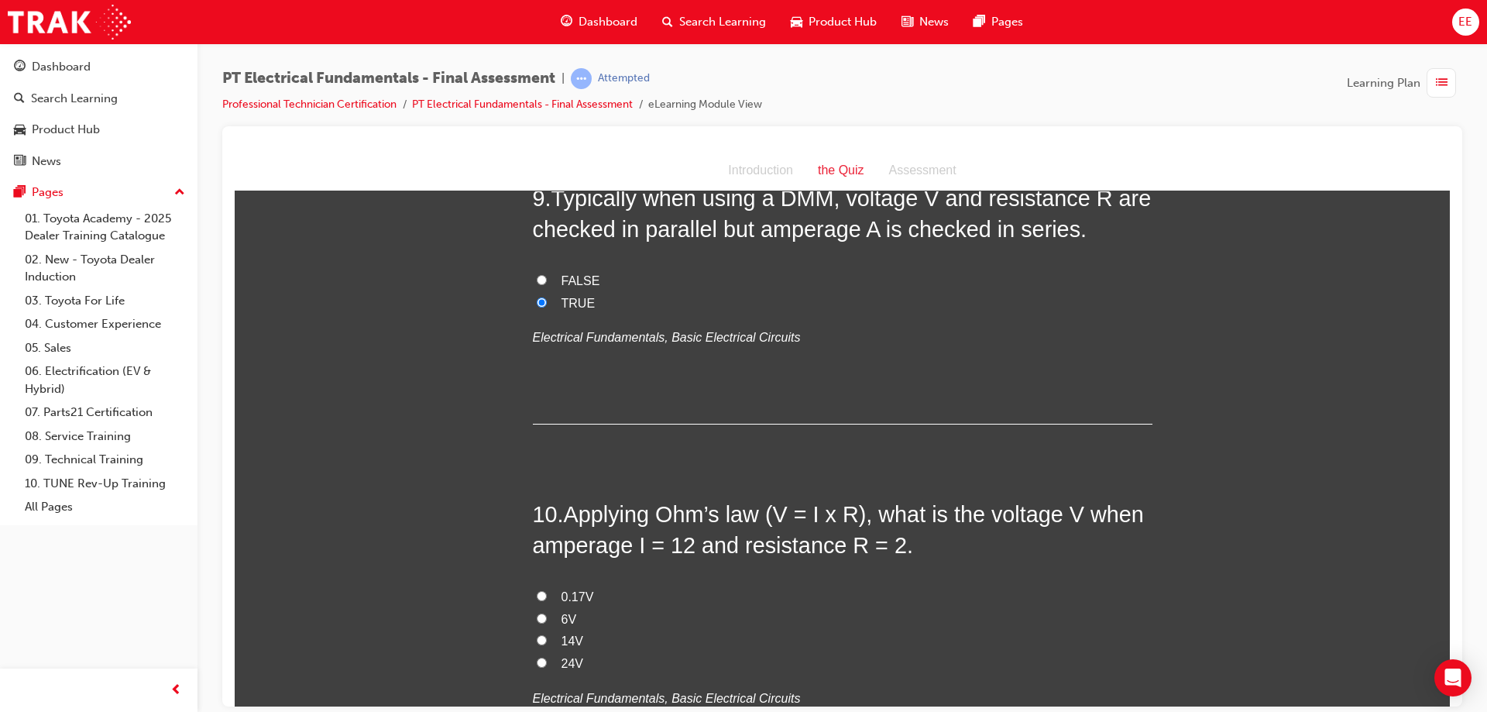
scroll to position [3012, 0]
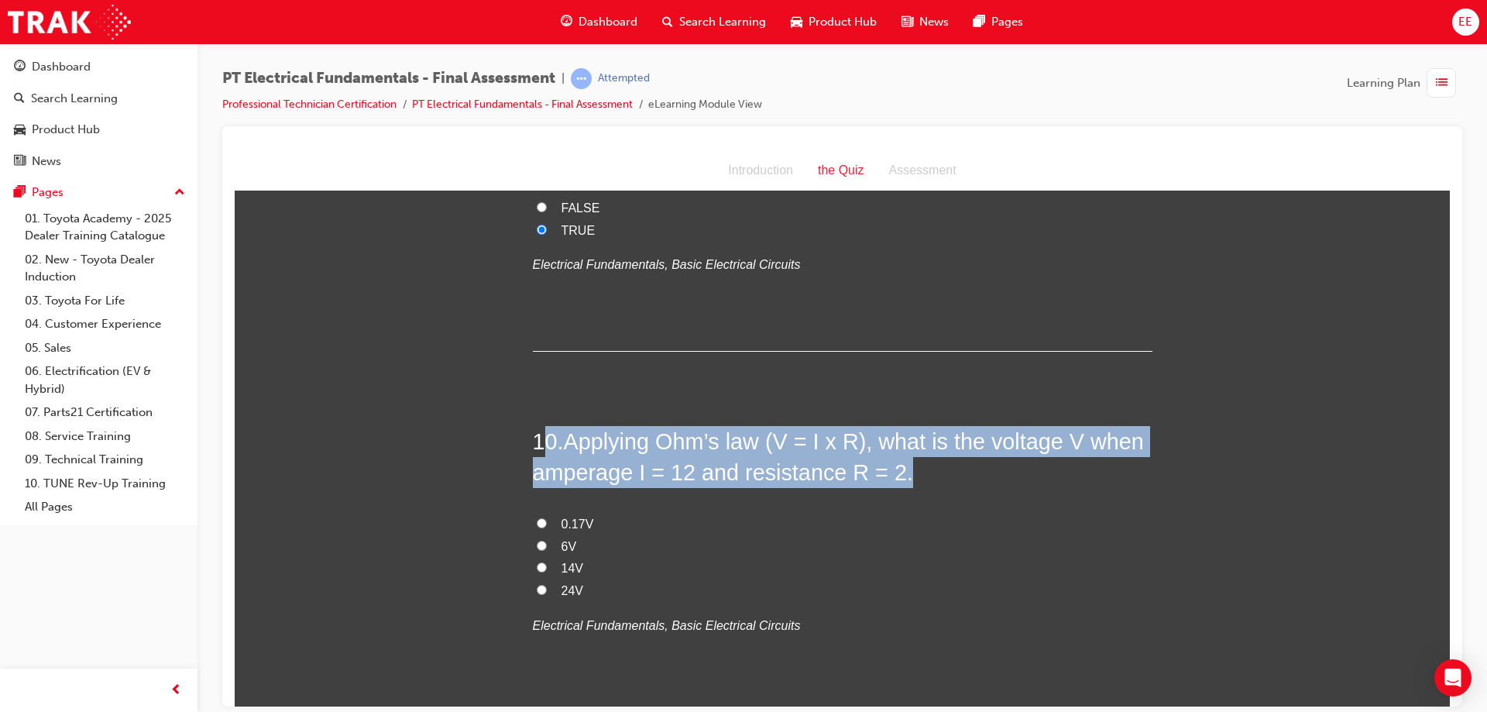
drag, startPoint x: 985, startPoint y: 383, endPoint x: 534, endPoint y: 297, distance: 459.9
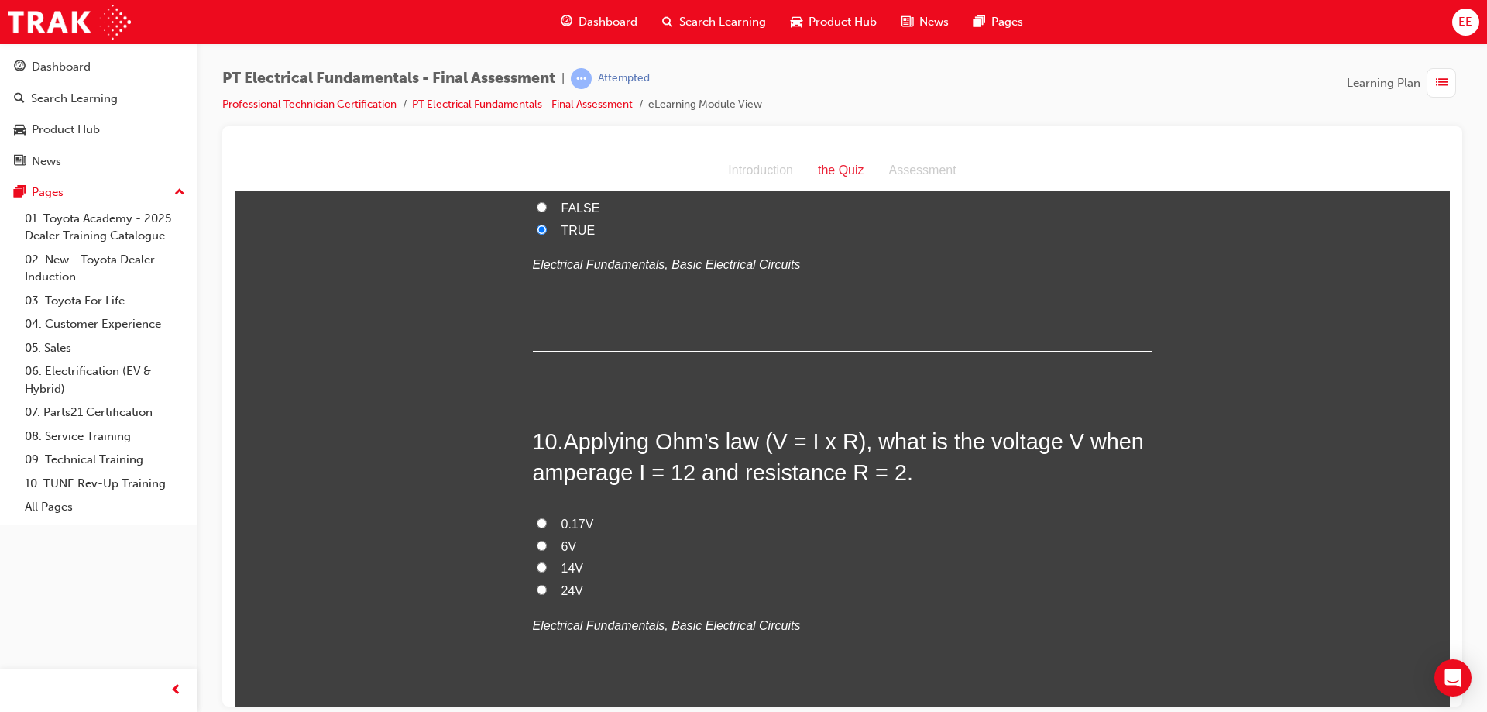
click at [908, 425] on h2 "10 . Applying Ohm’s law (V = I x R), what is the voltage V when amperage I = 12…" at bounding box center [843, 456] width 620 height 63
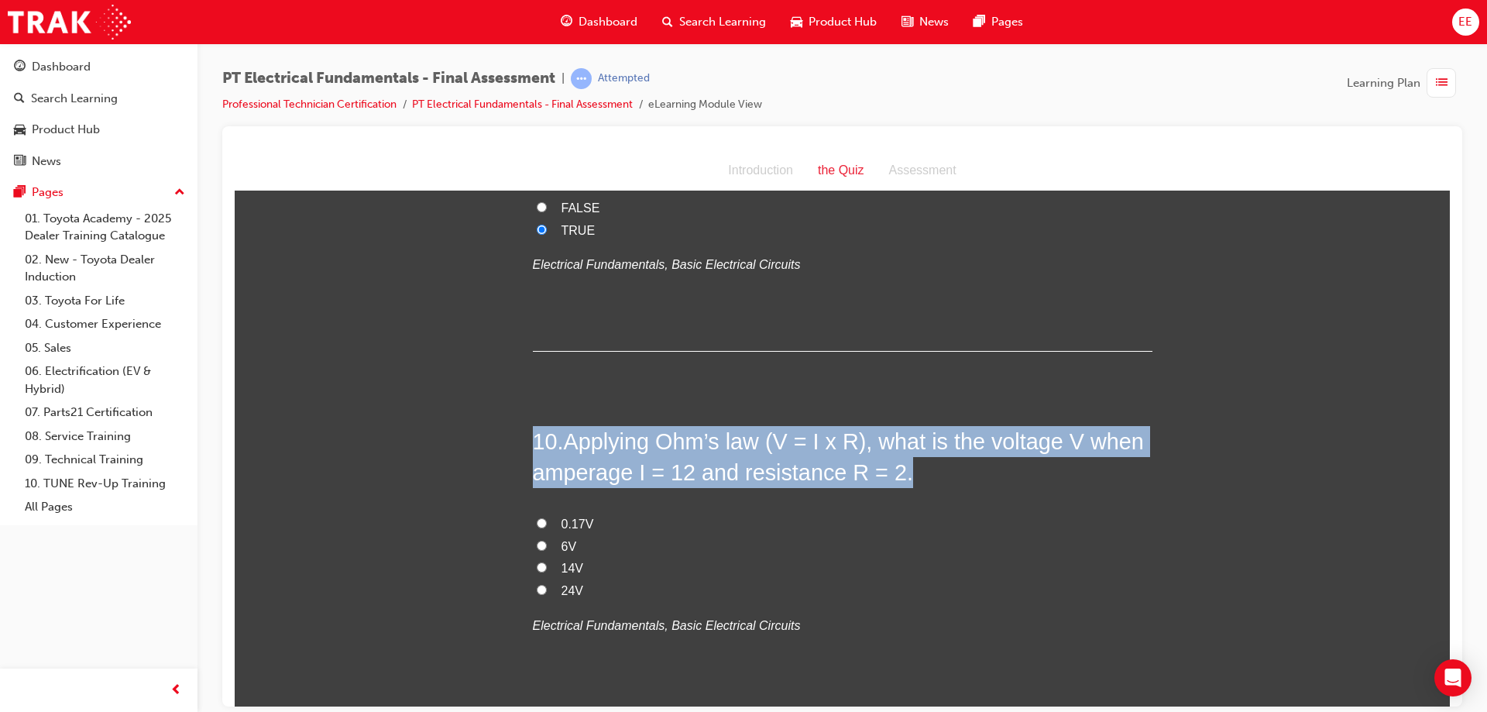
drag, startPoint x: 906, startPoint y: 381, endPoint x: 445, endPoint y: 295, distance: 468.9
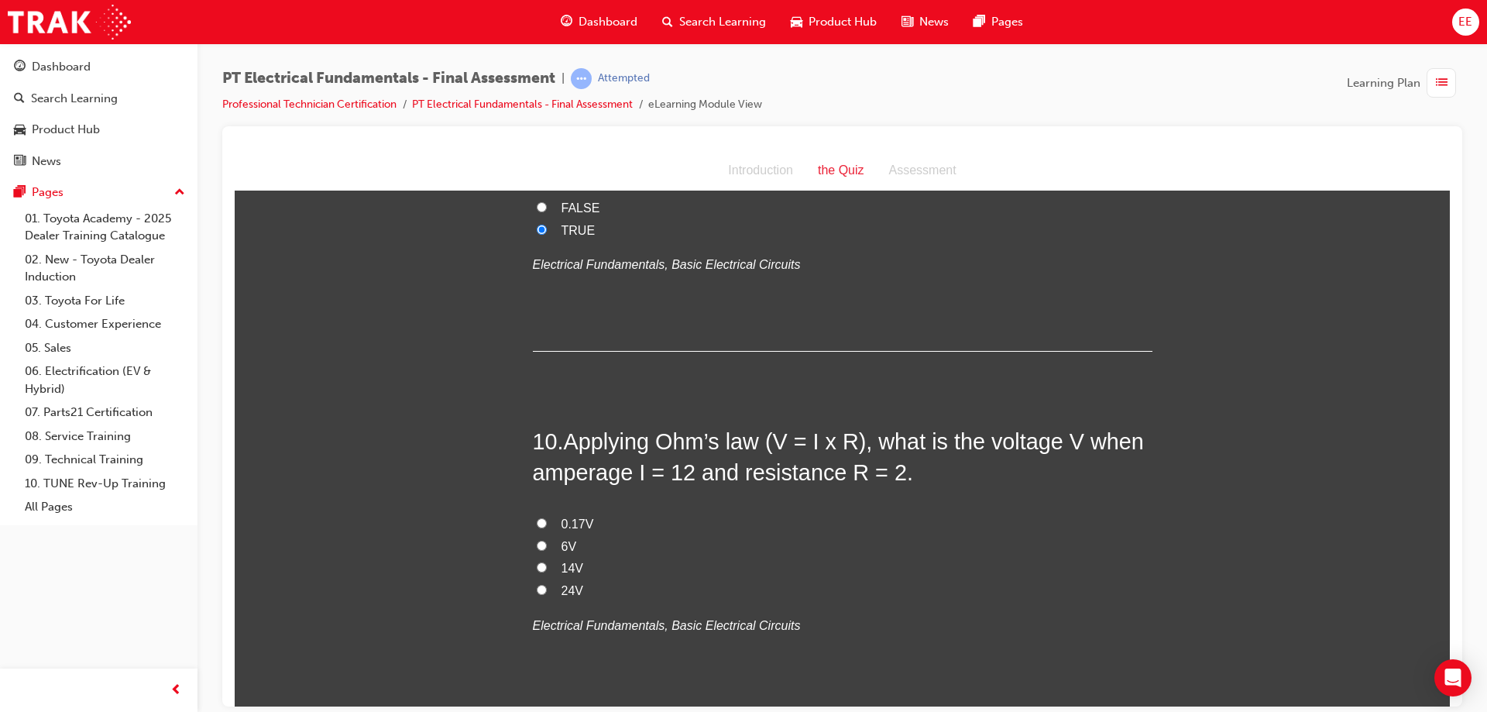
click at [544, 579] on label "24V" at bounding box center [843, 590] width 620 height 22
click at [544, 584] on input "24V" at bounding box center [542, 589] width 10 height 10
radio input "true"
click at [799, 535] on label "6V" at bounding box center [843, 546] width 620 height 22
click at [547, 540] on input "6V" at bounding box center [542, 545] width 10 height 10
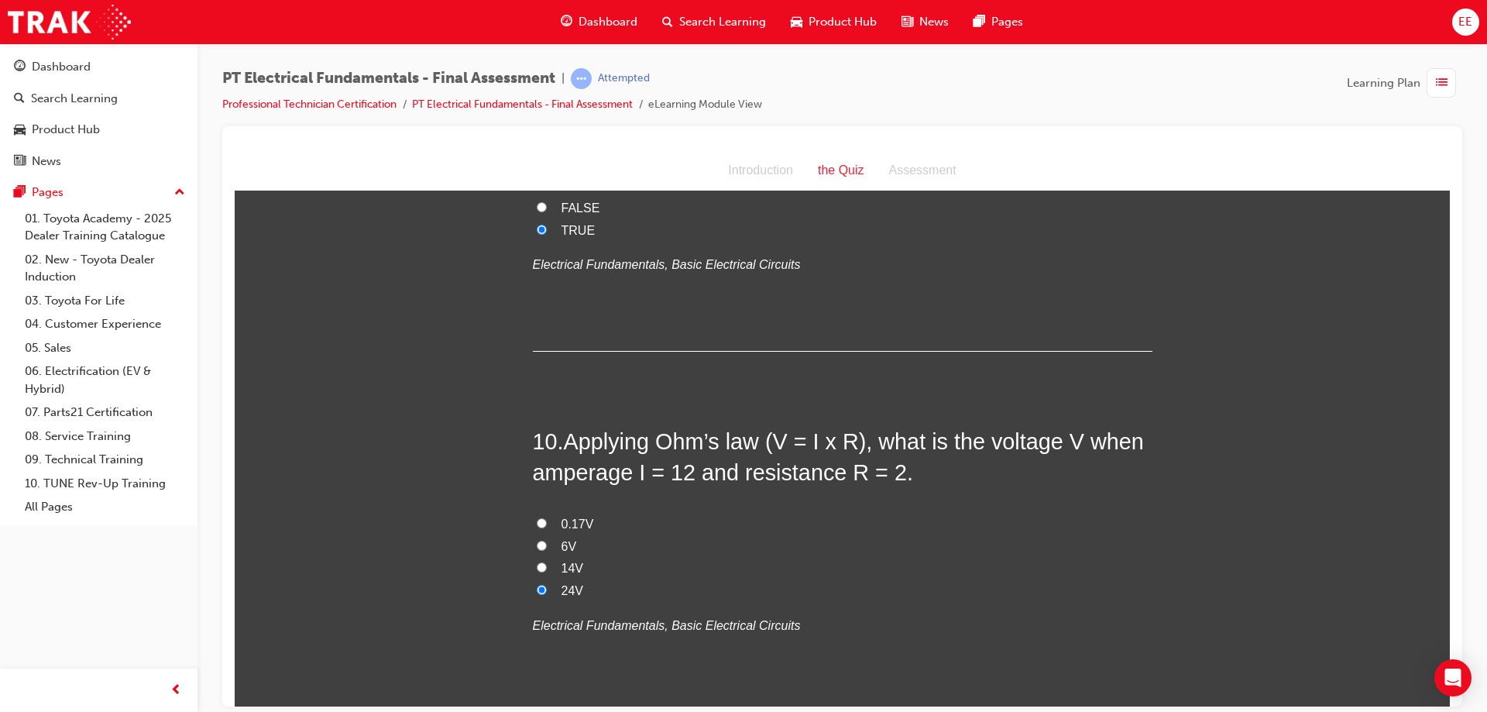
radio input "true"
click at [589, 579] on label "24V" at bounding box center [843, 590] width 620 height 22
click at [547, 584] on input "24V" at bounding box center [542, 589] width 10 height 10
radio input "true"
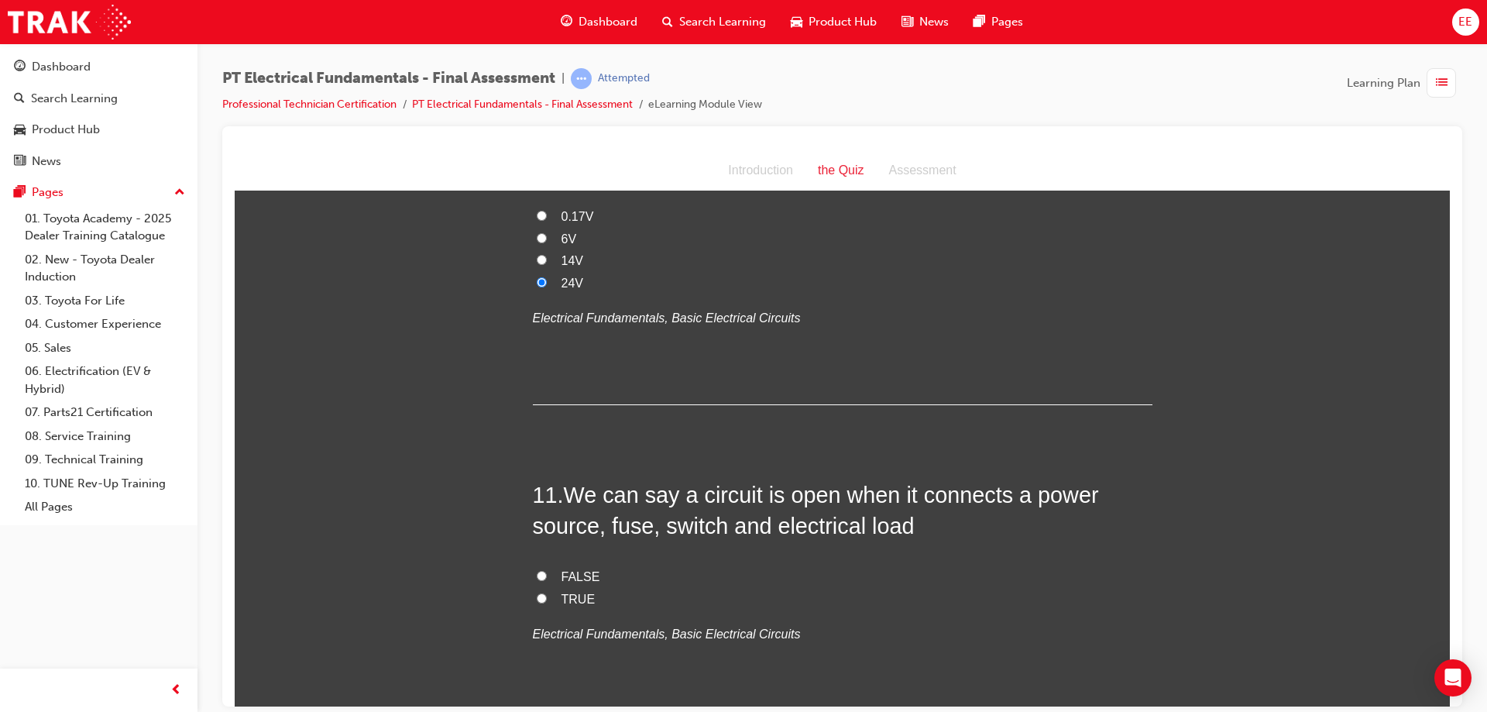
scroll to position [3322, 0]
click at [590, 567] on span "FALSE" at bounding box center [581, 573] width 39 height 13
click at [547, 568] on input "FALSE" at bounding box center [542, 573] width 10 height 10
radio input "true"
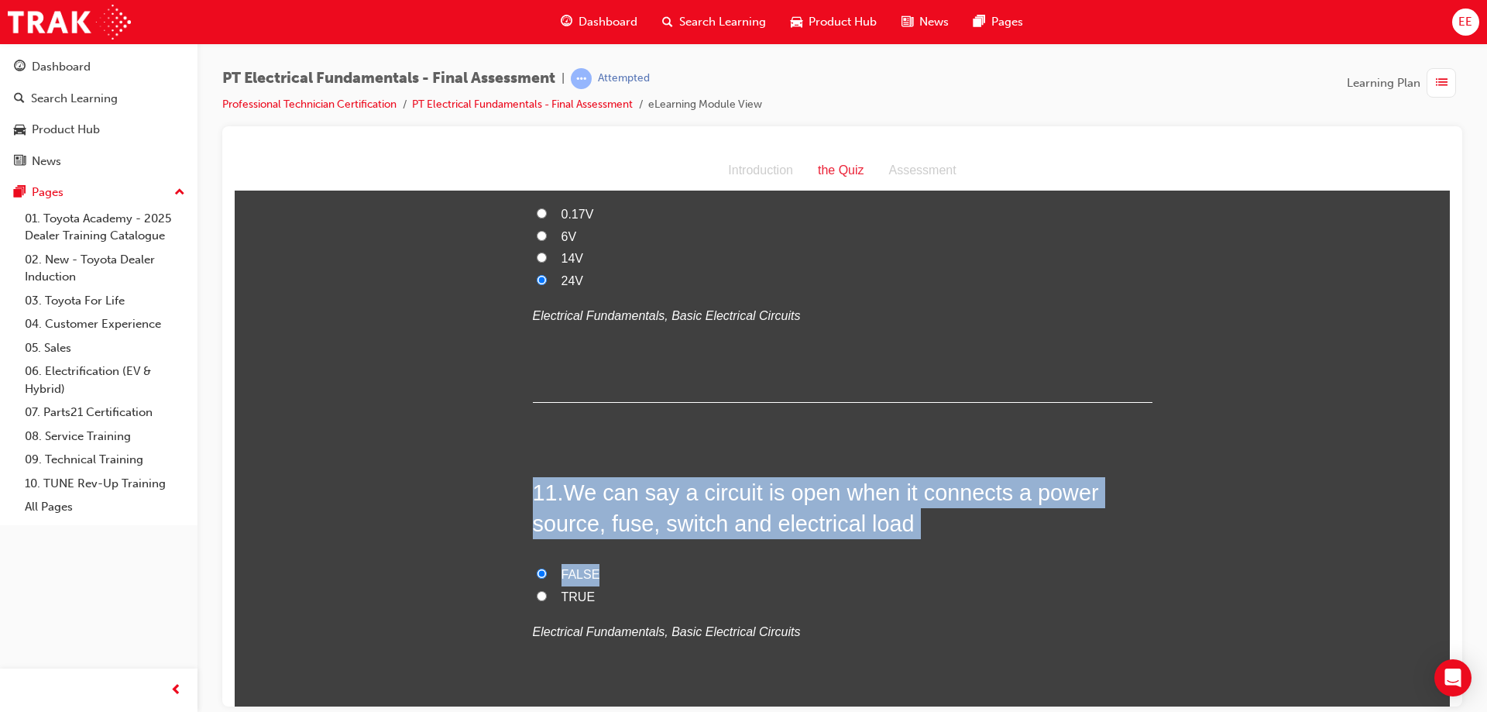
drag, startPoint x: 869, startPoint y: 482, endPoint x: 744, endPoint y: 497, distance: 126.4
drag, startPoint x: 676, startPoint y: 513, endPoint x: 489, endPoint y: 399, distance: 219.4
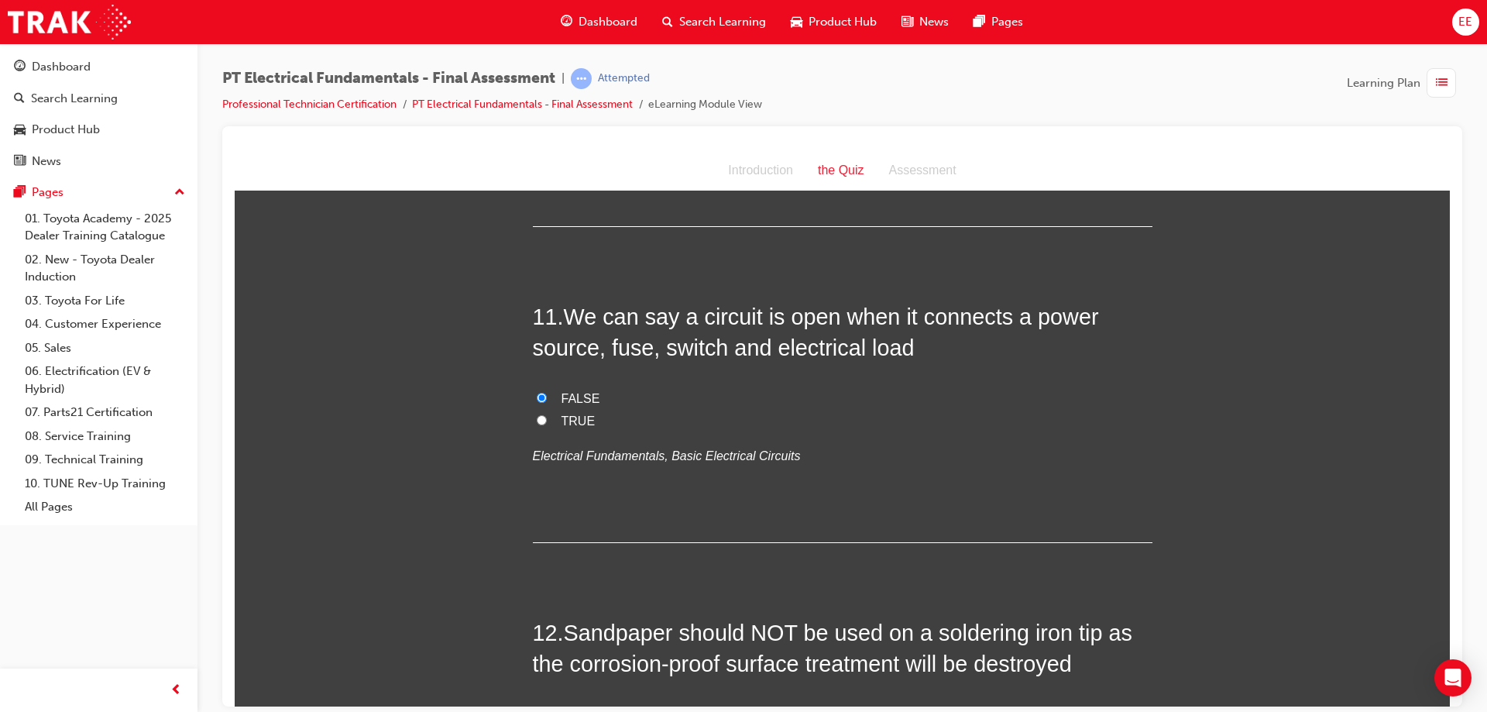
scroll to position [3632, 0]
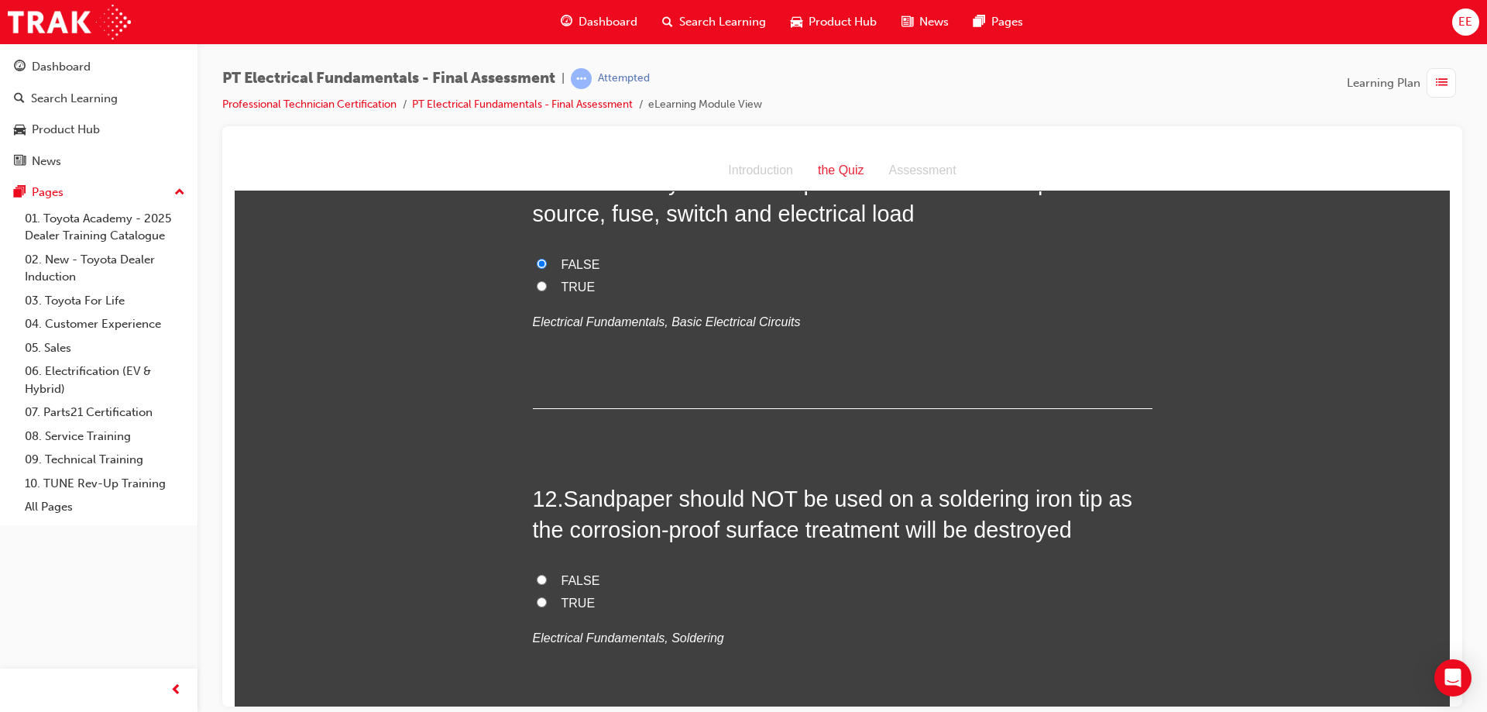
click at [552, 592] on label "TRUE" at bounding box center [843, 603] width 620 height 22
click at [547, 597] on input "TRUE" at bounding box center [542, 602] width 10 height 10
radio input "true"
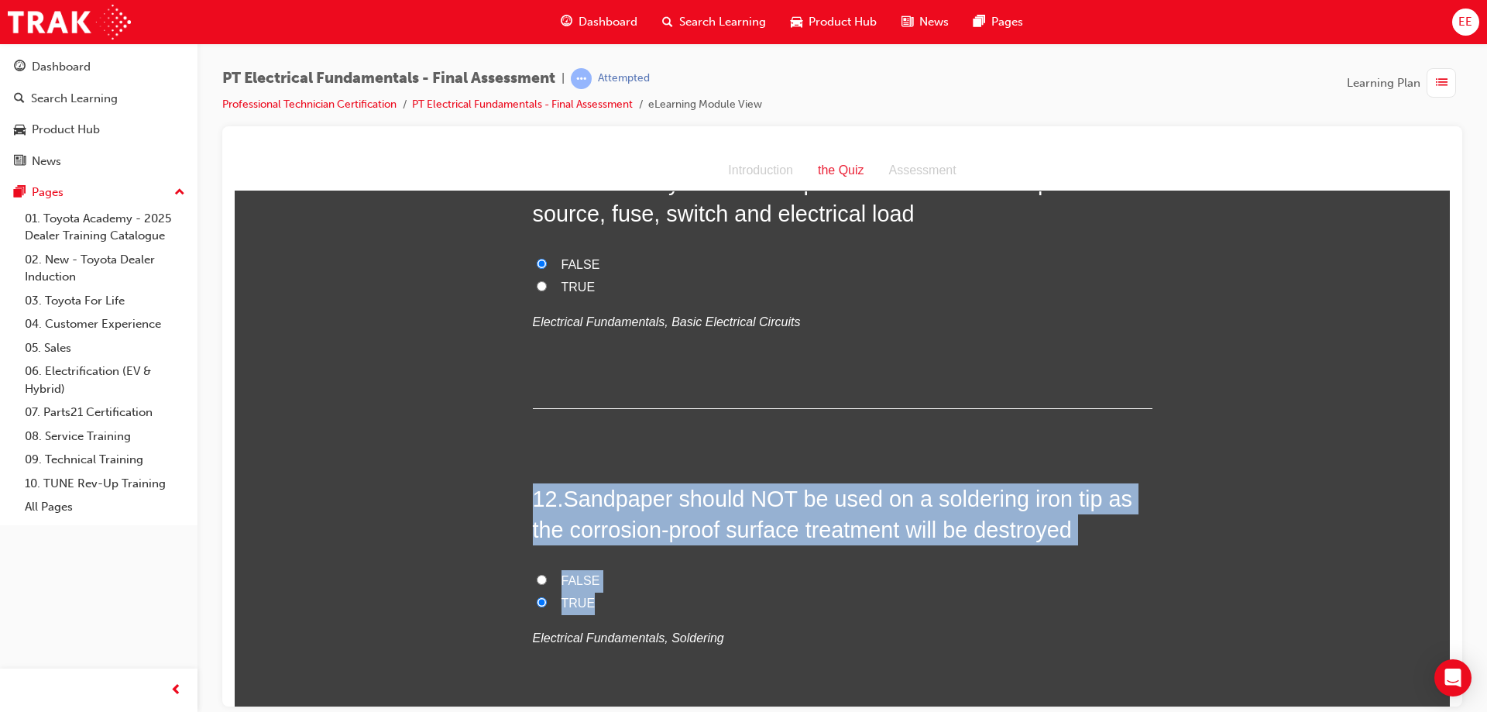
drag, startPoint x: 645, startPoint y: 514, endPoint x: 465, endPoint y: 411, distance: 207.5
click at [465, 411] on div "You must select an answer for each question before you can submit. Please note,…" at bounding box center [843, 664] width 1216 height 8176
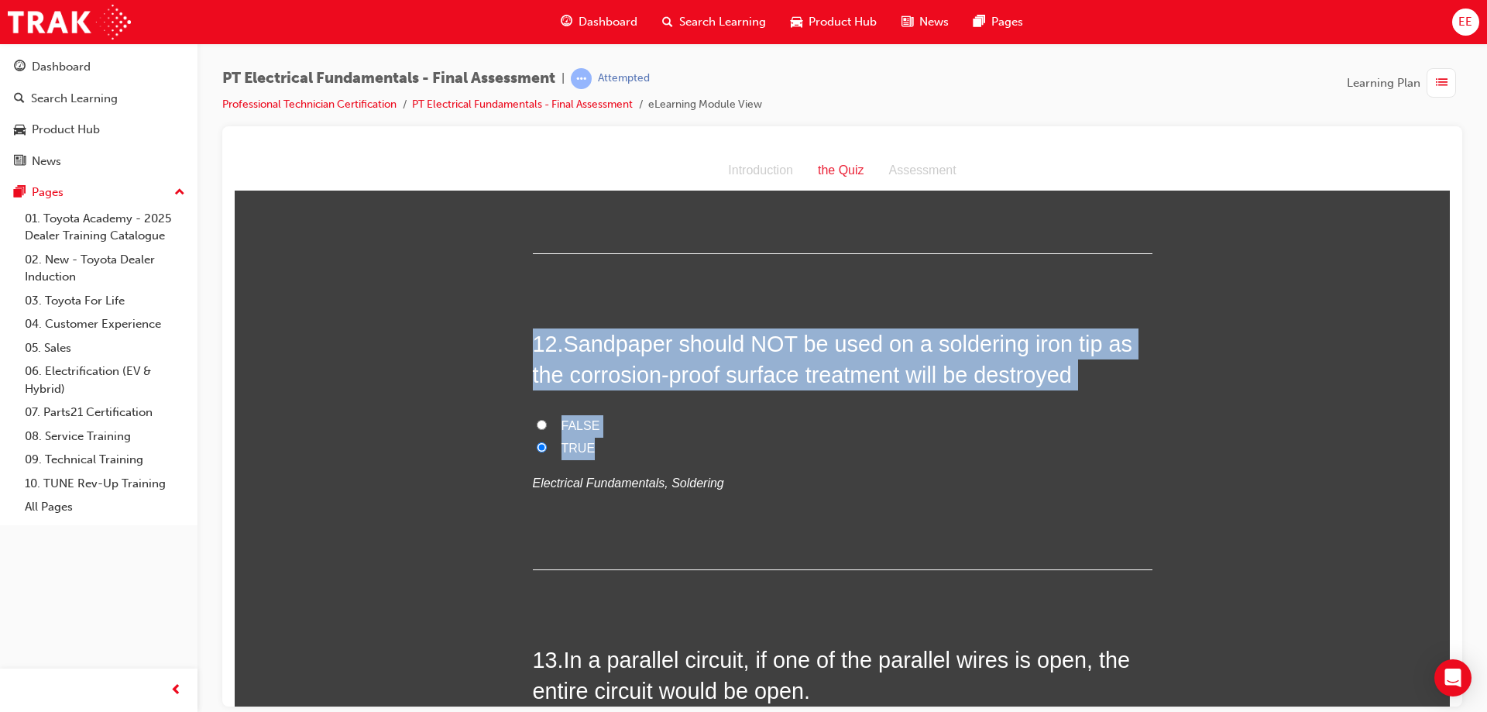
click at [708, 328] on div "12 . Sandpaper should NOT be used on a soldering iron tip as the corrosion-proo…" at bounding box center [843, 449] width 620 height 242
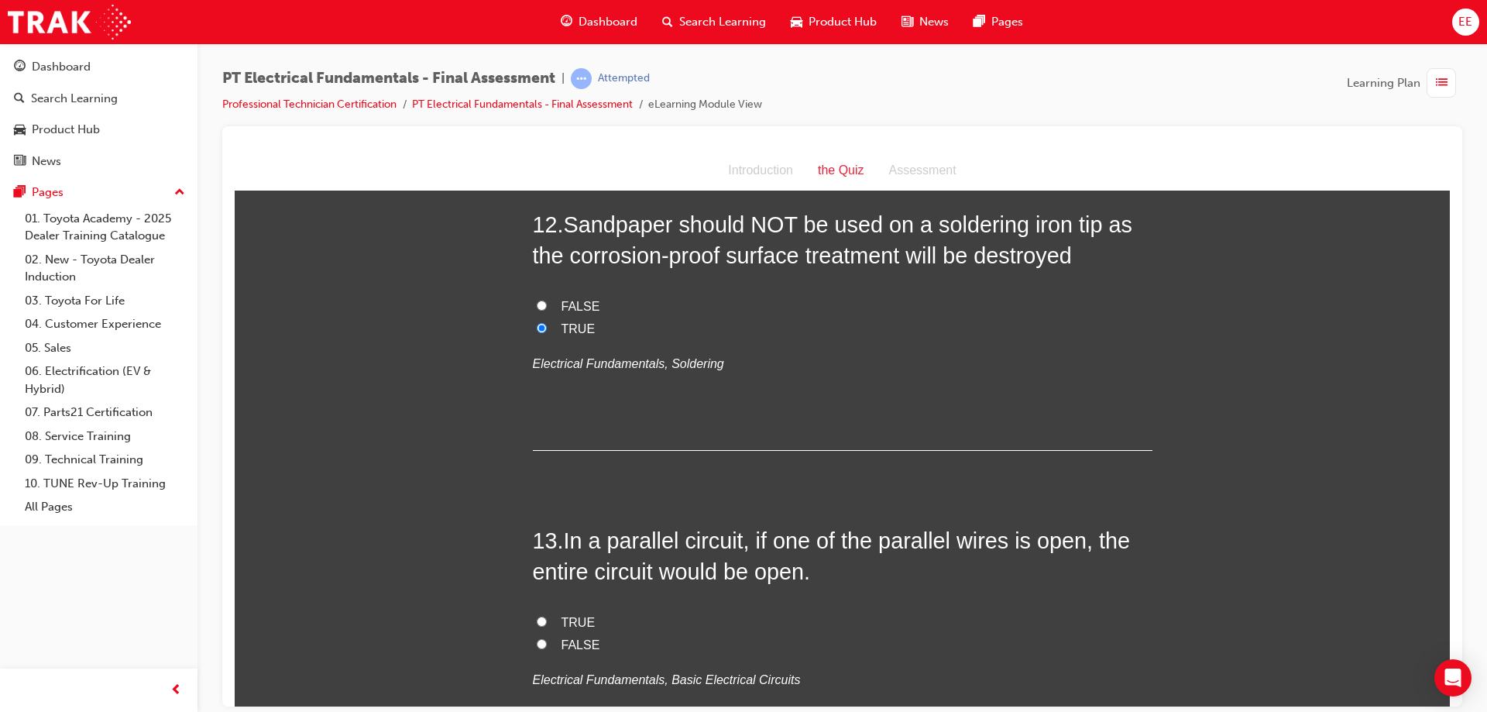
scroll to position [3942, 0]
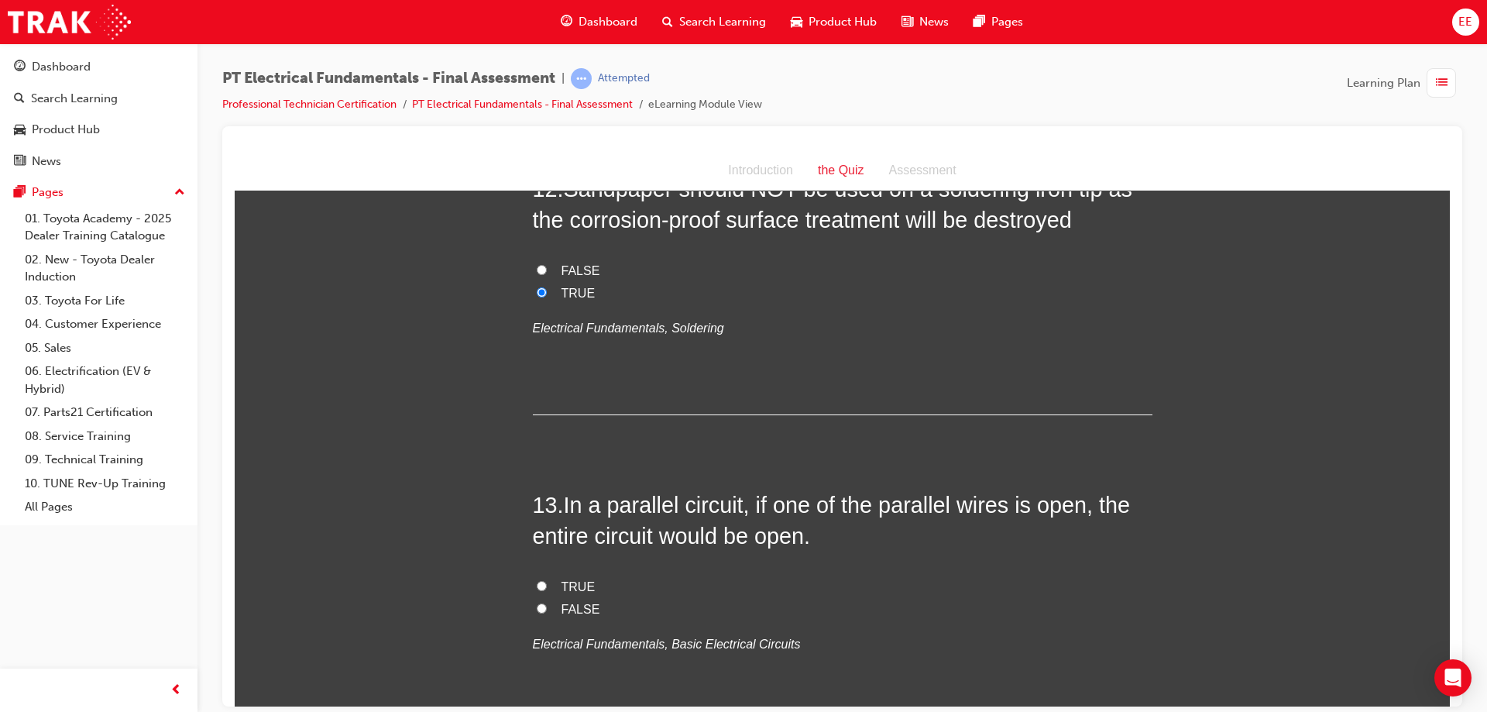
click at [573, 602] on span "FALSE" at bounding box center [581, 608] width 39 height 13
click at [547, 603] on input "FALSE" at bounding box center [542, 608] width 10 height 10
radio input "true"
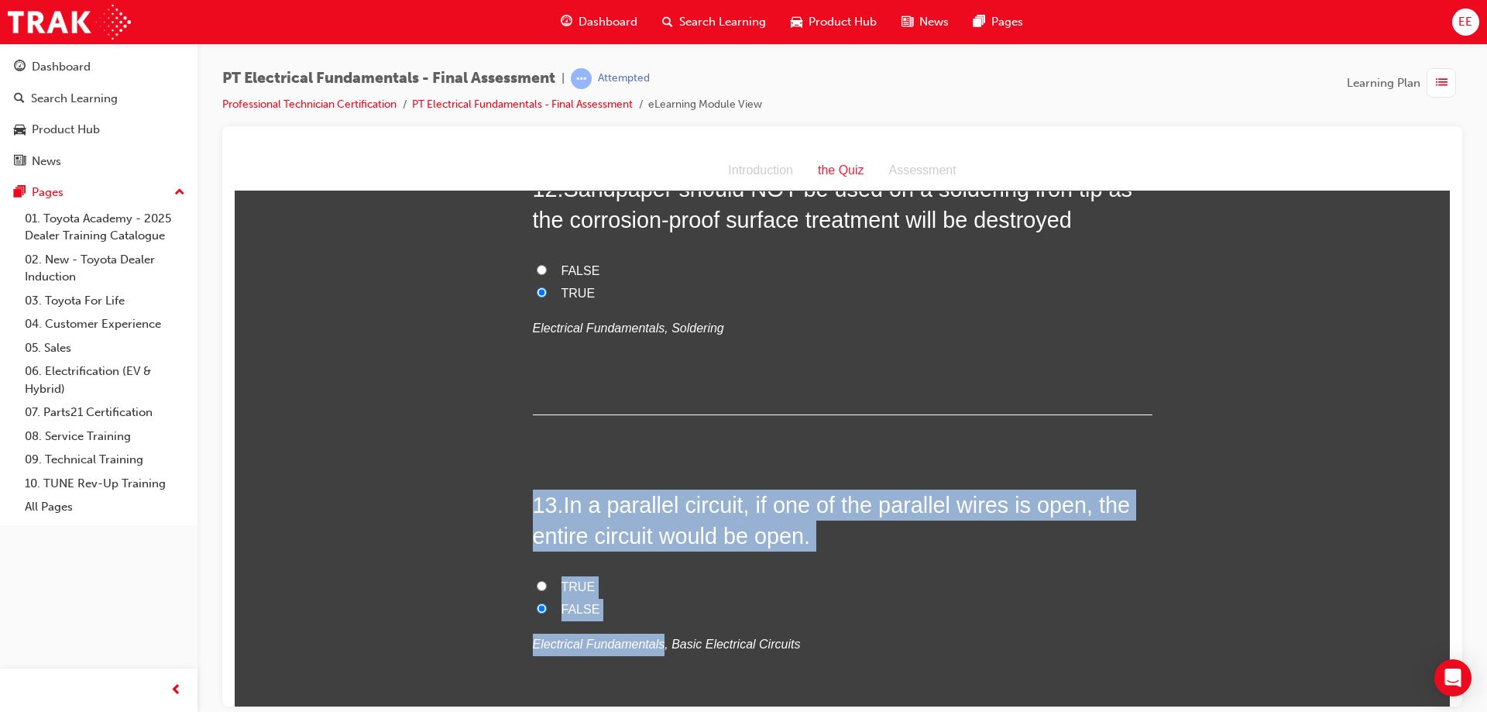
drag, startPoint x: 650, startPoint y: 530, endPoint x: 478, endPoint y: 401, distance: 215.2
click at [478, 401] on div "You must select an answer for each question before you can submit. Please note,…" at bounding box center [843, 354] width 1216 height 8176
click at [769, 492] on span "In a parallel circuit, if one of the parallel wires is open, the entire circuit…" at bounding box center [832, 520] width 598 height 56
drag, startPoint x: 674, startPoint y: 518, endPoint x: 462, endPoint y: 397, distance: 244.3
click at [462, 397] on div "You must select an answer for each question before you can submit. Please note,…" at bounding box center [843, 354] width 1216 height 8176
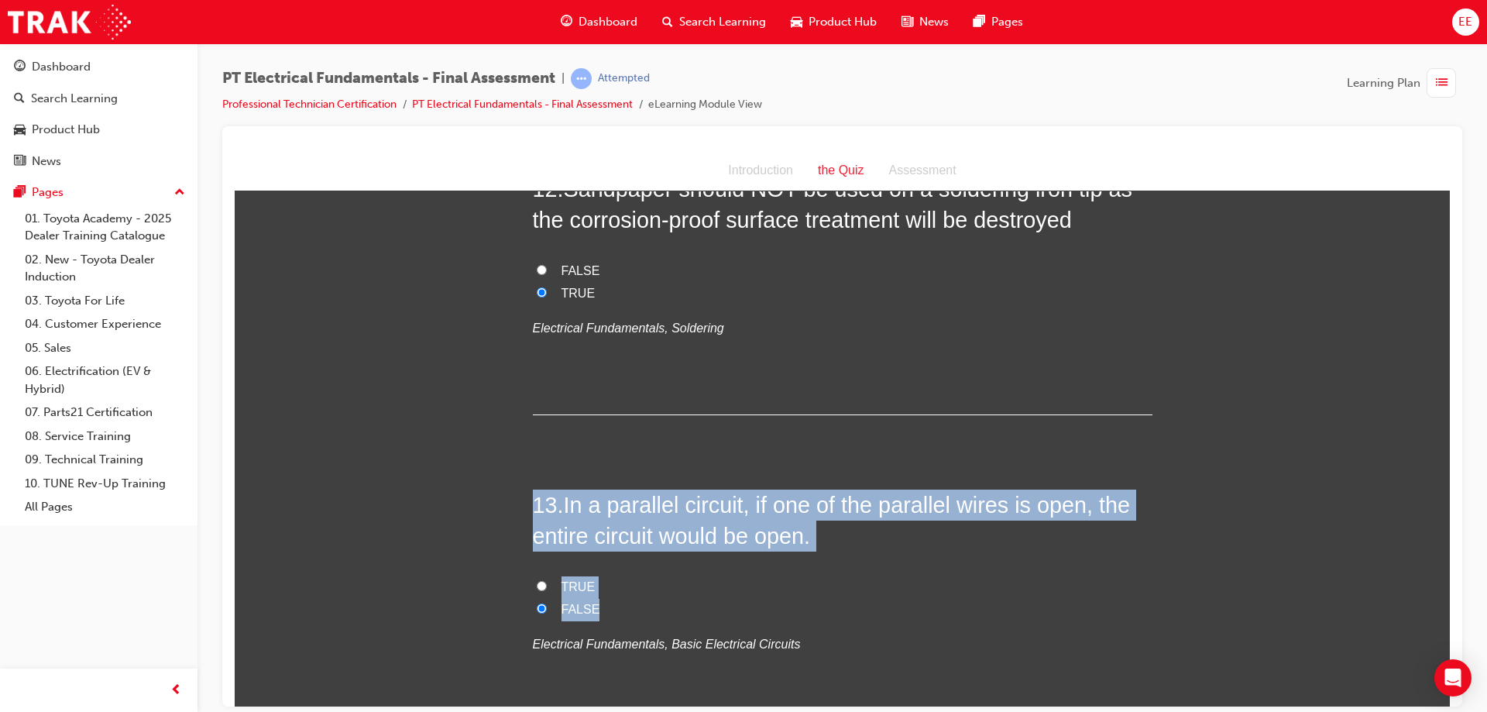
click at [627, 598] on label "FALSE" at bounding box center [843, 609] width 620 height 22
click at [547, 603] on input "FALSE" at bounding box center [542, 608] width 10 height 10
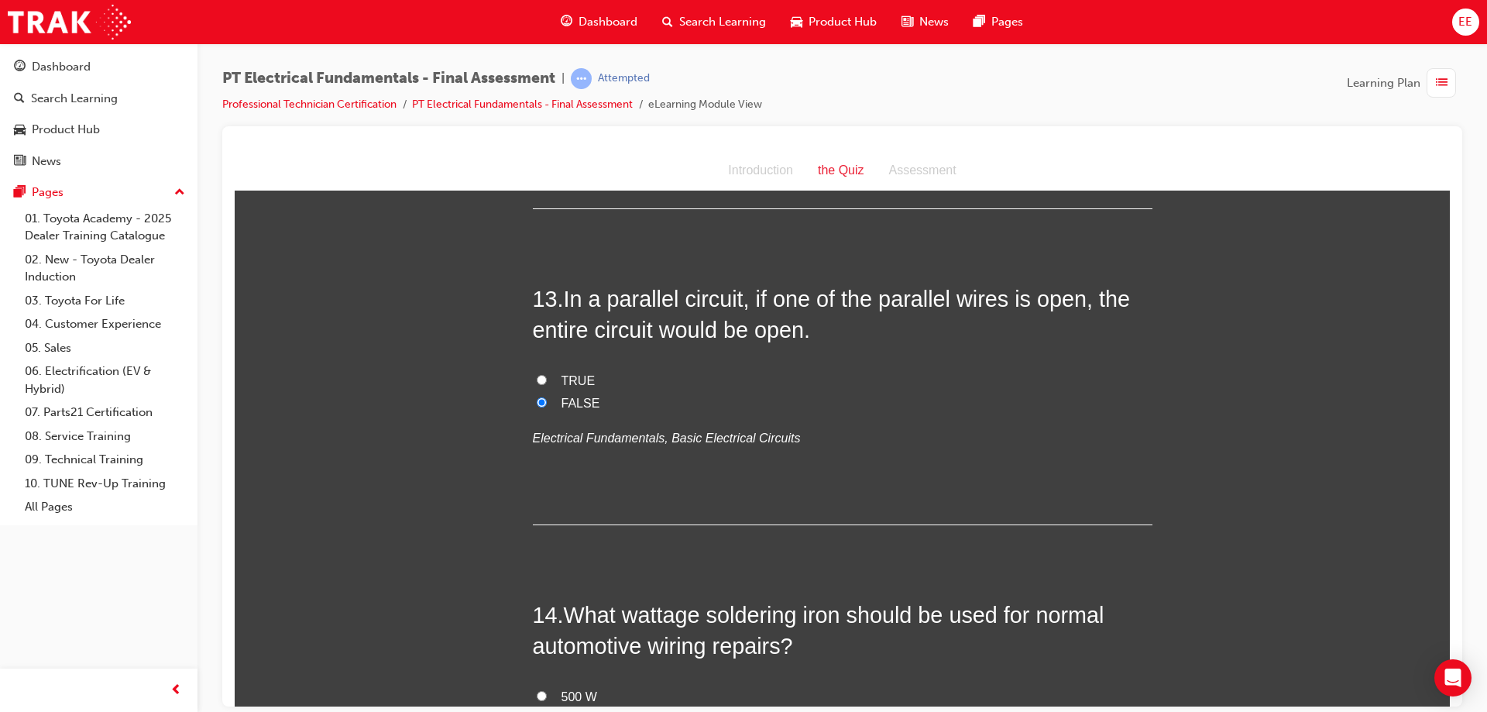
scroll to position [4252, 0]
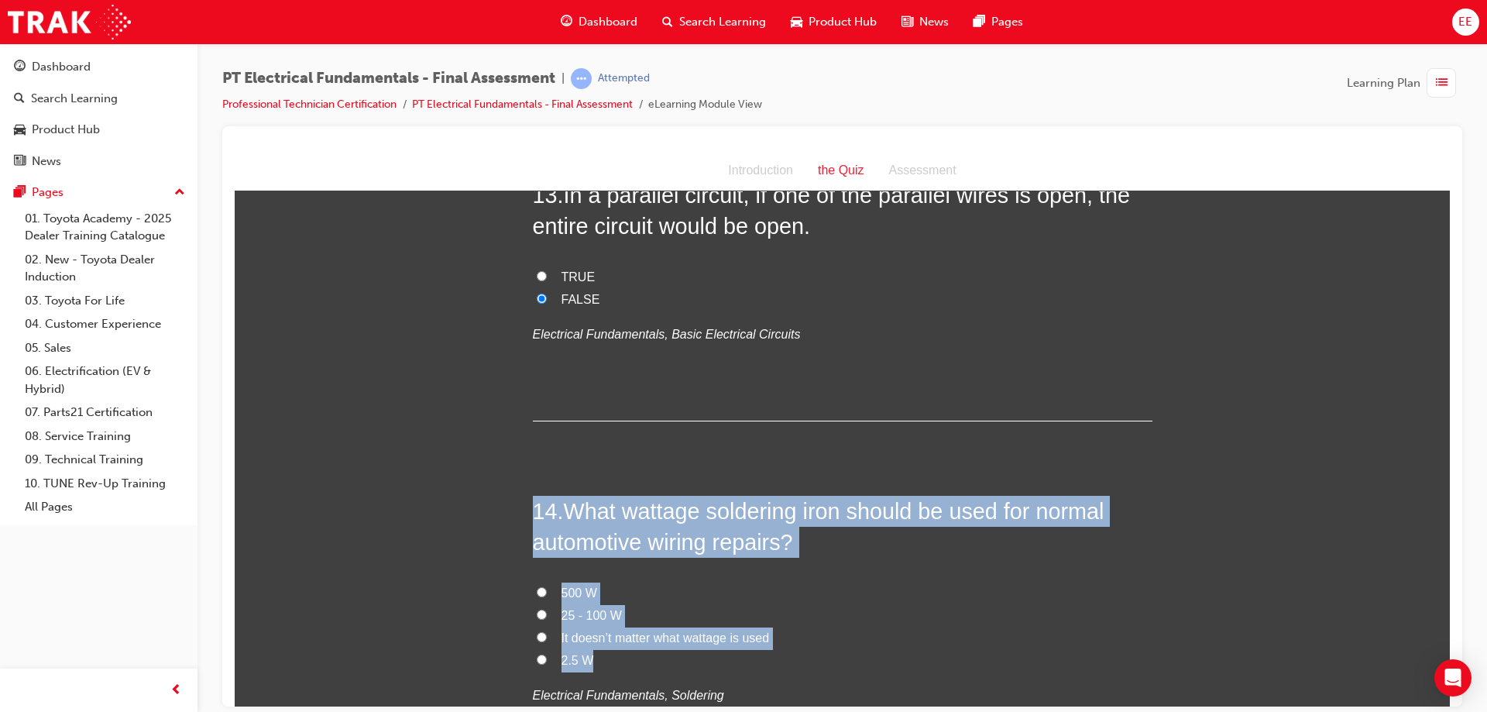
drag, startPoint x: 757, startPoint y: 565, endPoint x: 466, endPoint y: 404, distance: 332.2
click at [466, 404] on div "You must select an answer for each question before you can submit. Please note,…" at bounding box center [843, 44] width 1216 height 8176
click at [581, 608] on span "25 - 100 W" at bounding box center [592, 614] width 60 height 13
click at [547, 609] on input "25 - 100 W" at bounding box center [542, 614] width 10 height 10
radio input "true"
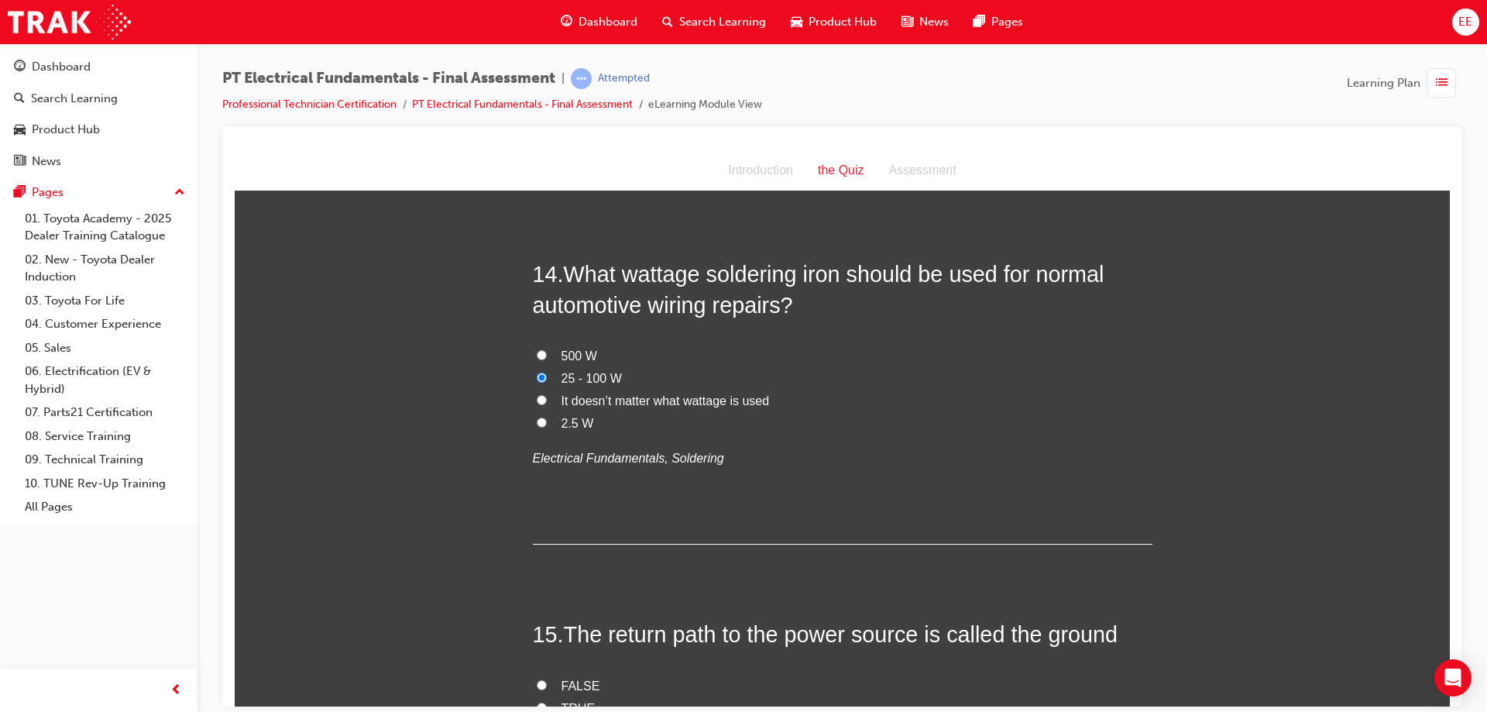
scroll to position [4562, 0]
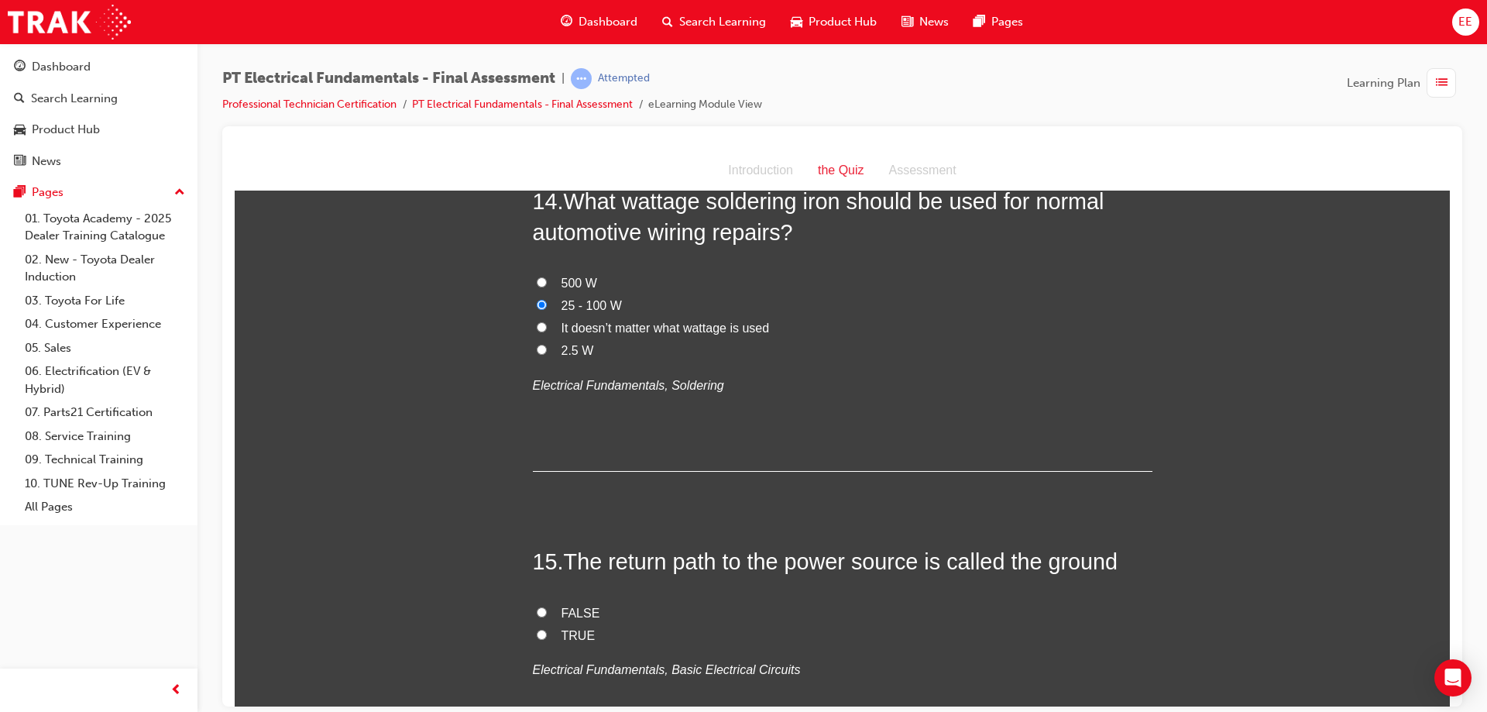
click at [537, 624] on label "TRUE" at bounding box center [843, 635] width 620 height 22
click at [537, 629] on input "TRUE" at bounding box center [542, 634] width 10 height 10
radio input "true"
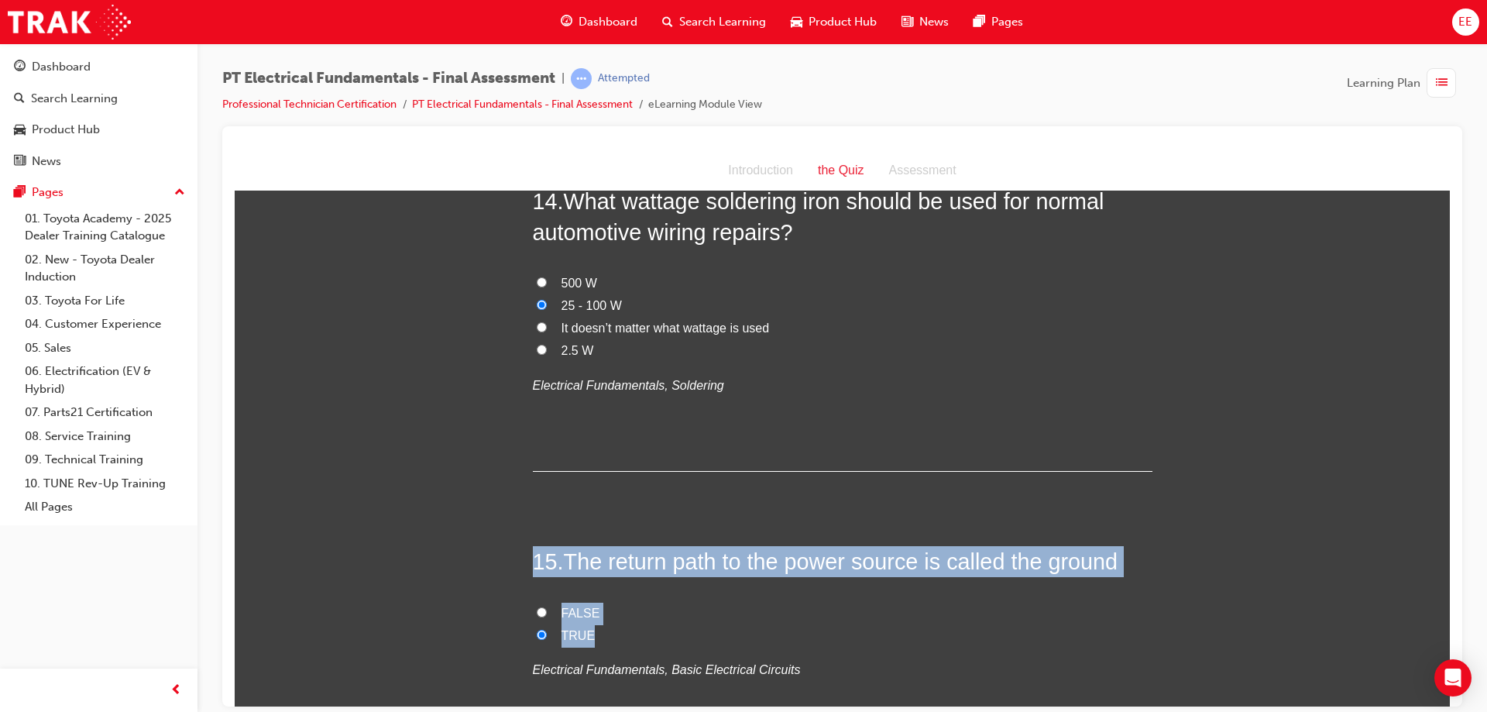
drag, startPoint x: 614, startPoint y: 543, endPoint x: 451, endPoint y: 435, distance: 195.5
click at [617, 602] on label "FALSE" at bounding box center [843, 613] width 620 height 22
click at [547, 607] on input "FALSE" at bounding box center [542, 612] width 10 height 10
radio input "true"
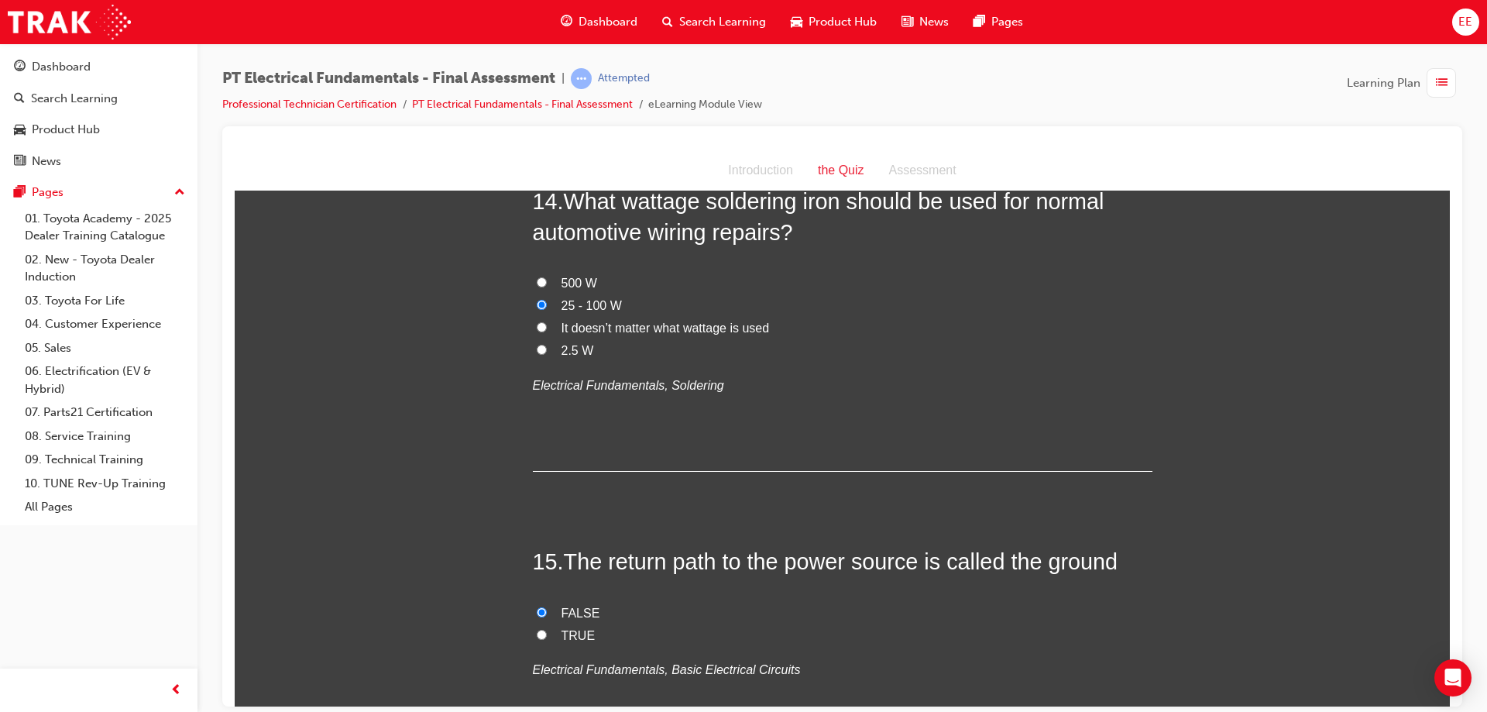
drag, startPoint x: 572, startPoint y: 555, endPoint x: 581, endPoint y: 549, distance: 10.8
click at [573, 602] on div "FALSE TRUE Electrical Fundamentals, Basic Electrical Circuits" at bounding box center [843, 641] width 620 height 79
click at [584, 628] on span "TRUE" at bounding box center [579, 634] width 34 height 13
click at [547, 629] on input "TRUE" at bounding box center [542, 634] width 10 height 10
radio input "true"
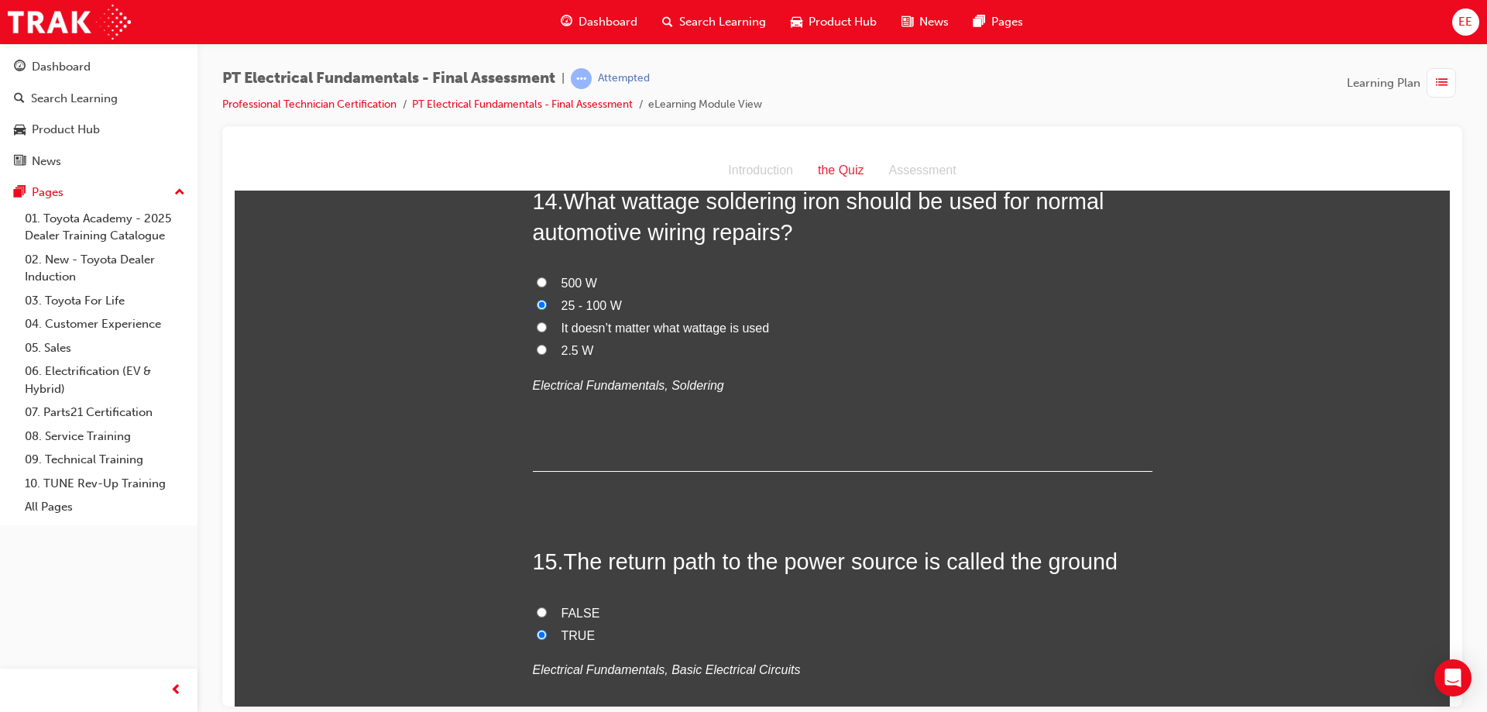
click at [607, 549] on span "The return path to the power source is called the ground" at bounding box center [841, 561] width 555 height 25
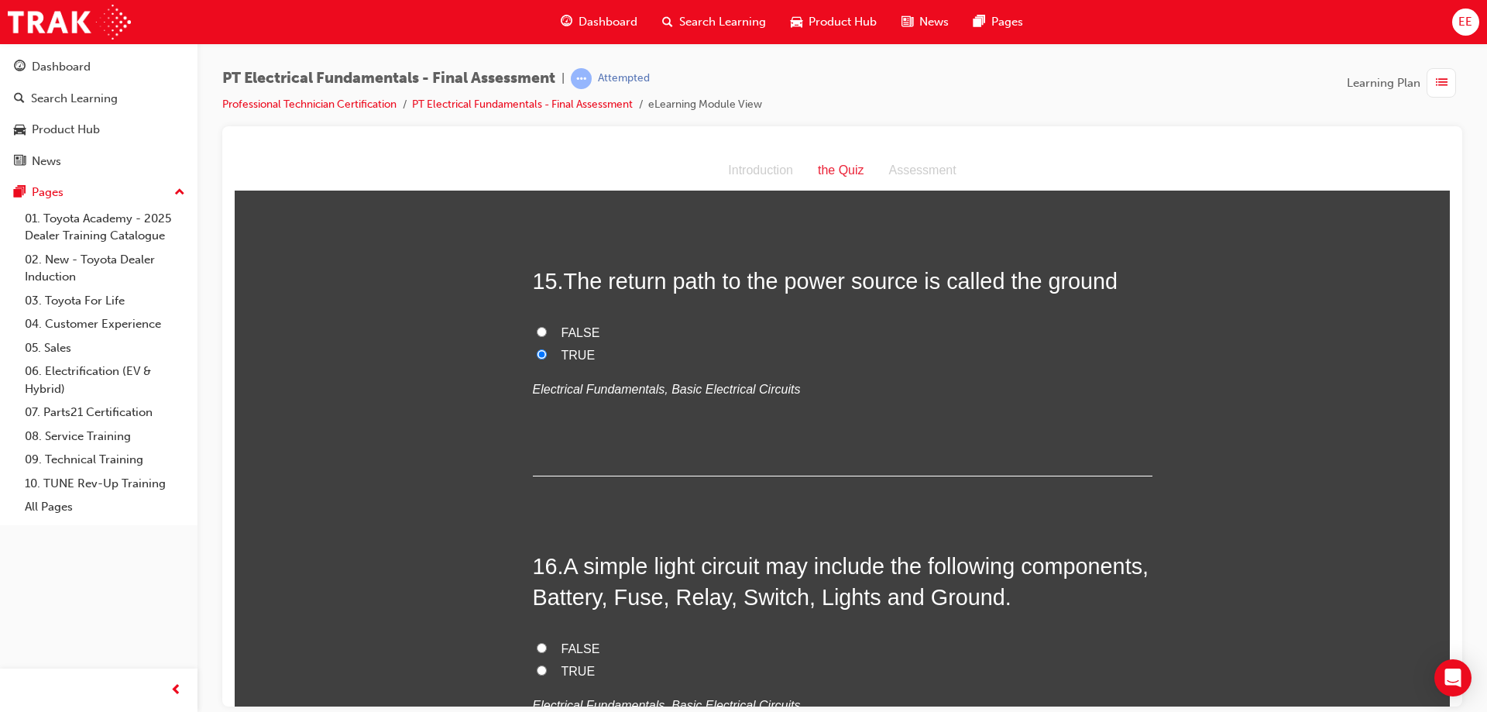
scroll to position [4871, 0]
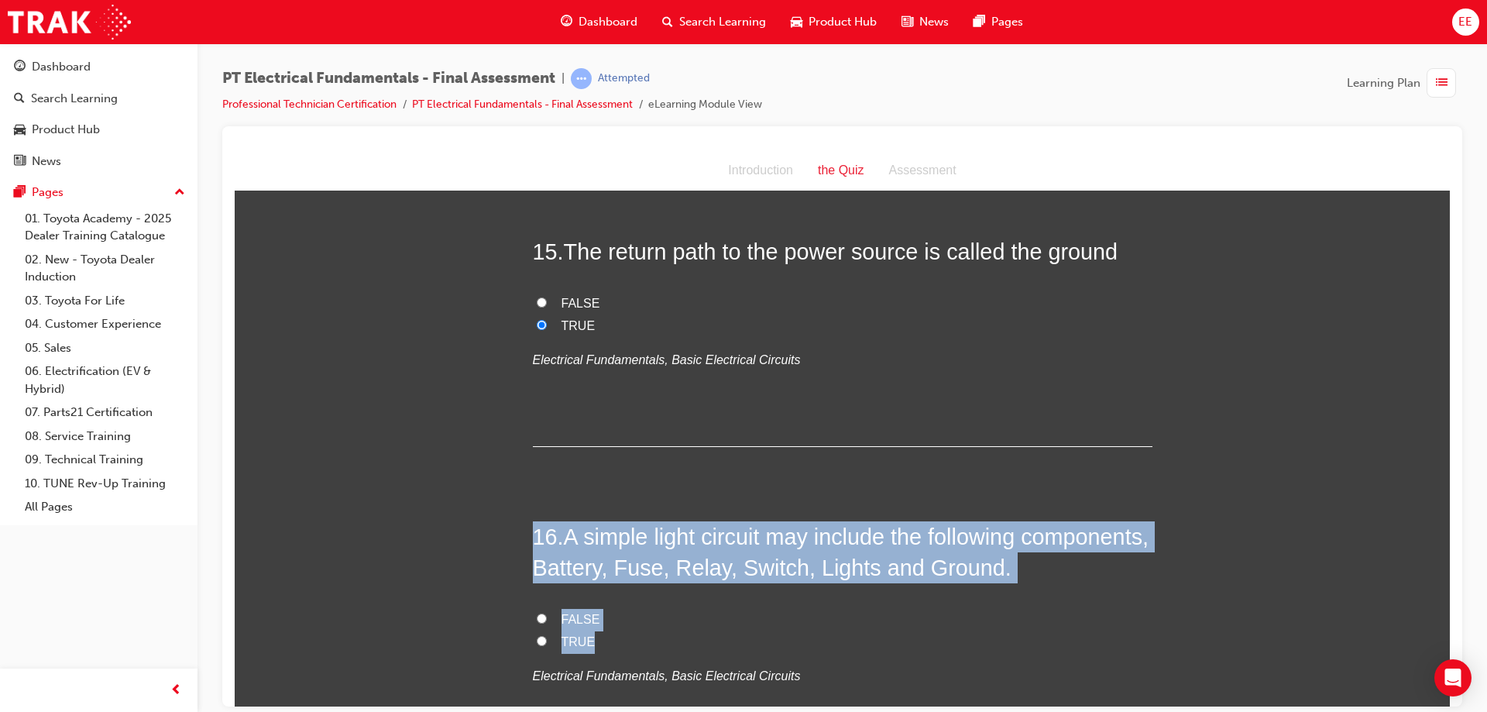
drag, startPoint x: 622, startPoint y: 549, endPoint x: 417, endPoint y: 431, distance: 237.1
click at [566, 634] on span "TRUE" at bounding box center [579, 640] width 34 height 13
click at [547, 635] on input "TRUE" at bounding box center [542, 640] width 10 height 10
radio input "true"
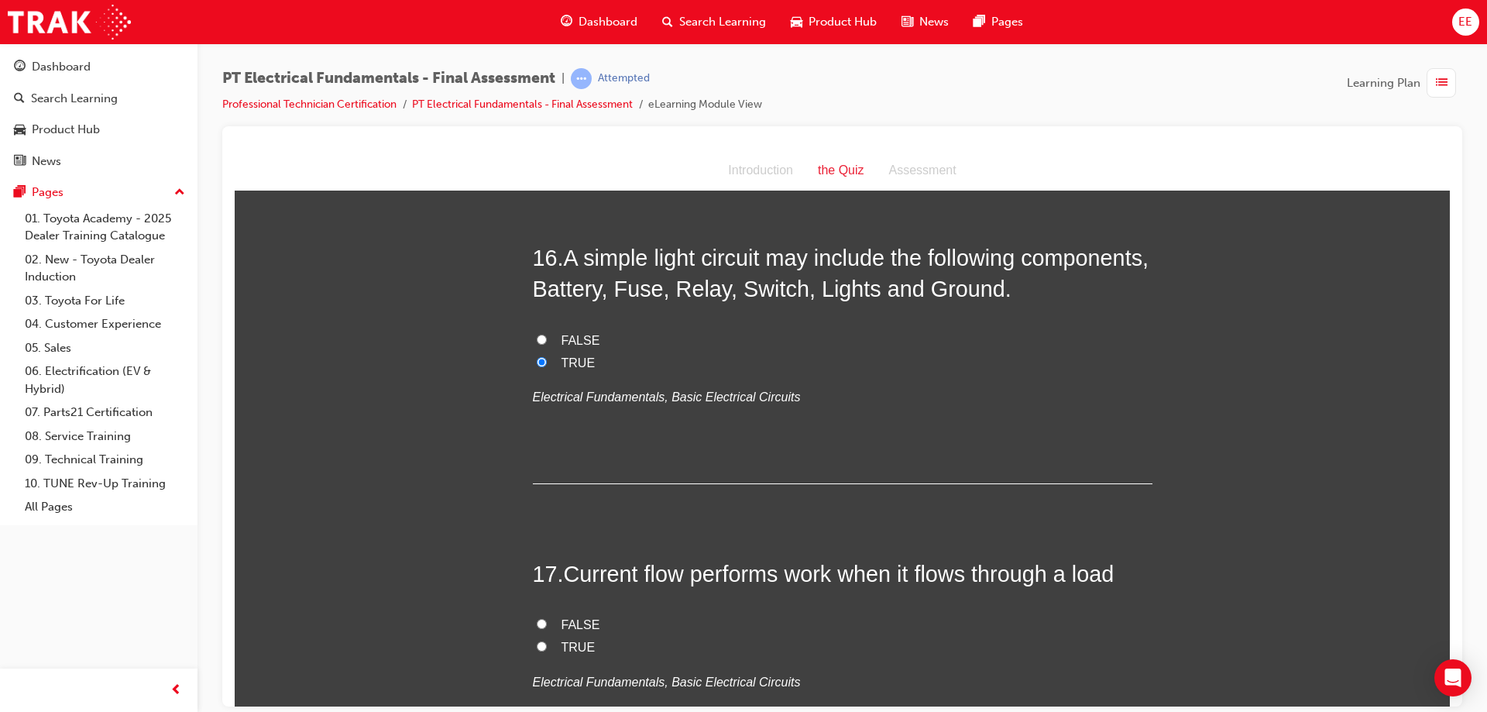
scroll to position [5259, 0]
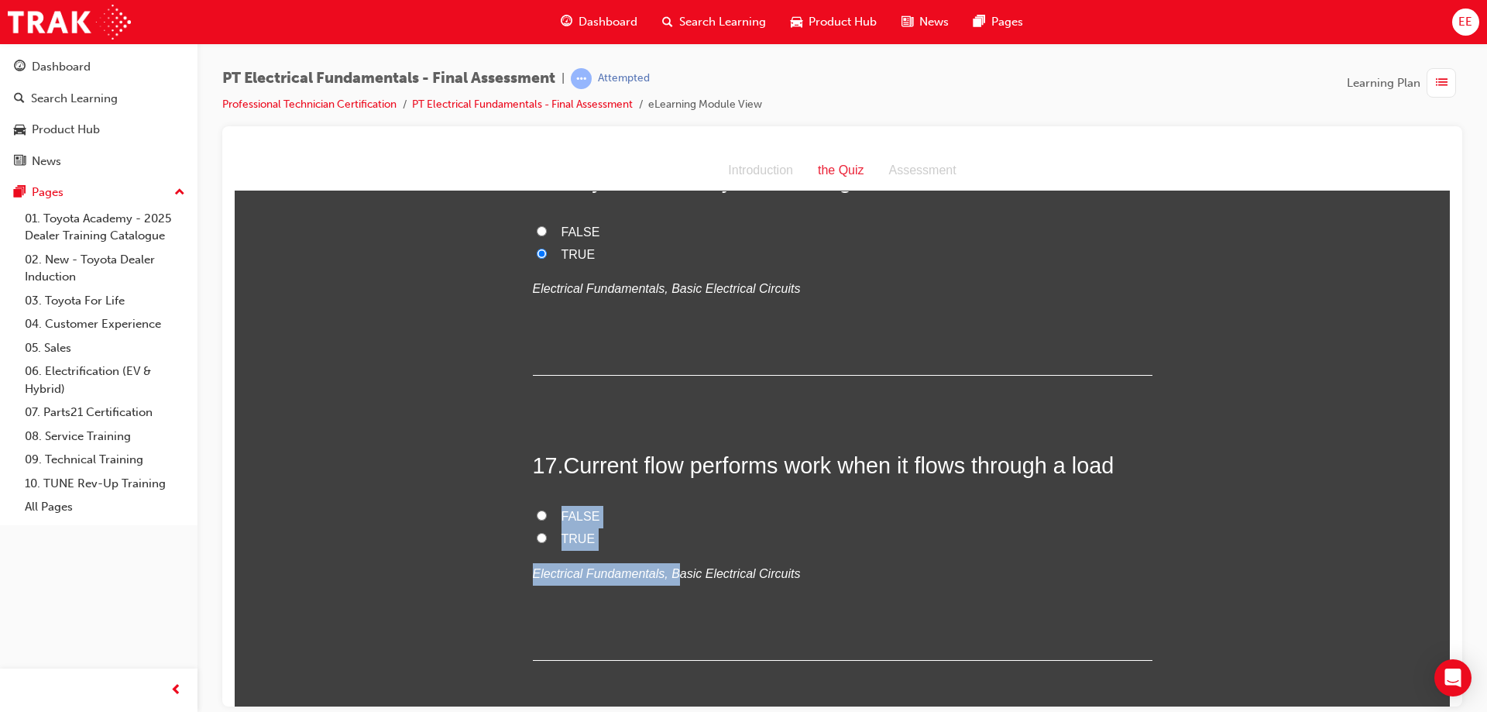
drag, startPoint x: 665, startPoint y: 459, endPoint x: 463, endPoint y: 387, distance: 214.7
click at [679, 449] on div "17 . Current flow performs work when it flows through a load FALSE TRUE Electri…" at bounding box center [843, 554] width 620 height 211
click at [625, 528] on label "TRUE" at bounding box center [843, 539] width 620 height 22
click at [547, 532] on input "TRUE" at bounding box center [542, 537] width 10 height 10
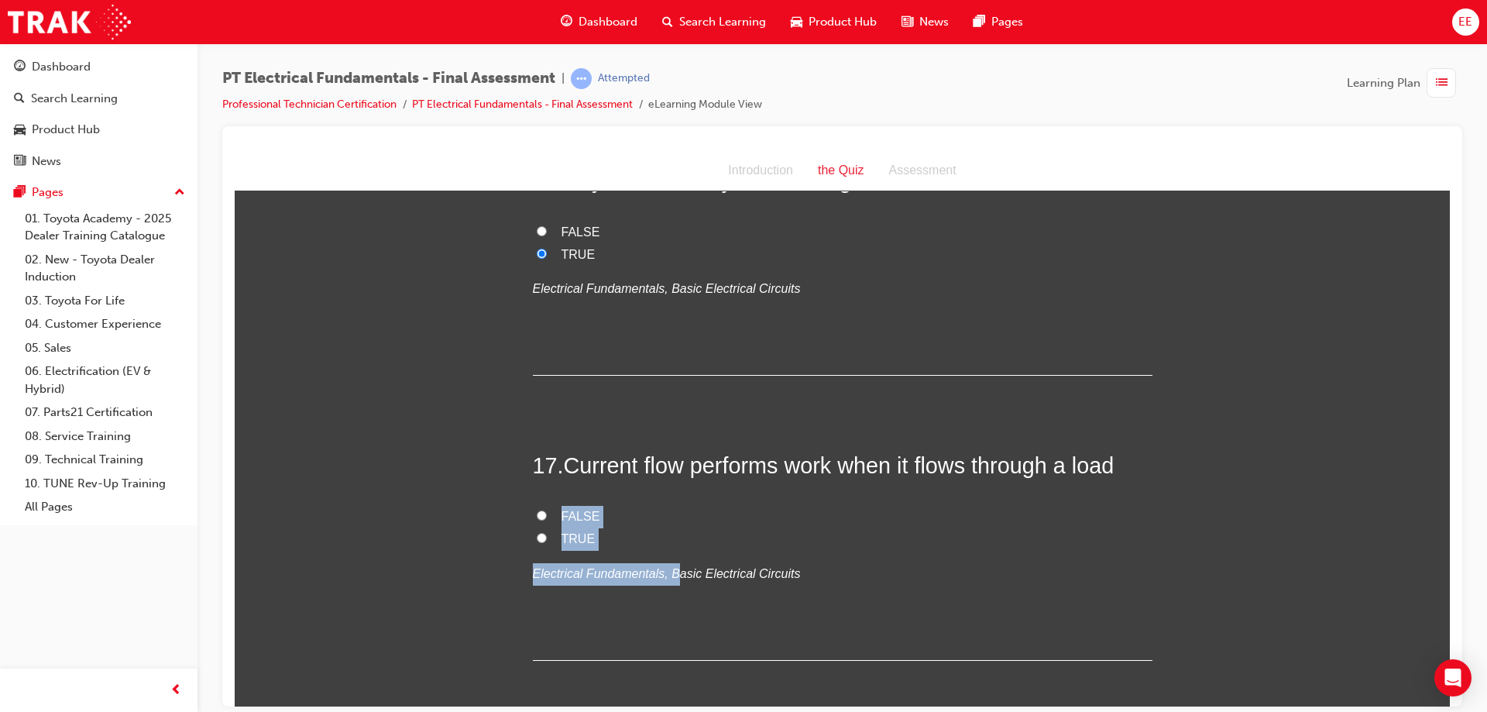
radio input "true"
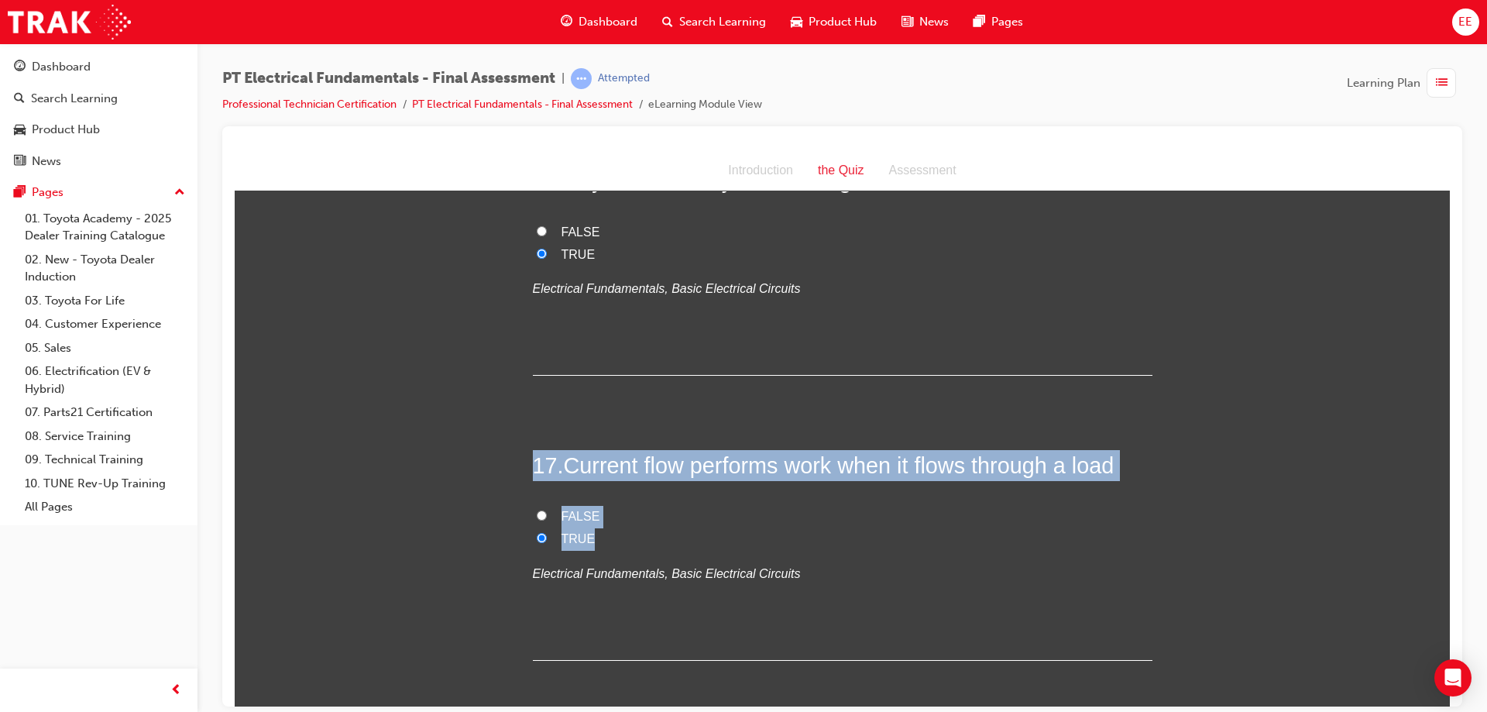
drag, startPoint x: 609, startPoint y: 446, endPoint x: 469, endPoint y: 356, distance: 167.0
click at [660, 452] on span "Current flow performs work when it flows through a load" at bounding box center [839, 464] width 551 height 25
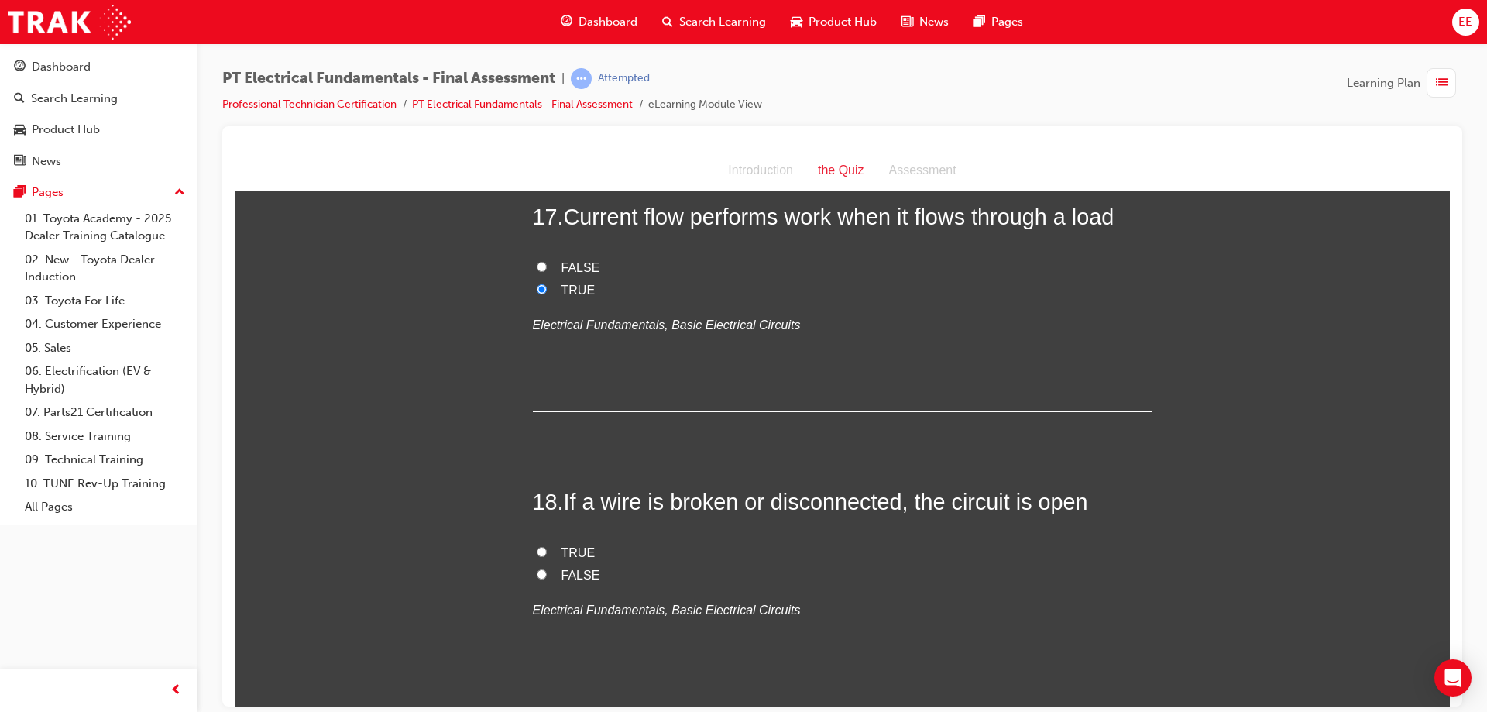
scroll to position [5569, 0]
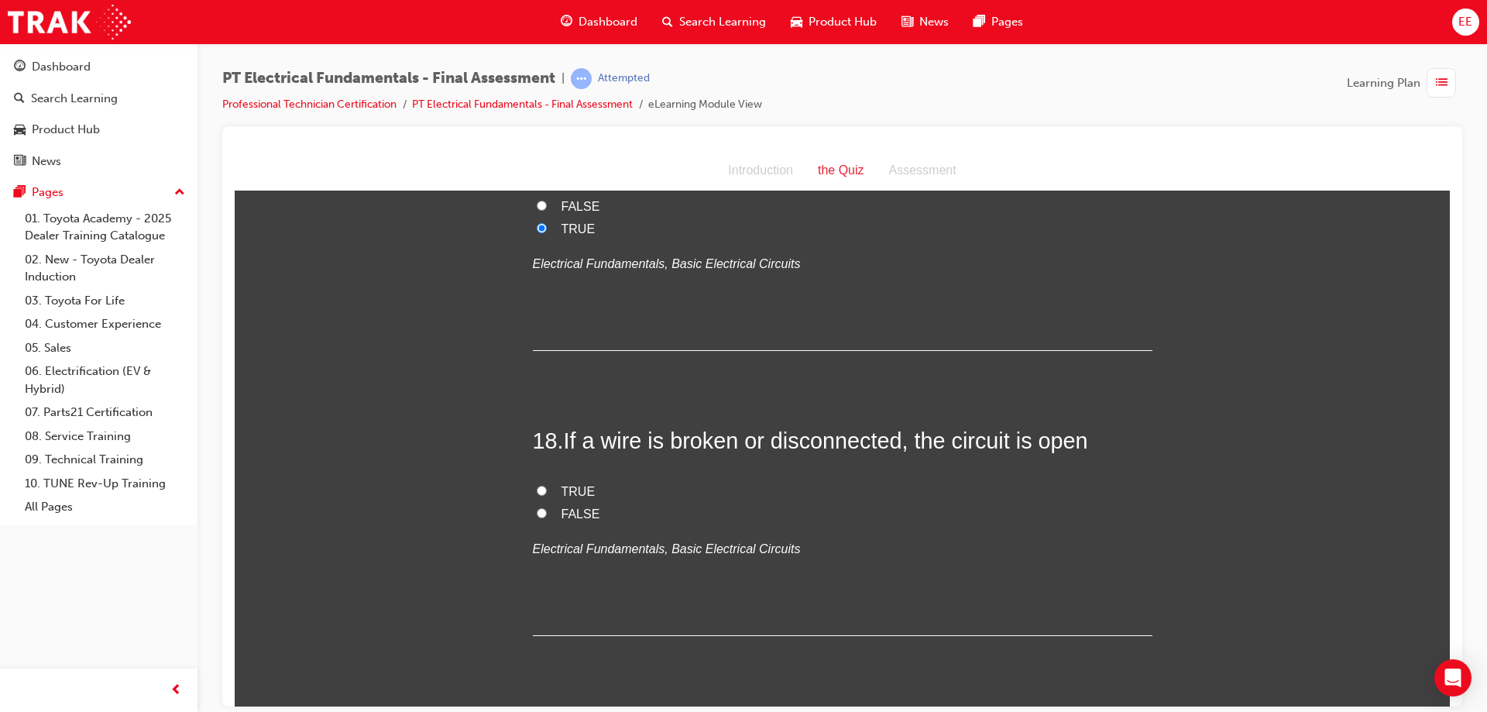
click at [571, 484] on span "TRUE" at bounding box center [579, 490] width 34 height 13
click at [547, 485] on input "TRUE" at bounding box center [542, 490] width 10 height 10
radio input "true"
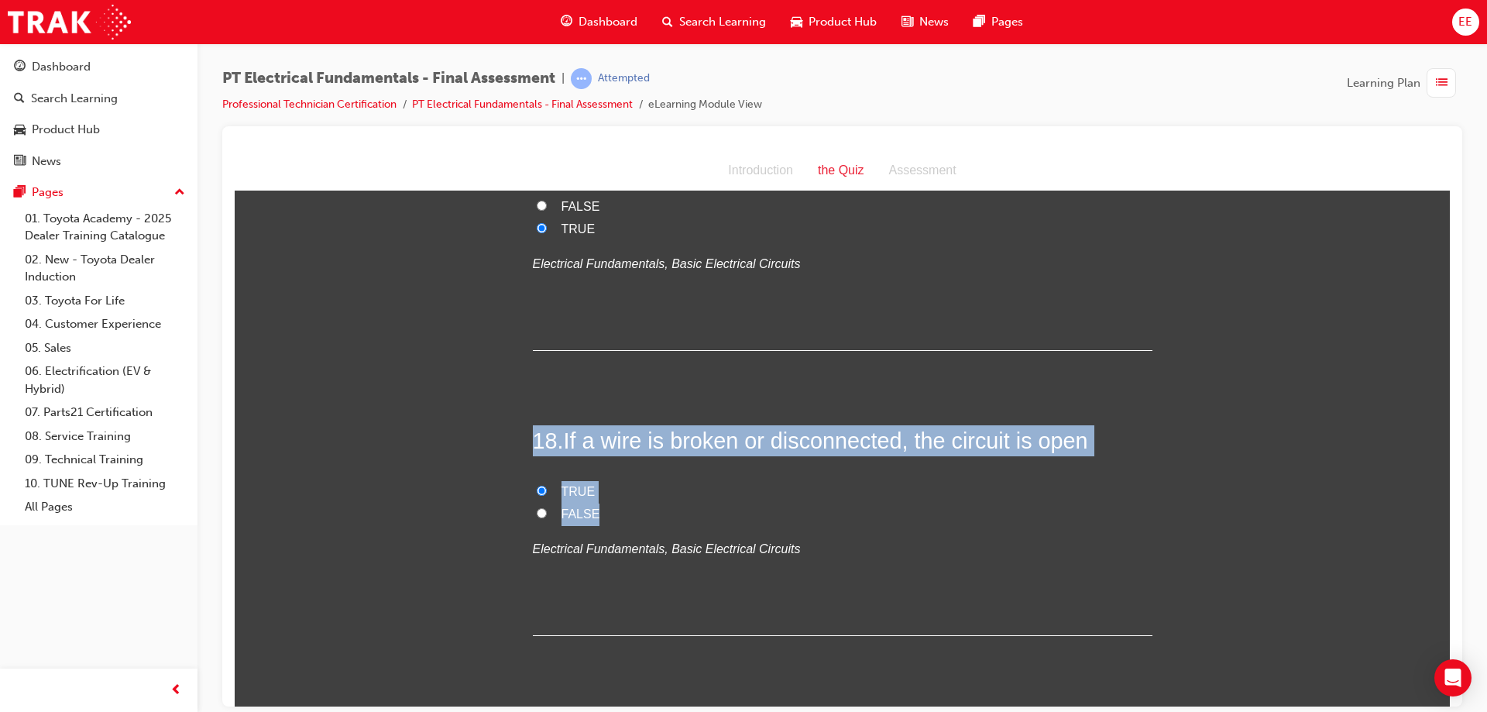
drag, startPoint x: 740, startPoint y: 419, endPoint x: 401, endPoint y: 352, distance: 345.2
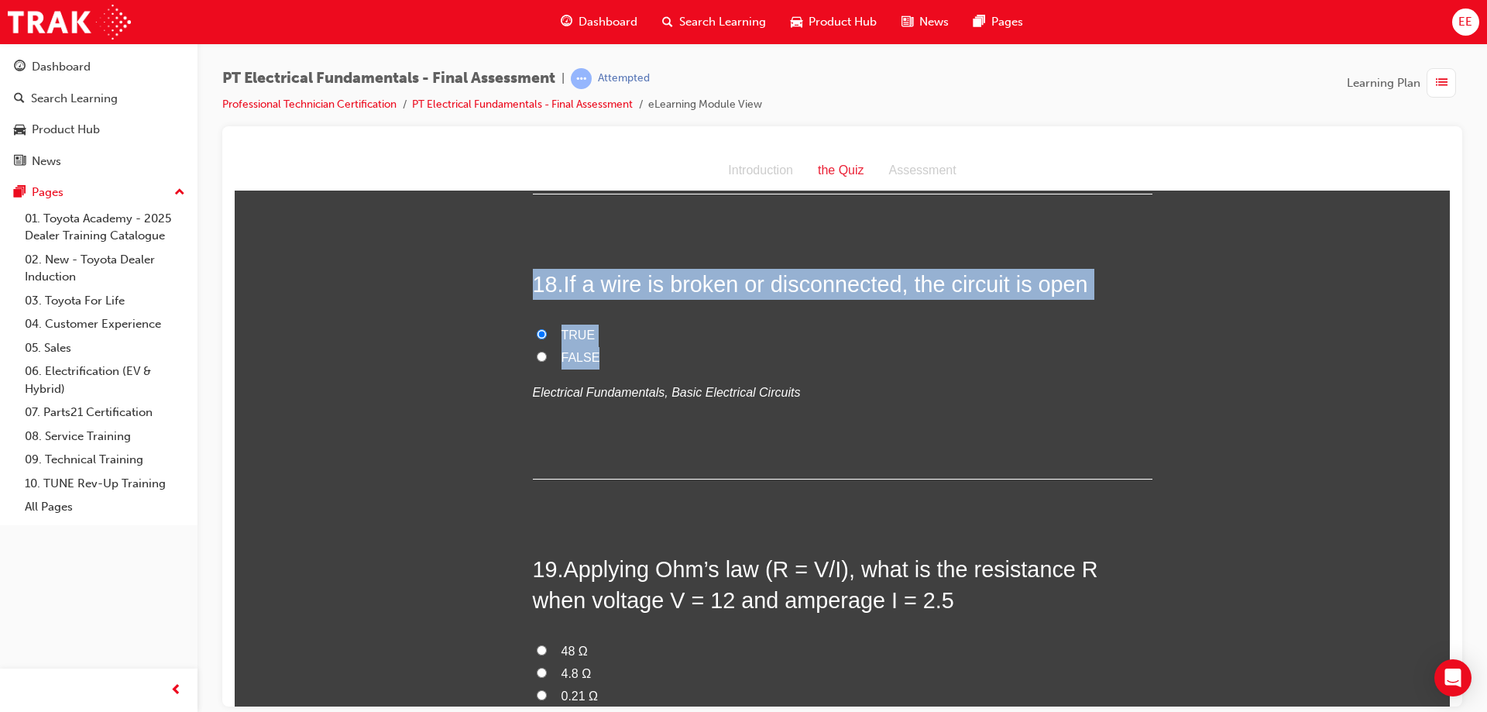
scroll to position [5724, 0]
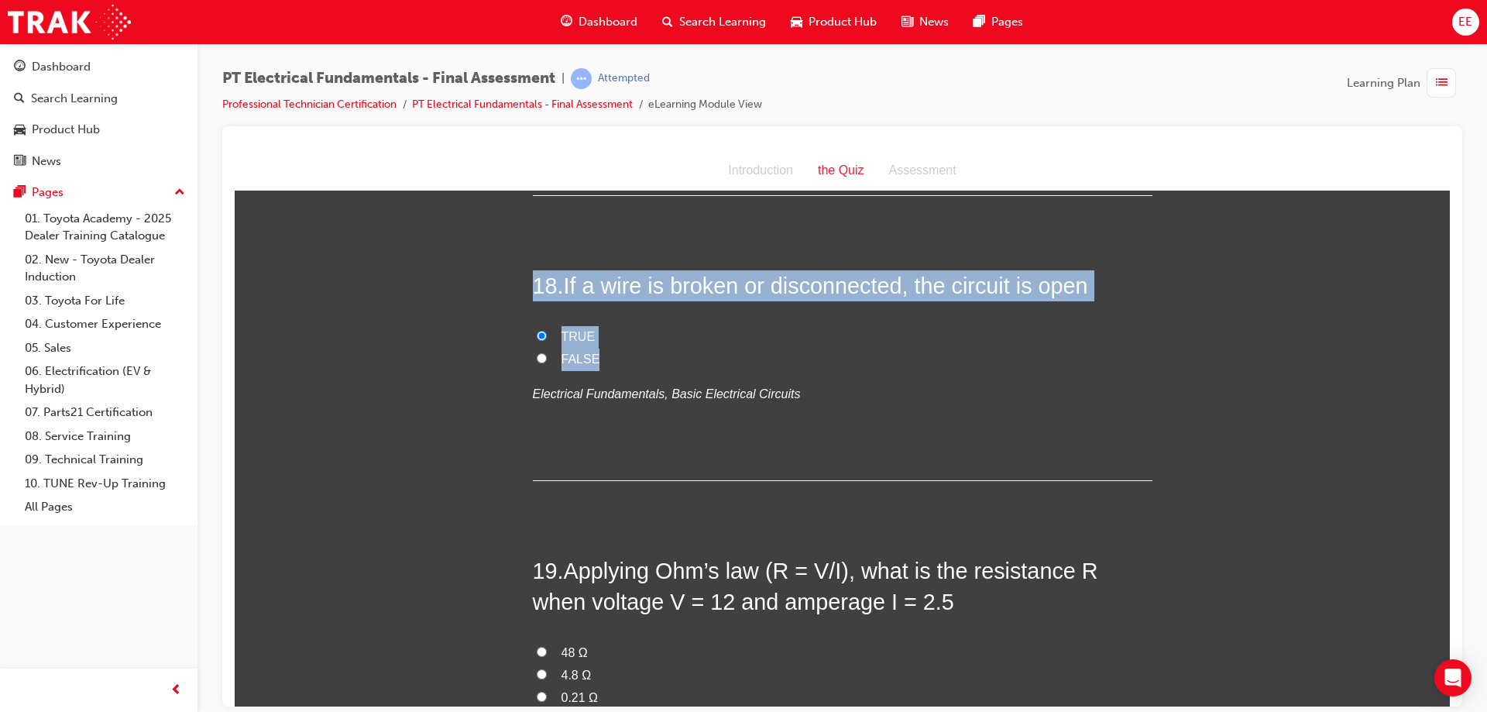
click at [617, 348] on label "FALSE" at bounding box center [843, 359] width 620 height 22
click at [547, 352] on input "FALSE" at bounding box center [542, 357] width 10 height 10
radio input "true"
click at [573, 329] on span "TRUE" at bounding box center [579, 335] width 34 height 13
click at [547, 330] on input "TRUE" at bounding box center [542, 335] width 10 height 10
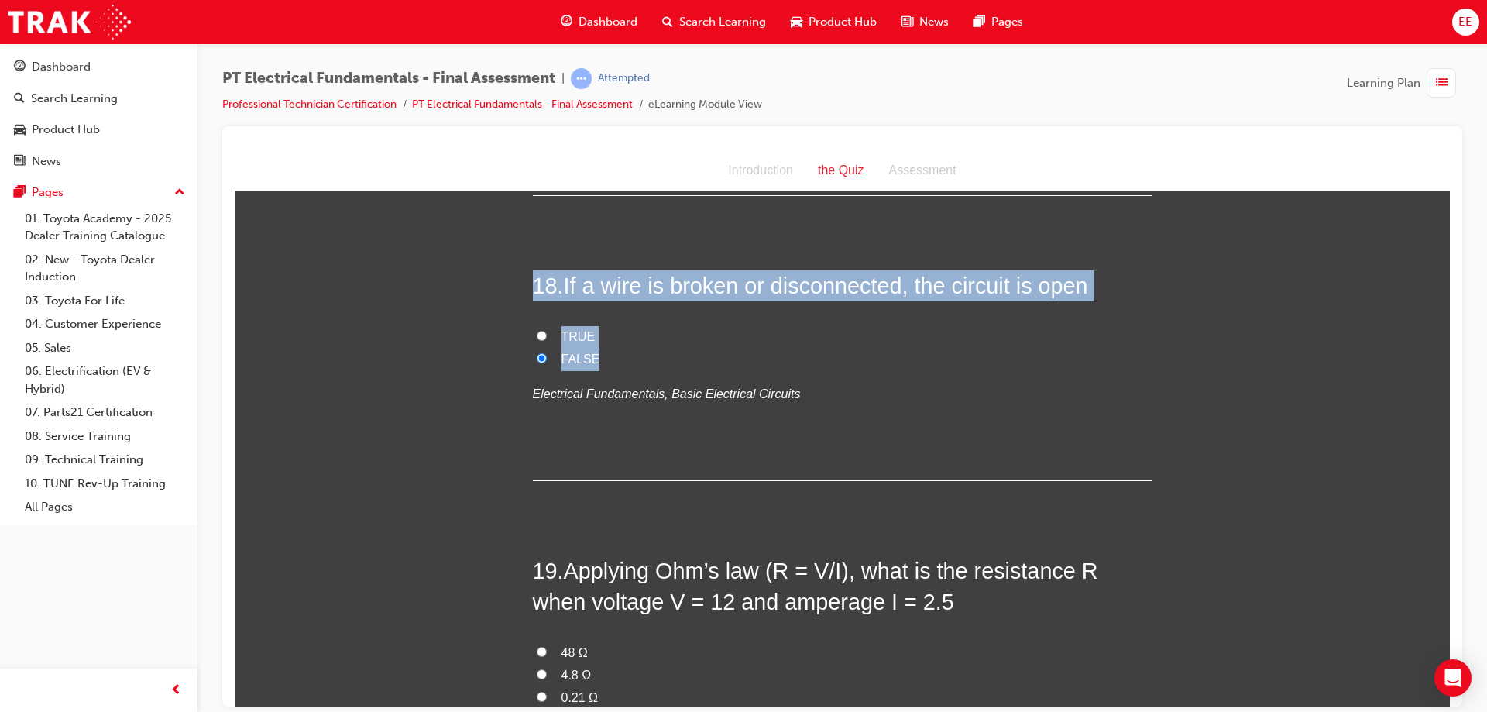
radio input "true"
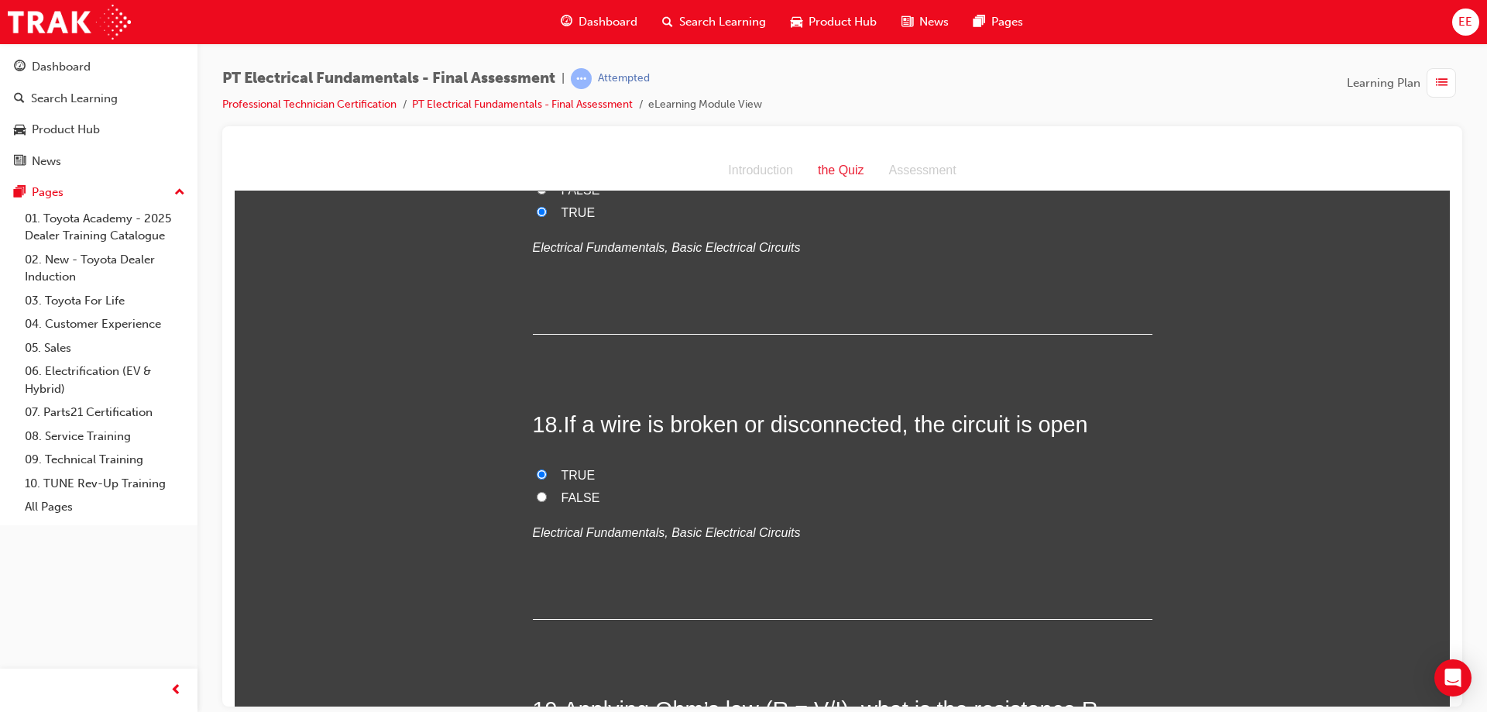
scroll to position [5569, 0]
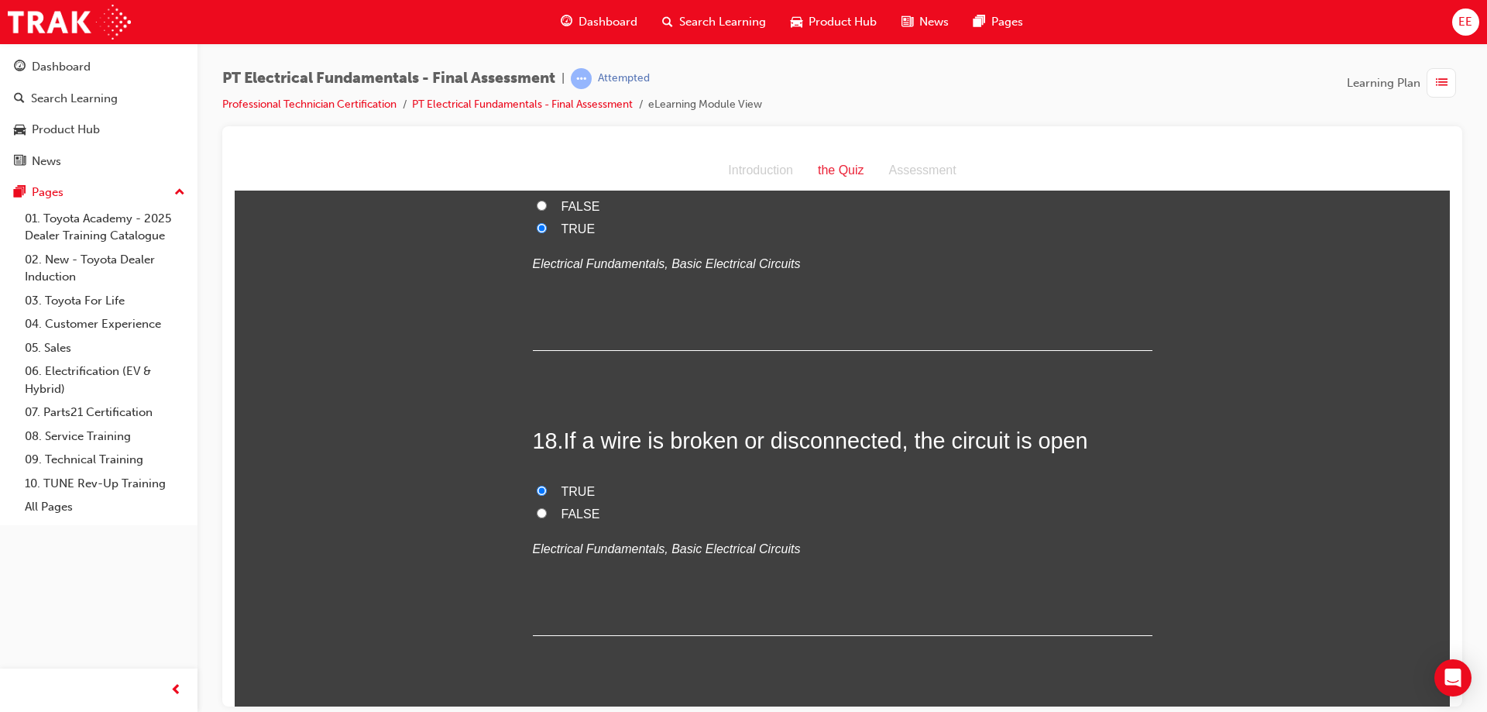
click at [920, 425] on h2 "18 . If a wire is broken or disconnected, the circuit is open" at bounding box center [843, 440] width 620 height 31
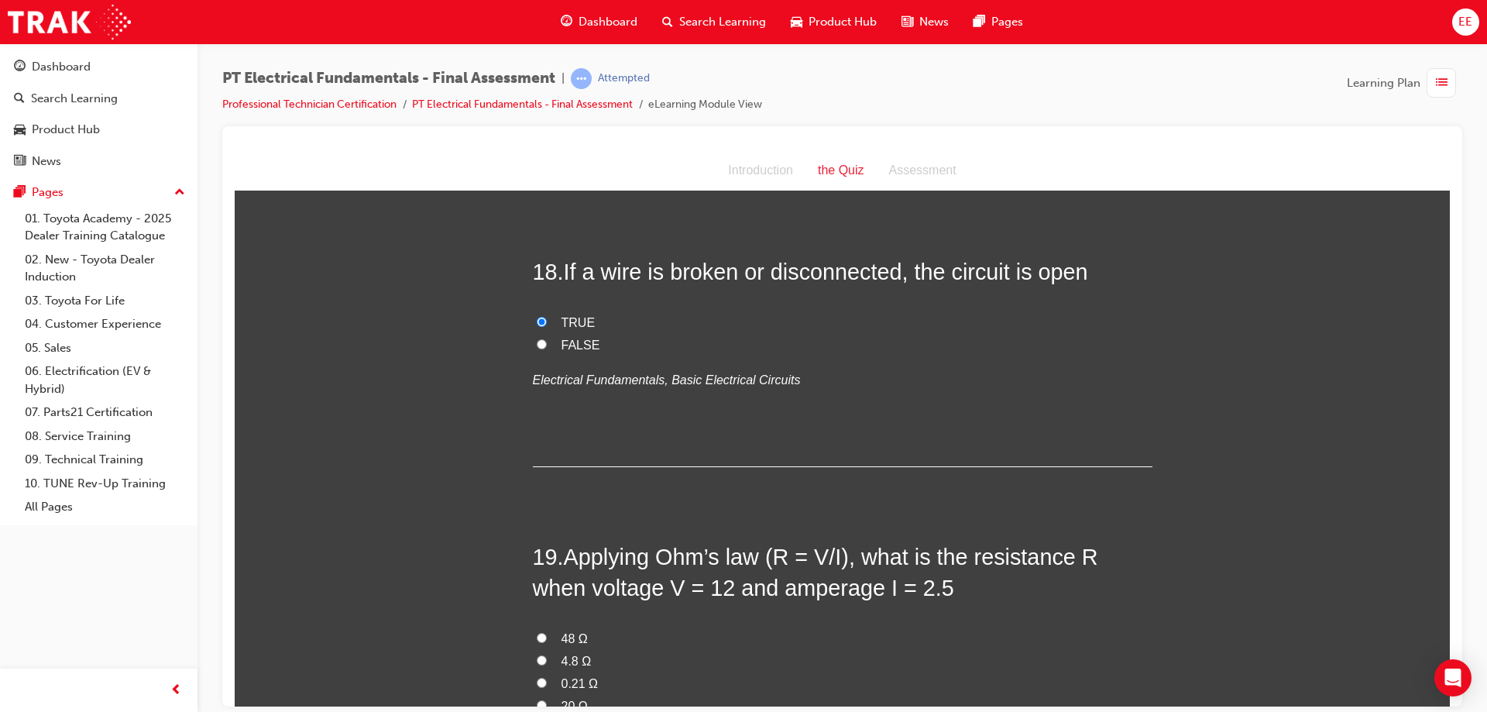
scroll to position [5801, 0]
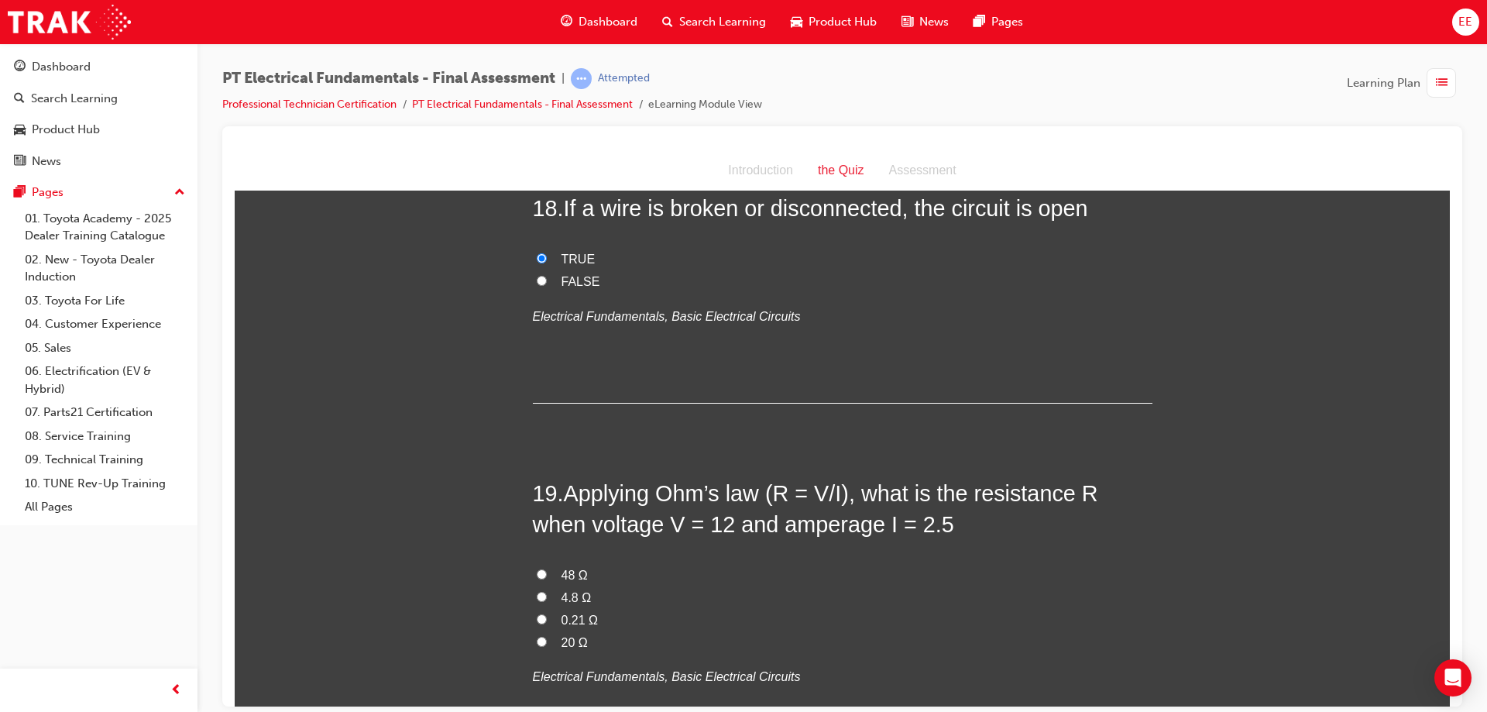
drag, startPoint x: 851, startPoint y: 552, endPoint x: 692, endPoint y: 542, distance: 159.1
click at [851, 631] on label "20 Ω" at bounding box center [843, 642] width 620 height 22
click at [547, 636] on input "20 Ω" at bounding box center [542, 641] width 10 height 10
radio input "true"
click at [568, 590] on span "4.8 Ω" at bounding box center [577, 596] width 30 height 13
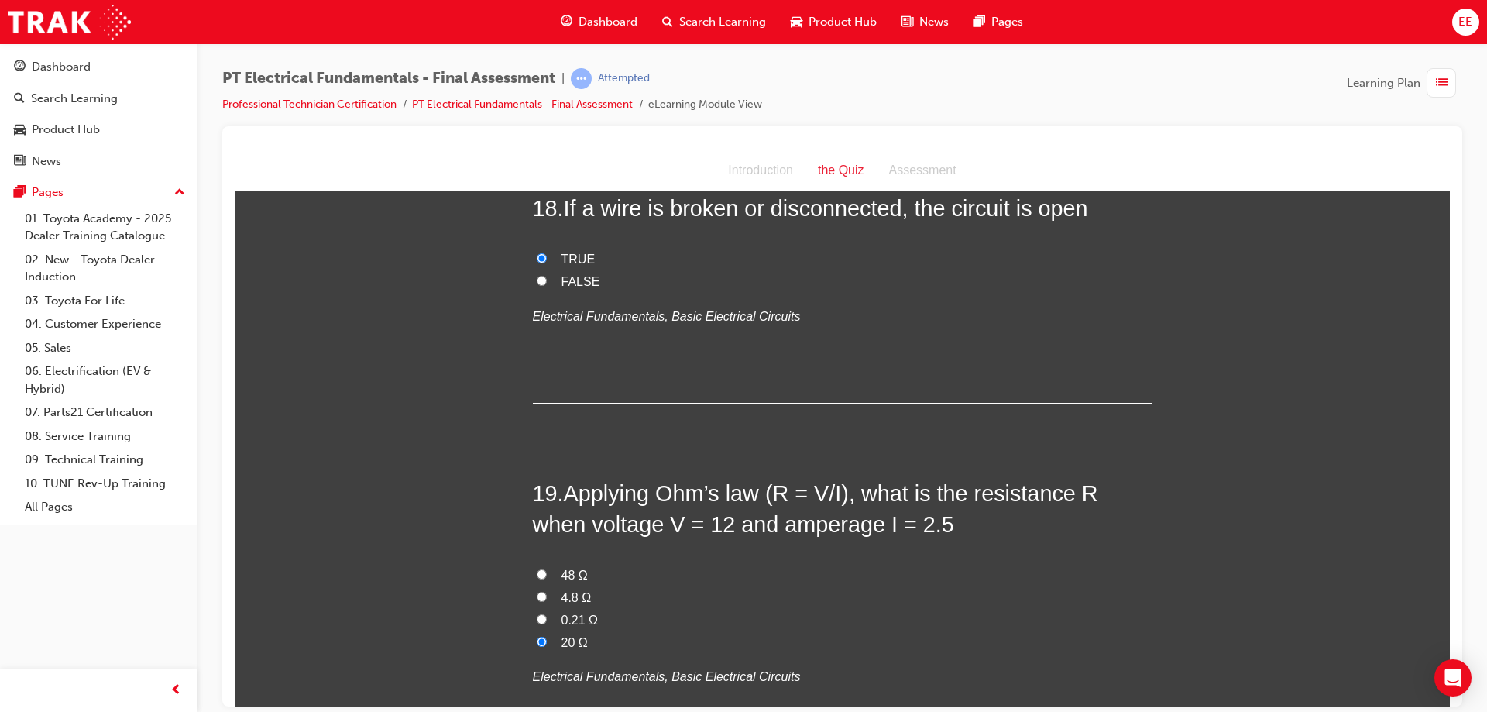
click at [547, 591] on input "4.8 Ω" at bounding box center [542, 596] width 10 height 10
radio input "true"
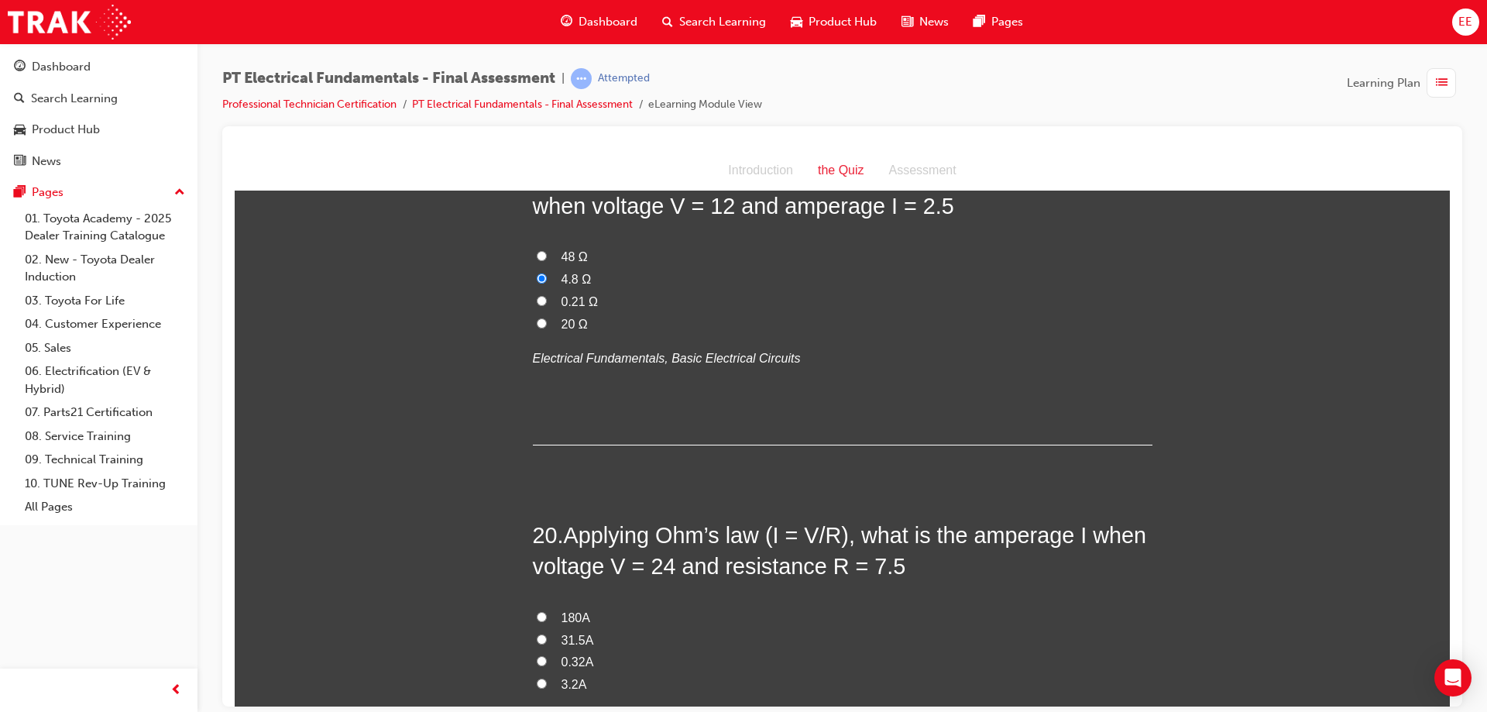
scroll to position [6188, 0]
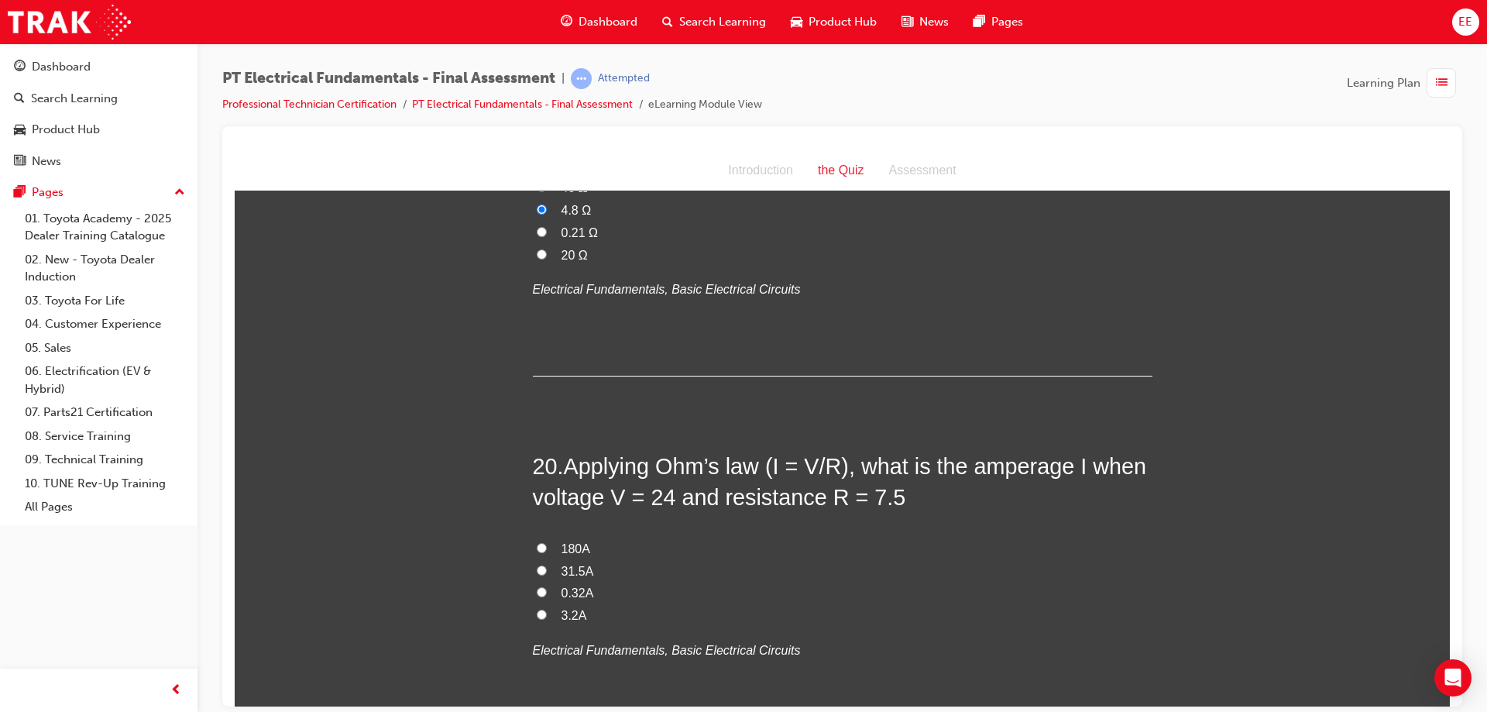
click at [540, 609] on input "3.2A" at bounding box center [542, 614] width 10 height 10
radio input "true"
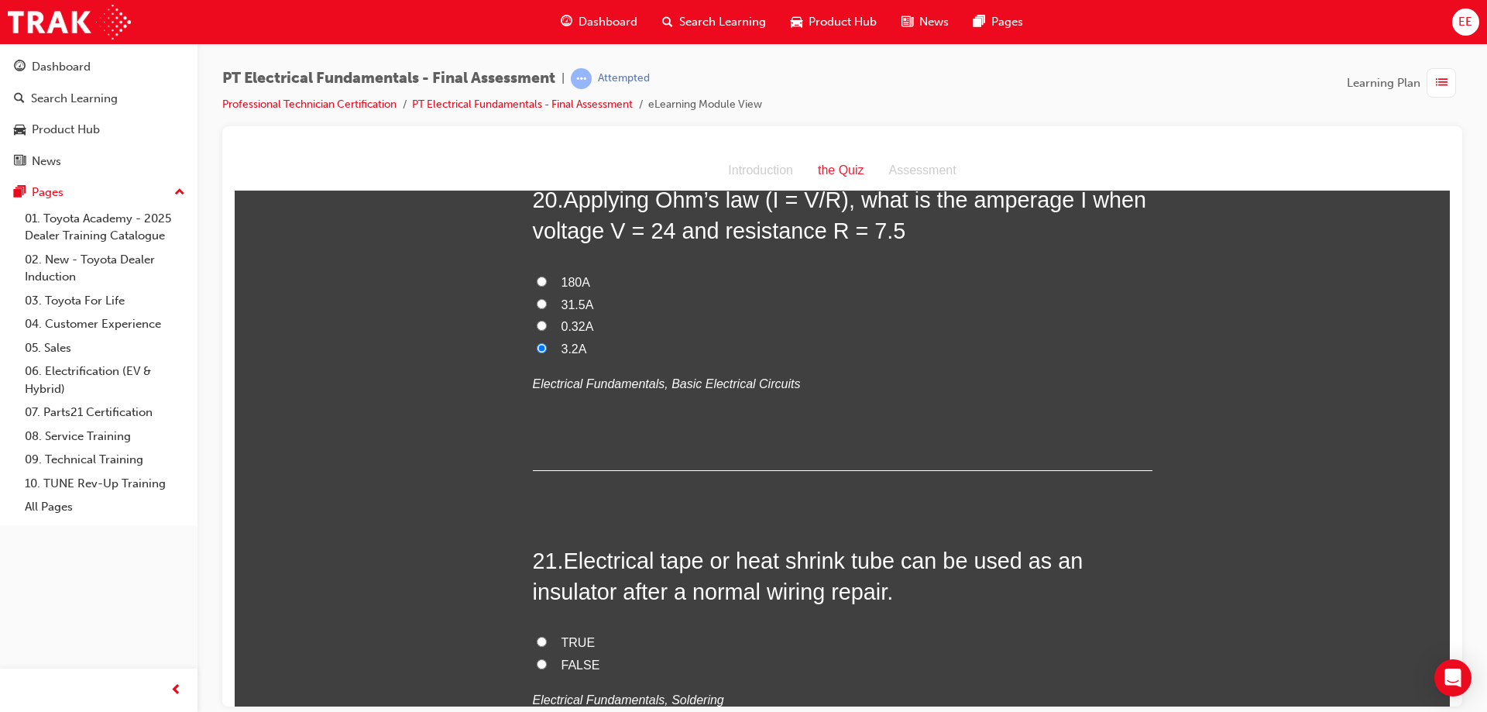
scroll to position [6498, 0]
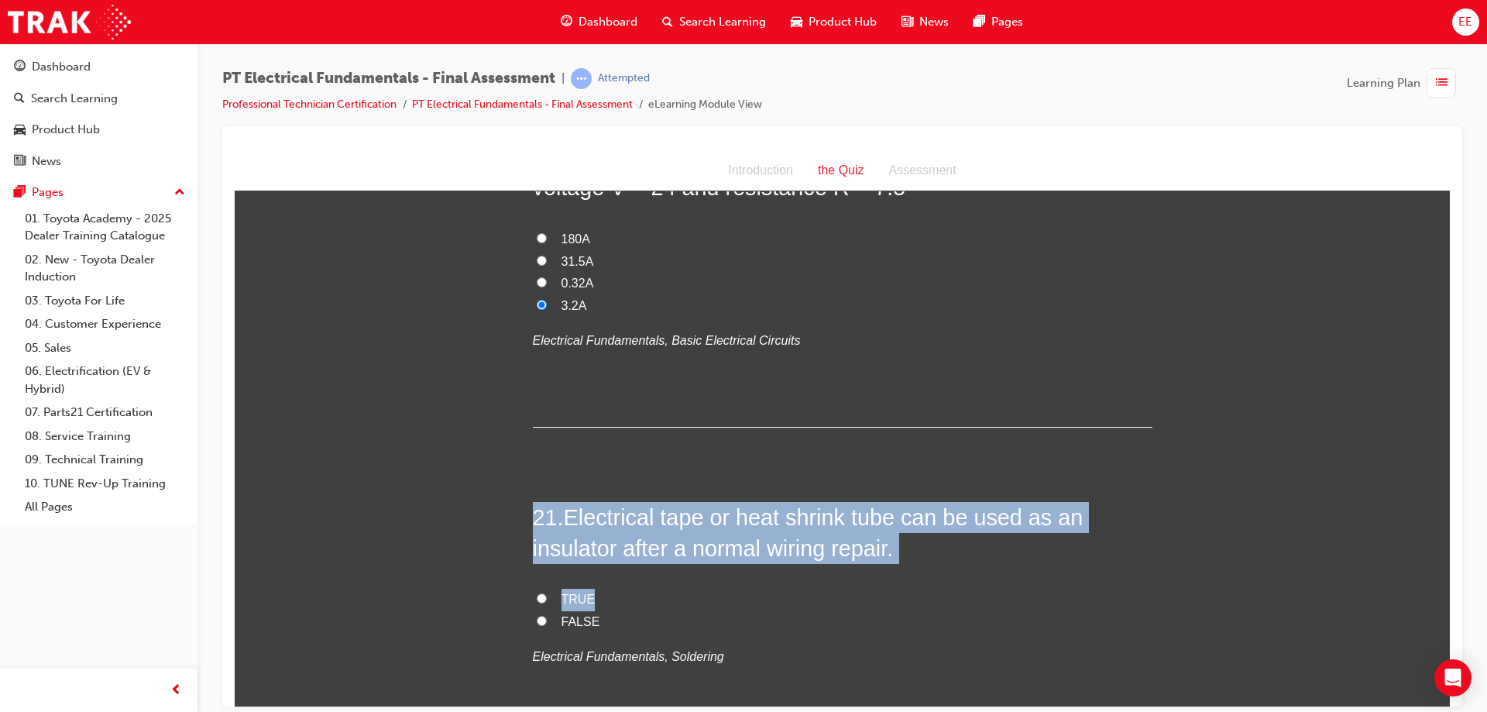
drag, startPoint x: 689, startPoint y: 513, endPoint x: 450, endPoint y: 418, distance: 256.7
click at [748, 504] on span "Electrical tape or heat shrink tube can be used as an insulator after a normal …" at bounding box center [808, 532] width 551 height 56
click at [718, 504] on span "Electrical tape or heat shrink tube can be used as an insulator after a normal …" at bounding box center [808, 532] width 551 height 56
drag, startPoint x: 626, startPoint y: 528, endPoint x: 481, endPoint y: 403, distance: 191.7
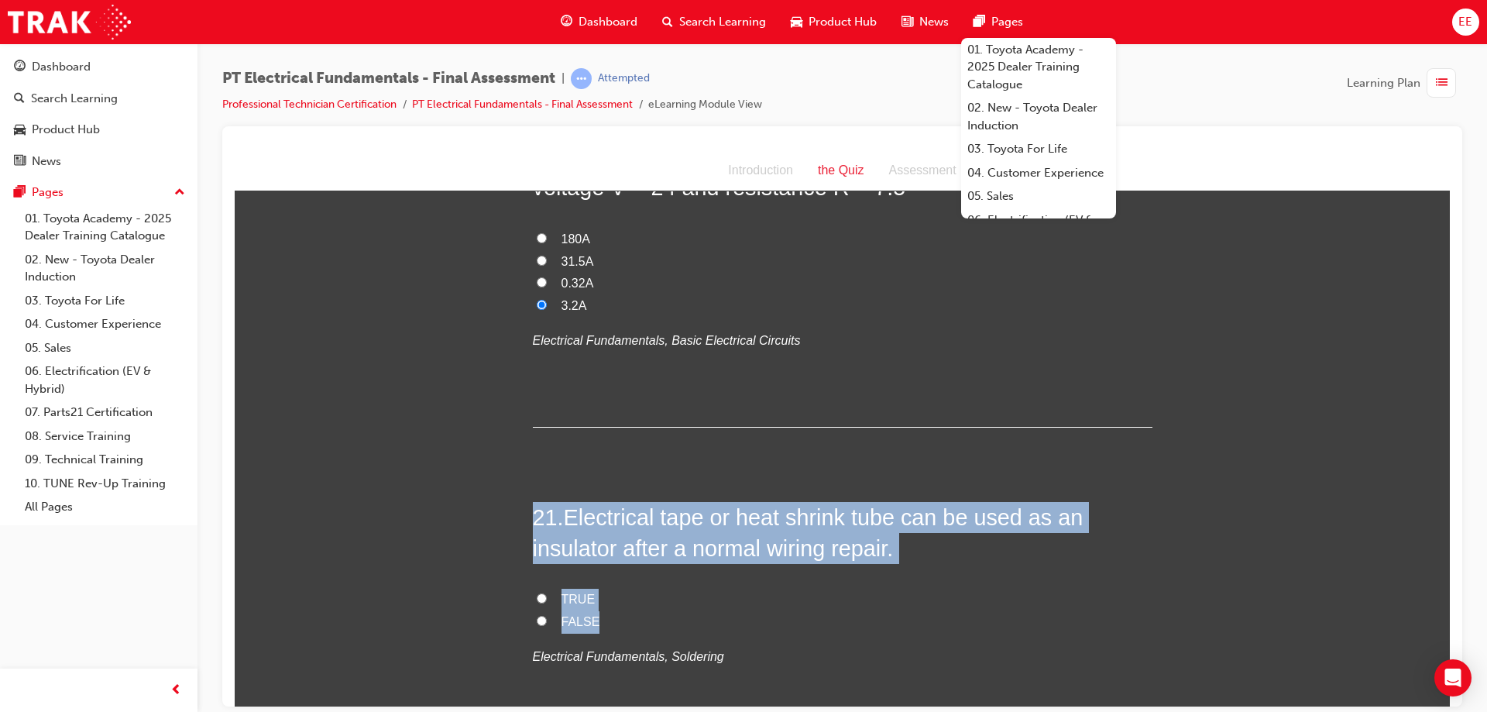
click at [849, 501] on div "21 . Electrical tape or heat shrink tube can be used as an insulator after a no…" at bounding box center [843, 622] width 620 height 242
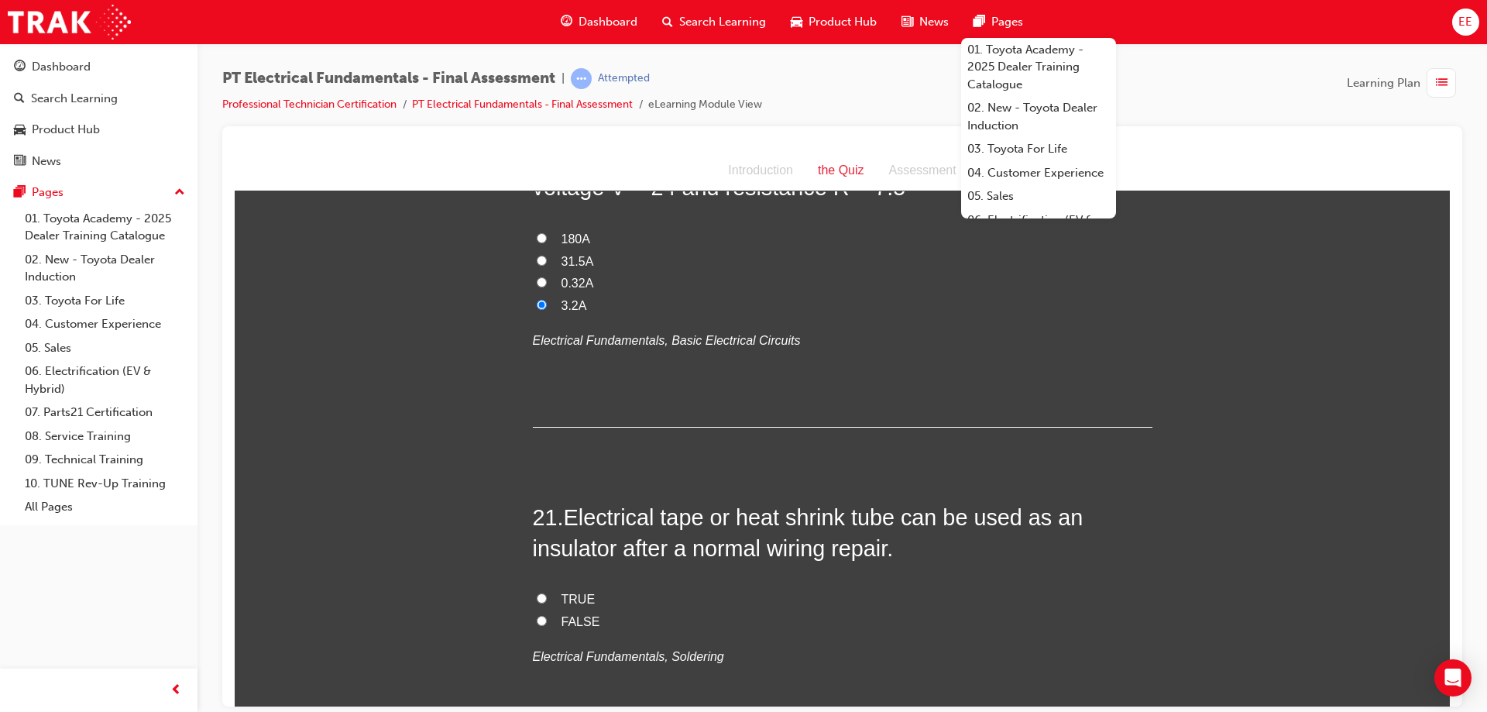
click at [573, 588] on label "TRUE" at bounding box center [843, 599] width 620 height 22
click at [547, 593] on input "TRUE" at bounding box center [542, 598] width 10 height 10
radio input "true"
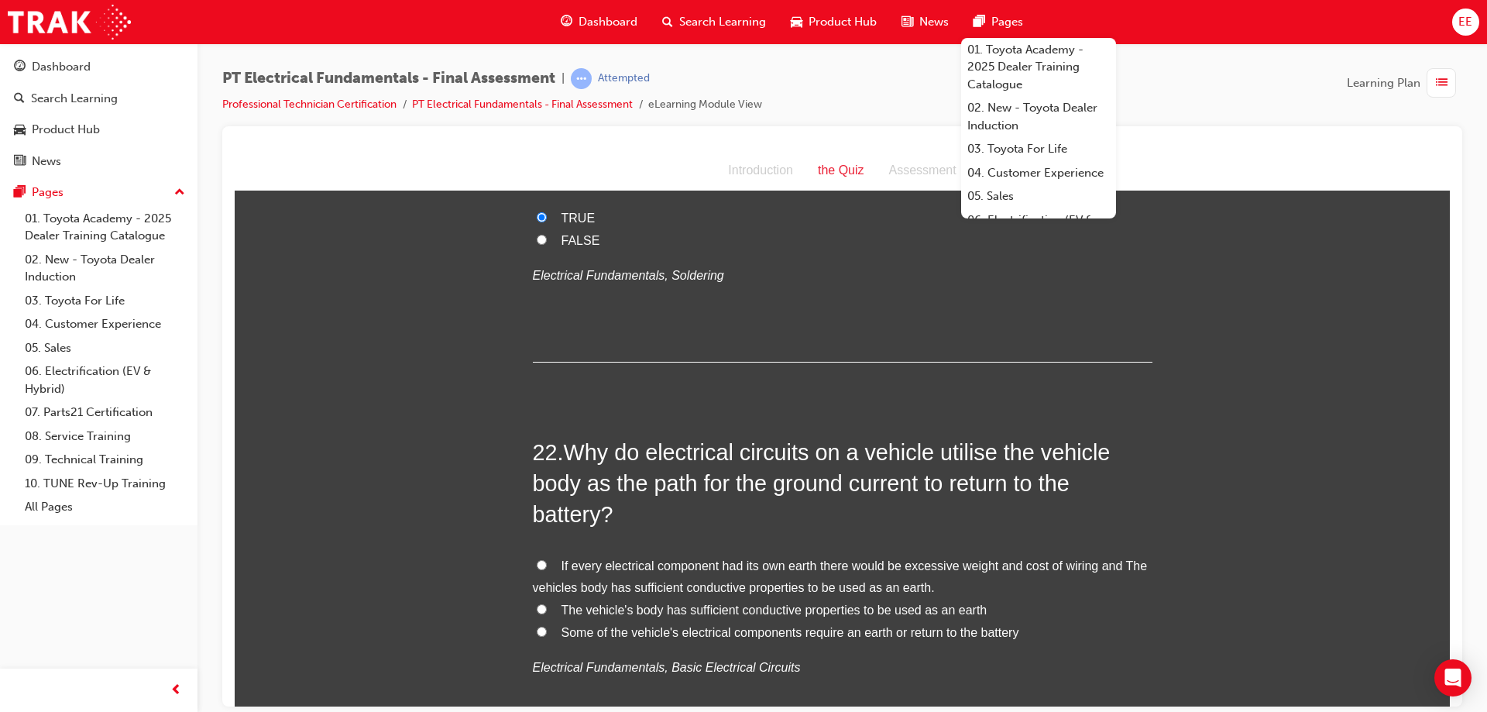
scroll to position [6886, 0]
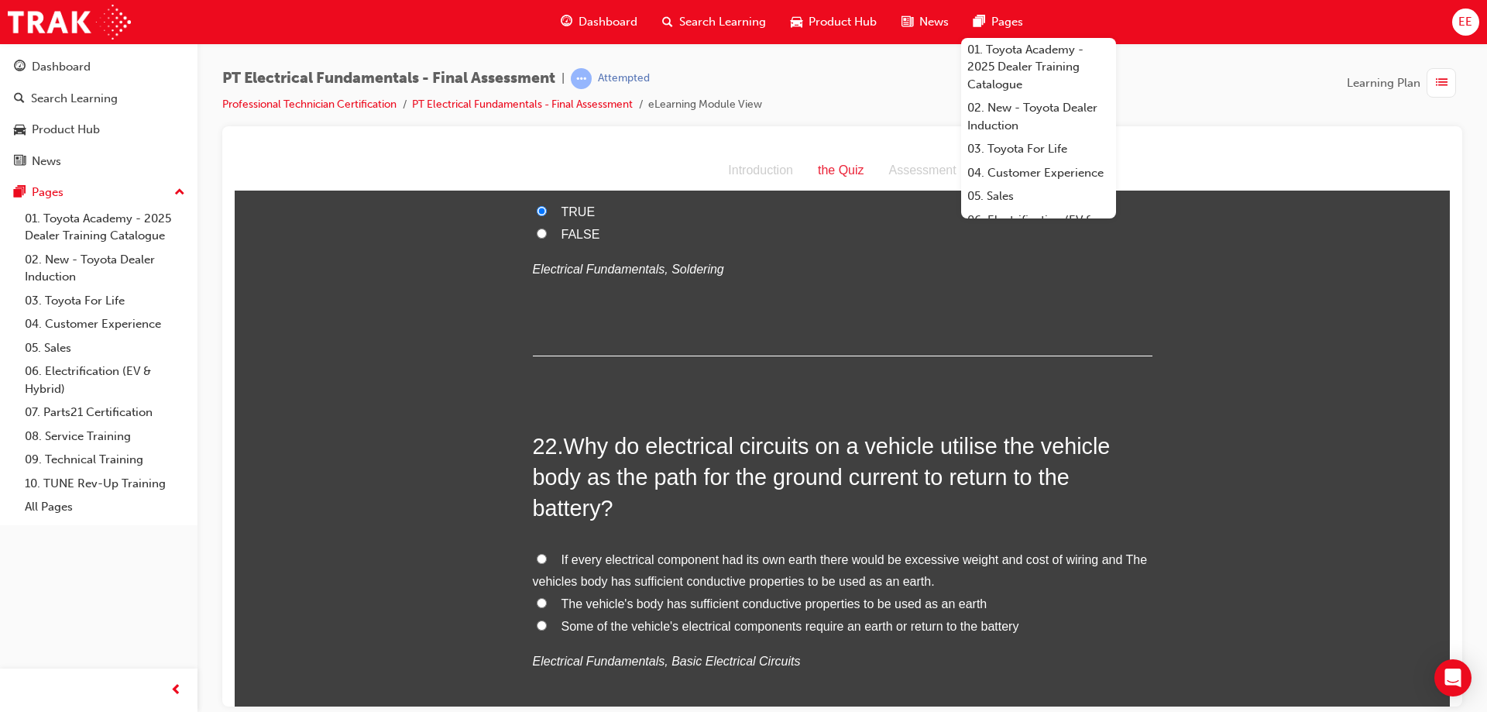
click at [627, 452] on div "22 . Why do electrical circuits on a vehicle utilise the vehicle body as the pa…" at bounding box center [843, 589] width 620 height 318
click at [600, 552] on span "If every electrical component had its own earth there would be excessive weight…" at bounding box center [840, 570] width 615 height 36
click at [547, 553] on input "If every electrical component had its own earth there would be excessive weight…" at bounding box center [542, 558] width 10 height 10
radio input "true"
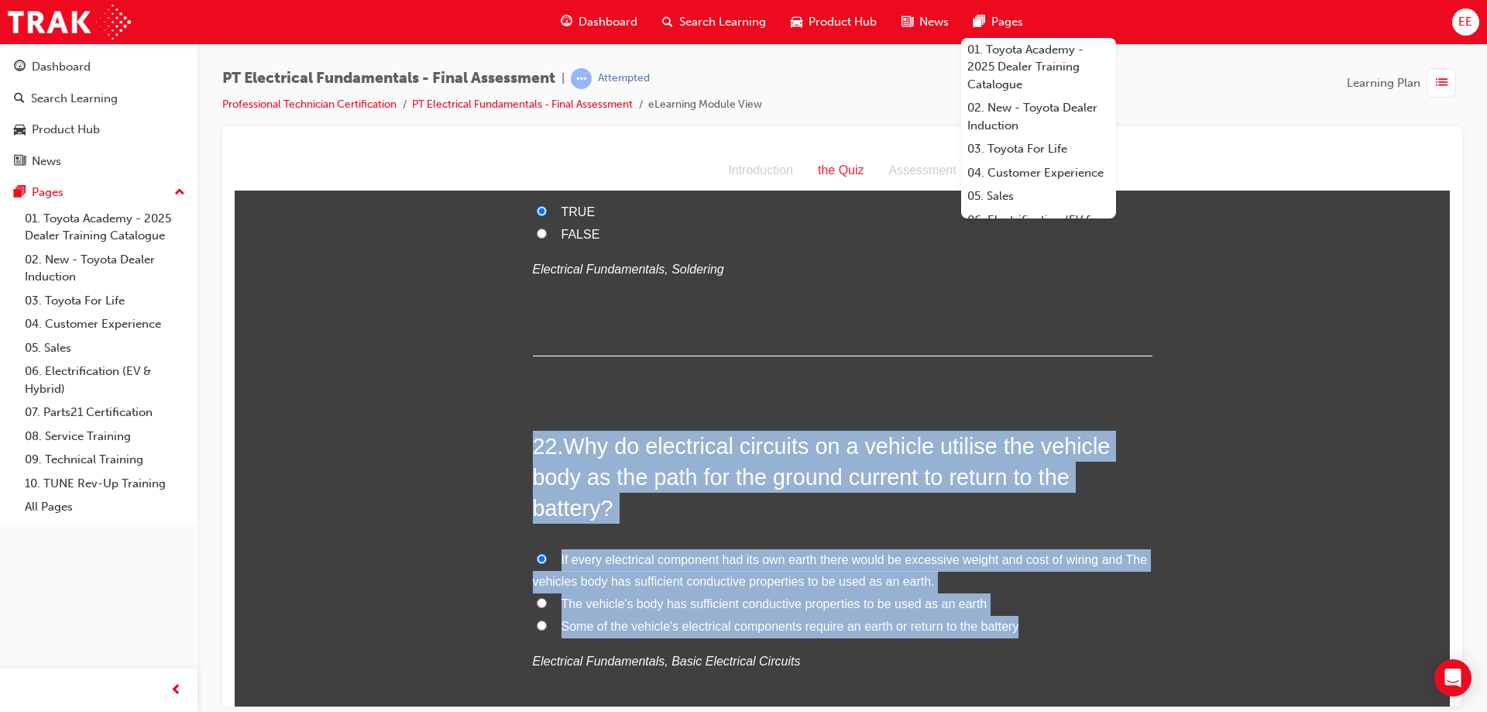
drag, startPoint x: 1062, startPoint y: 535, endPoint x: 458, endPoint y: 351, distance: 631.6
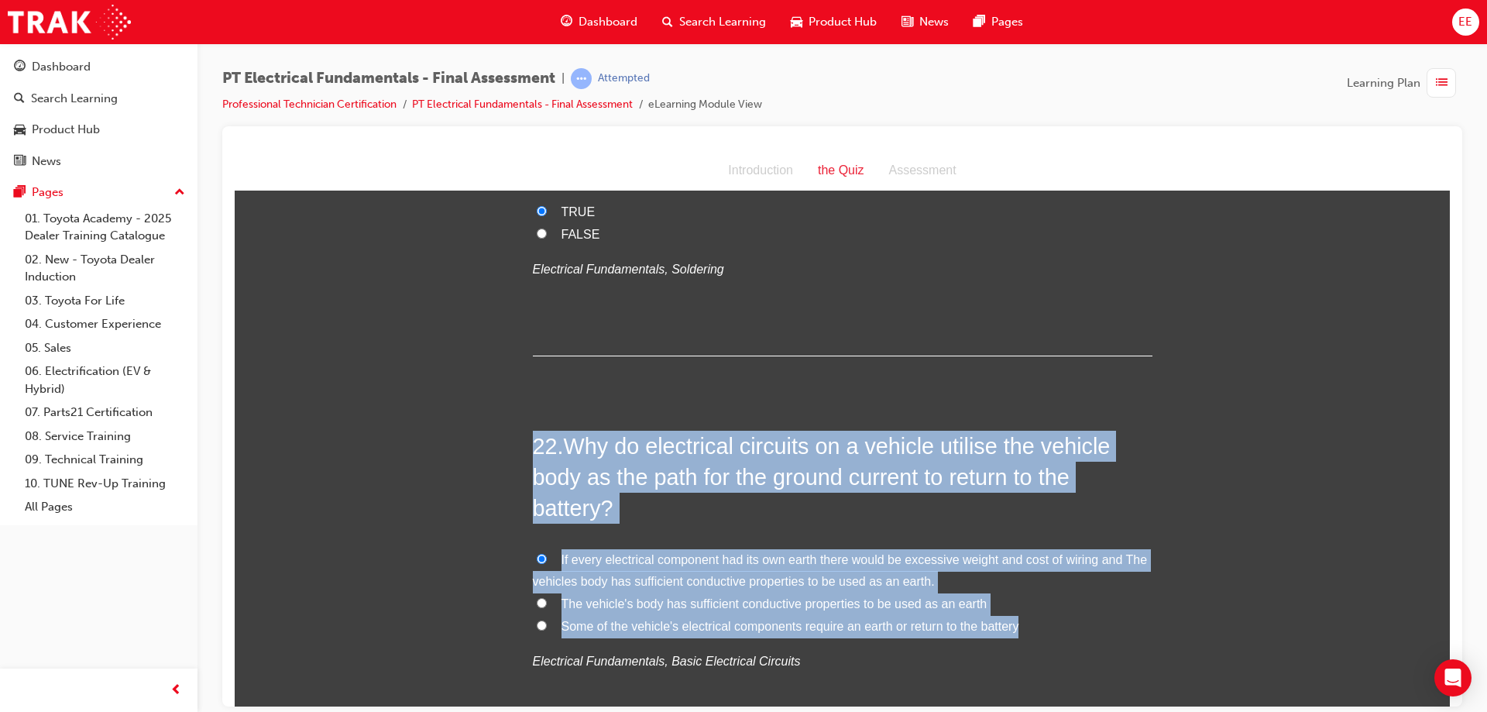
click at [696, 447] on div "22 . Why do electrical circuits on a vehicle utilise the vehicle body as the pa…" at bounding box center [843, 589] width 620 height 318
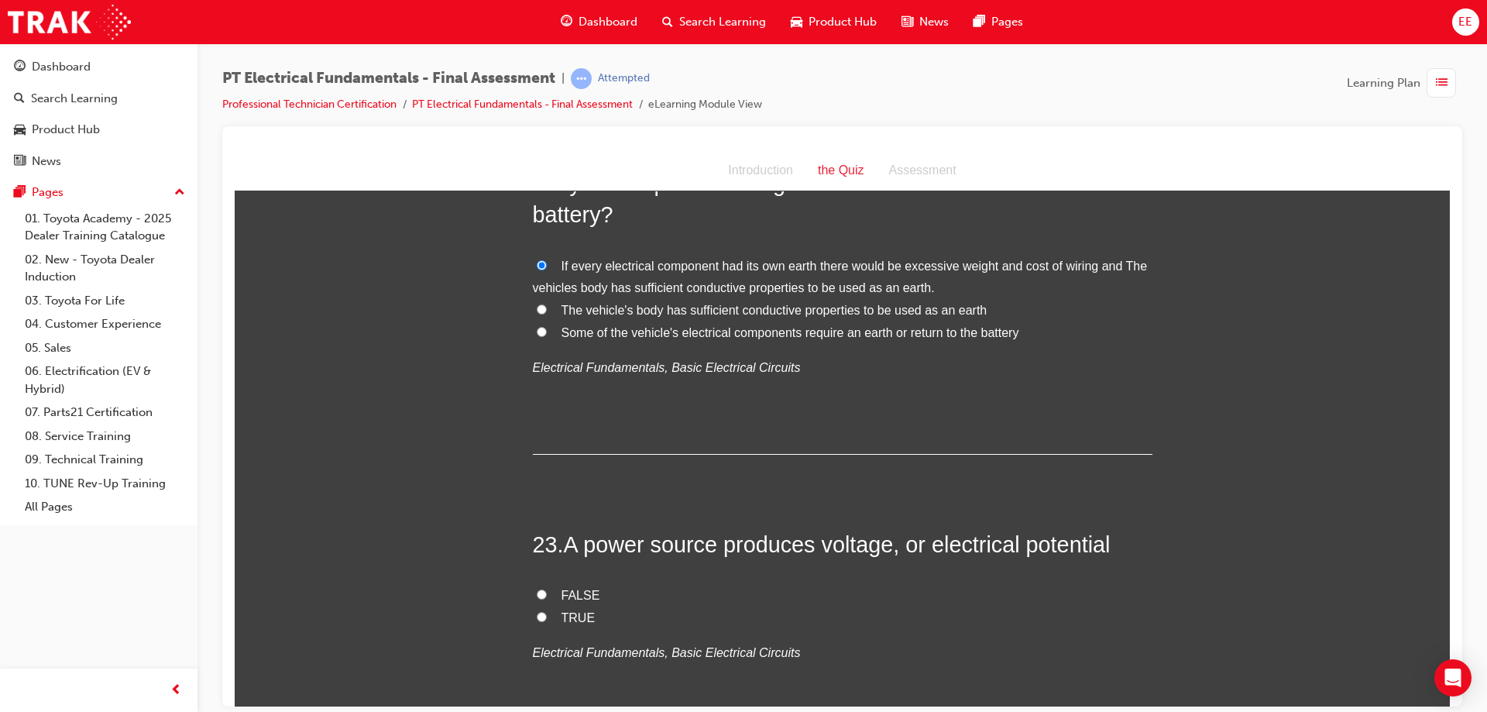
scroll to position [7196, 0]
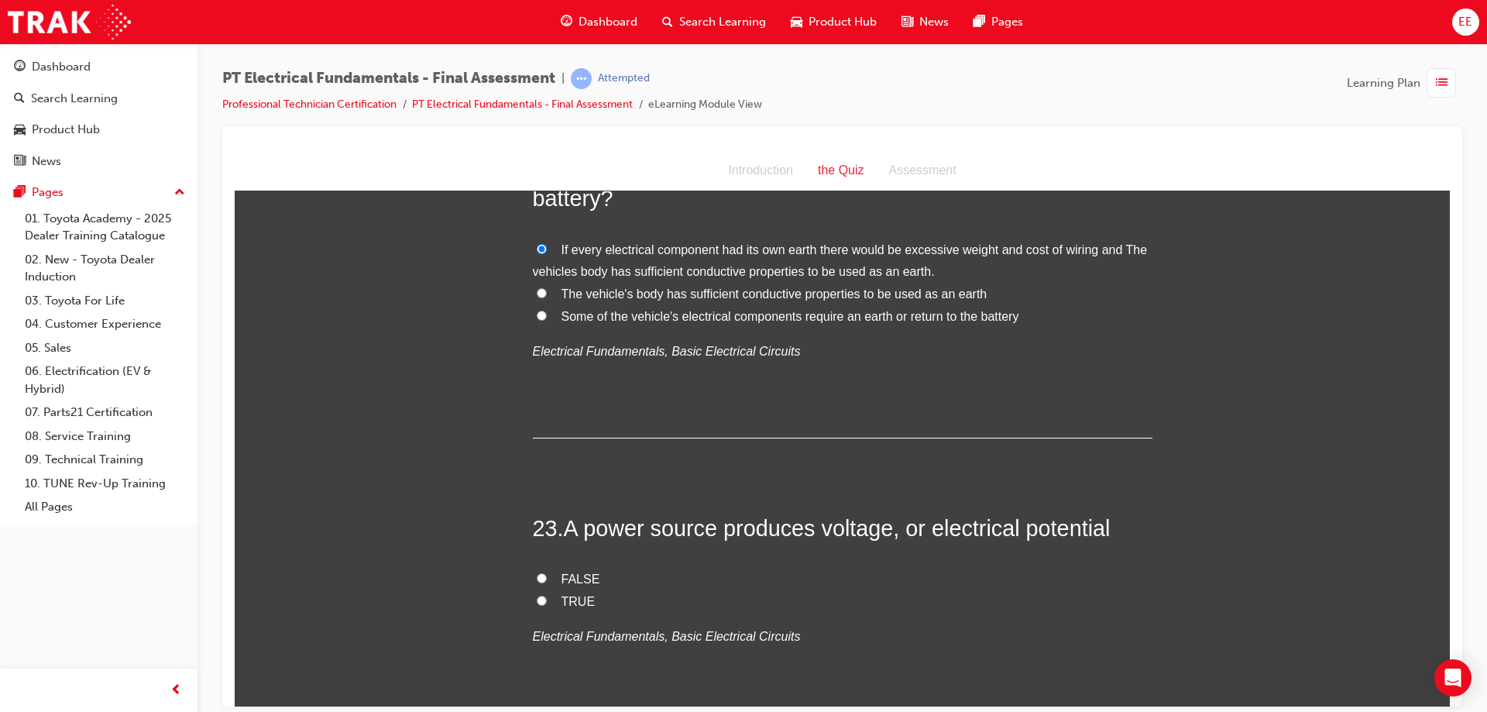
click at [544, 590] on label "TRUE" at bounding box center [843, 601] width 620 height 22
click at [544, 595] on input "TRUE" at bounding box center [542, 600] width 10 height 10
radio input "true"
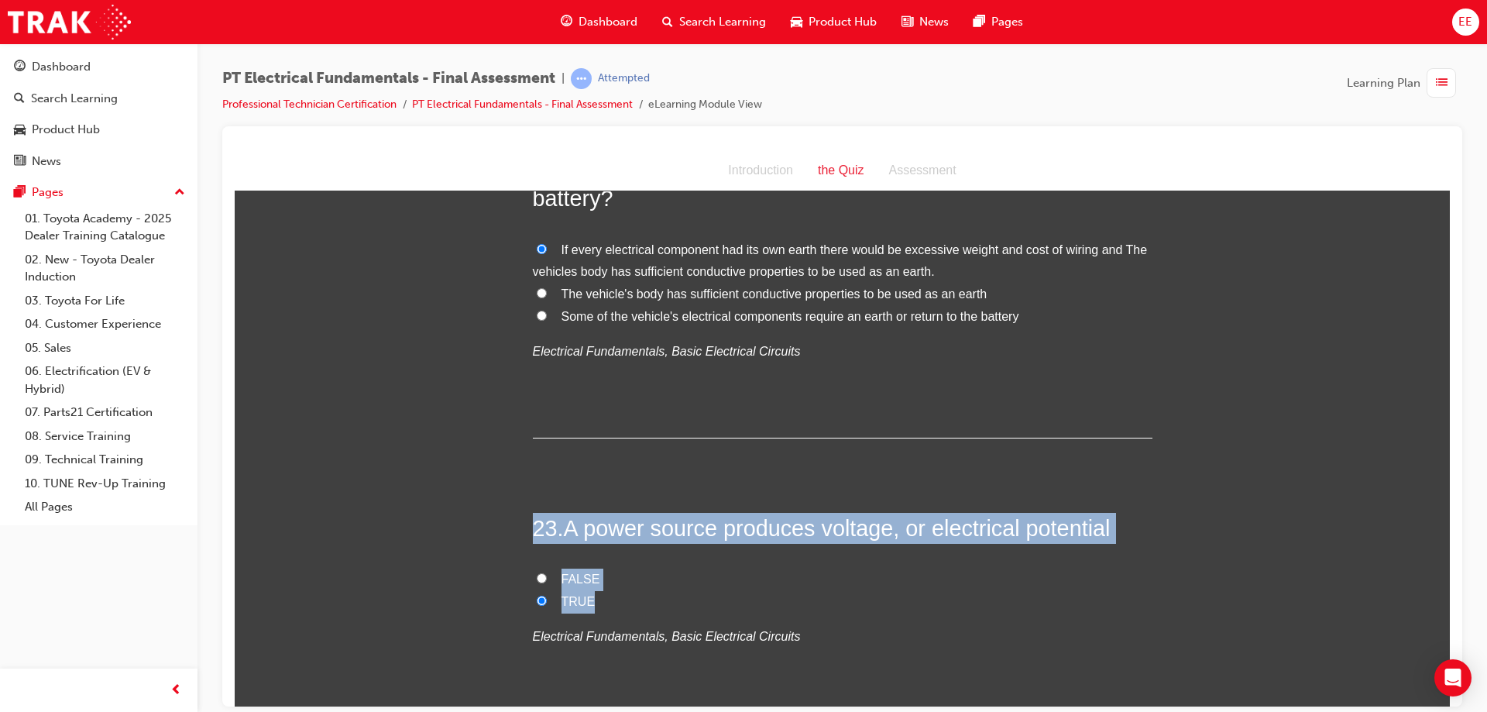
drag, startPoint x: 674, startPoint y: 504, endPoint x: 460, endPoint y: 415, distance: 231.3
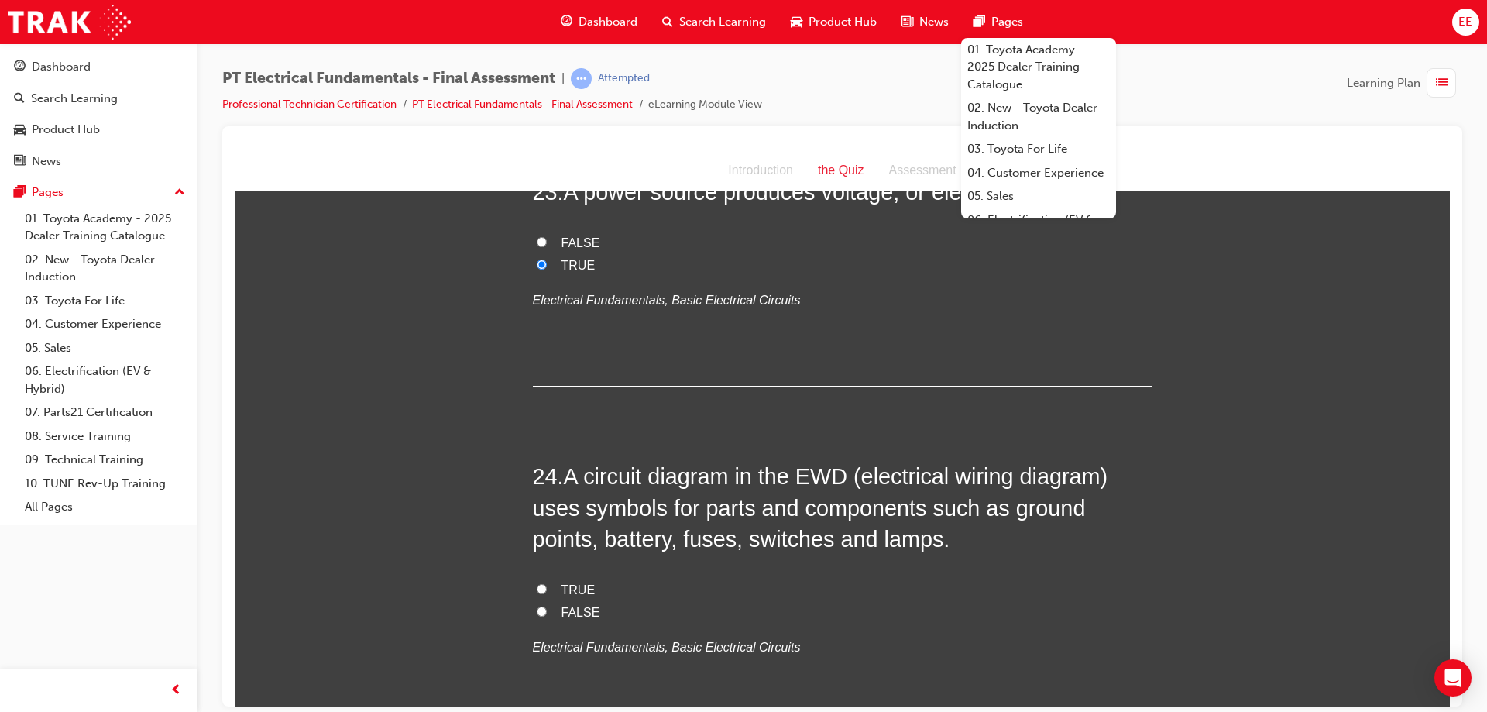
scroll to position [7583, 0]
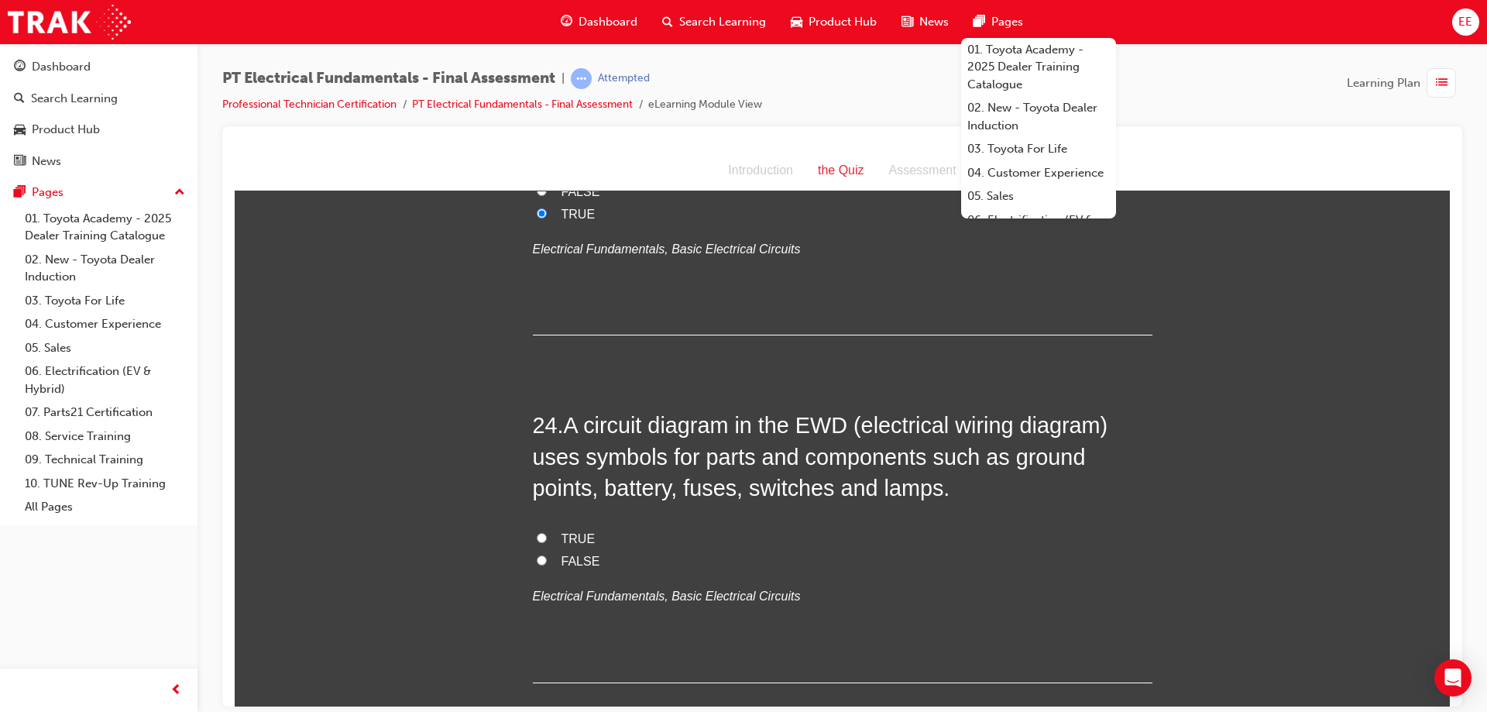
click at [549, 528] on label "TRUE" at bounding box center [843, 539] width 620 height 22
click at [547, 532] on input "TRUE" at bounding box center [542, 537] width 10 height 10
radio input "true"
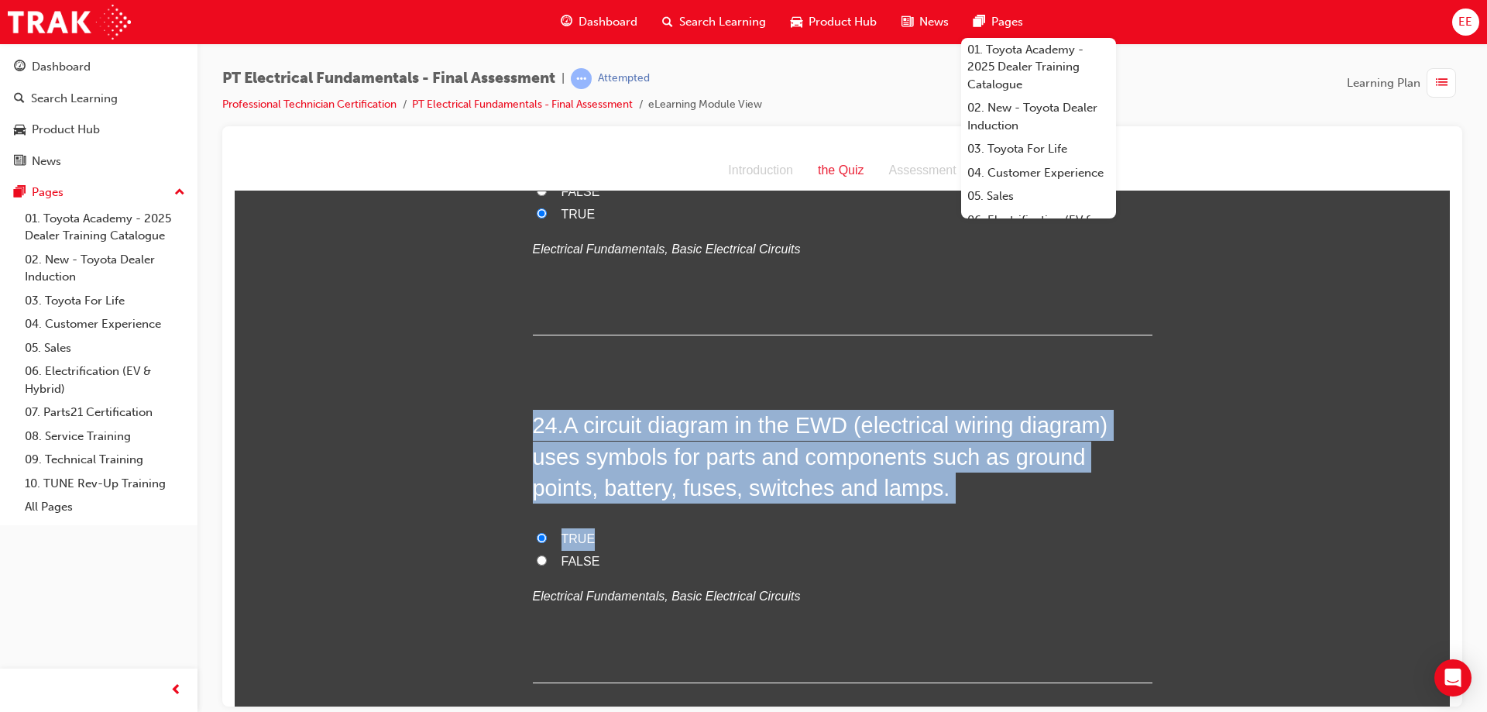
drag, startPoint x: 739, startPoint y: 451, endPoint x: 472, endPoint y: 296, distance: 308.9
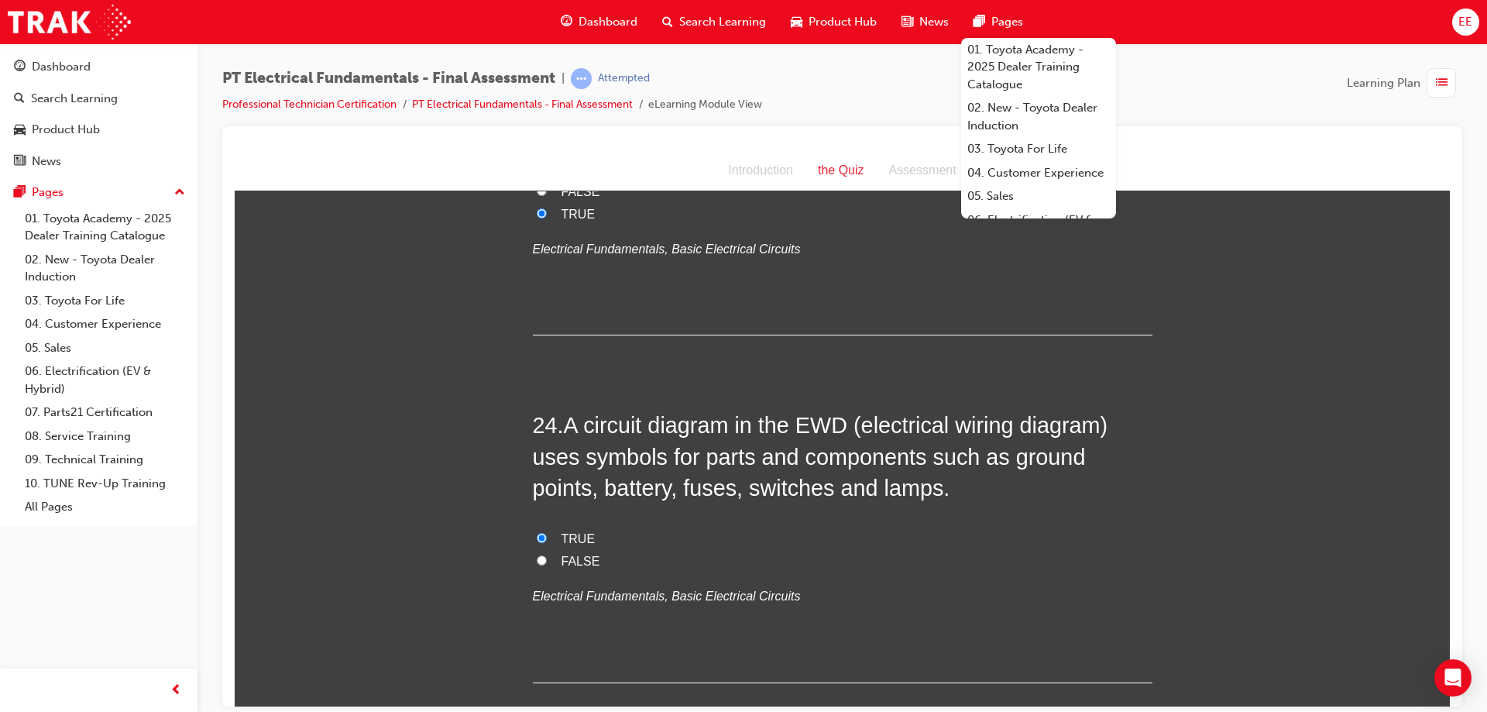
drag, startPoint x: 662, startPoint y: 477, endPoint x: 647, endPoint y: 498, distance: 25.6
drag, startPoint x: 613, startPoint y: 476, endPoint x: 573, endPoint y: 465, distance: 41.0
click at [562, 550] on label "FALSE" at bounding box center [843, 561] width 620 height 22
click at [600, 528] on div "TRUE FALSE Electrical Fundamentals, Basic Electrical Circuits" at bounding box center [843, 567] width 620 height 79
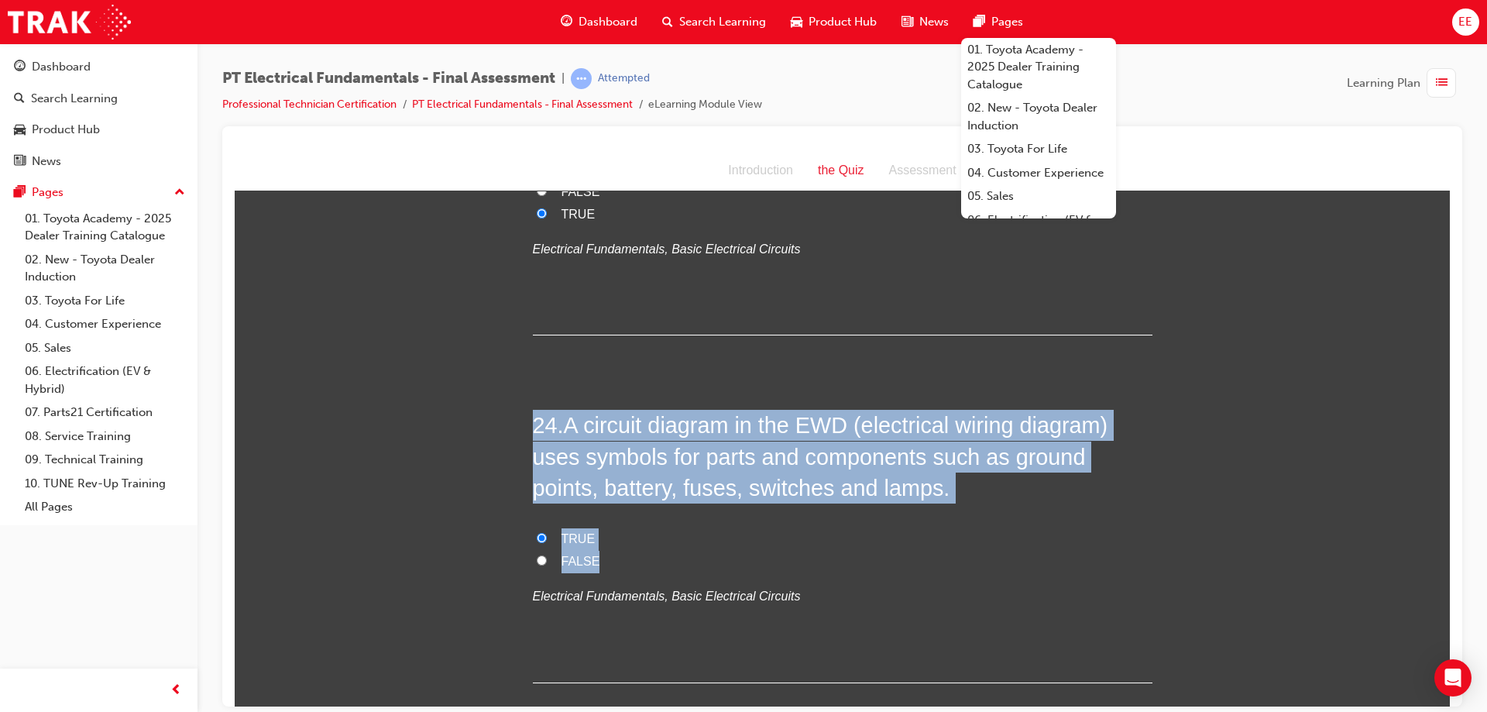
drag, startPoint x: 591, startPoint y: 463, endPoint x: 484, endPoint y: 321, distance: 177.6
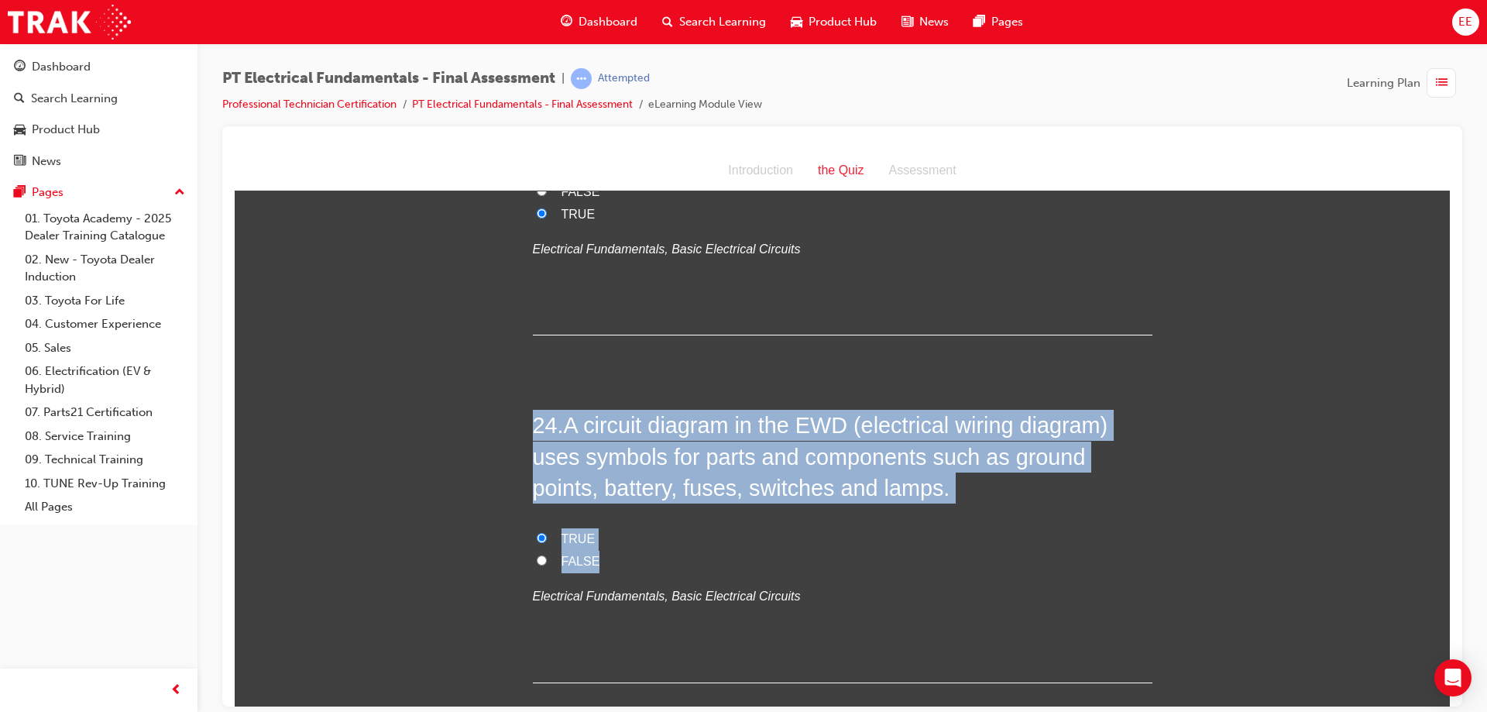
click at [587, 528] on label "TRUE" at bounding box center [843, 539] width 620 height 22
click at [547, 532] on input "TRUE" at bounding box center [542, 537] width 10 height 10
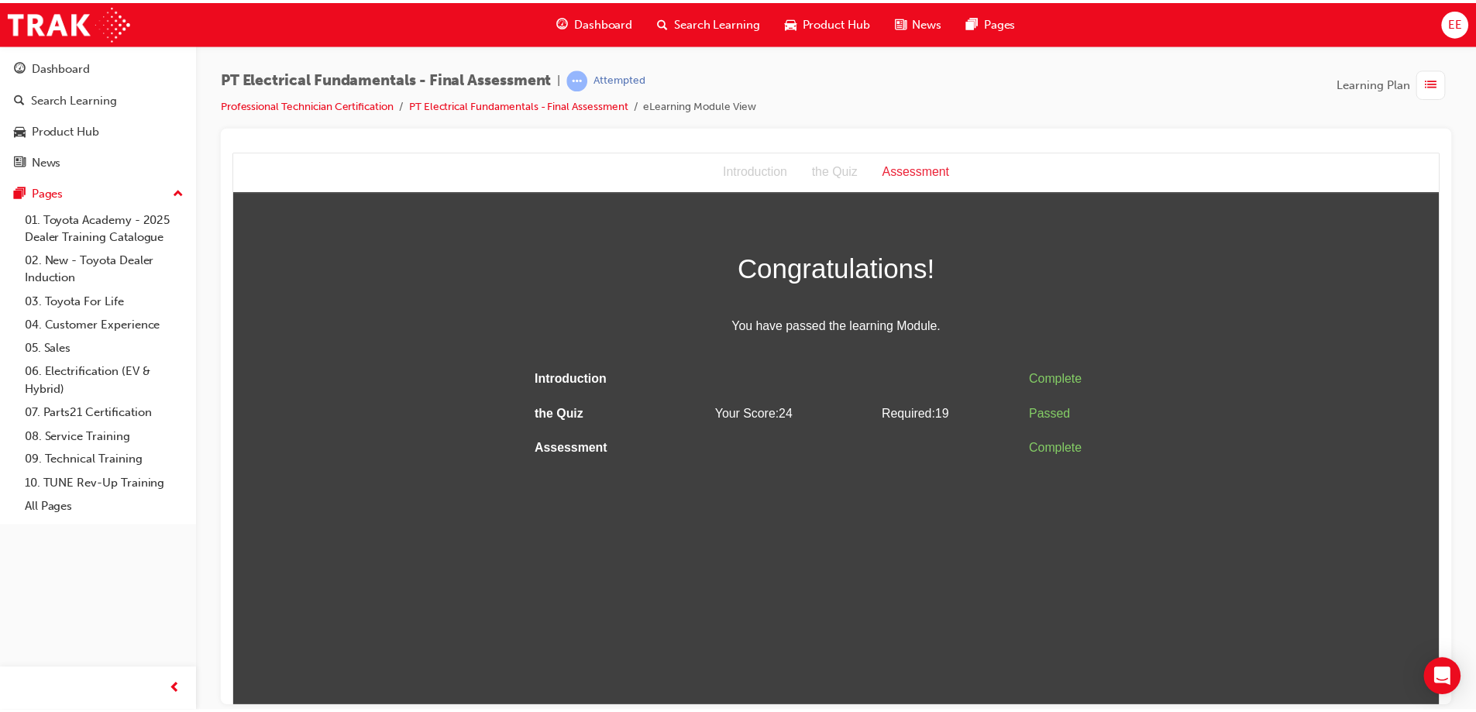
scroll to position [0, 0]
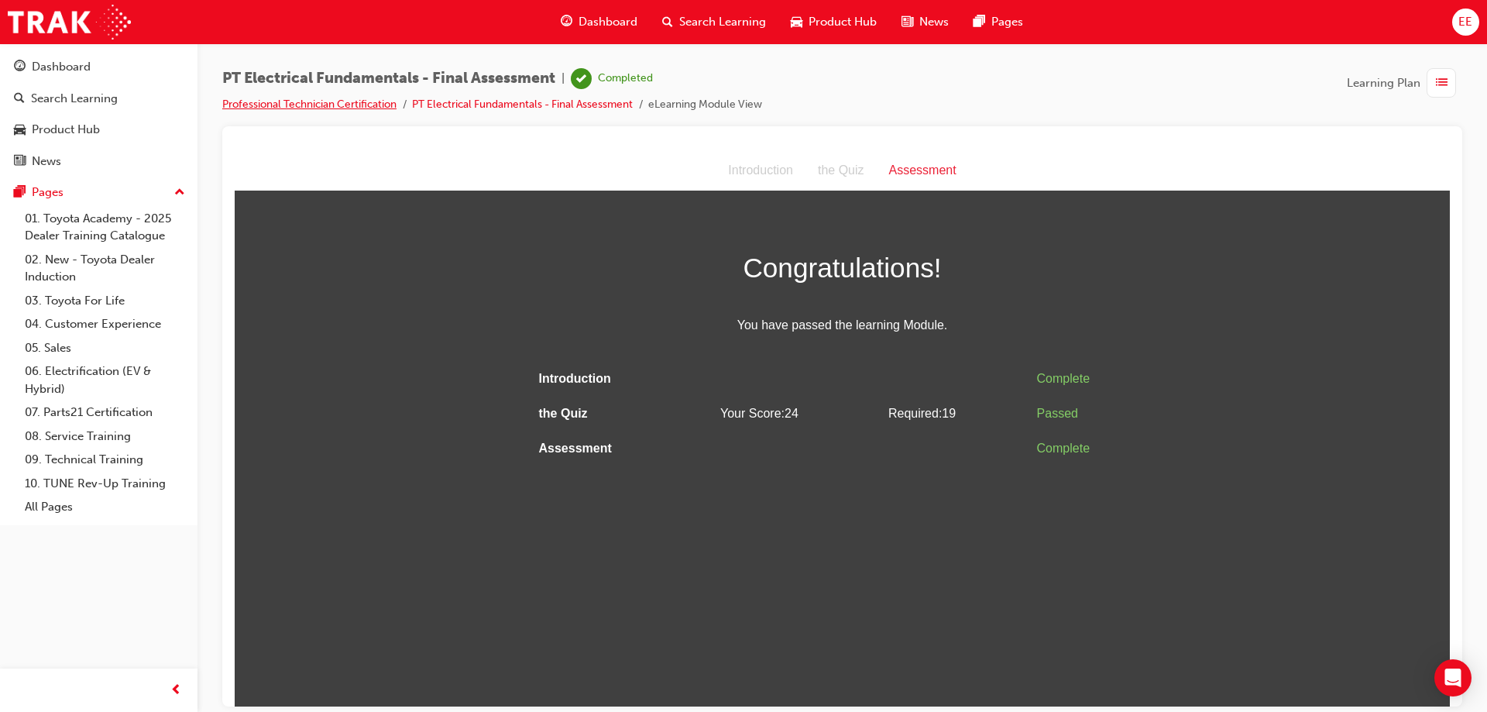
click at [265, 101] on link "Professional Technician Certification" at bounding box center [309, 104] width 174 height 13
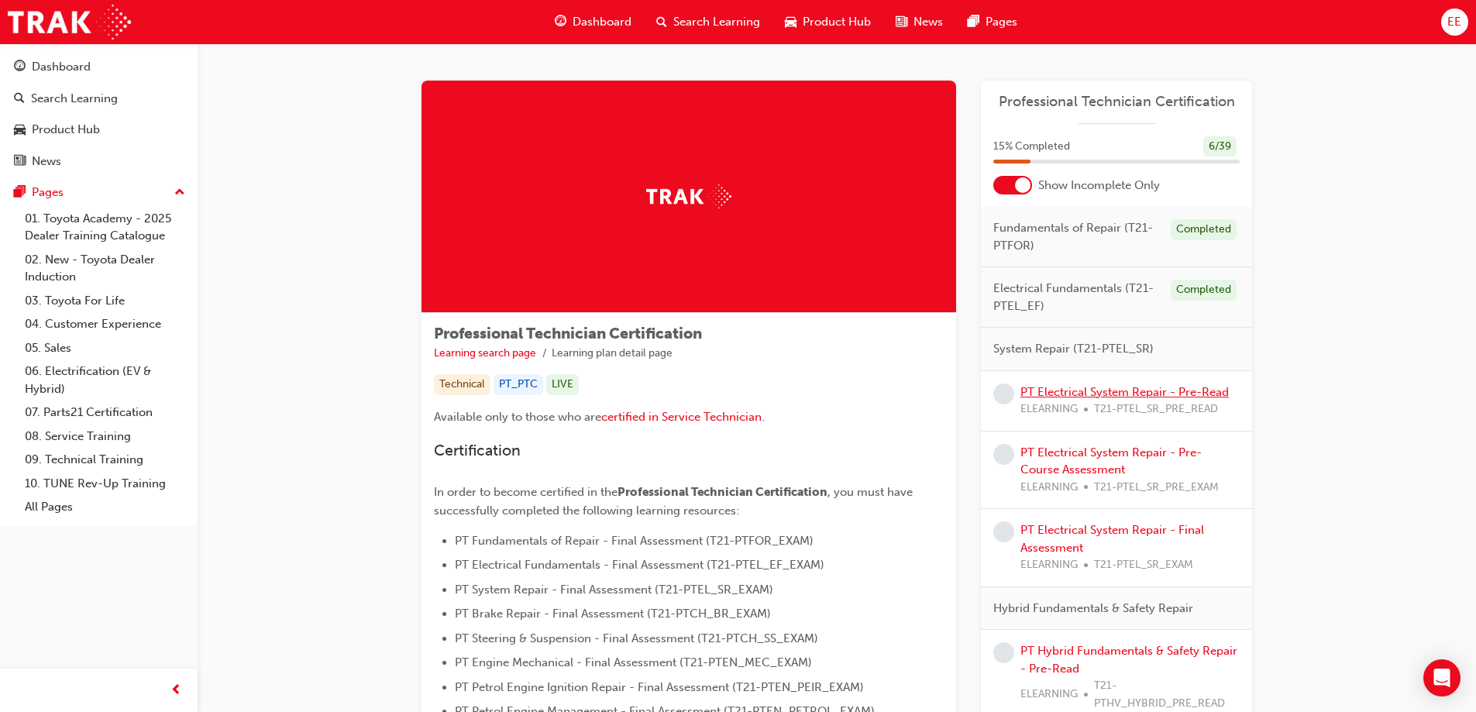
click at [1118, 391] on link "PT Electrical System Repair - Pre-Read" at bounding box center [1124, 392] width 208 height 14
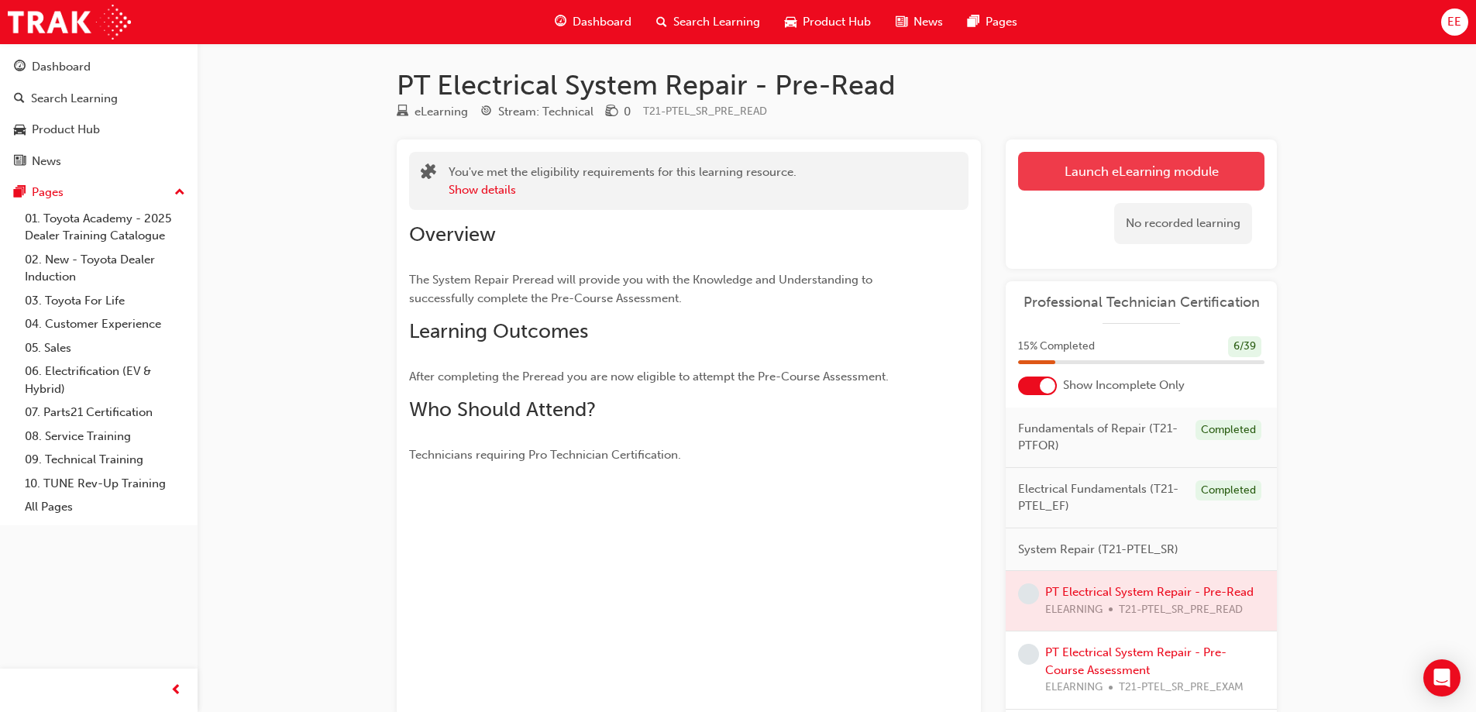
click at [1094, 178] on link "Launch eLearning module" at bounding box center [1141, 171] width 246 height 39
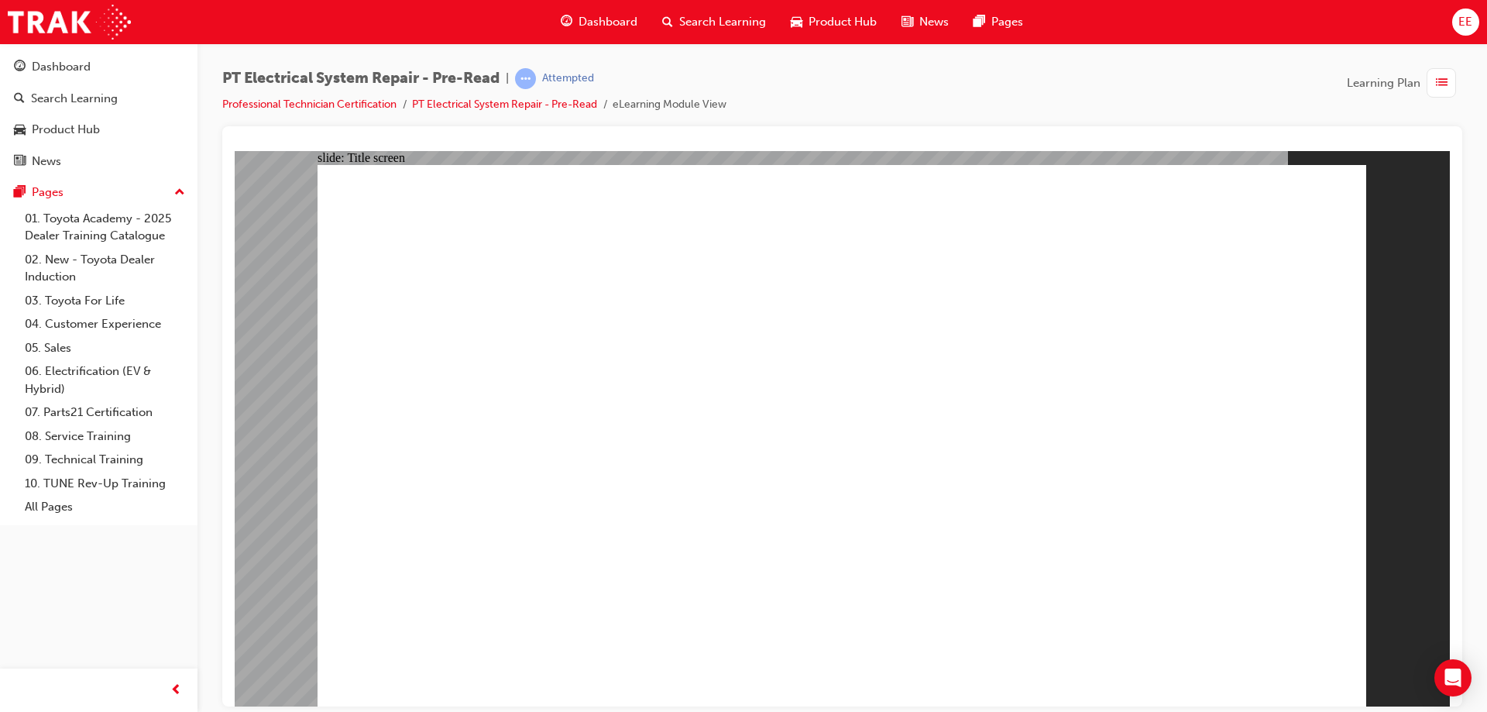
click at [366, 105] on link "Professional Technician Certification" at bounding box center [309, 104] width 174 height 13
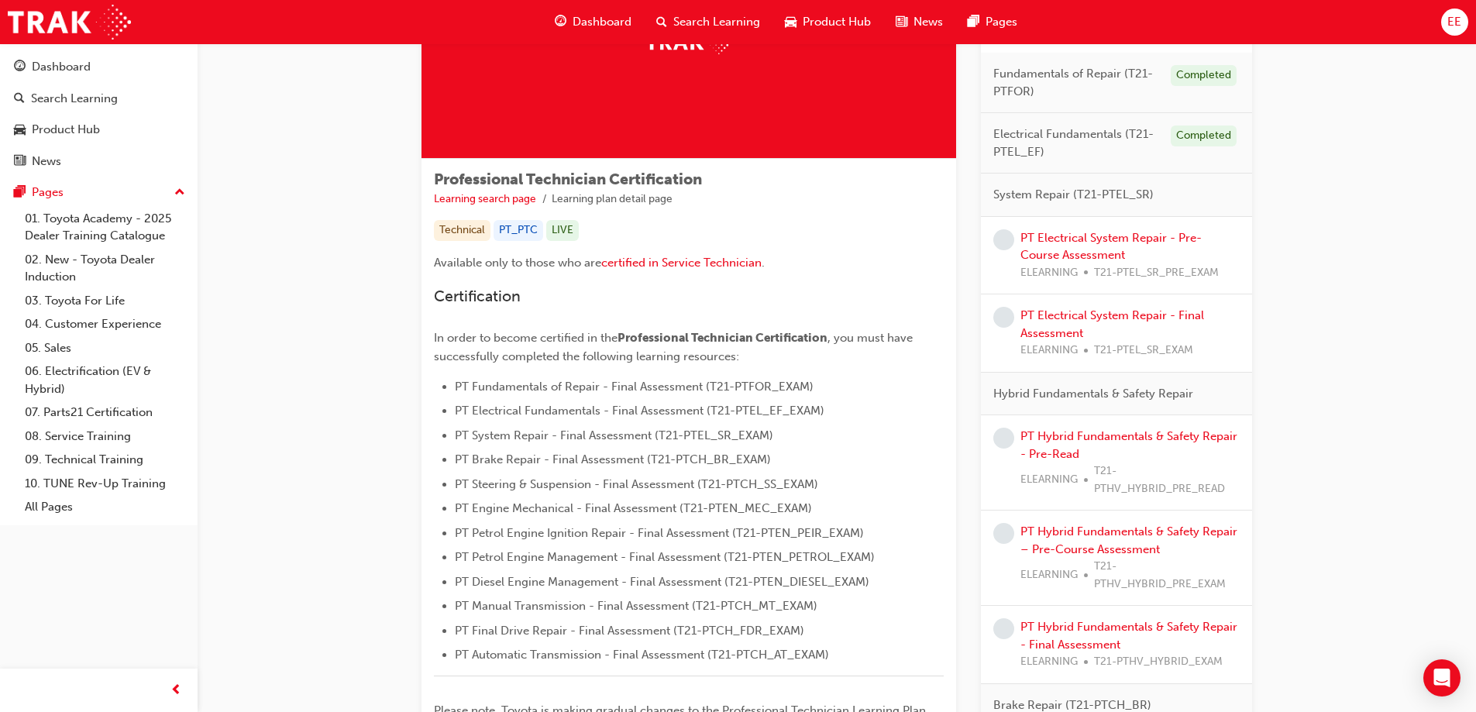
scroll to position [155, 0]
